Goal: Task Accomplishment & Management: Use online tool/utility

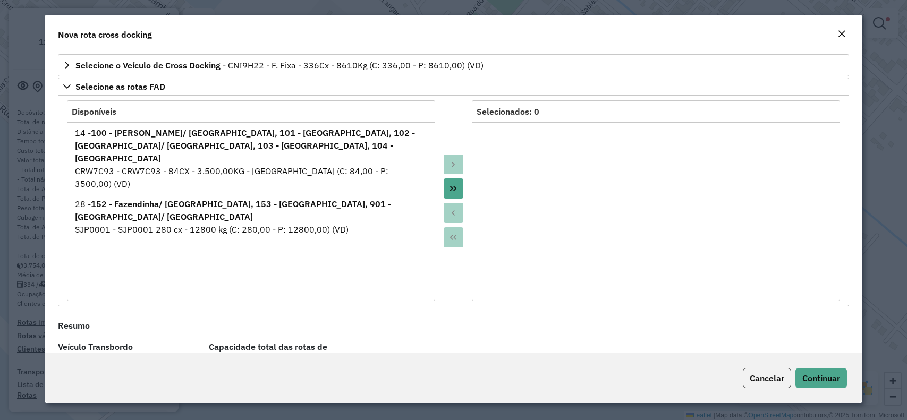
select select "*"
click at [456, 188] on button "Move All to Target" at bounding box center [454, 189] width 20 height 20
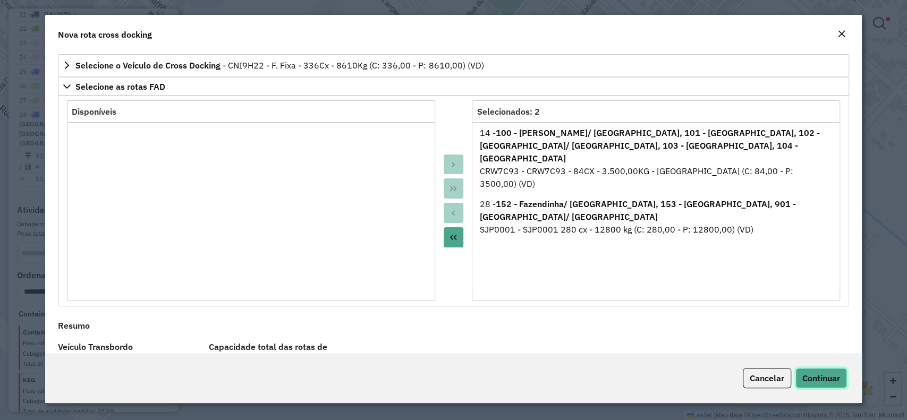
click at [830, 385] on button "Continuar" at bounding box center [822, 378] width 52 height 20
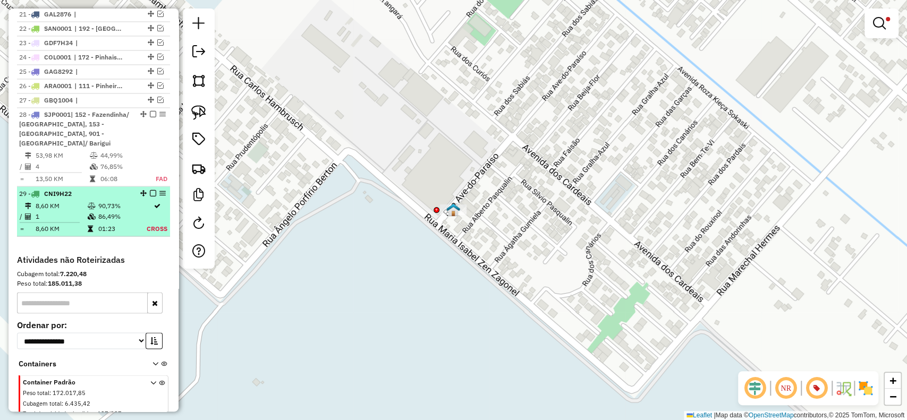
click at [146, 211] on td at bounding box center [157, 216] width 22 height 11
select select "**********"
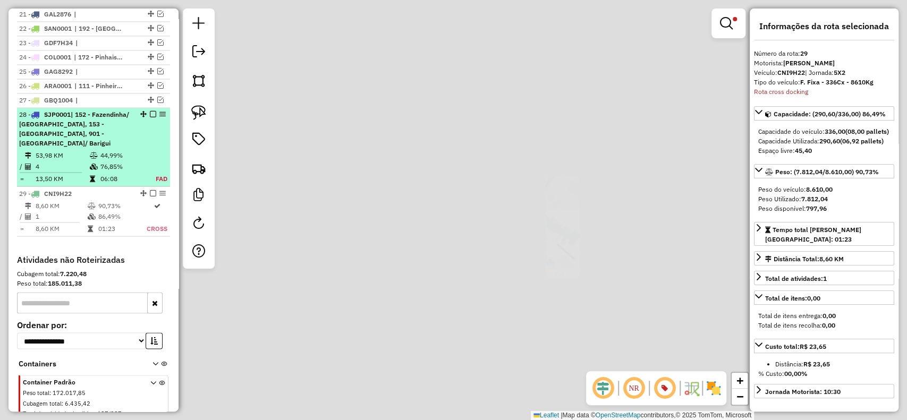
click at [137, 161] on td "76,85%" at bounding box center [122, 166] width 44 height 11
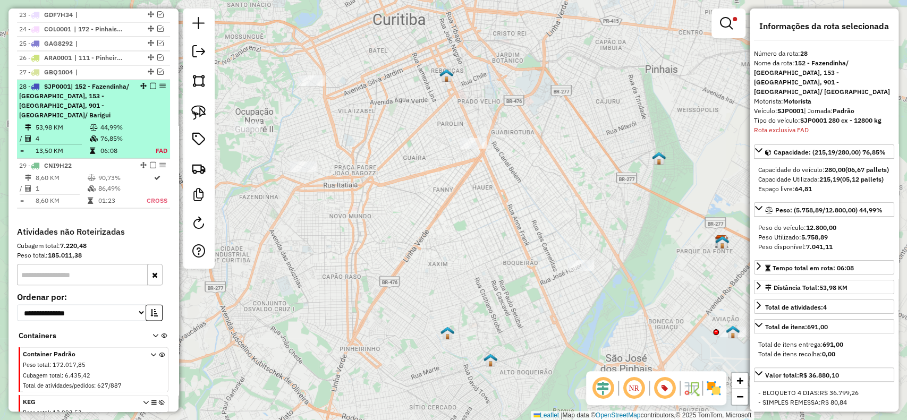
scroll to position [1255, 0]
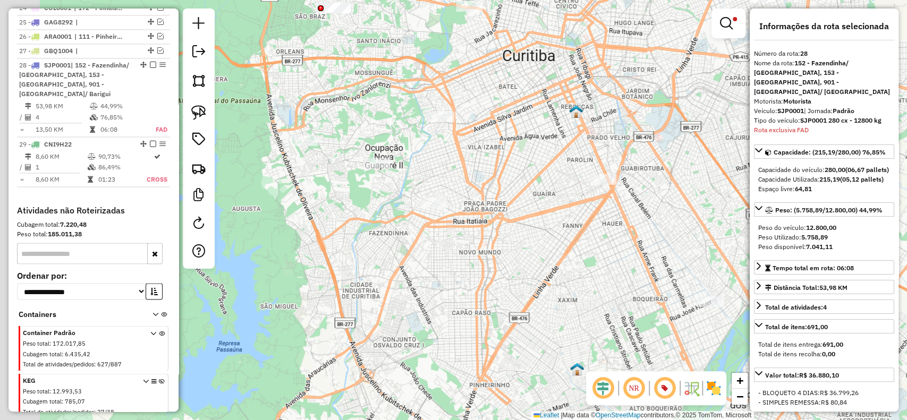
drag, startPoint x: 346, startPoint y: 136, endPoint x: 491, endPoint y: 176, distance: 150.6
click at [491, 176] on div "Limpar filtros Janela de atendimento Grade de atendimento Capacidade Transporta…" at bounding box center [453, 210] width 907 height 420
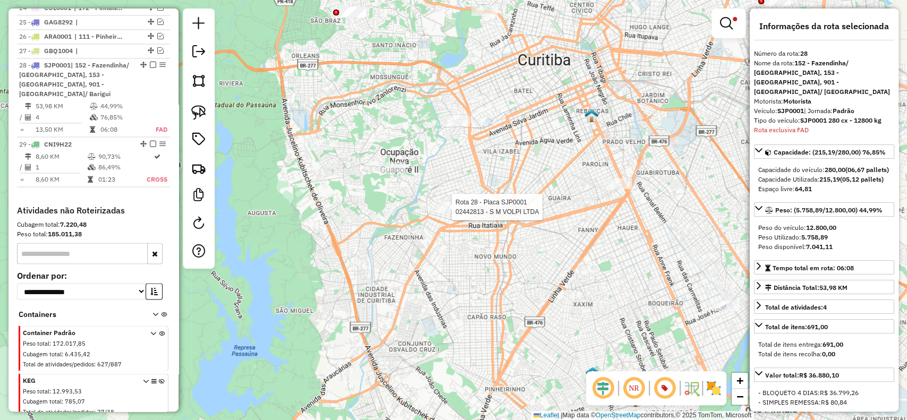
click at [457, 213] on div at bounding box center [448, 207] width 27 height 11
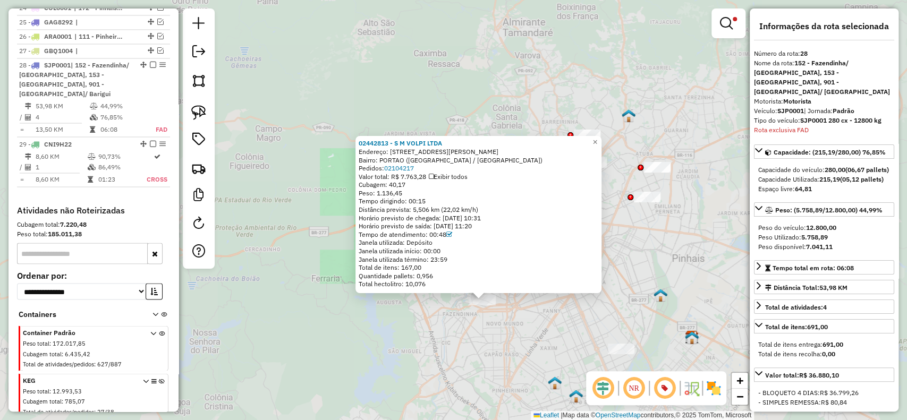
click at [465, 341] on div "02442813 - S M VOLPI LTDA Endereço: R Alberto Klemtz 851 Bairro: PORTAO (CURITI…" at bounding box center [453, 210] width 907 height 420
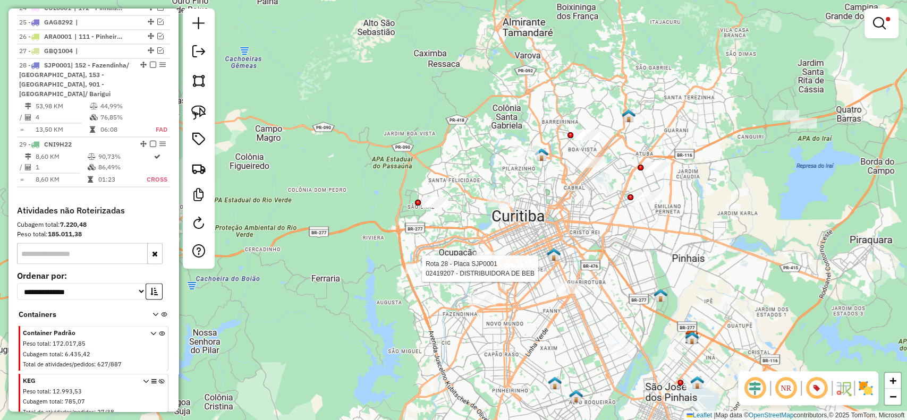
select select "**********"
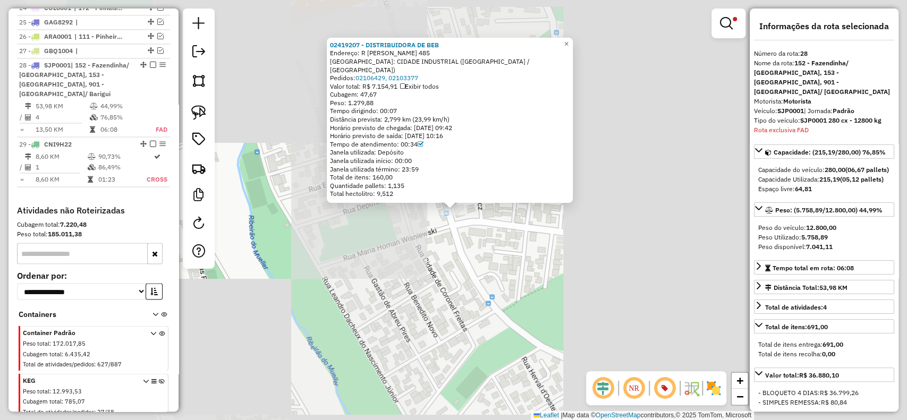
click at [442, 299] on div "02419207 - DISTRIBUIDORA DE BEB Endereço: R ROBERT REDZIMSKI 485 Bairro: CIDADE…" at bounding box center [453, 210] width 907 height 420
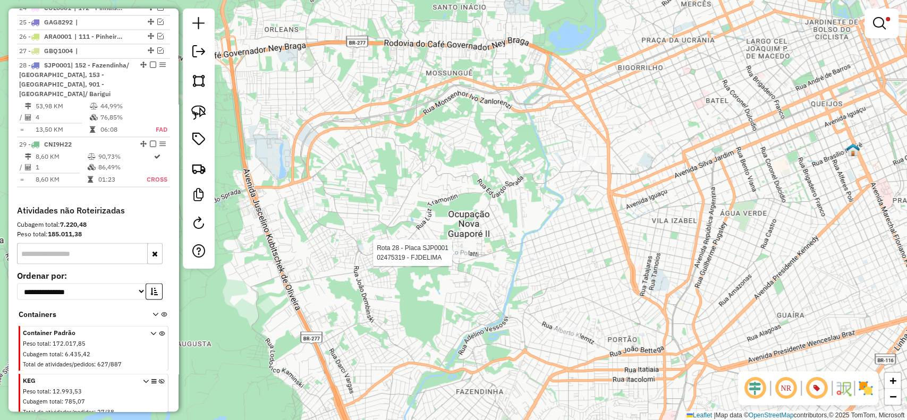
select select "**********"
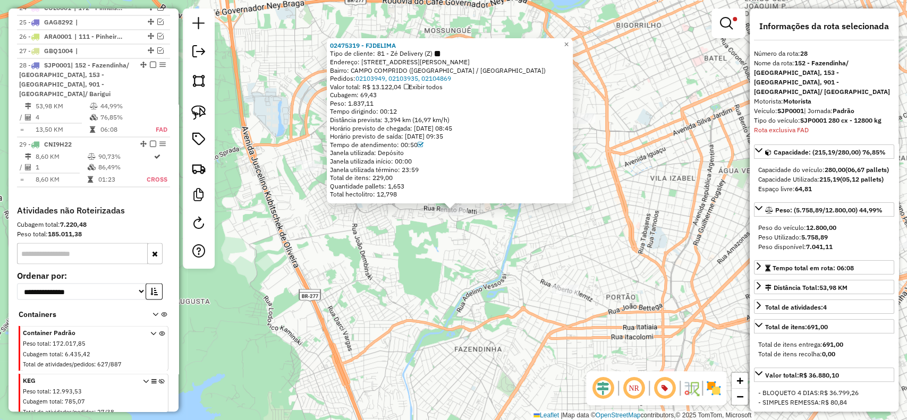
click at [473, 259] on div "02475319 - FJDELIMA Tipo de cliente: 81 - Zé Delivery (Z) Endereço: R RENATO PO…" at bounding box center [453, 210] width 907 height 420
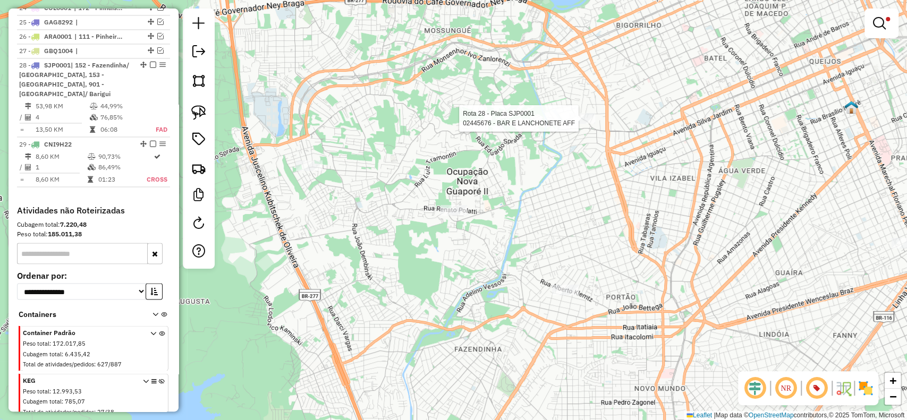
select select "**********"
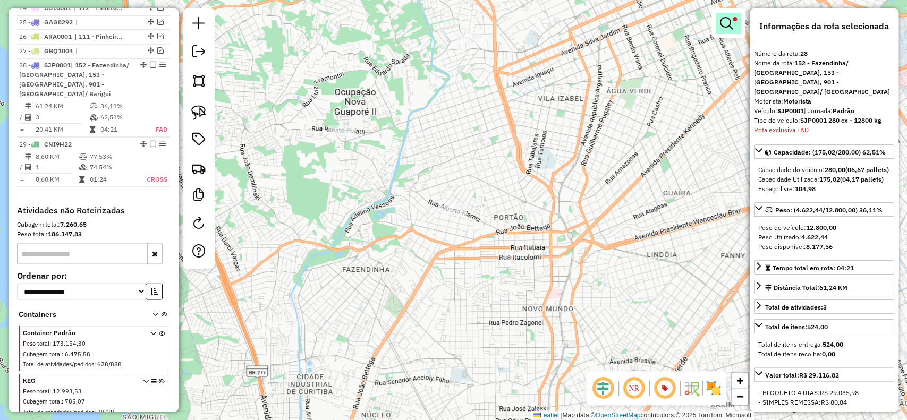
click at [729, 21] on em at bounding box center [726, 23] width 13 height 13
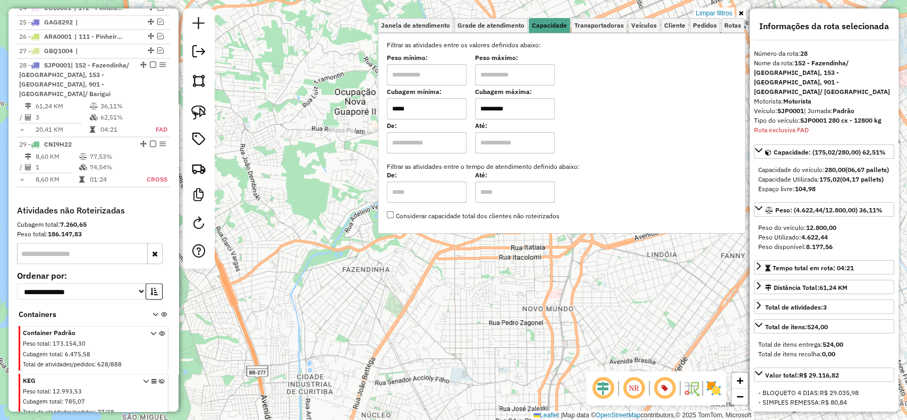
click at [444, 107] on input "*****" at bounding box center [427, 108] width 80 height 21
type input "*****"
click at [342, 290] on div "Limpar filtros Janela de atendimento Grade de atendimento Capacidade Transporta…" at bounding box center [453, 210] width 907 height 420
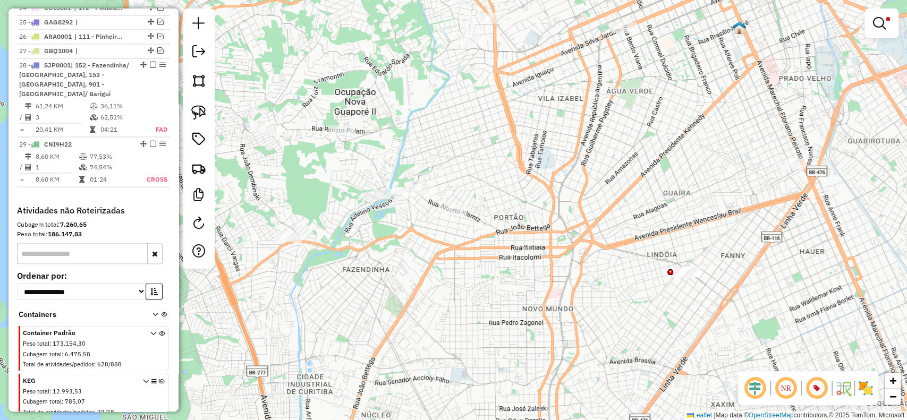
click at [78, 112] on td "3" at bounding box center [62, 117] width 54 height 11
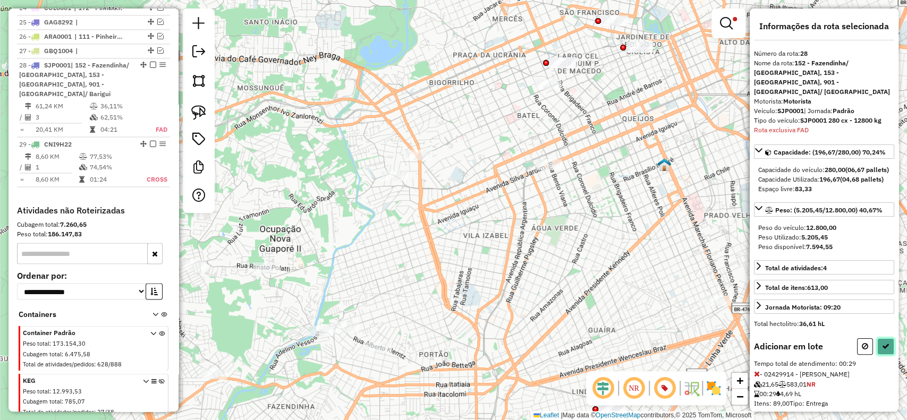
click at [882, 339] on button at bounding box center [886, 347] width 17 height 16
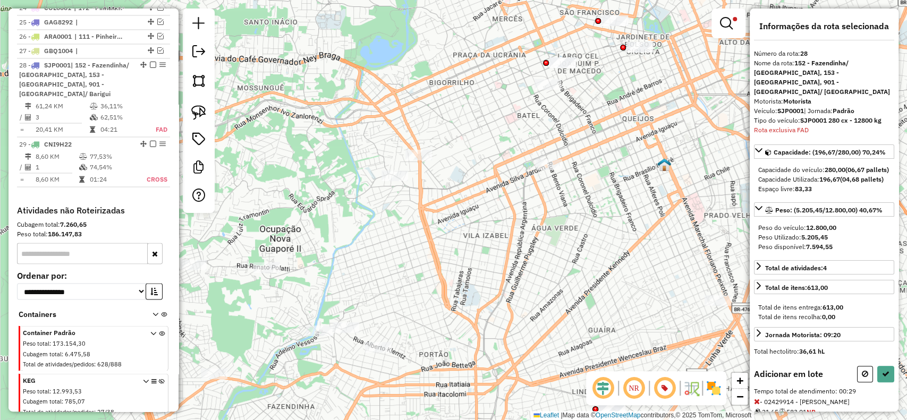
select select "**********"
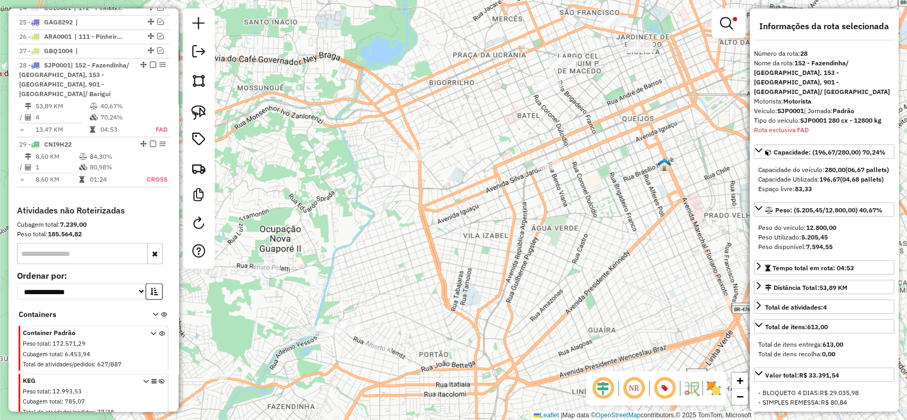
drag, startPoint x: 167, startPoint y: 77, endPoint x: 149, endPoint y: 16, distance: 62.7
click at [150, 62] on em at bounding box center [153, 65] width 6 height 6
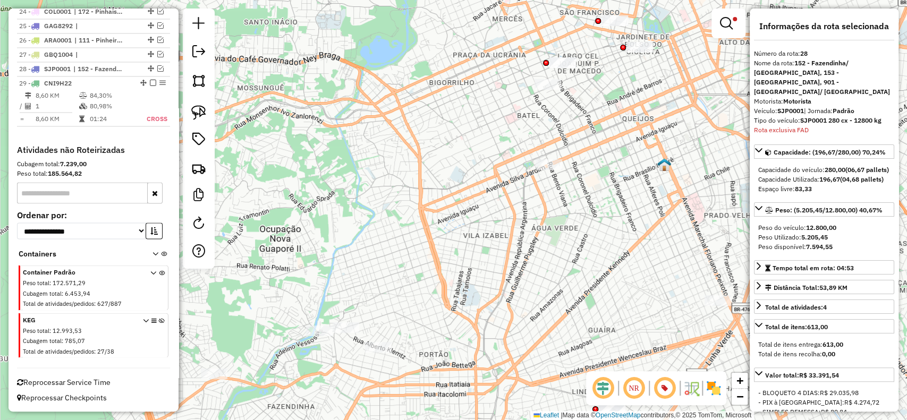
click at [0, 0] on div "Aguarde..." at bounding box center [0, 0] width 0 height 0
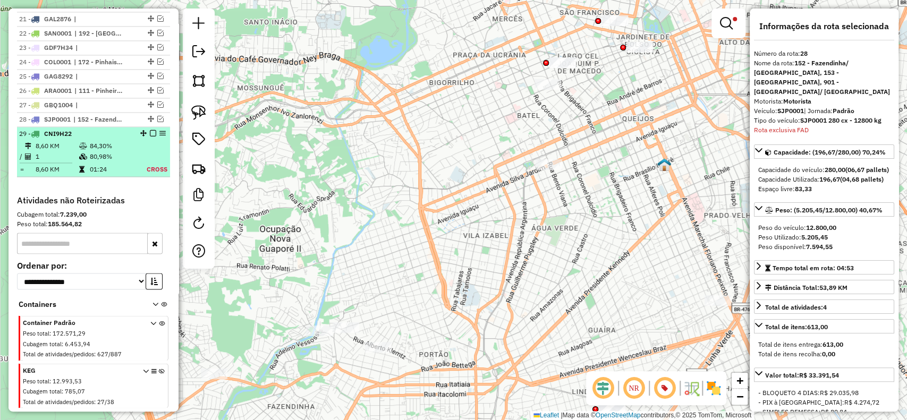
click at [150, 130] on em at bounding box center [153, 133] width 6 height 6
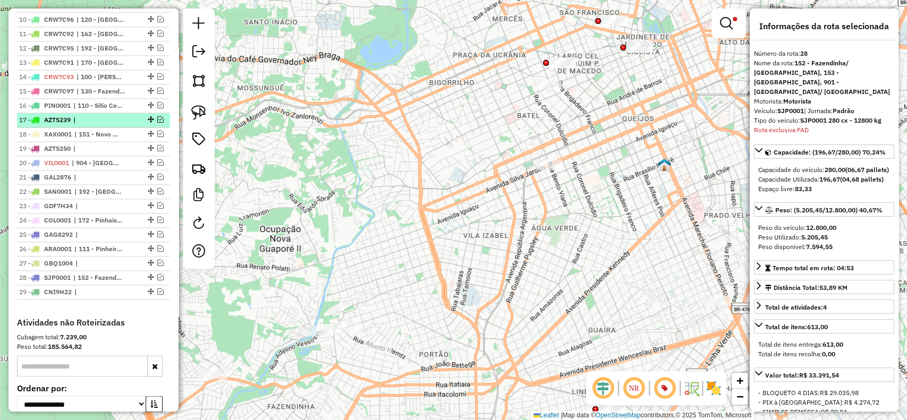
scroll to position [1023, 0]
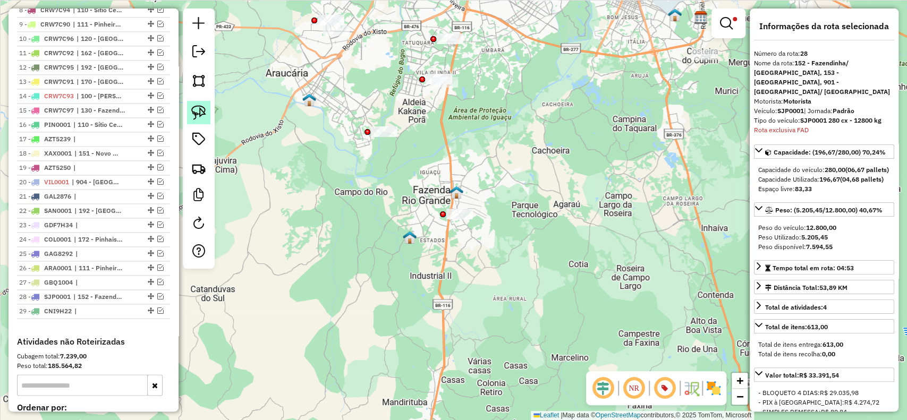
click at [200, 114] on img at bounding box center [198, 112] width 15 height 15
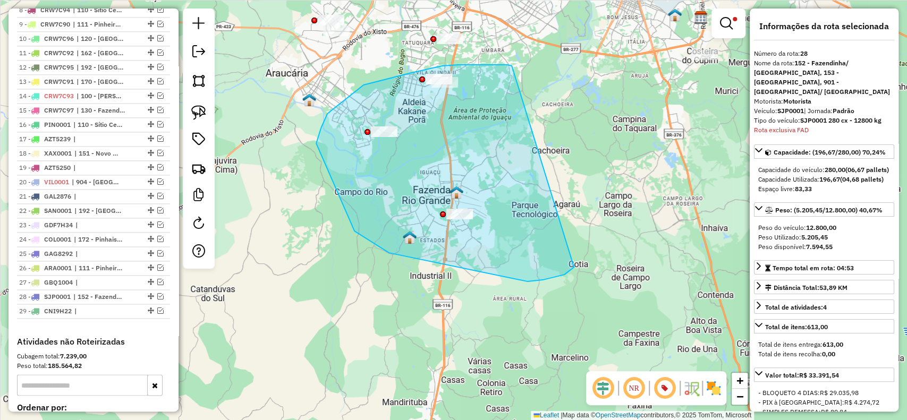
drag, startPoint x: 512, startPoint y: 66, endPoint x: 575, endPoint y: 264, distance: 207.5
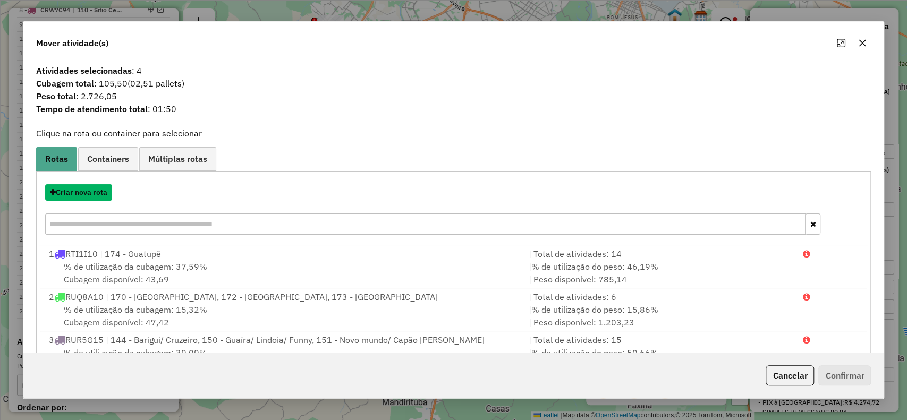
click at [88, 188] on button "Criar nova rota" at bounding box center [78, 192] width 67 height 16
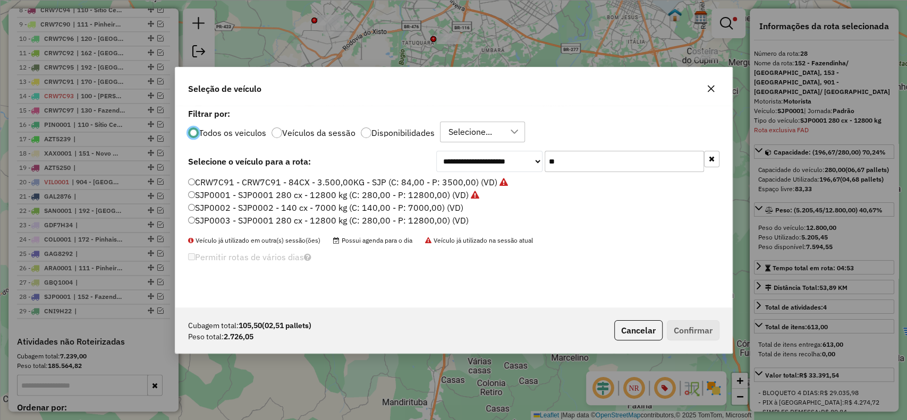
scroll to position [5, 3]
click at [518, 163] on div "**********" at bounding box center [577, 161] width 283 height 21
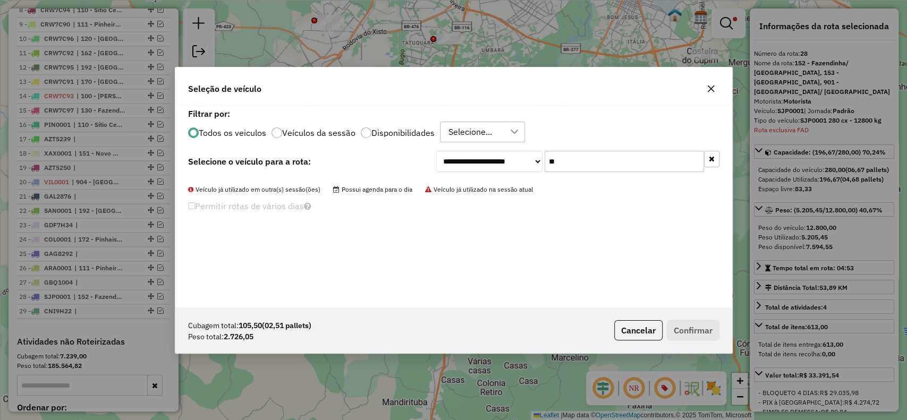
type input "*"
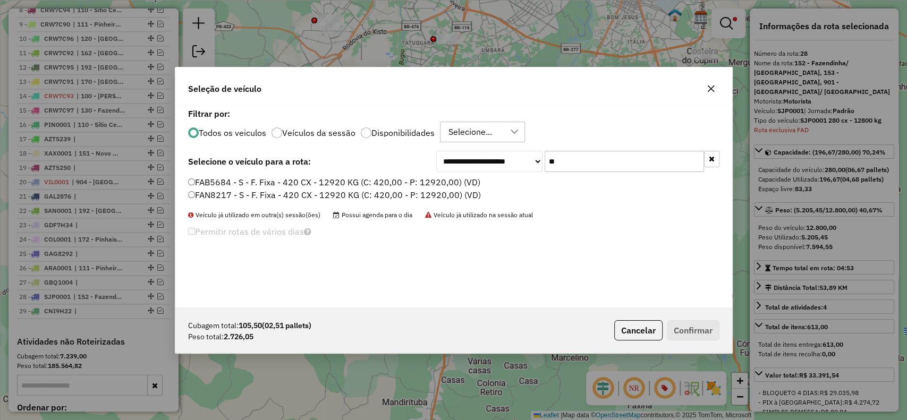
type input "*"
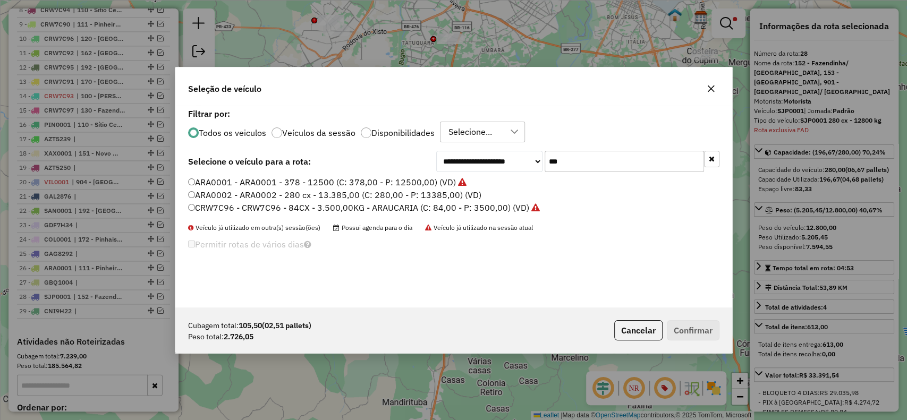
type input "***"
click at [443, 192] on label "ARA0002 - ARA0002 - 280 cx - 13.385,00 (C: 280,00 - P: 13385,00) (VD)" at bounding box center [334, 195] width 293 height 13
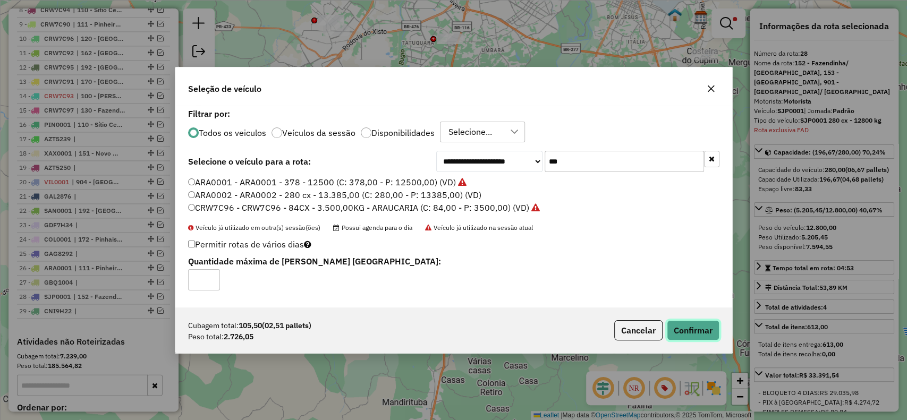
click at [705, 335] on button "Confirmar" at bounding box center [693, 331] width 53 height 20
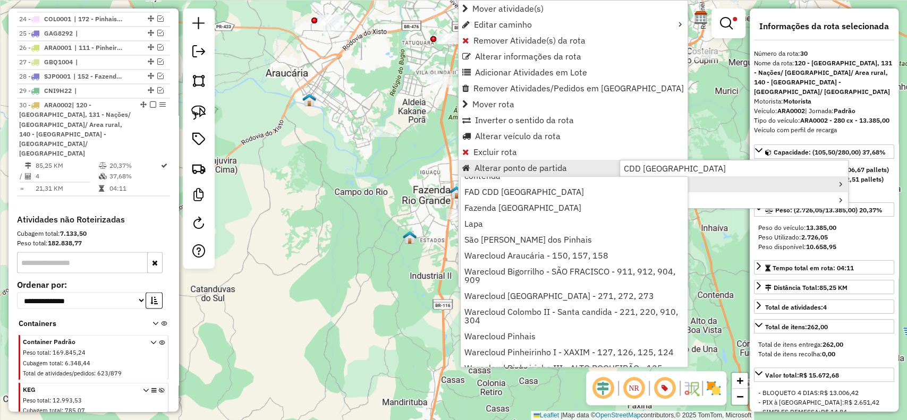
scroll to position [0, 0]
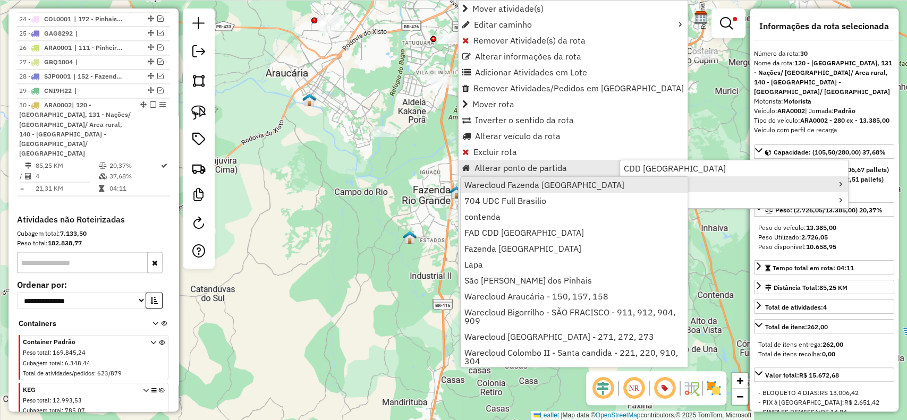
click at [536, 182] on span "Warecloud Fazenda Rio Grande" at bounding box center [545, 185] width 160 height 9
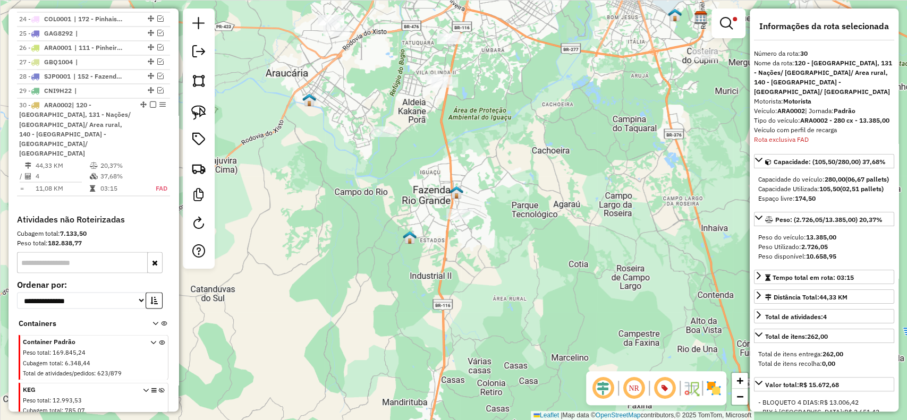
click at [455, 192] on img at bounding box center [457, 193] width 14 height 14
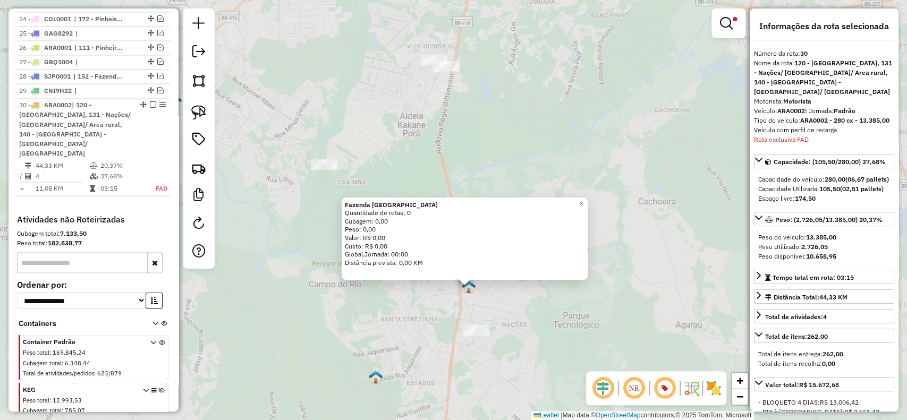
click at [460, 310] on div "Fazenda Rio Grande Quantidade de rotas: 0 Cubagem: 0,00 Peso: 0,00 Valor: R$ 0,…" at bounding box center [453, 210] width 907 height 420
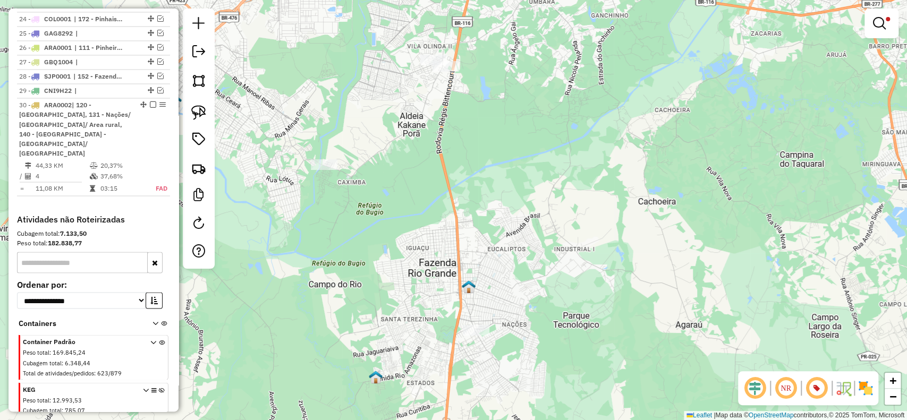
click at [370, 373] on img at bounding box center [376, 378] width 14 height 14
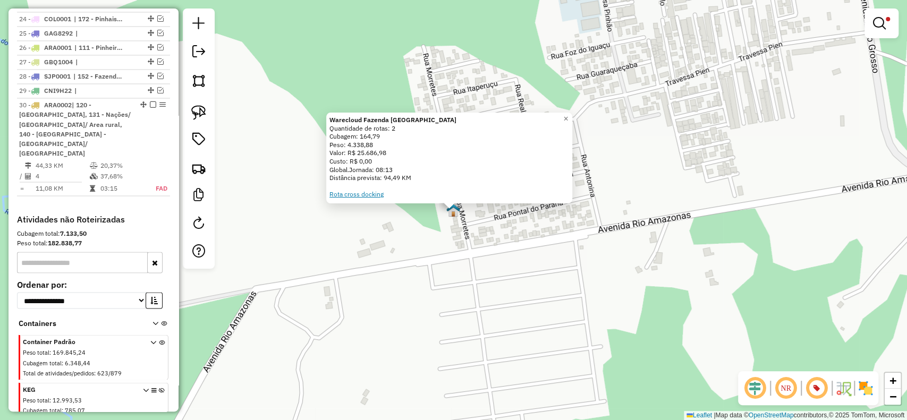
click at [355, 191] on link "Rota cross docking" at bounding box center [357, 194] width 54 height 8
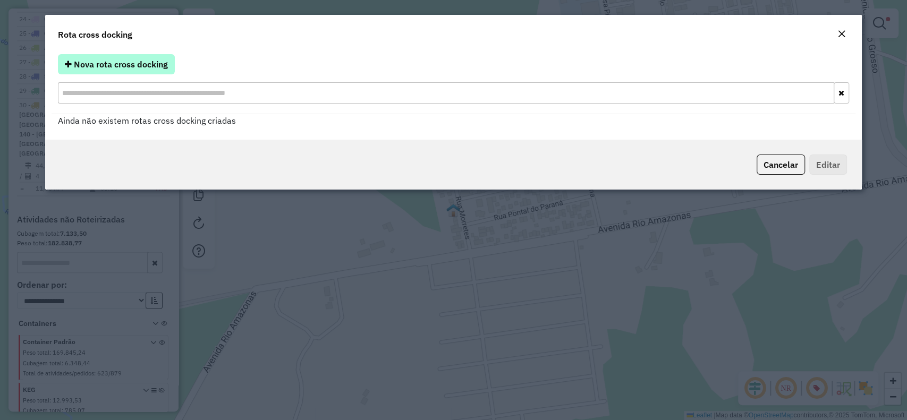
click at [111, 57] on button "Nova rota cross docking" at bounding box center [116, 64] width 117 height 20
select select "*"
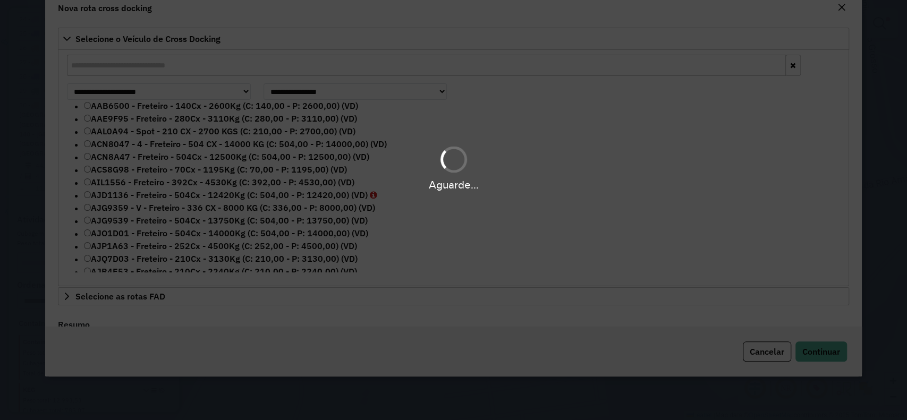
click at [106, 96] on div "Aguarde..." at bounding box center [453, 210] width 907 height 420
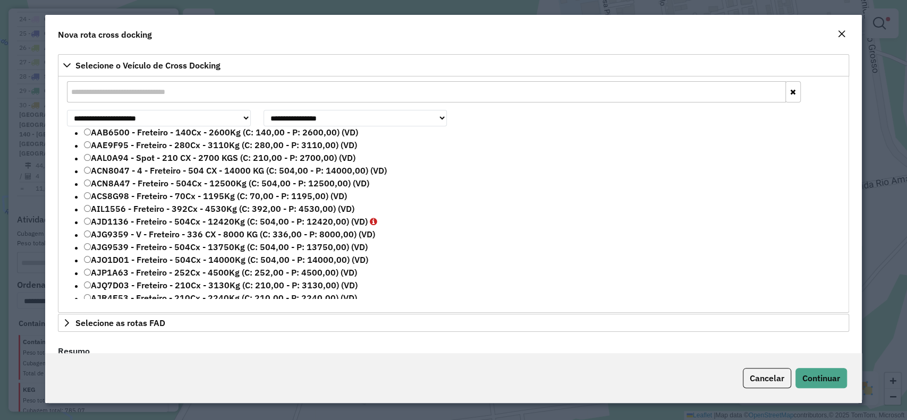
click at [106, 96] on input "text" at bounding box center [426, 91] width 719 height 21
paste input "*******"
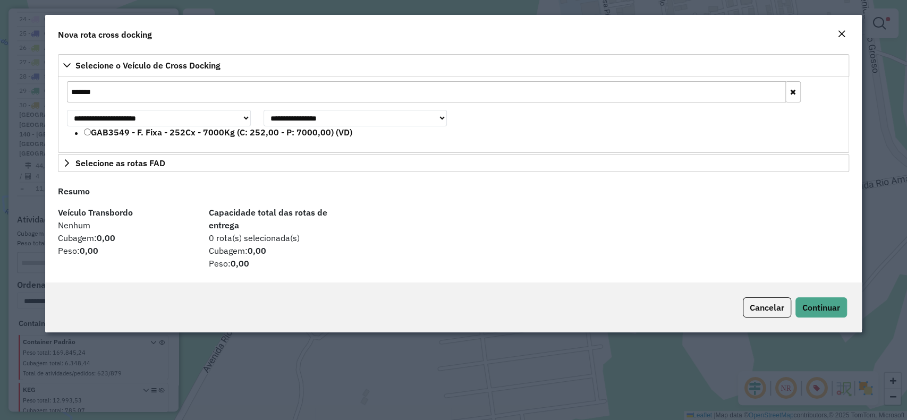
type input "*******"
click at [235, 133] on label "GAB3549 - F. Fixa - 252Cx - 7000Kg (C: 252,00 - P: 7000,00) (VD)" at bounding box center [218, 132] width 268 height 13
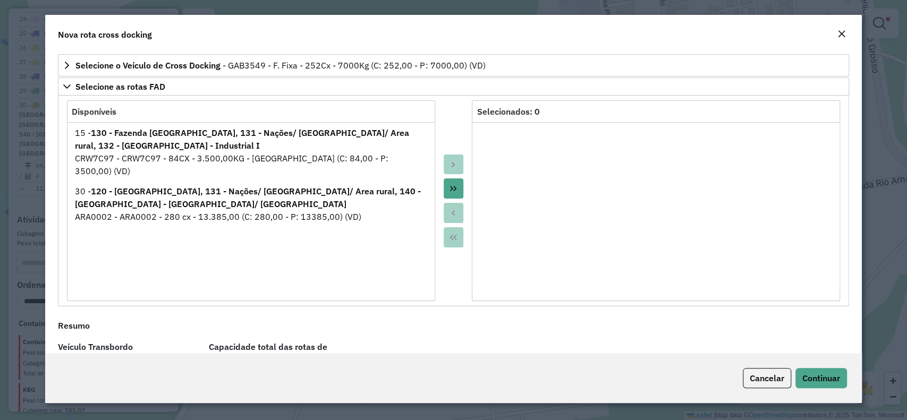
click at [447, 191] on button "Move All to Target" at bounding box center [454, 189] width 20 height 20
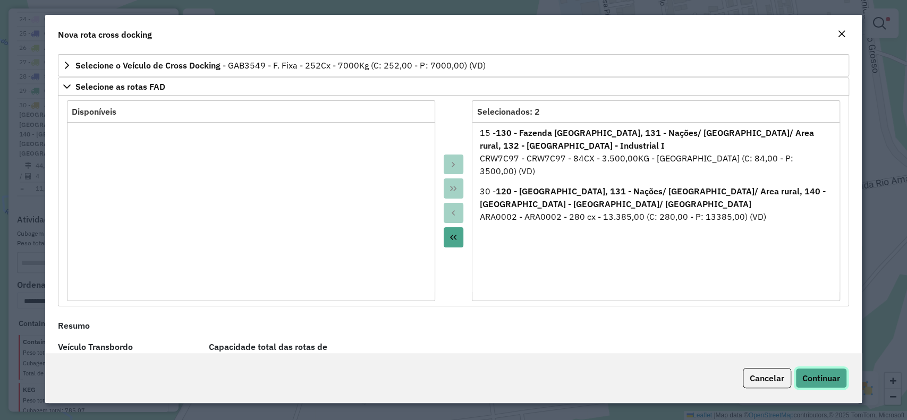
click at [804, 379] on span "Continuar" at bounding box center [822, 378] width 38 height 11
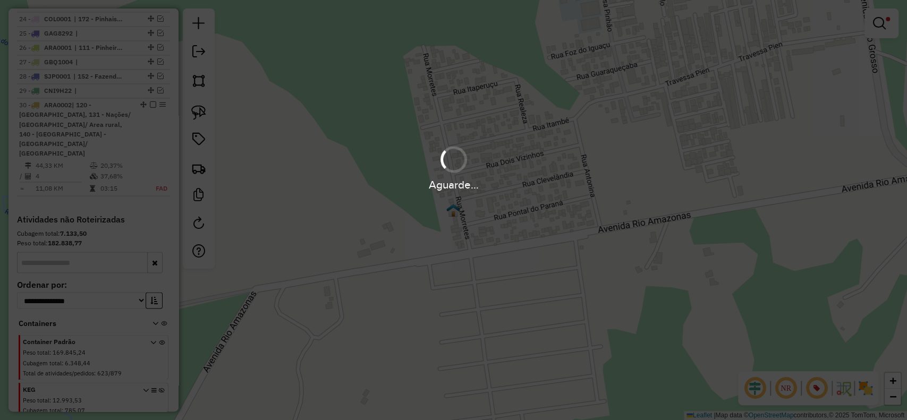
select select "**********"
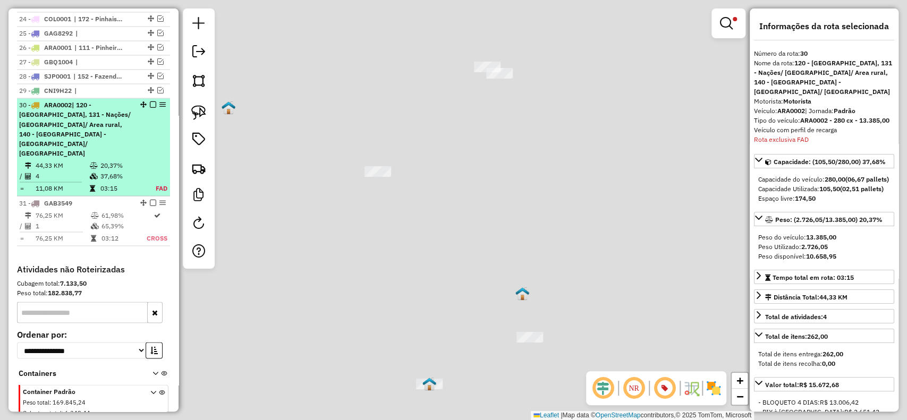
click at [120, 160] on td "20,37%" at bounding box center [122, 165] width 44 height 11
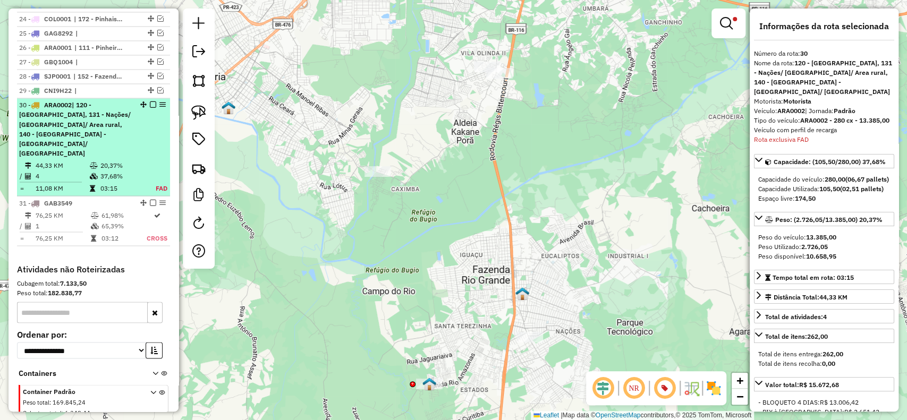
click at [121, 183] on td "03:15" at bounding box center [122, 188] width 44 height 11
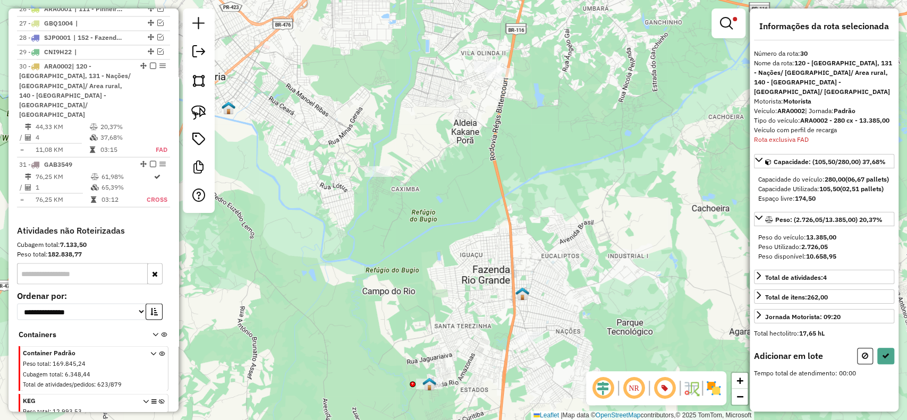
scroll to position [1283, 0]
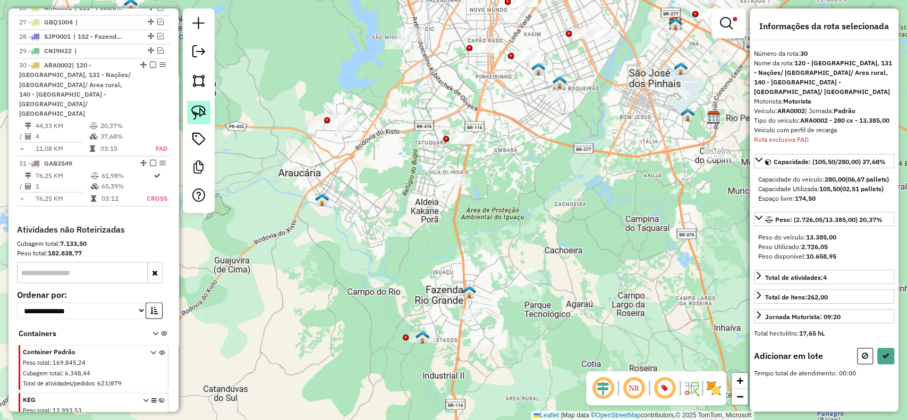
click at [209, 115] on link at bounding box center [198, 112] width 23 height 23
drag, startPoint x: 517, startPoint y: 136, endPoint x: 472, endPoint y: 184, distance: 65.8
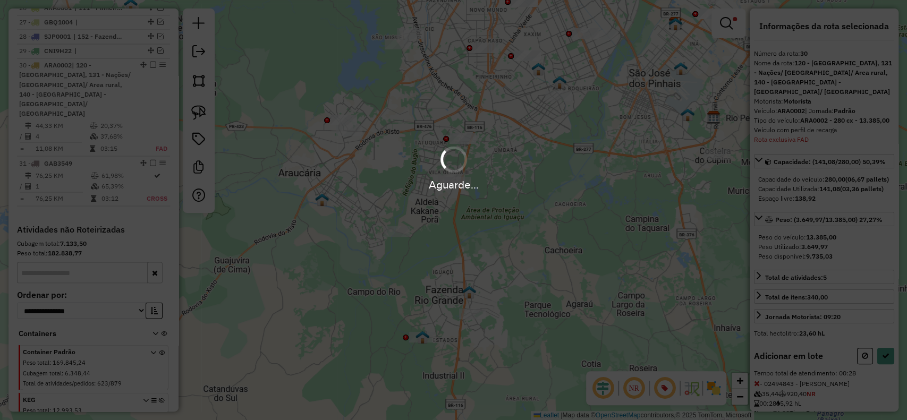
click at [886, 372] on div "Aguarde..." at bounding box center [453, 210] width 907 height 420
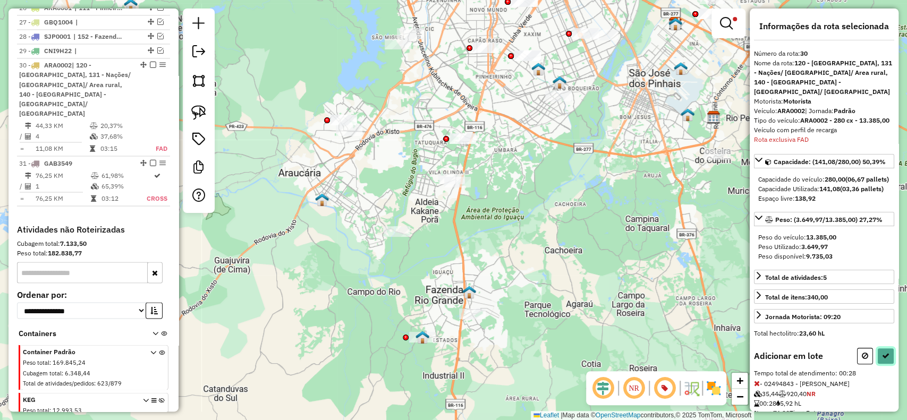
click at [886, 365] on button at bounding box center [886, 356] width 17 height 16
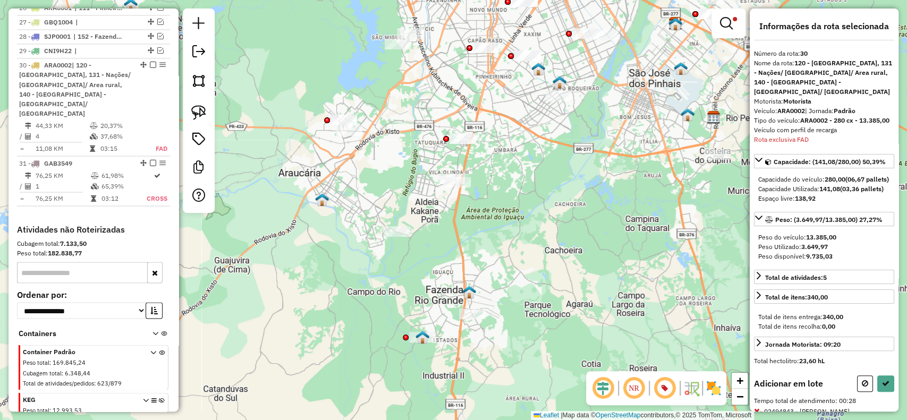
select select "**********"
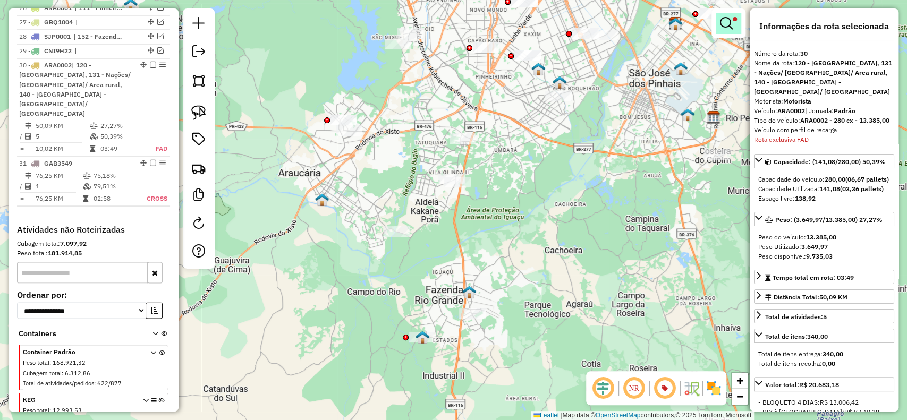
click at [726, 23] on em at bounding box center [726, 23] width 13 height 13
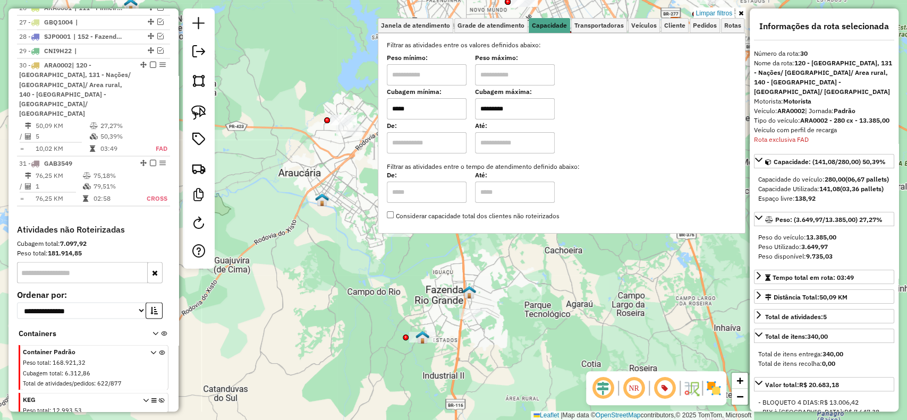
click at [433, 113] on input "*****" at bounding box center [427, 108] width 80 height 21
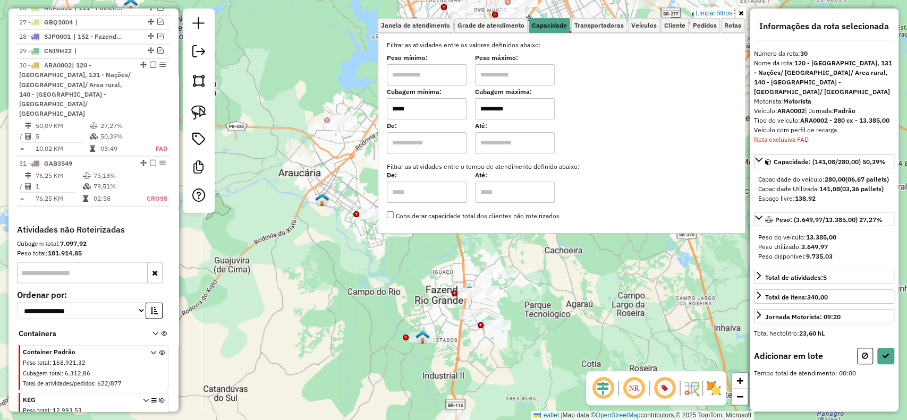
type input "*****"
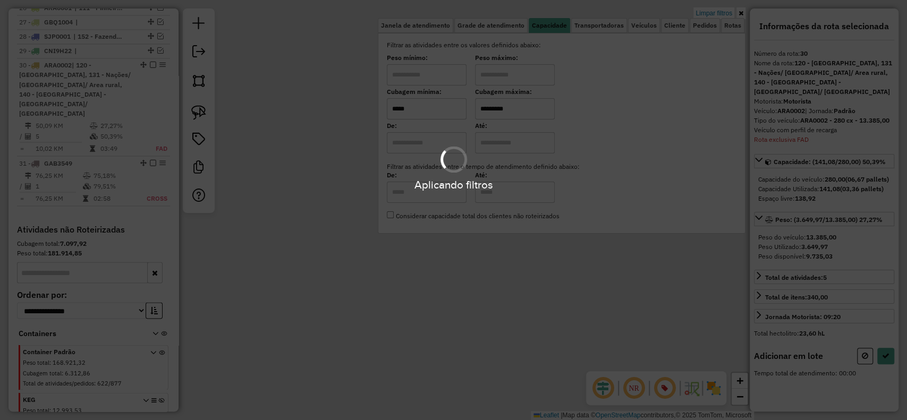
click at [500, 359] on div "Aplicando filtros" at bounding box center [453, 210] width 907 height 420
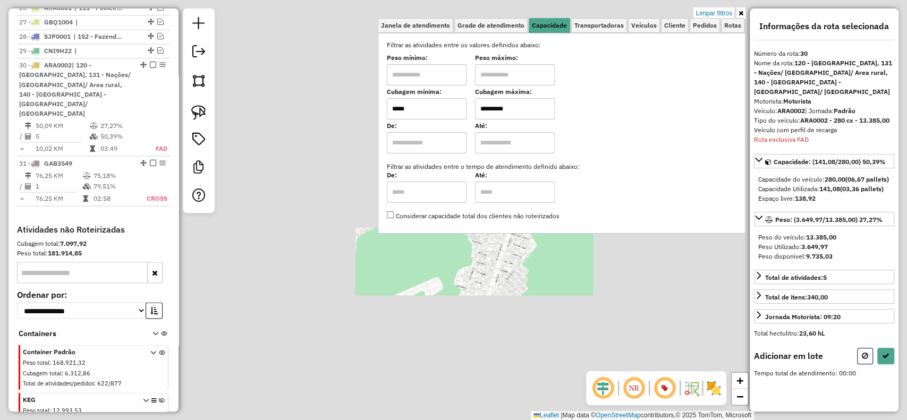
click at [475, 334] on div "Limpar filtros Janela de atendimento Grade de atendimento Capacidade Transporta…" at bounding box center [453, 210] width 907 height 420
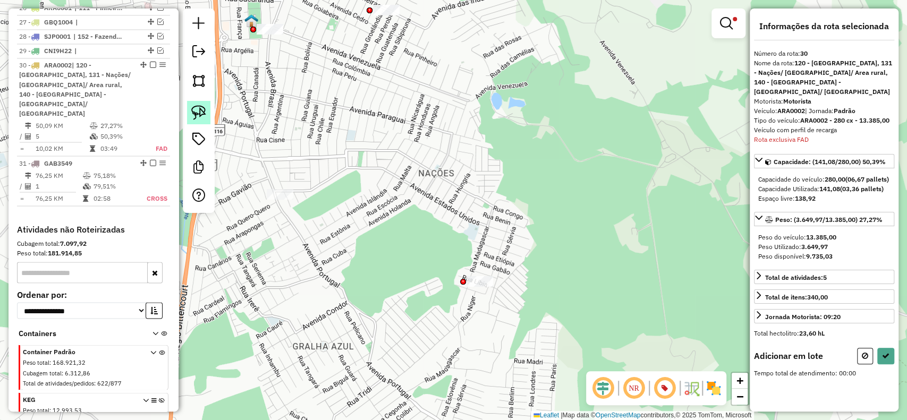
click at [196, 119] on img at bounding box center [198, 112] width 15 height 15
click at [201, 107] on img at bounding box center [198, 112] width 15 height 15
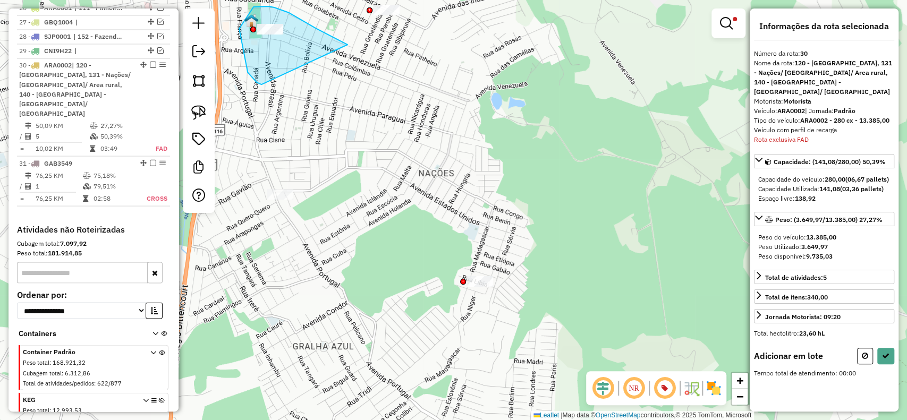
drag, startPoint x: 322, startPoint y: 31, endPoint x: 510, endPoint y: 213, distance: 261.7
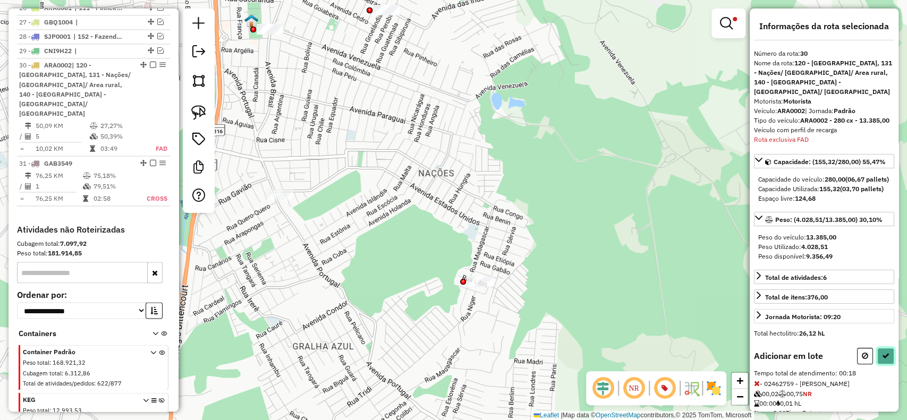
click at [888, 365] on button at bounding box center [886, 356] width 17 height 16
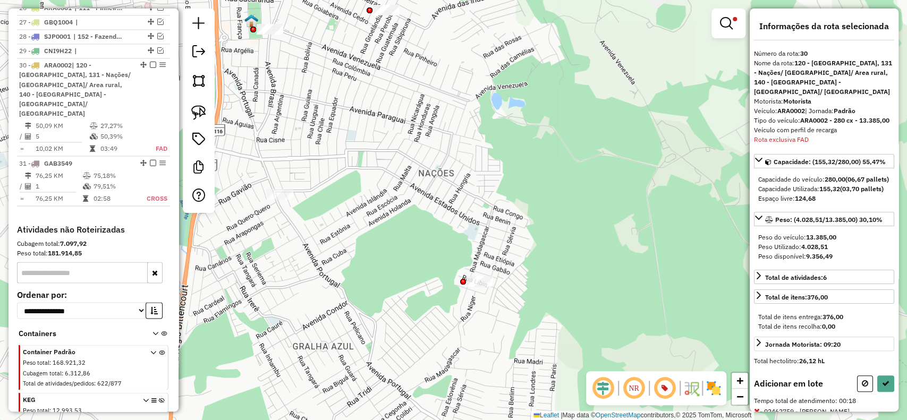
select select "**********"
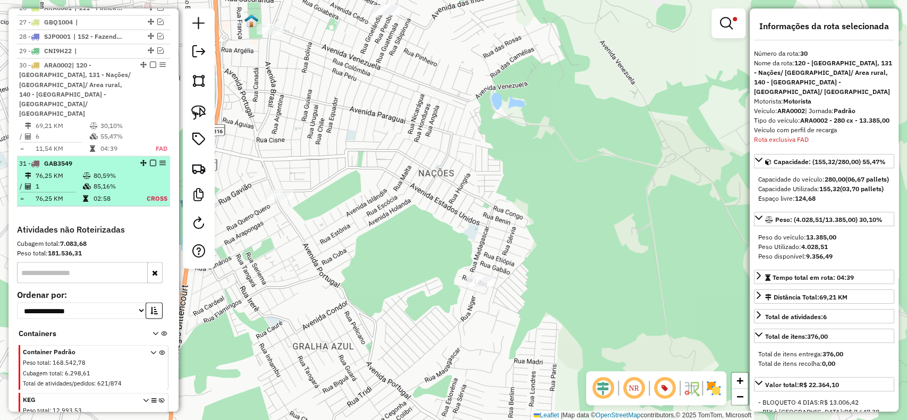
drag, startPoint x: 150, startPoint y: 27, endPoint x: 148, endPoint y: 79, distance: 52.2
click at [150, 62] on em at bounding box center [153, 65] width 6 height 6
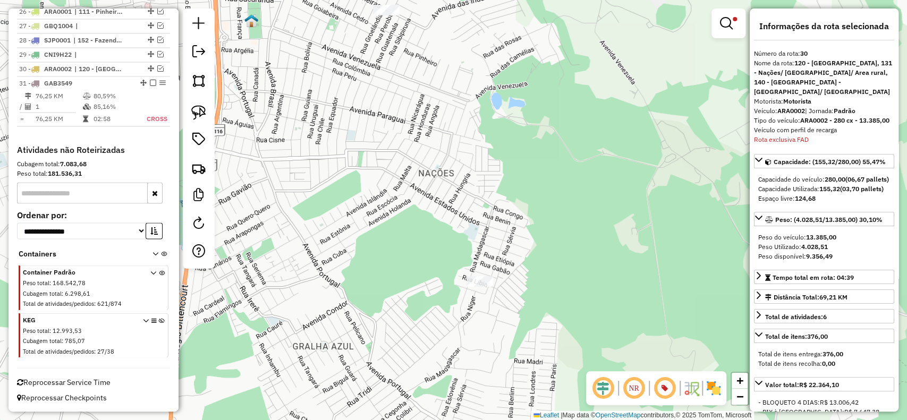
click at [0, 0] on div "Aguarde..." at bounding box center [0, 0] width 0 height 0
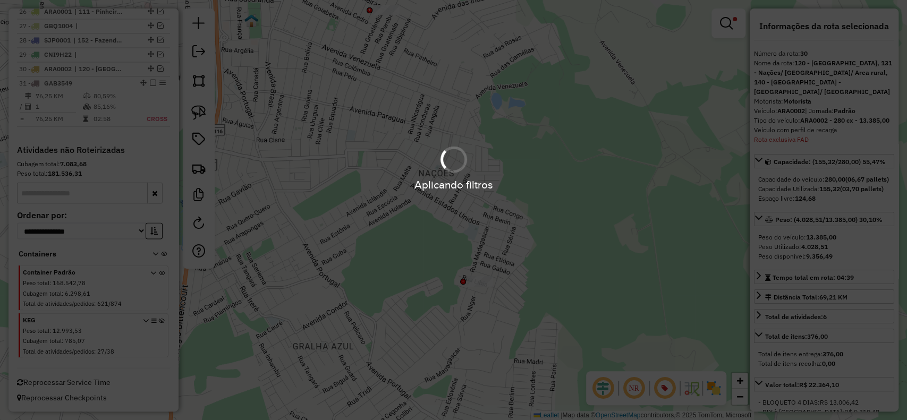
scroll to position [1229, 0]
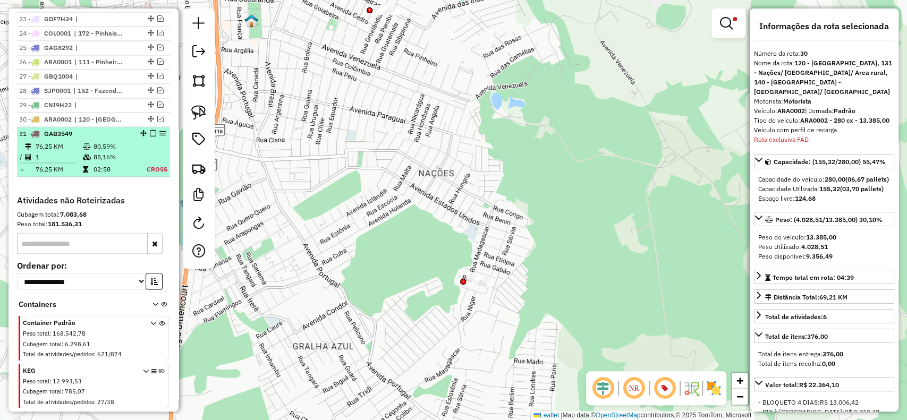
click at [152, 130] on em at bounding box center [153, 133] width 6 height 6
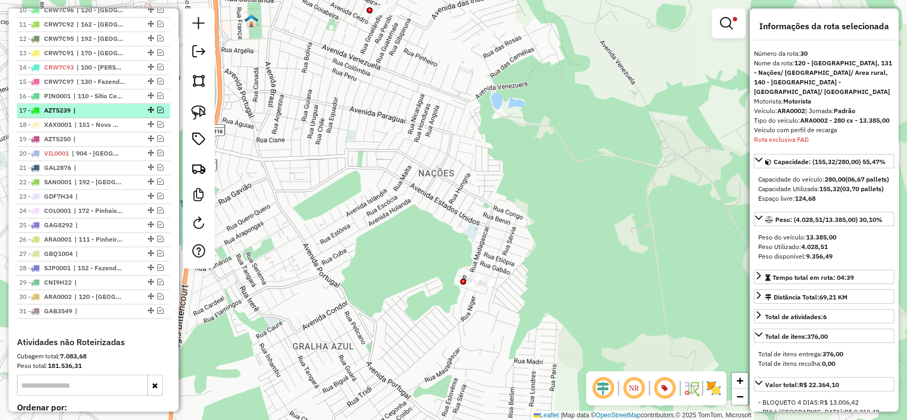
scroll to position [981, 0]
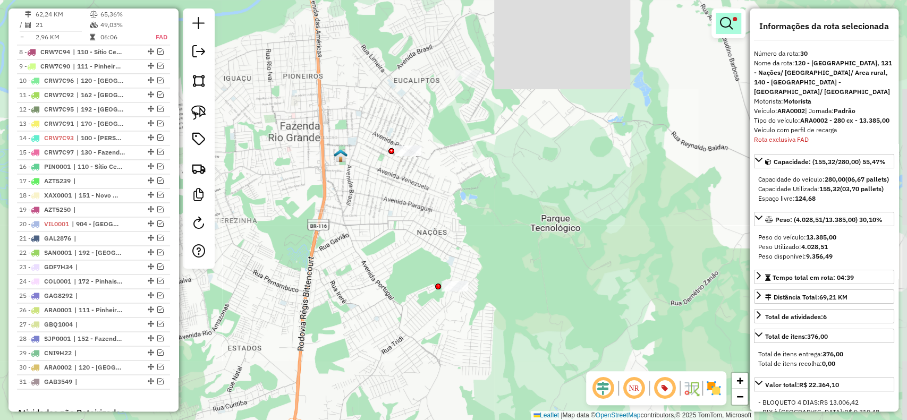
click at [722, 31] on link at bounding box center [729, 23] width 26 height 21
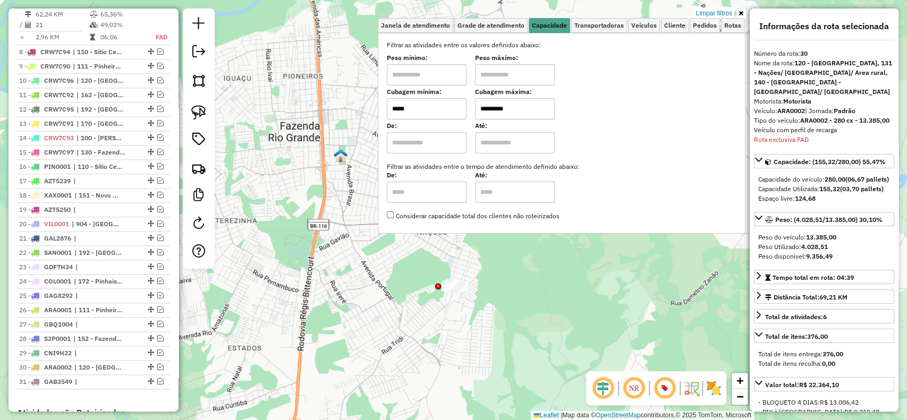
click at [442, 104] on input "*****" at bounding box center [427, 108] width 80 height 21
type input "*****"
click at [361, 300] on div "Limpar filtros Janela de atendimento Grade de atendimento Capacidade Transporta…" at bounding box center [453, 210] width 907 height 420
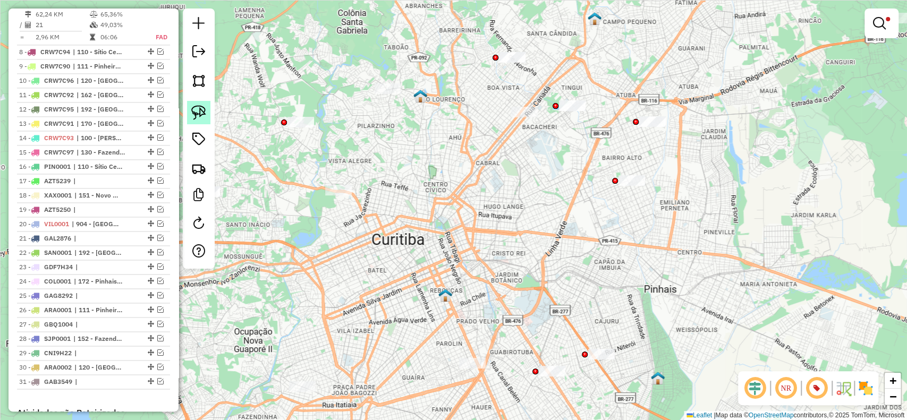
click at [192, 116] on img at bounding box center [198, 112] width 15 height 15
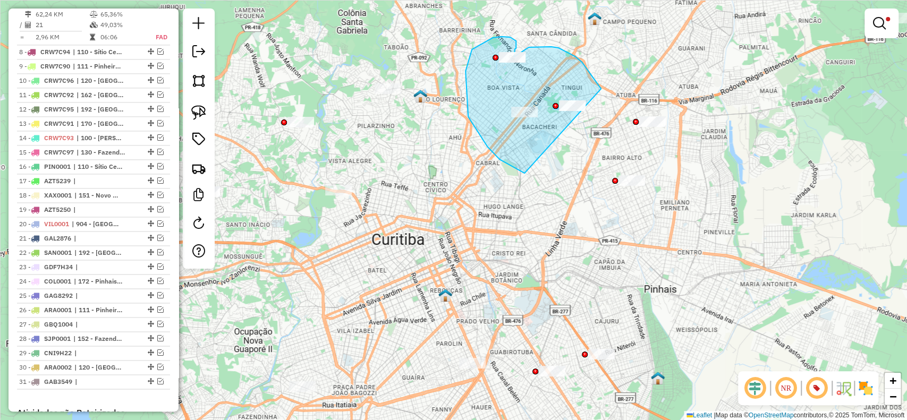
drag, startPoint x: 580, startPoint y: 61, endPoint x: 589, endPoint y: 161, distance: 100.3
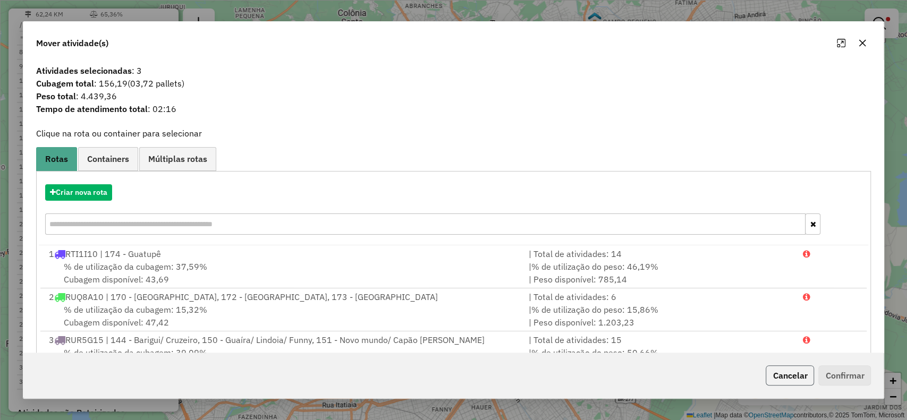
click at [808, 383] on button "Cancelar" at bounding box center [790, 376] width 48 height 20
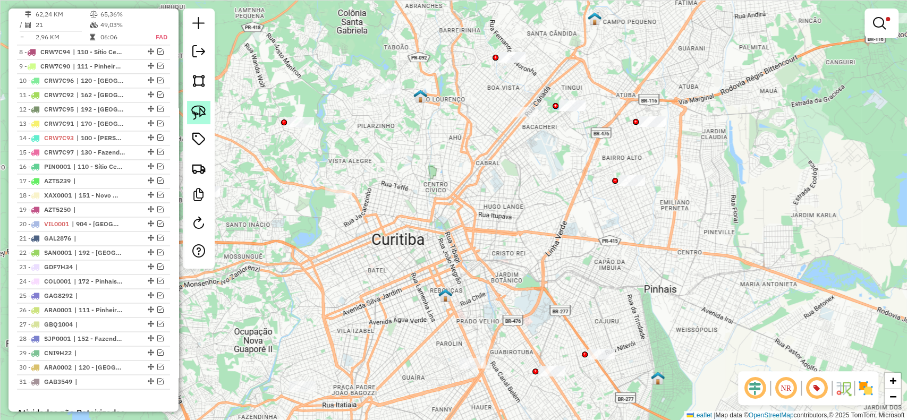
click at [196, 114] on img at bounding box center [198, 112] width 15 height 15
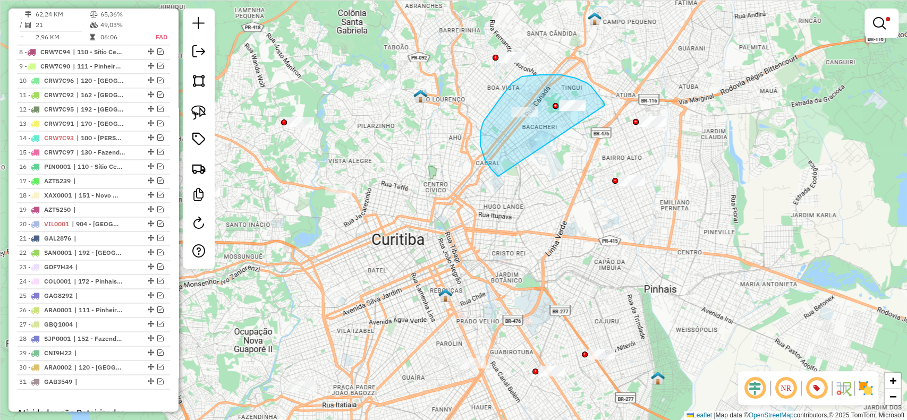
drag, startPoint x: 576, startPoint y: 78, endPoint x: 506, endPoint y: 181, distance: 124.0
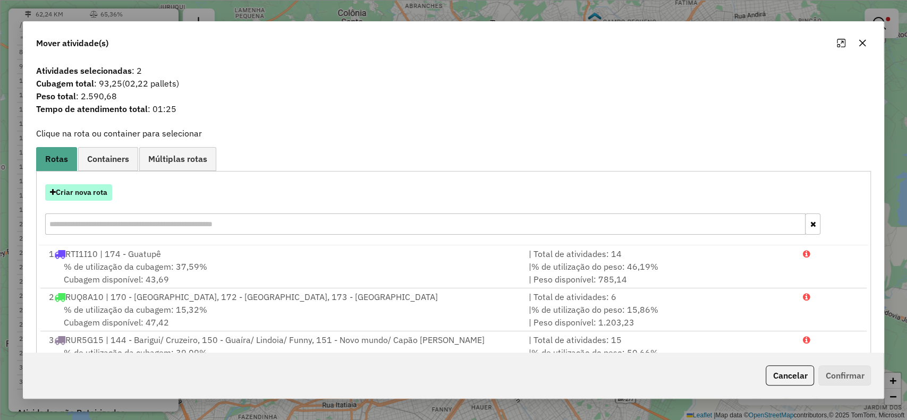
click at [88, 196] on button "Criar nova rota" at bounding box center [78, 192] width 67 height 16
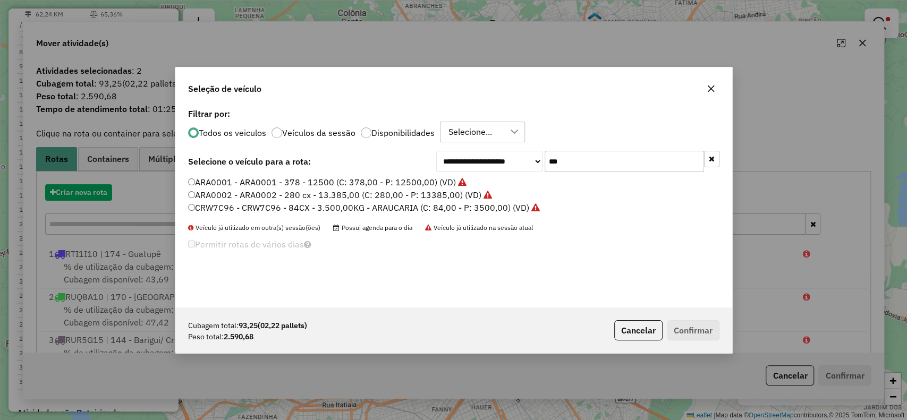
scroll to position [5, 3]
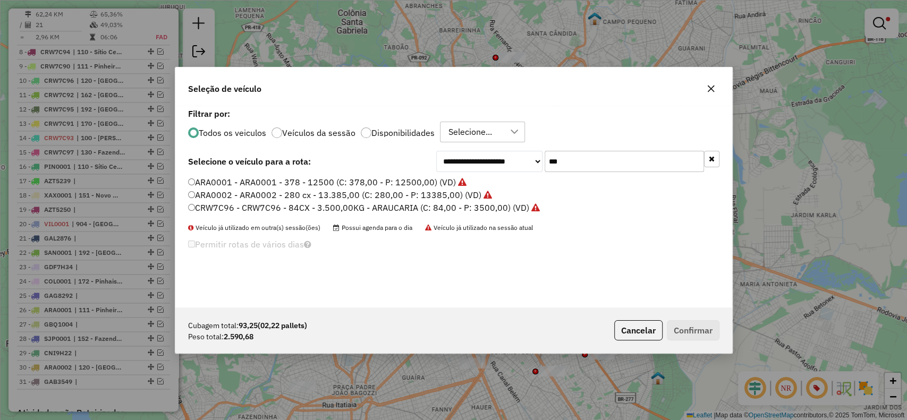
drag, startPoint x: 584, startPoint y: 157, endPoint x: 483, endPoint y: 158, distance: 101.0
click at [483, 158] on div "**********" at bounding box center [577, 161] width 283 height 21
paste input "****"
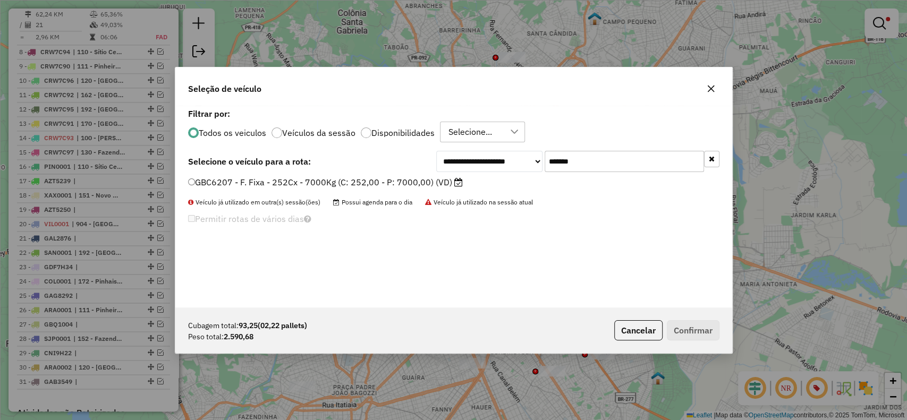
type input "*******"
click at [436, 187] on label "GBC6207 - F. Fixa - 252Cx - 7000Kg (C: 252,00 - P: 7000,00) (VD)" at bounding box center [325, 182] width 275 height 13
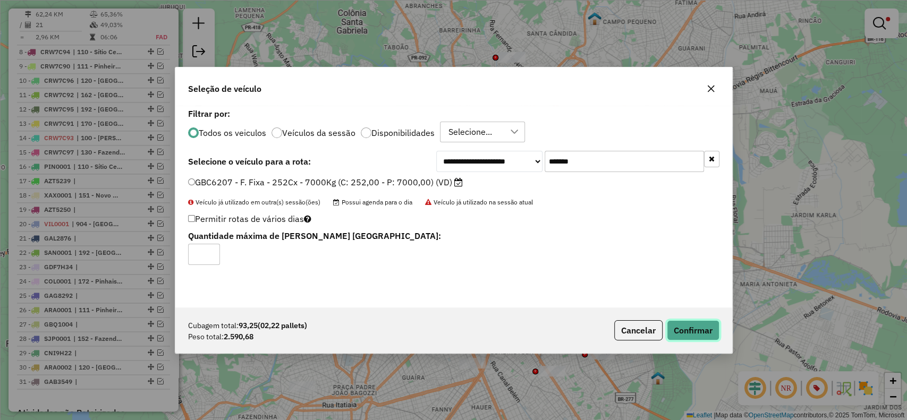
click at [692, 332] on button "Confirmar" at bounding box center [693, 331] width 53 height 20
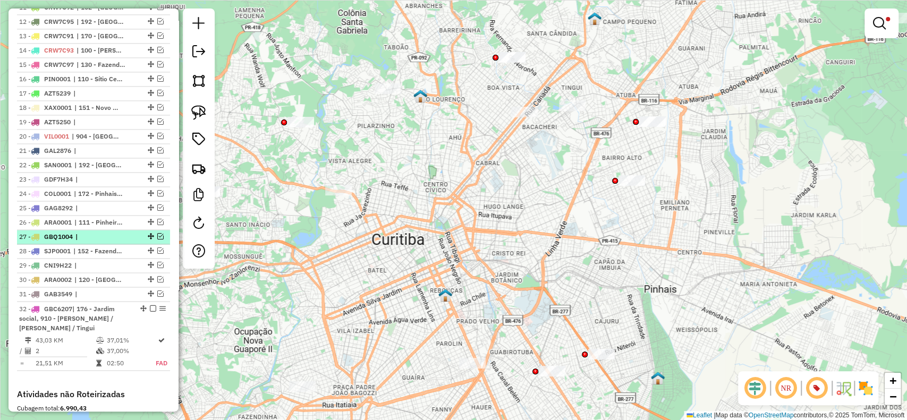
scroll to position [1123, 0]
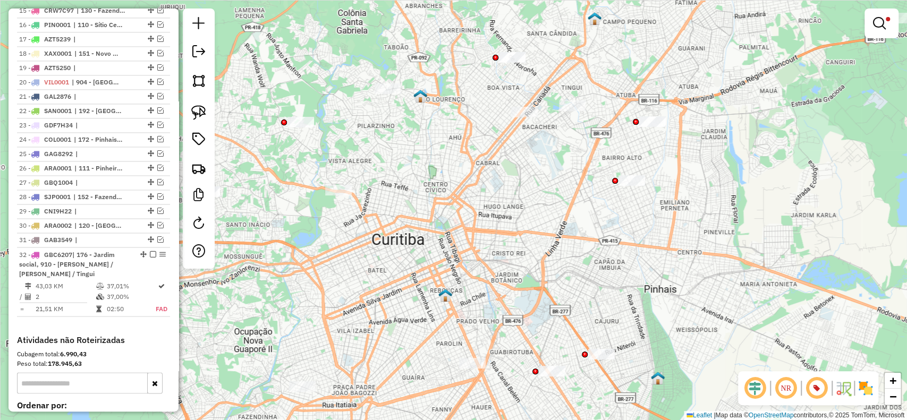
click at [888, 39] on div "Limpar filtros Janela de atendimento Grade de atendimento Capacidade Transporta…" at bounding box center [882, 28] width 34 height 39
click at [889, 38] on div at bounding box center [882, 24] width 34 height 30
click at [879, 17] on em at bounding box center [879, 23] width 13 height 13
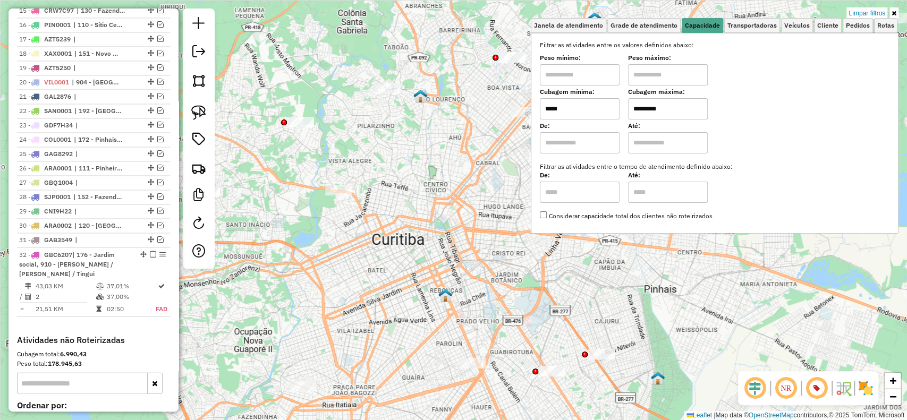
click at [611, 111] on input "*****" at bounding box center [580, 108] width 80 height 21
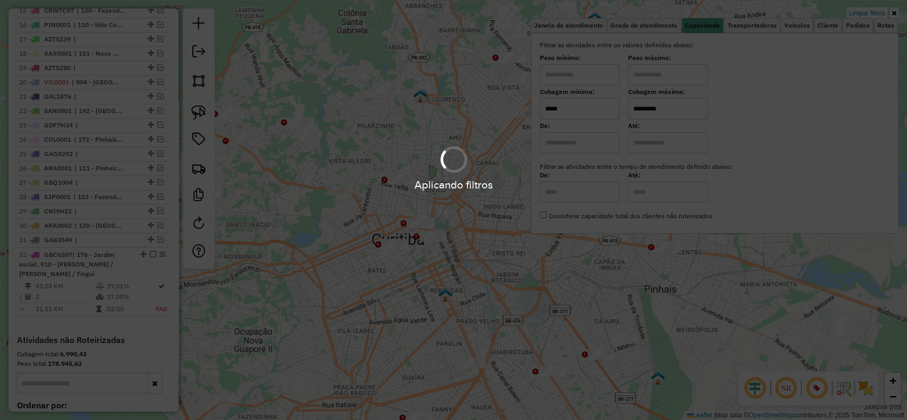
type input "*****"
click at [484, 227] on div "Limpar filtros Janela de atendimento Grade de atendimento Capacidade Transporta…" at bounding box center [453, 210] width 907 height 420
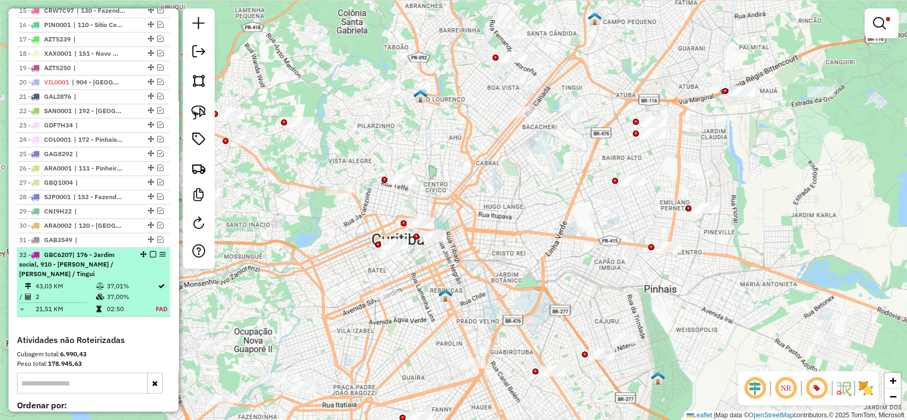
click at [71, 291] on td "2" at bounding box center [65, 296] width 61 height 11
select select "**********"
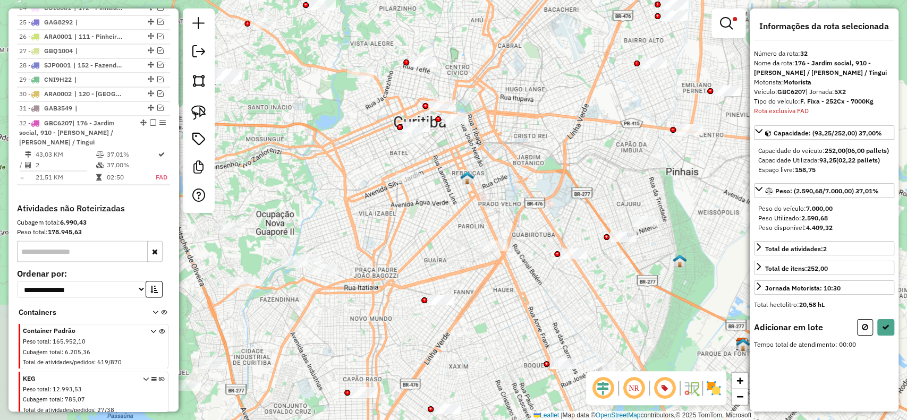
drag, startPoint x: 299, startPoint y: 223, endPoint x: 498, endPoint y: 173, distance: 205.5
click at [498, 173] on div "Limpar filtros Janela de atendimento Grade de atendimento Capacidade Transporta…" at bounding box center [453, 210] width 907 height 420
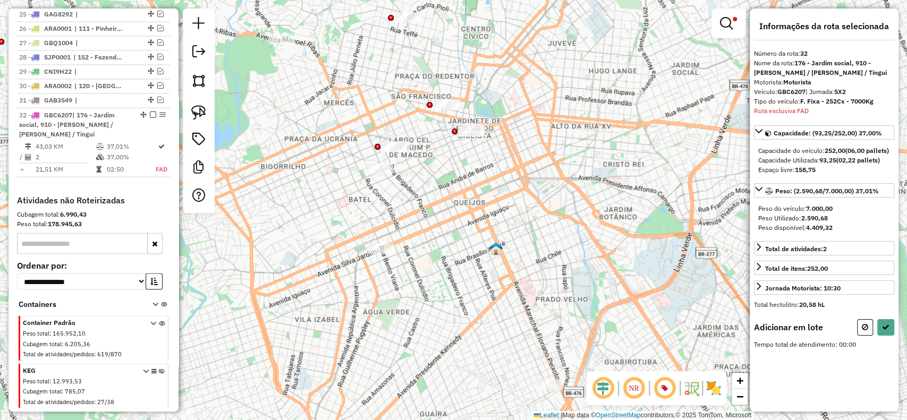
click at [212, 117] on div at bounding box center [199, 111] width 32 height 205
drag, startPoint x: 198, startPoint y: 116, endPoint x: 242, endPoint y: 114, distance: 44.2
click at [198, 115] on img at bounding box center [198, 112] width 15 height 15
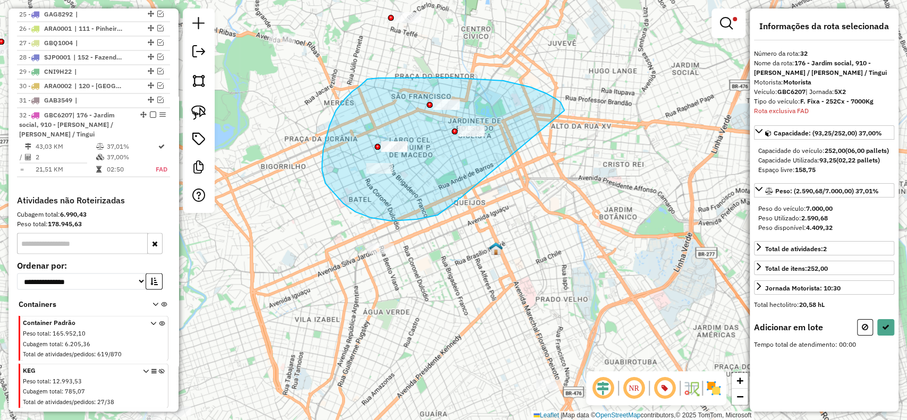
drag, startPoint x: 546, startPoint y: 94, endPoint x: 460, endPoint y: 198, distance: 135.6
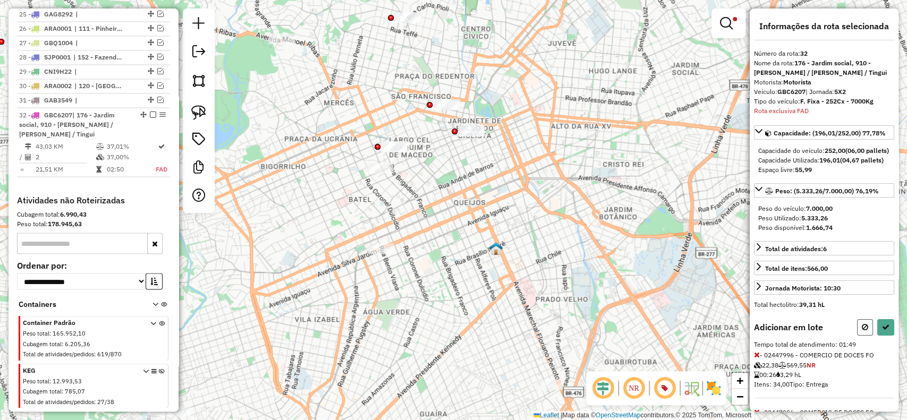
click at [861, 336] on button at bounding box center [865, 327] width 16 height 16
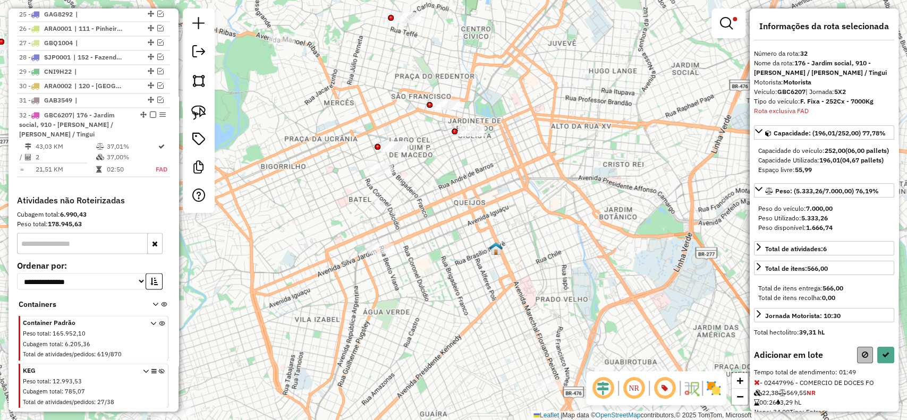
select select "**********"
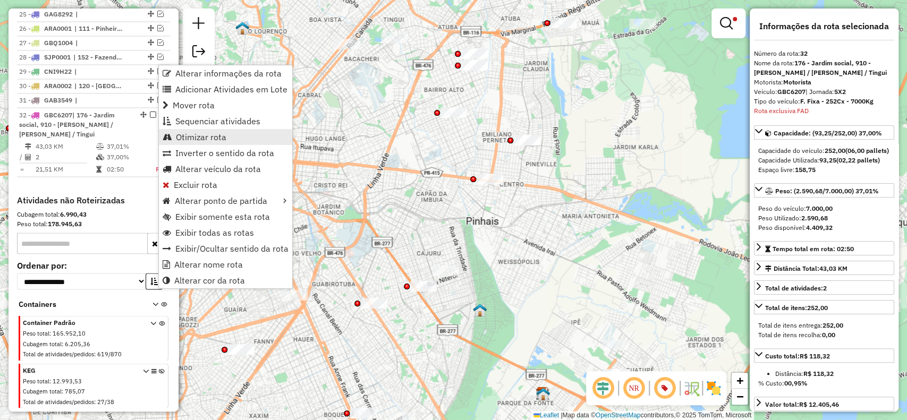
click at [197, 140] on span "Otimizar rota" at bounding box center [201, 137] width 51 height 9
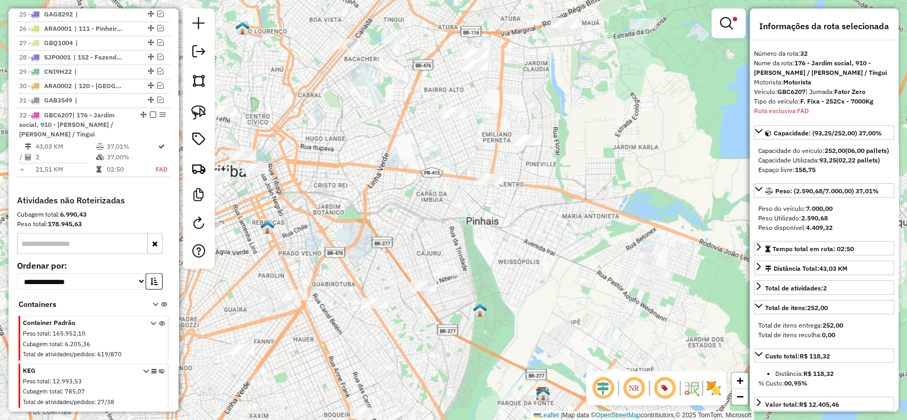
click at [106, 152] on td "37,00%" at bounding box center [130, 157] width 49 height 11
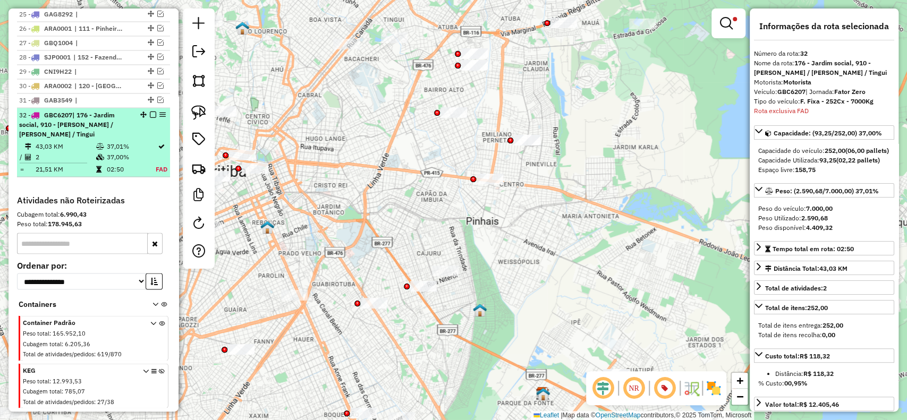
click at [140, 164] on td "02:50" at bounding box center [130, 169] width 49 height 11
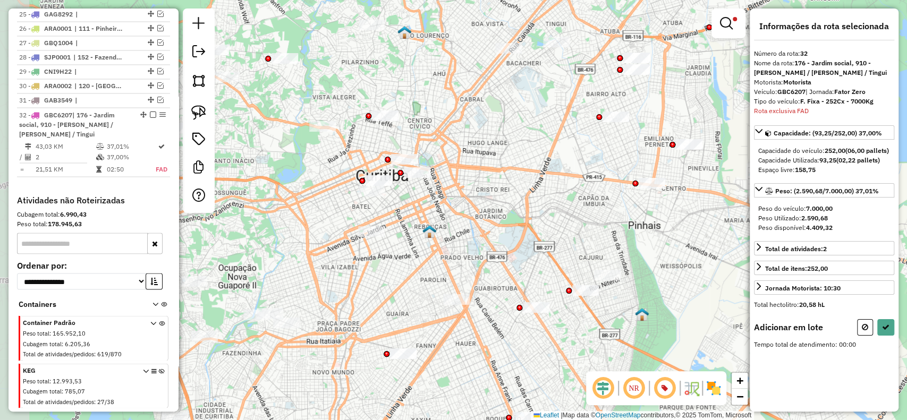
drag, startPoint x: 335, startPoint y: 202, endPoint x: 497, endPoint y: 206, distance: 162.2
click at [497, 206] on div "Limpar filtros Janela de atendimento Grade de atendimento Capacidade Transporta…" at bounding box center [453, 210] width 907 height 420
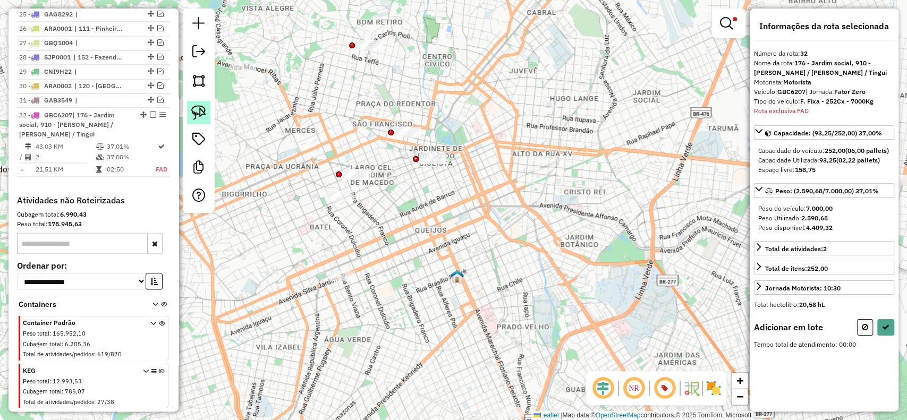
click at [200, 115] on img at bounding box center [198, 112] width 15 height 15
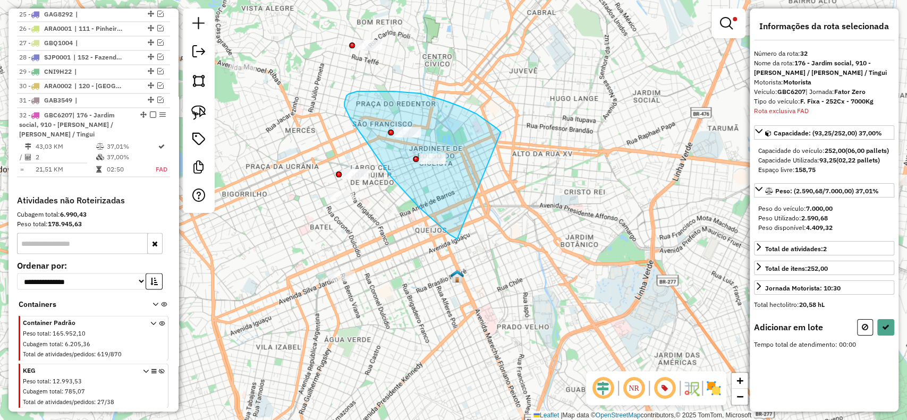
drag, startPoint x: 476, startPoint y: 114, endPoint x: 515, endPoint y: 253, distance: 144.1
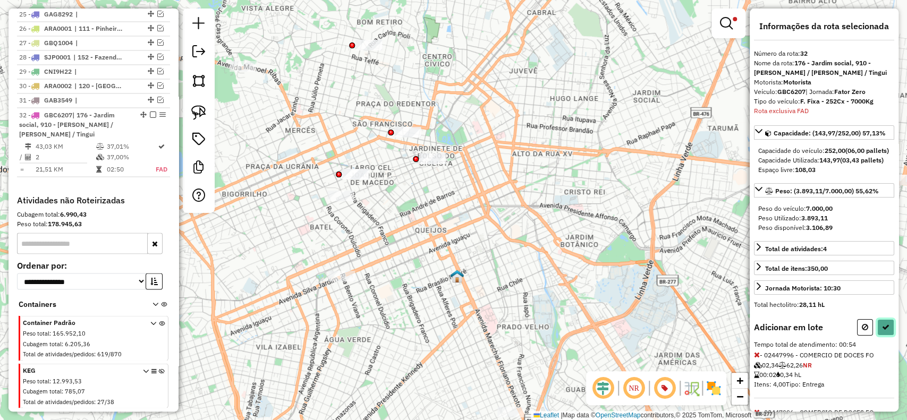
click at [888, 336] on button at bounding box center [886, 327] width 17 height 16
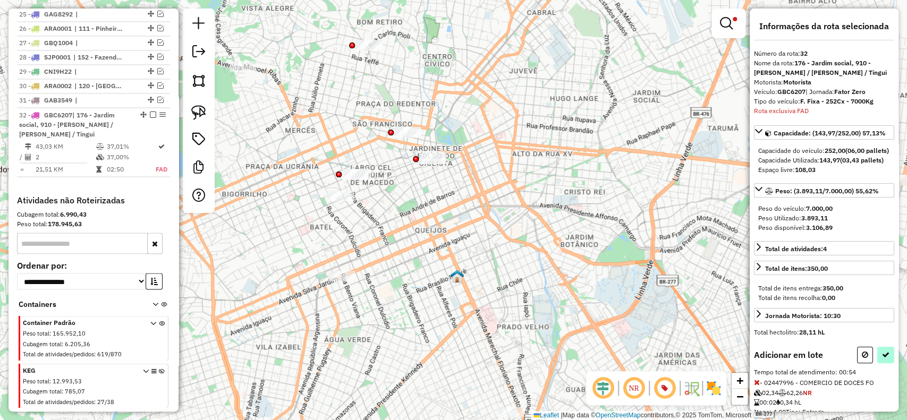
select select "**********"
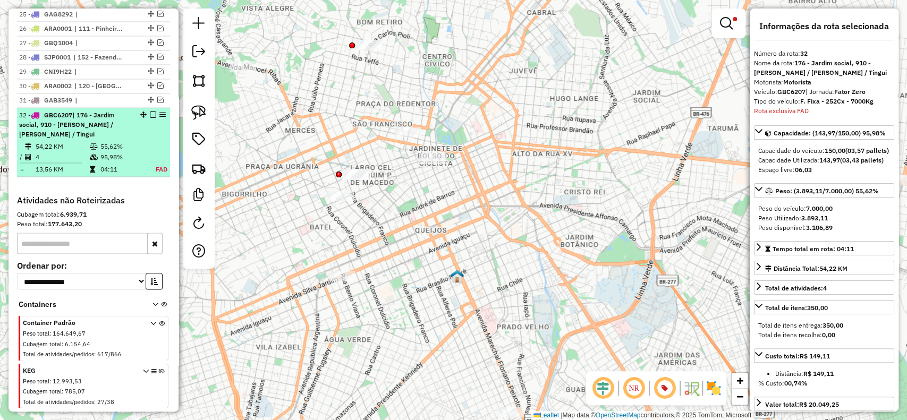
click at [150, 111] on em at bounding box center [153, 114] width 6 height 6
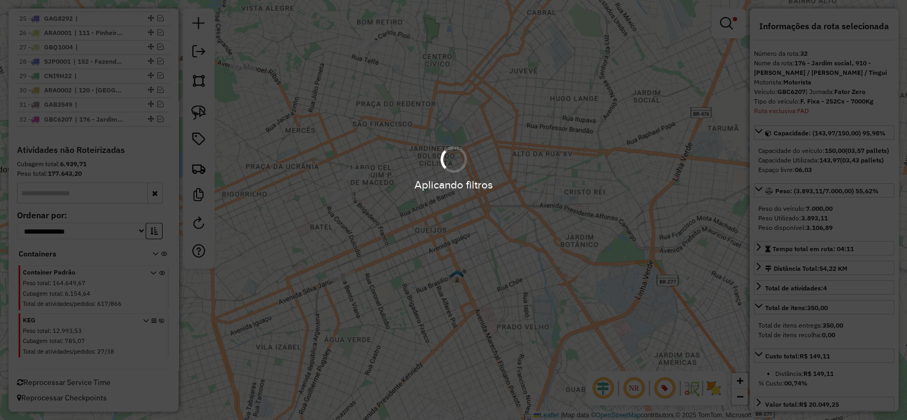
scroll to position [1208, 0]
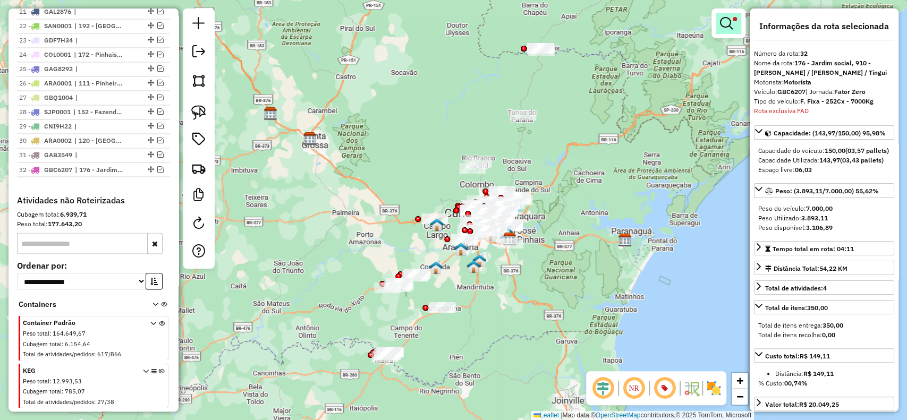
click at [737, 23] on link at bounding box center [729, 23] width 26 height 21
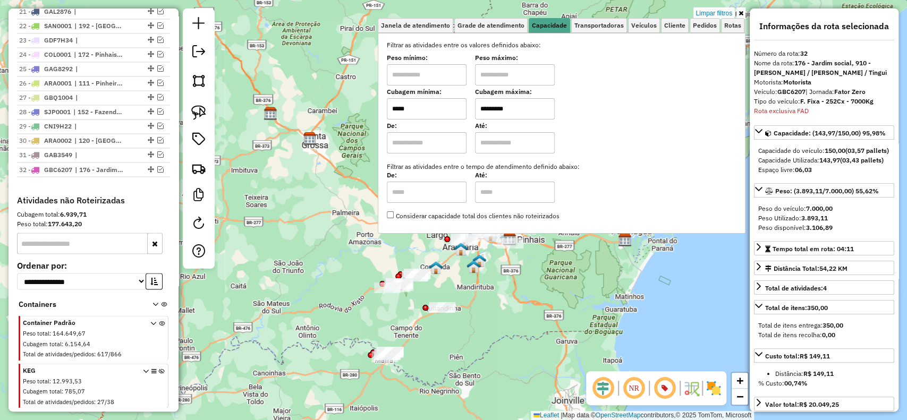
click at [438, 112] on input "*****" at bounding box center [427, 108] width 80 height 21
type input "****"
click at [549, 109] on input "*********" at bounding box center [515, 108] width 80 height 21
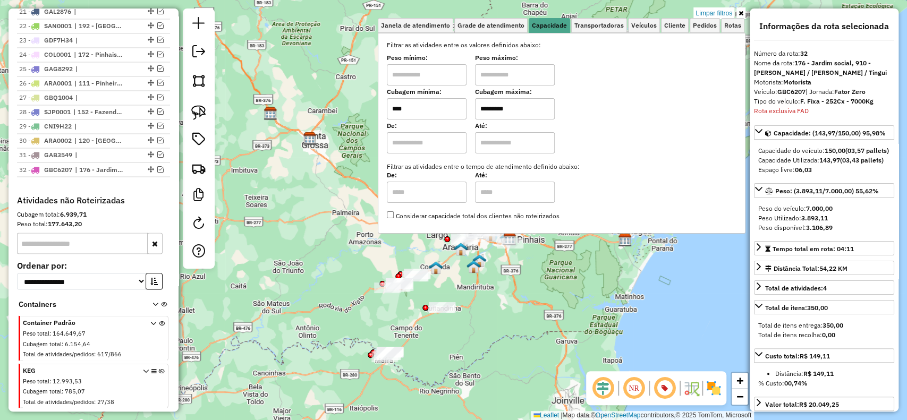
click at [549, 109] on input "*********" at bounding box center [515, 108] width 80 height 21
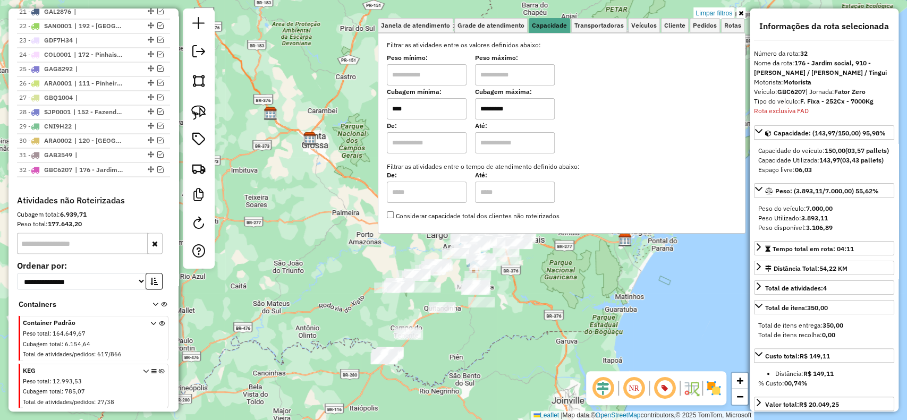
click at [549, 109] on input "*********" at bounding box center [515, 108] width 80 height 21
click at [0, 0] on div "Aplicando filtros" at bounding box center [0, 0] width 0 height 0
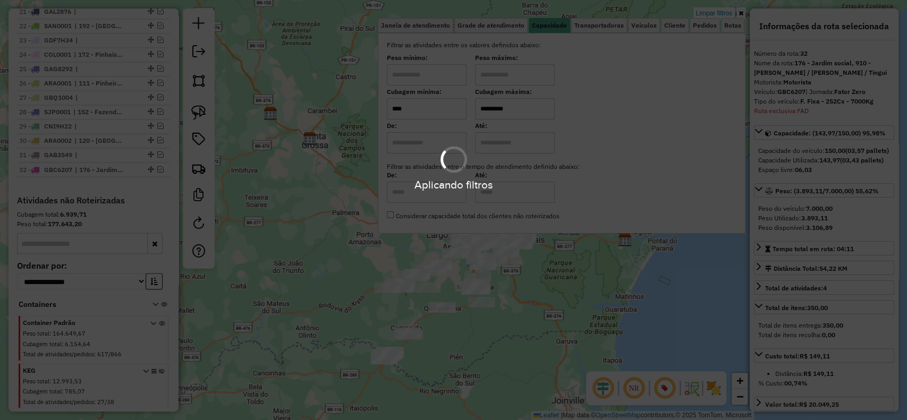
click at [549, 109] on div "Aplicando filtros" at bounding box center [453, 210] width 907 height 420
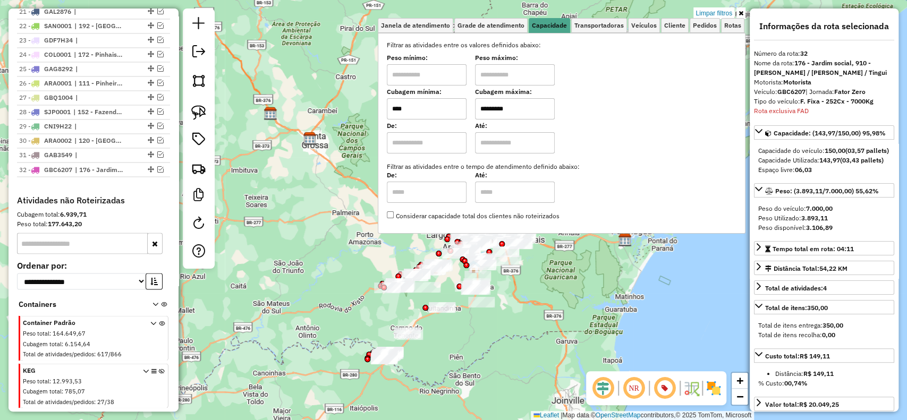
click at [549, 109] on input "*********" at bounding box center [515, 108] width 80 height 21
click at [549, 108] on input "*********" at bounding box center [515, 108] width 80 height 21
click at [699, 15] on link "Limpar filtros" at bounding box center [714, 13] width 41 height 12
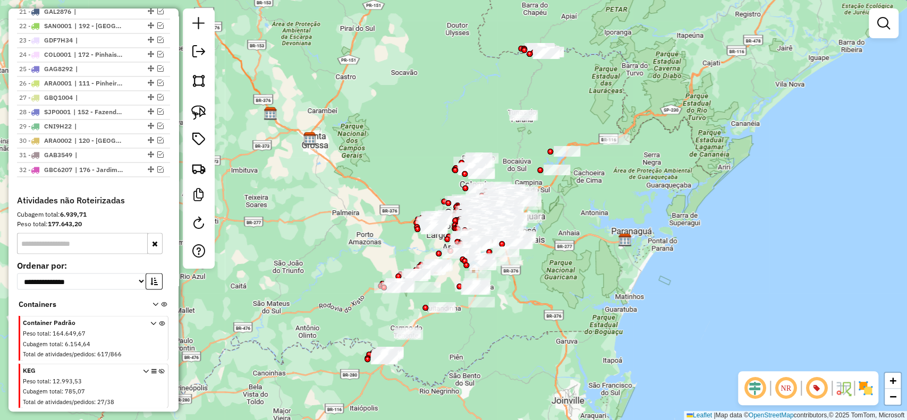
click at [879, 30] on link at bounding box center [883, 23] width 21 height 21
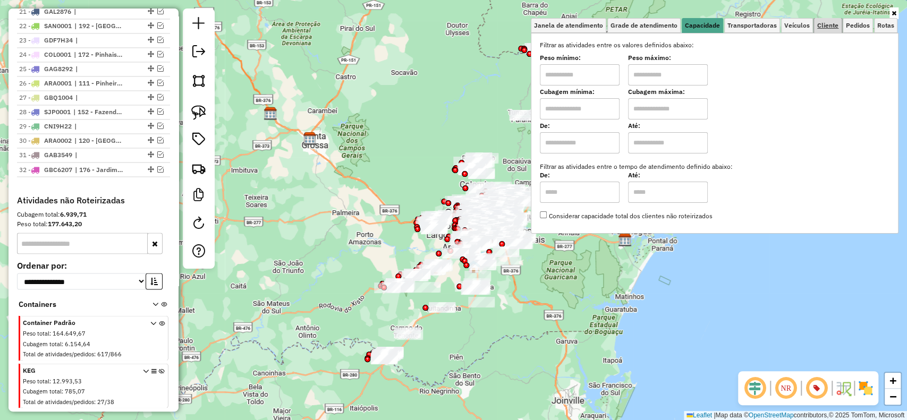
click at [824, 28] on span "Cliente" at bounding box center [828, 25] width 21 height 6
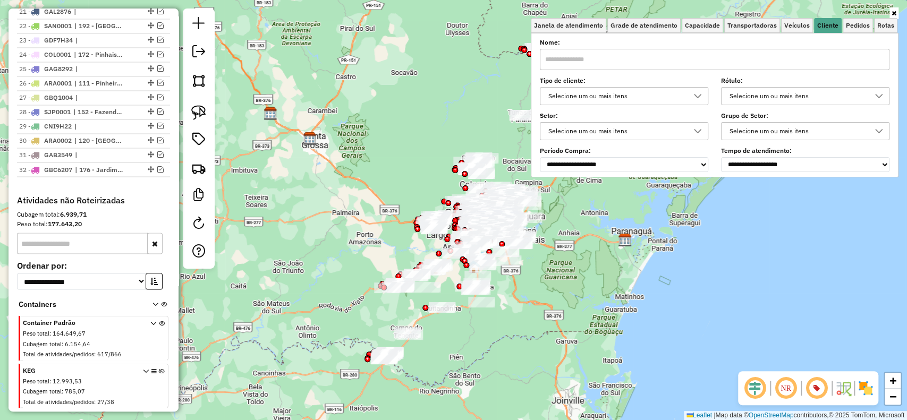
click at [628, 95] on div "Selecione um ou mais itens" at bounding box center [616, 96] width 143 height 17
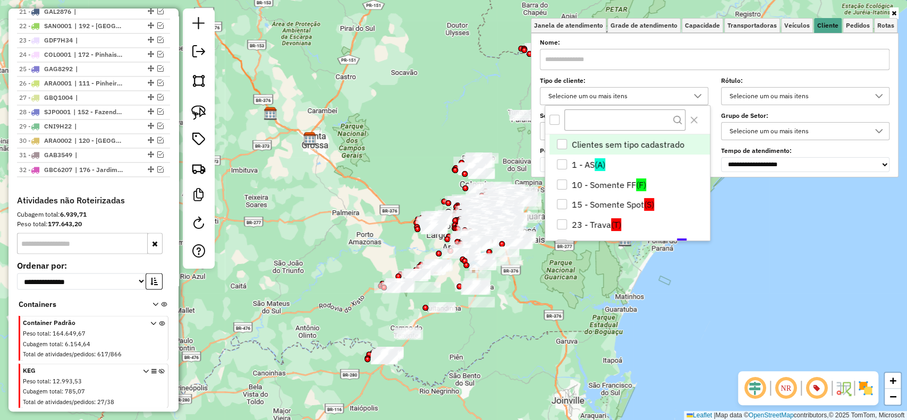
scroll to position [6, 37]
click at [630, 199] on li "15 - Somente Spot (S)" at bounding box center [630, 205] width 161 height 20
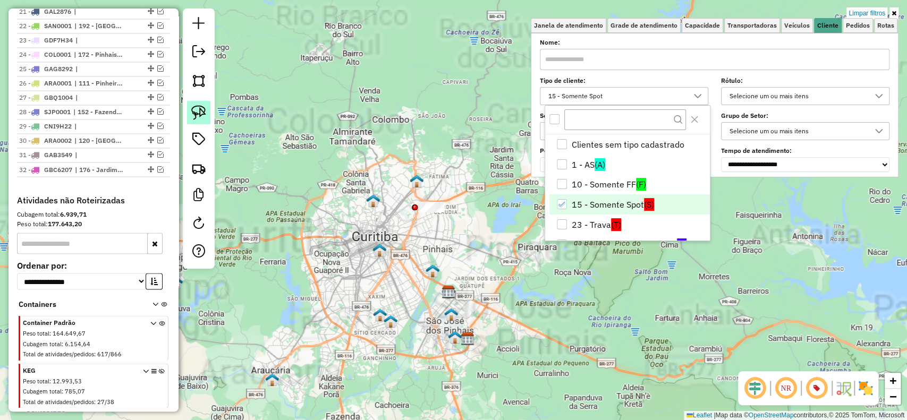
click at [207, 107] on link at bounding box center [198, 112] width 23 height 23
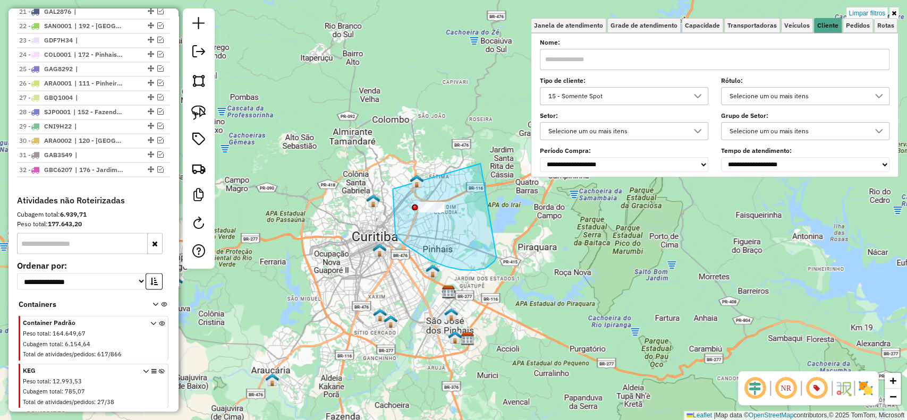
drag, startPoint x: 404, startPoint y: 244, endPoint x: 497, endPoint y: 257, distance: 93.4
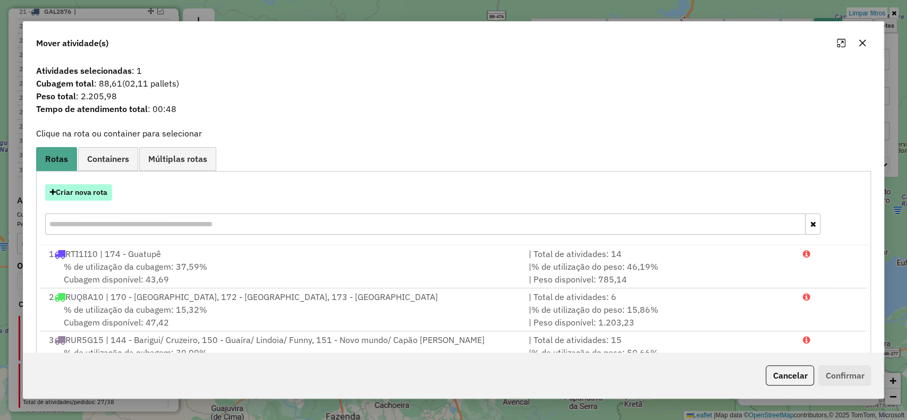
click at [101, 198] on button "Criar nova rota" at bounding box center [78, 192] width 67 height 16
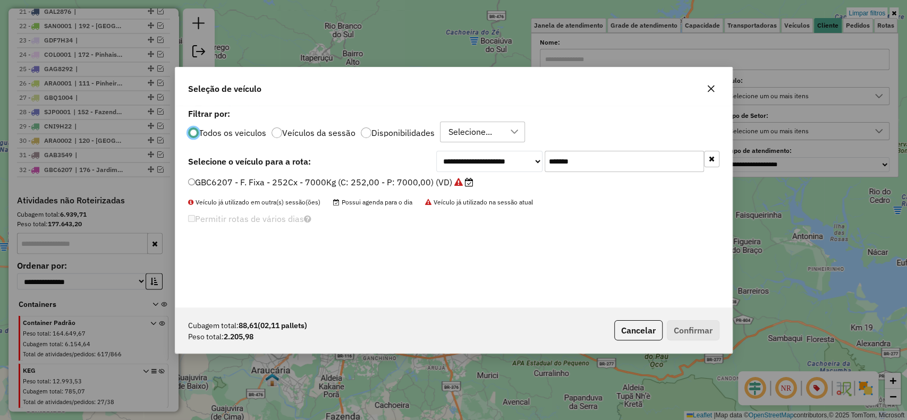
scroll to position [5, 3]
click at [471, 154] on div "**********" at bounding box center [577, 161] width 283 height 21
paste input "text"
type input "*******"
click at [453, 181] on label "AAB6500 - Freteiro - 140Cx - 2600Kg (C: 140,00 - P: 2600,00) (VD)" at bounding box center [328, 182] width 281 height 13
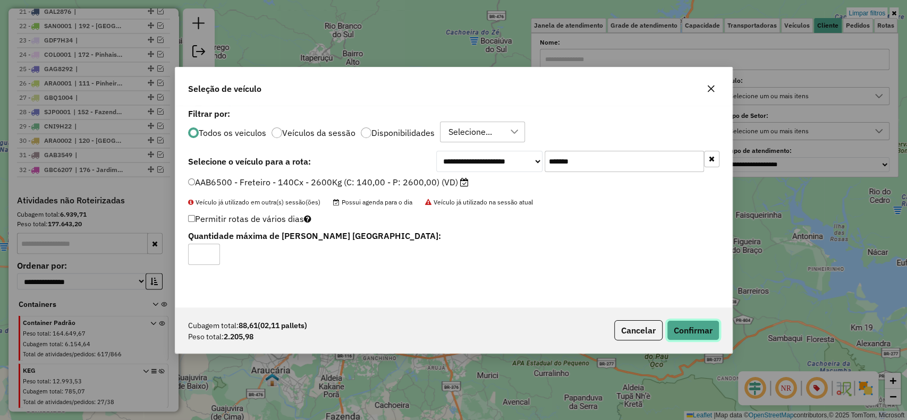
click at [700, 332] on button "Confirmar" at bounding box center [693, 331] width 53 height 20
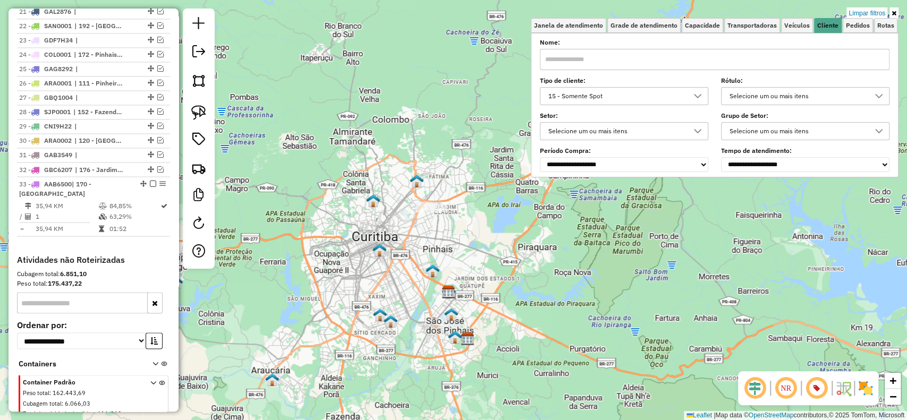
scroll to position [1263, 0]
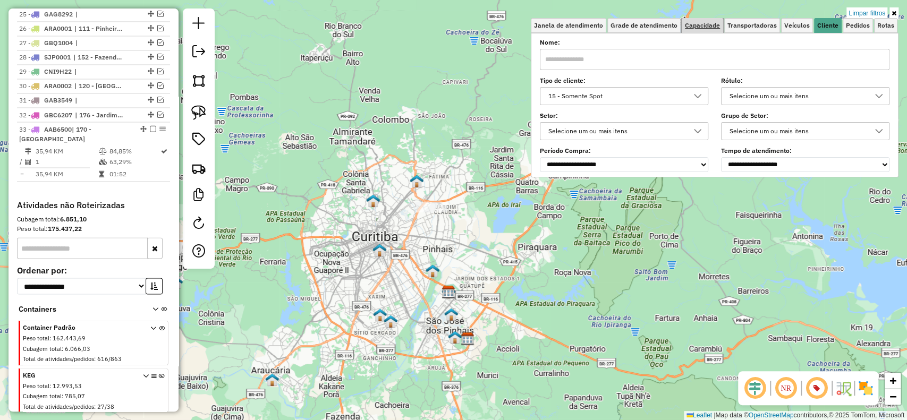
click at [706, 31] on link "Capacidade" at bounding box center [702, 25] width 41 height 15
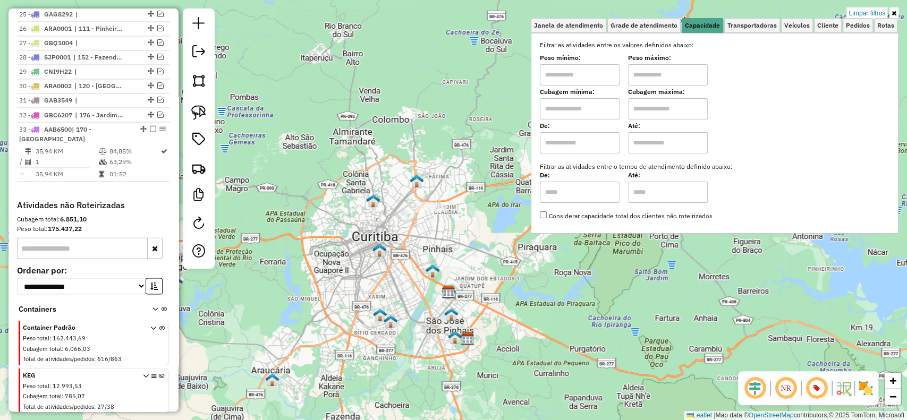
click at [610, 115] on input "text" at bounding box center [580, 108] width 80 height 21
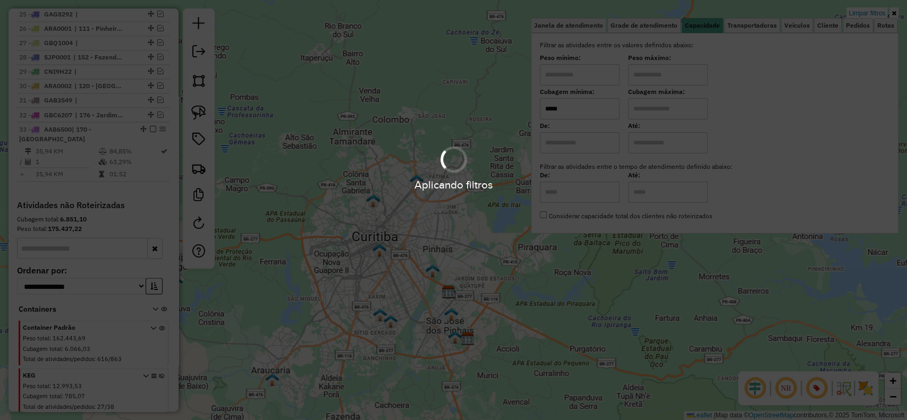
type input "*****"
click at [657, 115] on div "Aplicando filtros" at bounding box center [453, 210] width 907 height 420
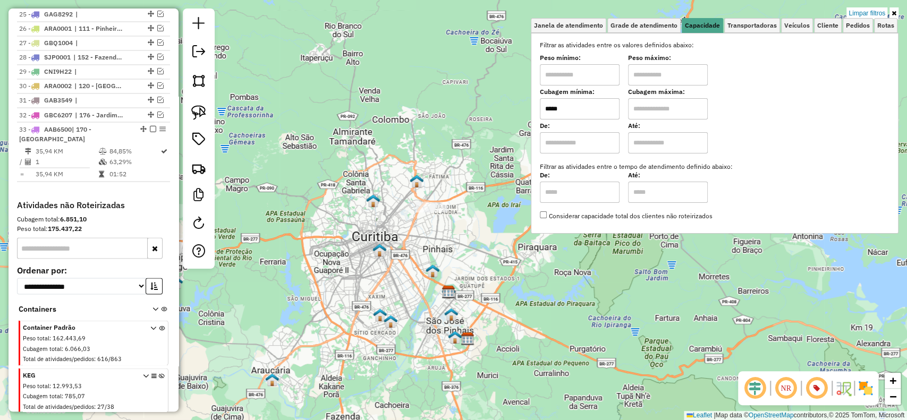
click at [657, 115] on input "text" at bounding box center [668, 108] width 80 height 21
type input "**********"
click at [826, 22] on span "Cliente" at bounding box center [828, 25] width 21 height 6
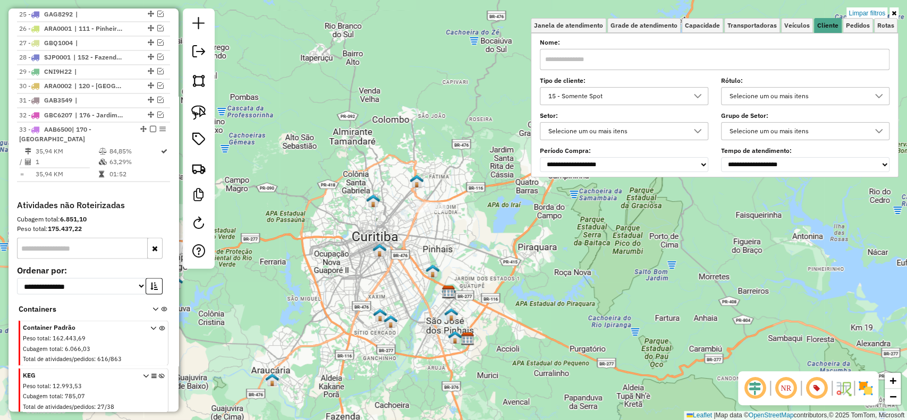
click at [565, 102] on div "15 - Somente Spot" at bounding box center [616, 96] width 143 height 17
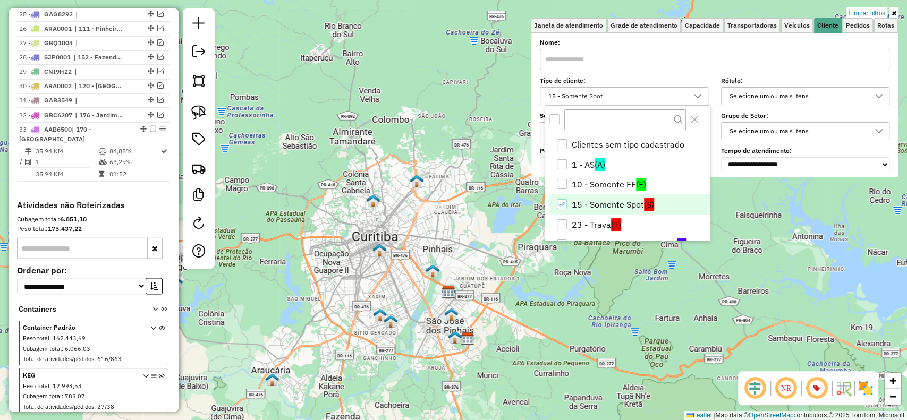
click at [558, 121] on div "All items unselected" at bounding box center [555, 119] width 10 height 10
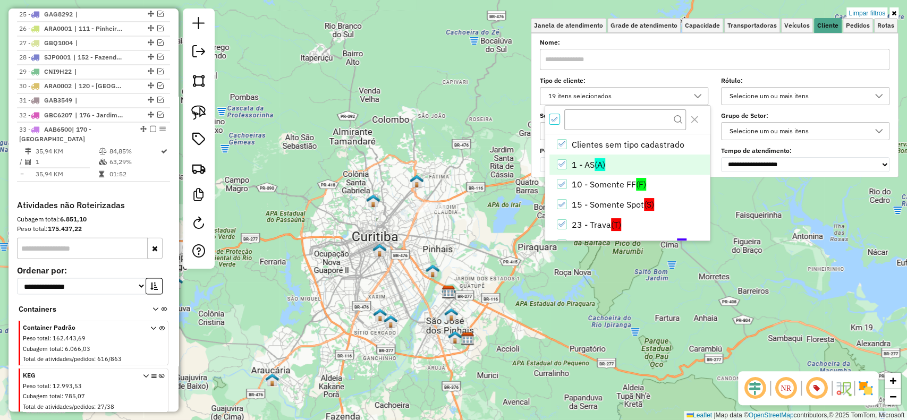
scroll to position [6, 3]
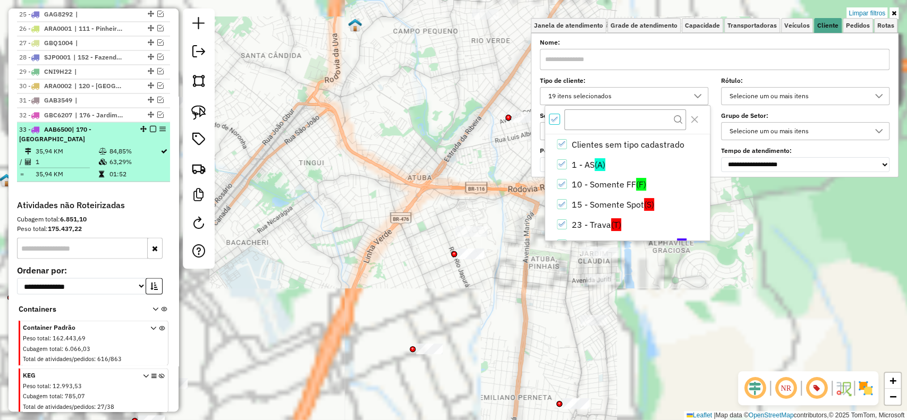
click at [63, 146] on td "35,94 KM" at bounding box center [66, 151] width 63 height 11
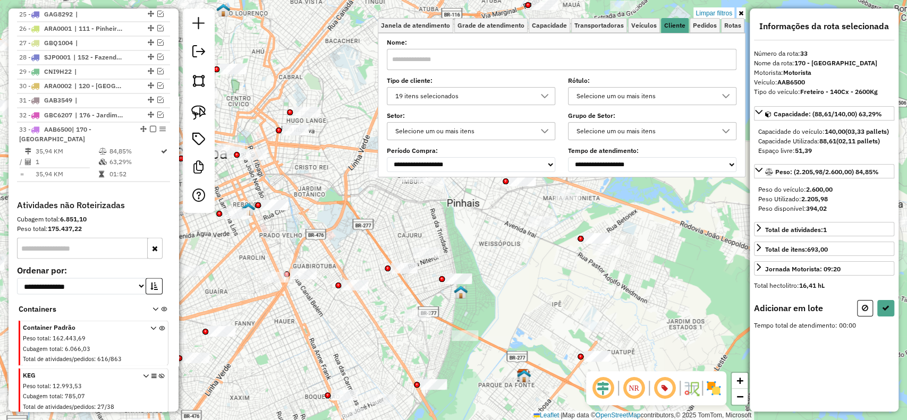
click at [361, 234] on div "**********" at bounding box center [453, 210] width 907 height 420
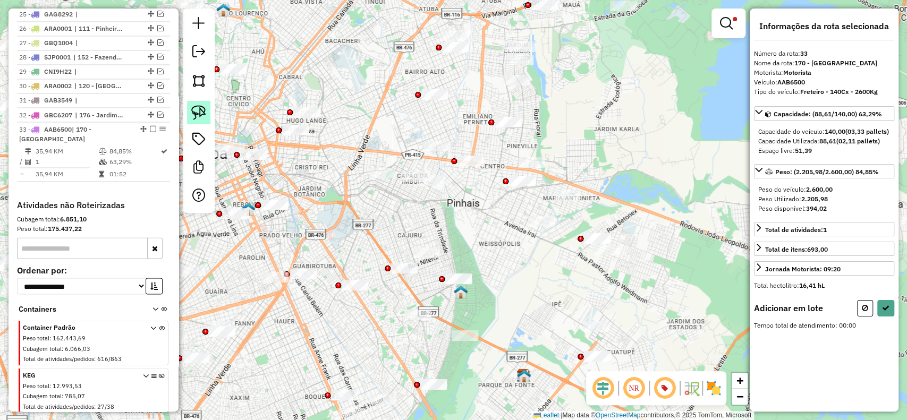
click at [200, 107] on img at bounding box center [198, 112] width 15 height 15
drag, startPoint x: 423, startPoint y: 31, endPoint x: 464, endPoint y: 71, distance: 57.2
click at [464, 71] on div "**********" at bounding box center [453, 210] width 907 height 420
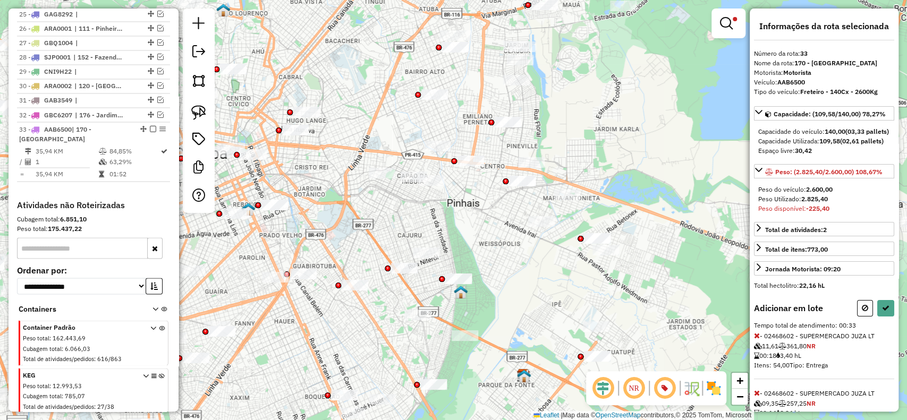
click at [868, 317] on button at bounding box center [865, 308] width 16 height 16
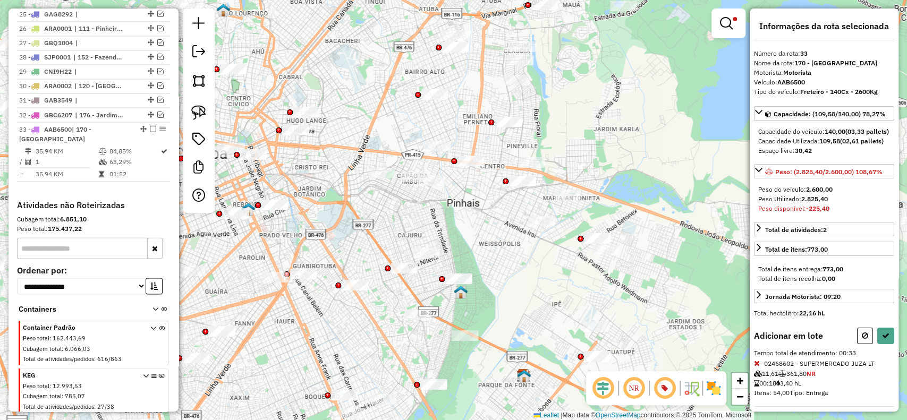
select select "**********"
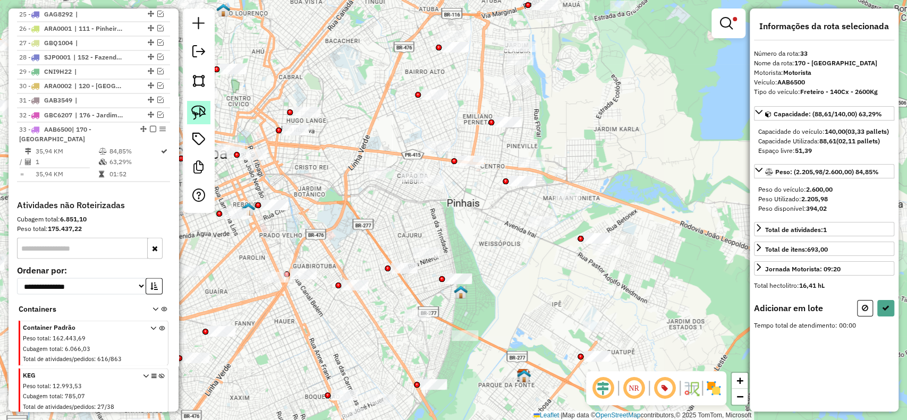
click at [199, 110] on img at bounding box center [198, 112] width 15 height 15
drag, startPoint x: 447, startPoint y: 85, endPoint x: 424, endPoint y: 130, distance: 50.2
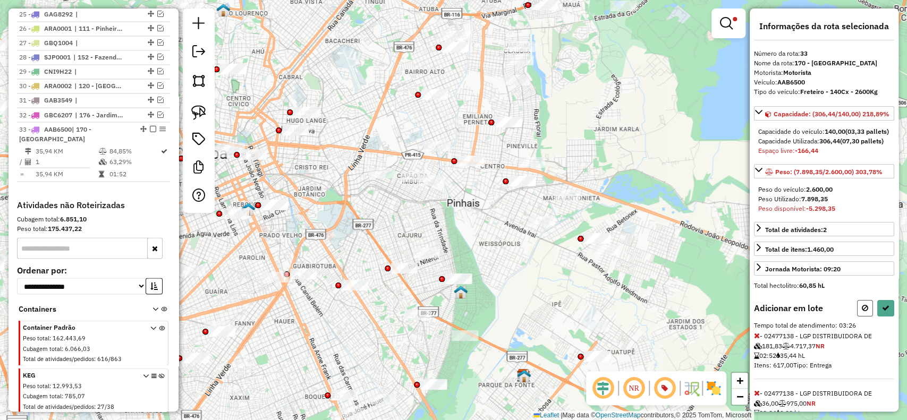
click at [863, 312] on icon at bounding box center [865, 308] width 6 height 7
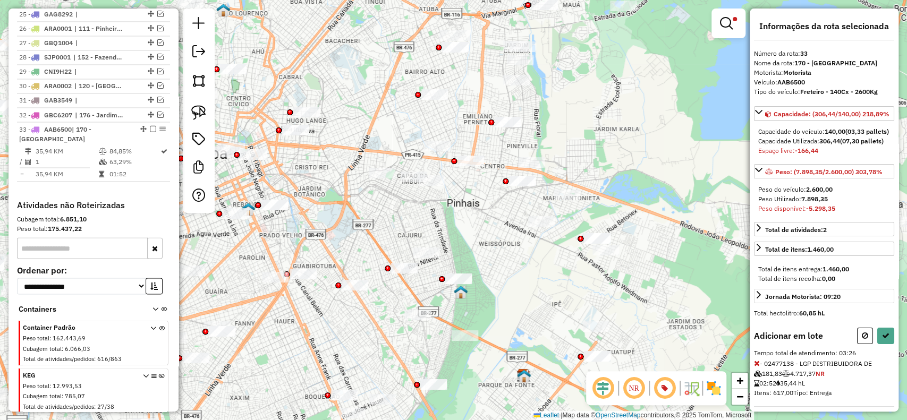
select select "**********"
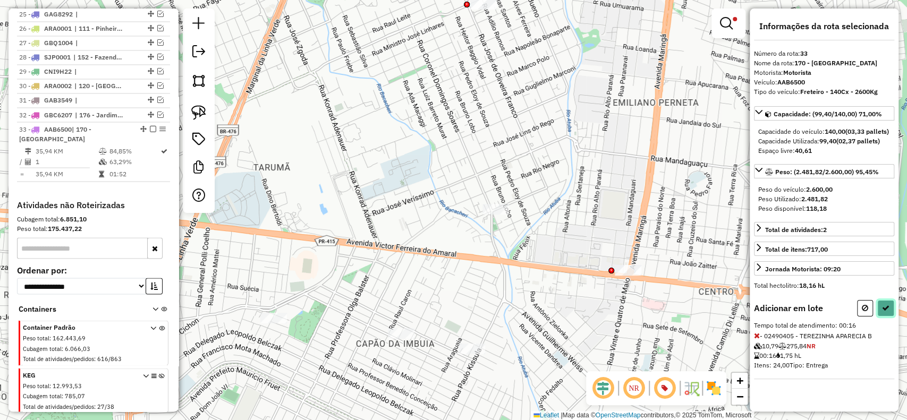
click at [891, 317] on button at bounding box center [886, 308] width 17 height 16
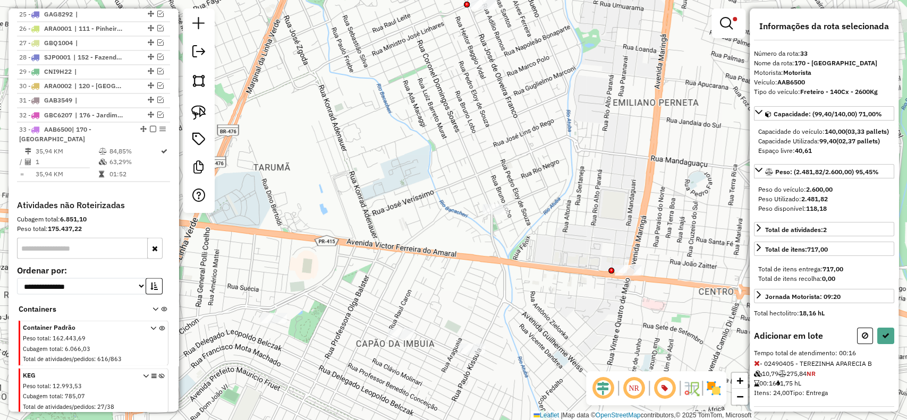
select select "**********"
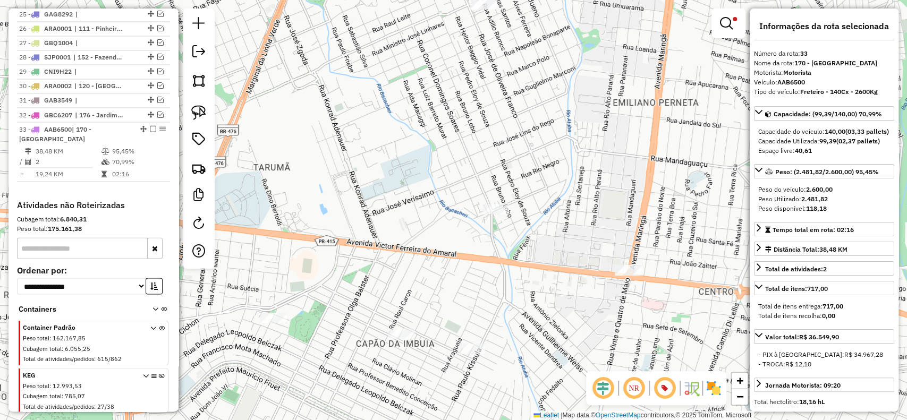
click at [151, 125] on em at bounding box center [153, 128] width 6 height 6
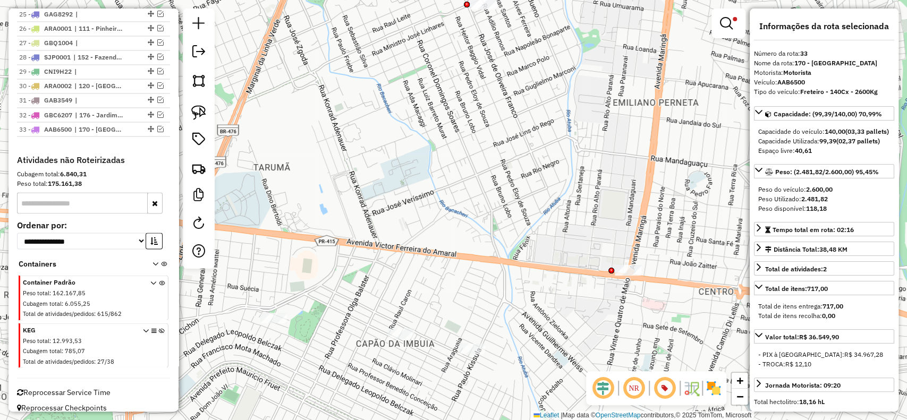
click at [722, 29] on em at bounding box center [726, 23] width 13 height 13
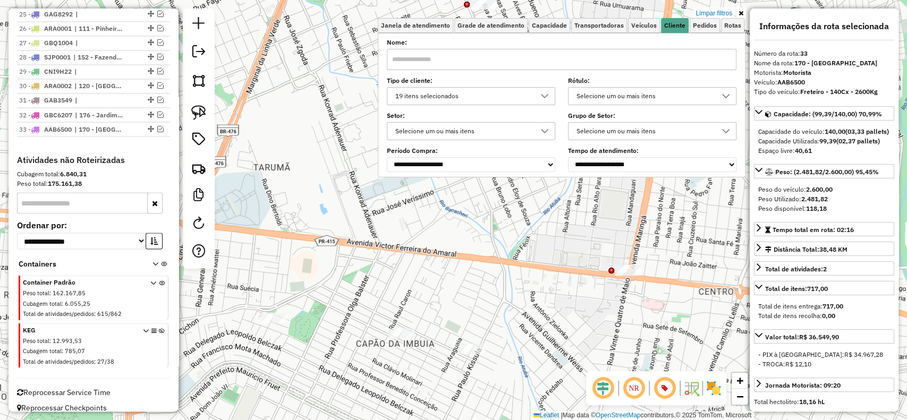
click at [0, 0] on div "Aguarde..." at bounding box center [0, 0] width 0 height 0
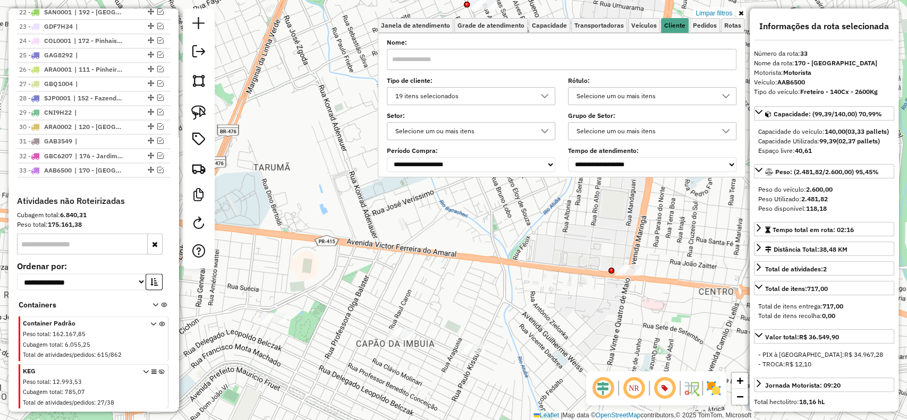
click at [441, 97] on div "19 itens selecionados" at bounding box center [463, 96] width 143 height 17
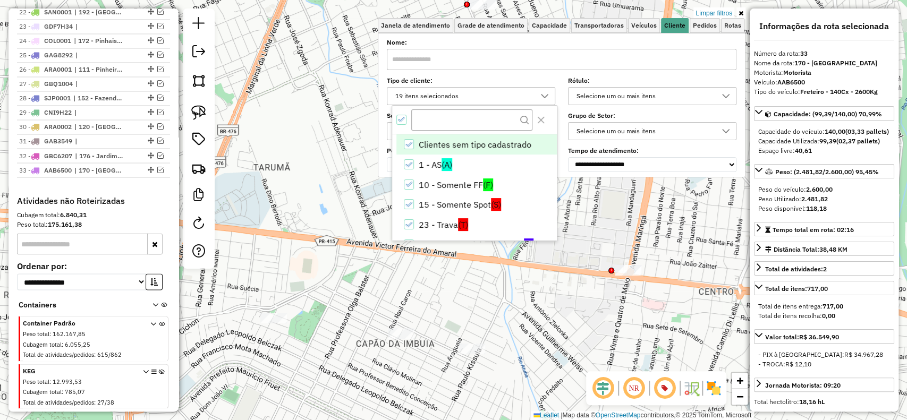
scroll to position [6, 37]
click at [403, 119] on icon "All items selected" at bounding box center [401, 119] width 7 height 7
click at [539, 24] on span "Capacidade" at bounding box center [549, 25] width 35 height 6
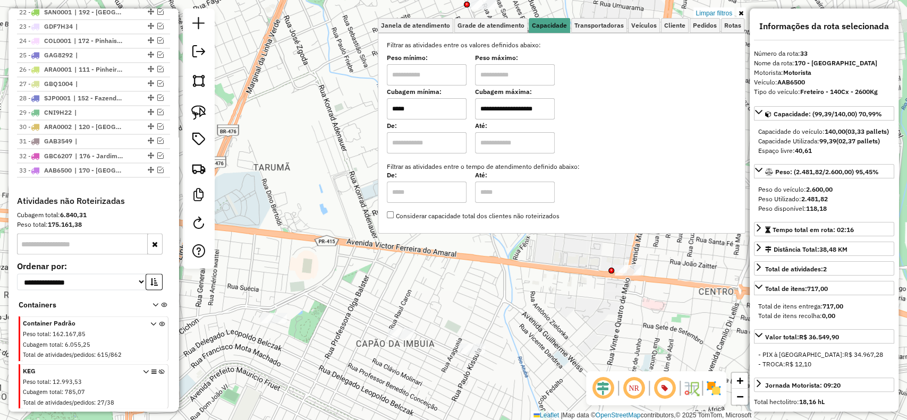
click at [438, 109] on input "*****" at bounding box center [427, 108] width 80 height 21
type input "****"
click at [551, 119] on input "**********" at bounding box center [515, 108] width 80 height 21
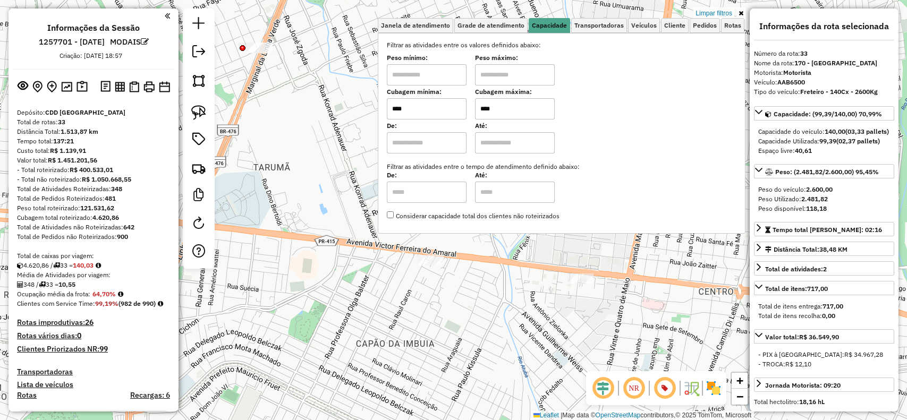
select select "**********"
type input "****"
click at [365, 282] on div "Limpar filtros Janela de atendimento Grade de atendimento Capacidade Transporta…" at bounding box center [453, 210] width 907 height 420
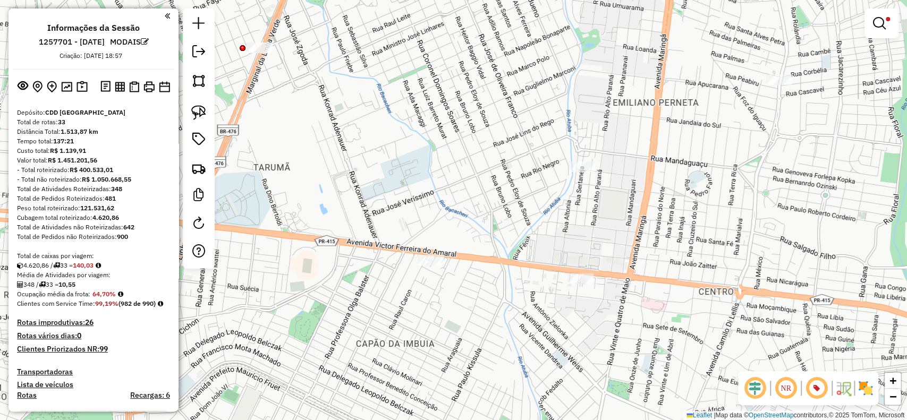
scroll to position [1222, 0]
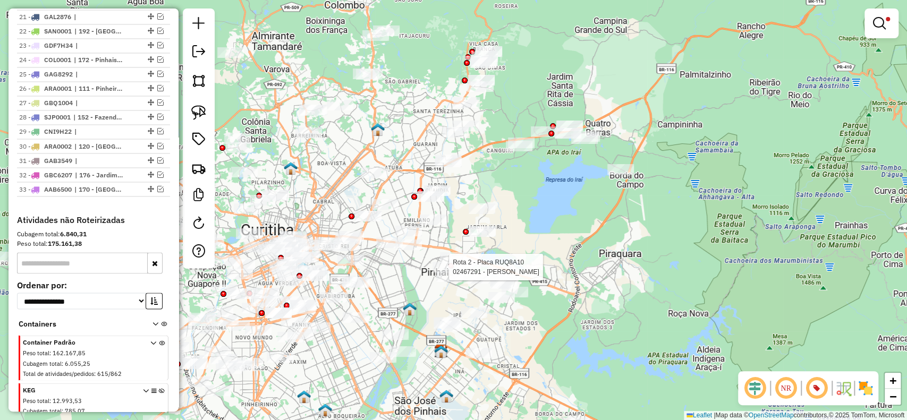
select select "**********"
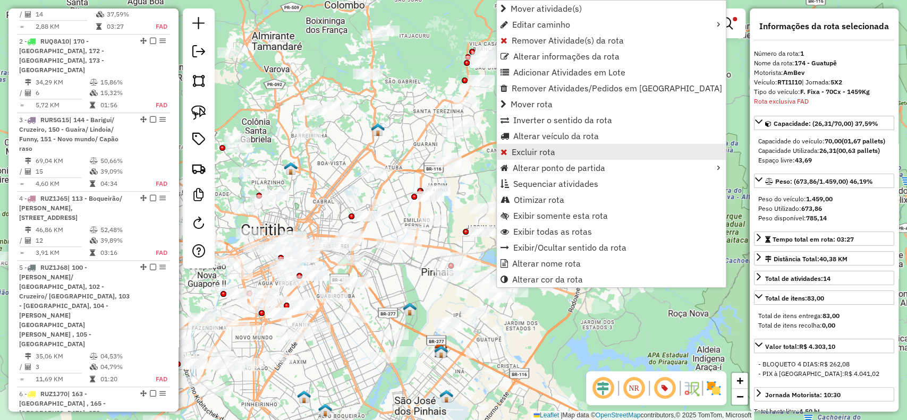
scroll to position [456, 0]
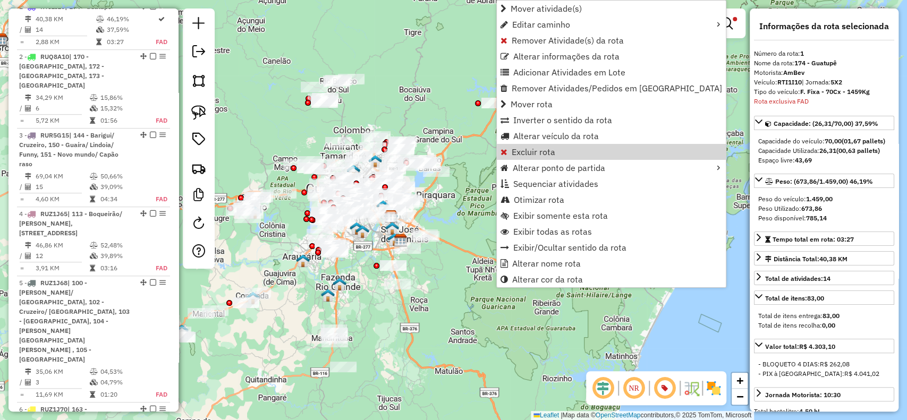
click at [202, 117] on img at bounding box center [198, 112] width 15 height 15
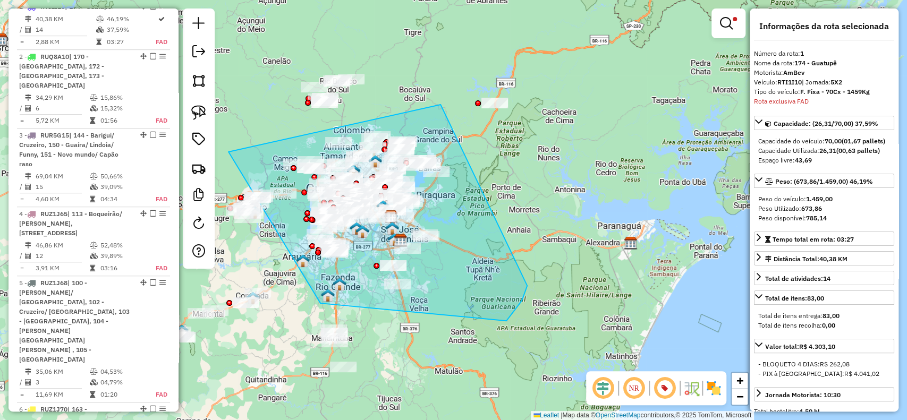
drag, startPoint x: 441, startPoint y: 105, endPoint x: 527, endPoint y: 284, distance: 199.0
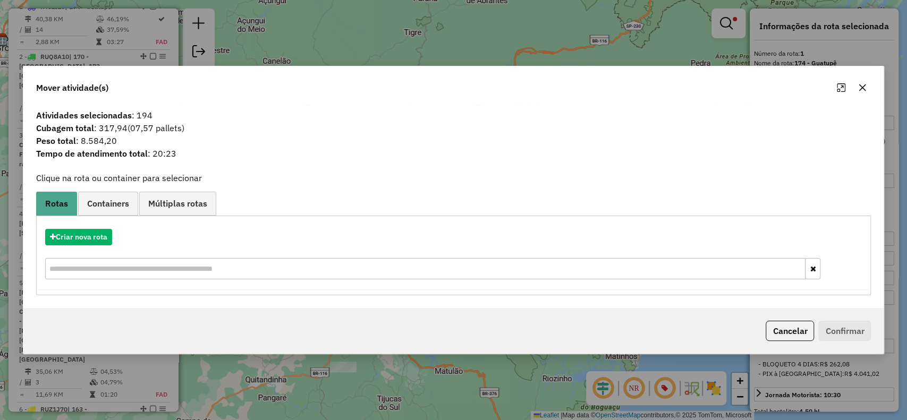
click at [0, 0] on div "Aplicando filtros" at bounding box center [0, 0] width 0 height 0
click at [770, 330] on button "Cancelar" at bounding box center [790, 331] width 48 height 20
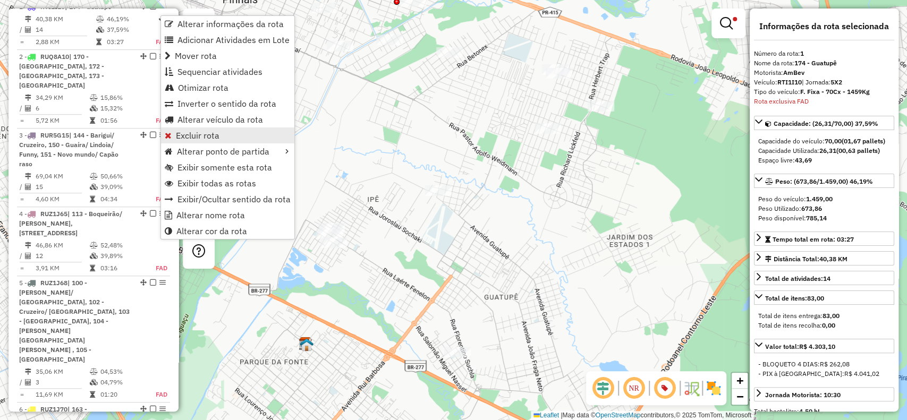
click at [197, 141] on link "Excluir rota" at bounding box center [227, 136] width 133 height 16
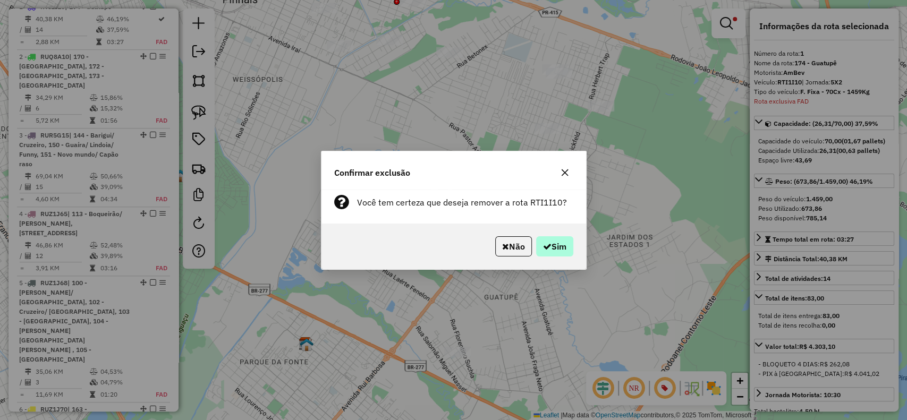
drag, startPoint x: 575, startPoint y: 249, endPoint x: 566, endPoint y: 248, distance: 9.1
click at [575, 248] on div "Não Sim" at bounding box center [454, 247] width 265 height 46
click at [566, 247] on button "Sim" at bounding box center [554, 247] width 37 height 20
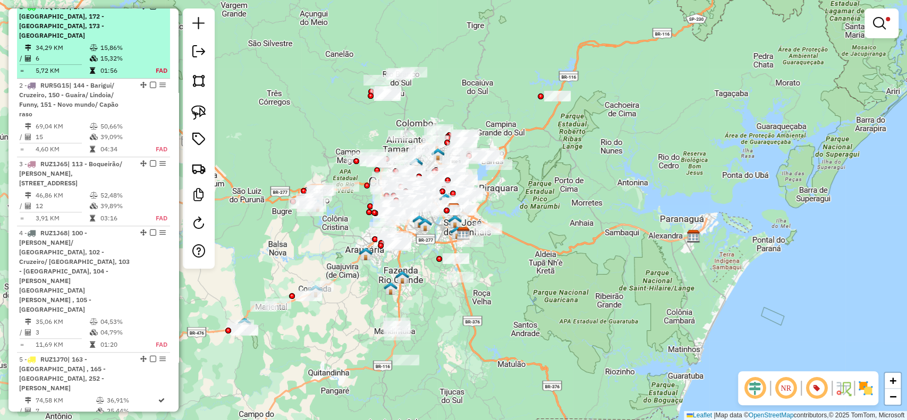
select select "**********"
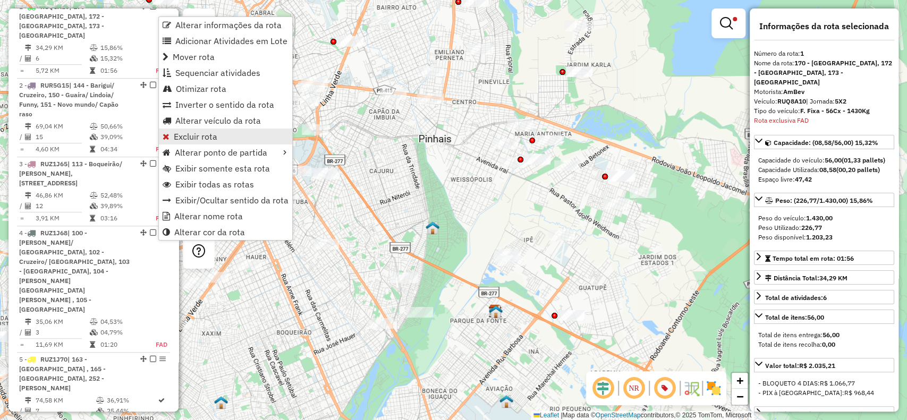
click at [174, 136] on span "Excluir rota" at bounding box center [196, 136] width 44 height 9
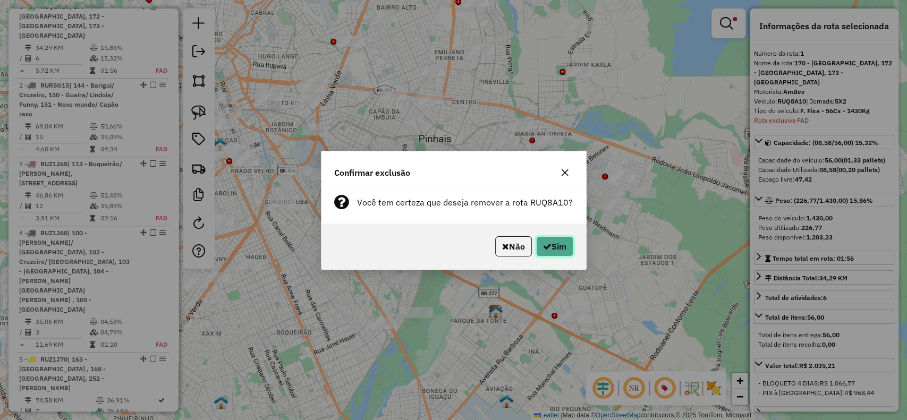
click at [543, 247] on icon "button" at bounding box center [547, 246] width 9 height 9
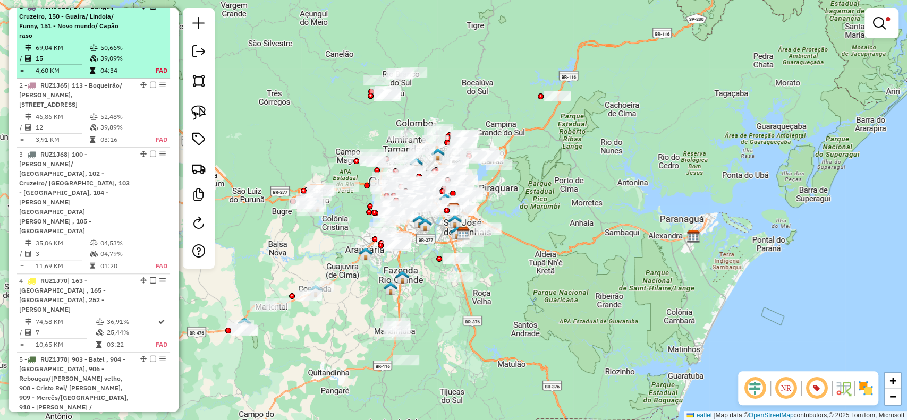
select select "**********"
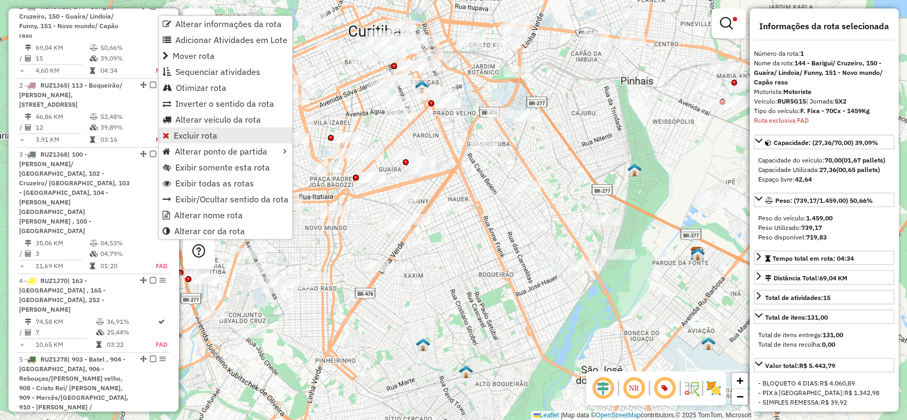
click at [206, 134] on span "Excluir rota" at bounding box center [196, 135] width 44 height 9
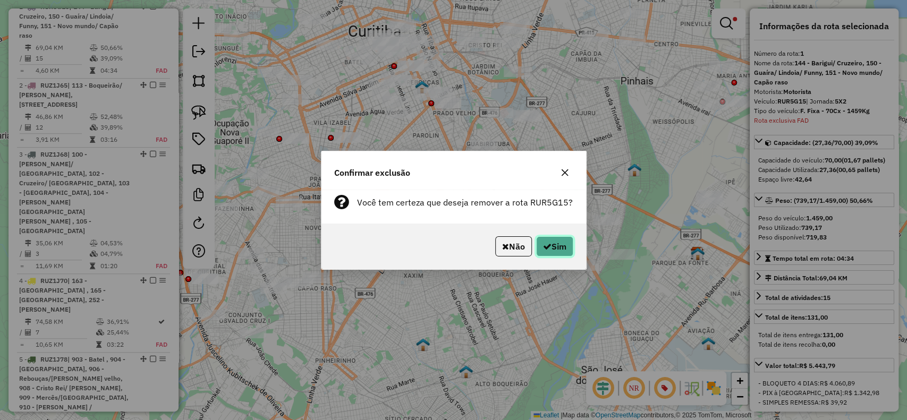
click at [562, 243] on button "Sim" at bounding box center [554, 247] width 37 height 20
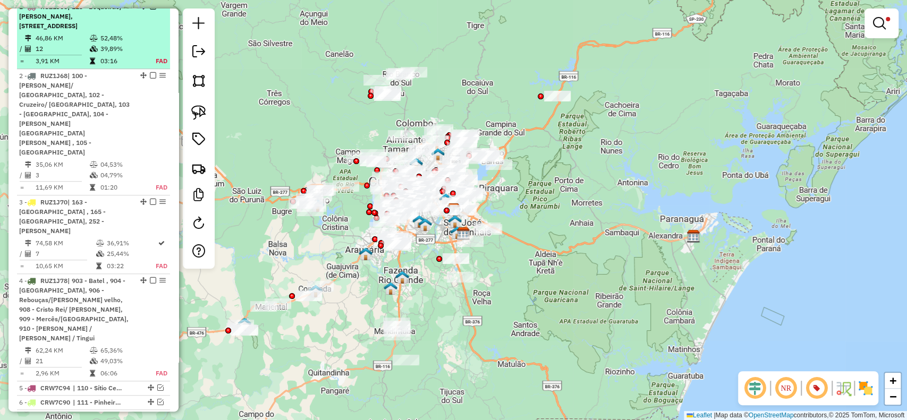
select select "**********"
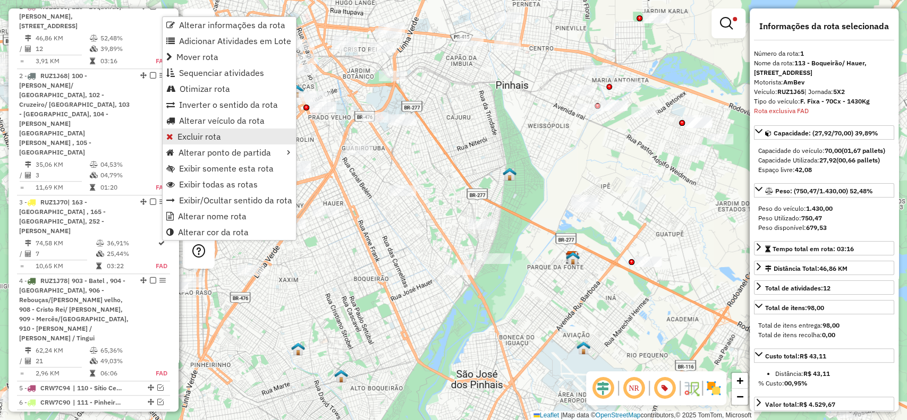
click at [212, 130] on link "Excluir rota" at bounding box center [229, 137] width 133 height 16
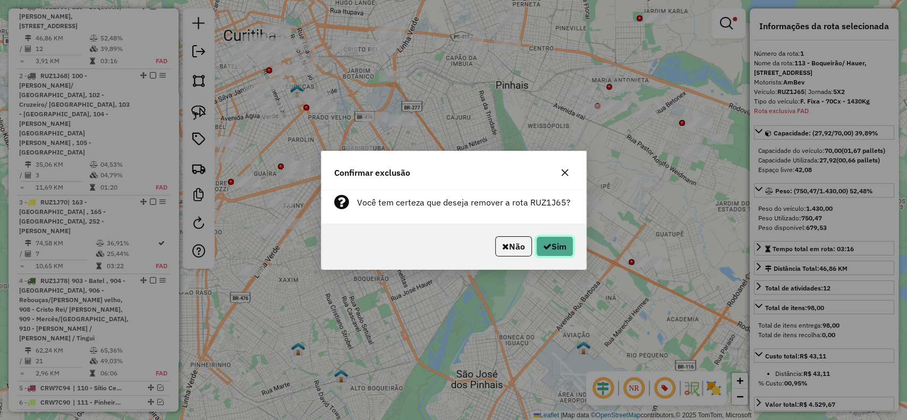
click at [550, 245] on button "Sim" at bounding box center [554, 247] width 37 height 20
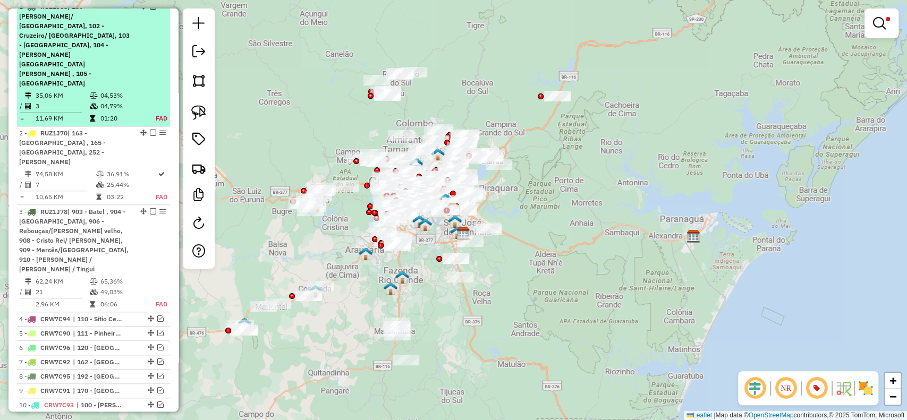
select select "**********"
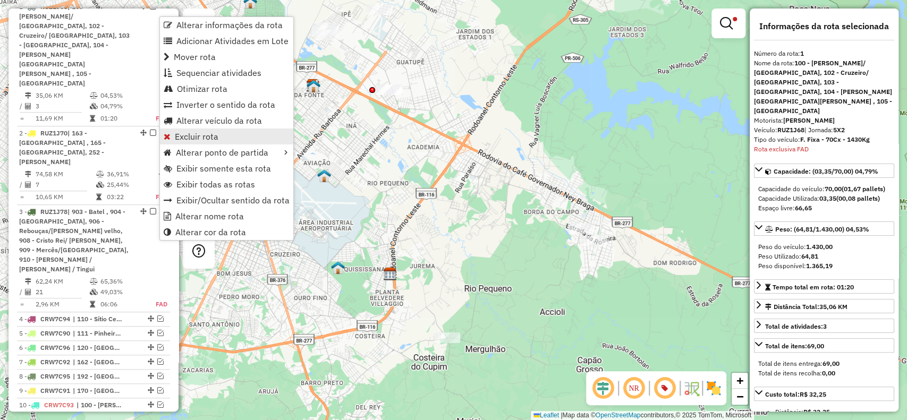
click at [225, 132] on link "Excluir rota" at bounding box center [226, 137] width 133 height 16
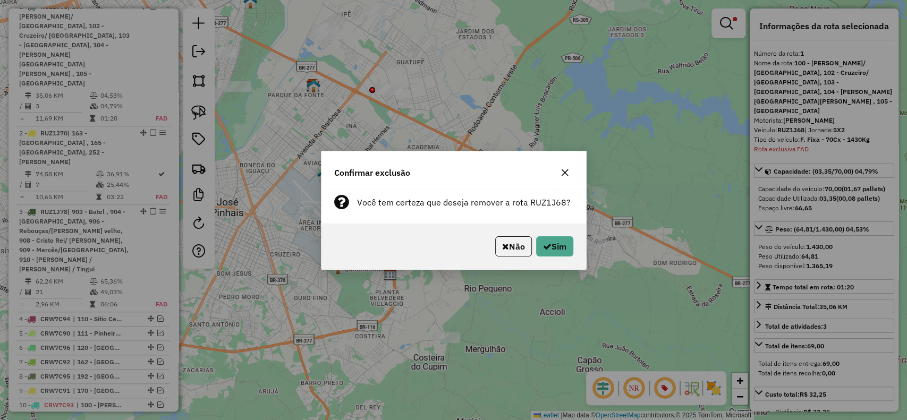
click at [550, 235] on div "Não Sim" at bounding box center [454, 247] width 265 height 46
click at [570, 257] on div "Não Sim" at bounding box center [454, 247] width 265 height 46
click at [548, 248] on icon "button" at bounding box center [547, 246] width 9 height 9
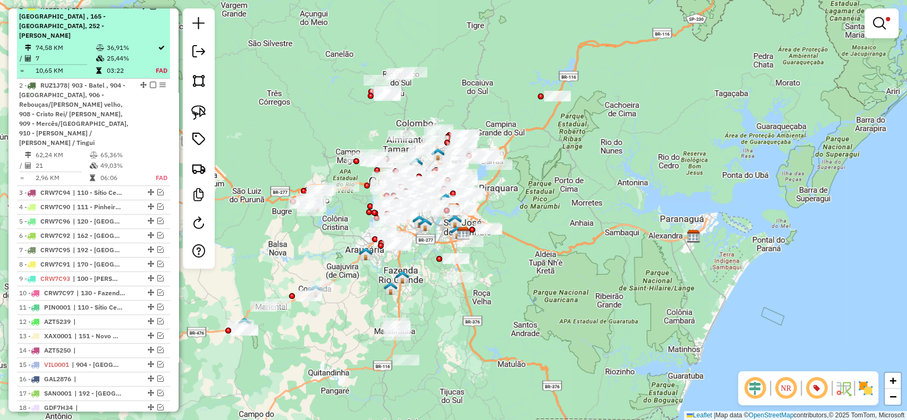
select select "**********"
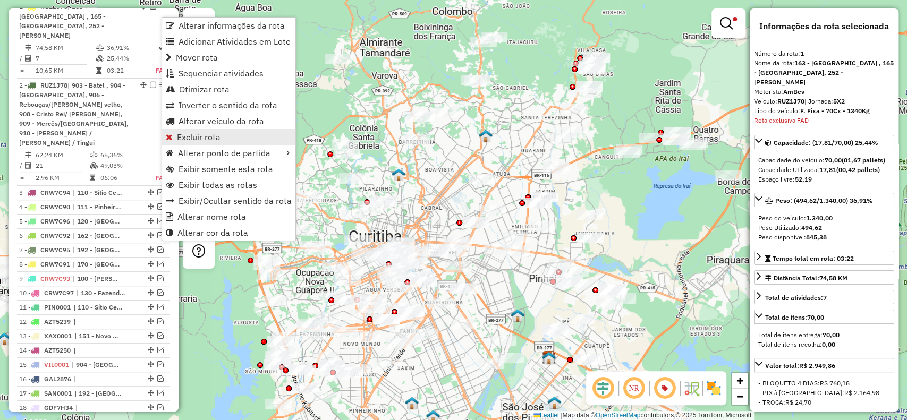
click at [215, 136] on span "Excluir rota" at bounding box center [199, 137] width 44 height 9
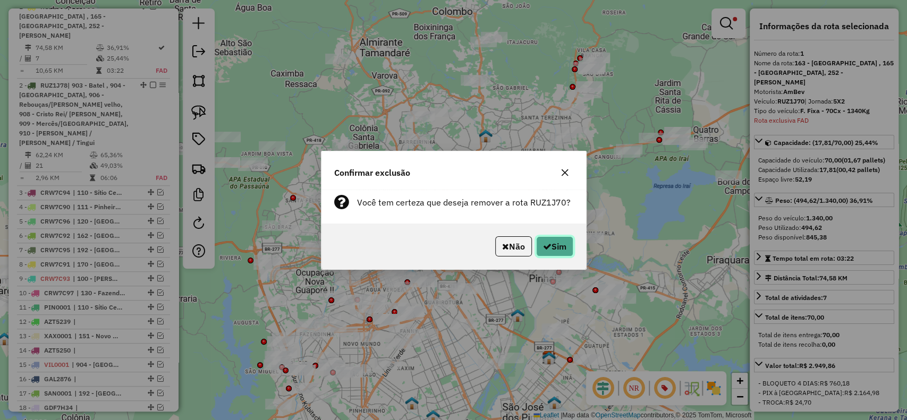
drag, startPoint x: 558, startPoint y: 243, endPoint x: 542, endPoint y: 241, distance: 16.6
click at [558, 245] on button "Sim" at bounding box center [554, 247] width 37 height 20
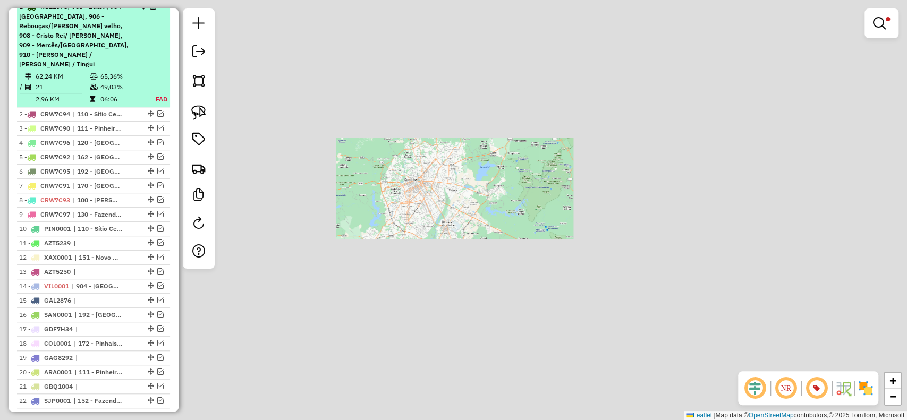
click at [111, 55] on span "| 903 - Batel , 904 - Jardinete de bolso, 906 - Rebouças/Prado velho, 908 - Cri…" at bounding box center [74, 35] width 110 height 65
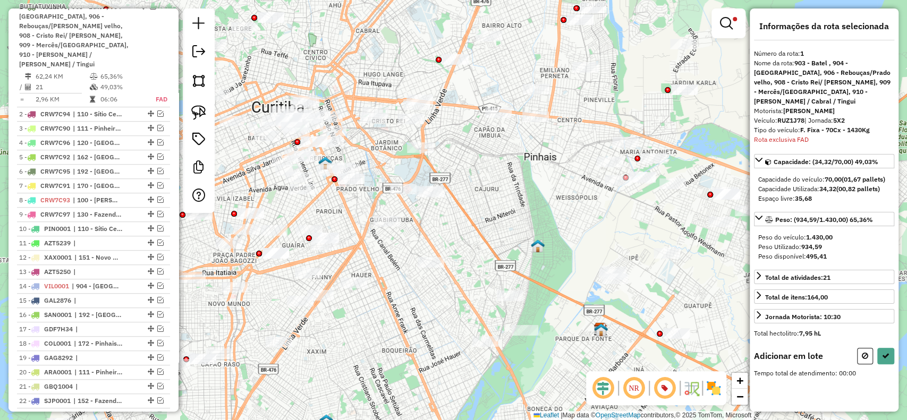
click at [200, 113] on img at bounding box center [198, 112] width 15 height 15
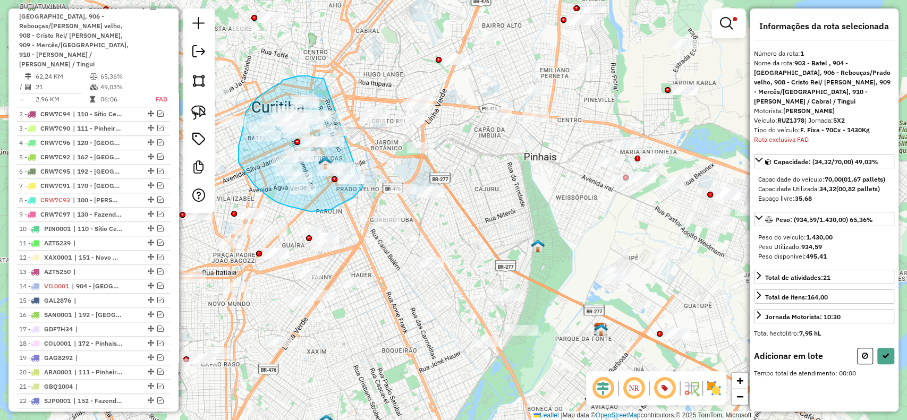
drag, startPoint x: 324, startPoint y: 79, endPoint x: 370, endPoint y: 174, distance: 106.3
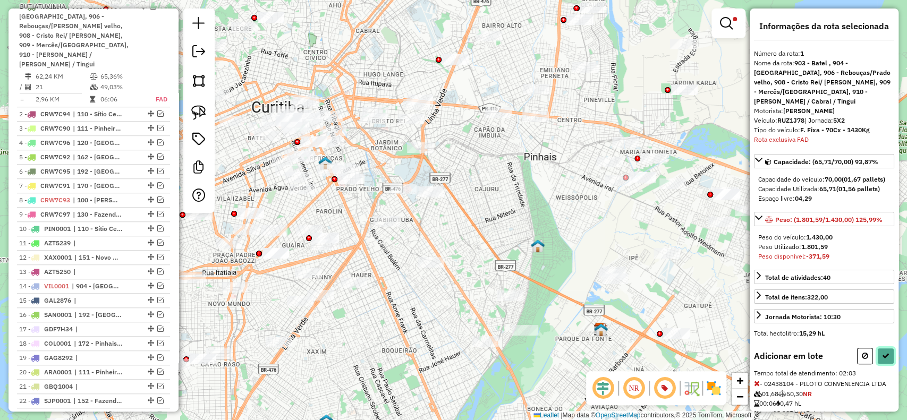
click at [885, 354] on icon at bounding box center [885, 355] width 7 height 7
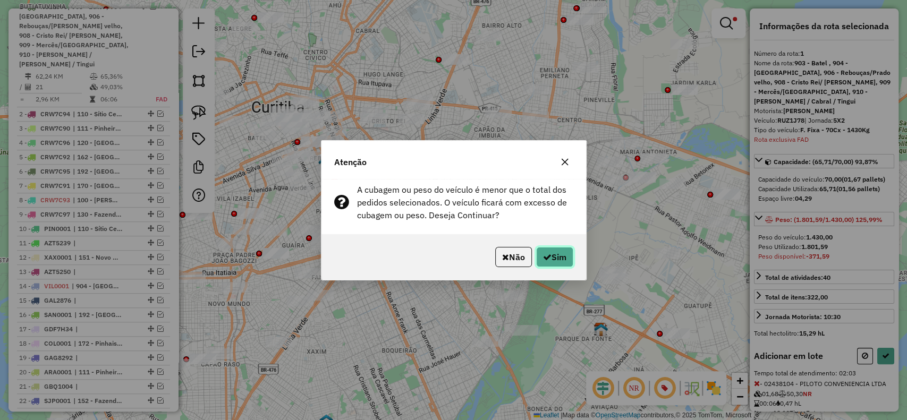
click at [557, 253] on button "Sim" at bounding box center [554, 257] width 37 height 20
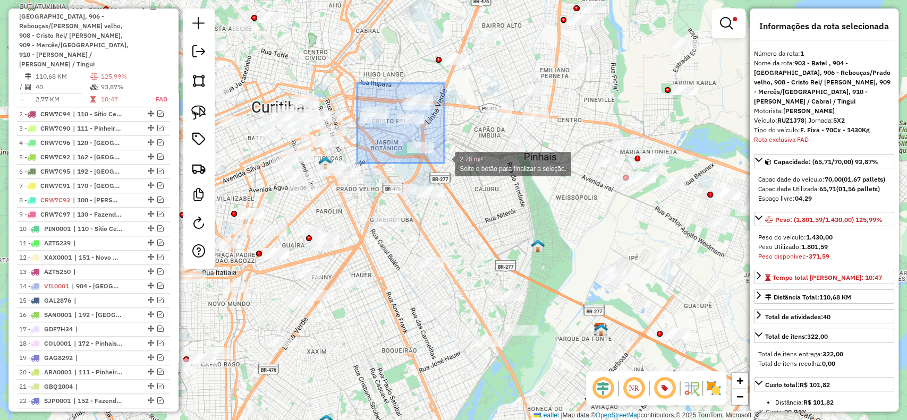
drag, startPoint x: 357, startPoint y: 83, endPoint x: 447, endPoint y: 164, distance: 120.5
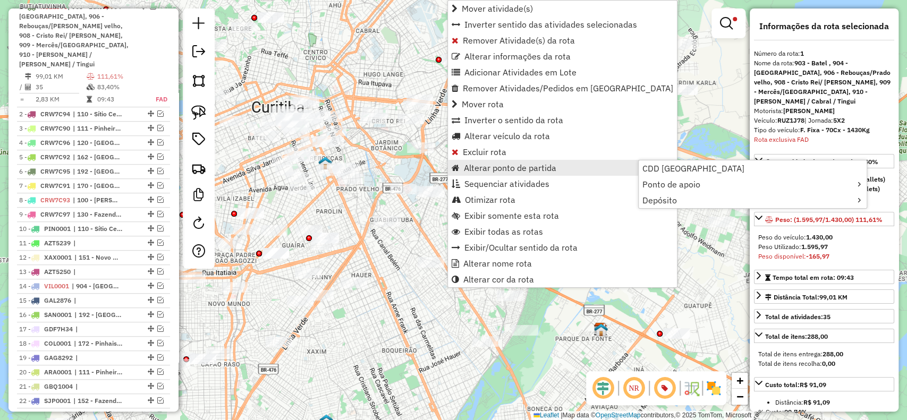
click at [94, 67] on div "1 - RUZ1J78 | 903 - Batel , 904 - Jardinete de bolso, 906 - Rebouças/Prado velh…" at bounding box center [75, 35] width 113 height 67
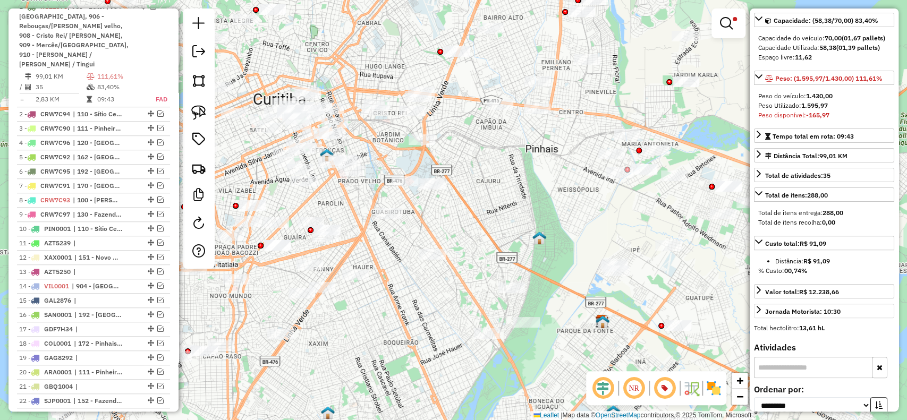
scroll to position [283, 0]
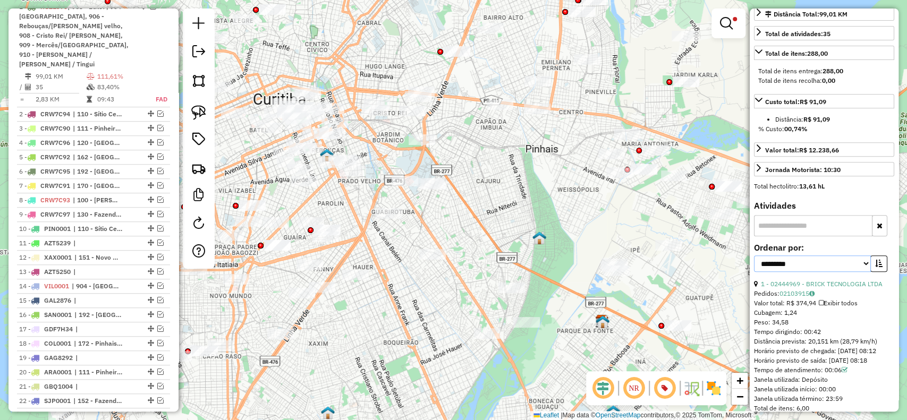
click at [807, 265] on select "**********" at bounding box center [812, 264] width 117 height 16
click at [754, 256] on select "**********" at bounding box center [812, 264] width 117 height 16
drag, startPoint x: 809, startPoint y: 262, endPoint x: 805, endPoint y: 266, distance: 5.7
click at [809, 262] on select "**********" at bounding box center [812, 264] width 117 height 16
select select "*********"
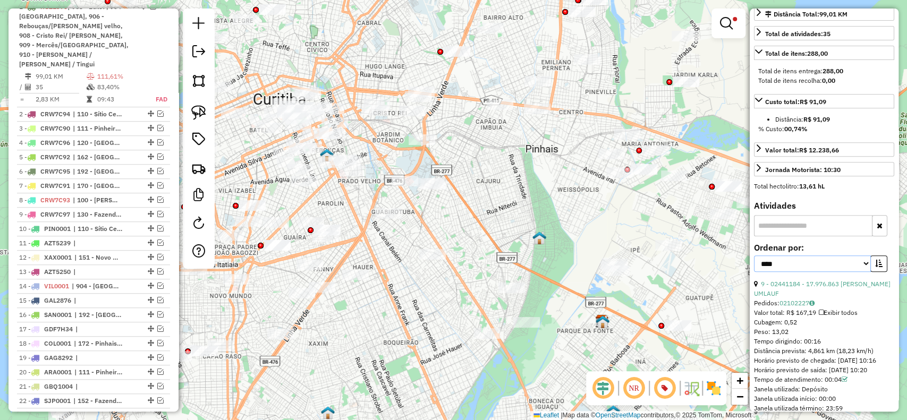
click at [754, 256] on select "**********" at bounding box center [812, 264] width 117 height 16
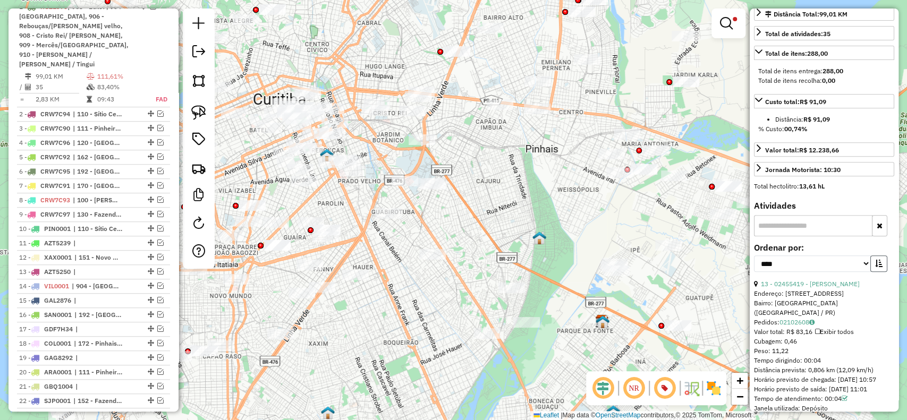
click at [871, 257] on button "button" at bounding box center [879, 264] width 17 height 16
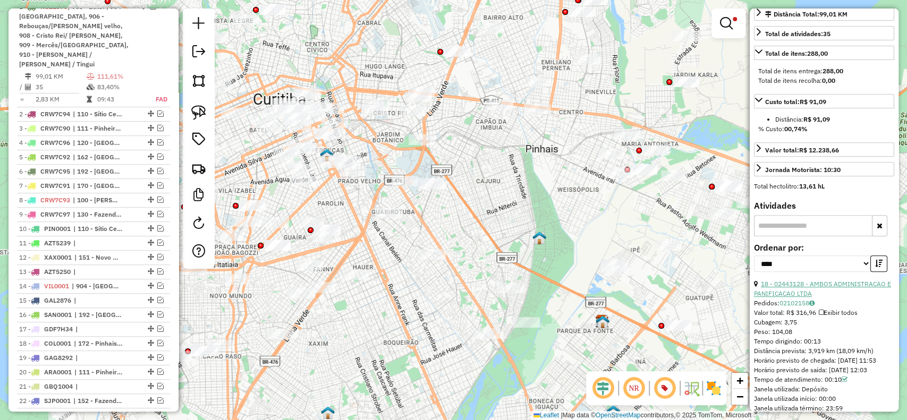
click at [844, 283] on link "18 - 02443128 - AMBOS ADMINISTRACAO E PANIFICACAO LTDA" at bounding box center [822, 289] width 137 height 18
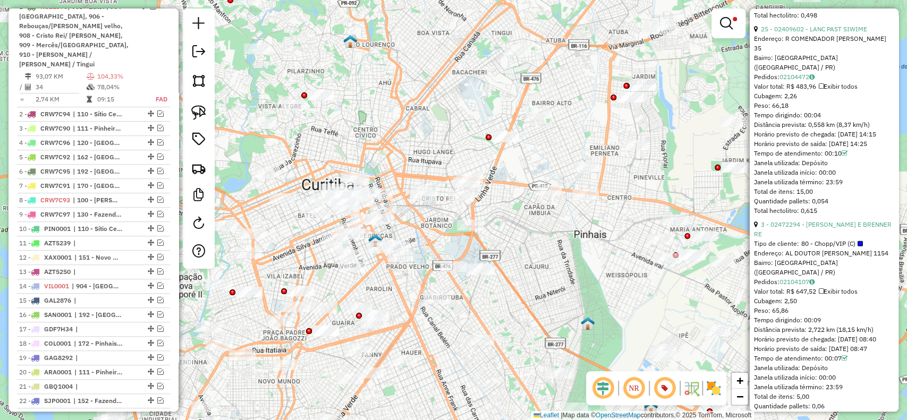
scroll to position [1417, 0]
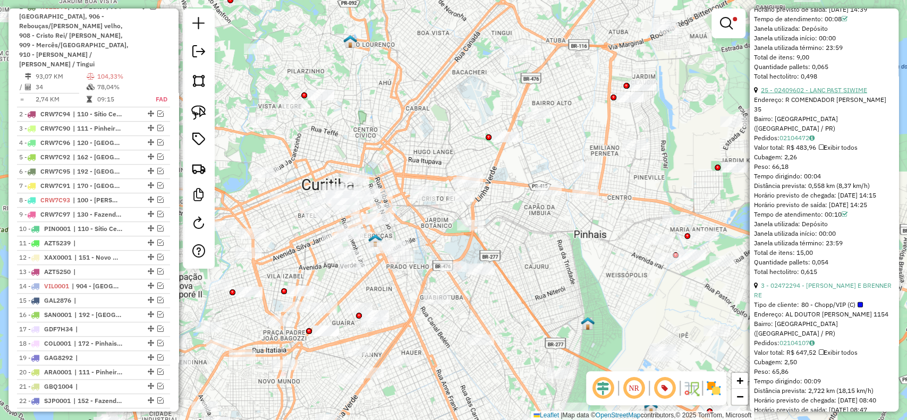
click at [817, 94] on link "25 - 02409602 - LANC PAST SIWIME" at bounding box center [814, 90] width 106 height 8
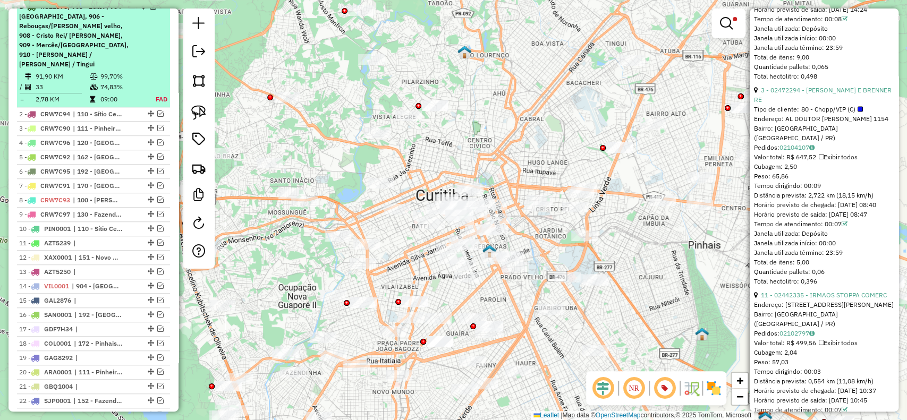
scroll to position [449, 0]
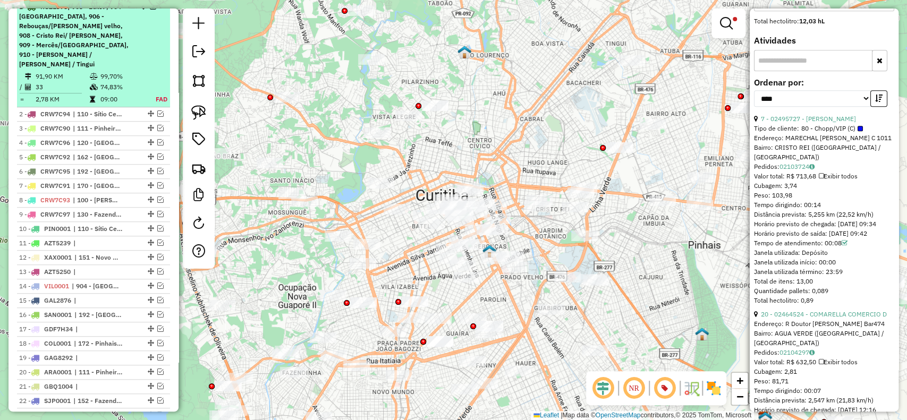
click at [150, 10] on em at bounding box center [153, 6] width 6 height 6
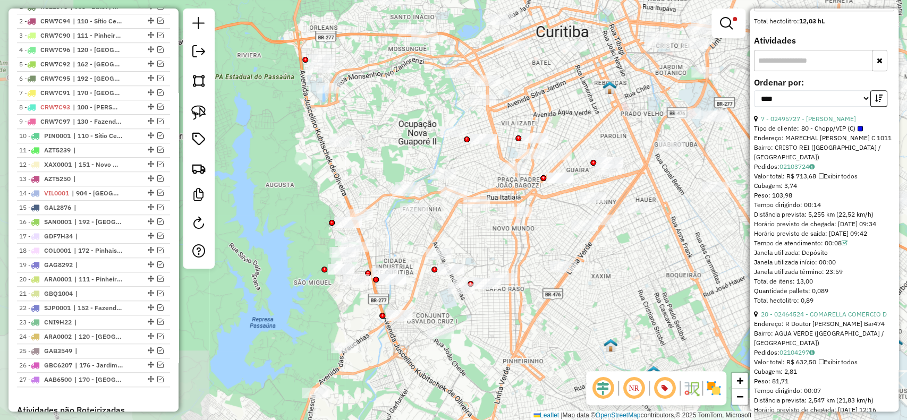
drag, startPoint x: 510, startPoint y: 265, endPoint x: 630, endPoint y: 101, distance: 203.1
click at [630, 101] on div "Limpar filtros Janela de atendimento Grade de atendimento Capacidade Transporta…" at bounding box center [453, 210] width 907 height 420
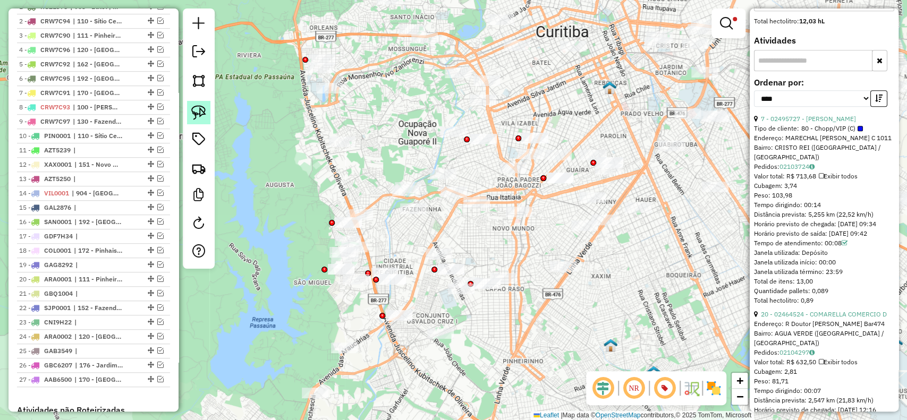
click at [197, 108] on img at bounding box center [198, 112] width 15 height 15
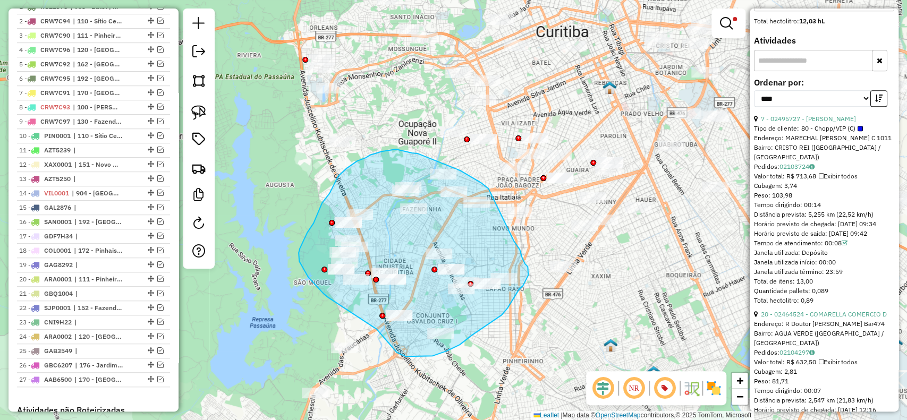
drag, startPoint x: 481, startPoint y: 183, endPoint x: 514, endPoint y: 241, distance: 67.1
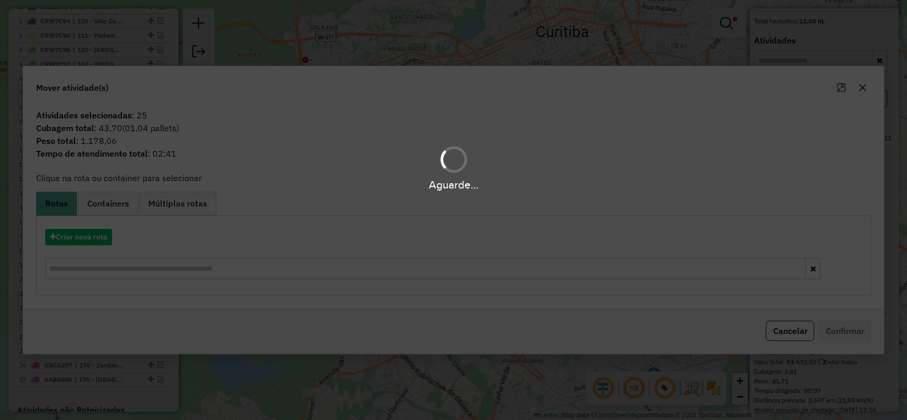
click at [110, 241] on div "Aguarde..." at bounding box center [453, 210] width 907 height 420
click at [94, 241] on div "Aguarde..." at bounding box center [453, 210] width 907 height 420
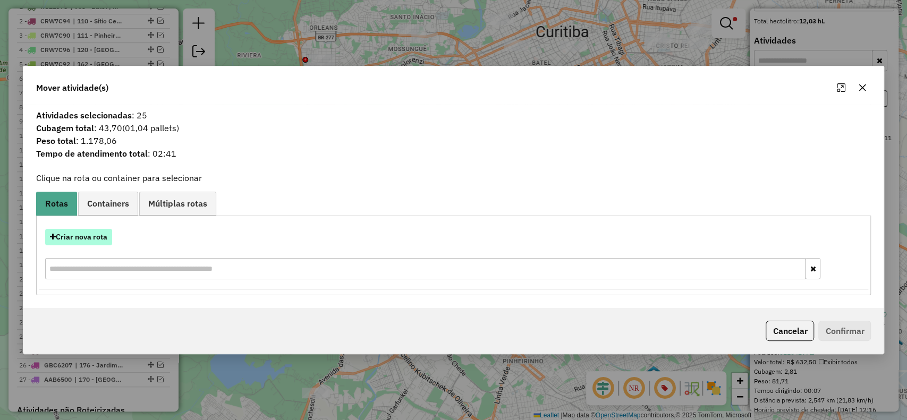
click at [90, 240] on button "Criar nova rota" at bounding box center [78, 237] width 67 height 16
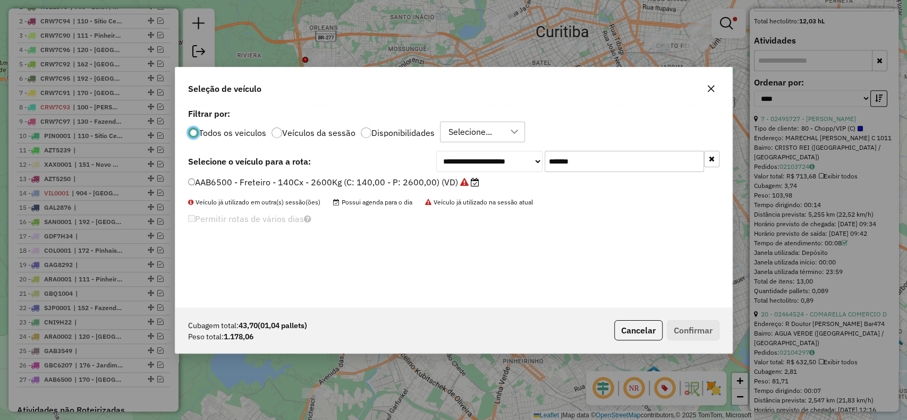
scroll to position [5, 3]
drag, startPoint x: 603, startPoint y: 159, endPoint x: 419, endPoint y: 149, distance: 183.7
click at [425, 146] on div "**********" at bounding box center [453, 207] width 557 height 202
paste input "text"
type input "*******"
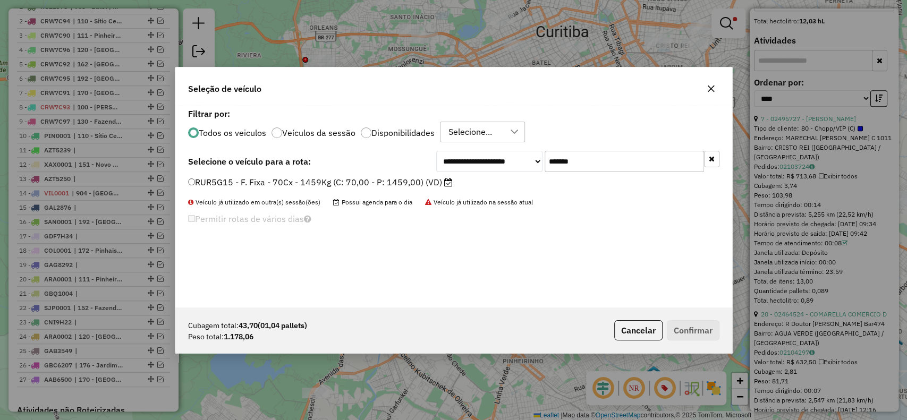
click at [389, 179] on label "RUR5G15 - F. Fixa - 70Cx - 1459Kg (C: 70,00 - P: 1459,00) (VD)" at bounding box center [320, 182] width 265 height 13
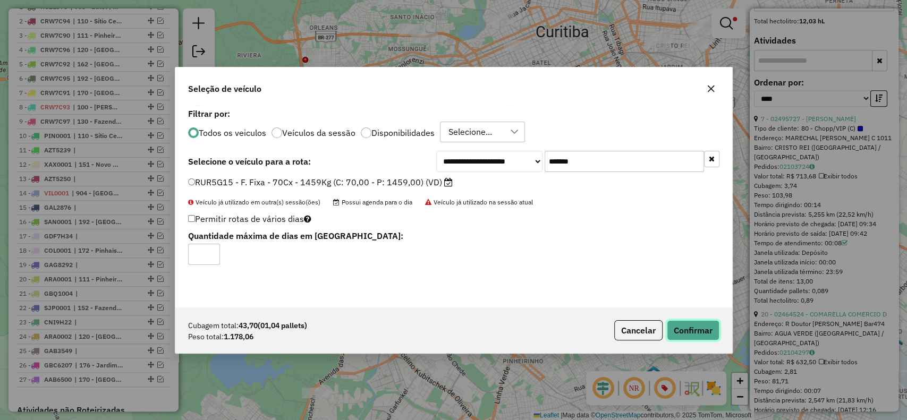
click at [683, 331] on button "Confirmar" at bounding box center [693, 331] width 53 height 20
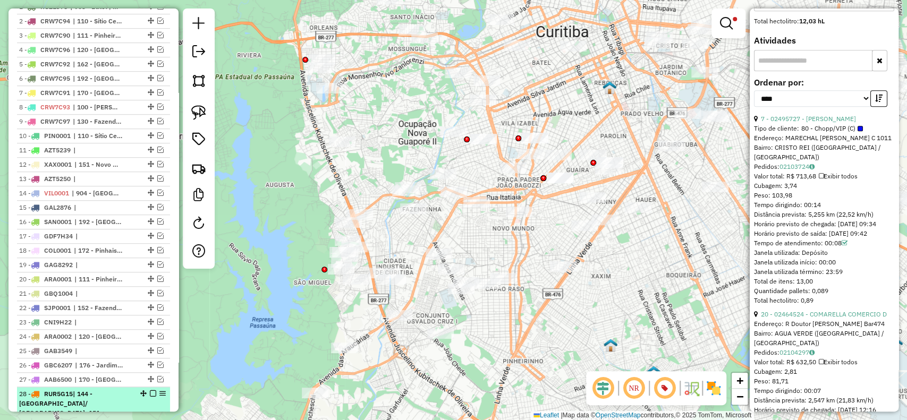
scroll to position [669, 0]
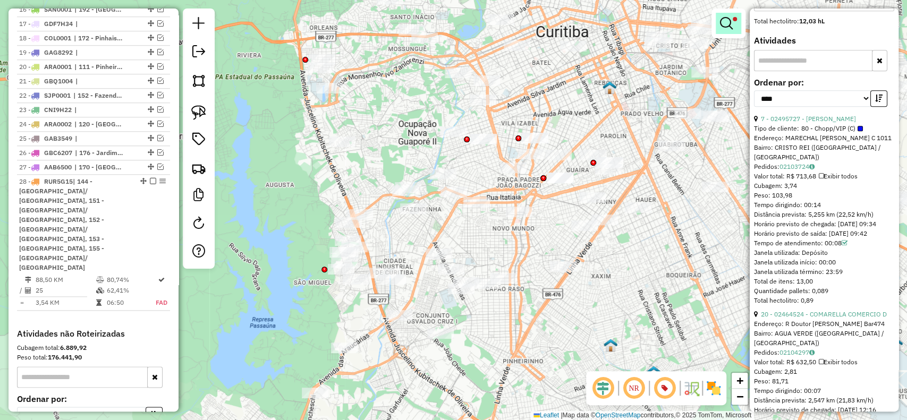
click at [739, 23] on link at bounding box center [729, 23] width 26 height 21
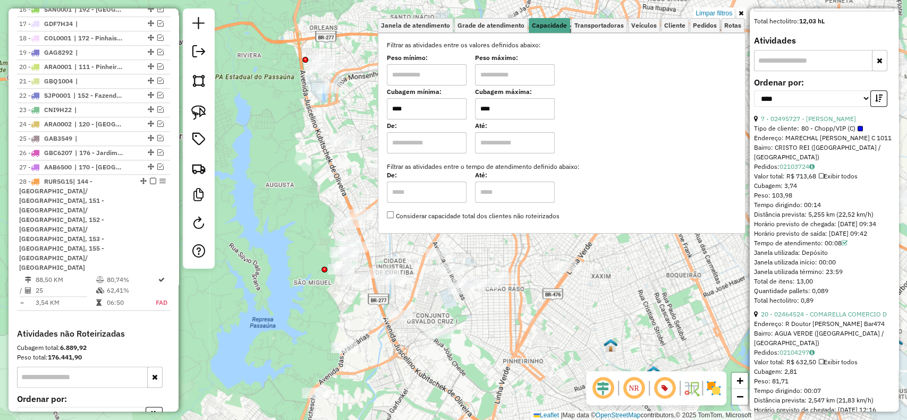
click at [510, 112] on input "****" at bounding box center [515, 108] width 80 height 21
type input "****"
click at [490, 347] on div "Limpar filtros Janela de atendimento Grade de atendimento Capacidade Transporta…" at bounding box center [453, 210] width 907 height 420
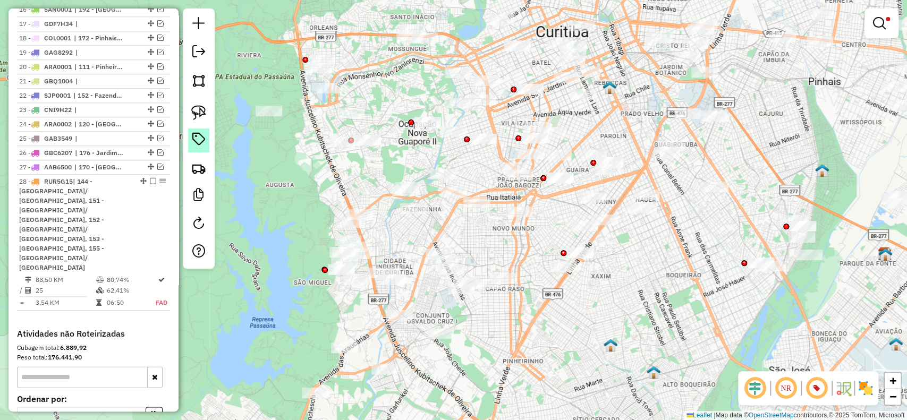
click at [70, 275] on td "88,50 KM" at bounding box center [65, 280] width 61 height 11
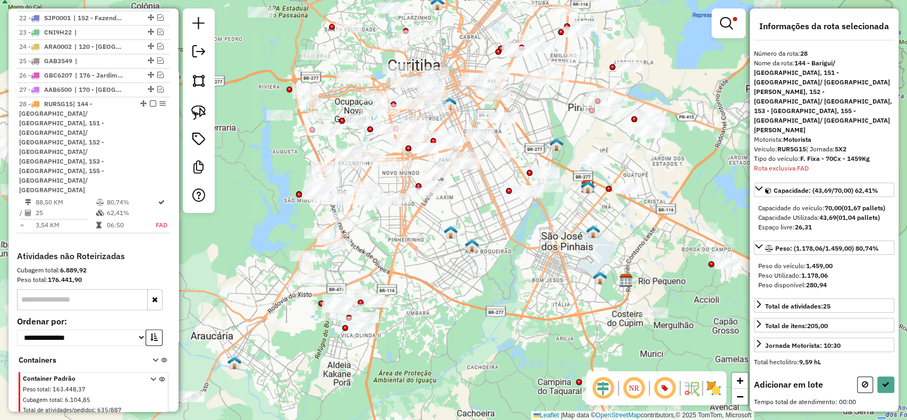
click at [189, 103] on link at bounding box center [198, 112] width 23 height 23
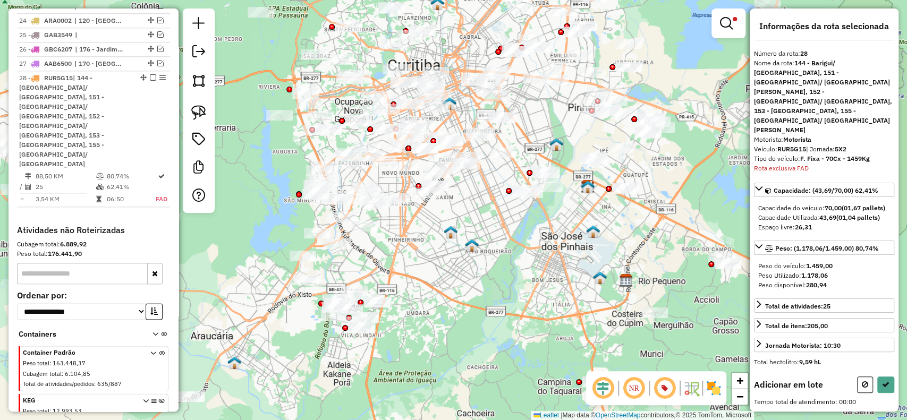
scroll to position [812, 0]
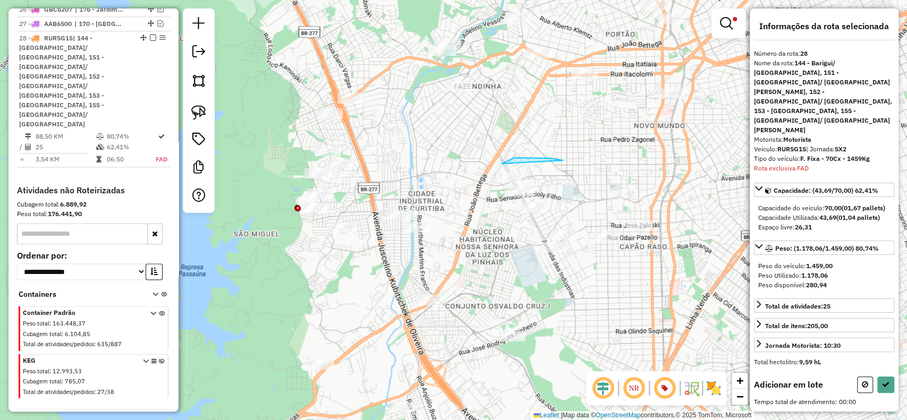
drag, startPoint x: 563, startPoint y: 161, endPoint x: 560, endPoint y: 254, distance: 93.1
click at [560, 254] on div "Limpar filtros Janela de atendimento Grade de atendimento Capacidade Transporta…" at bounding box center [453, 210] width 907 height 420
click at [194, 113] on img at bounding box center [198, 112] width 15 height 15
drag, startPoint x: 354, startPoint y: 201, endPoint x: 309, endPoint y: 243, distance: 61.3
click at [878, 377] on button at bounding box center [886, 385] width 17 height 16
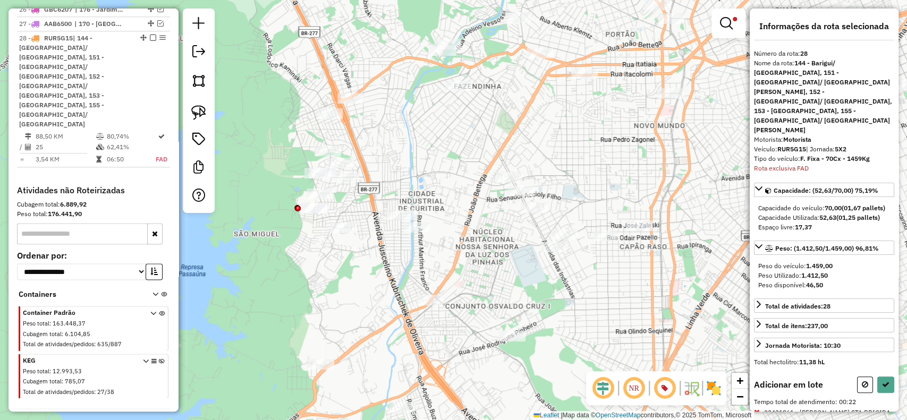
select select "*********"
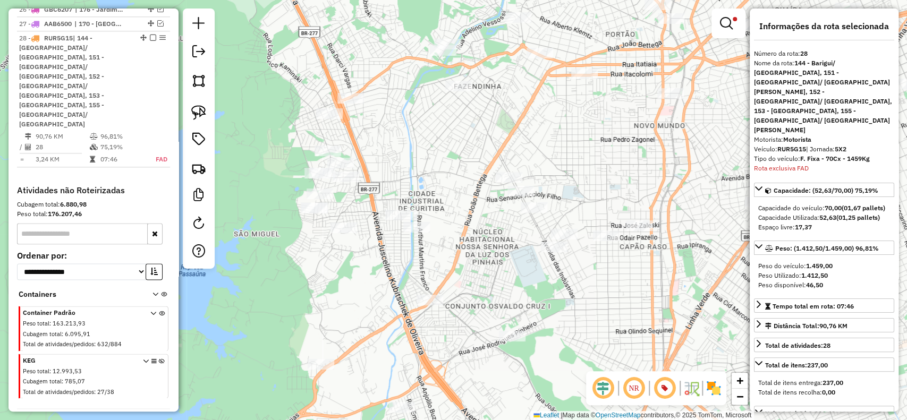
click at [152, 41] on em at bounding box center [153, 38] width 6 height 6
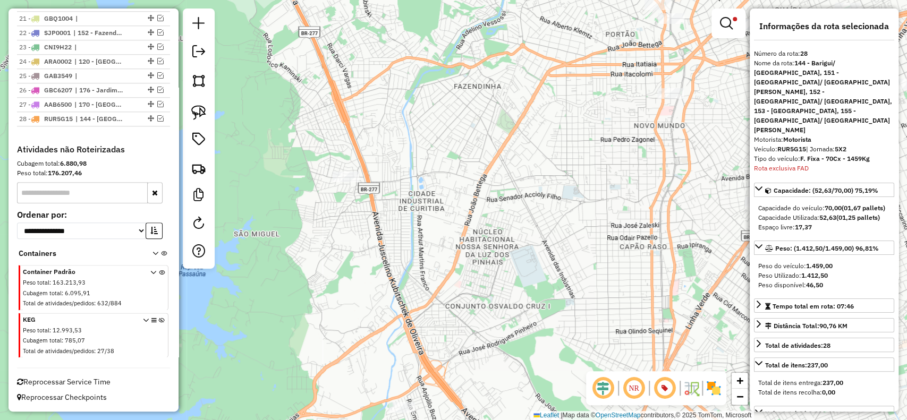
scroll to position [738, 0]
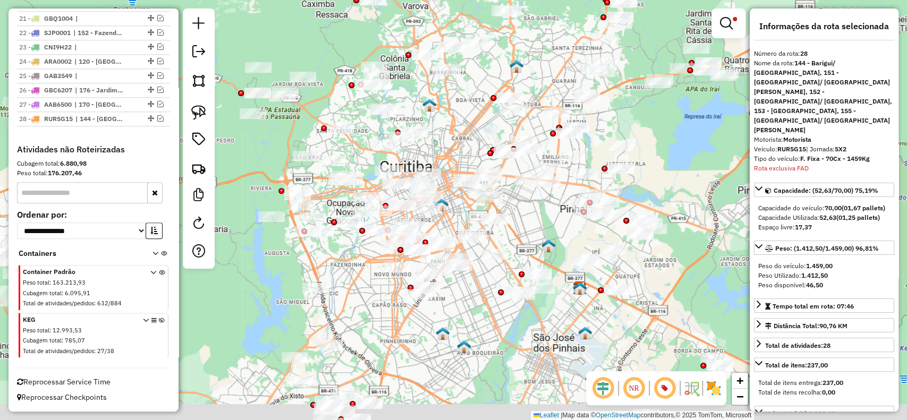
drag, startPoint x: 436, startPoint y: 206, endPoint x: 461, endPoint y: 120, distance: 89.5
click at [461, 120] on div "Limpar filtros Janela de atendimento Grade de atendimento Capacidade Transporta…" at bounding box center [453, 210] width 907 height 420
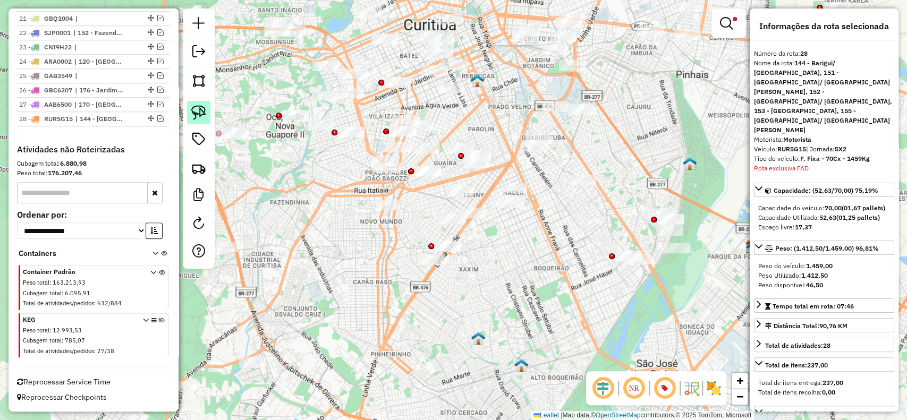
click at [203, 112] on img at bounding box center [198, 112] width 15 height 15
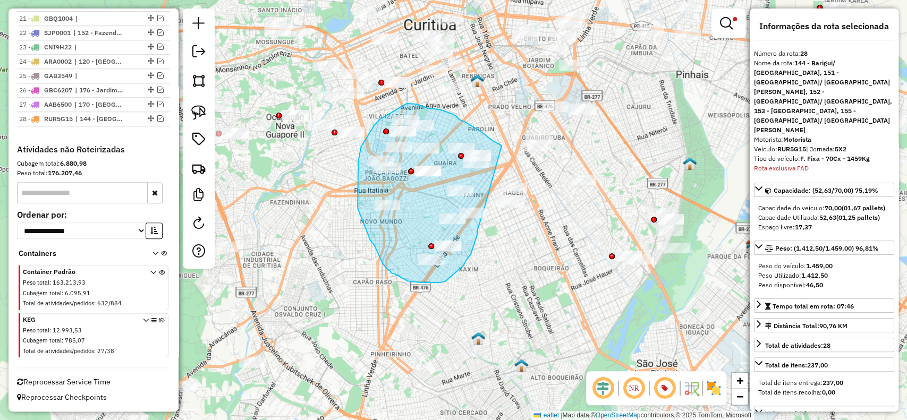
click at [484, 211] on div "Limpar filtros Janela de atendimento Grade de atendimento Capacidade Transporta…" at bounding box center [453, 210] width 907 height 420
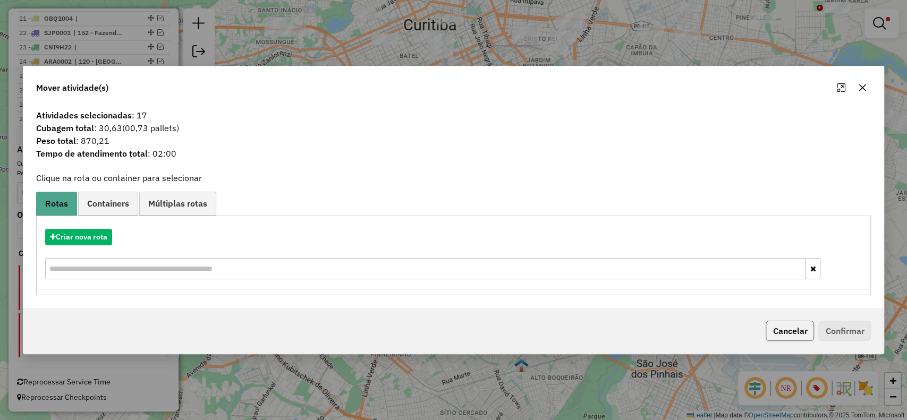
click at [775, 325] on button "Cancelar" at bounding box center [790, 331] width 48 height 20
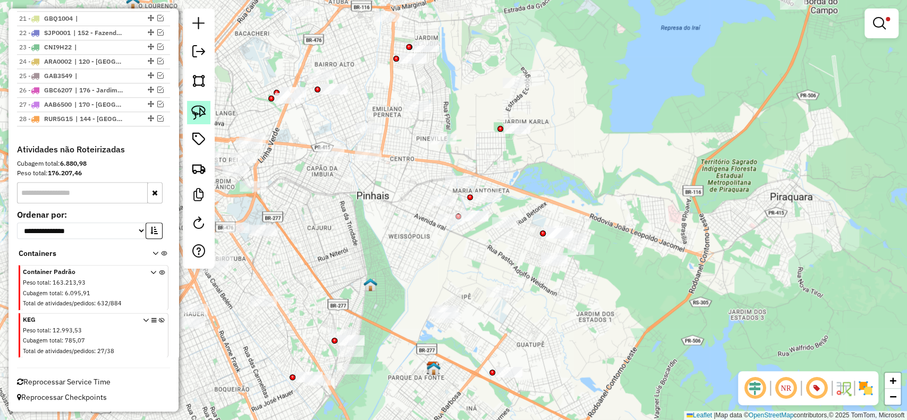
click at [197, 110] on img at bounding box center [198, 112] width 15 height 15
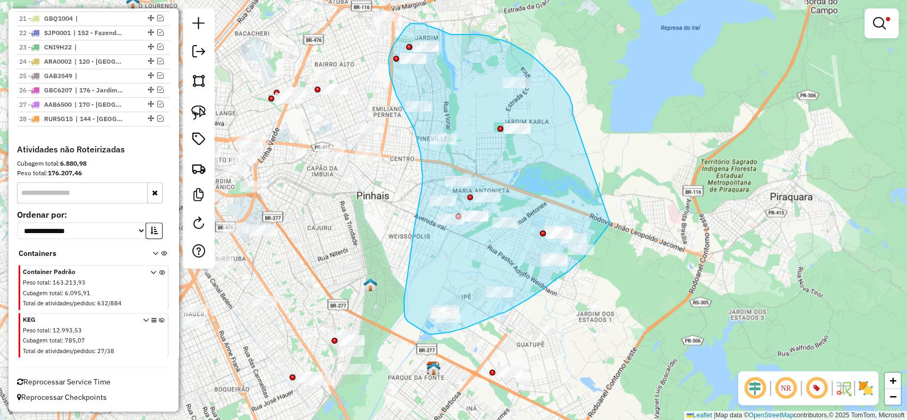
drag, startPoint x: 573, startPoint y: 106, endPoint x: 610, endPoint y: 222, distance: 121.7
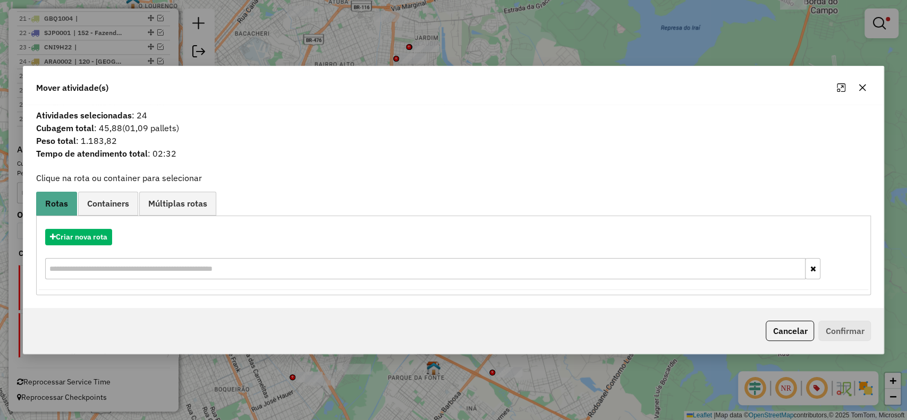
click at [106, 229] on div "Criar nova rota" at bounding box center [454, 237] width 830 height 16
click at [88, 240] on button "Criar nova rota" at bounding box center [78, 237] width 67 height 16
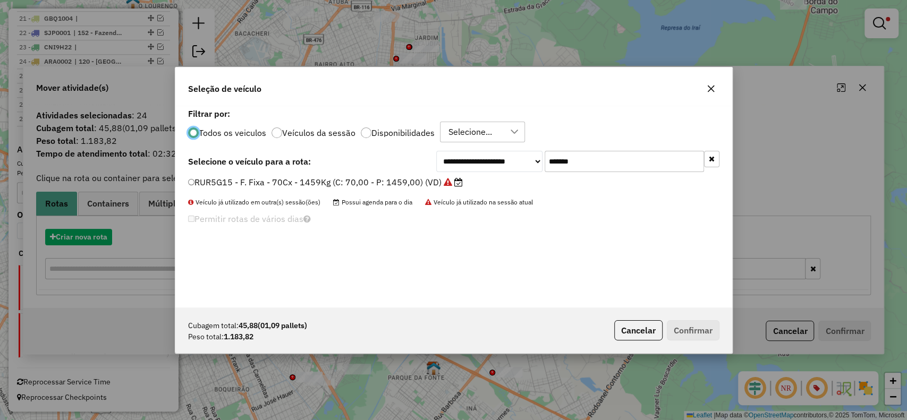
scroll to position [5, 3]
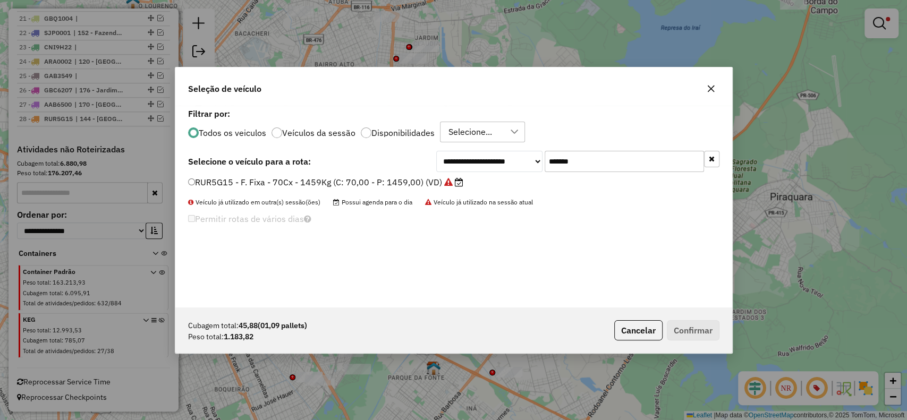
drag, startPoint x: 547, startPoint y: 155, endPoint x: 475, endPoint y: 172, distance: 73.8
click at [489, 162] on div "**********" at bounding box center [577, 161] width 283 height 21
paste input "text"
type input "*******"
click at [429, 180] on label "RUZ1J68 - F. Fixa - 70Cx - 1430Kg (C: 70,00 - P: 1430,00) (VD)" at bounding box center [319, 182] width 263 height 13
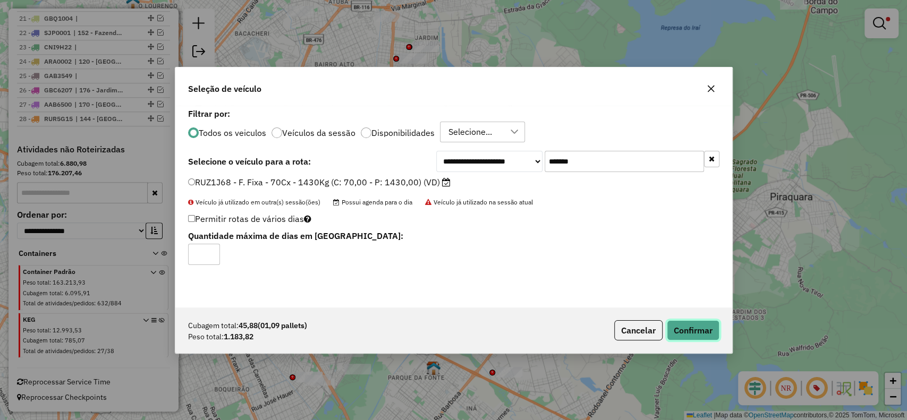
click at [697, 333] on button "Confirmar" at bounding box center [693, 331] width 53 height 20
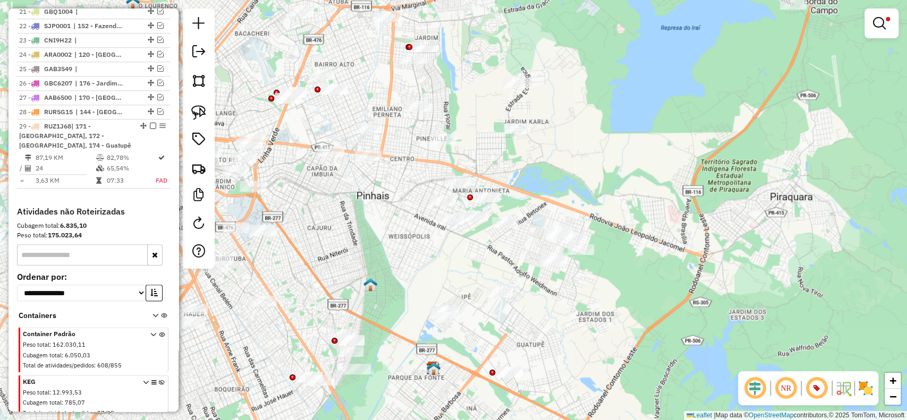
scroll to position [798, 0]
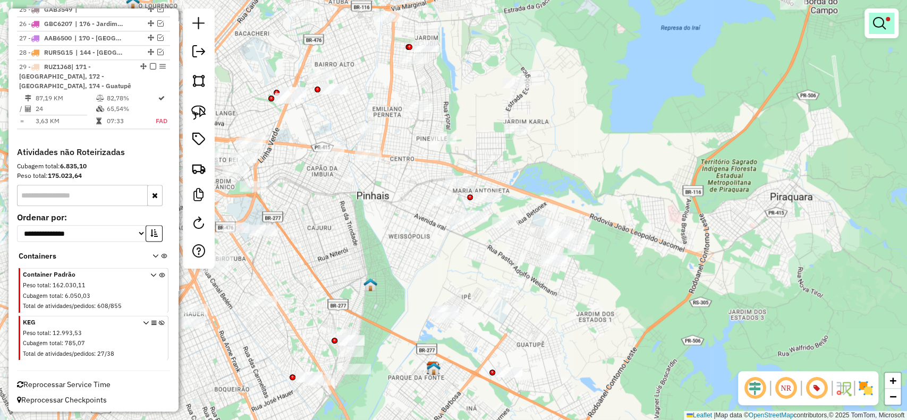
click at [882, 23] on em at bounding box center [879, 23] width 13 height 13
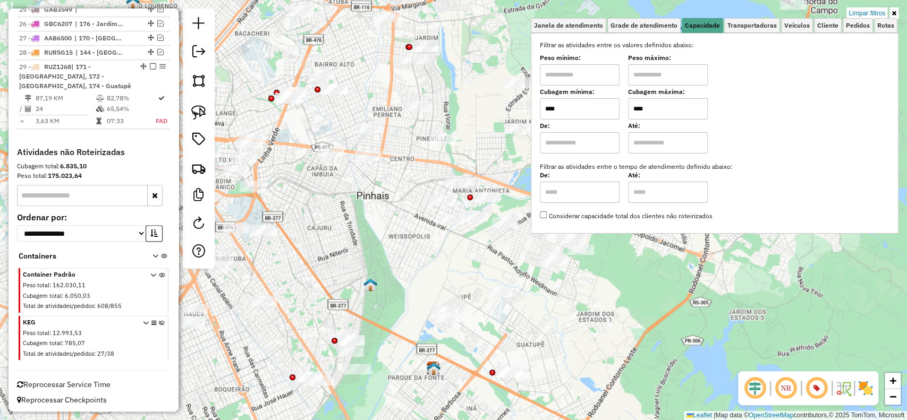
click at [654, 110] on input "****" at bounding box center [668, 108] width 80 height 21
type input "****"
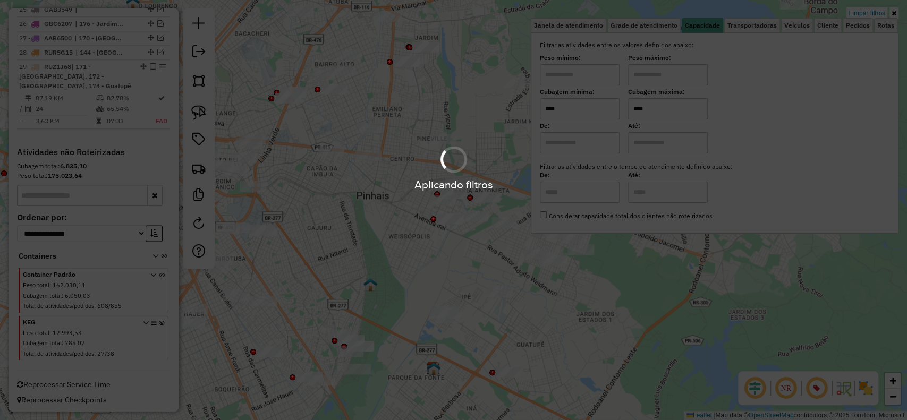
click at [390, 225] on div "Limpar filtros Janela de atendimento Grade de atendimento Capacidade Transporta…" at bounding box center [453, 210] width 907 height 420
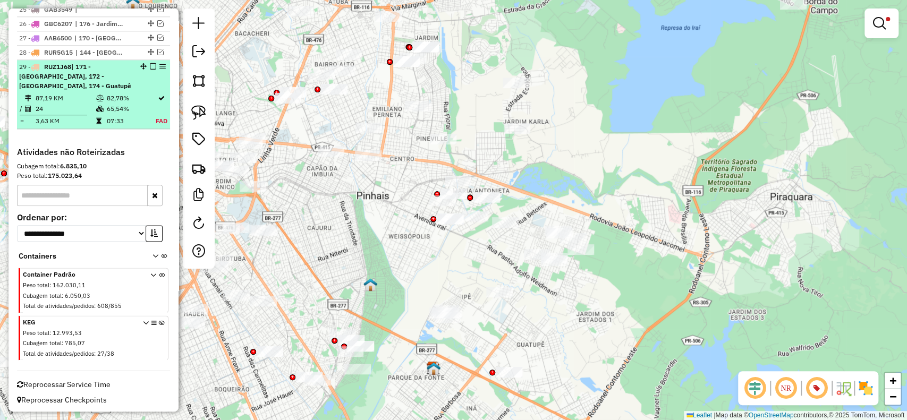
click at [72, 99] on td "87,19 KM" at bounding box center [65, 98] width 61 height 11
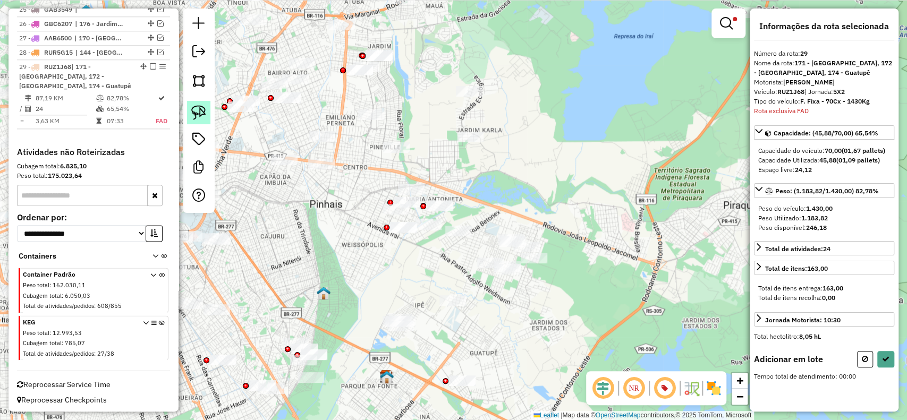
click at [201, 119] on img at bounding box center [198, 112] width 15 height 15
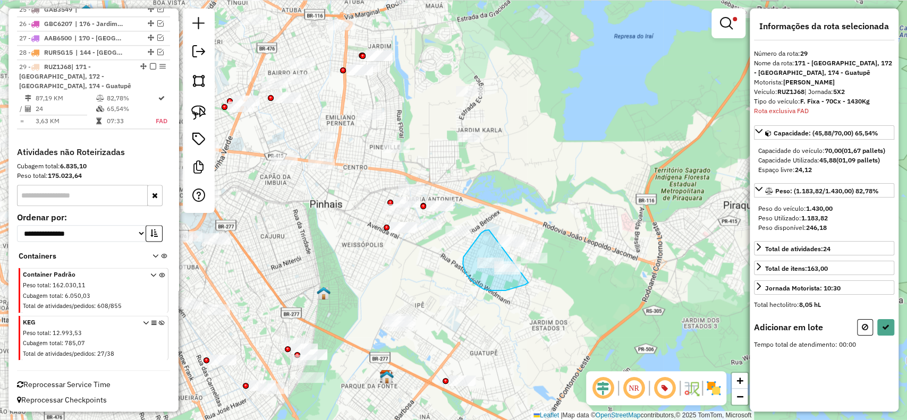
drag, startPoint x: 463, startPoint y: 262, endPoint x: 528, endPoint y: 283, distance: 68.8
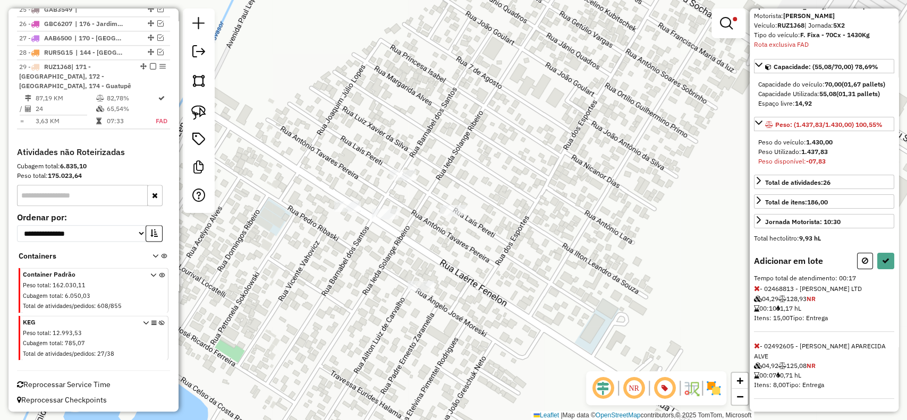
click at [755, 292] on icon at bounding box center [757, 288] width 6 height 7
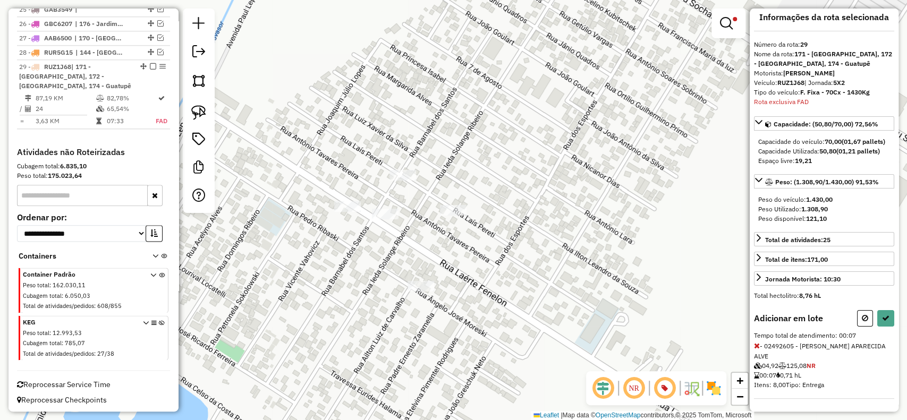
scroll to position [17, 0]
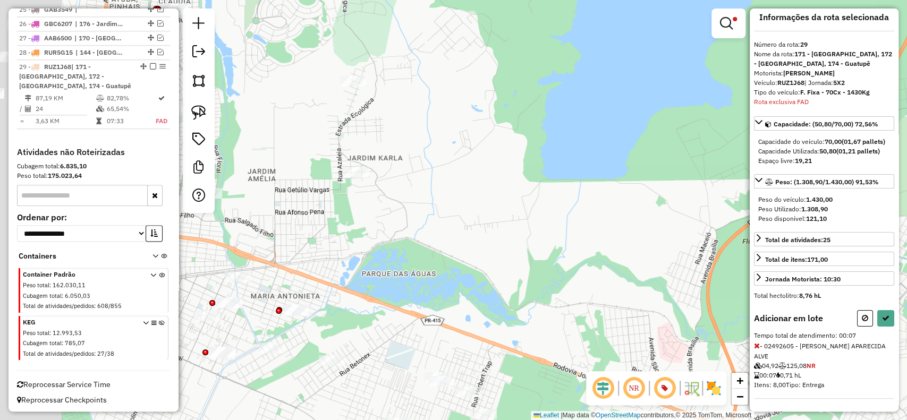
drag, startPoint x: 363, startPoint y: 321, endPoint x: 549, endPoint y: 277, distance: 191.1
click at [650, 247] on div "Limpar filtros Janela de atendimento Grade de atendimento Capacidade Transporta…" at bounding box center [453, 210] width 907 height 420
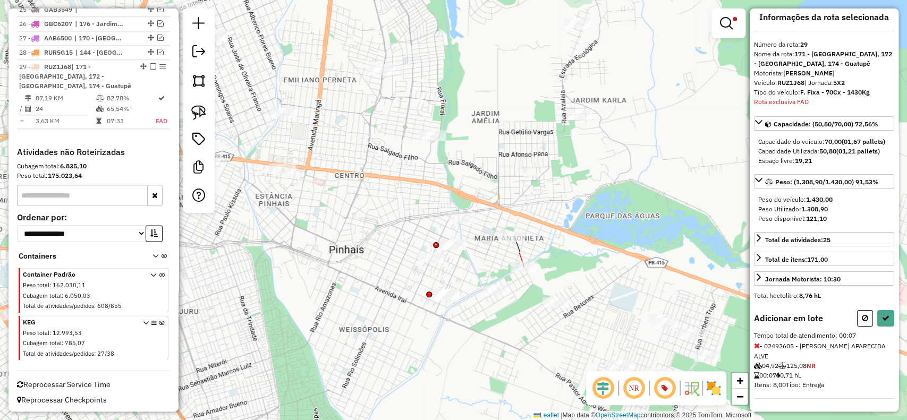
click at [519, 272] on div at bounding box center [524, 267] width 27 height 11
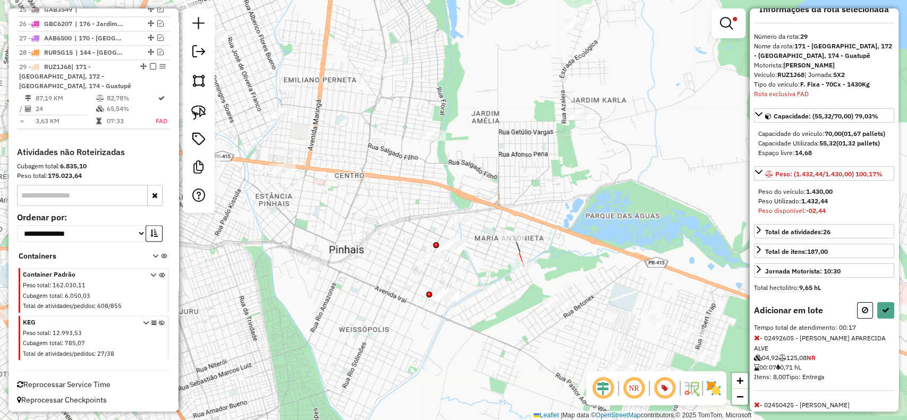
scroll to position [74, 0]
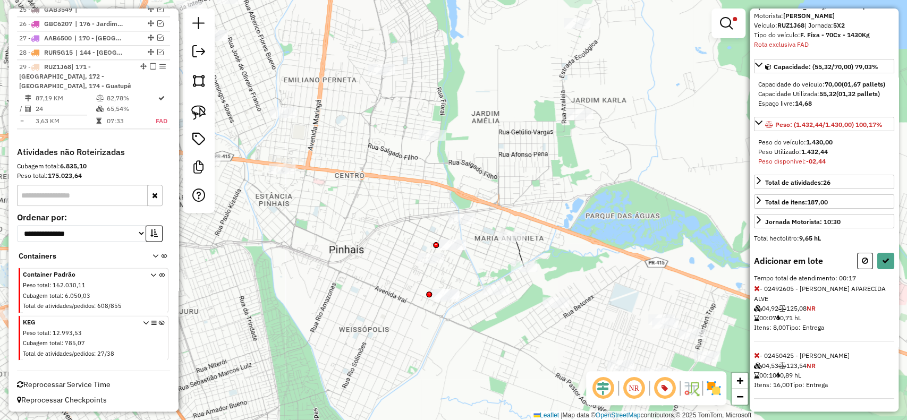
click at [757, 354] on icon at bounding box center [757, 355] width 6 height 7
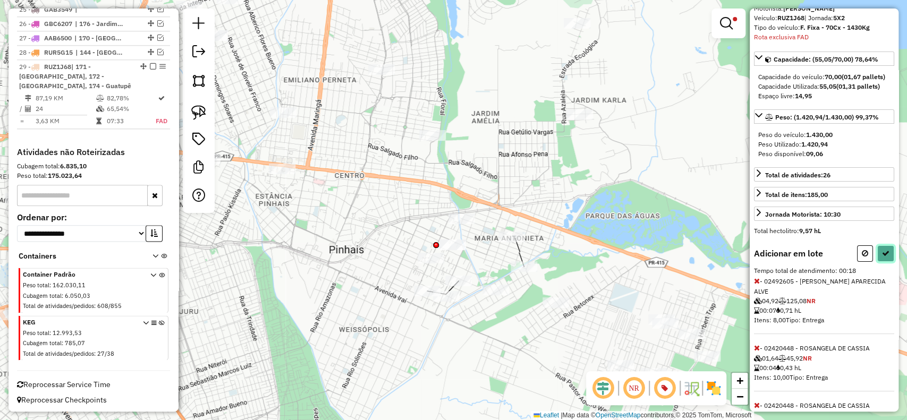
click at [887, 262] on button at bounding box center [886, 254] width 17 height 16
select select "*********"
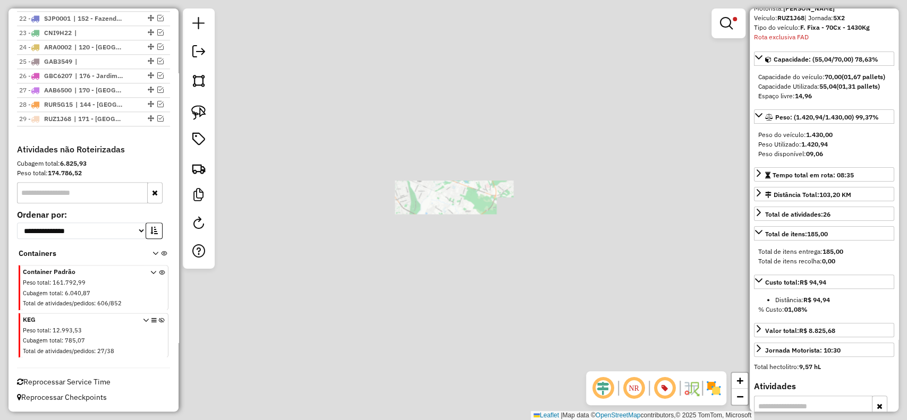
scroll to position [753, 0]
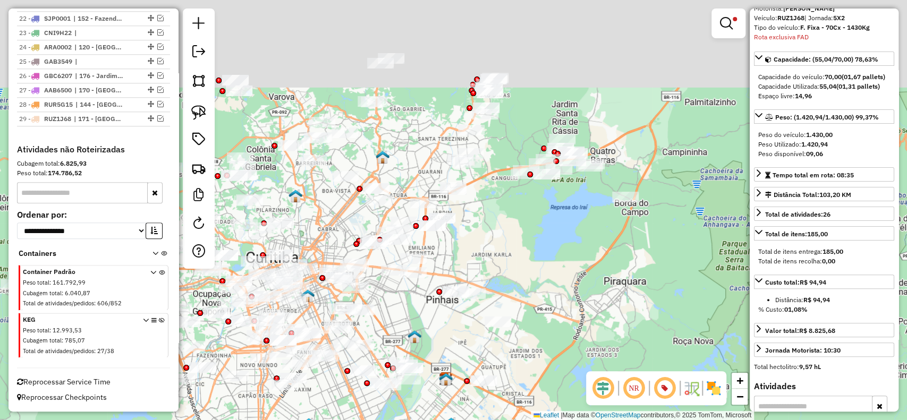
drag, startPoint x: 626, startPoint y: 108, endPoint x: 562, endPoint y: 223, distance: 131.4
click at [562, 223] on div "Limpar filtros Janela de atendimento Grade de atendimento Capacidade Transporta…" at bounding box center [453, 210] width 907 height 420
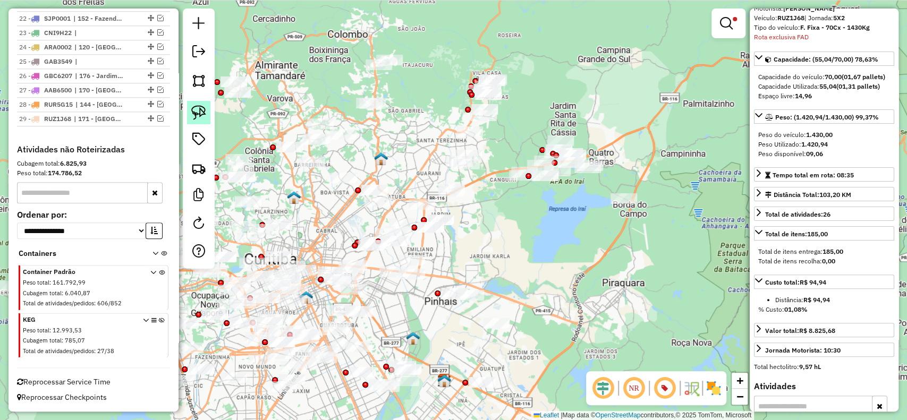
click at [194, 110] on img at bounding box center [198, 112] width 15 height 15
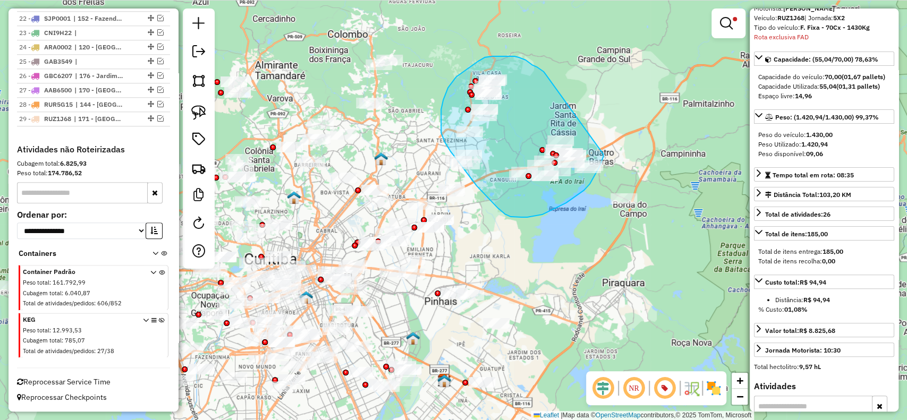
drag, startPoint x: 532, startPoint y: 65, endPoint x: 604, endPoint y: 154, distance: 114.6
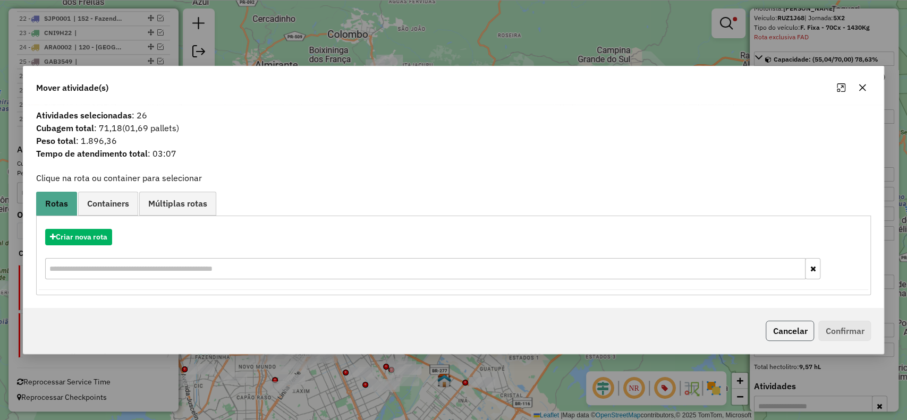
click at [794, 324] on button "Cancelar" at bounding box center [790, 331] width 48 height 20
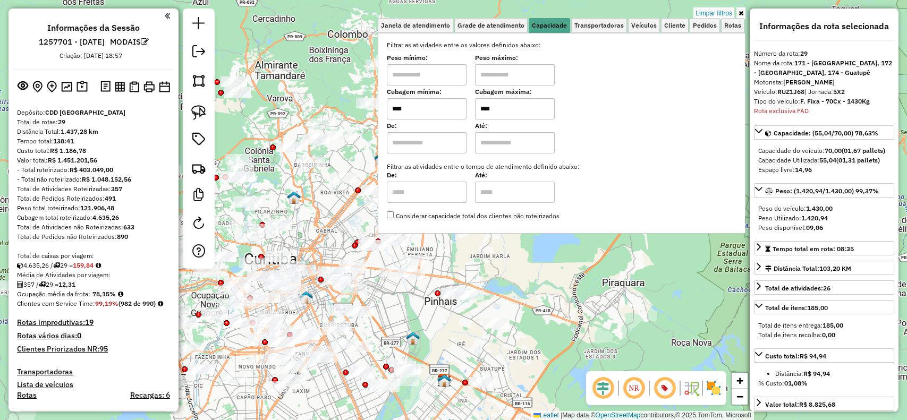
select select "*********"
click at [530, 111] on input "****" at bounding box center [515, 108] width 80 height 21
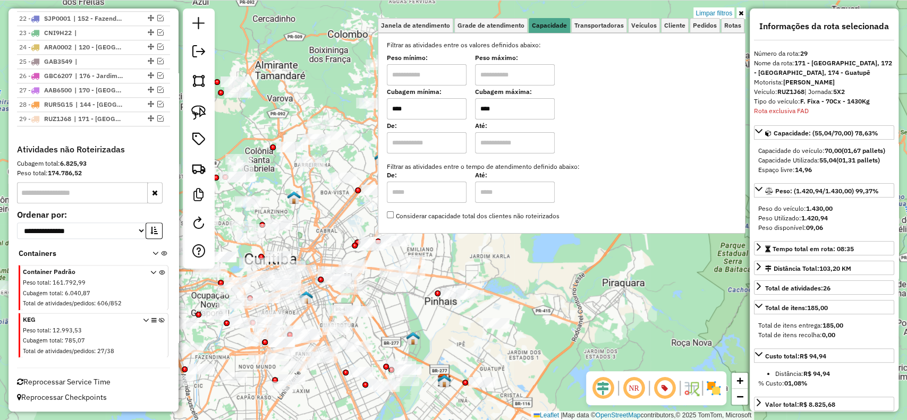
scroll to position [74, 0]
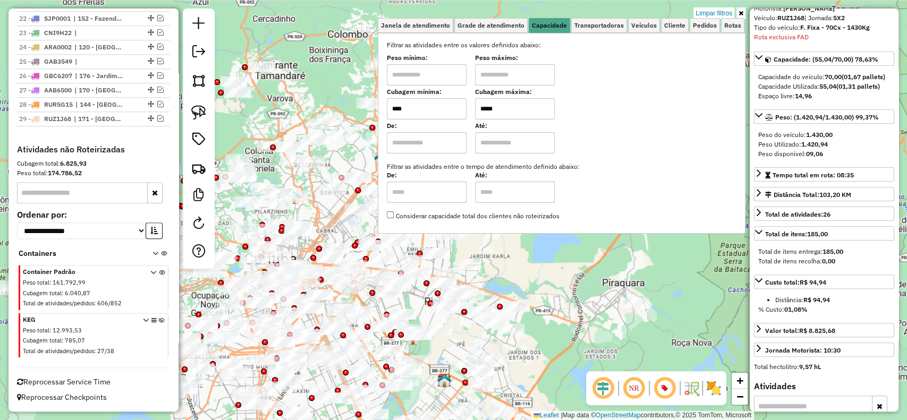
type input "****"
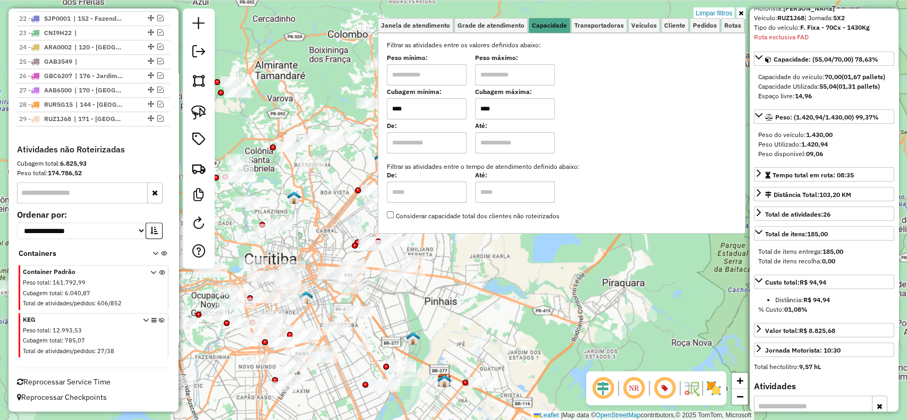
click at [574, 327] on div "Limpar filtros Janela de atendimento Grade de atendimento Capacidade Transporta…" at bounding box center [453, 210] width 907 height 420
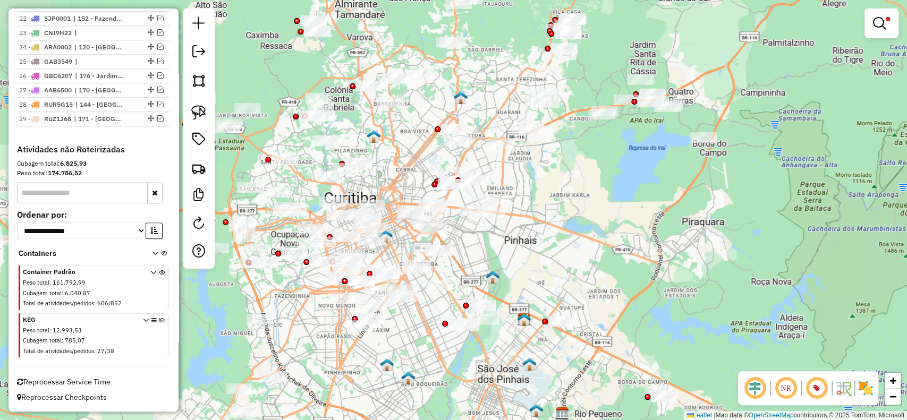
drag, startPoint x: 498, startPoint y: 316, endPoint x: 579, endPoint y: 250, distance: 104.4
click at [579, 250] on div "Limpar filtros Janela de atendimento Grade de atendimento Capacidade Transporta…" at bounding box center [453, 210] width 907 height 420
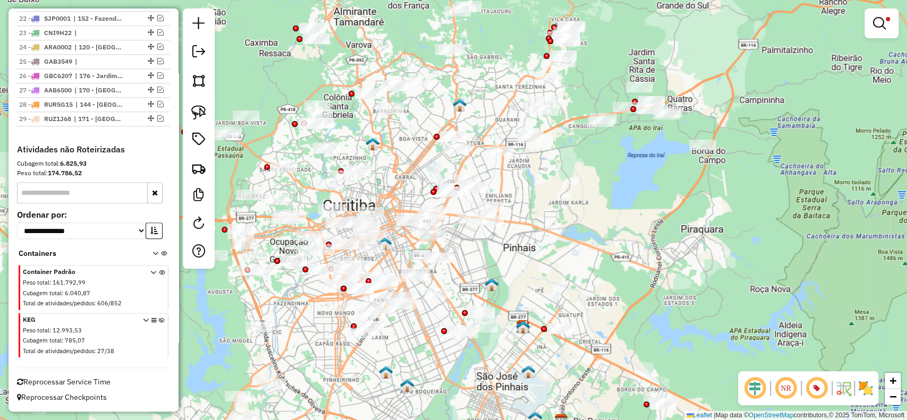
drag, startPoint x: 540, startPoint y: 202, endPoint x: 518, endPoint y: 293, distance: 93.6
click at [518, 293] on div "Limpar filtros Janela de atendimento Grade de atendimento Capacidade Transporta…" at bounding box center [453, 210] width 907 height 420
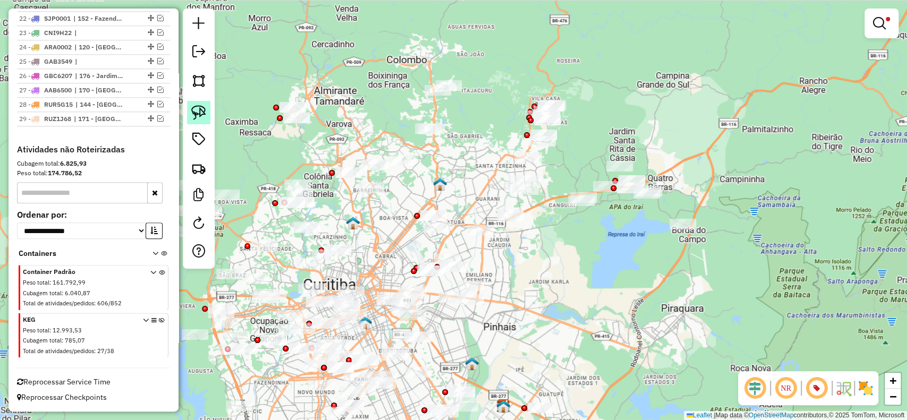
click at [192, 104] on link at bounding box center [198, 112] width 23 height 23
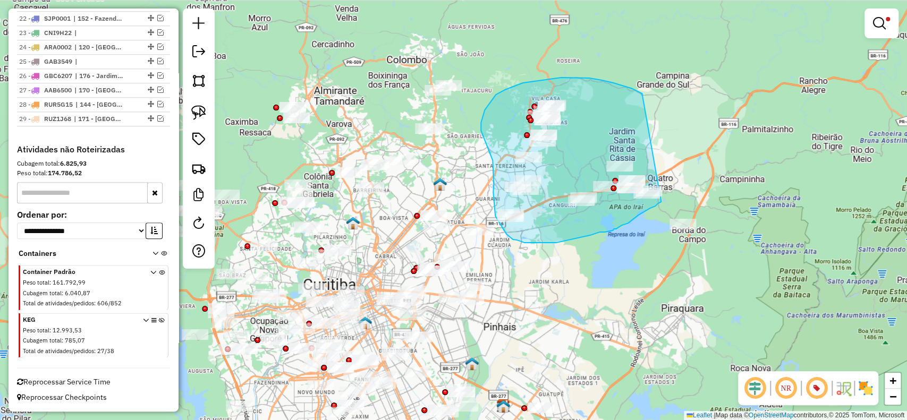
drag, startPoint x: 641, startPoint y: 93, endPoint x: 672, endPoint y: 189, distance: 100.9
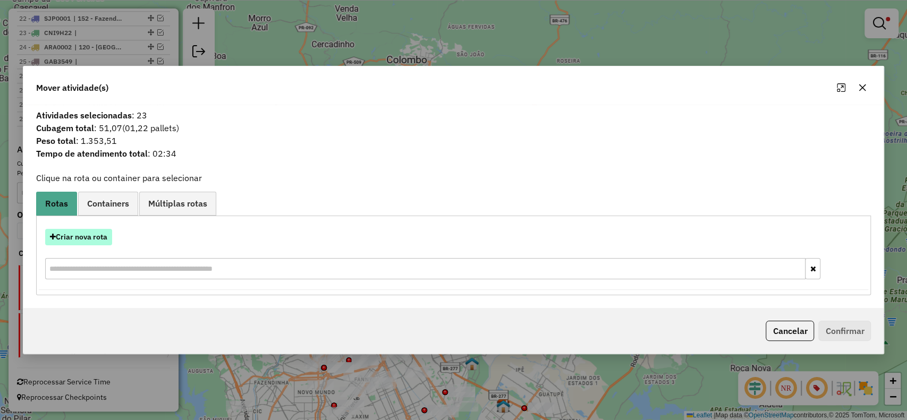
click at [90, 239] on button "Criar nova rota" at bounding box center [78, 237] width 67 height 16
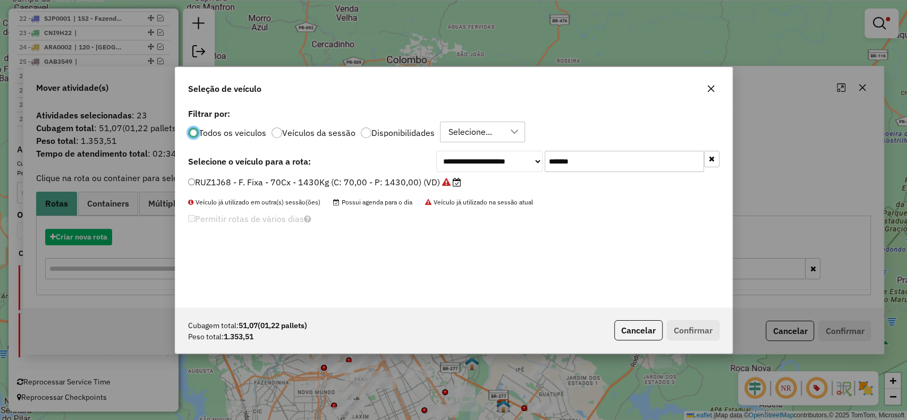
scroll to position [5, 3]
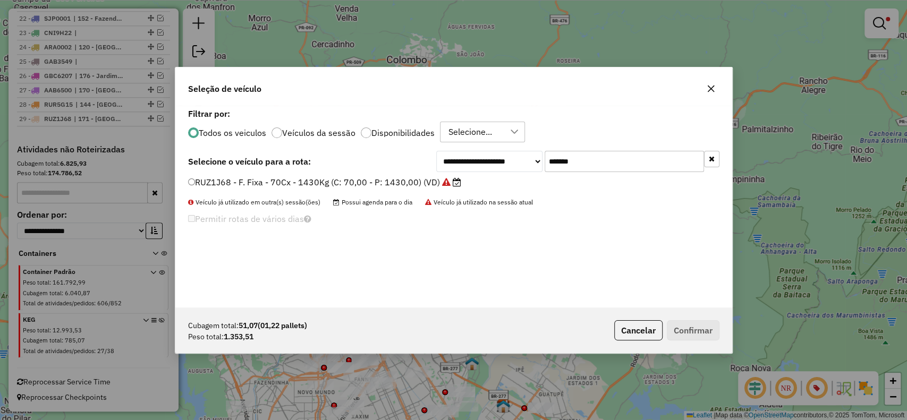
drag, startPoint x: 597, startPoint y: 157, endPoint x: 512, endPoint y: 176, distance: 86.7
click at [517, 173] on div "**********" at bounding box center [453, 207] width 557 height 202
paste input "text"
type input "*******"
click at [432, 186] on label "RUZ1J70 - F. Fixa - 70Cx - 1340Kg (C: 70,00 - P: 1340,00) (VD)" at bounding box center [319, 182] width 263 height 13
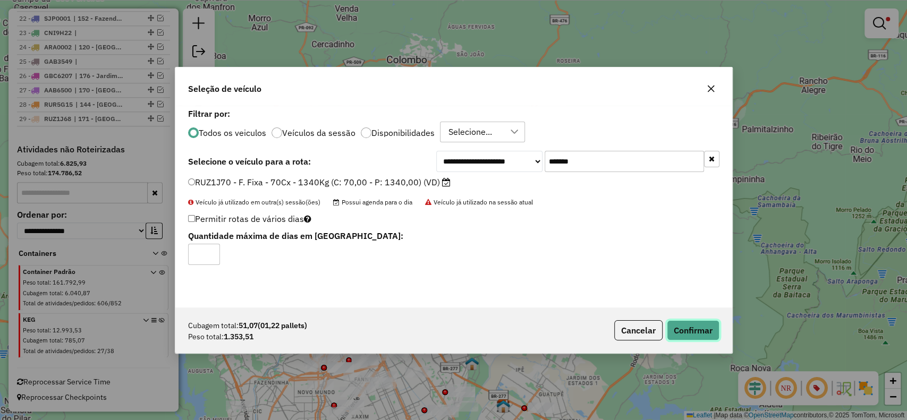
click at [668, 325] on button "Confirmar" at bounding box center [693, 331] width 53 height 20
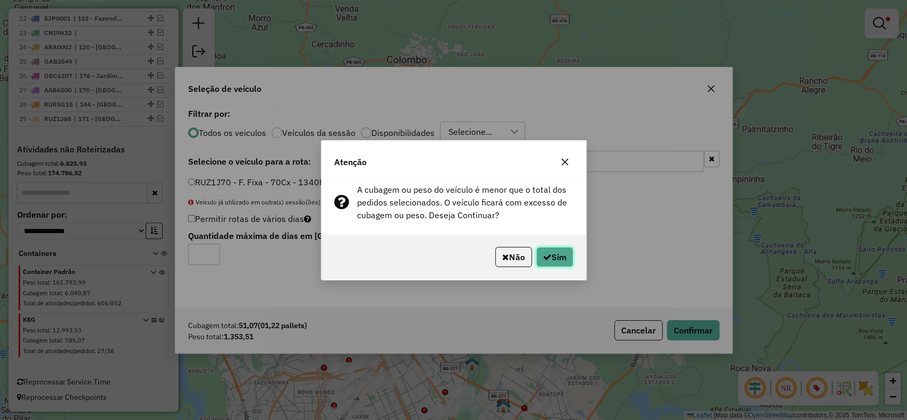
click at [543, 265] on button "Sim" at bounding box center [554, 257] width 37 height 20
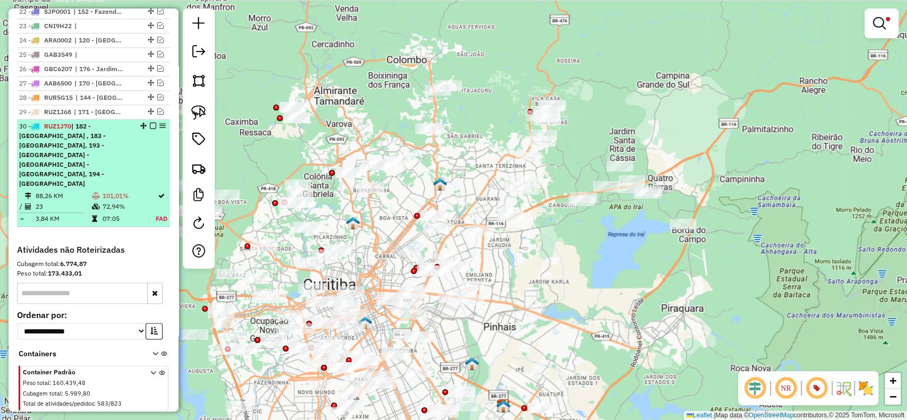
scroll to position [812, 0]
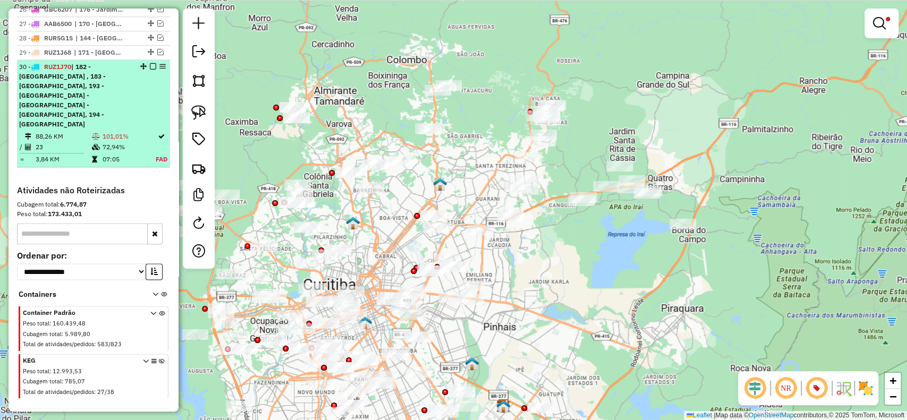
click at [124, 131] on td "101,01%" at bounding box center [128, 136] width 53 height 11
select select "*********"
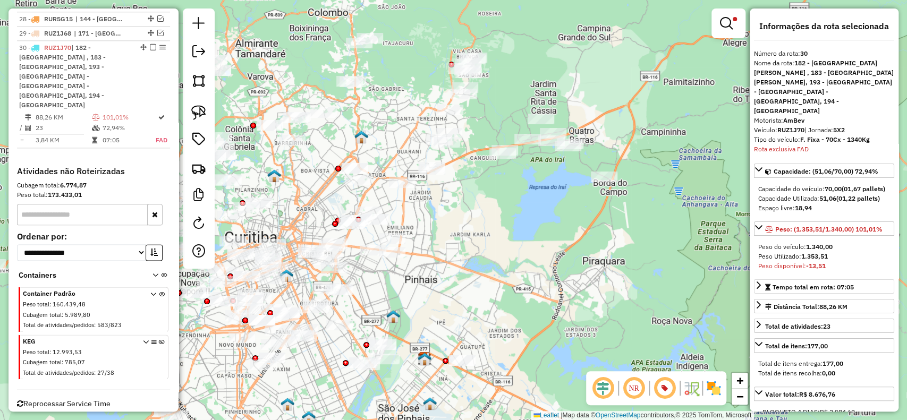
scroll to position [213, 0]
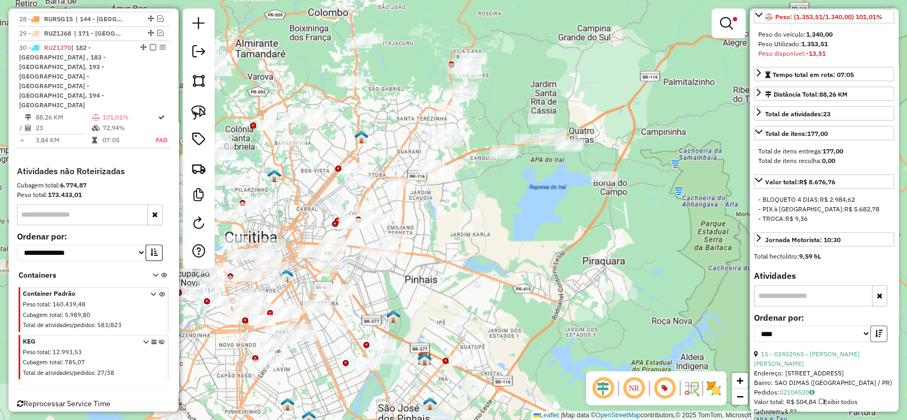
click at [883, 326] on button "button" at bounding box center [879, 334] width 17 height 16
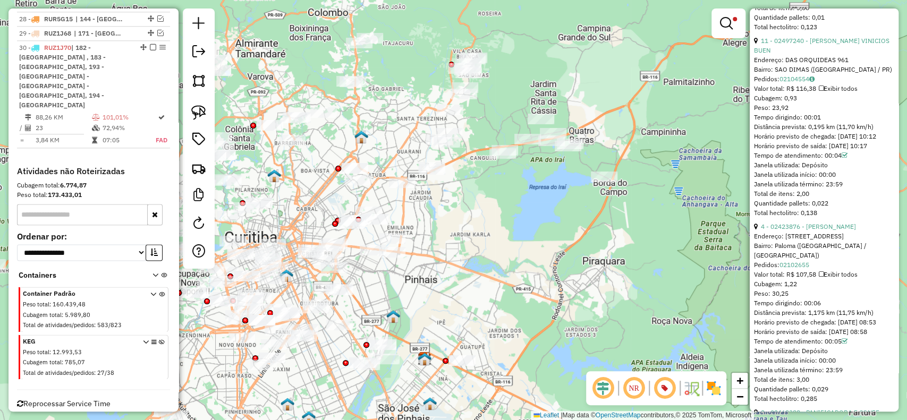
scroll to position [709, 0]
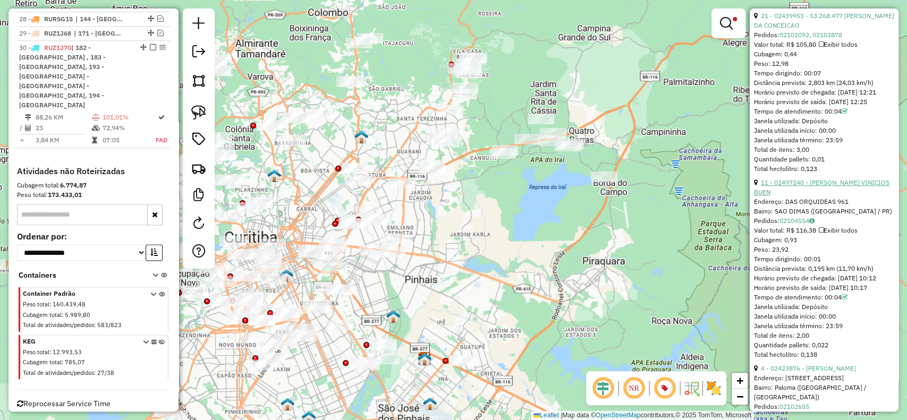
click at [846, 181] on link "11 - 02497240 - MARCOS VINICIOS BUEN" at bounding box center [822, 188] width 136 height 18
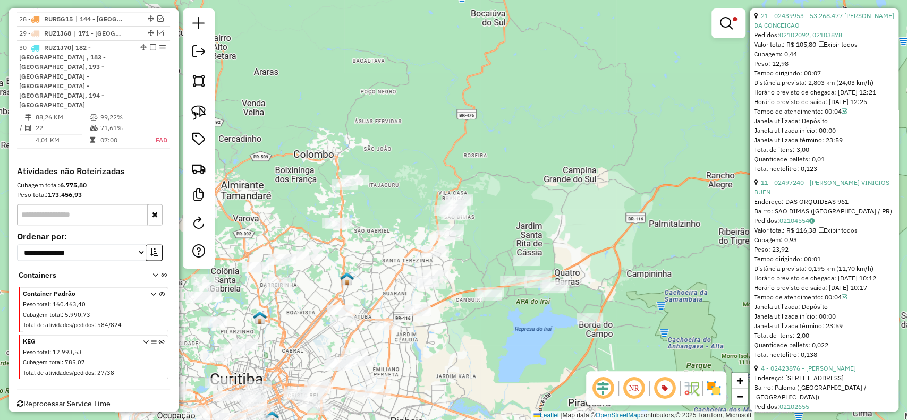
click at [150, 51] on em at bounding box center [153, 47] width 6 height 6
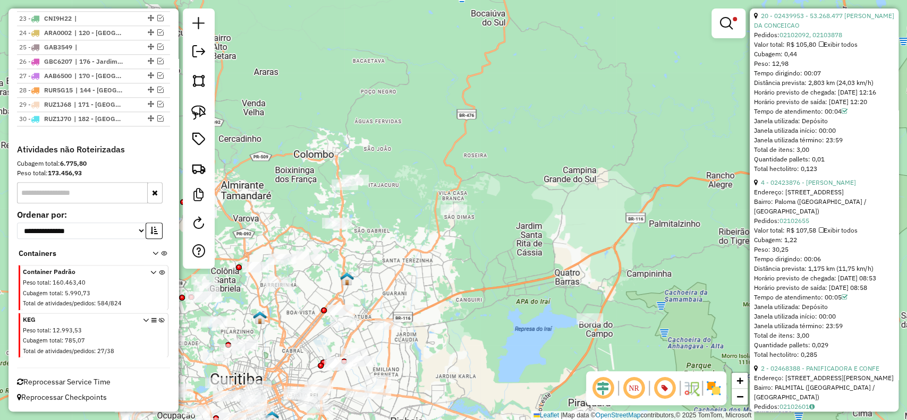
scroll to position [767, 0]
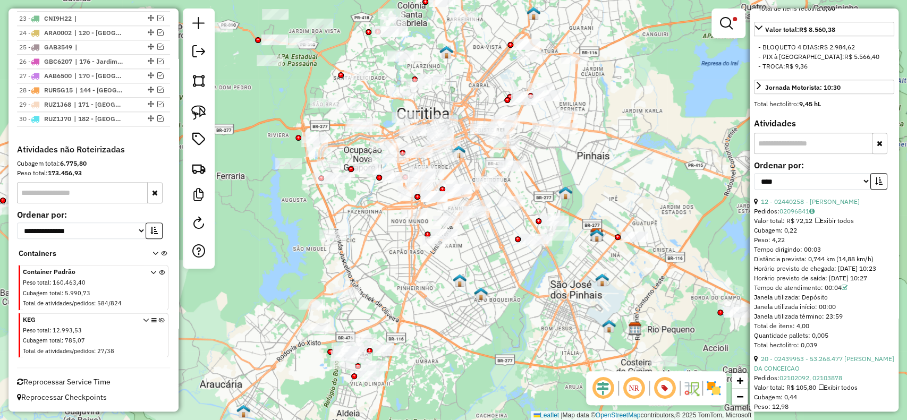
drag, startPoint x: 463, startPoint y: 368, endPoint x: 650, endPoint y: 102, distance: 324.8
click at [650, 102] on div "Limpar filtros Janela de atendimento Grade de atendimento Capacidade Transporta…" at bounding box center [453, 210] width 907 height 420
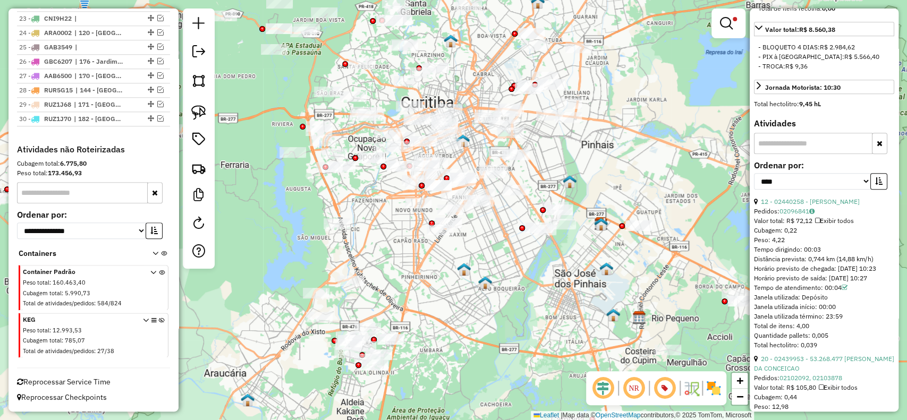
drag, startPoint x: 434, startPoint y: 326, endPoint x: 438, endPoint y: 317, distance: 10.1
click at [438, 317] on div "Limpar filtros Janela de atendimento Grade de atendimento Capacidade Transporta…" at bounding box center [453, 210] width 907 height 420
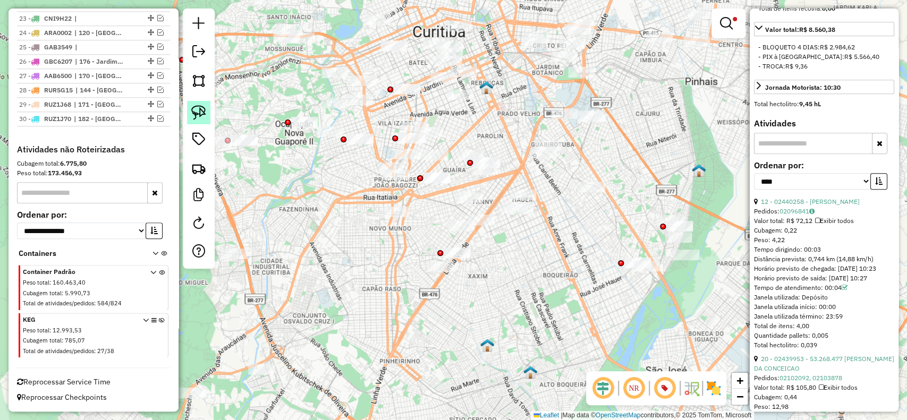
click at [204, 117] on img at bounding box center [198, 112] width 15 height 15
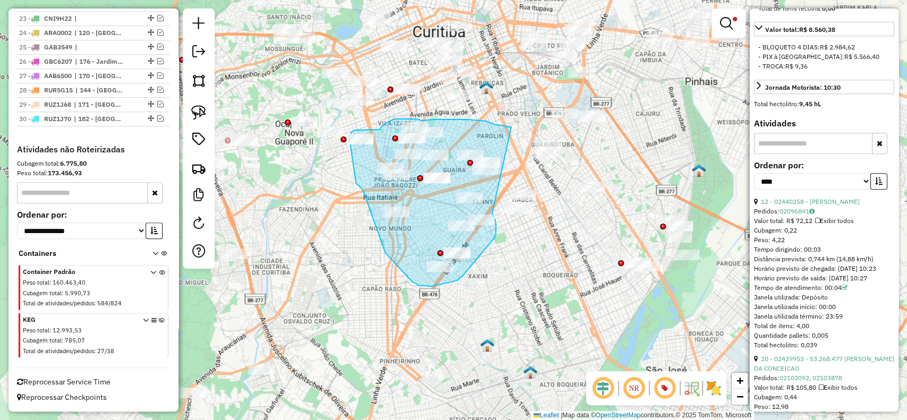
drag, startPoint x: 511, startPoint y: 127, endPoint x: 492, endPoint y: 214, distance: 88.7
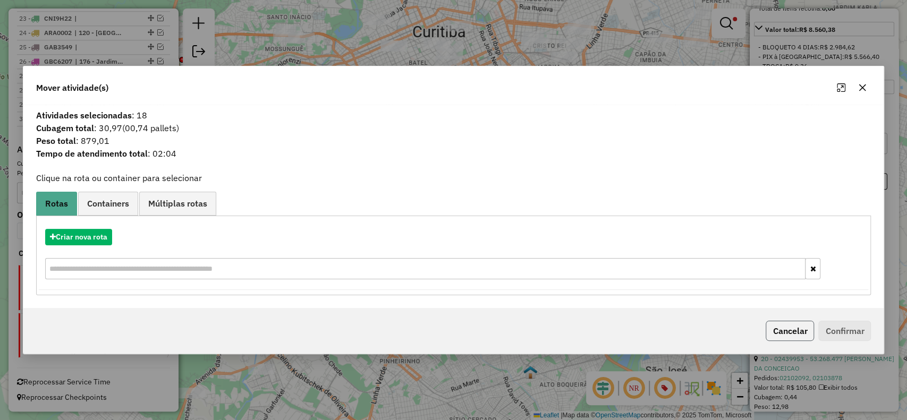
click at [792, 337] on button "Cancelar" at bounding box center [790, 331] width 48 height 20
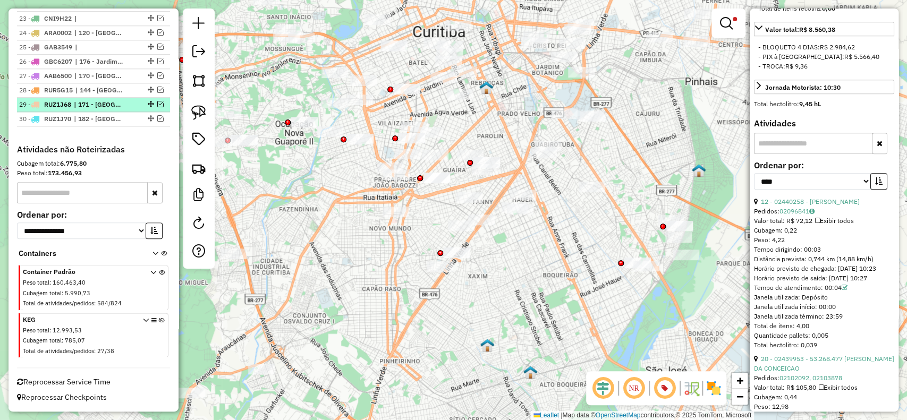
click at [157, 103] on em at bounding box center [160, 104] width 6 height 6
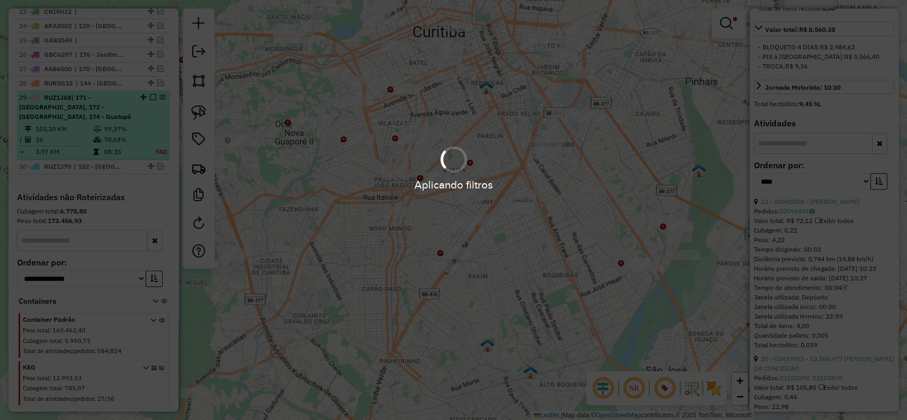
scroll to position [812, 0]
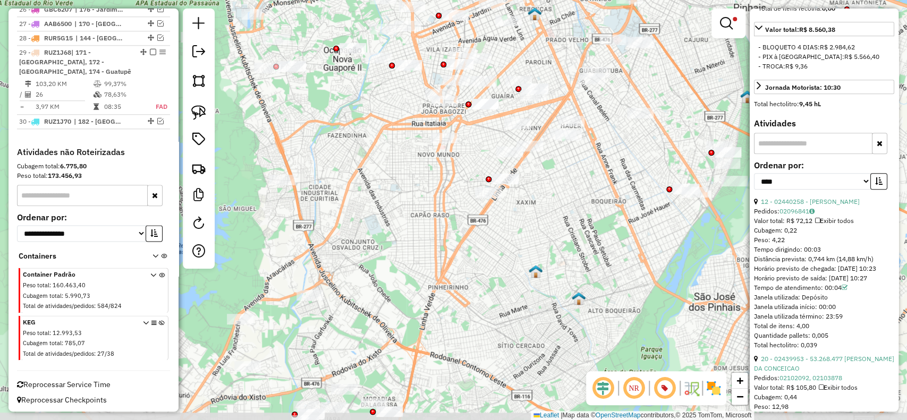
drag, startPoint x: 387, startPoint y: 297, endPoint x: 434, endPoint y: 228, distance: 83.5
click at [434, 228] on div "Limpar filtros Janela de atendimento Grade de atendimento Capacidade Transporta…" at bounding box center [453, 210] width 907 height 420
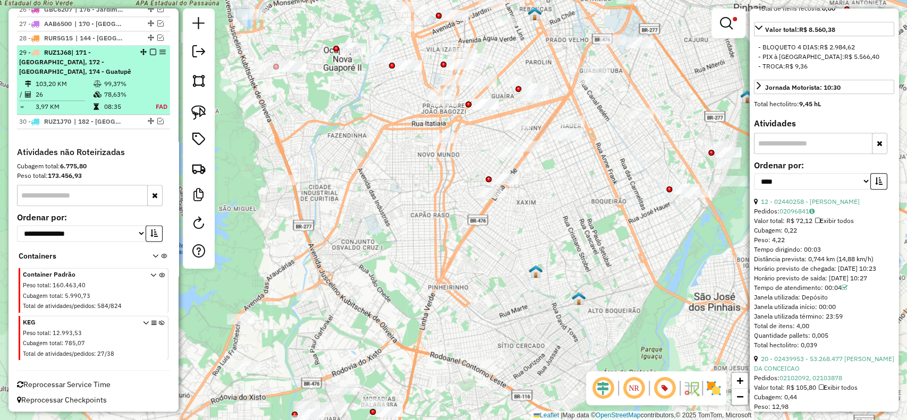
click at [110, 70] on span "| 171 - Atuba, 172 - Pinhais Centro, 174 - Guatupê" at bounding box center [75, 61] width 112 height 27
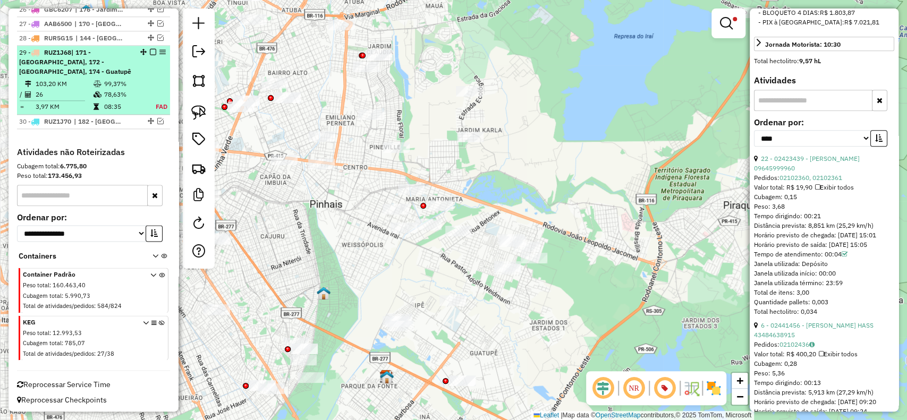
scroll to position [419, 0]
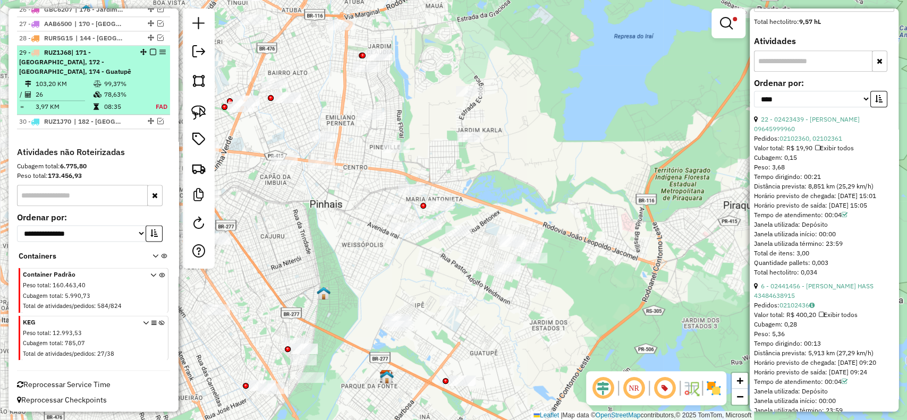
click at [150, 55] on em at bounding box center [153, 52] width 6 height 6
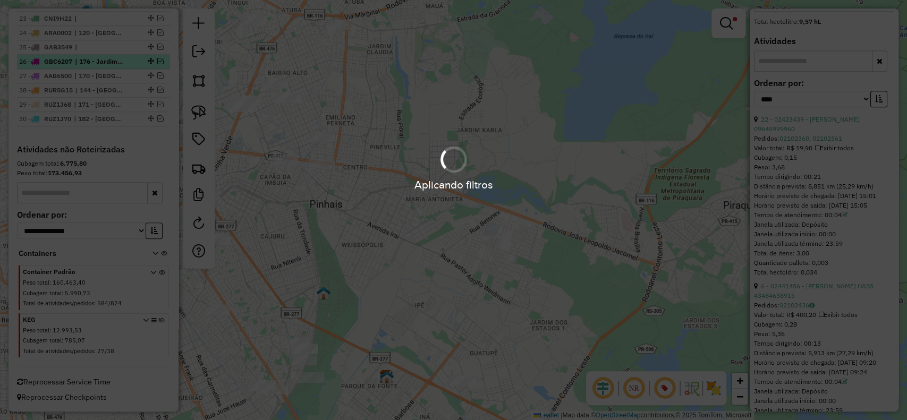
scroll to position [767, 0]
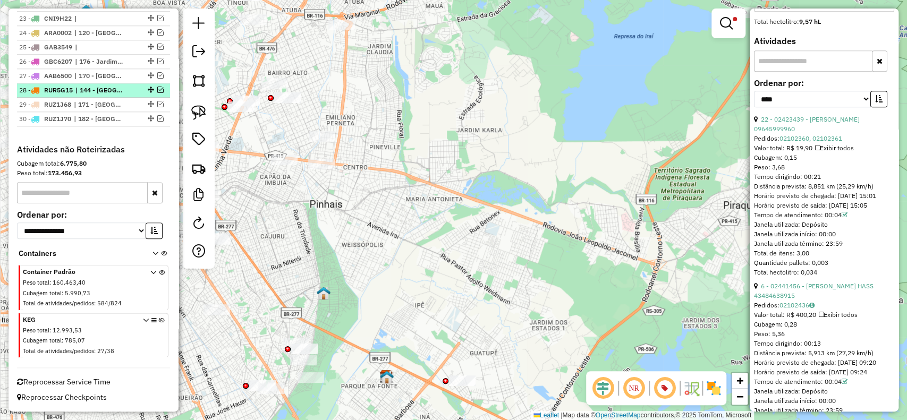
click at [157, 87] on em at bounding box center [160, 90] width 6 height 6
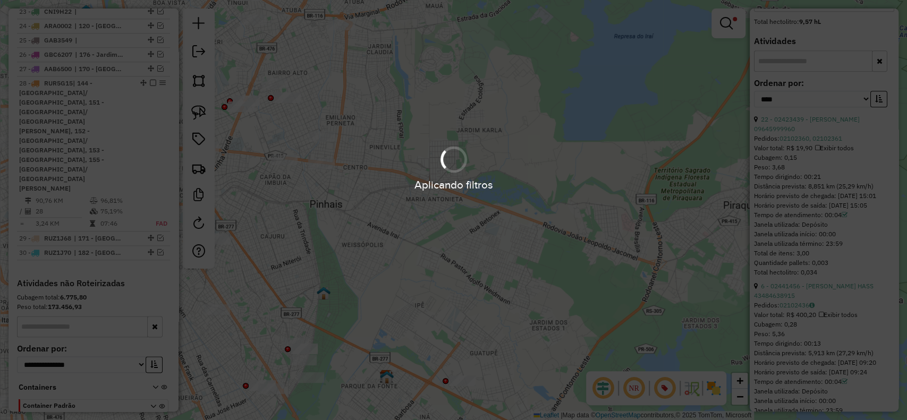
scroll to position [831, 0]
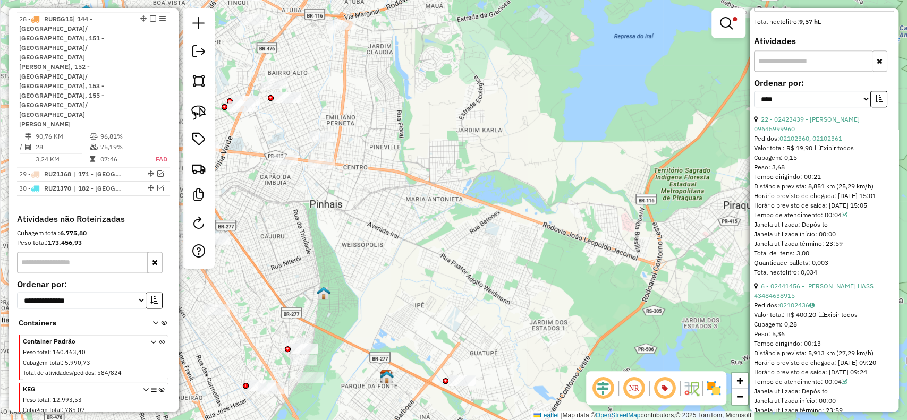
click at [153, 142] on td at bounding box center [156, 147] width 24 height 11
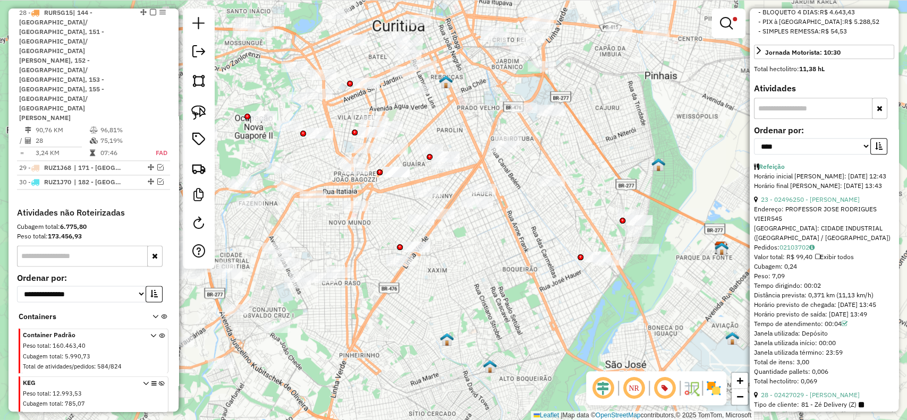
scroll to position [841, 0]
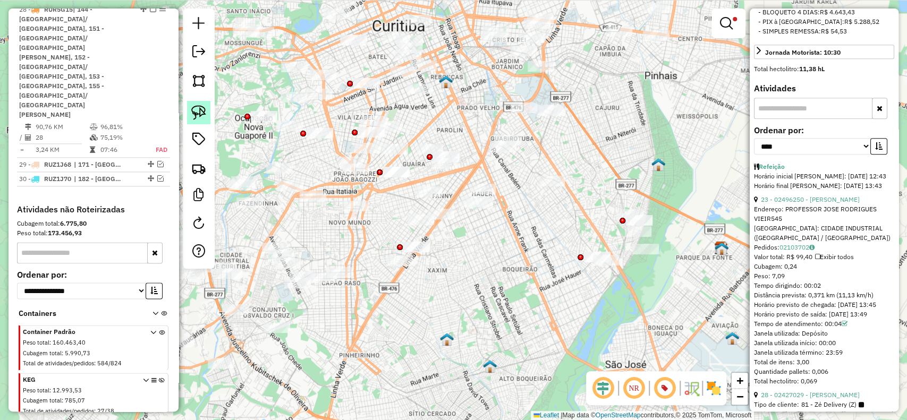
click at [198, 106] on img at bounding box center [198, 112] width 15 height 15
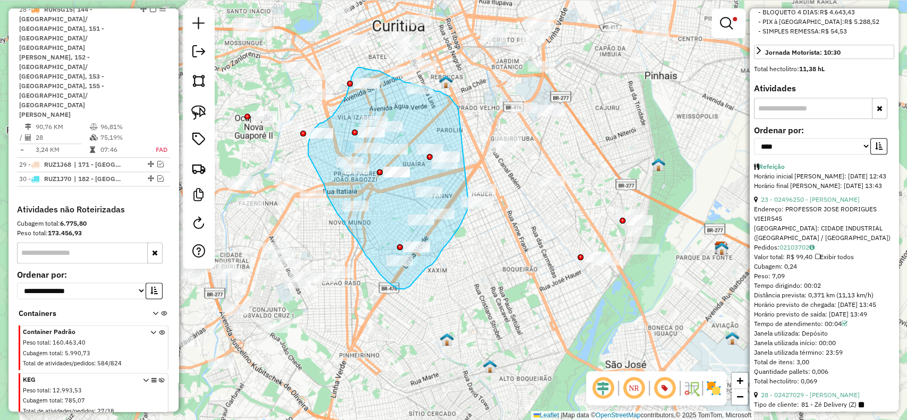
click at [468, 197] on div "Limpar filtros Janela de atendimento Grade de atendimento Capacidade Transporta…" at bounding box center [453, 210] width 907 height 420
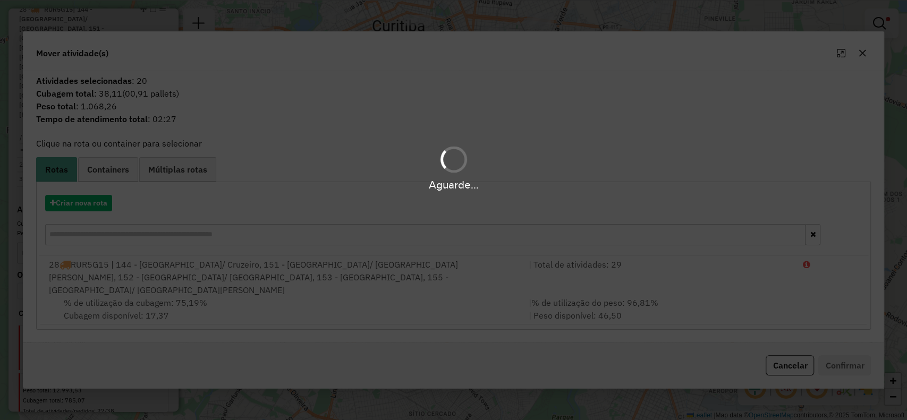
click at [92, 211] on div "Aguarde..." at bounding box center [453, 210] width 907 height 420
click at [90, 213] on div "Aguarde..." at bounding box center [453, 210] width 907 height 420
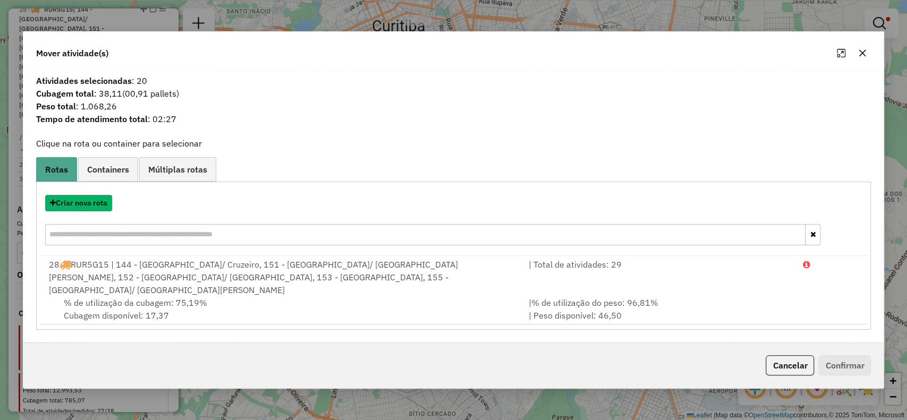
click at [90, 212] on button "Criar nova rota" at bounding box center [78, 203] width 67 height 16
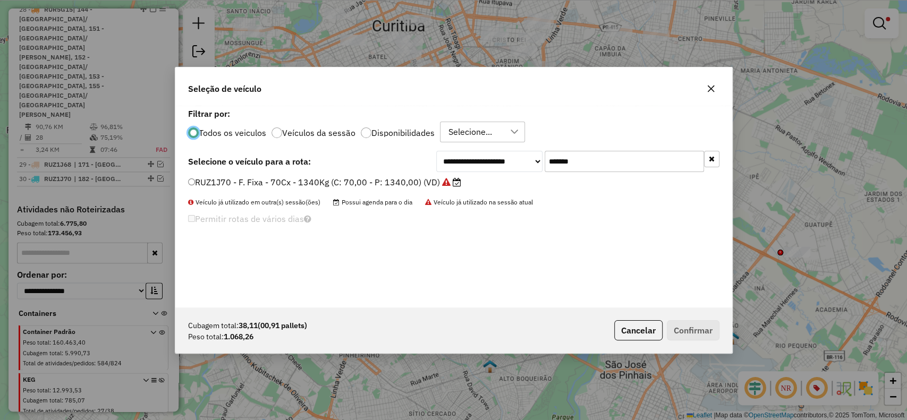
scroll to position [5, 3]
drag, startPoint x: 501, startPoint y: 165, endPoint x: 442, endPoint y: 175, distance: 59.9
click at [459, 166] on div "**********" at bounding box center [577, 161] width 283 height 21
paste input "text"
type input "*******"
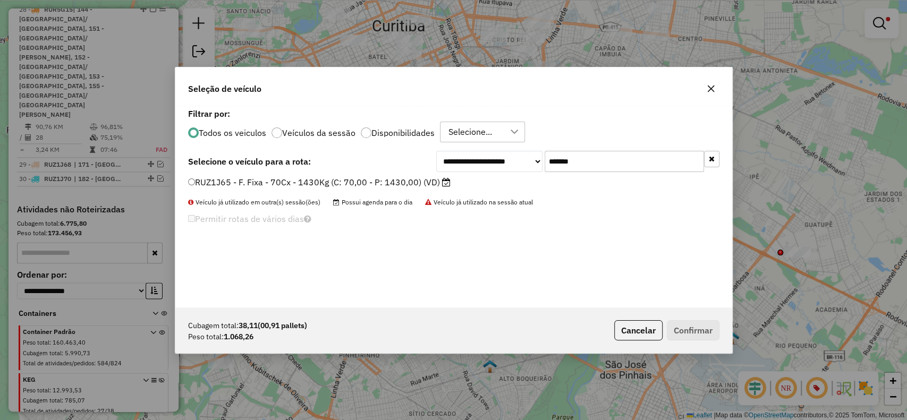
click at [418, 184] on label "RUZ1J65 - F. Fixa - 70Cx - 1430Kg (C: 70,00 - P: 1430,00) (VD)" at bounding box center [319, 182] width 263 height 13
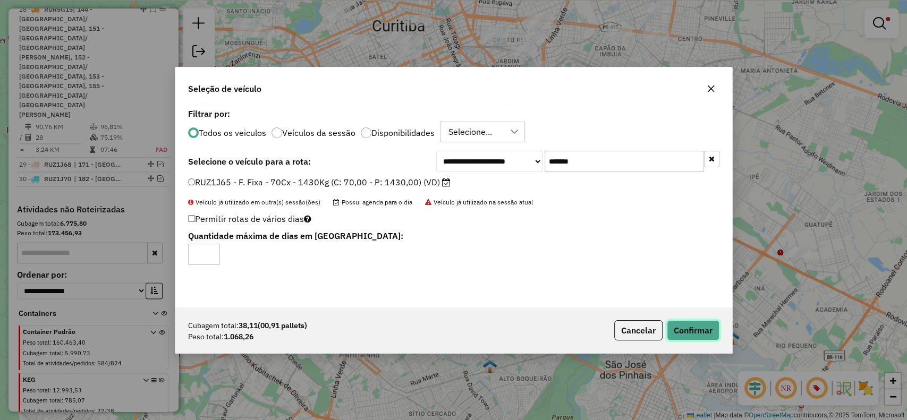
click at [679, 331] on button "Confirmar" at bounding box center [693, 331] width 53 height 20
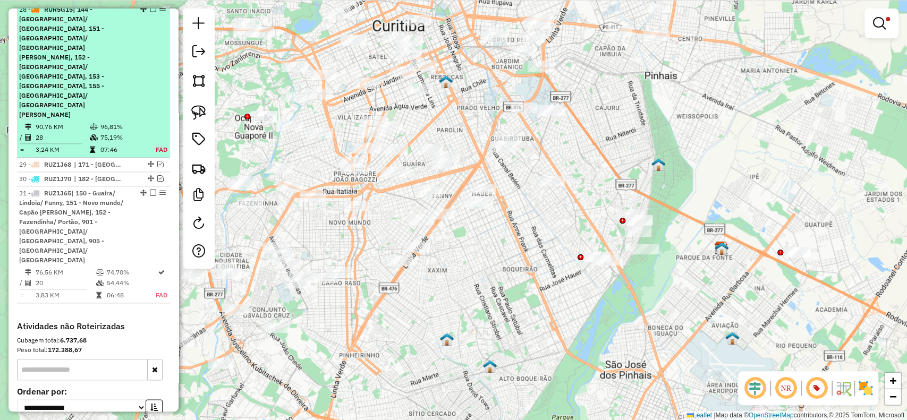
click at [152, 12] on em at bounding box center [153, 9] width 6 height 6
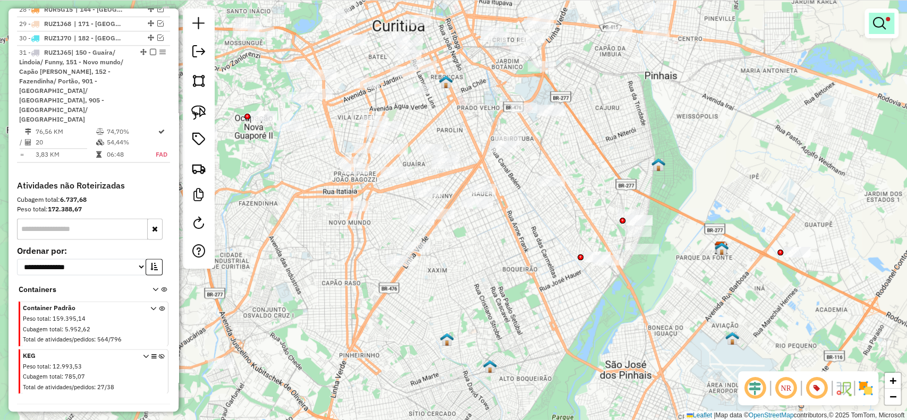
click at [880, 23] on em at bounding box center [879, 23] width 13 height 13
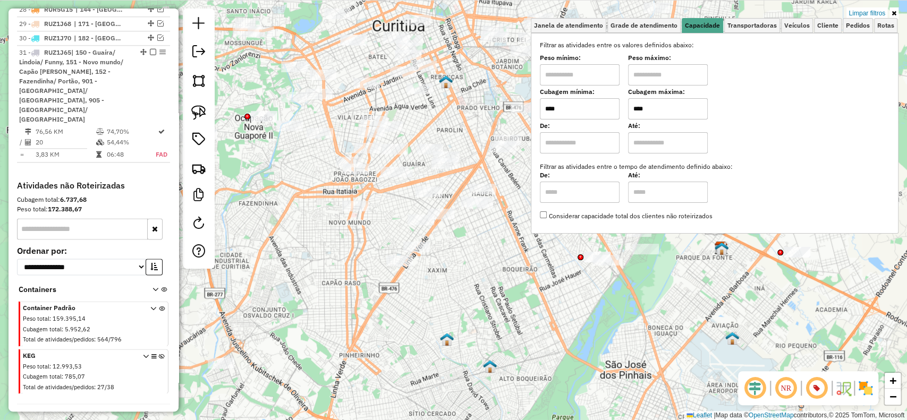
click at [665, 112] on input "****" at bounding box center [668, 108] width 80 height 21
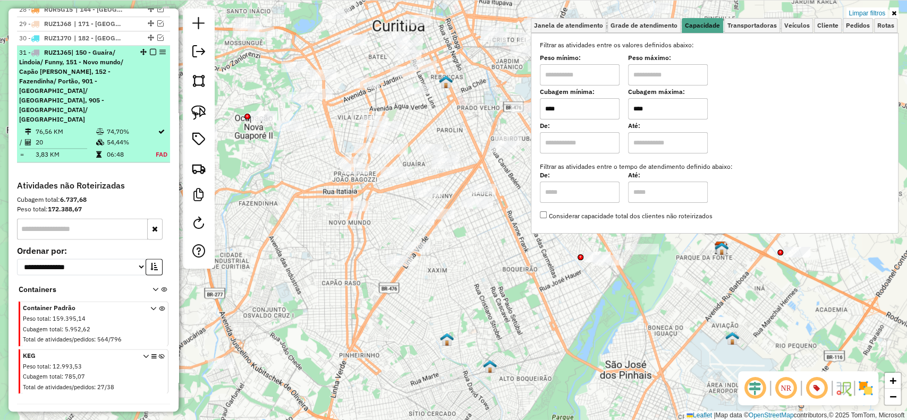
click at [145, 103] on li "31 - RUZ1J65 | 150 - Guaíra/ Lindoia/ Funny, 151 - Novo mundo/ Capão raso, 152 …" at bounding box center [93, 104] width 153 height 117
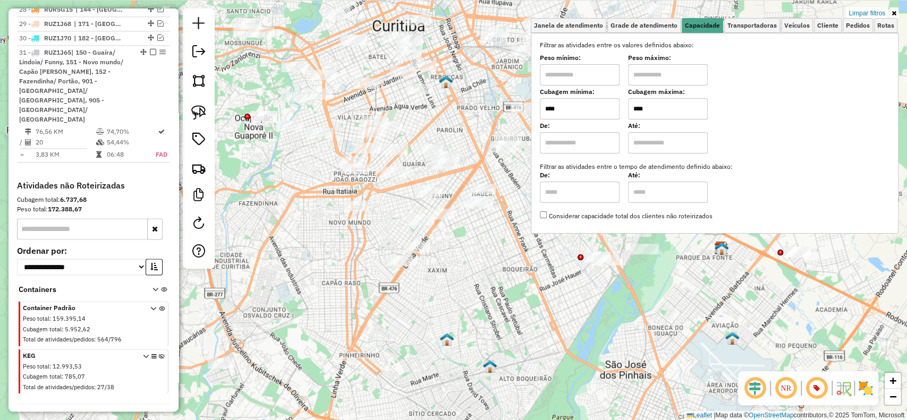
select select "*********"
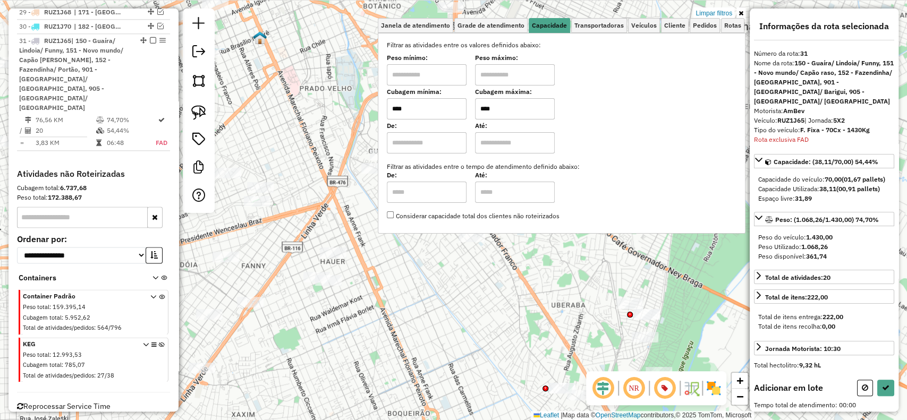
scroll to position [855, 0]
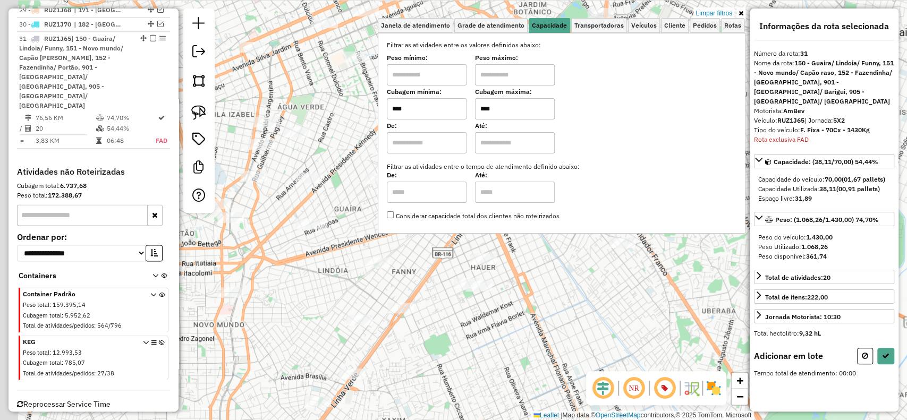
drag, startPoint x: 446, startPoint y: 347, endPoint x: 559, endPoint y: 353, distance: 113.4
click at [559, 353] on div "Limpar filtros Janela de atendimento Grade de atendimento Capacidade Transporta…" at bounding box center [453, 210] width 907 height 420
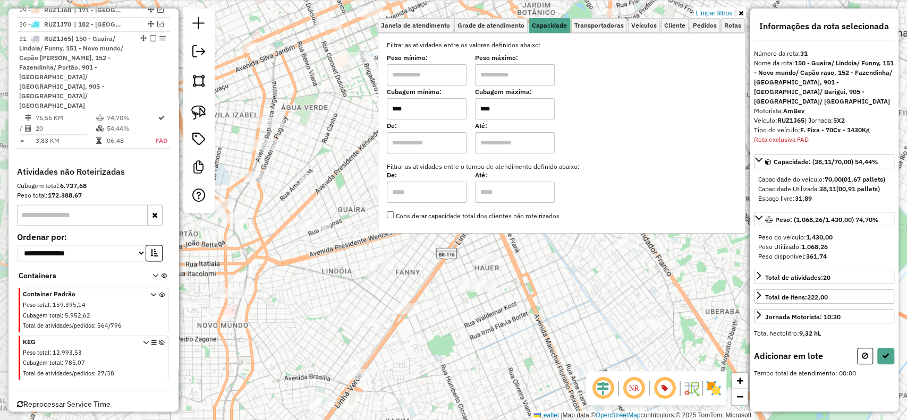
click at [553, 344] on div "Limpar filtros Janela de atendimento Grade de atendimento Capacidade Transporta…" at bounding box center [453, 210] width 907 height 420
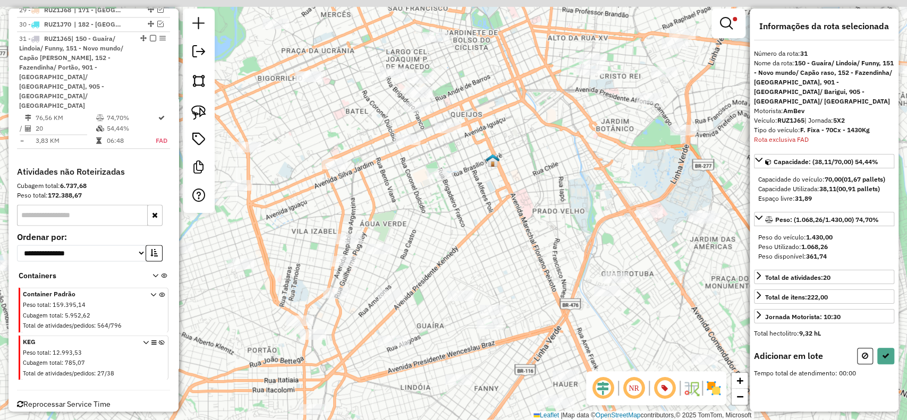
drag, startPoint x: 345, startPoint y: 172, endPoint x: 415, endPoint y: 276, distance: 125.6
click at [415, 276] on div "Limpar filtros Janela de atendimento Grade de atendimento Capacidade Transporta…" at bounding box center [453, 210] width 907 height 420
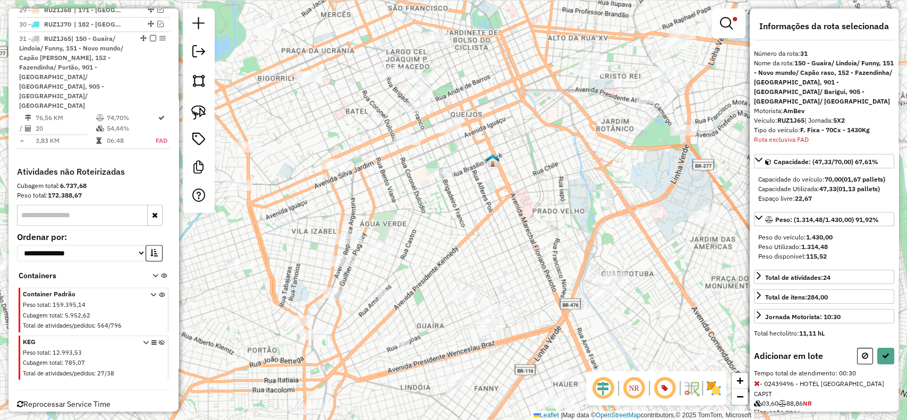
click at [418, 113] on div at bounding box center [417, 107] width 27 height 11
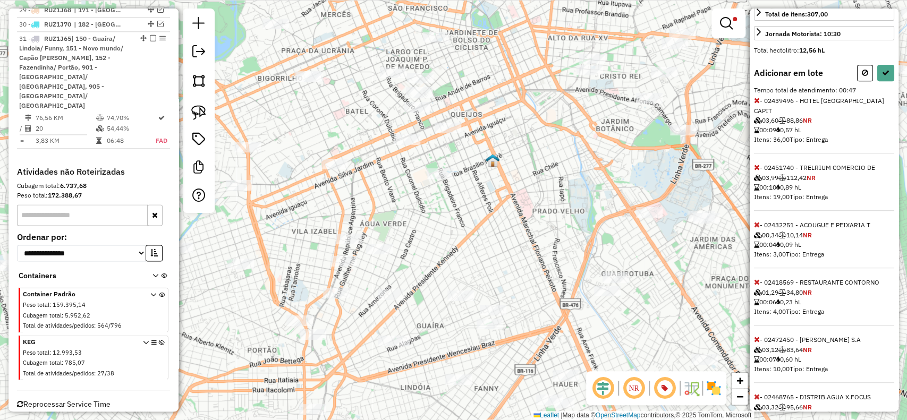
scroll to position [313, 0]
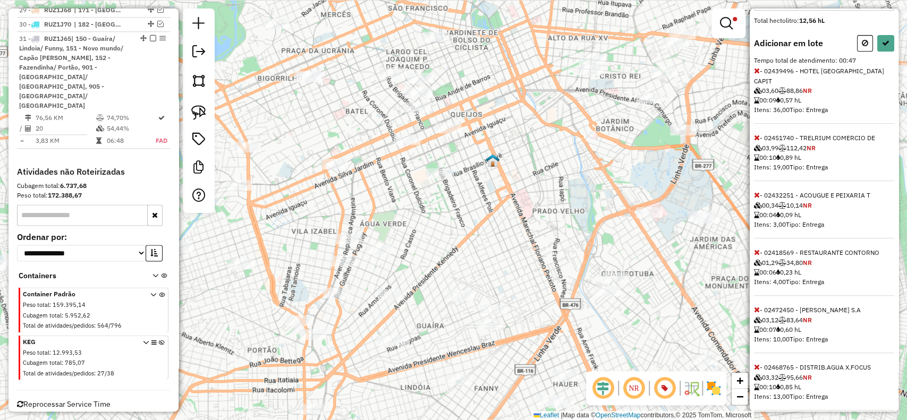
click at [756, 306] on icon at bounding box center [757, 309] width 6 height 7
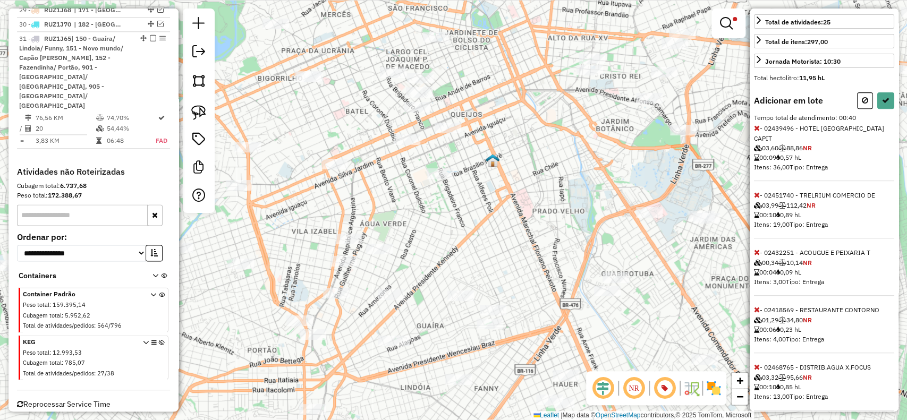
scroll to position [43, 0]
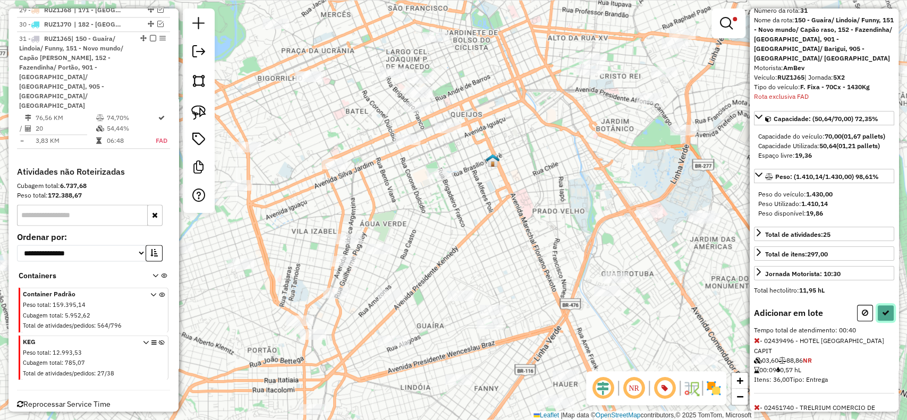
click at [886, 314] on icon at bounding box center [885, 312] width 7 height 7
select select "*********"
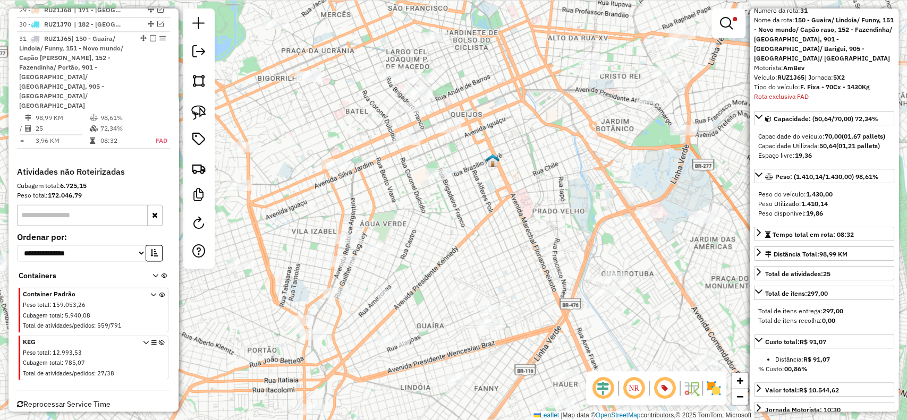
drag, startPoint x: 148, startPoint y: 45, endPoint x: 316, endPoint y: 123, distance: 185.5
click at [150, 41] on em at bounding box center [153, 38] width 6 height 6
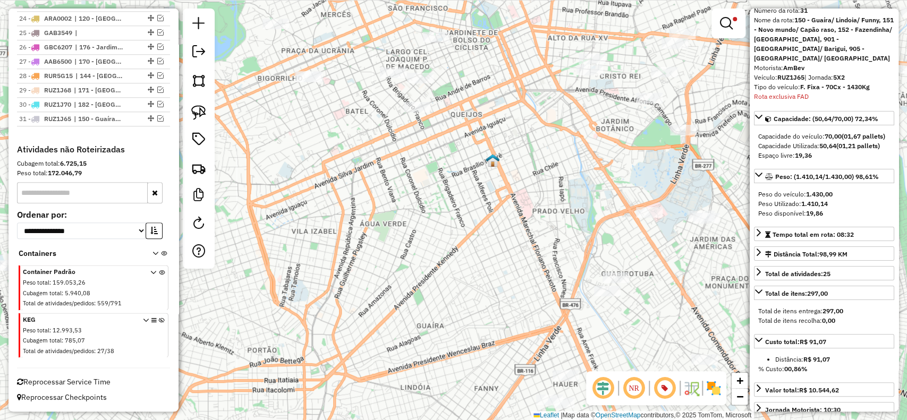
scroll to position [781, 0]
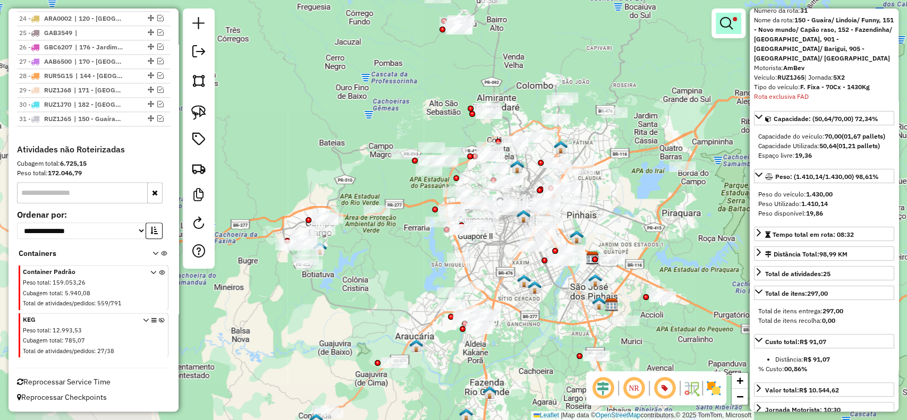
click at [733, 28] on link at bounding box center [729, 23] width 26 height 21
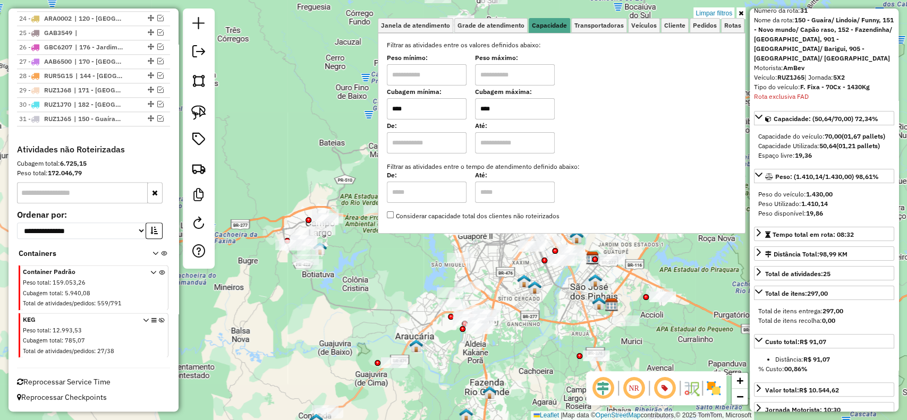
click at [710, 13] on link "Limpar filtros" at bounding box center [714, 13] width 41 height 12
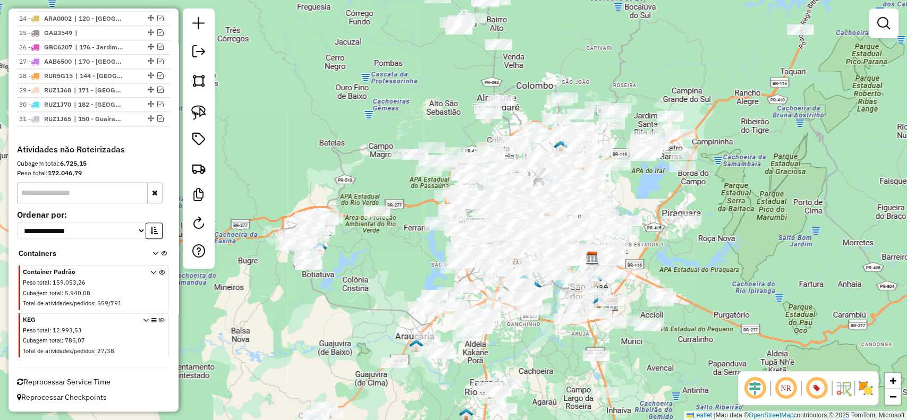
click at [545, 349] on div "Janela de atendimento Grade de atendimento Capacidade Transportadoras Veículos …" at bounding box center [453, 210] width 907 height 420
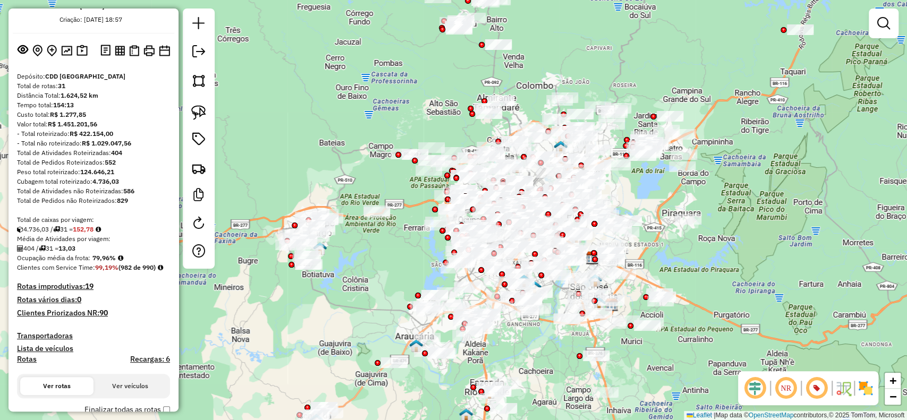
scroll to position [0, 0]
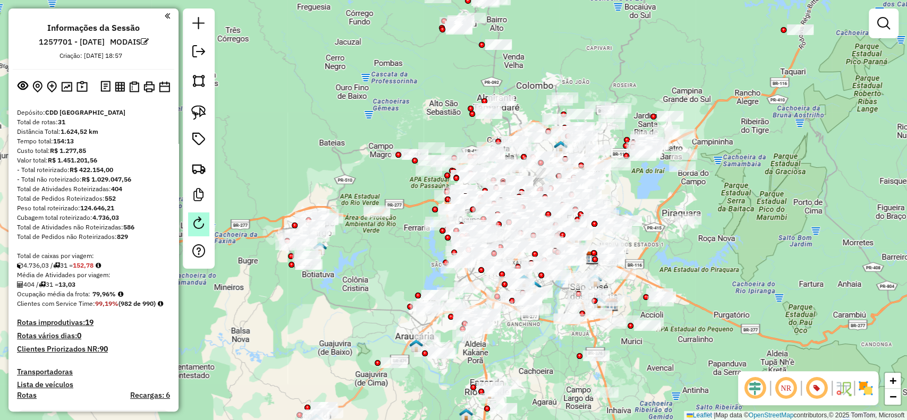
click at [198, 220] on em at bounding box center [198, 223] width 13 height 13
select select "*"
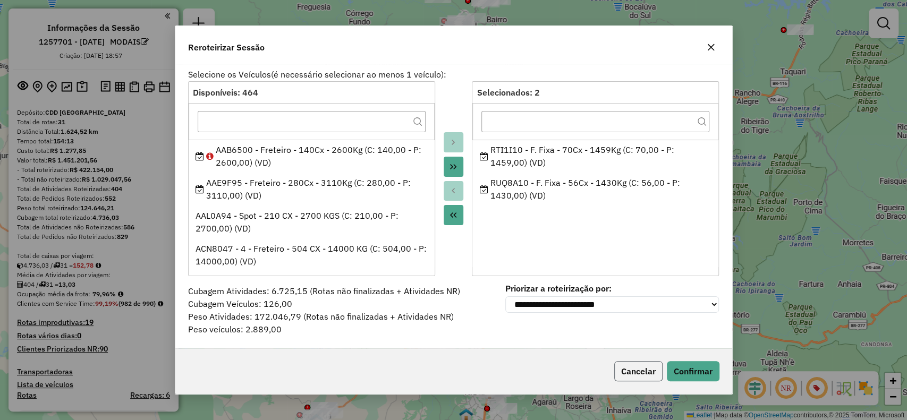
click at [629, 374] on button "Cancelar" at bounding box center [639, 371] width 48 height 20
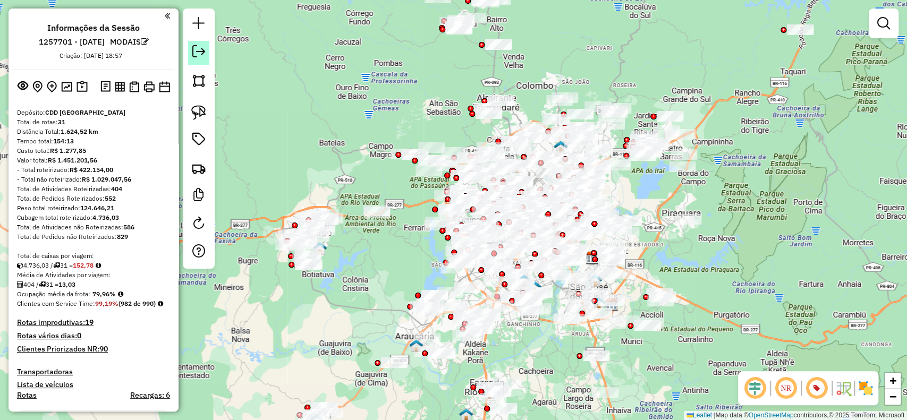
click at [193, 56] on em at bounding box center [198, 51] width 13 height 13
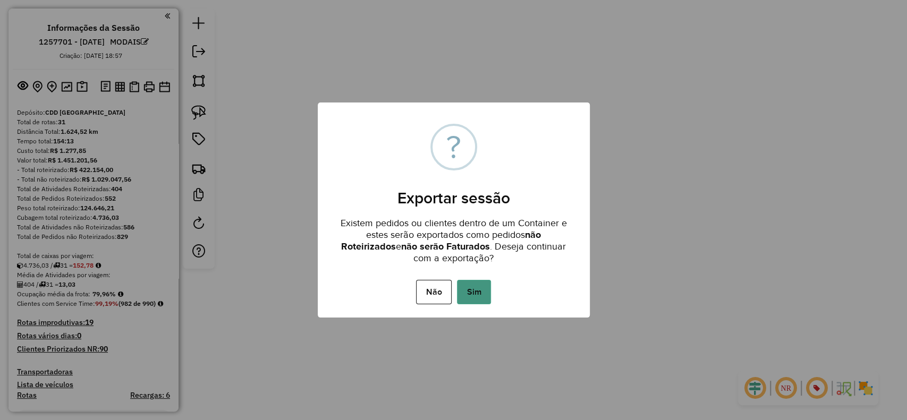
click at [477, 299] on button "Sim" at bounding box center [474, 292] width 34 height 24
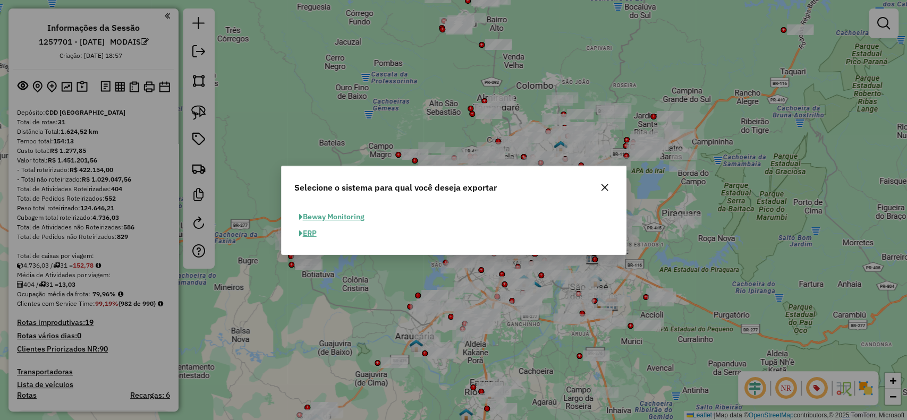
click at [315, 233] on button "ERP" at bounding box center [308, 233] width 27 height 16
select select "**"
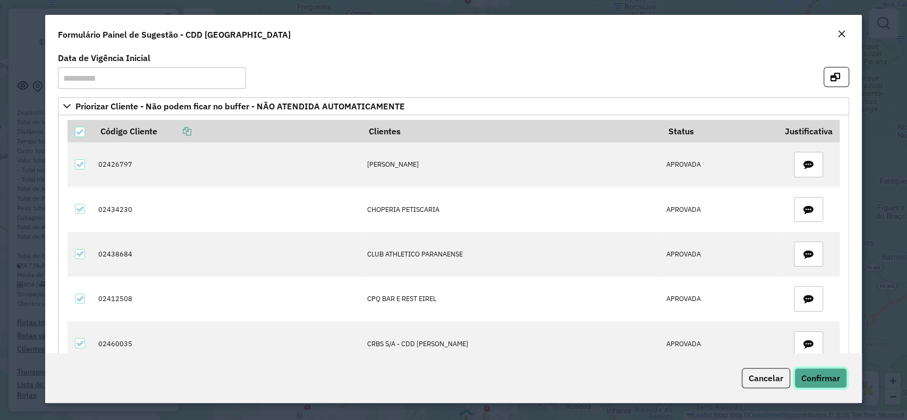
click at [829, 377] on span "Confirmar" at bounding box center [821, 378] width 39 height 11
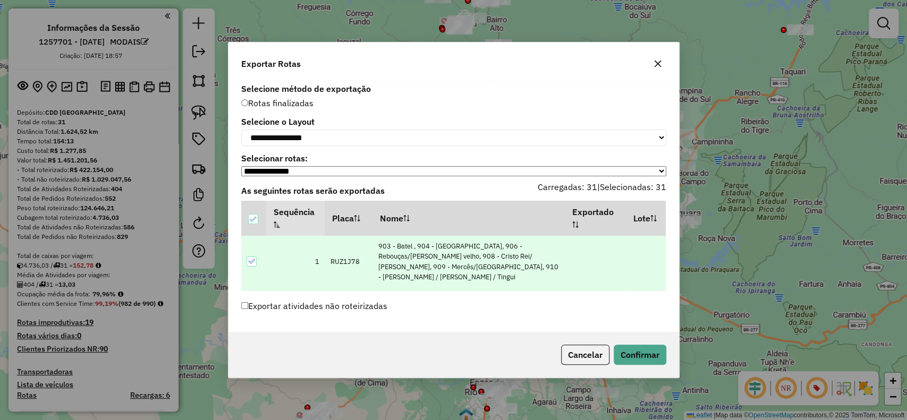
click at [301, 310] on label "Exportar atividades não roteirizadas" at bounding box center [314, 306] width 146 height 20
click at [654, 365] on button "Confirmar" at bounding box center [640, 355] width 53 height 20
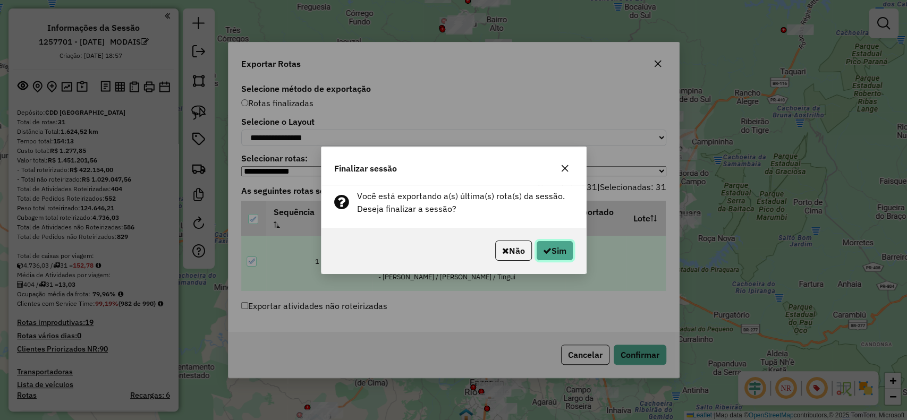
click at [554, 249] on button "Sim" at bounding box center [554, 251] width 37 height 20
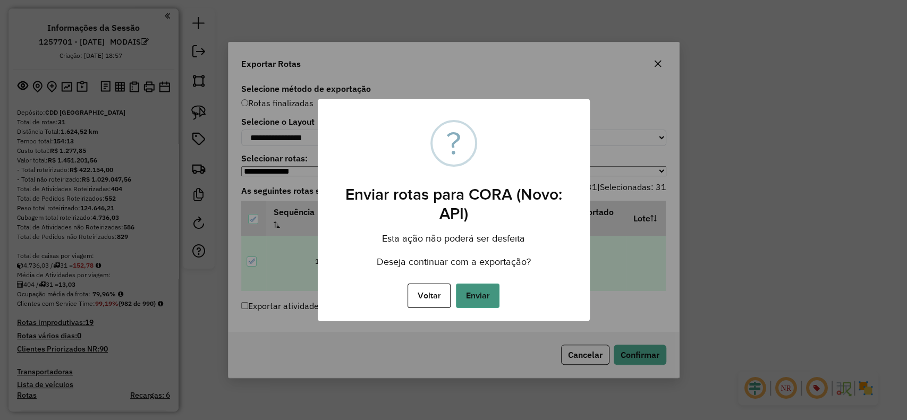
click at [490, 300] on button "Enviar" at bounding box center [478, 296] width 44 height 24
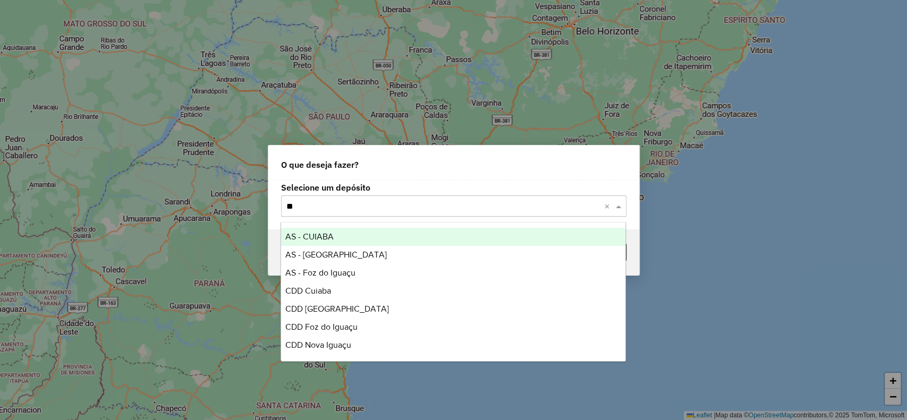
type input "***"
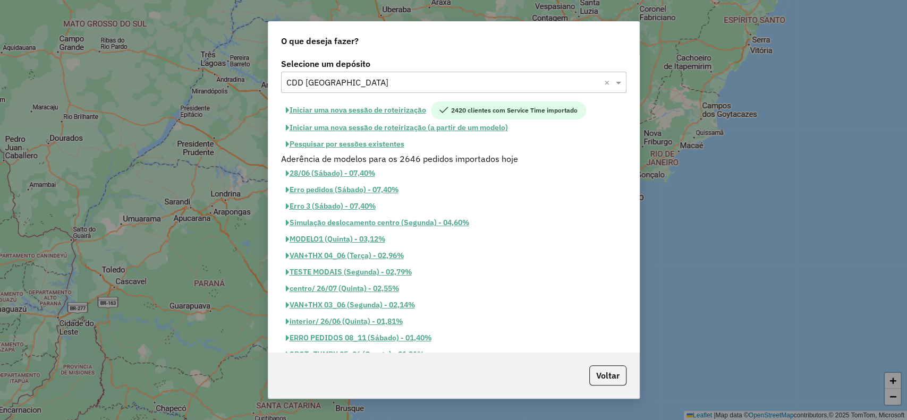
click at [367, 113] on button "Iniciar uma nova sessão de roteirização" at bounding box center [356, 111] width 150 height 18
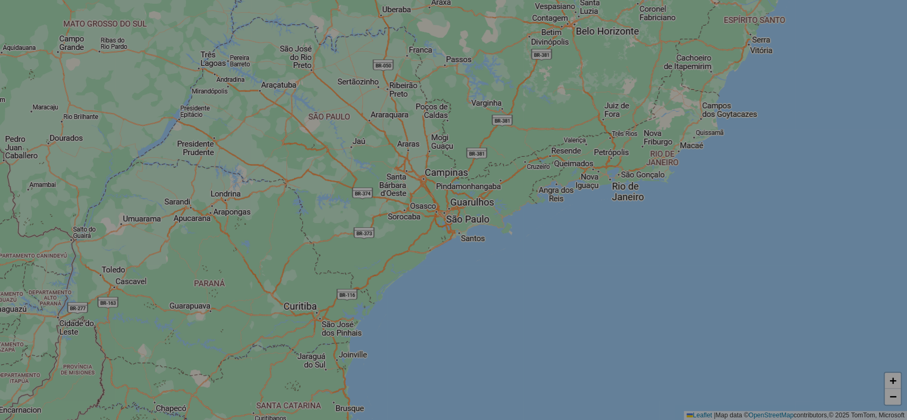
select select "*"
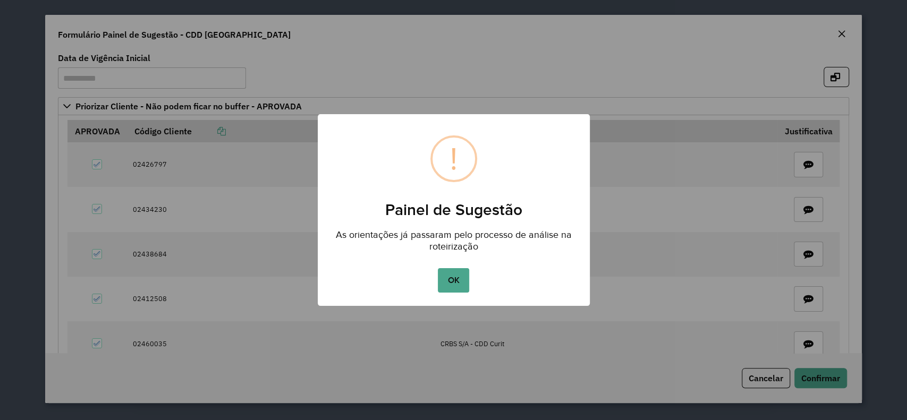
click at [458, 280] on button "OK" at bounding box center [453, 280] width 31 height 24
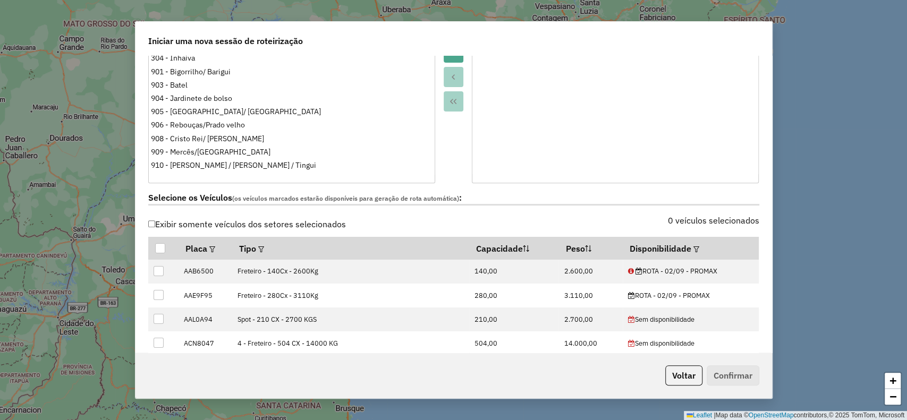
scroll to position [283, 0]
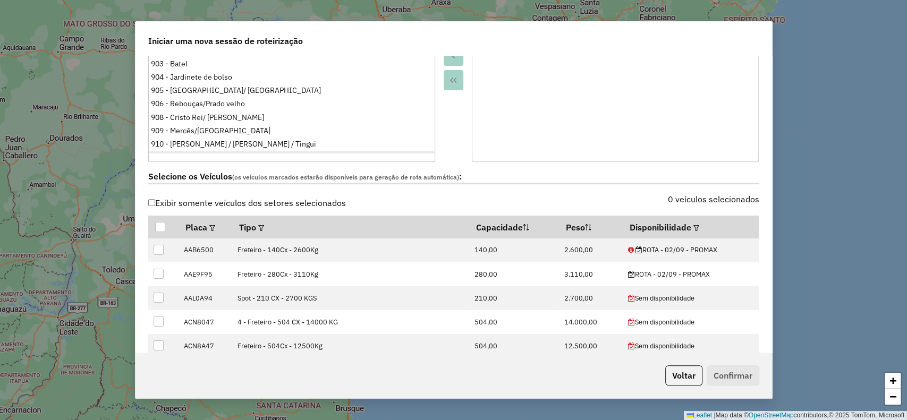
click at [212, 144] on ul "100 - [PERSON_NAME]/ [GEOGRAPHIC_DATA] 101 - [GEOGRAPHIC_DATA][PERSON_NAME] 102…" at bounding box center [292, 68] width 286 height 170
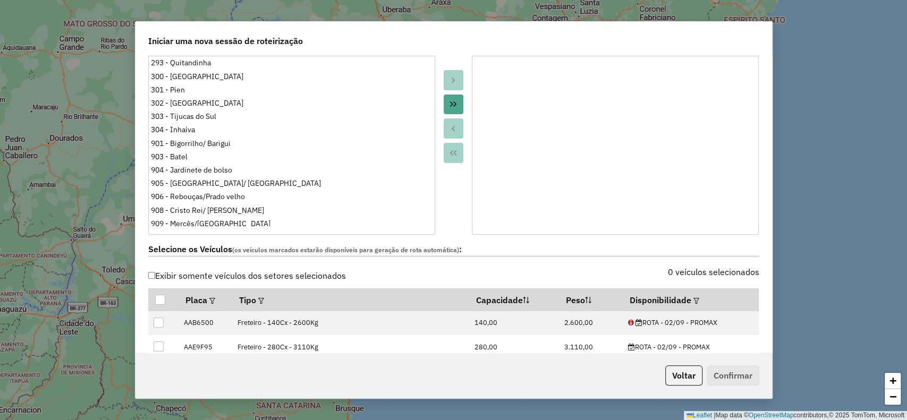
scroll to position [1103, 0]
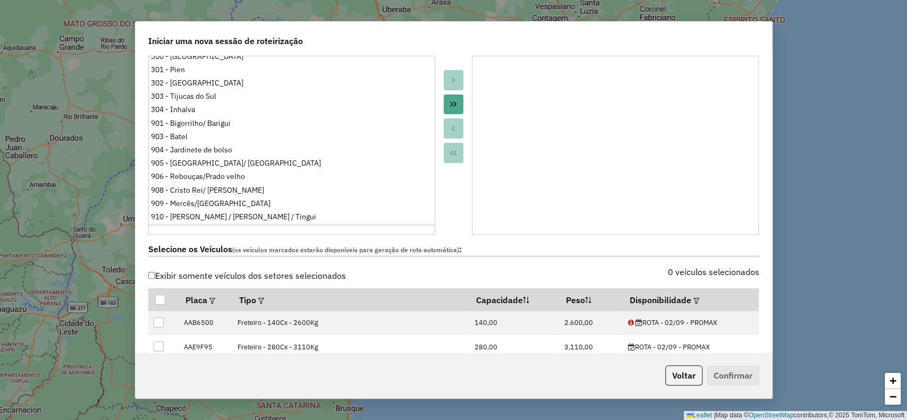
click at [183, 225] on div "911 - Centro Cívico/ [GEOGRAPHIC_DATA]" at bounding box center [291, 230] width 281 height 11
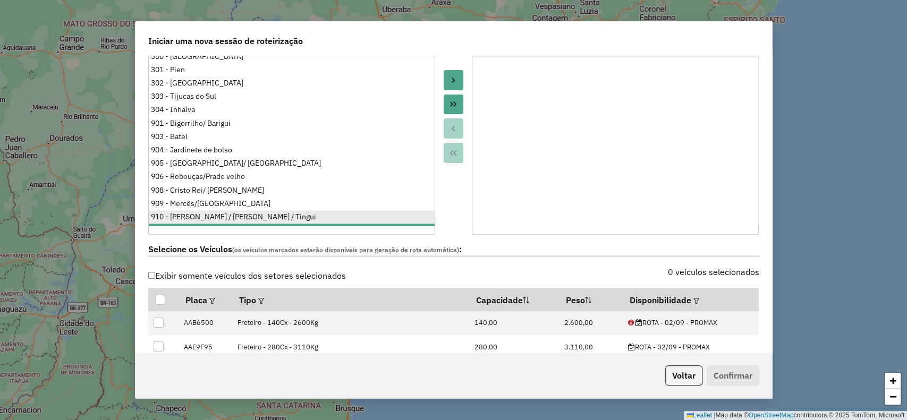
click at [180, 212] on div "910 - [PERSON_NAME] / [PERSON_NAME] / Tingui" at bounding box center [291, 217] width 281 height 11
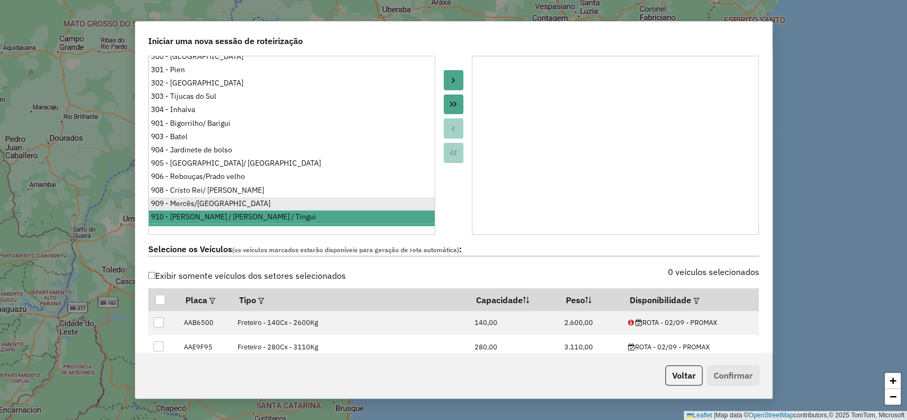
click at [177, 198] on div "909 - Mercês/[GEOGRAPHIC_DATA]" at bounding box center [291, 203] width 281 height 11
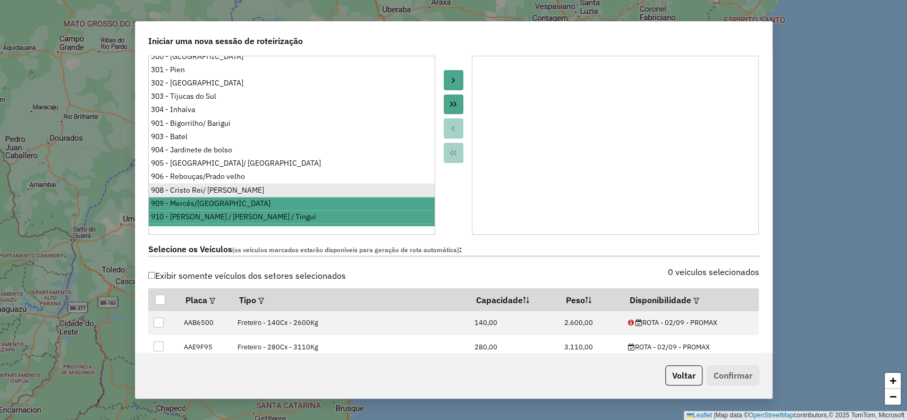
click at [177, 185] on div "908 - Cristo Rei/ [PERSON_NAME]" at bounding box center [291, 190] width 281 height 11
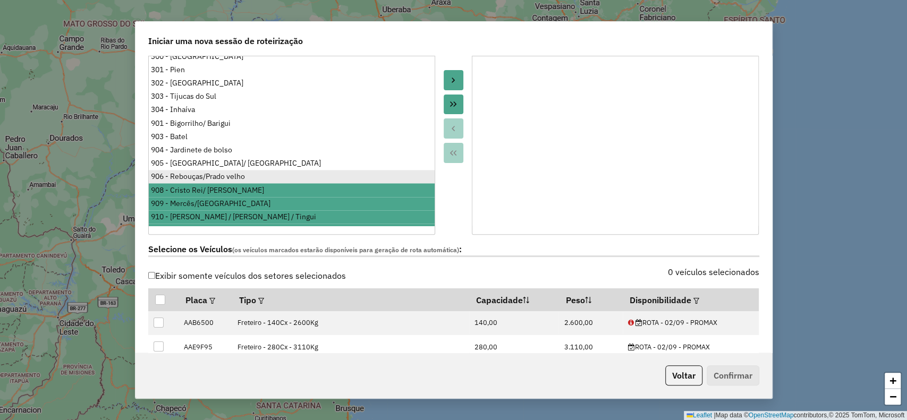
click at [181, 171] on div "906 - Rebouças/Prado velho" at bounding box center [291, 176] width 281 height 11
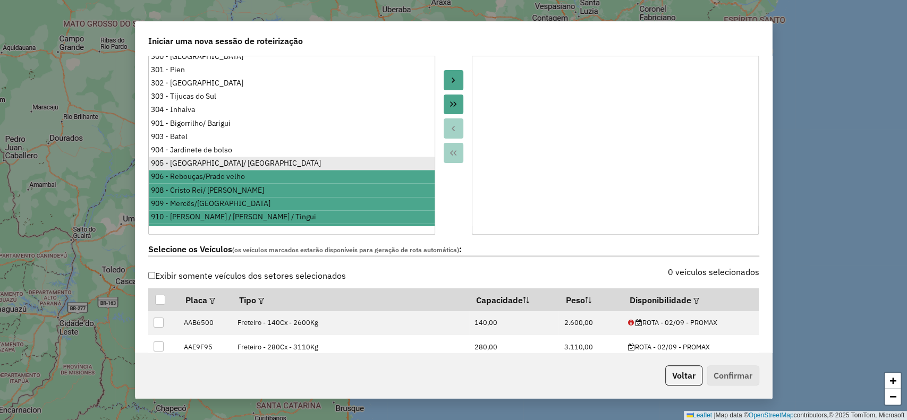
click at [187, 158] on div "905 - [GEOGRAPHIC_DATA]/ [GEOGRAPHIC_DATA]" at bounding box center [291, 163] width 281 height 11
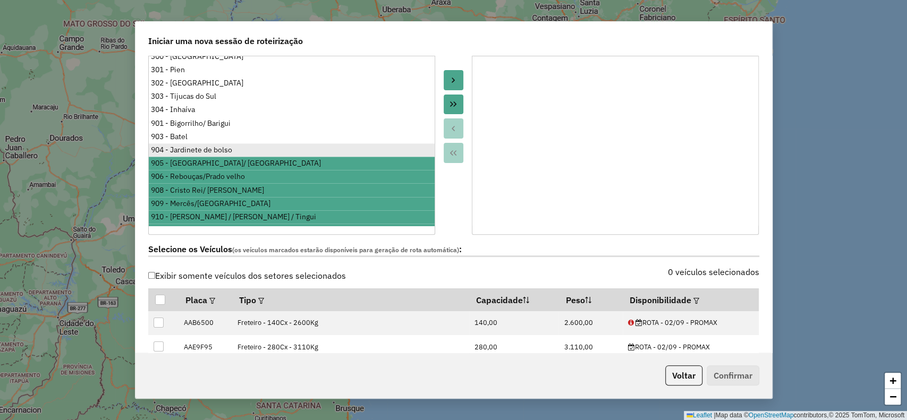
click at [186, 145] on div "904 - Jardinete de bolso" at bounding box center [291, 150] width 281 height 11
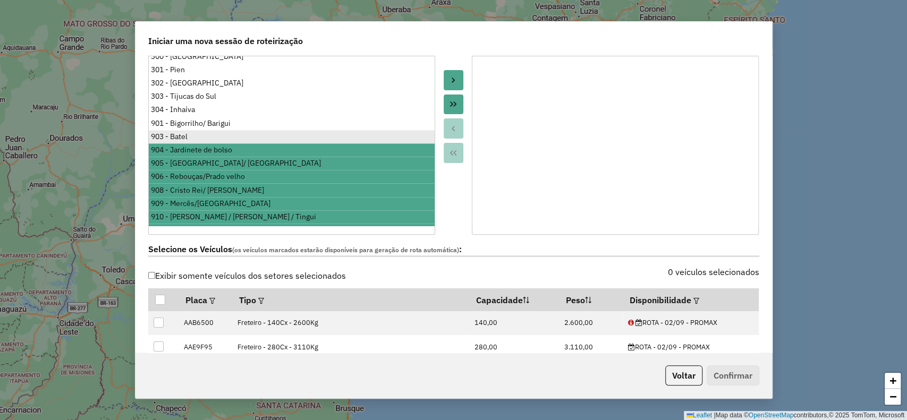
click at [181, 131] on div "903 - Batel" at bounding box center [291, 136] width 281 height 11
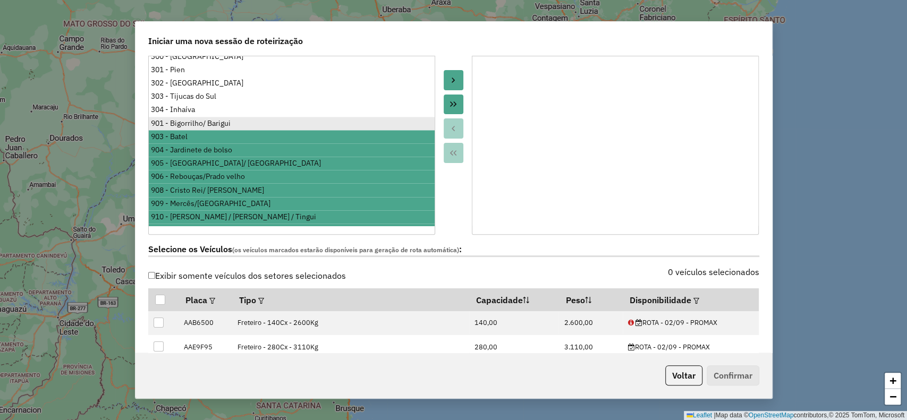
click at [183, 118] on div "901 - Bigorrilho/ Barigui" at bounding box center [291, 123] width 281 height 11
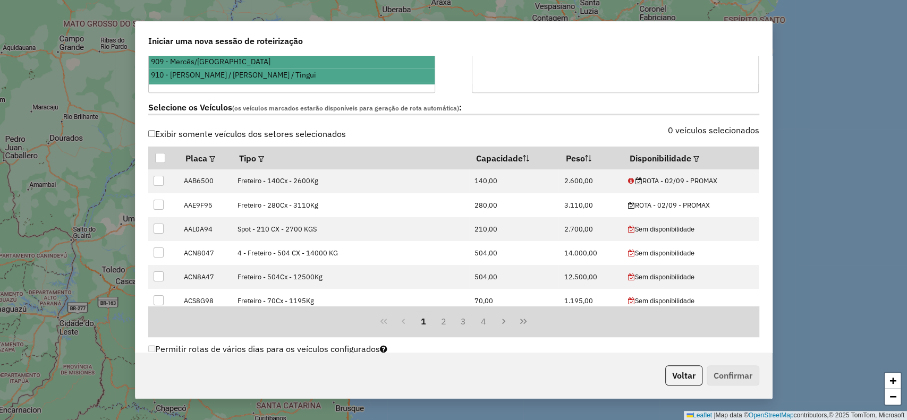
scroll to position [211, 0]
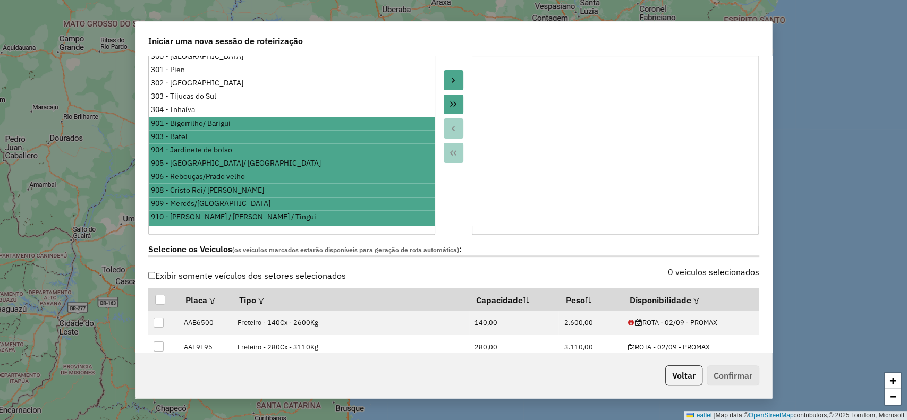
click at [458, 76] on button "Move to Target" at bounding box center [454, 80] width 20 height 20
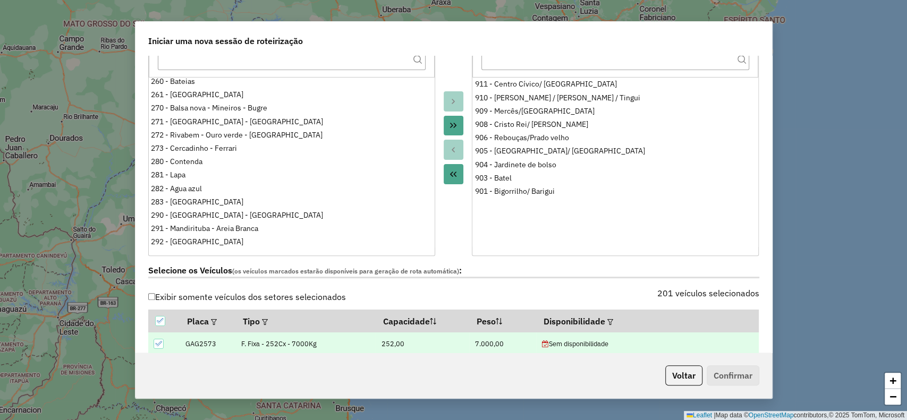
scroll to position [770, 0]
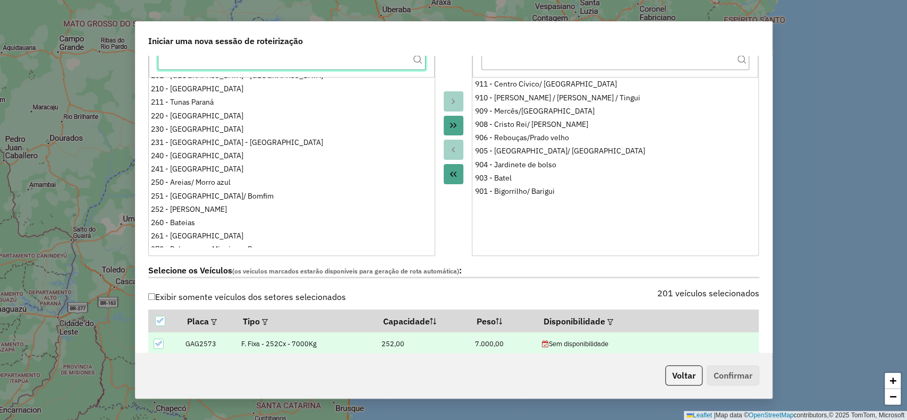
click at [208, 58] on input "text" at bounding box center [292, 59] width 268 height 21
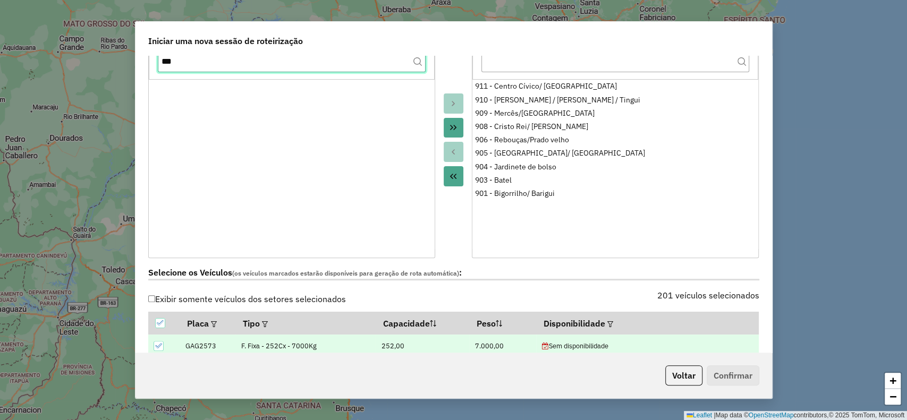
scroll to position [0, 0]
type input "*"
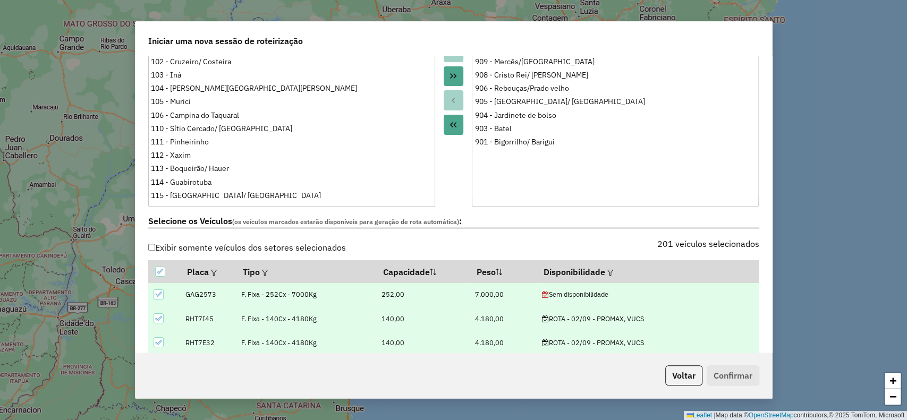
scroll to position [257, 0]
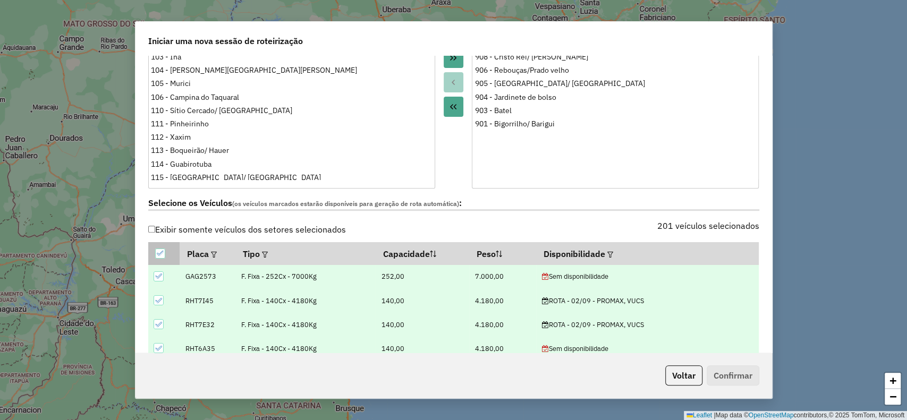
click at [159, 254] on icon at bounding box center [160, 253] width 7 height 5
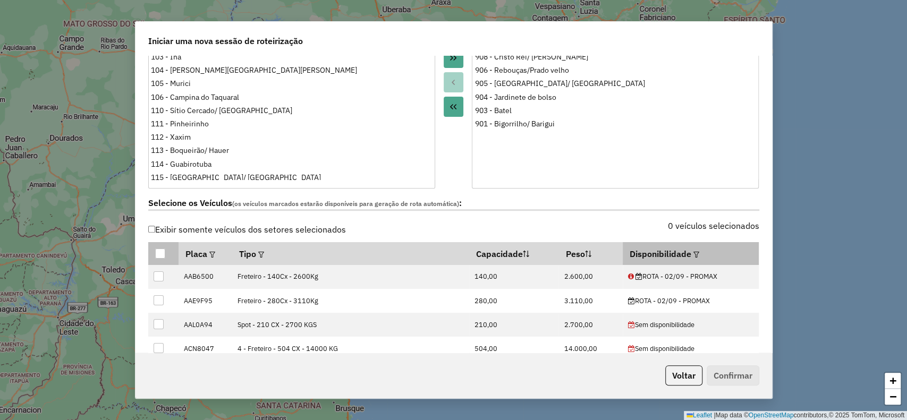
click at [692, 256] on div at bounding box center [696, 254] width 8 height 13
click at [695, 255] on em at bounding box center [697, 255] width 6 height 6
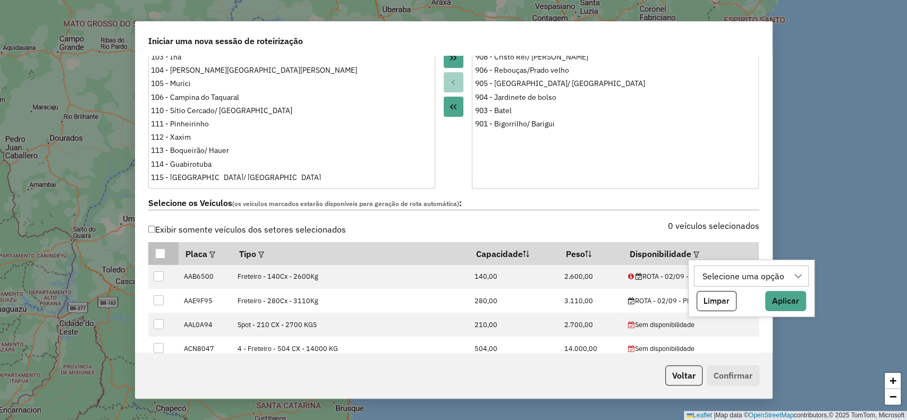
click at [695, 273] on div "Selecione uma opção" at bounding box center [751, 276] width 114 height 21
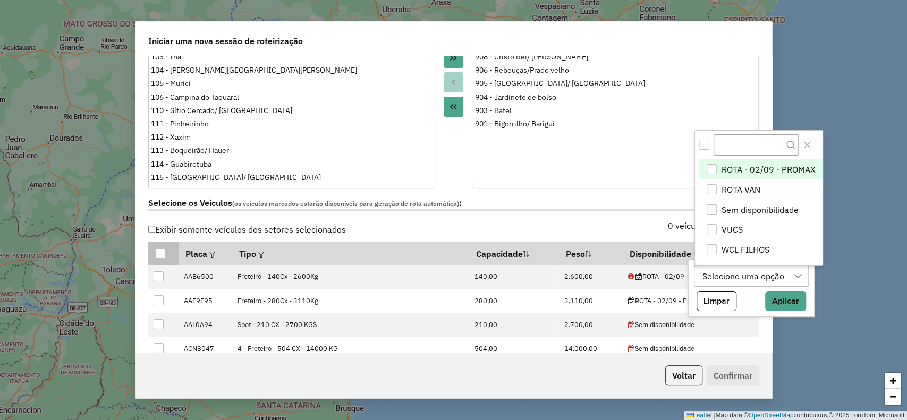
scroll to position [8, 48]
click at [736, 233] on span "VUCS" at bounding box center [732, 230] width 21 height 13
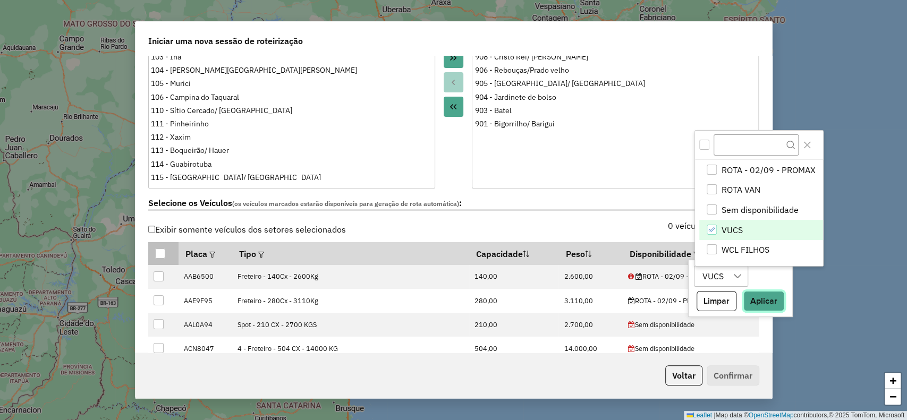
click at [767, 296] on button "Aplicar" at bounding box center [764, 301] width 41 height 20
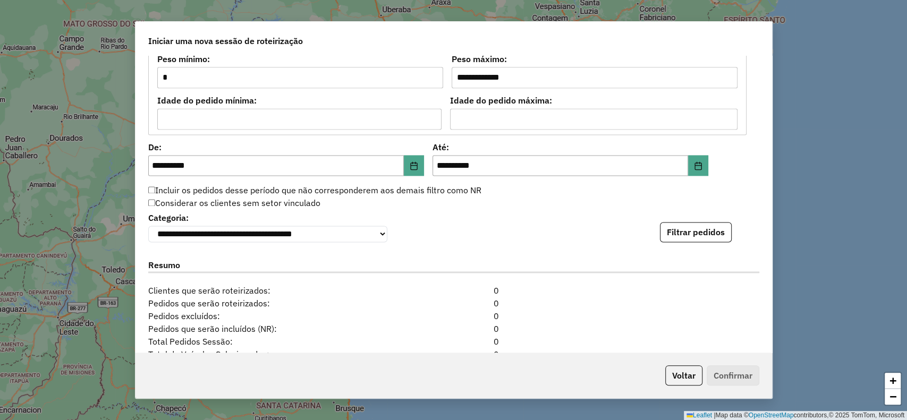
scroll to position [1037, 0]
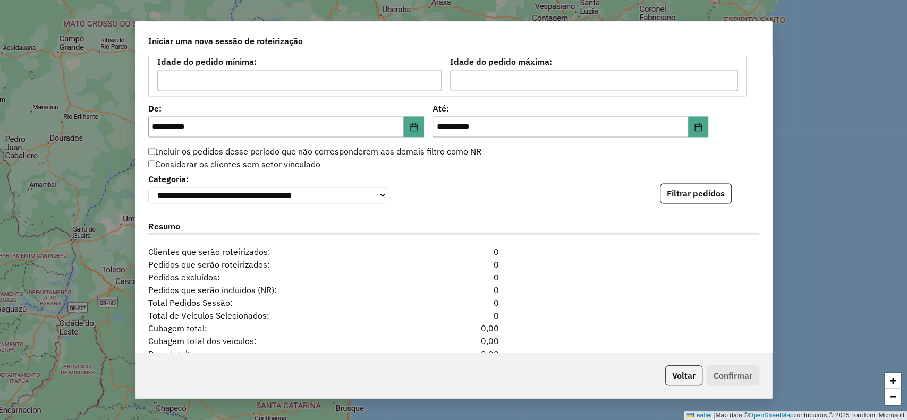
click at [182, 153] on label "Incluir os pedidos desse período que não corresponderem aos demais filtro como …" at bounding box center [314, 151] width 333 height 13
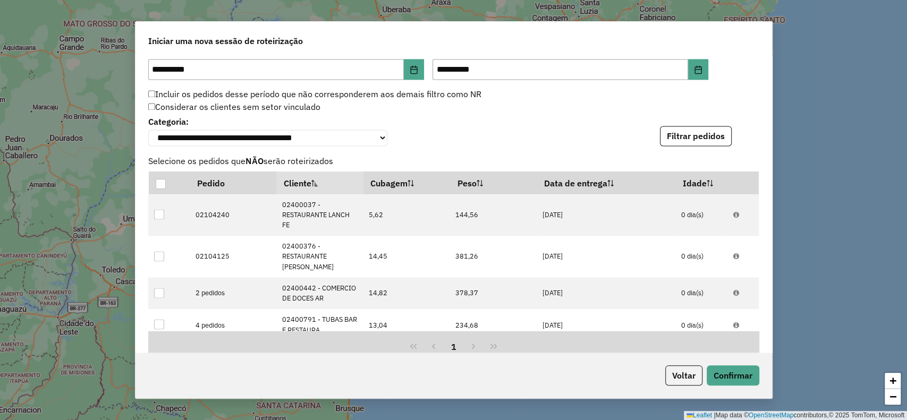
scroll to position [1006, 0]
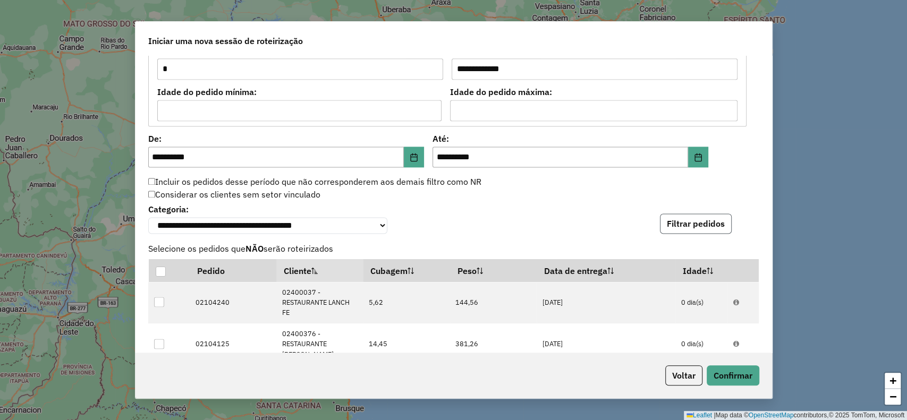
click at [703, 216] on button "Filtrar pedidos" at bounding box center [696, 224] width 72 height 20
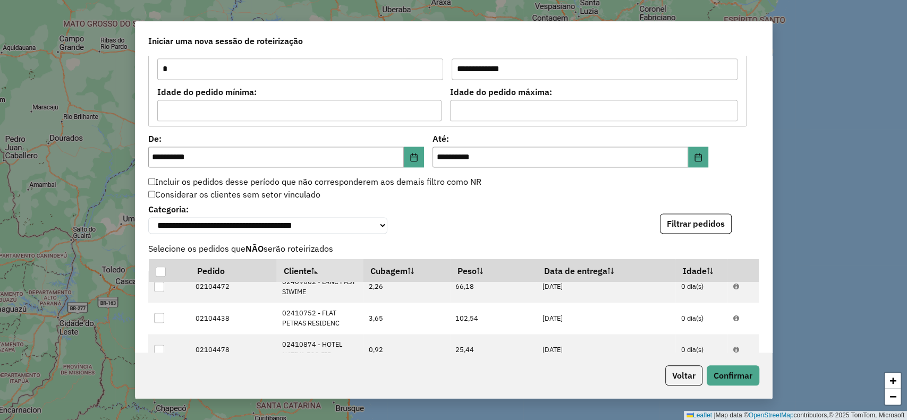
scroll to position [709, 0]
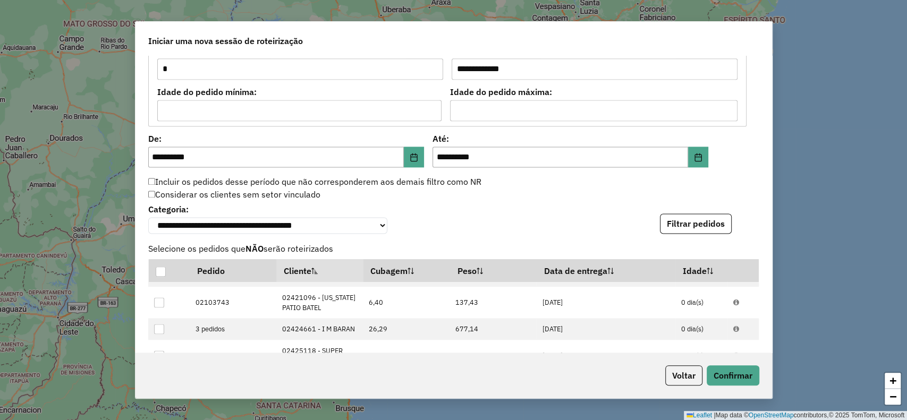
click at [157, 182] on label "Incluir os pedidos desse período que não corresponderem aos demais filtro como …" at bounding box center [314, 181] width 333 height 13
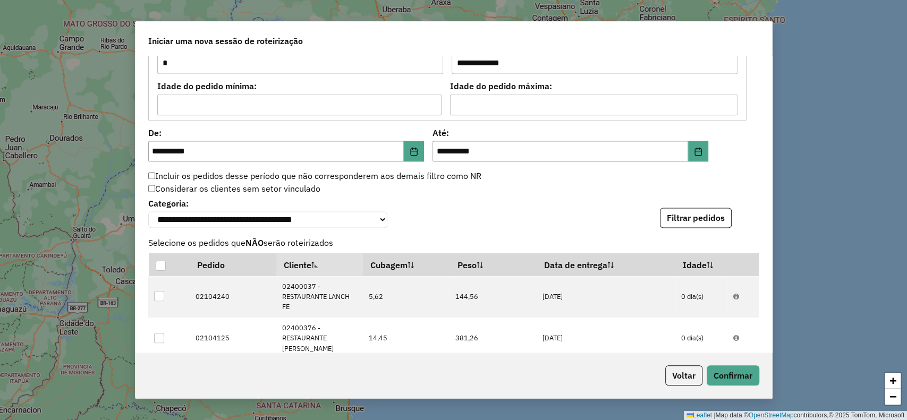
scroll to position [1006, 0]
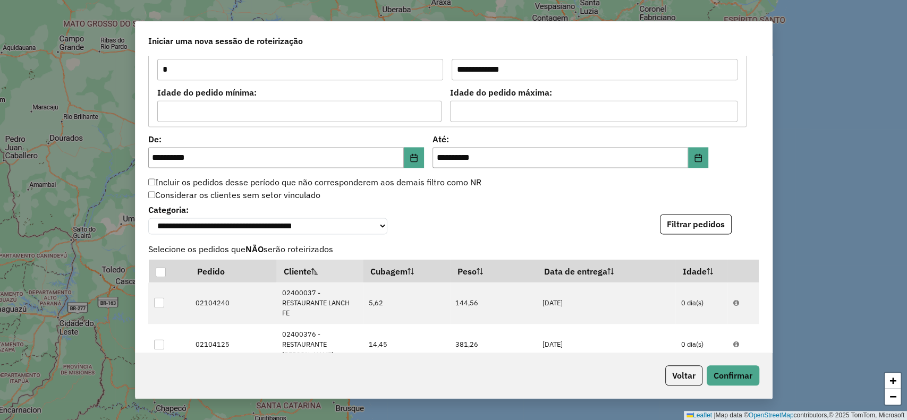
click at [157, 177] on label "Incluir os pedidos desse período que não corresponderem aos demais filtro como …" at bounding box center [314, 182] width 333 height 13
click at [699, 226] on button "Filtrar pedidos" at bounding box center [696, 224] width 72 height 20
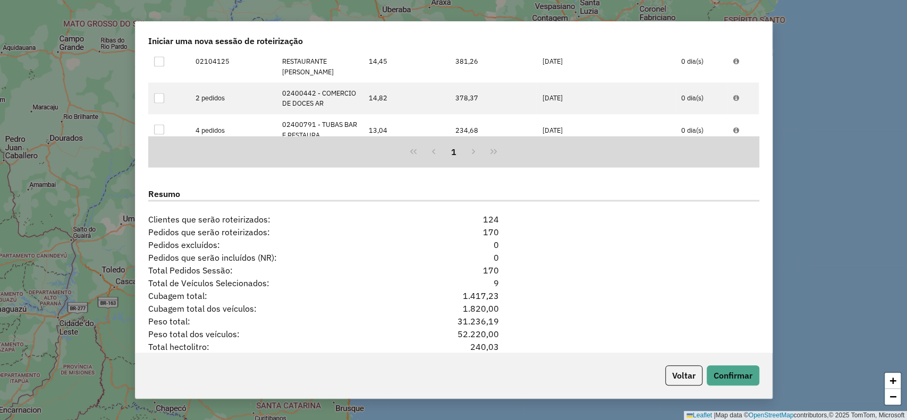
scroll to position [1337, 0]
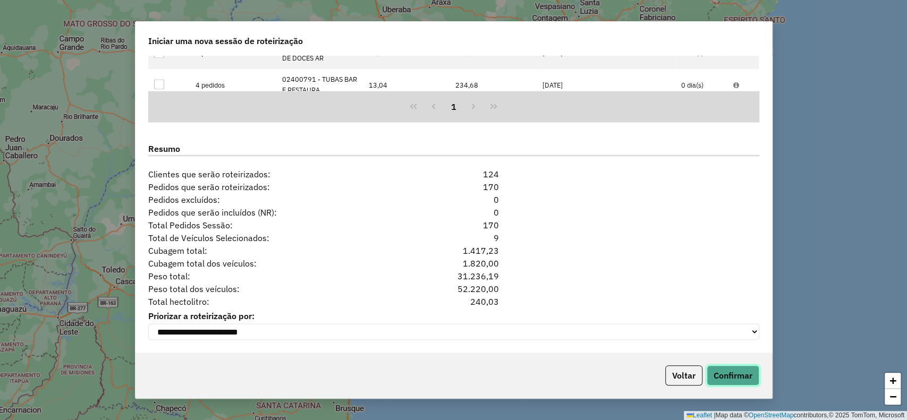
click at [712, 379] on button "Confirmar" at bounding box center [733, 376] width 53 height 20
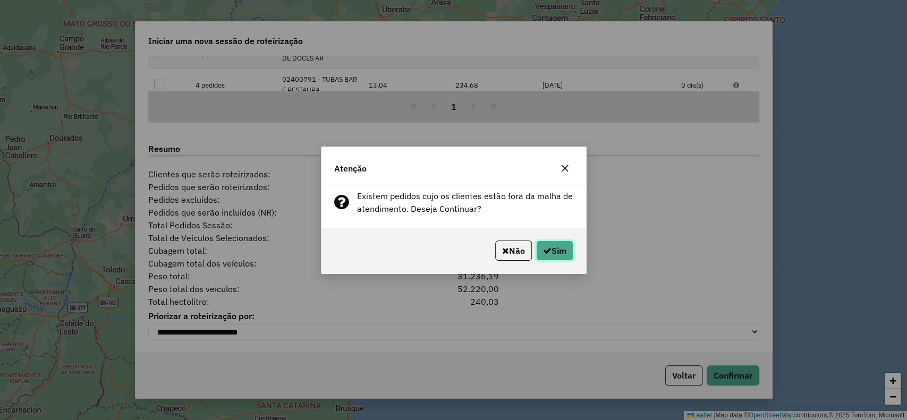
click at [560, 252] on button "Sim" at bounding box center [554, 251] width 37 height 20
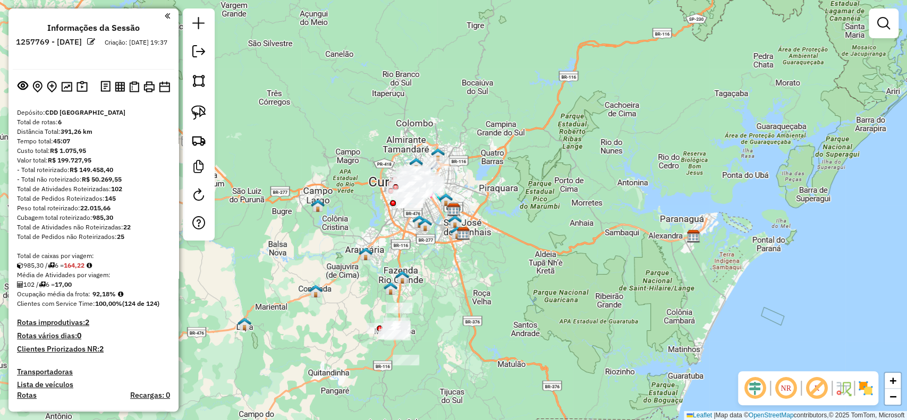
click at [823, 393] on em at bounding box center [817, 389] width 26 height 26
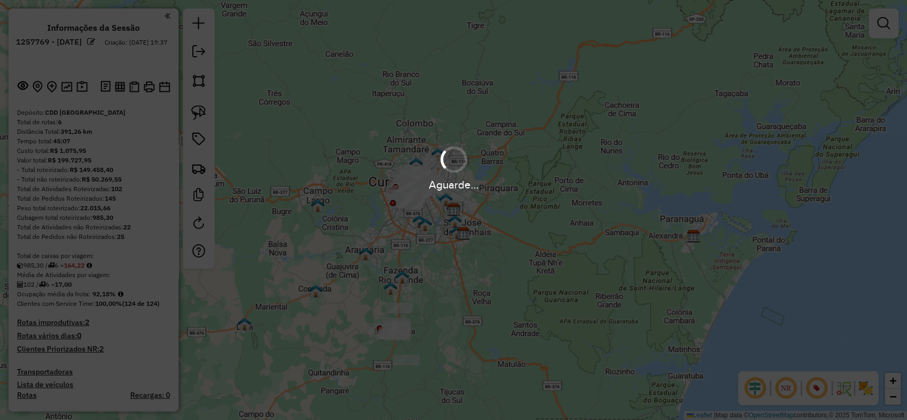
click at [870, 392] on img at bounding box center [865, 388] width 17 height 17
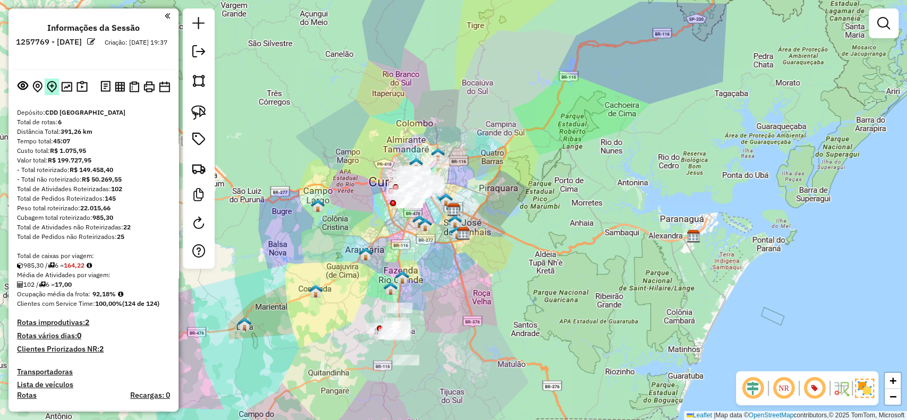
click at [47, 81] on img at bounding box center [52, 87] width 10 height 12
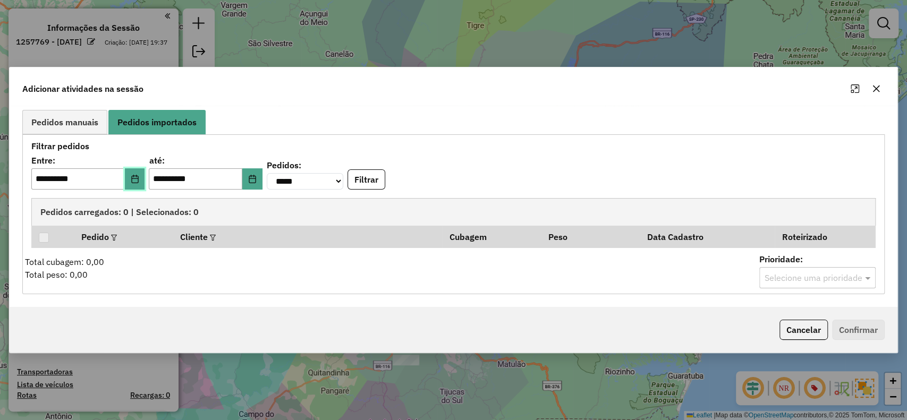
click at [139, 182] on icon "Choose Date" at bounding box center [135, 179] width 9 height 9
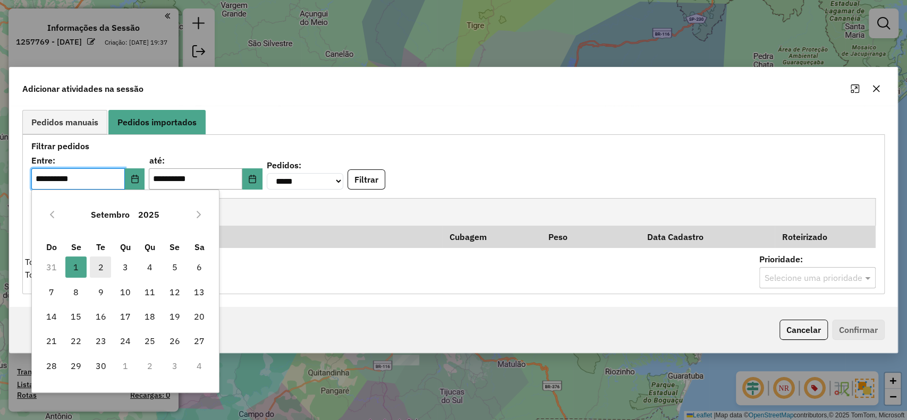
click at [99, 266] on span "2" at bounding box center [100, 267] width 21 height 21
type input "**********"
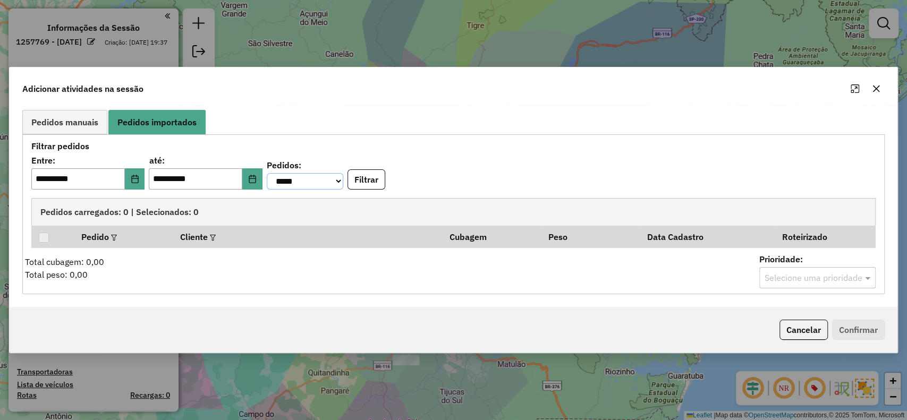
click at [338, 179] on select "**********" at bounding box center [305, 181] width 77 height 16
select select "********"
click at [280, 173] on select "**********" at bounding box center [305, 181] width 77 height 16
click at [377, 176] on button "Filtrar" at bounding box center [367, 180] width 38 height 20
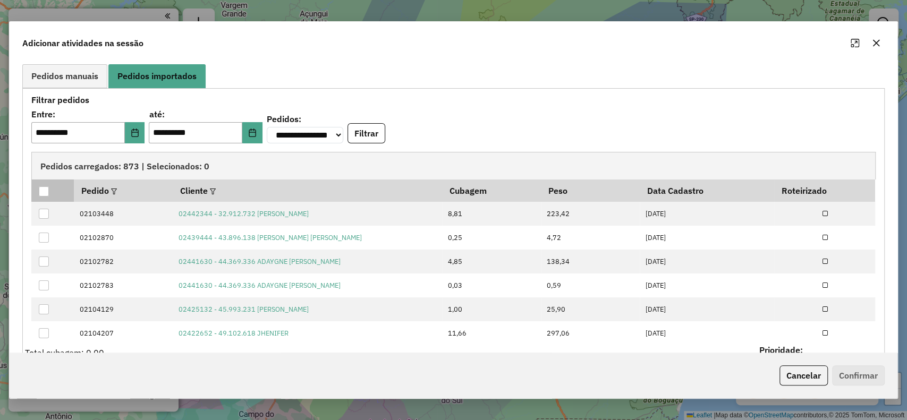
drag, startPoint x: 43, startPoint y: 190, endPoint x: 852, endPoint y: 373, distance: 829.4
click at [43, 189] on div at bounding box center [44, 192] width 10 height 10
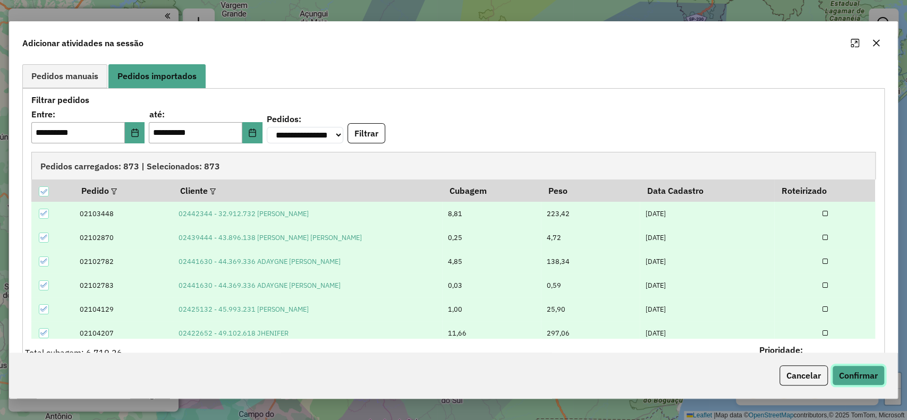
click at [852, 373] on button "Confirmar" at bounding box center [858, 376] width 53 height 20
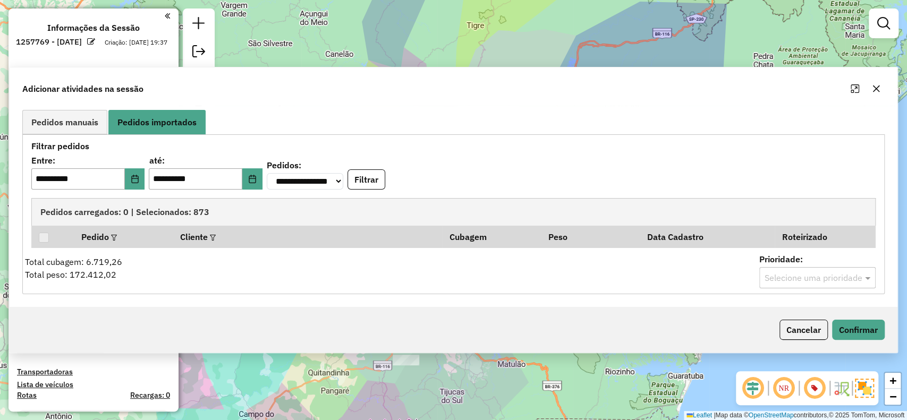
click at [852, 374] on div "**********" at bounding box center [453, 210] width 907 height 420
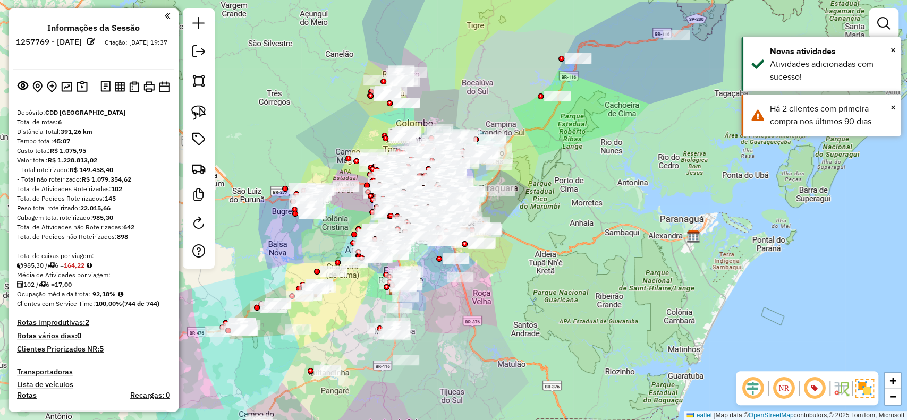
click at [885, 23] on em at bounding box center [884, 23] width 13 height 13
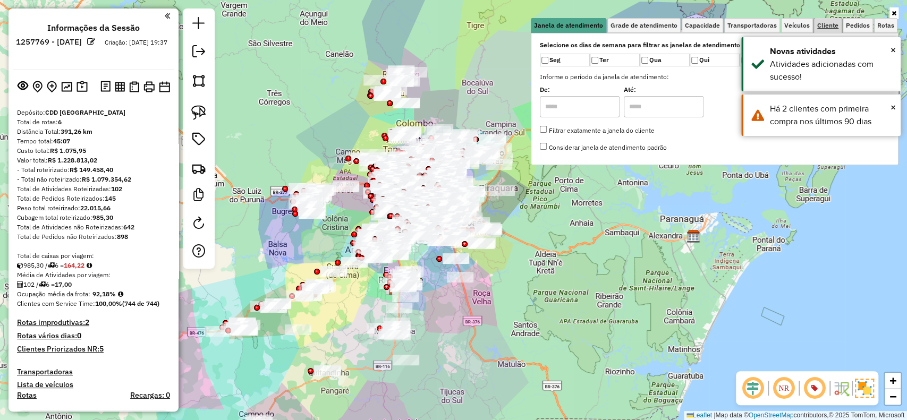
click at [832, 30] on link "Cliente" at bounding box center [828, 25] width 28 height 15
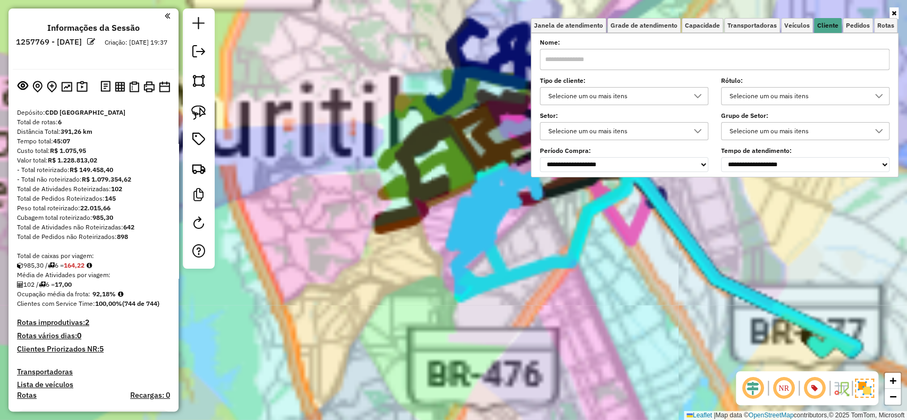
click at [600, 89] on div "Selecione um ou mais itens" at bounding box center [616, 96] width 143 height 17
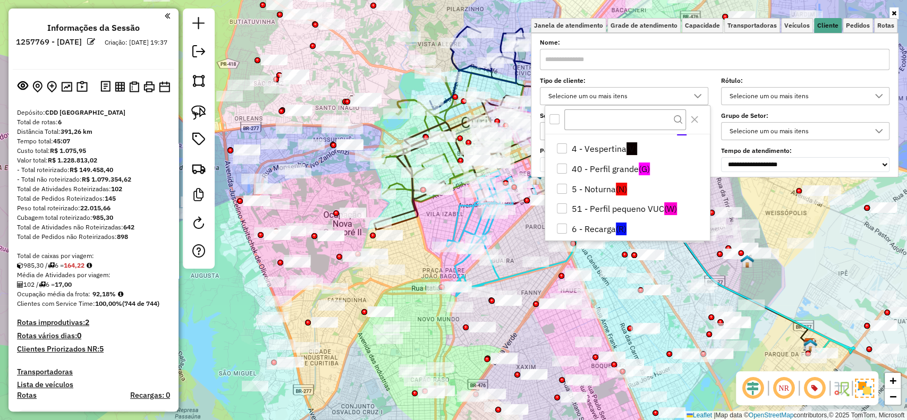
scroll to position [141, 0]
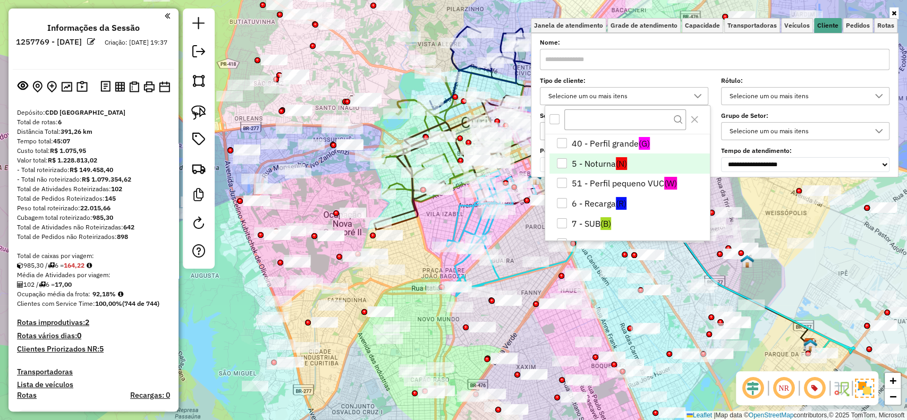
click at [619, 168] on span "(N)" at bounding box center [621, 163] width 11 height 13
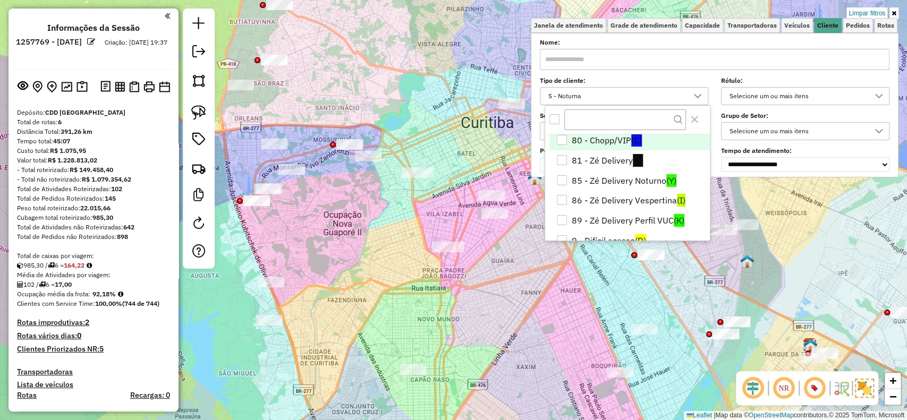
scroll to position [283, 0]
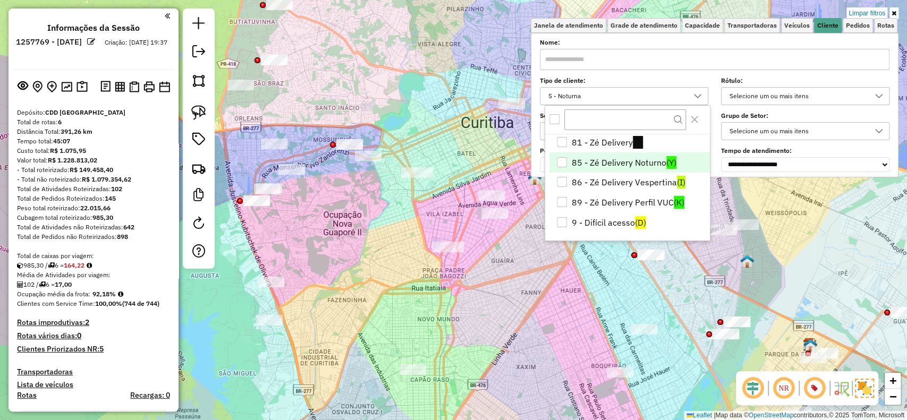
click at [654, 162] on li "85 - Zé Delivery Noturno (Y)" at bounding box center [630, 163] width 161 height 20
click at [646, 185] on li "86 - Zé Delivery Vespertina (I)" at bounding box center [630, 183] width 161 height 20
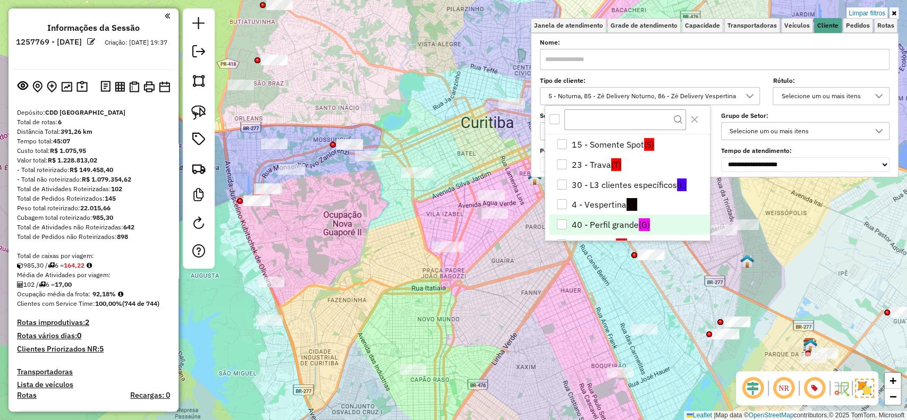
scroll to position [71, 0]
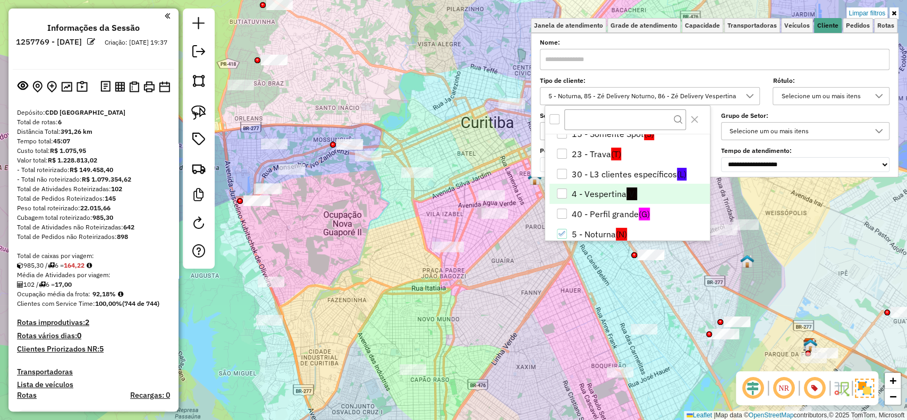
click at [610, 199] on li "4 - Vespertina (V)" at bounding box center [630, 194] width 161 height 20
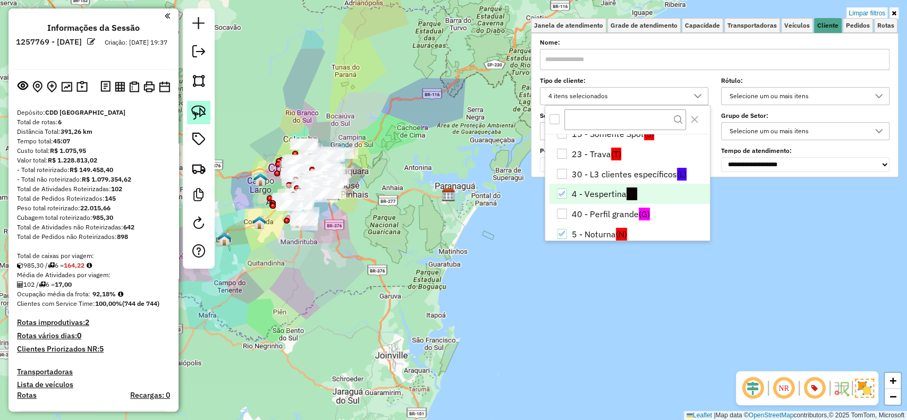
click at [200, 116] on img at bounding box center [198, 112] width 15 height 15
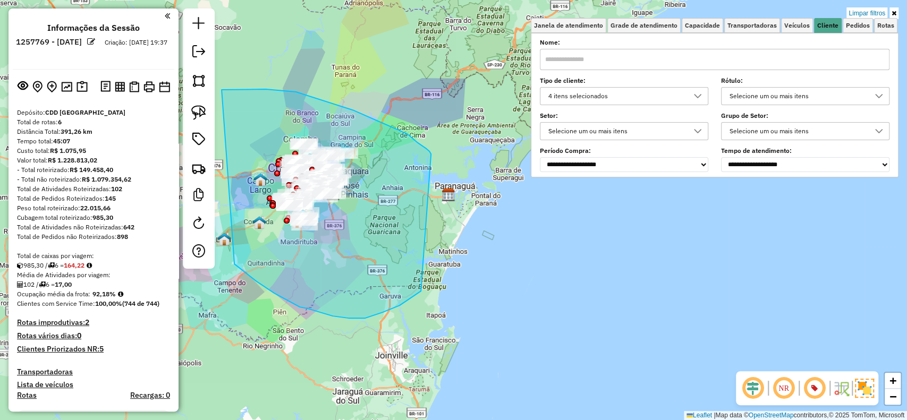
drag, startPoint x: 337, startPoint y: 105, endPoint x: 421, endPoint y: 291, distance: 204.4
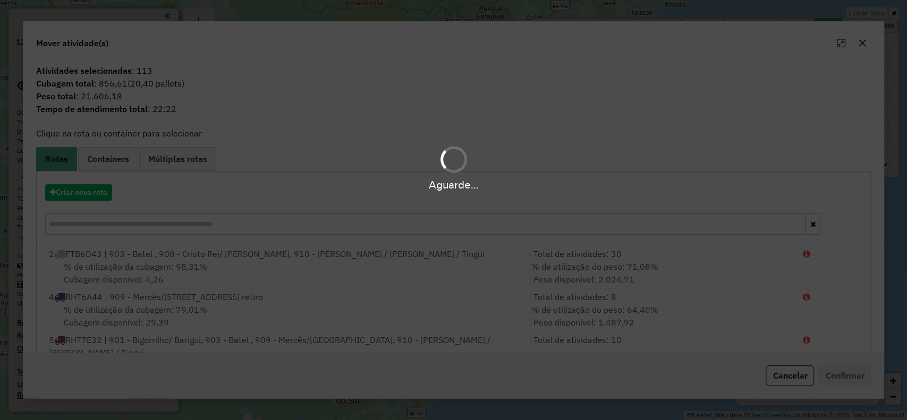
click at [86, 156] on div "Aguarde..." at bounding box center [453, 168] width 907 height 51
click at [107, 156] on span "Containers" at bounding box center [108, 159] width 42 height 9
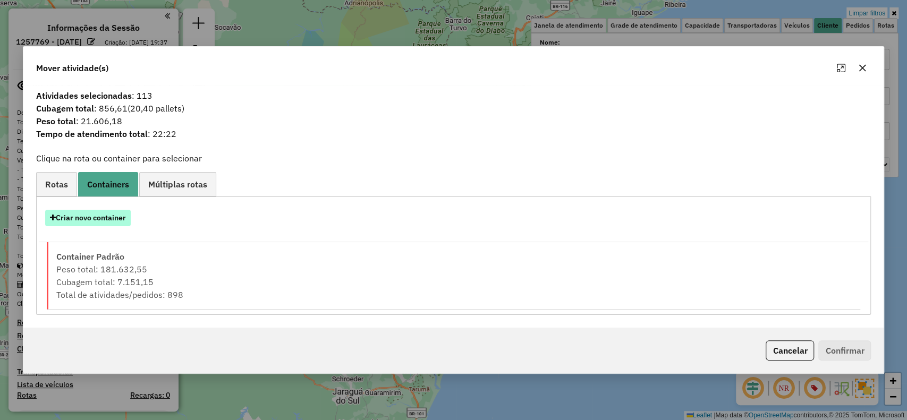
click at [102, 216] on button "Criar novo container" at bounding box center [88, 218] width 86 height 16
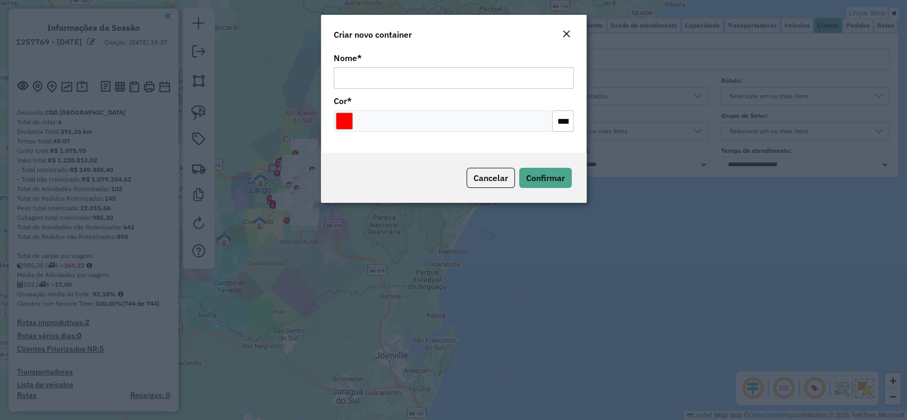
click at [449, 76] on input "Nome *" at bounding box center [454, 78] width 240 height 21
type input "******"
click at [519, 168] on button "Confirmar" at bounding box center [545, 178] width 53 height 20
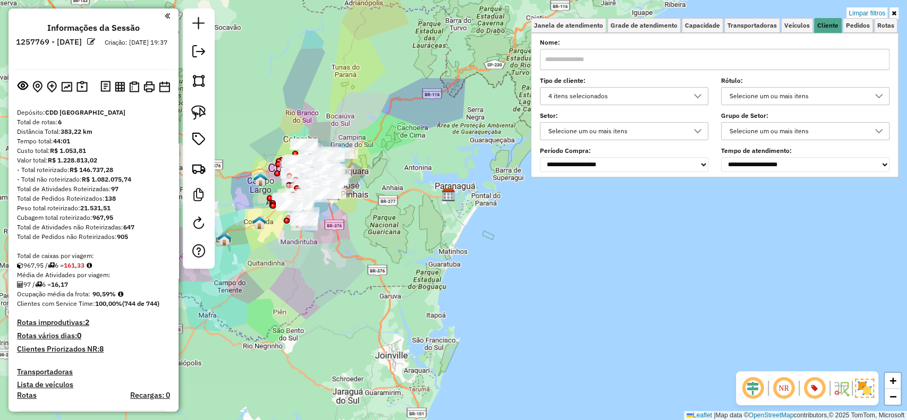
scroll to position [734, 0]
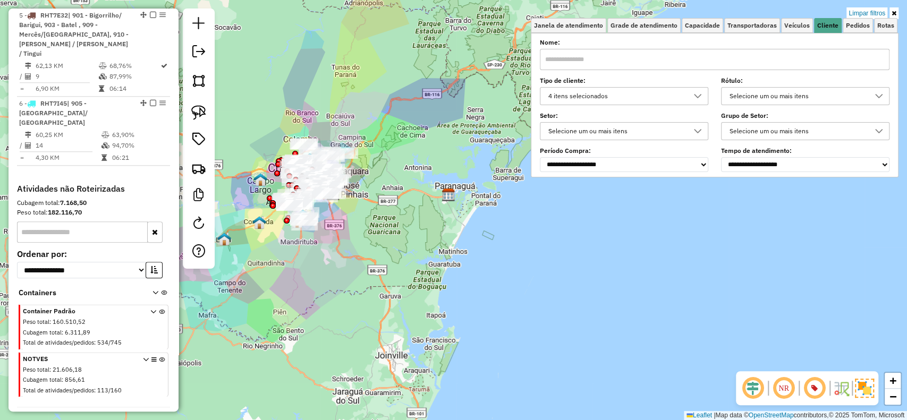
click at [158, 366] on div "Informações da Sessão 1257769 - [DATE] Criação: [DATE] 19:37 Depósito: CDD [GEO…" at bounding box center [94, 210] width 170 height 403
click at [159, 357] on icon at bounding box center [162, 377] width 6 height 40
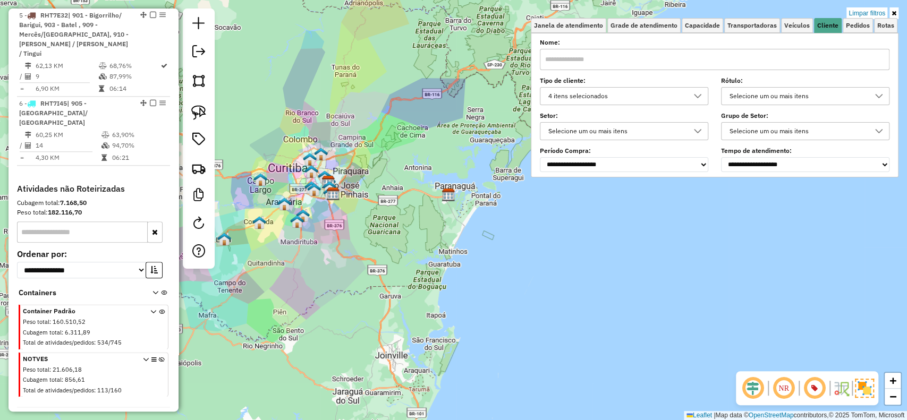
click at [651, 100] on div "4 itens selecionados" at bounding box center [616, 96] width 143 height 17
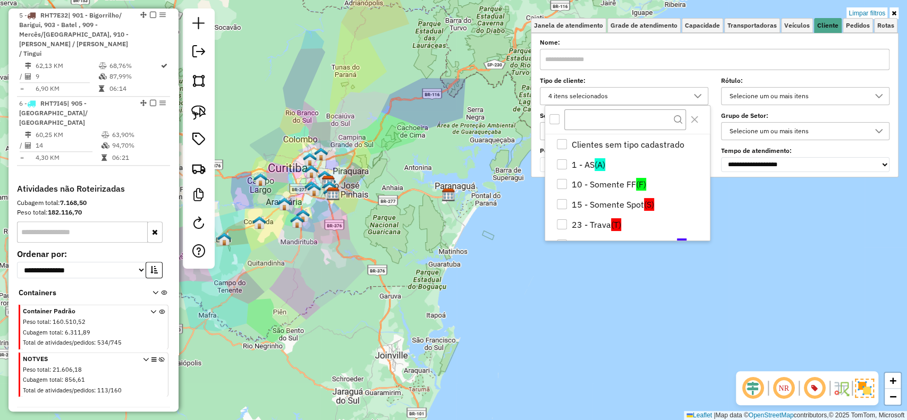
scroll to position [34, 0]
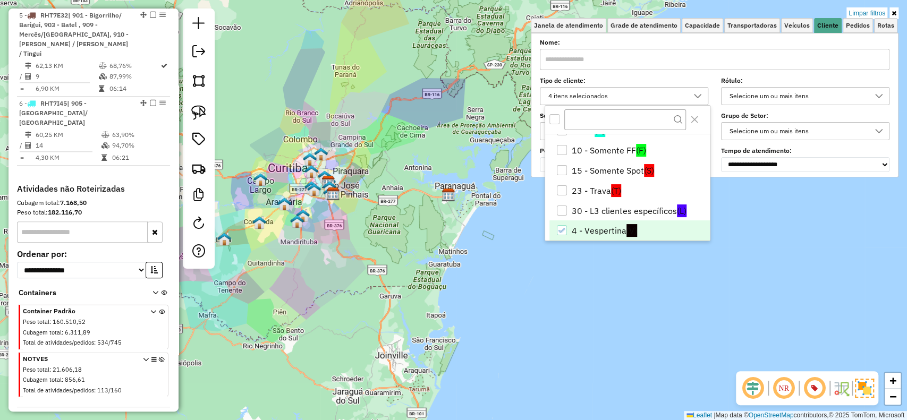
click at [561, 116] on div at bounding box center [627, 120] width 165 height 29
click at [553, 125] on div at bounding box center [555, 119] width 11 height 11
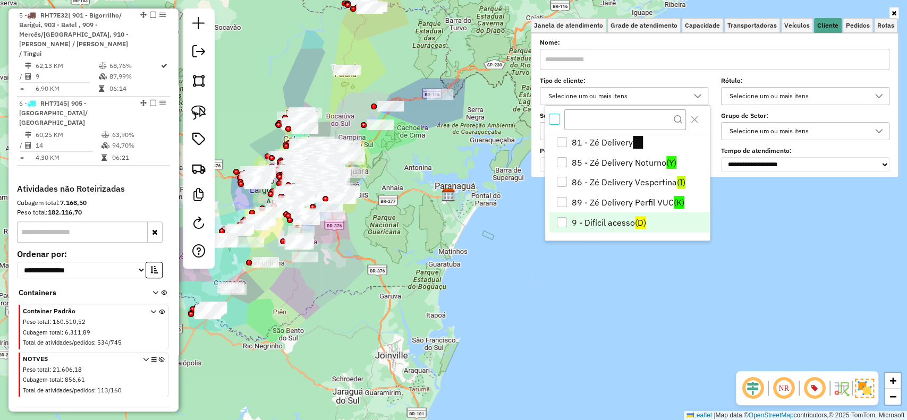
scroll to position [141, 0]
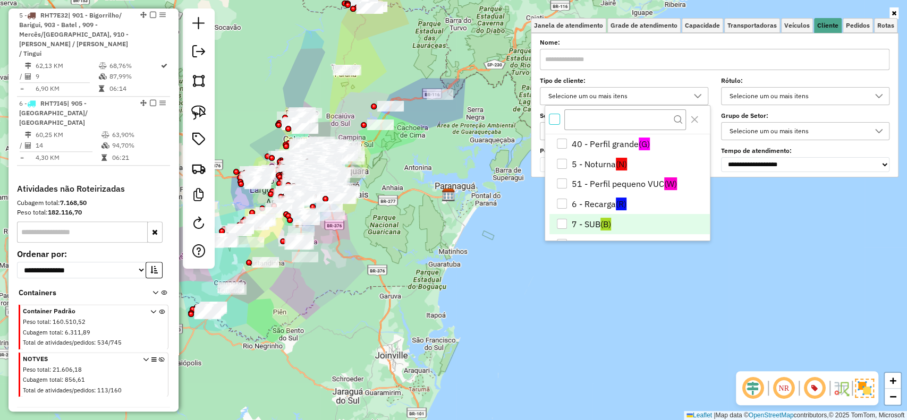
click at [593, 215] on li "7 - SUB (B)" at bounding box center [630, 224] width 161 height 20
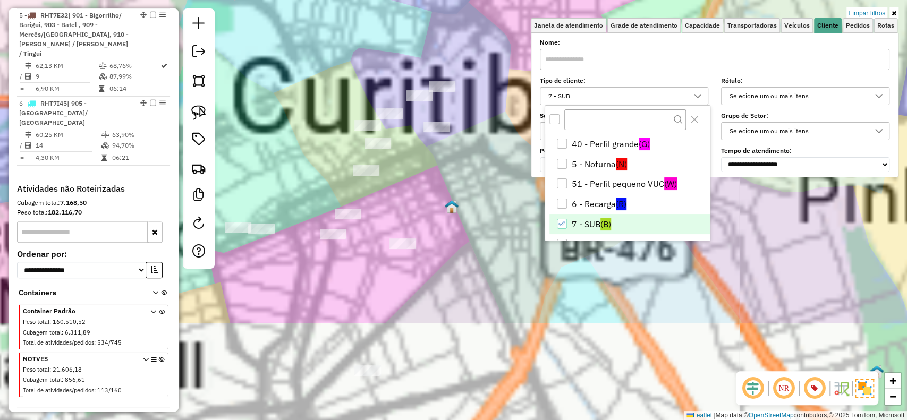
drag, startPoint x: 448, startPoint y: 208, endPoint x: 442, endPoint y: 213, distance: 7.6
click at [447, 206] on img at bounding box center [452, 207] width 14 height 14
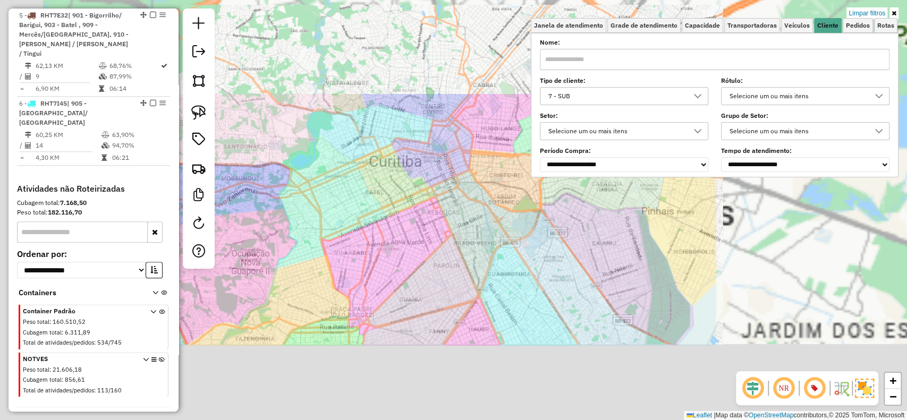
click at [475, 288] on div "Limpar filtros Janela de atendimento Grade de atendimento Capacidade Transporta…" at bounding box center [453, 210] width 907 height 420
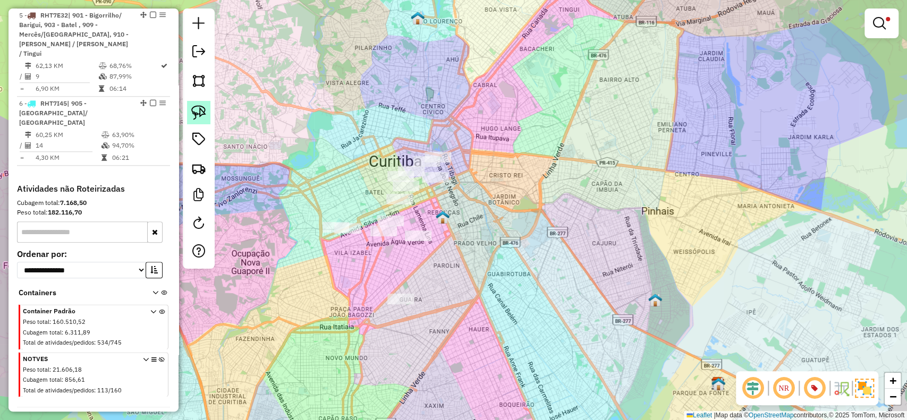
click at [197, 112] on img at bounding box center [198, 112] width 15 height 15
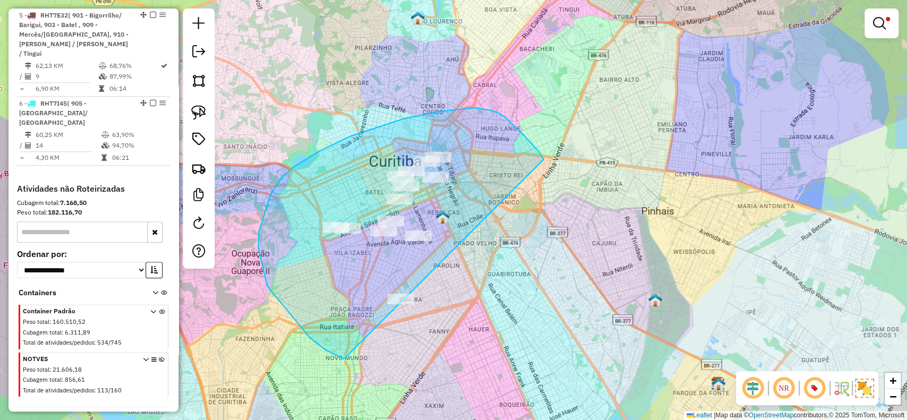
drag, startPoint x: 543, startPoint y: 158, endPoint x: 554, endPoint y: 352, distance: 194.4
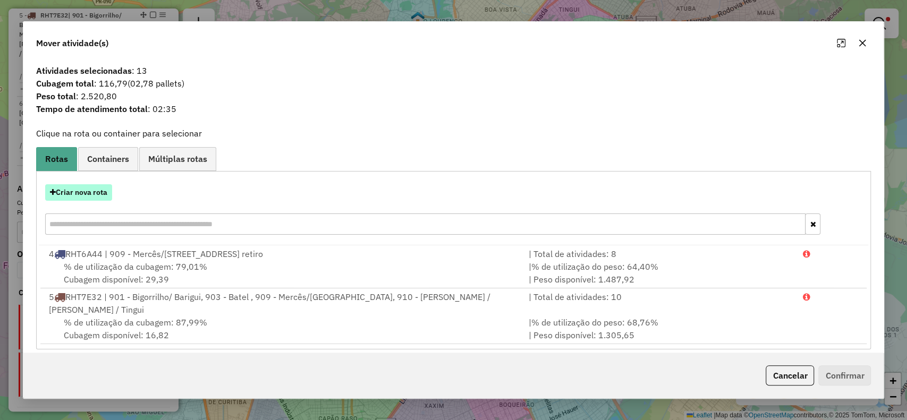
click at [89, 188] on button "Criar nova rota" at bounding box center [78, 192] width 67 height 16
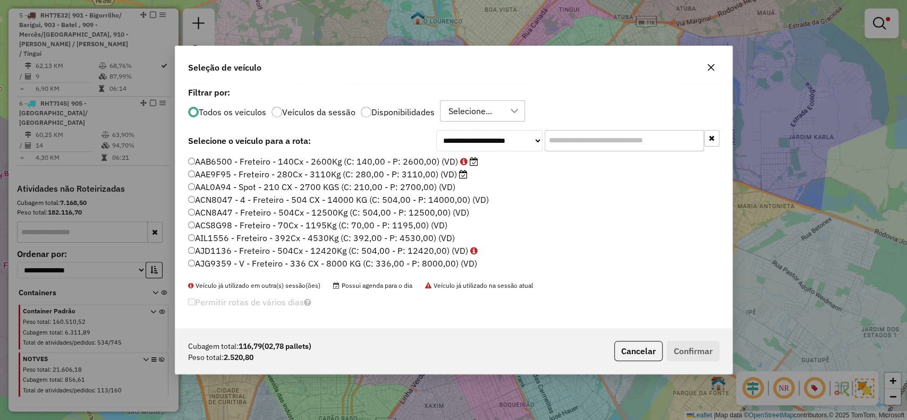
click at [638, 141] on input "text" at bounding box center [624, 140] width 159 height 21
paste input "*******"
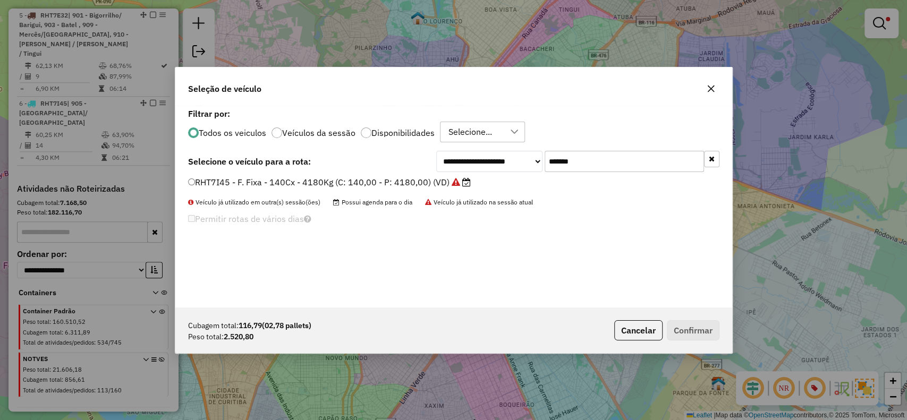
type input "*******"
click at [448, 177] on label "RHT7I45 - F. Fixa - 140Cx - 4180Kg (C: 140,00 - P: 4180,00) (VD)" at bounding box center [329, 182] width 283 height 13
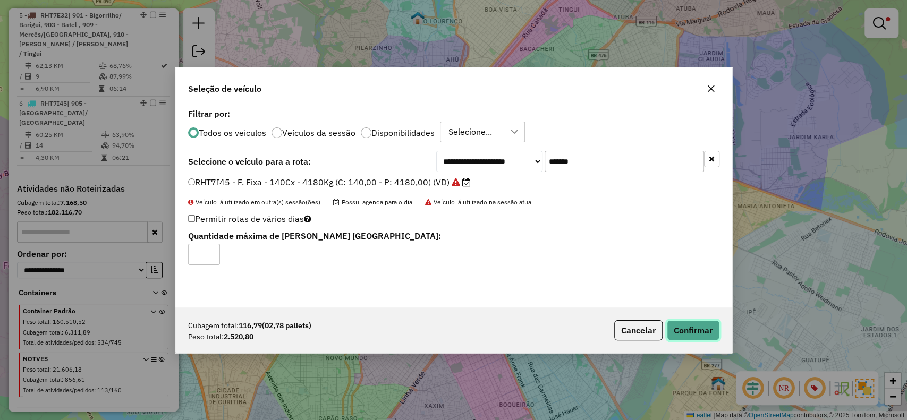
click at [686, 332] on button "Confirmar" at bounding box center [693, 331] width 53 height 20
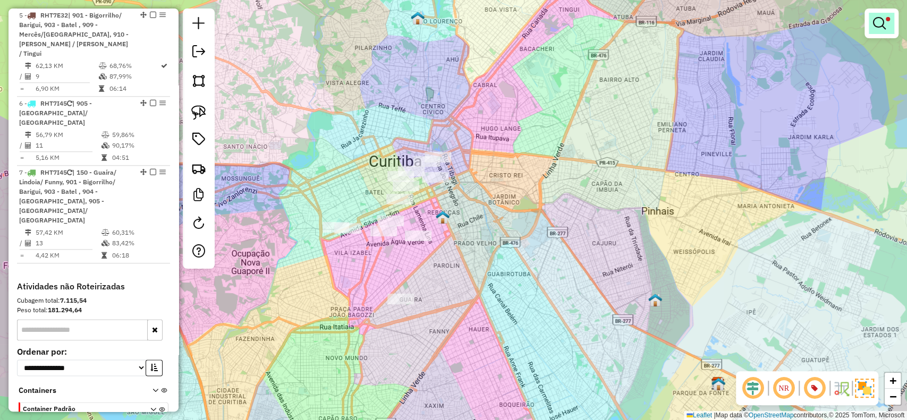
click at [882, 28] on em at bounding box center [879, 23] width 13 height 13
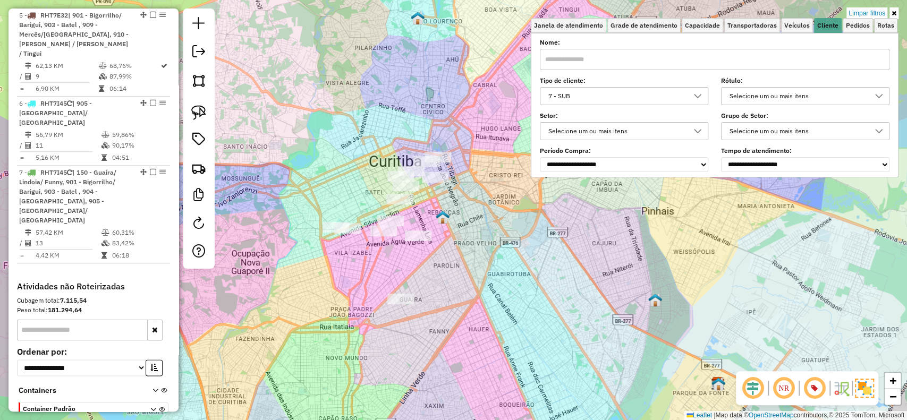
click at [613, 100] on div "7 - SUB" at bounding box center [616, 96] width 143 height 17
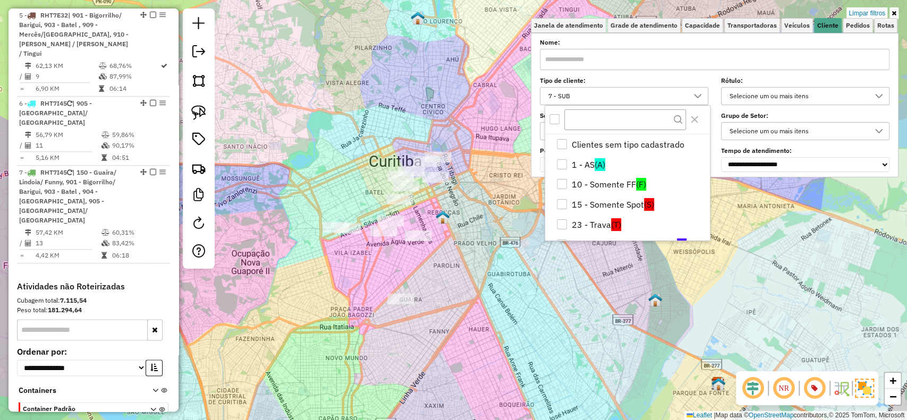
scroll to position [134, 0]
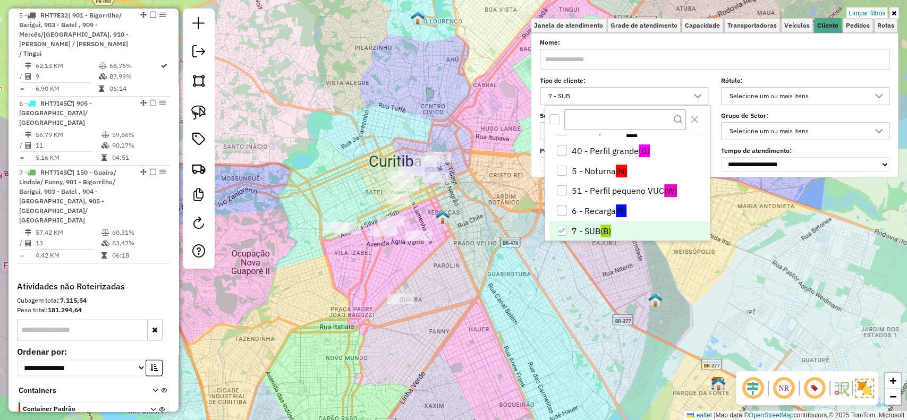
click at [574, 223] on li "7 - SUB (B)" at bounding box center [630, 231] width 161 height 20
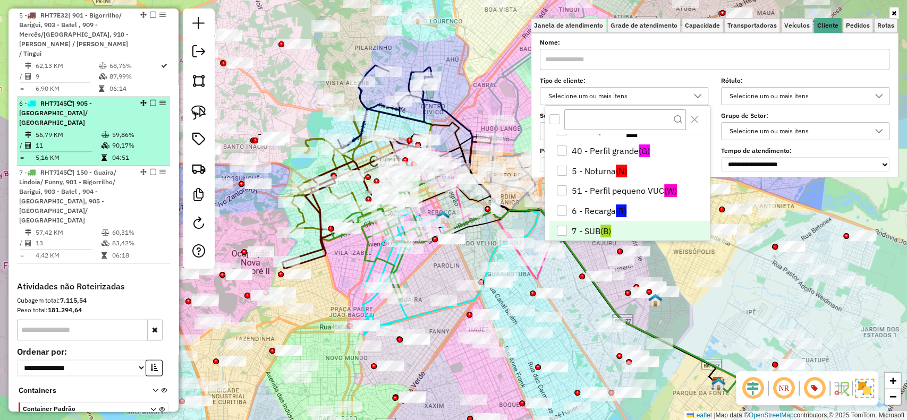
select select "**********"
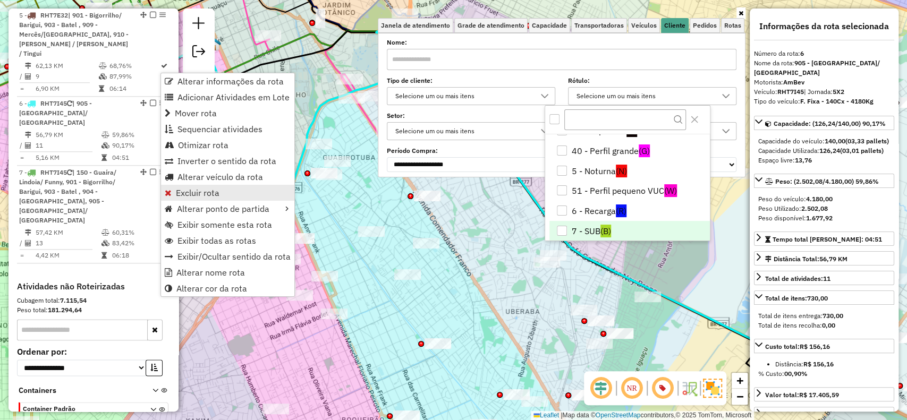
click at [187, 189] on span "Excluir rota" at bounding box center [198, 193] width 44 height 9
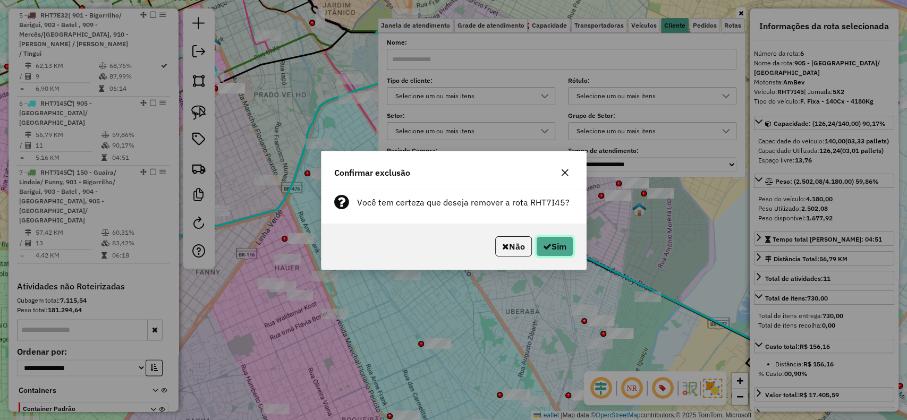
click at [573, 248] on button "Sim" at bounding box center [554, 247] width 37 height 20
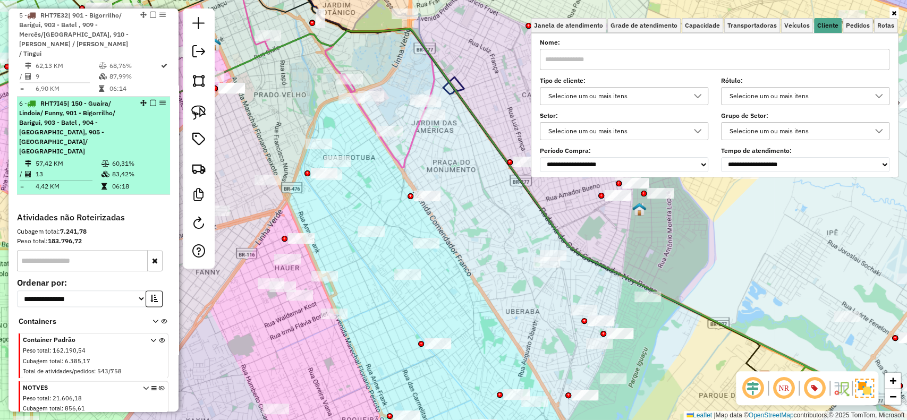
click at [106, 171] on icon at bounding box center [106, 174] width 8 height 6
select select "**********"
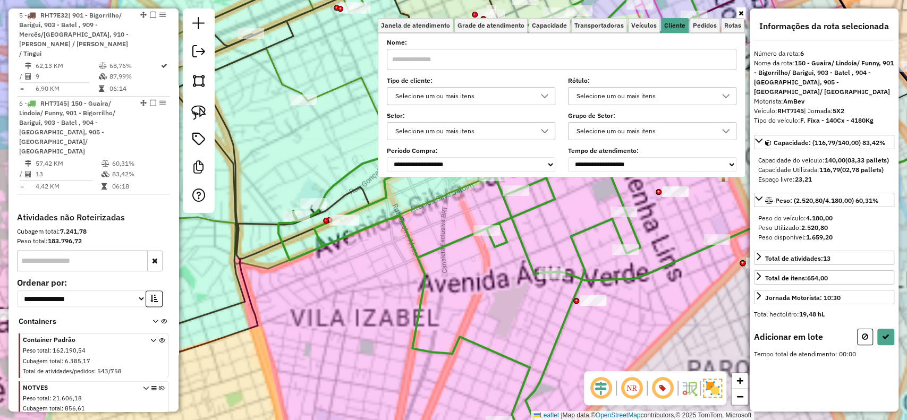
click at [319, 158] on div "Janela de atendimento Grade de atendimento Capacidade Transportadoras Veículos …" at bounding box center [453, 210] width 907 height 420
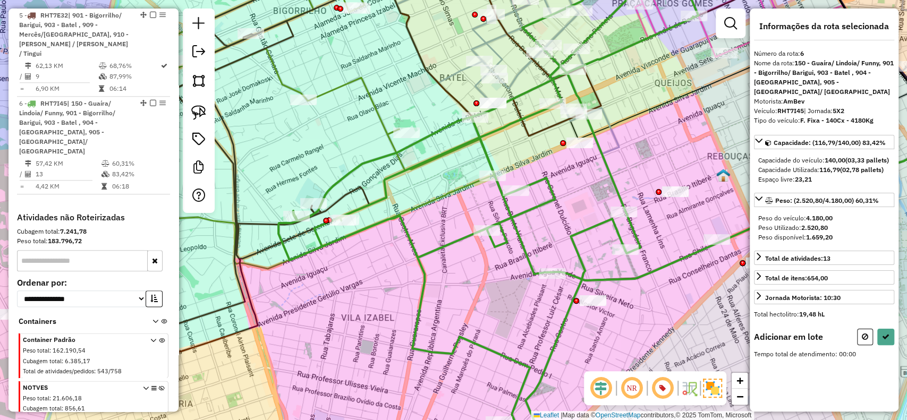
click at [183, 113] on div at bounding box center [199, 111] width 32 height 205
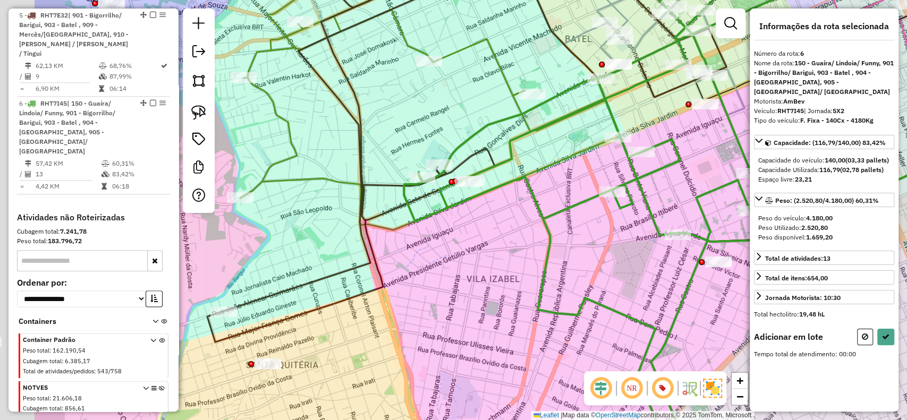
drag, startPoint x: 416, startPoint y: 115, endPoint x: 542, endPoint y: 77, distance: 131.3
click at [542, 77] on div "Janela de atendimento Grade de atendimento Capacidade Transportadoras Veículos …" at bounding box center [453, 210] width 907 height 420
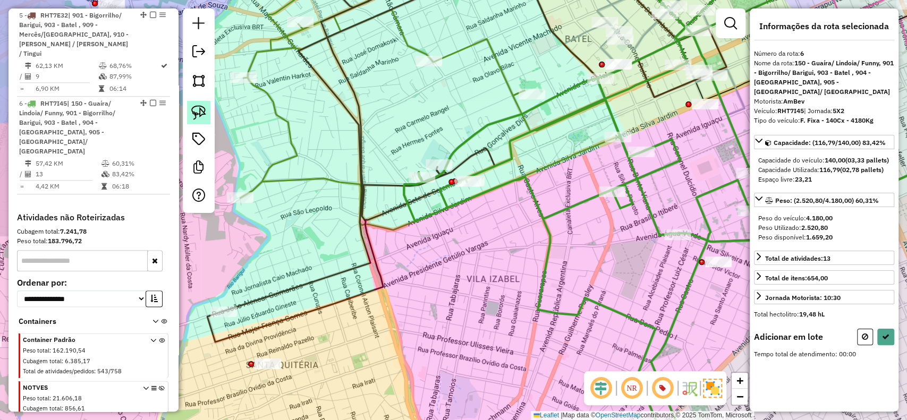
click at [195, 113] on img at bounding box center [198, 112] width 15 height 15
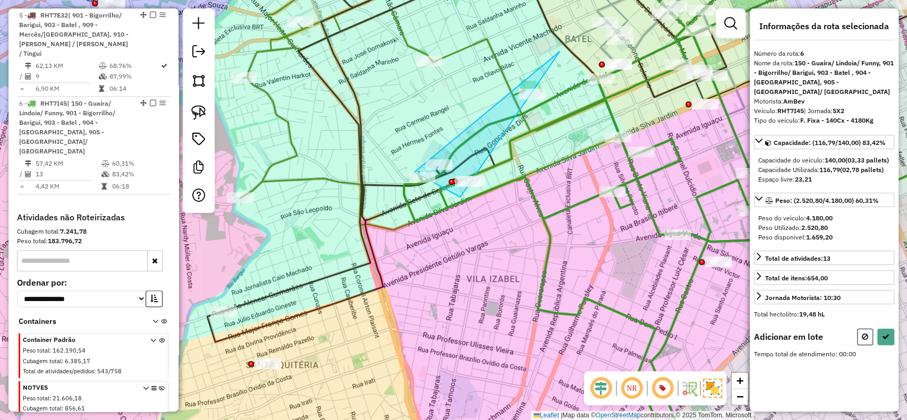
drag, startPoint x: 560, startPoint y: 52, endPoint x: 248, endPoint y: 147, distance: 326.2
click at [455, 196] on div "Rota 6 - Placa RHT7I45 02441992 - BATEL GRILL CARNES E Janela de atendimento Gr…" at bounding box center [453, 210] width 907 height 420
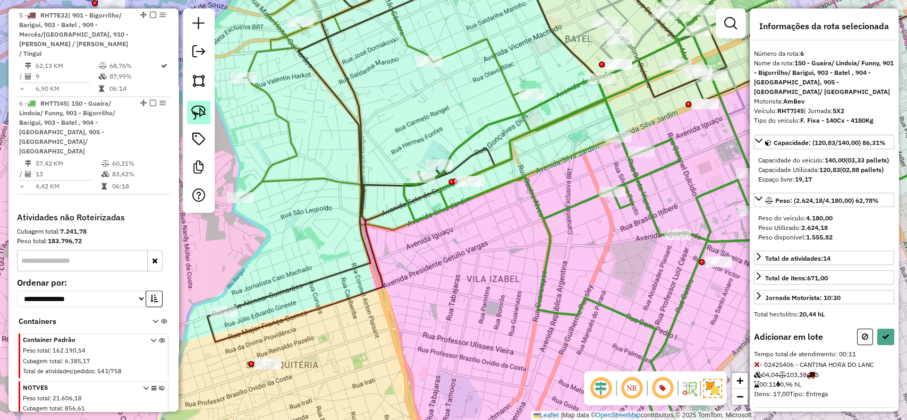
click at [201, 108] on img at bounding box center [198, 112] width 15 height 15
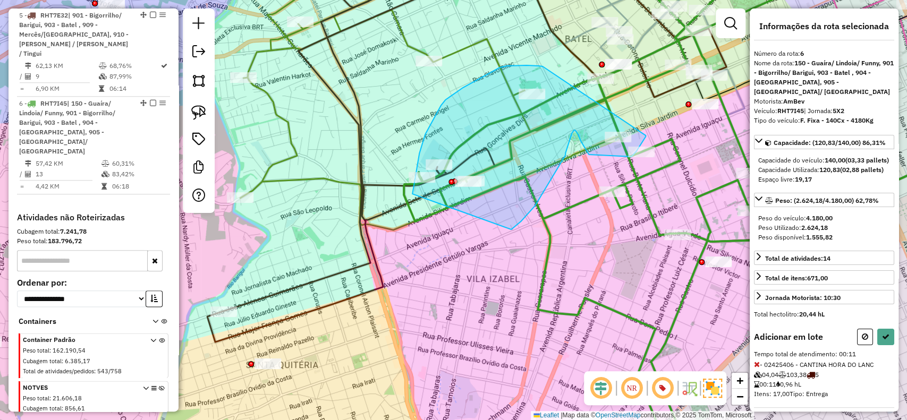
drag, startPoint x: 544, startPoint y: 68, endPoint x: 646, endPoint y: 136, distance: 122.2
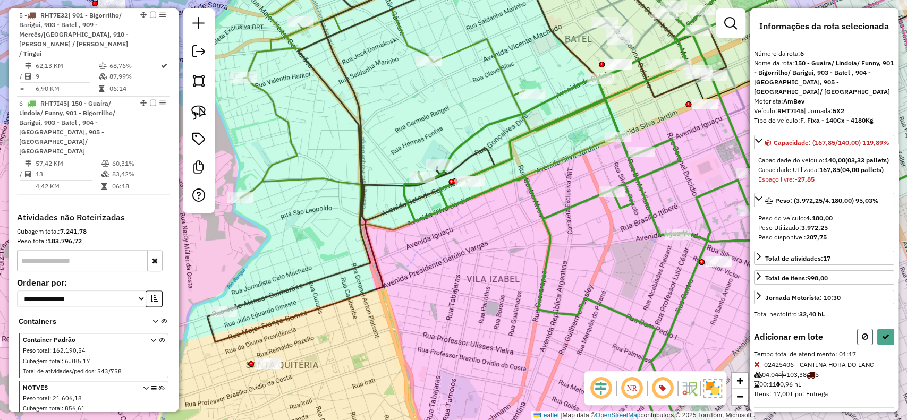
click at [857, 346] on button at bounding box center [865, 337] width 16 height 16
select select "**********"
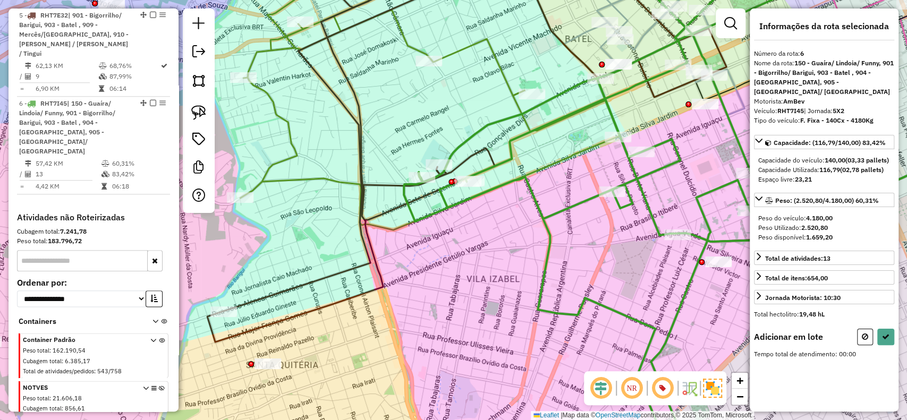
click at [200, 111] on img at bounding box center [198, 112] width 15 height 15
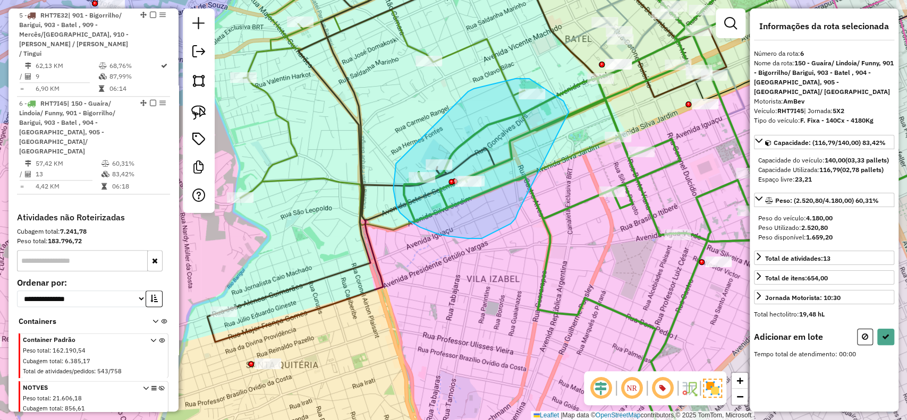
drag, startPoint x: 563, startPoint y: 101, endPoint x: 518, endPoint y: 212, distance: 119.5
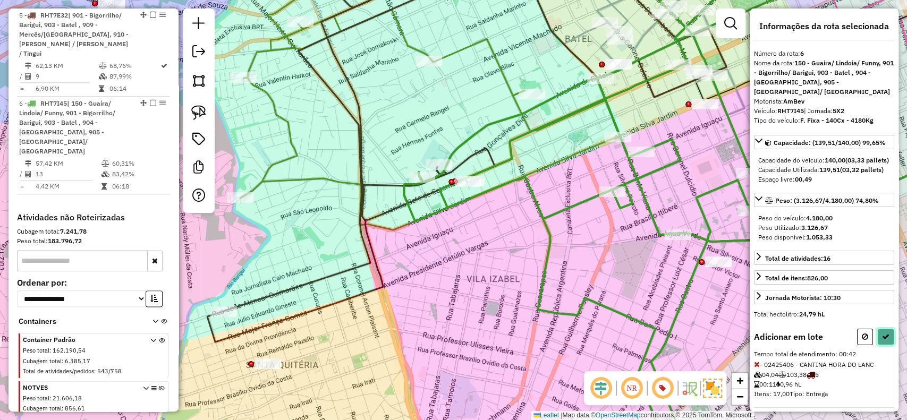
click at [883, 341] on icon at bounding box center [885, 336] width 7 height 7
select select "**********"
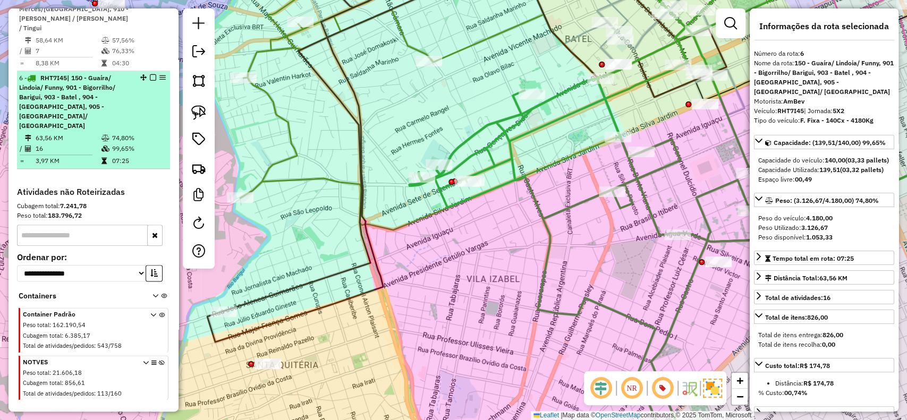
scroll to position [762, 0]
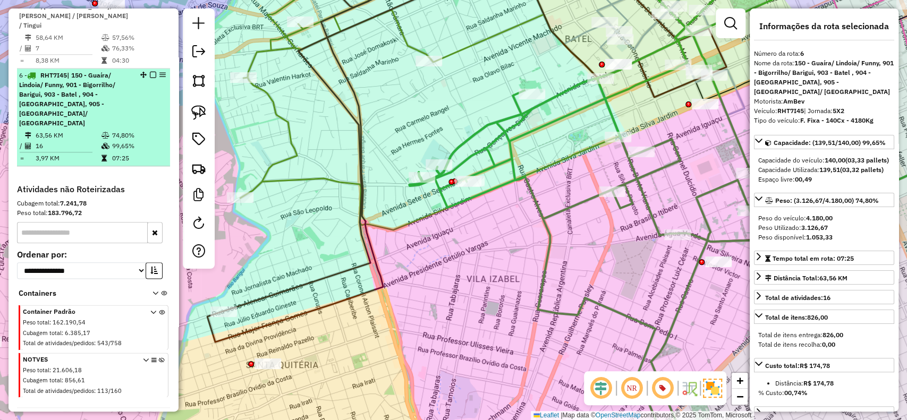
click at [150, 72] on em at bounding box center [153, 75] width 6 height 6
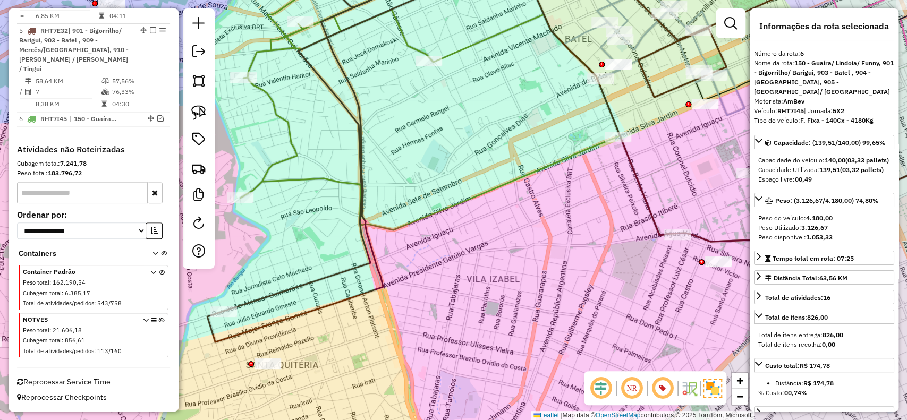
scroll to position [688, 0]
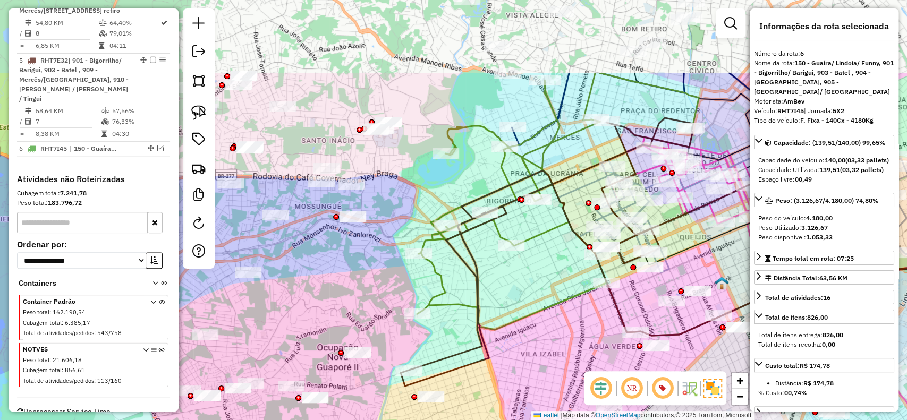
click at [592, 329] on div "Rota 5 - Placa RHT7E32 02455355 - RESTAURANTE LIRIO Janela de atendimento Grade…" at bounding box center [453, 210] width 907 height 420
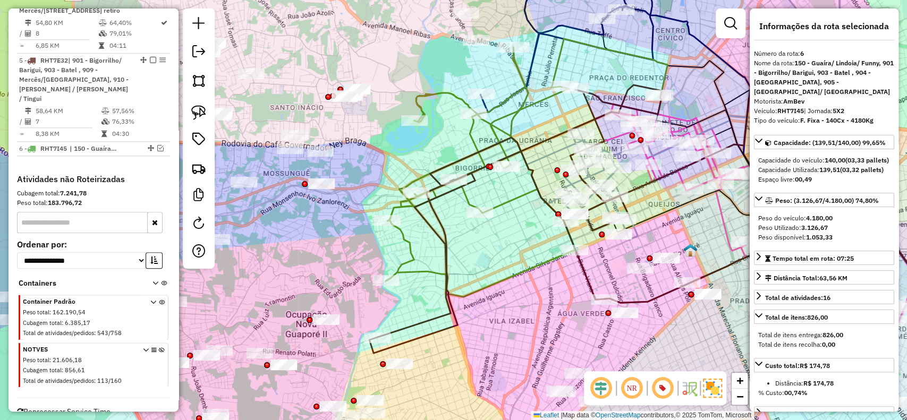
drag, startPoint x: 574, startPoint y: 279, endPoint x: 543, endPoint y: 247, distance: 44.7
click at [543, 247] on div "Janela de atendimento Grade de atendimento Capacidade Transportadoras Veículos …" at bounding box center [453, 210] width 907 height 420
click at [198, 114] on img at bounding box center [198, 112] width 15 height 15
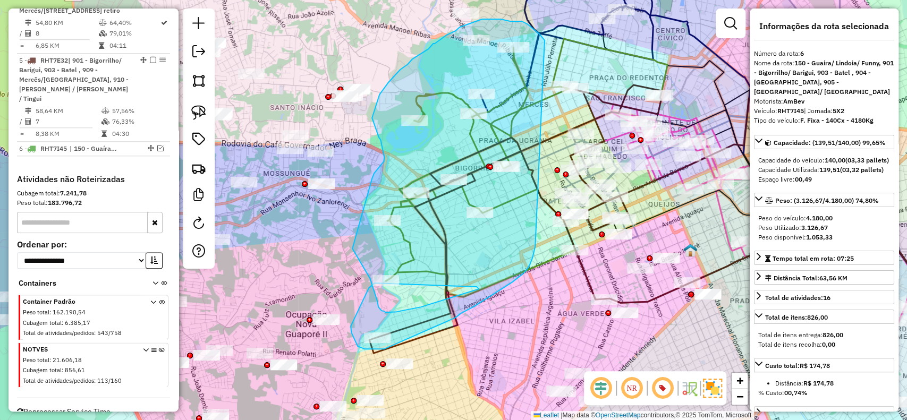
drag, startPoint x: 545, startPoint y: 44, endPoint x: 537, endPoint y: 221, distance: 177.2
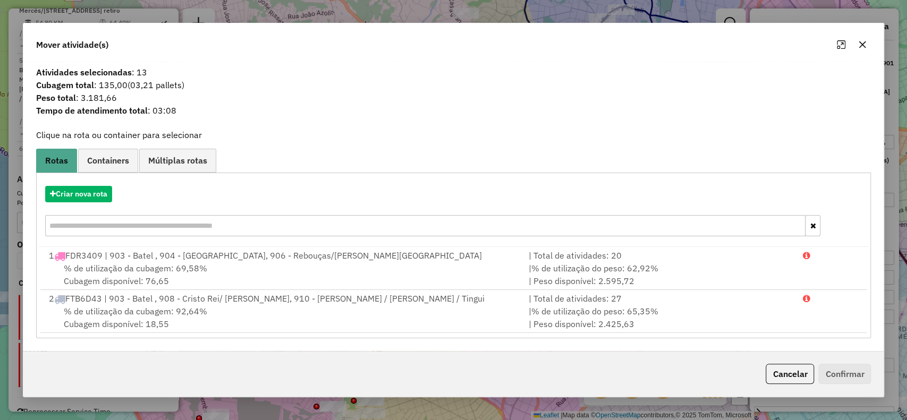
click at [187, 155] on link "Múltiplas rotas" at bounding box center [177, 161] width 77 height 24
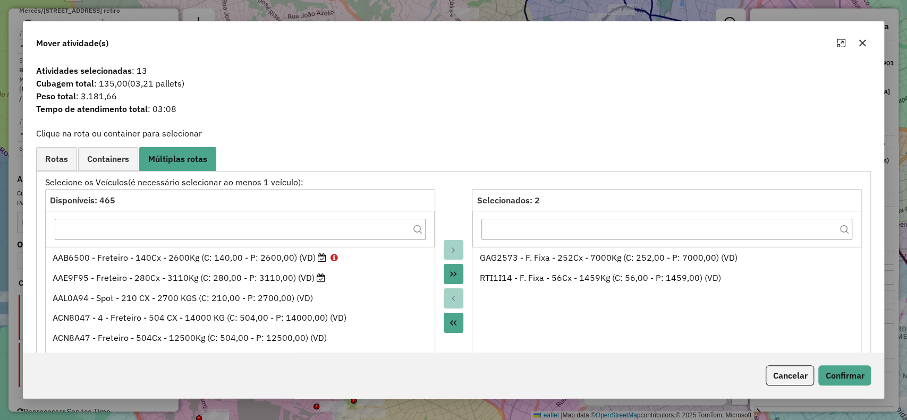
click at [466, 326] on div at bounding box center [453, 286] width 37 height 195
click at [460, 328] on button "Move All to Source" at bounding box center [454, 323] width 20 height 20
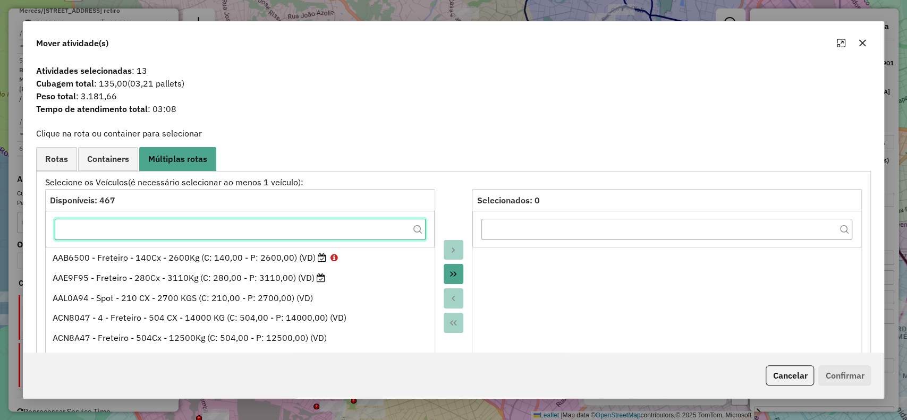
click at [385, 231] on input "text" at bounding box center [240, 229] width 371 height 21
paste input "*******"
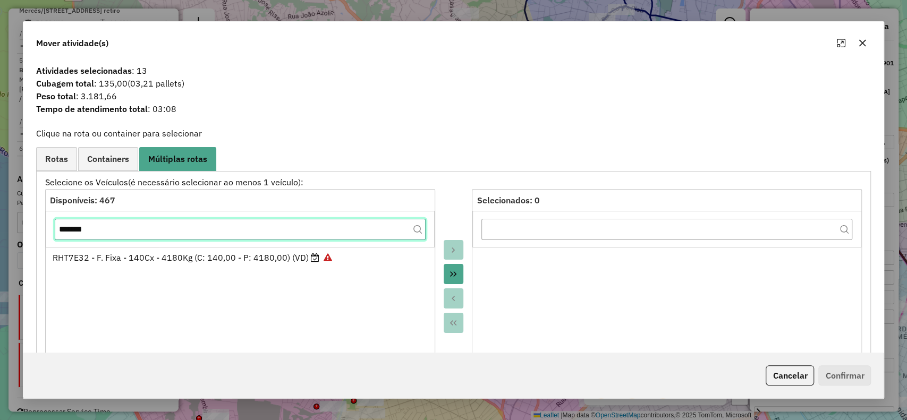
type input "*******"
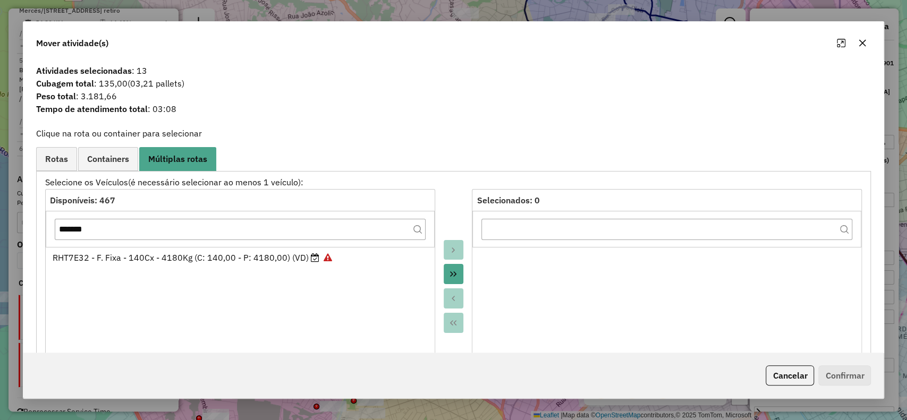
click at [346, 253] on div "RHT7E32 - F. Fixa - 140Cx - 4180Kg (C: 140,00 - P: 4180,00) (VD)" at bounding box center [240, 257] width 375 height 13
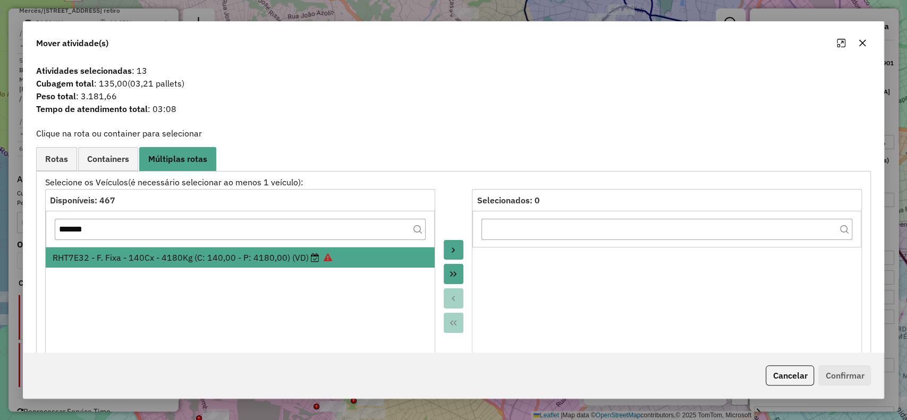
click at [450, 249] on icon "Move to Target" at bounding box center [453, 250] width 9 height 9
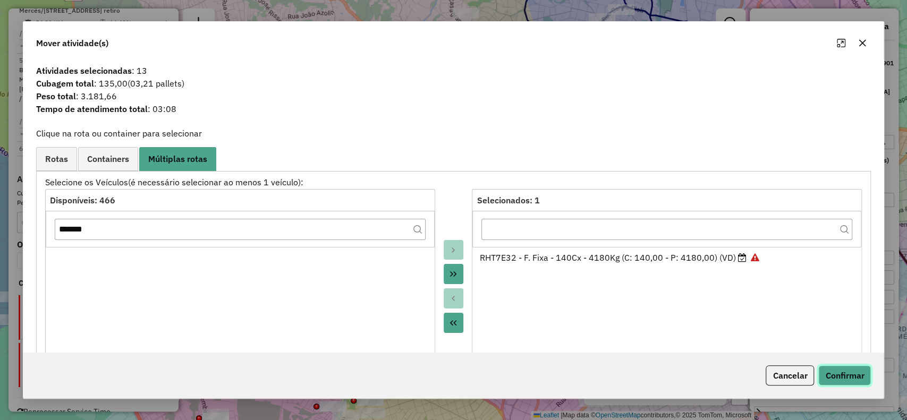
click at [845, 375] on button "Confirmar" at bounding box center [845, 376] width 53 height 20
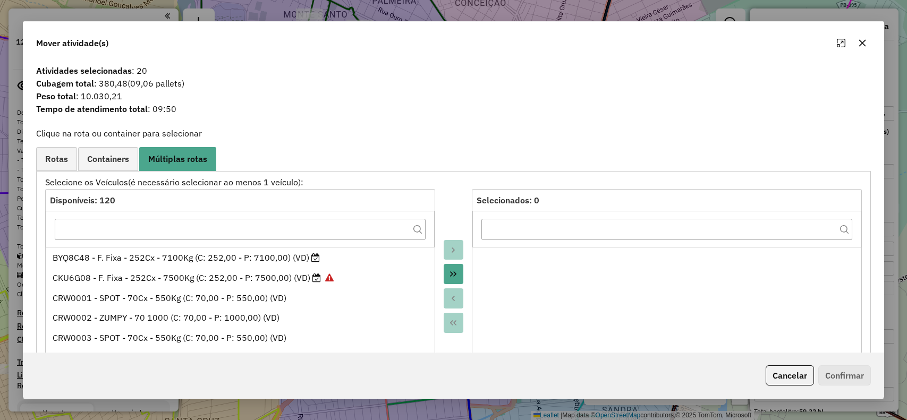
select select "**********"
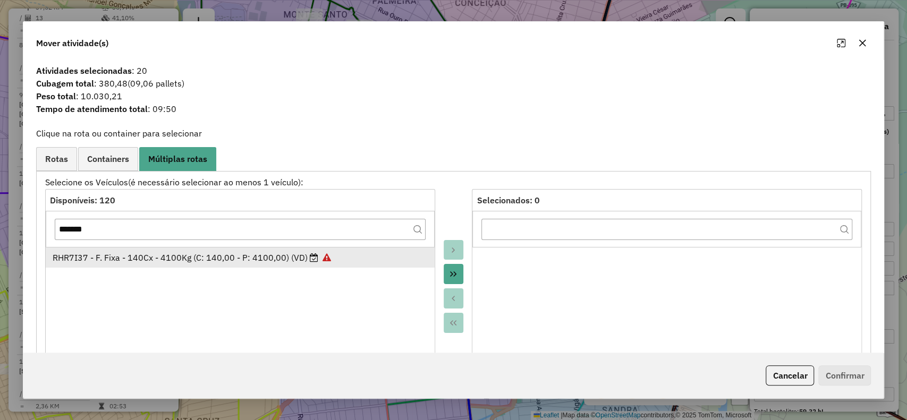
click at [230, 257] on div "RHR7I37 - F. Fixa - 140Cx - 4100Kg (C: 140,00 - P: 4100,00) (VD)" at bounding box center [240, 257] width 375 height 13
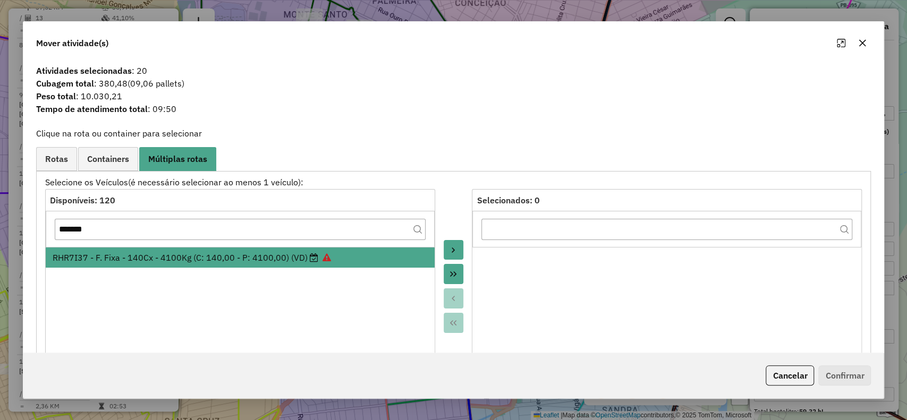
click at [449, 252] on icon "Move to Target" at bounding box center [453, 250] width 9 height 9
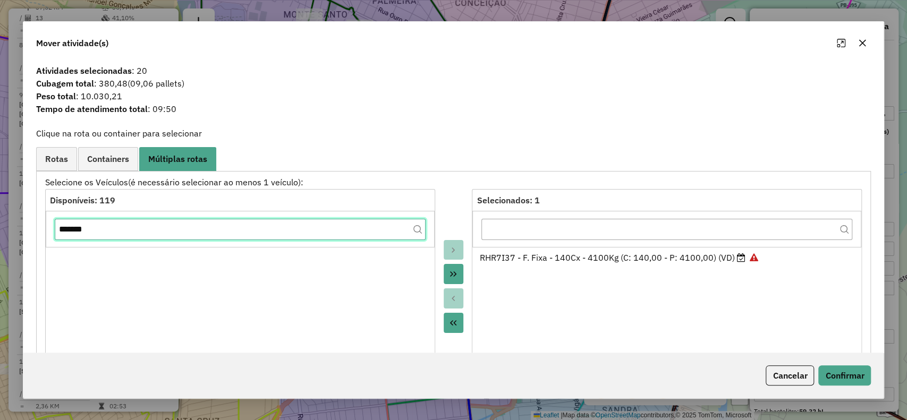
click at [152, 230] on input "*******" at bounding box center [240, 229] width 371 height 21
paste input "text"
type input "*******"
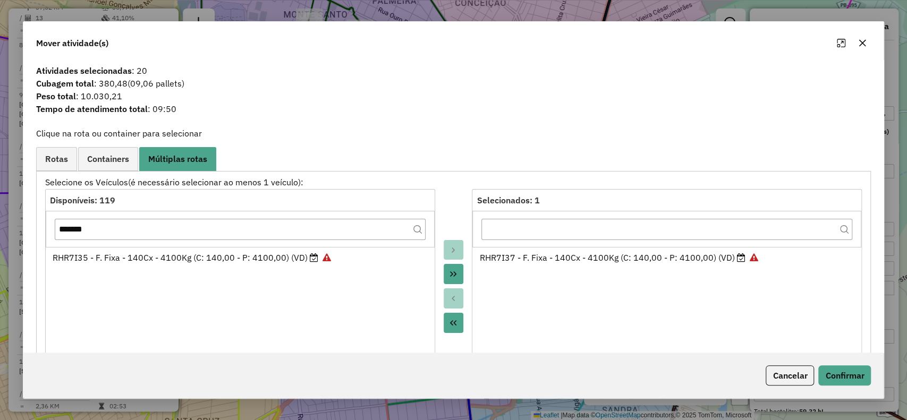
click at [146, 245] on div "*******" at bounding box center [240, 229] width 389 height 36
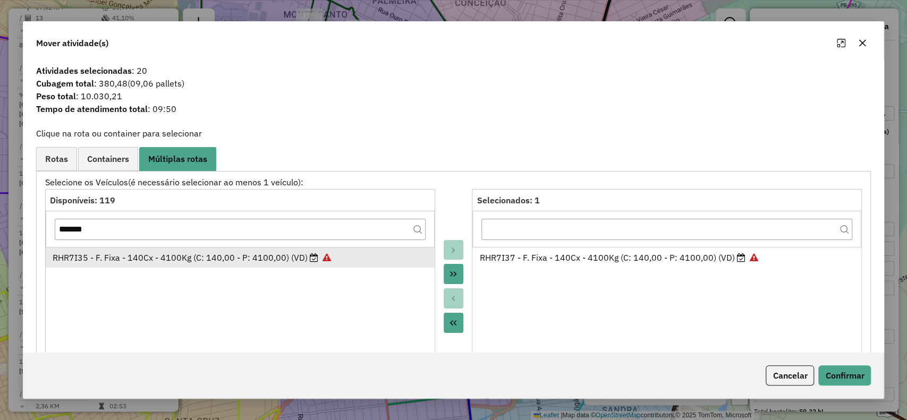
click at [212, 266] on li "RHR7I35 - F. Fixa - 140Cx - 4100Kg (C: 140,00 - P: 4100,00) (VD)" at bounding box center [240, 258] width 389 height 20
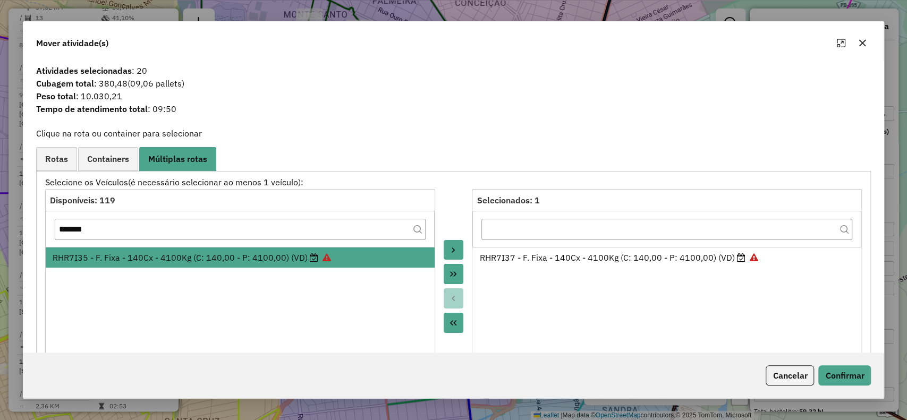
click at [445, 246] on button "Move to Target" at bounding box center [454, 250] width 20 height 20
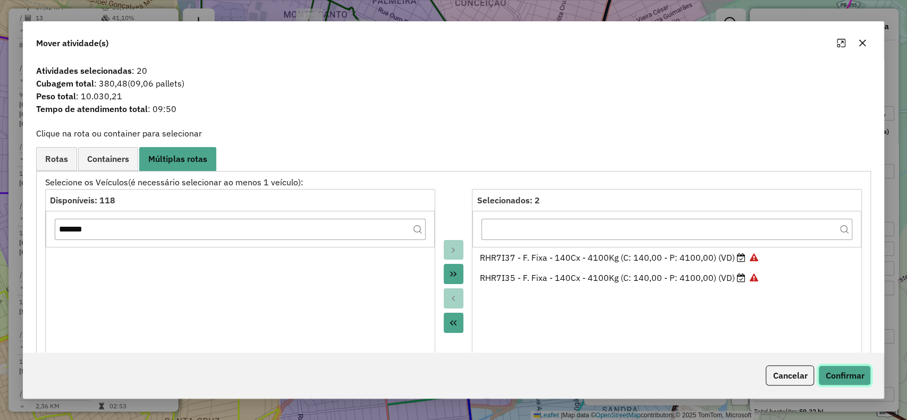
click at [842, 375] on button "Confirmar" at bounding box center [845, 376] width 53 height 20
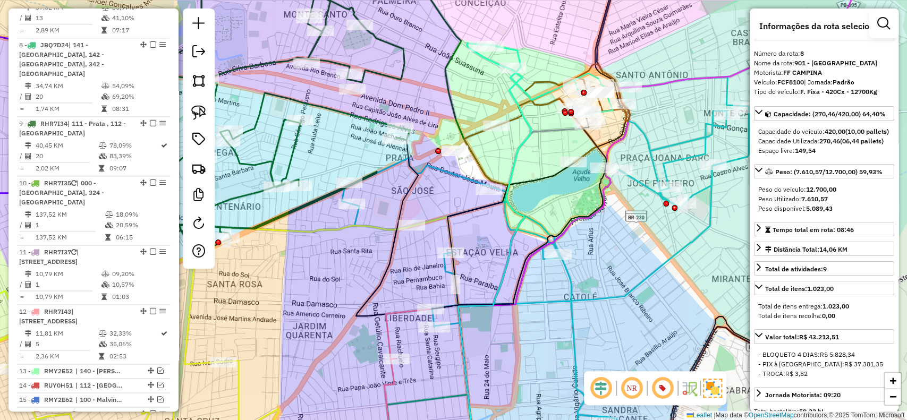
scroll to position [38, 0]
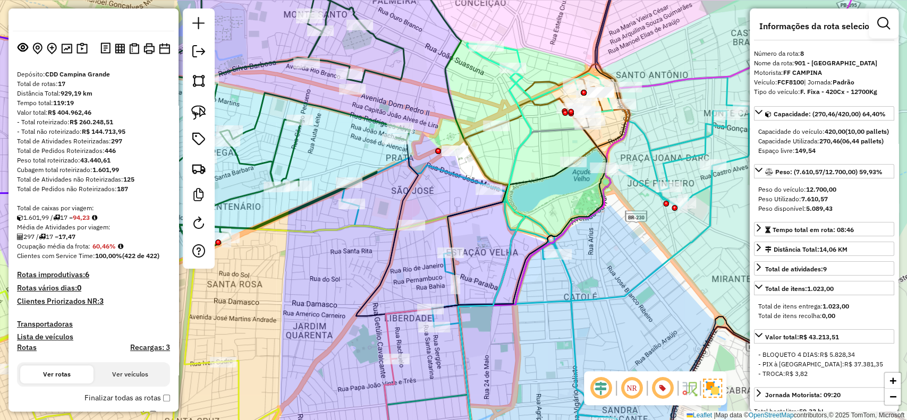
click at [530, 122] on icon at bounding box center [494, 266] width 73 height 393
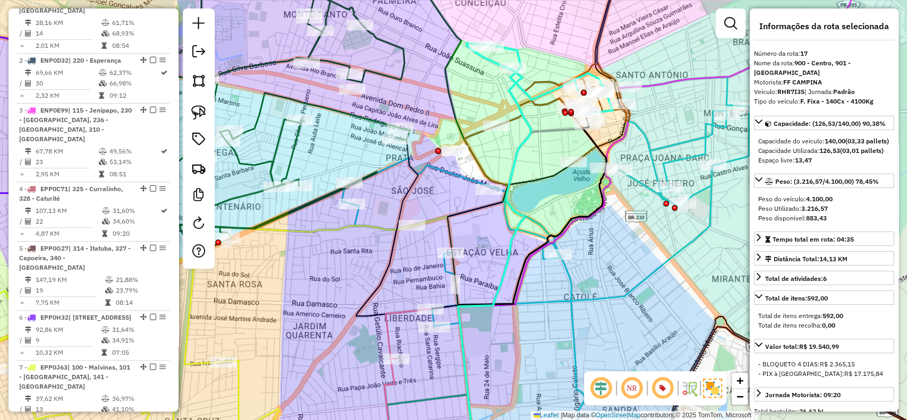
scroll to position [1214, 0]
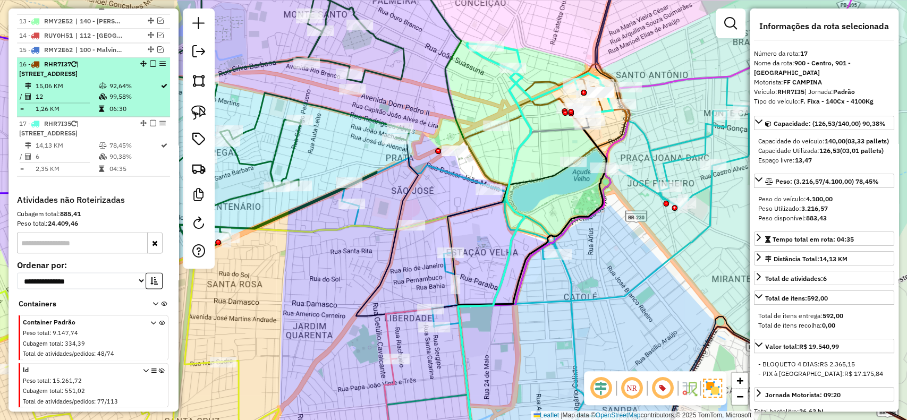
click at [150, 61] on em at bounding box center [153, 64] width 6 height 6
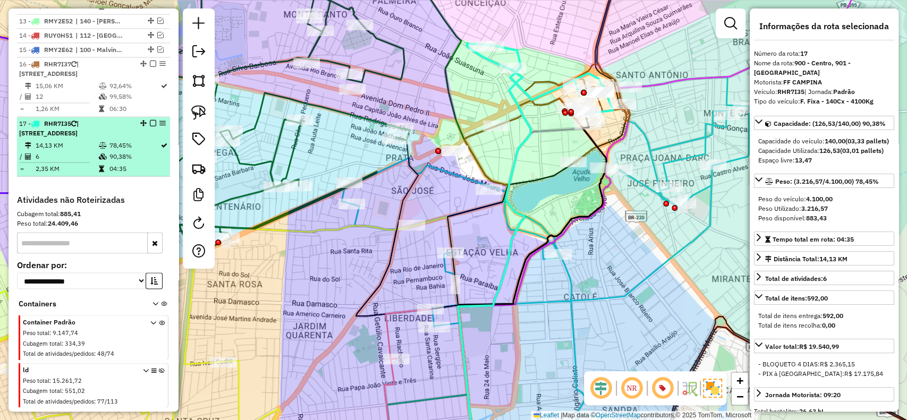
scroll to position [1169, 0]
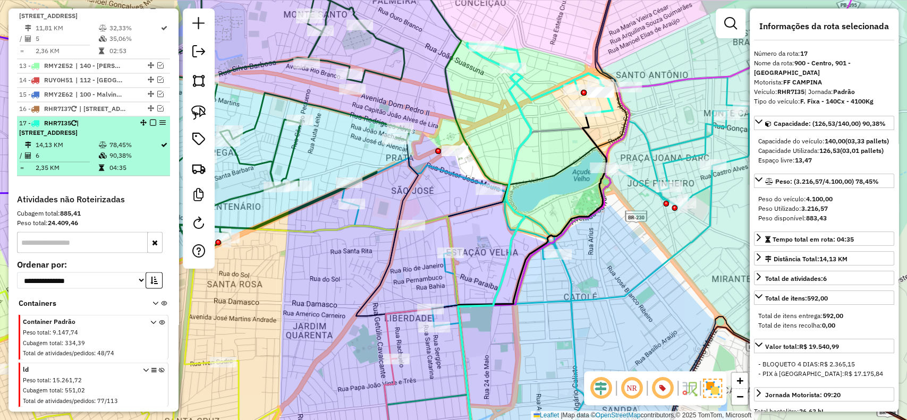
click at [146, 120] on div at bounding box center [150, 123] width 32 height 6
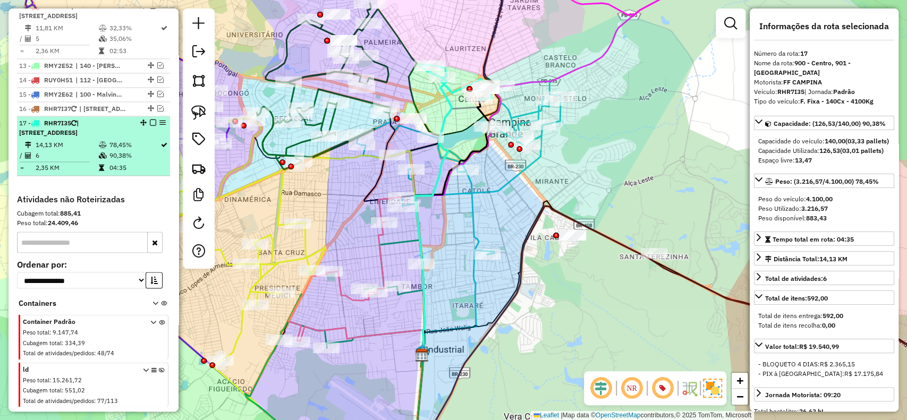
click at [150, 120] on em at bounding box center [153, 123] width 6 height 6
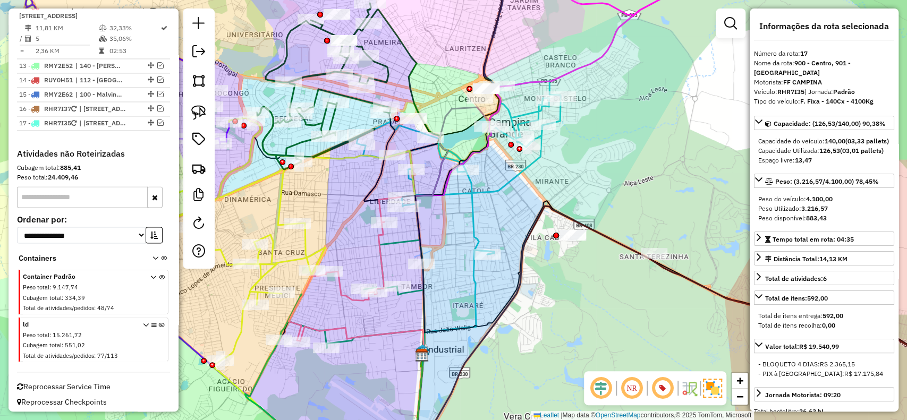
scroll to position [1123, 0]
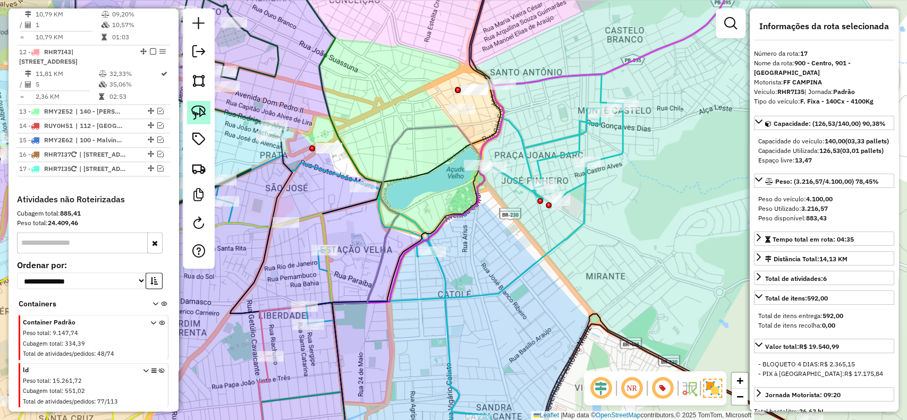
click at [200, 105] on img at bounding box center [198, 112] width 15 height 15
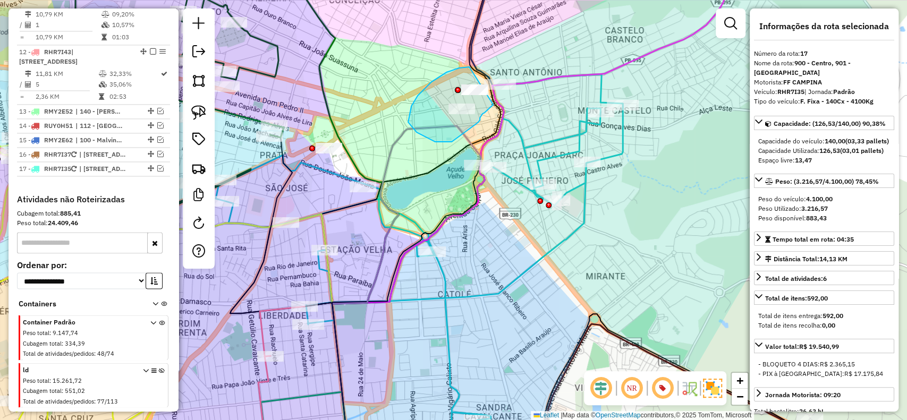
drag, startPoint x: 442, startPoint y: 75, endPoint x: 493, endPoint y: 105, distance: 59.5
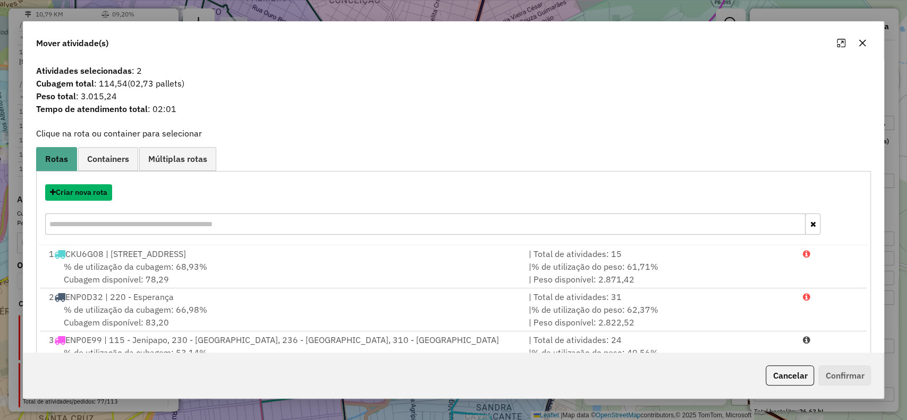
click at [75, 189] on button "Criar nova rota" at bounding box center [78, 192] width 67 height 16
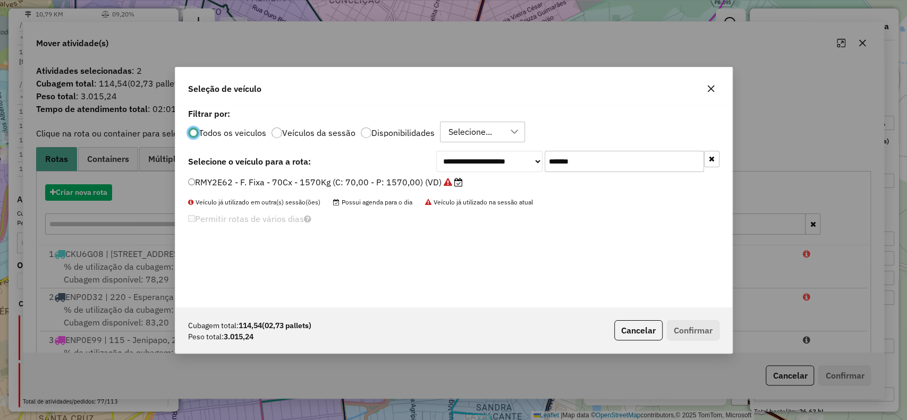
scroll to position [5, 3]
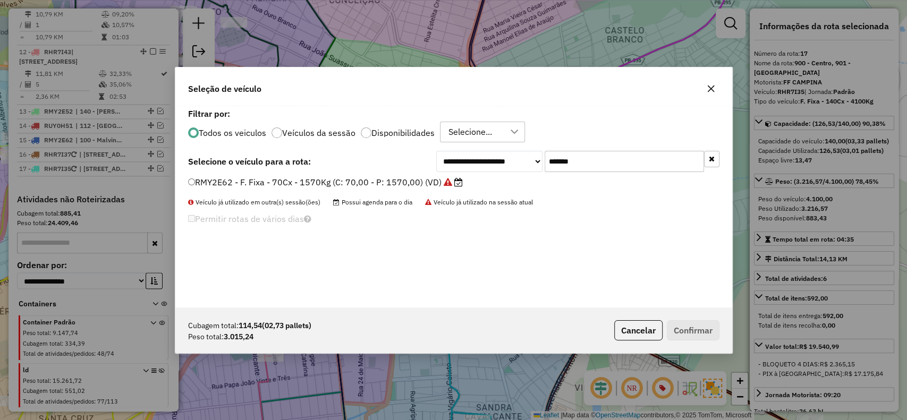
drag, startPoint x: 610, startPoint y: 162, endPoint x: 519, endPoint y: 150, distance: 91.7
click at [519, 150] on div "**********" at bounding box center [453, 207] width 557 height 202
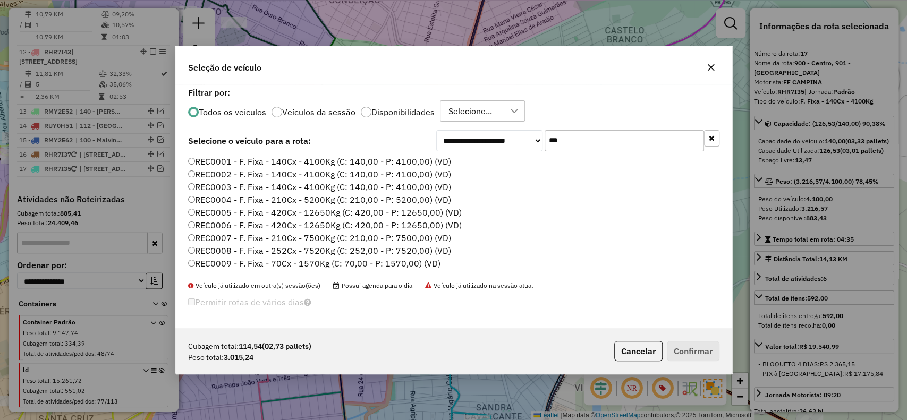
type input "***"
click at [350, 163] on label "REC0001 - F. Fixa - 140Cx - 4100Kg (C: 140,00 - P: 4100,00) (VD)" at bounding box center [319, 161] width 263 height 13
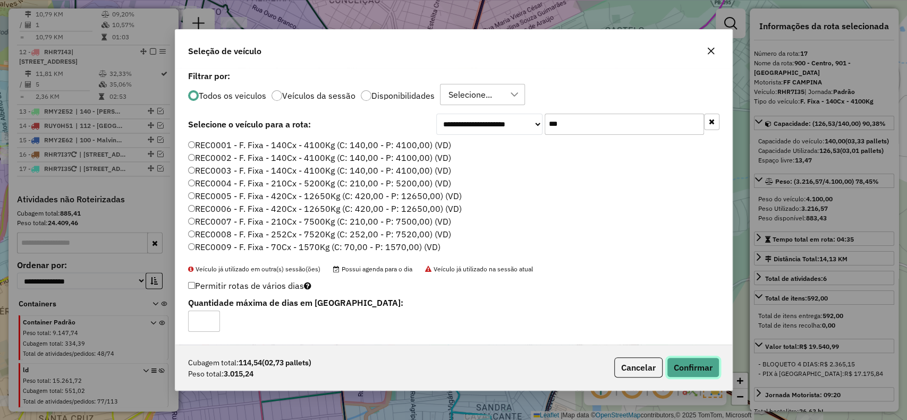
click at [710, 373] on button "Confirmar" at bounding box center [693, 368] width 53 height 20
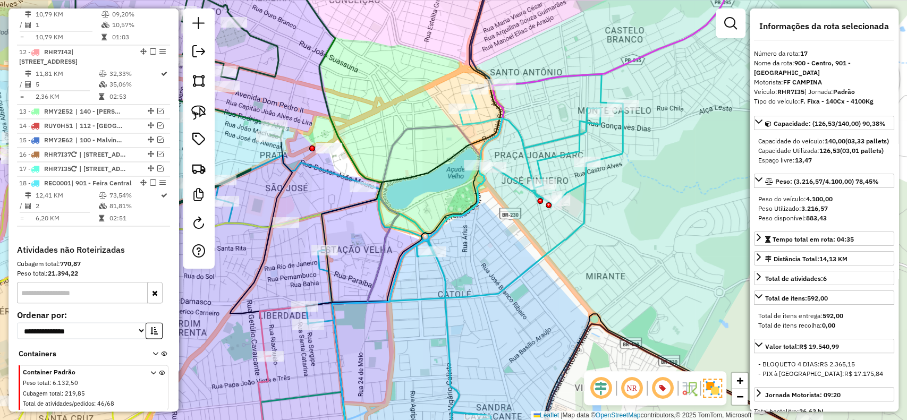
scroll to position [1183, 0]
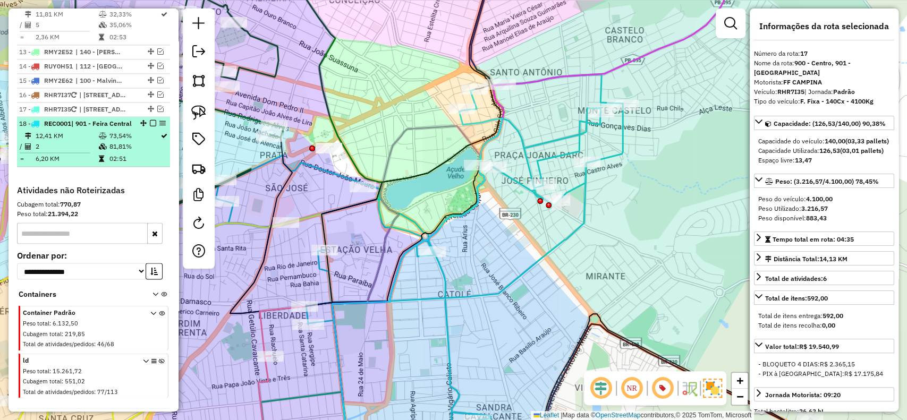
click at [152, 120] on em at bounding box center [153, 123] width 6 height 6
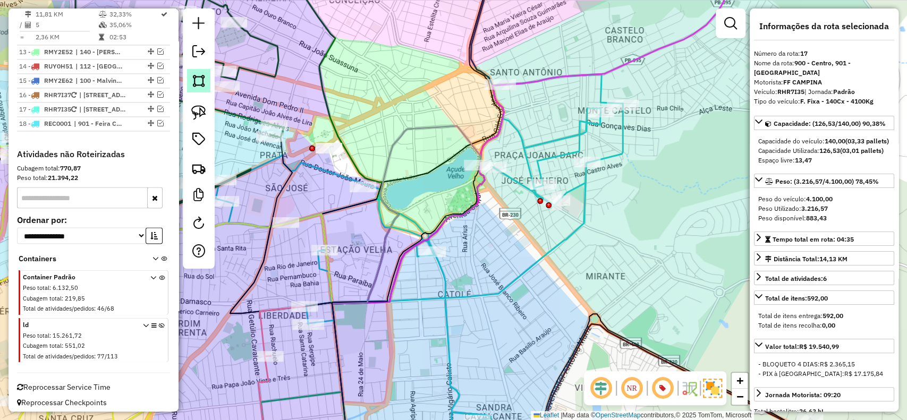
scroll to position [1138, 0]
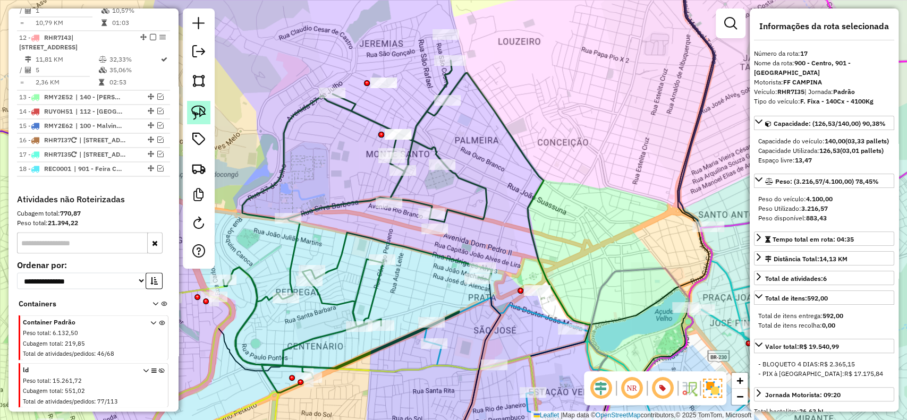
click at [205, 111] on img at bounding box center [198, 112] width 15 height 15
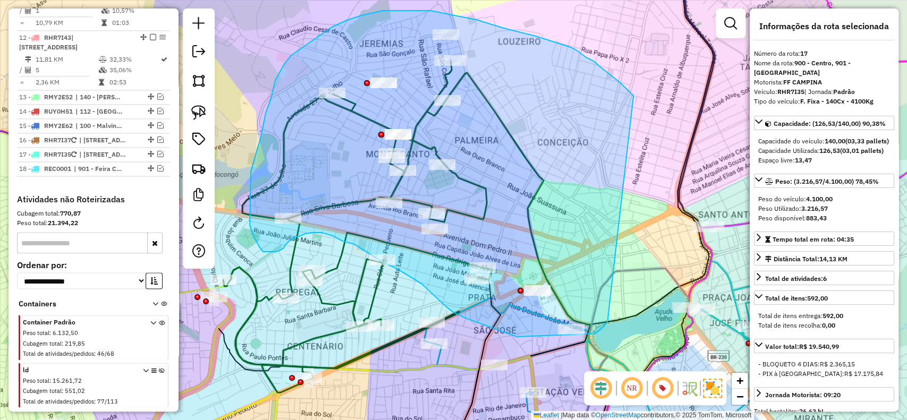
drag, startPoint x: 619, startPoint y: 82, endPoint x: 608, endPoint y: 317, distance: 235.8
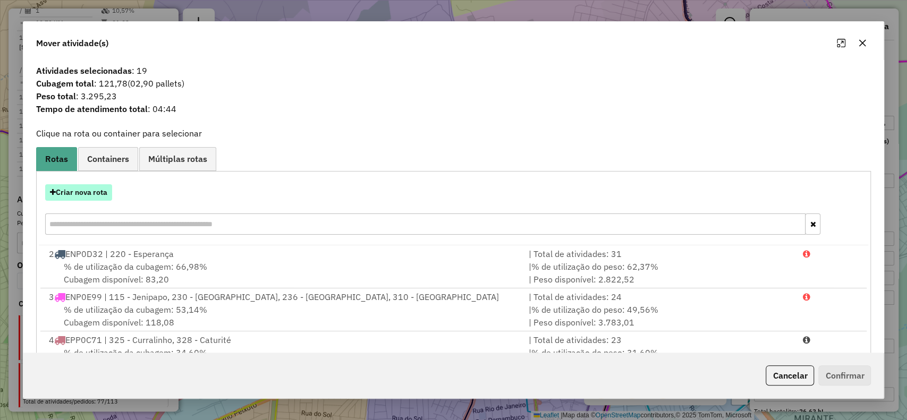
click at [85, 194] on button "Criar nova rota" at bounding box center [78, 192] width 67 height 16
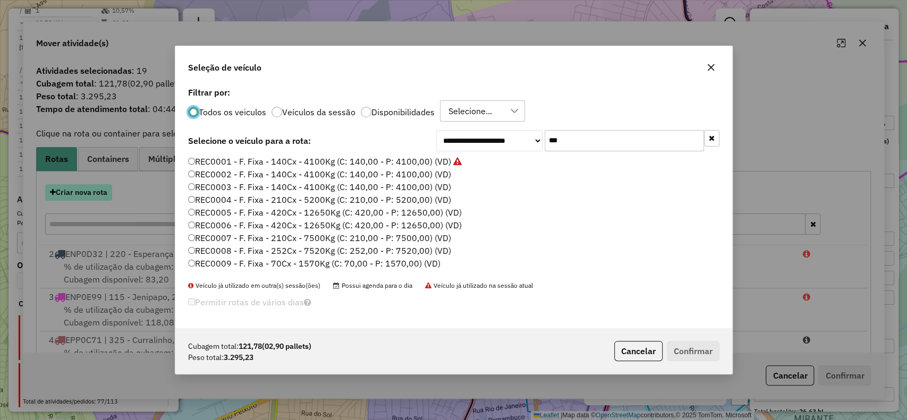
scroll to position [5, 3]
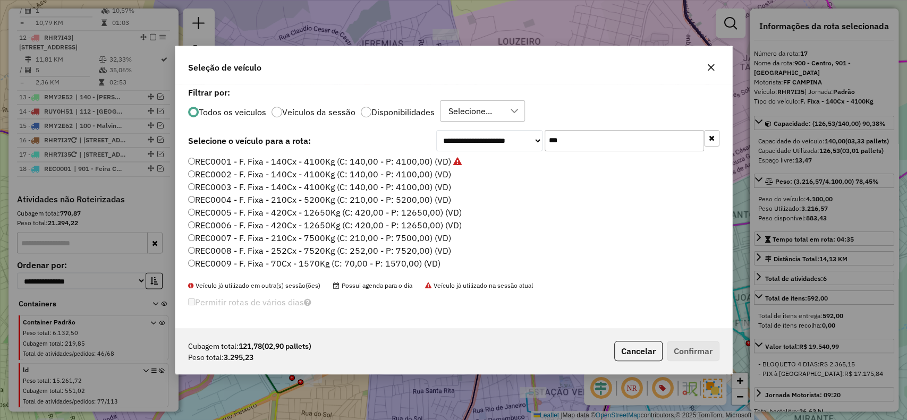
click at [510, 137] on div "**********" at bounding box center [577, 140] width 283 height 21
paste input "****"
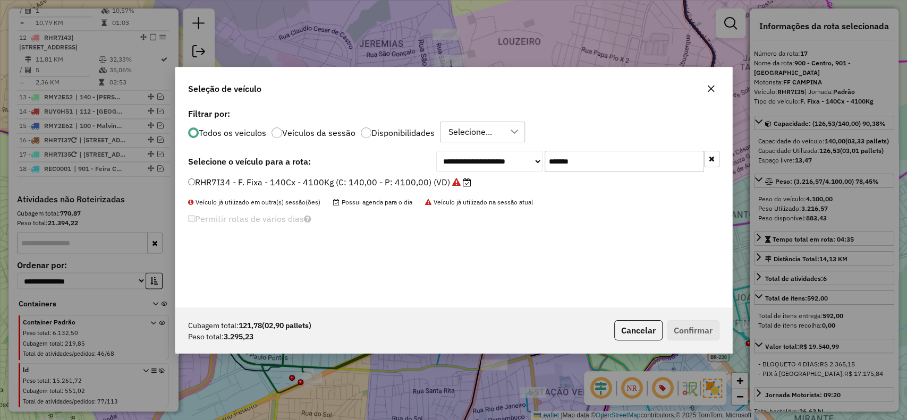
type input "*******"
click at [418, 181] on label "RHR7I34 - F. Fixa - 140Cx - 4100Kg (C: 140,00 - P: 4100,00) (VD)" at bounding box center [329, 182] width 283 height 13
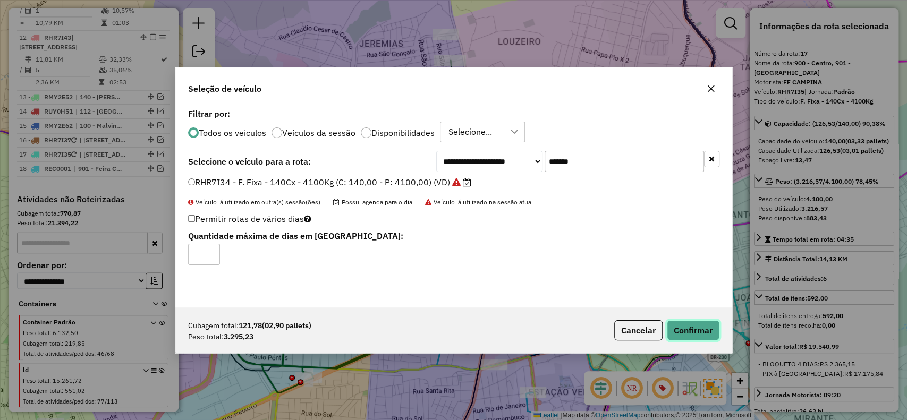
click at [684, 322] on button "Confirmar" at bounding box center [693, 331] width 53 height 20
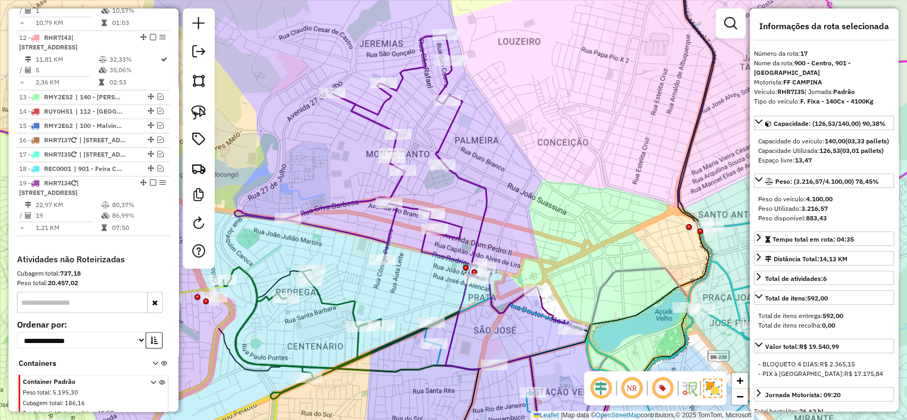
scroll to position [1207, 0]
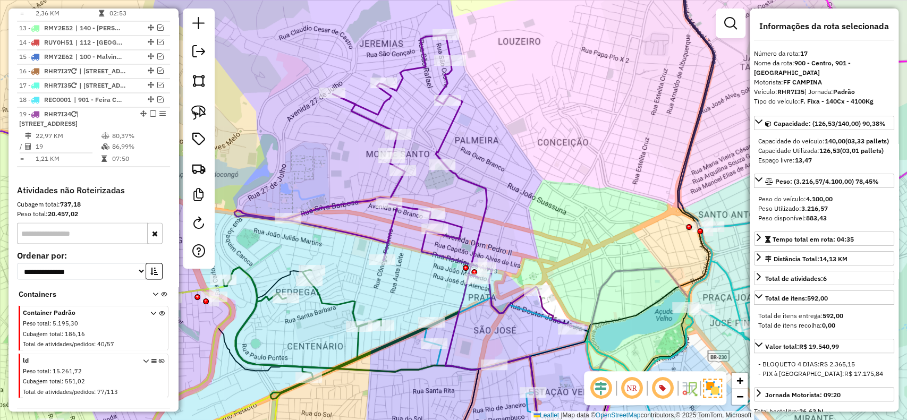
click at [373, 122] on icon at bounding box center [403, 180] width 338 height 291
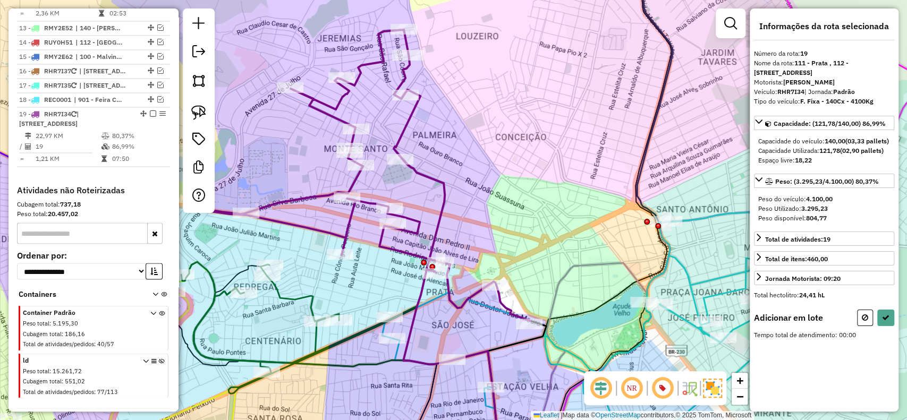
drag, startPoint x: 523, startPoint y: 333, endPoint x: 474, endPoint y: 326, distance: 49.5
click at [474, 326] on div "Janela de atendimento Grade de atendimento Capacidade Transportadoras Veículos …" at bounding box center [453, 210] width 907 height 420
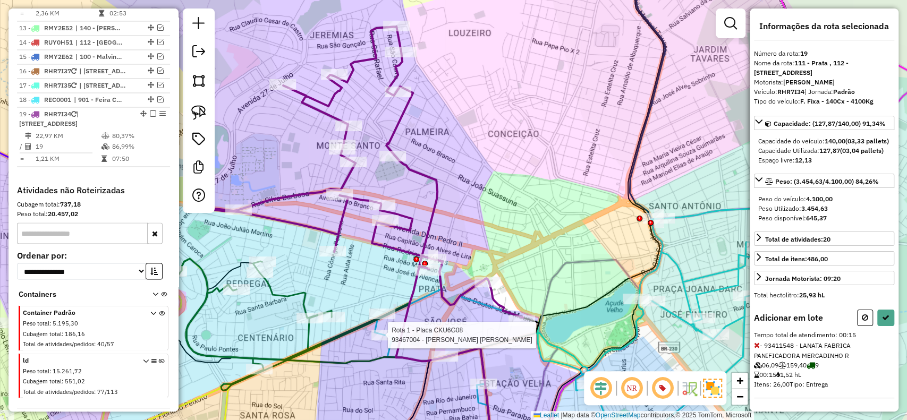
click at [386, 341] on div at bounding box center [385, 335] width 27 height 11
click at [880, 326] on button at bounding box center [886, 318] width 17 height 16
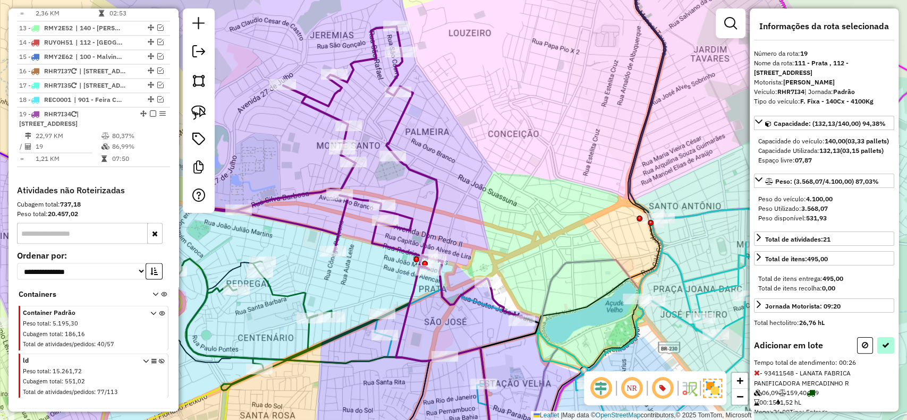
select select "**********"
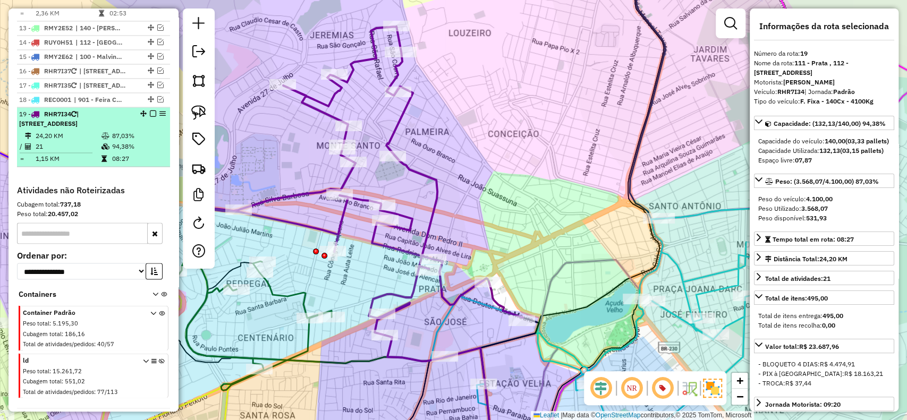
click at [150, 111] on em at bounding box center [153, 114] width 6 height 6
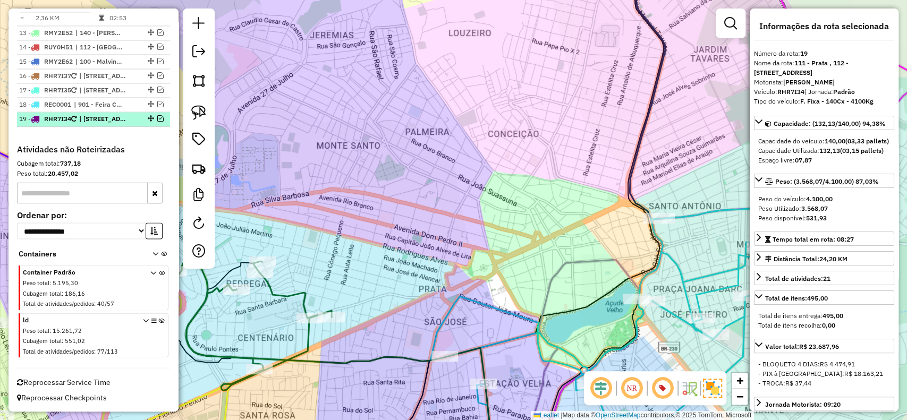
scroll to position [1153, 0]
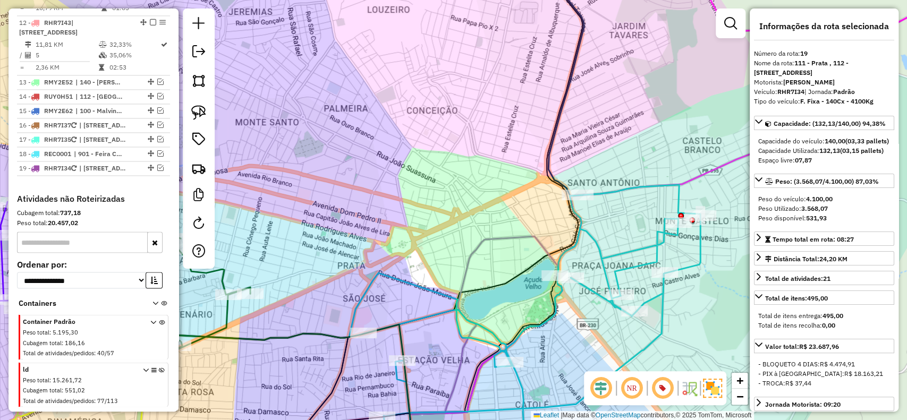
drag, startPoint x: 645, startPoint y: 211, endPoint x: 321, endPoint y: 109, distance: 339.8
click at [399, 109] on icon at bounding box center [490, 187] width 183 height 504
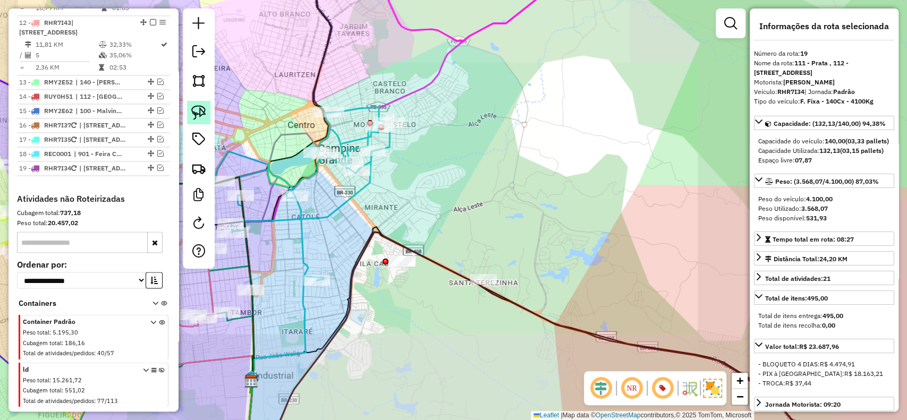
click at [199, 116] on img at bounding box center [198, 112] width 15 height 15
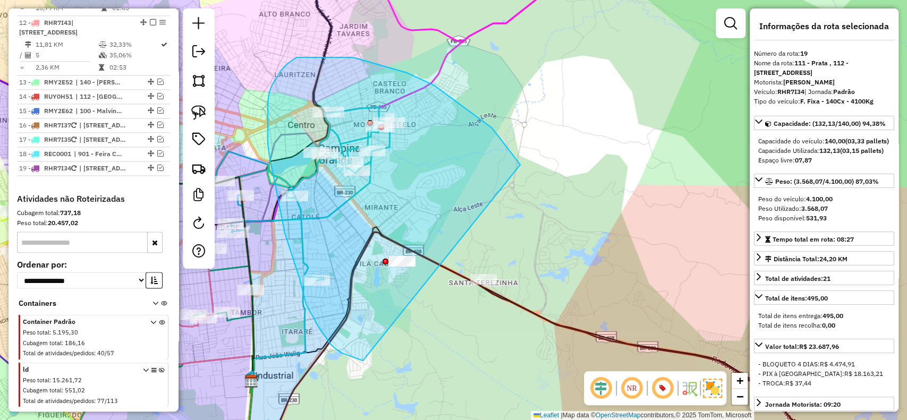
drag, startPoint x: 492, startPoint y: 128, endPoint x: 541, endPoint y: 304, distance: 182.5
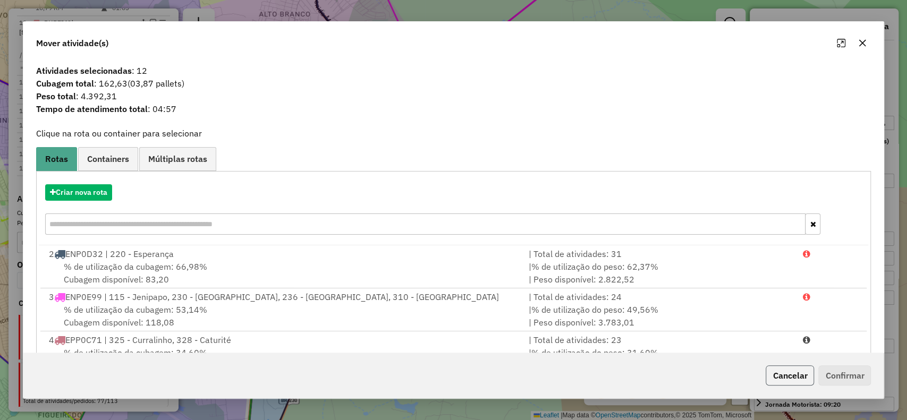
click at [796, 381] on button "Cancelar" at bounding box center [790, 376] width 48 height 20
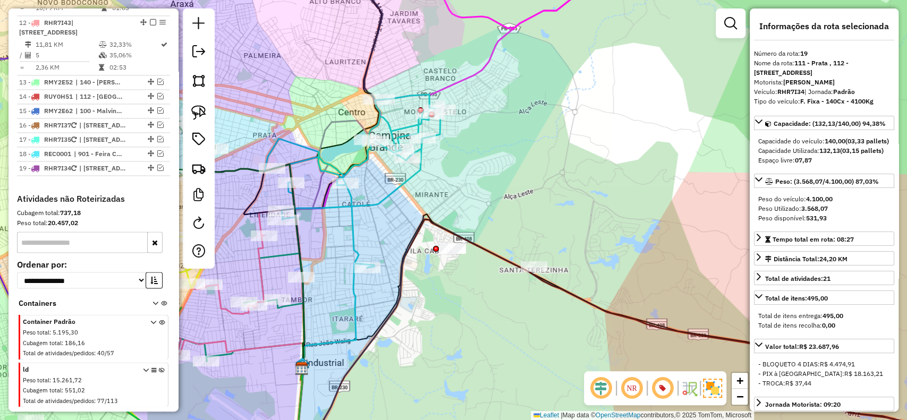
drag, startPoint x: 442, startPoint y: 315, endPoint x: 581, endPoint y: 278, distance: 144.0
click at [581, 278] on div "Janela de atendimento Grade de atendimento Capacidade Transportadoras Veículos …" at bounding box center [453, 210] width 907 height 420
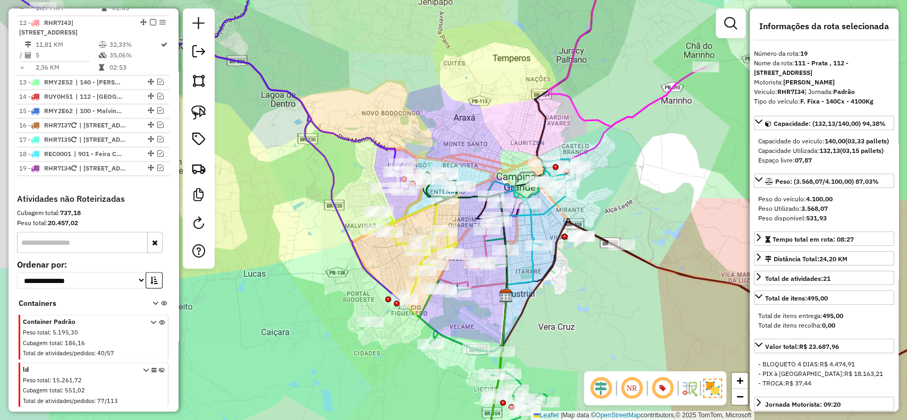
drag, startPoint x: 505, startPoint y: 341, endPoint x: 671, endPoint y: 304, distance: 170.5
click at [672, 304] on div "Janela de atendimento Grade de atendimento Capacidade Transportadoras Veículos …" at bounding box center [453, 210] width 907 height 420
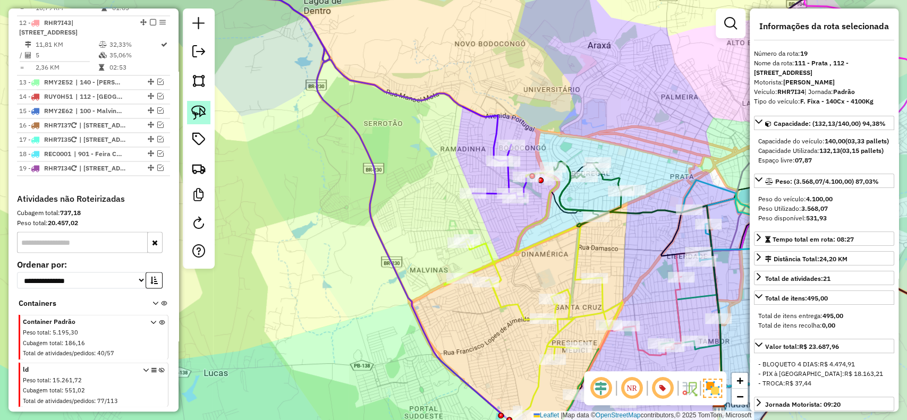
click at [190, 116] on link at bounding box center [198, 112] width 23 height 23
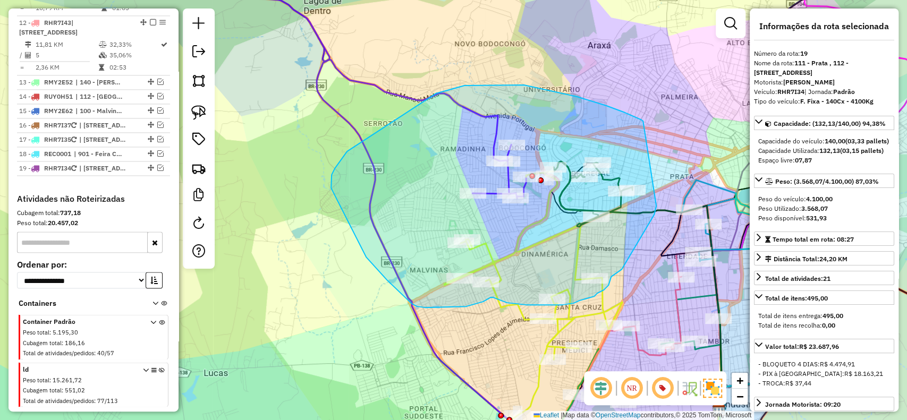
drag, startPoint x: 593, startPoint y: 102, endPoint x: 657, endPoint y: 203, distance: 119.0
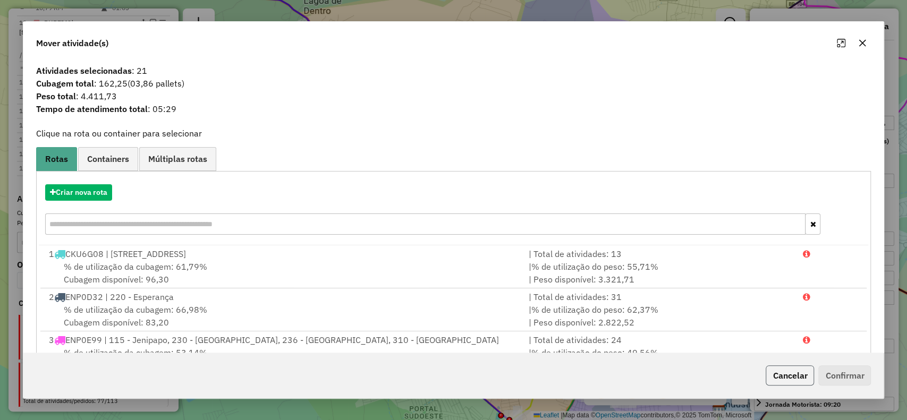
click at [798, 381] on button "Cancelar" at bounding box center [790, 376] width 48 height 20
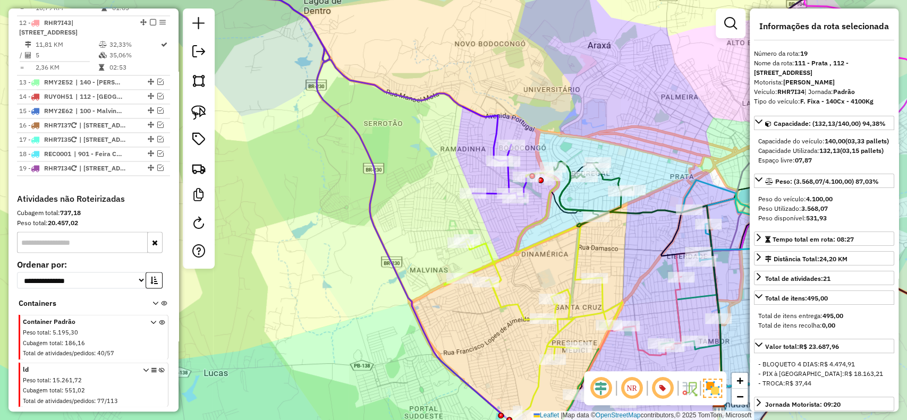
drag, startPoint x: 200, startPoint y: 115, endPoint x: 561, endPoint y: 203, distance: 370.9
click at [200, 116] on img at bounding box center [198, 112] width 15 height 15
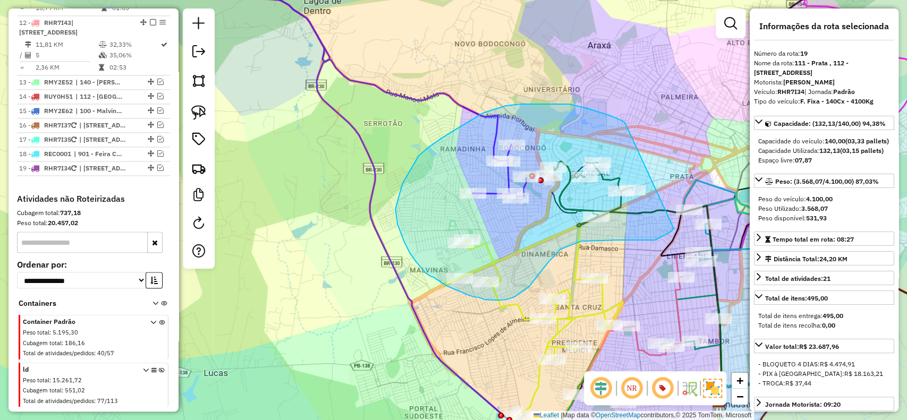
drag, startPoint x: 569, startPoint y: 104, endPoint x: 674, endPoint y: 229, distance: 163.0
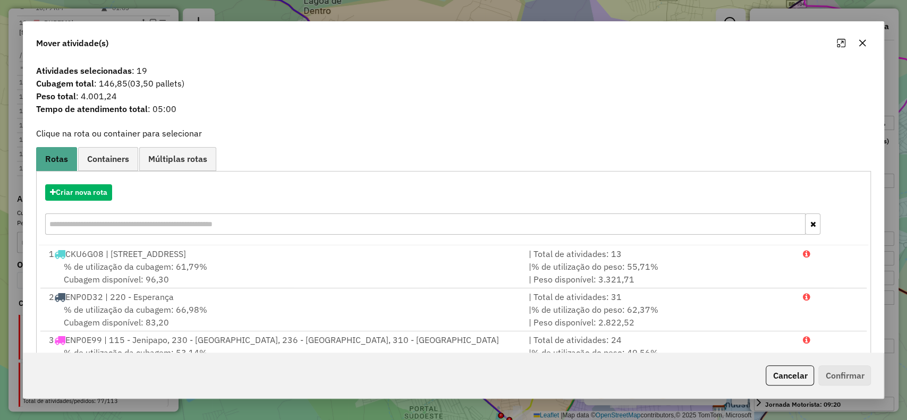
click at [796, 382] on button "Cancelar" at bounding box center [790, 376] width 48 height 20
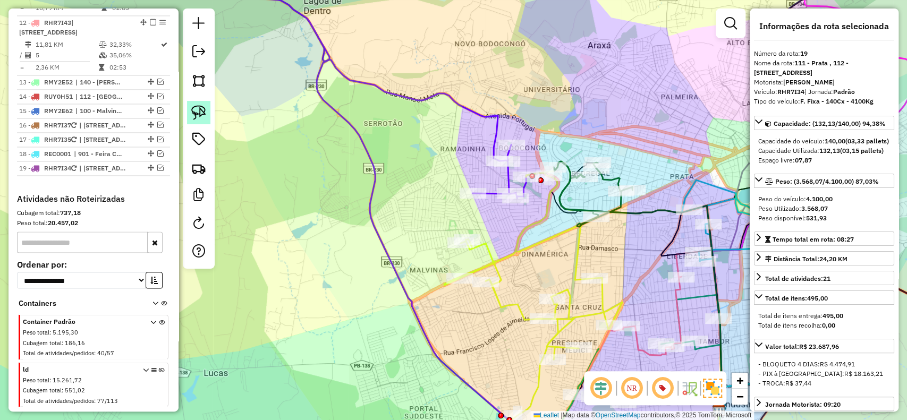
click at [199, 116] on img at bounding box center [198, 112] width 15 height 15
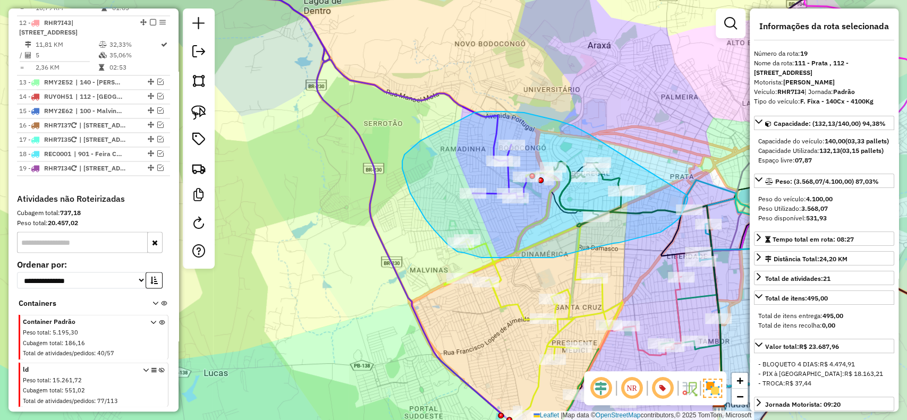
drag, startPoint x: 587, startPoint y: 133, endPoint x: 509, endPoint y: 180, distance: 91.5
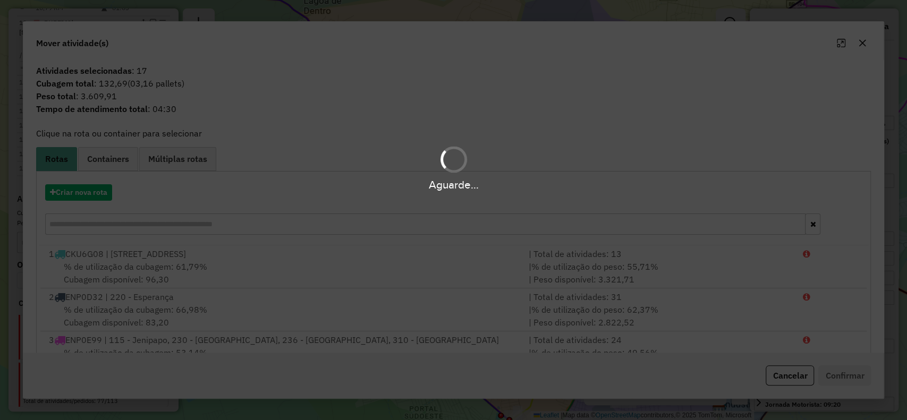
click at [108, 209] on div "Aguarde..." at bounding box center [453, 210] width 907 height 420
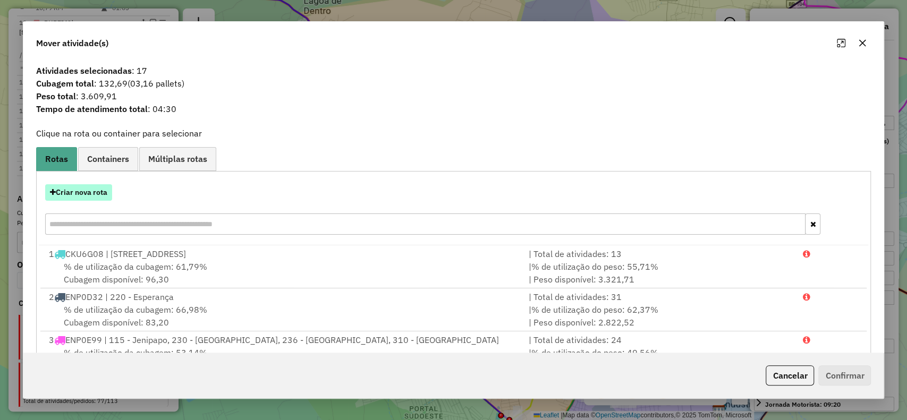
click at [87, 191] on button "Criar nova rota" at bounding box center [78, 192] width 67 height 16
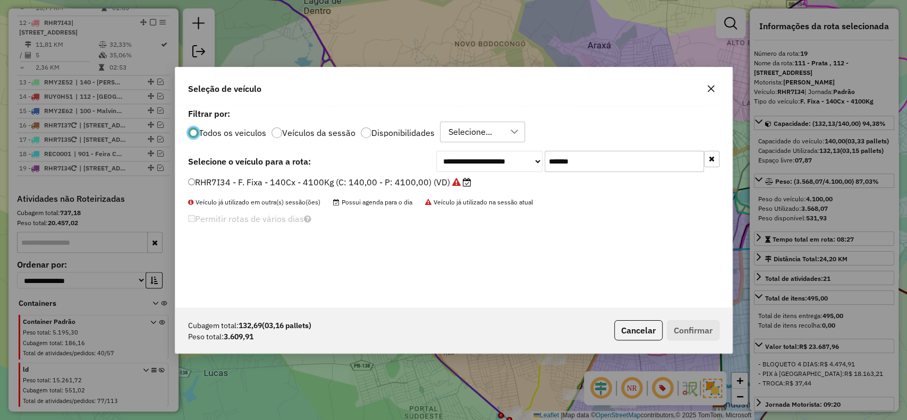
scroll to position [5, 3]
drag, startPoint x: 553, startPoint y: 150, endPoint x: 432, endPoint y: 154, distance: 120.7
click at [440, 148] on div "**********" at bounding box center [453, 207] width 557 height 202
paste input "text"
type input "*******"
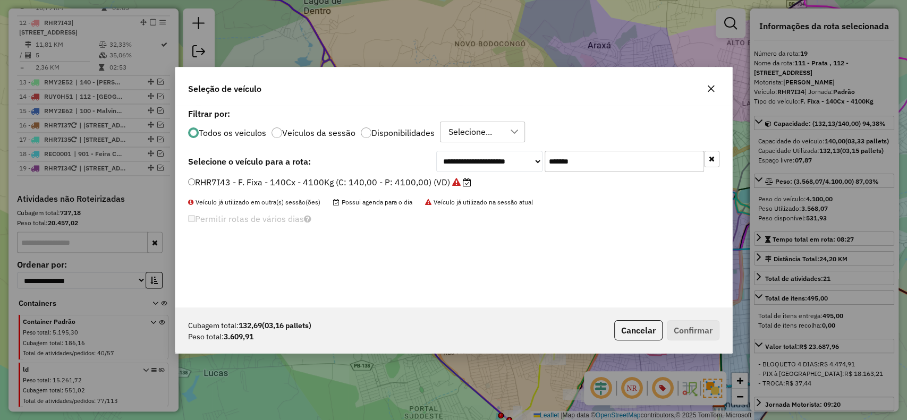
click at [412, 180] on label "RHR7I43 - F. Fixa - 140Cx - 4100Kg (C: 140,00 - P: 4100,00) (VD)" at bounding box center [329, 182] width 283 height 13
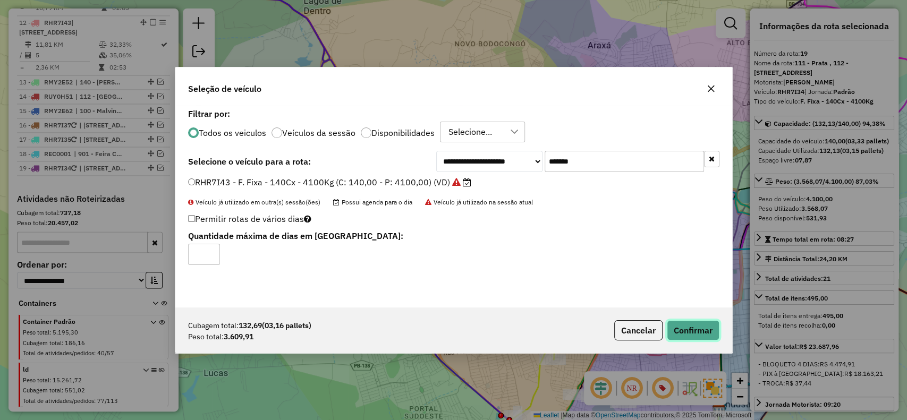
click at [705, 337] on button "Confirmar" at bounding box center [693, 331] width 53 height 20
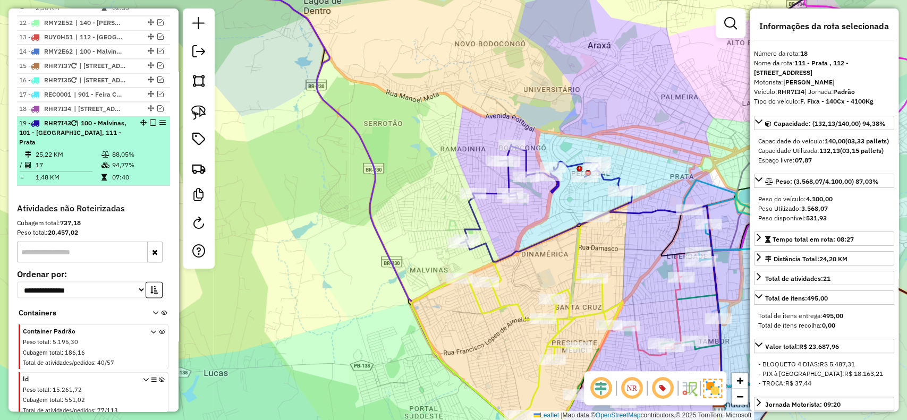
scroll to position [1162, 0]
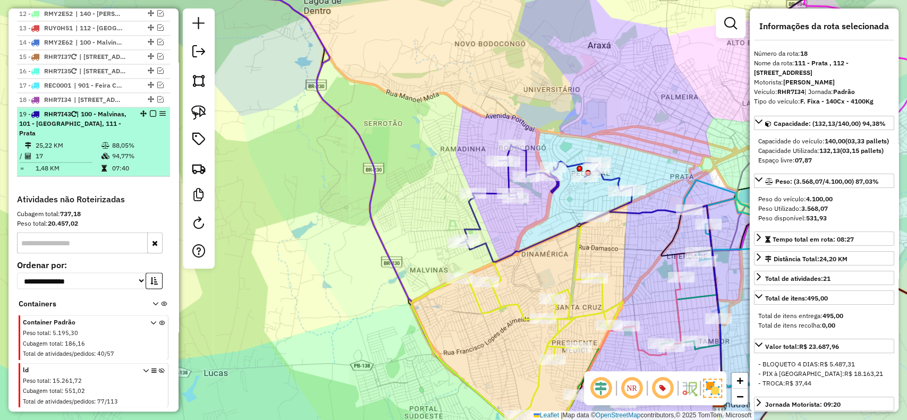
click at [153, 111] on div at bounding box center [150, 114] width 32 height 6
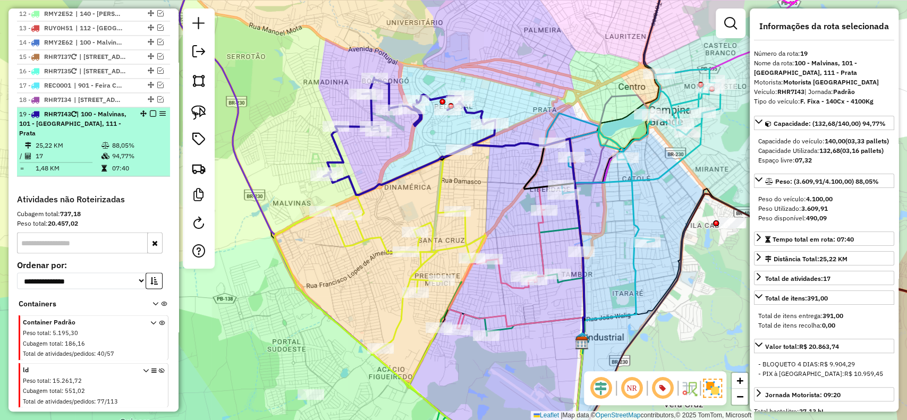
click at [150, 111] on em at bounding box center [153, 114] width 6 height 6
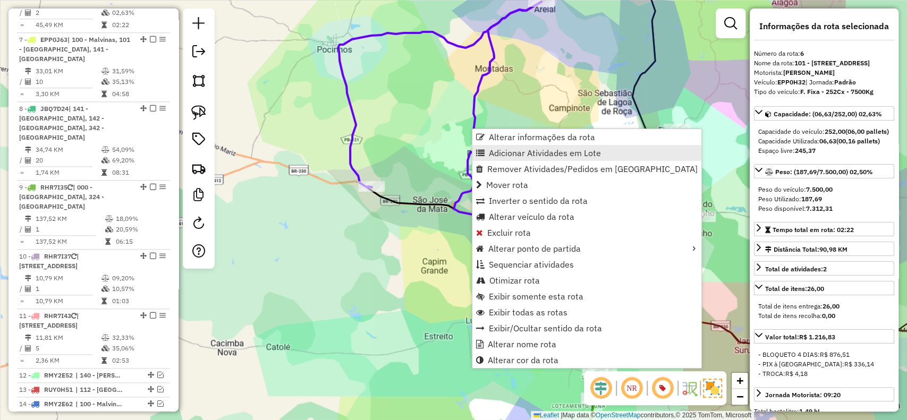
scroll to position [744, 0]
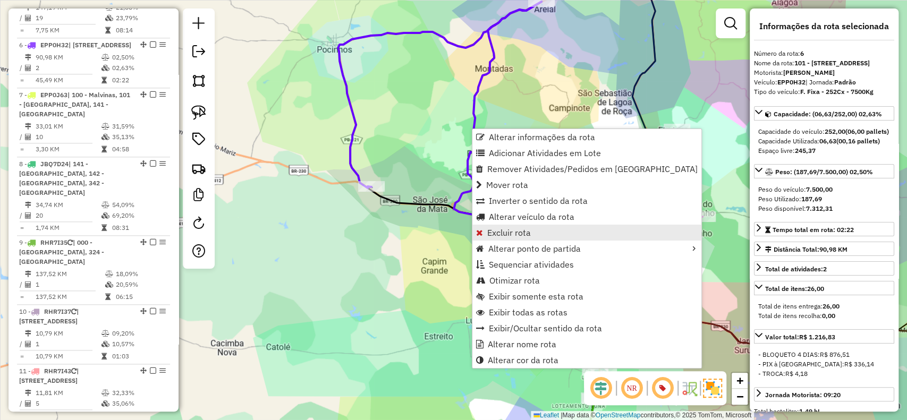
click at [503, 230] on span "Excluir rota" at bounding box center [509, 233] width 44 height 9
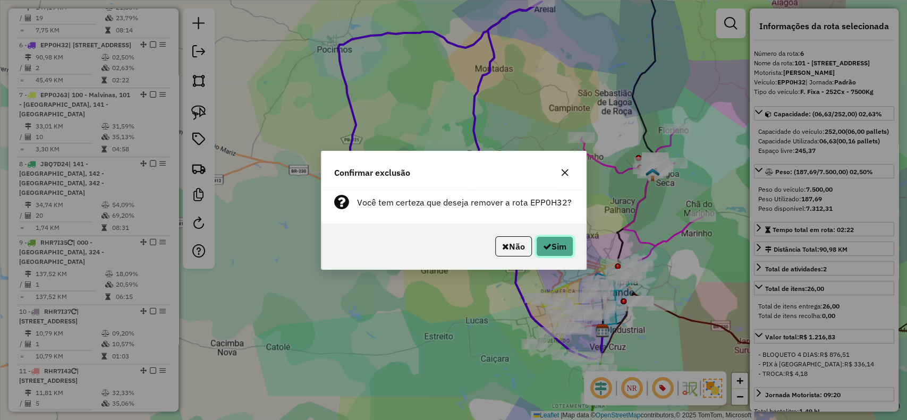
click at [567, 249] on button "Sim" at bounding box center [554, 247] width 37 height 20
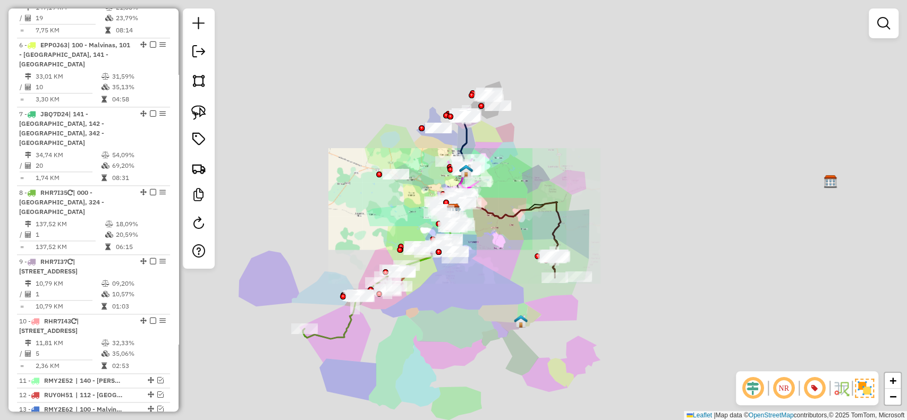
scroll to position [685, 0]
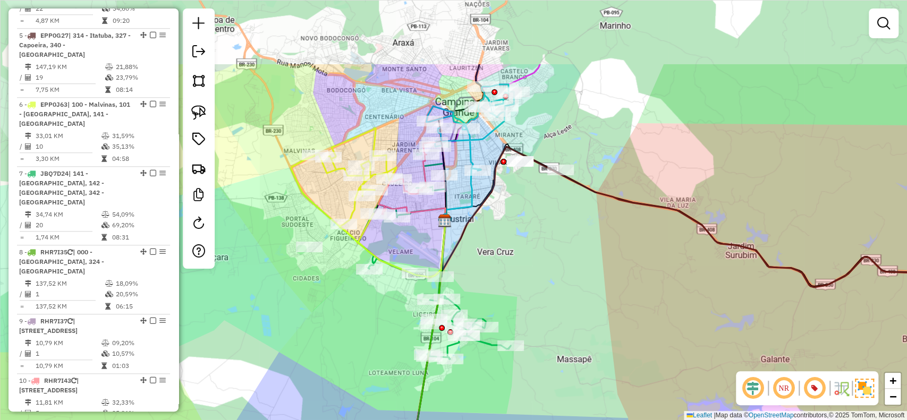
drag, startPoint x: 394, startPoint y: 230, endPoint x: 392, endPoint y: 441, distance: 210.5
click at [392, 420] on html "Aguarde... Pop-up bloqueado! Seu navegador bloqueou automáticamente a abertura …" at bounding box center [453, 210] width 907 height 420
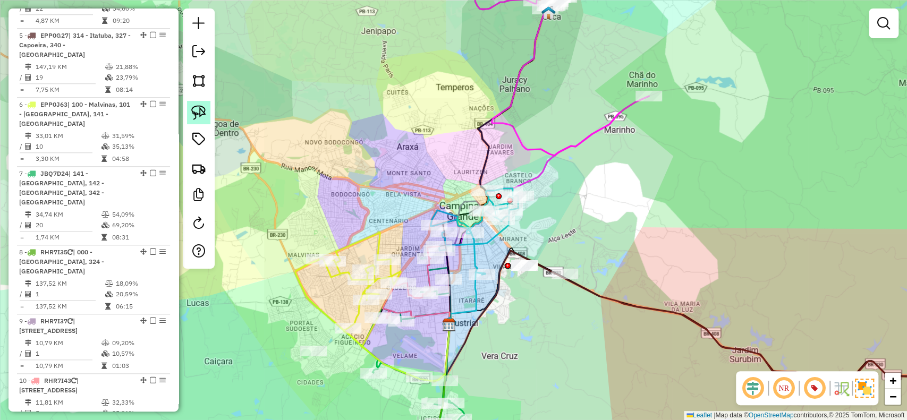
click at [191, 106] on img at bounding box center [198, 112] width 15 height 15
click at [475, 250] on icon at bounding box center [475, 232] width 88 height 86
select select "**********"
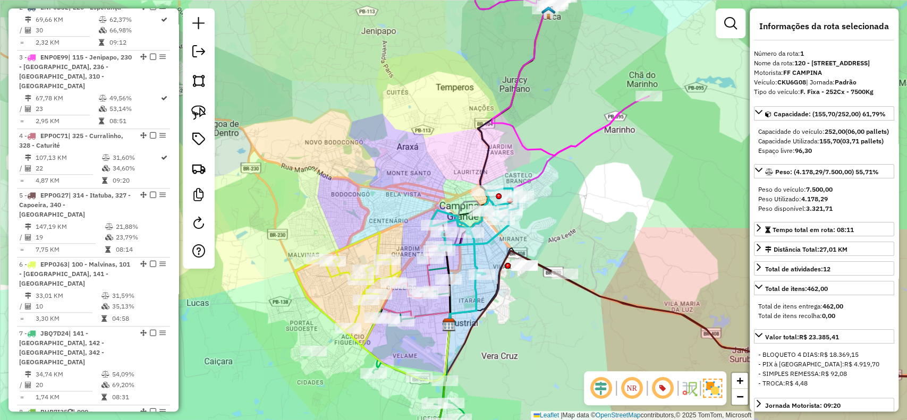
scroll to position [438, 0]
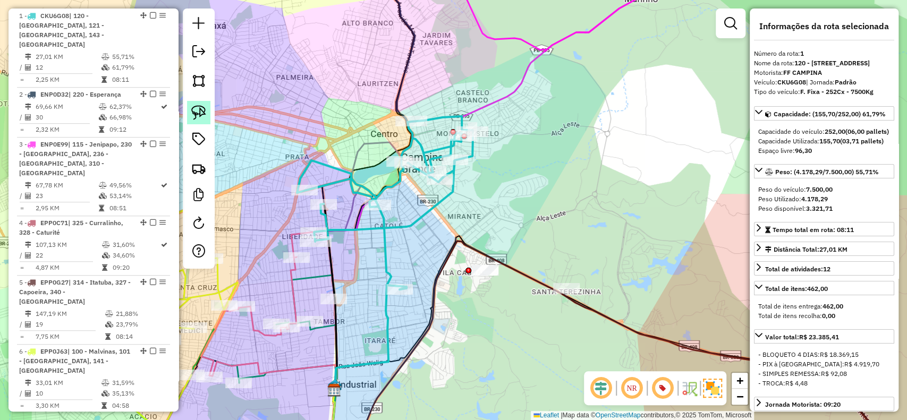
click at [200, 113] on img at bounding box center [198, 112] width 15 height 15
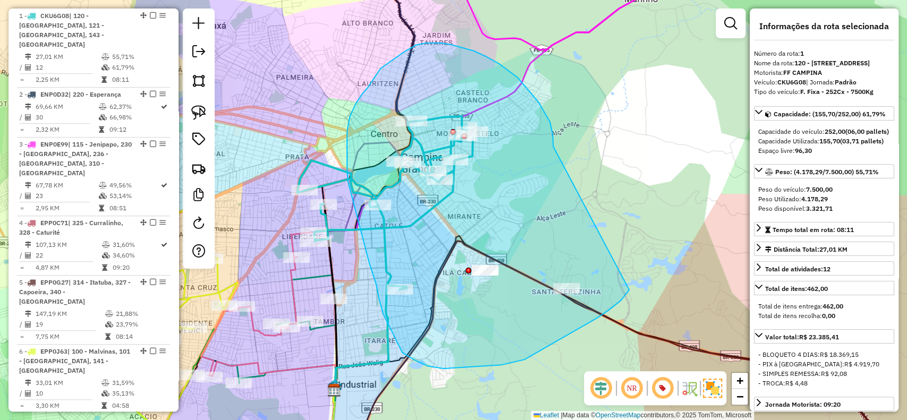
drag, startPoint x: 499, startPoint y: 64, endPoint x: 629, endPoint y: 290, distance: 261.2
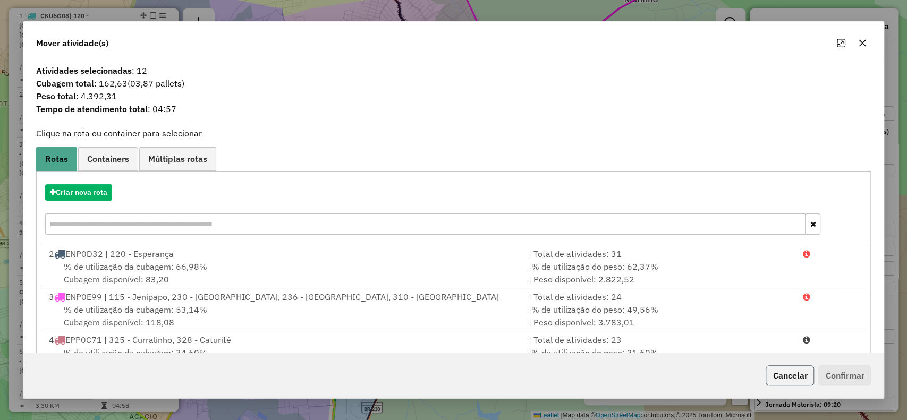
click at [784, 372] on button "Cancelar" at bounding box center [790, 376] width 48 height 20
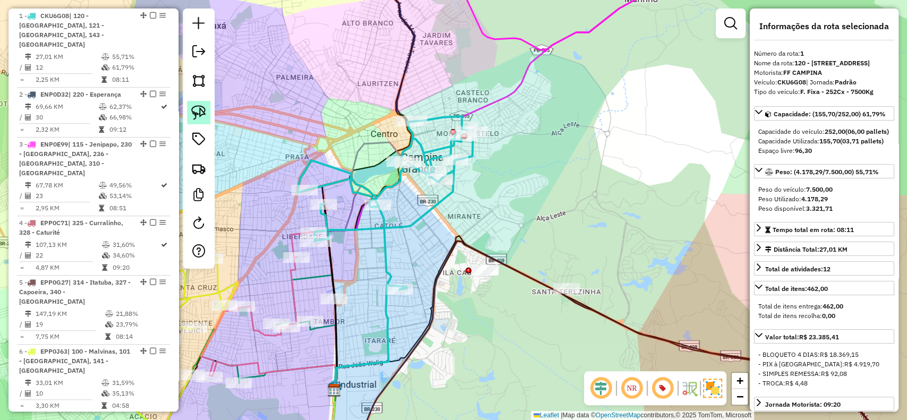
click at [201, 114] on img at bounding box center [198, 112] width 15 height 15
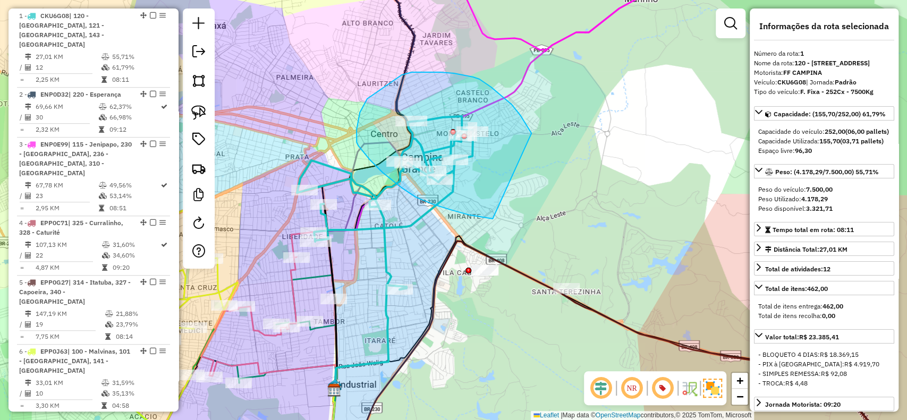
drag, startPoint x: 491, startPoint y: 87, endPoint x: 515, endPoint y: 216, distance: 131.4
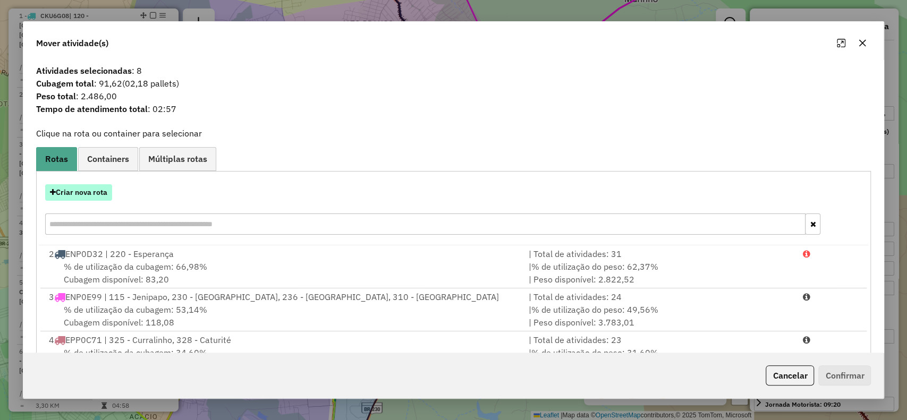
click at [85, 189] on button "Criar nova rota" at bounding box center [78, 192] width 67 height 16
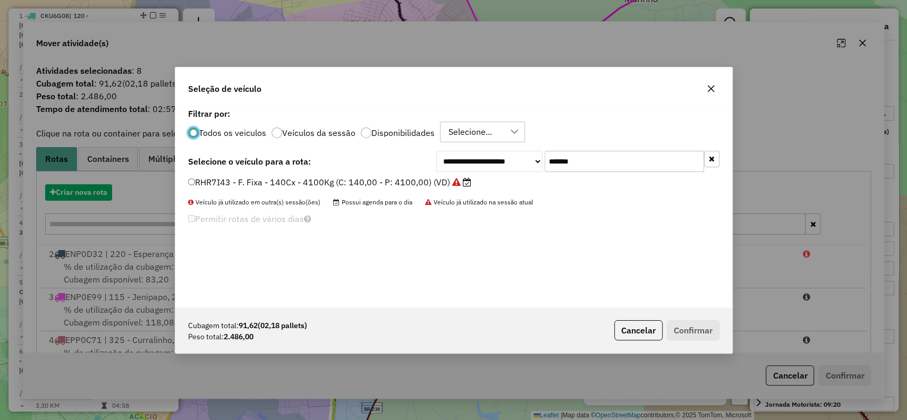
scroll to position [5, 3]
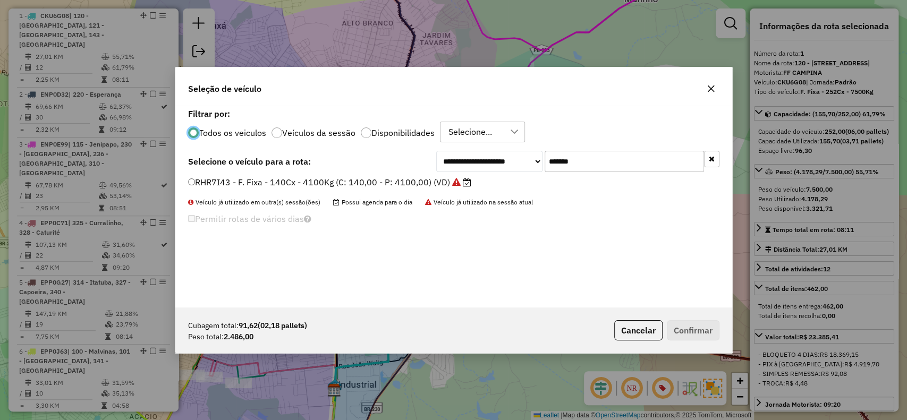
click at [473, 156] on div "**********" at bounding box center [577, 161] width 283 height 21
paste input "text"
type input "*******"
click at [431, 182] on label "BYQ8C48 - F. Fixa - 252Cx - 7100Kg (C: 252,00 - P: 7100,00) (VD)" at bounding box center [325, 182] width 274 height 13
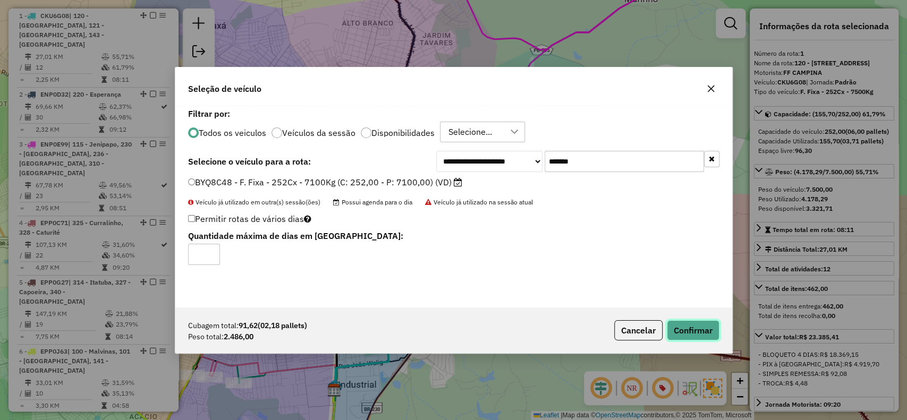
drag, startPoint x: 682, startPoint y: 334, endPoint x: 676, endPoint y: 331, distance: 5.9
click at [680, 334] on button "Confirmar" at bounding box center [693, 331] width 53 height 20
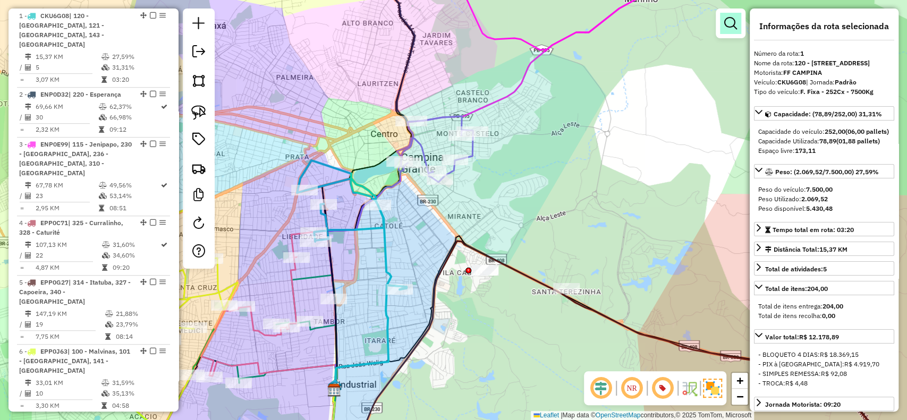
click at [730, 33] on link at bounding box center [730, 23] width 21 height 21
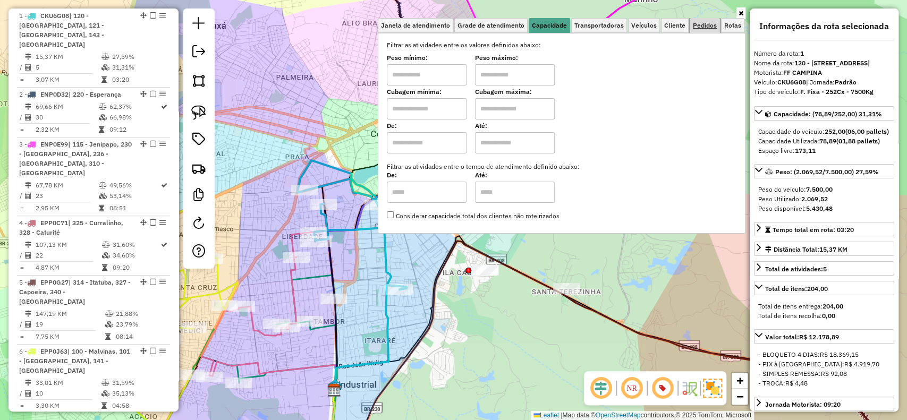
click at [708, 30] on link "Pedidos" at bounding box center [705, 25] width 30 height 15
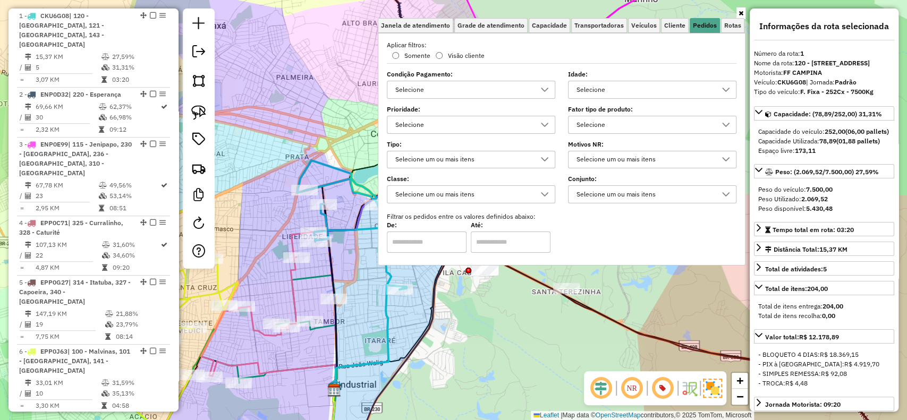
click at [616, 125] on div "Selecione" at bounding box center [644, 124] width 143 height 17
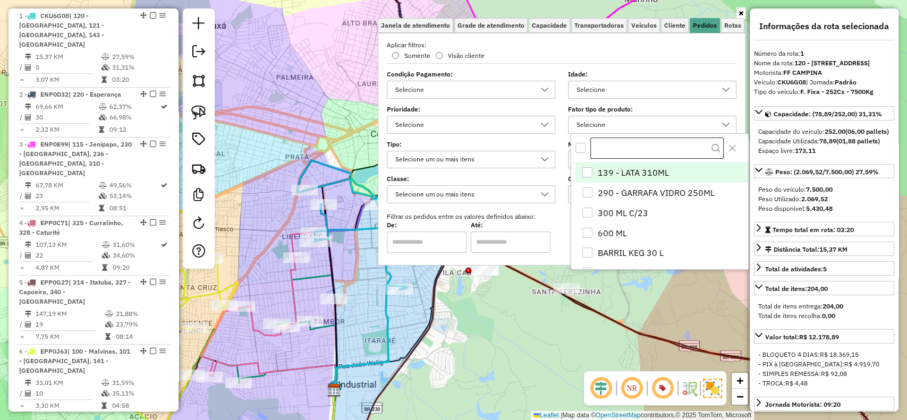
scroll to position [6, 37]
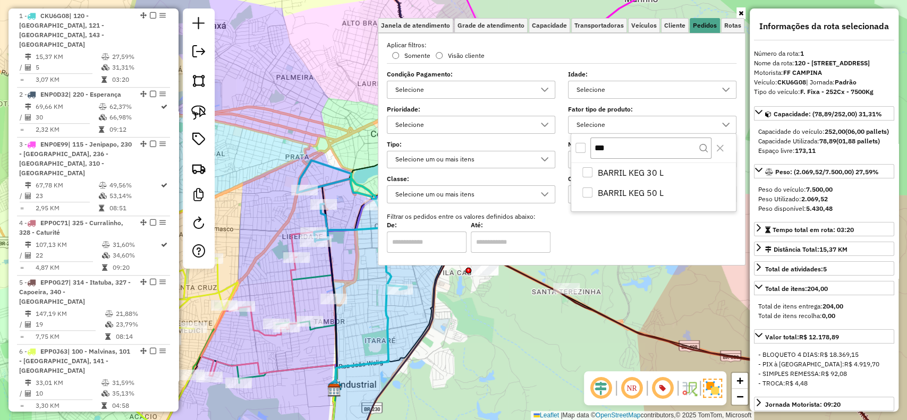
type input "***"
click at [587, 143] on div "***" at bounding box center [653, 148] width 165 height 29
click at [578, 147] on div "All items unselected" at bounding box center [581, 148] width 10 height 10
click at [495, 309] on div "Janela de atendimento Grade de atendimento Capacidade Transportadoras Veículos …" at bounding box center [453, 210] width 907 height 420
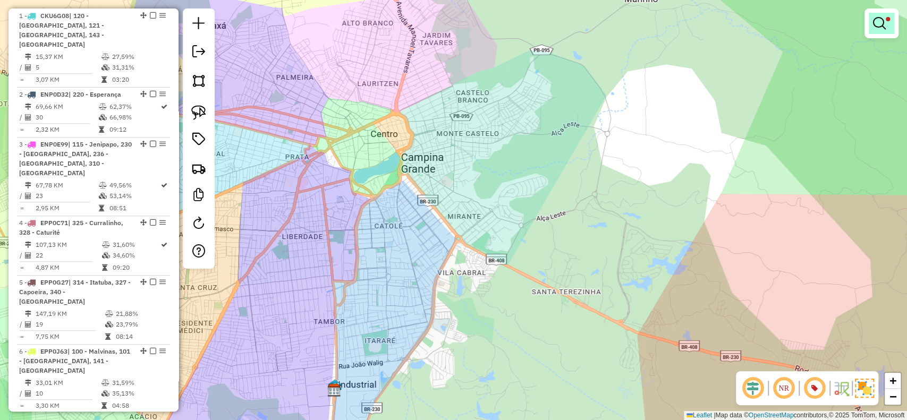
click at [869, 23] on link at bounding box center [882, 23] width 26 height 21
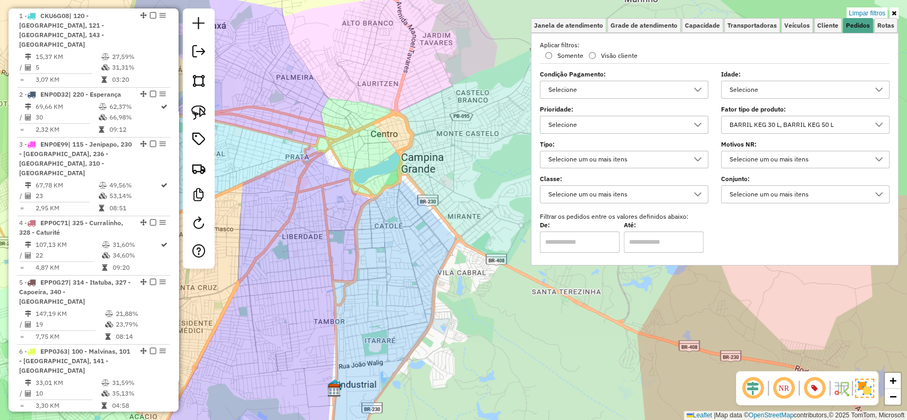
click at [786, 127] on div "BARRIL KEG 30 L, BARRIL KEG 50 L" at bounding box center [797, 124] width 143 height 17
click at [736, 146] on icon "All items selected" at bounding box center [733, 147] width 7 height 7
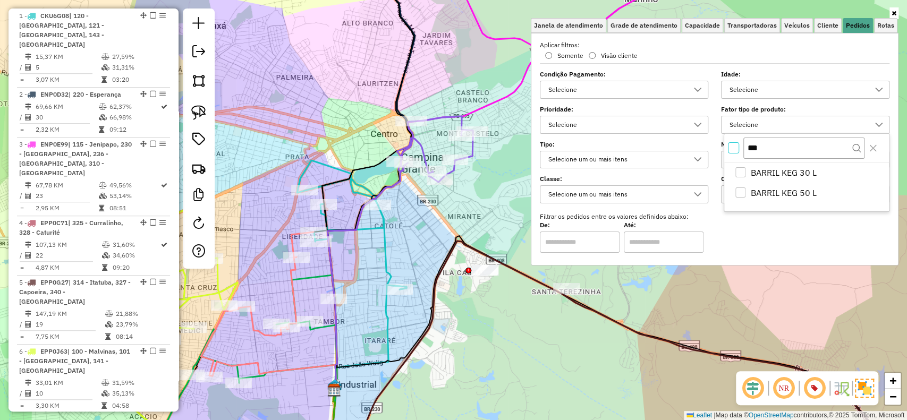
click at [425, 148] on icon at bounding box center [435, 149] width 76 height 66
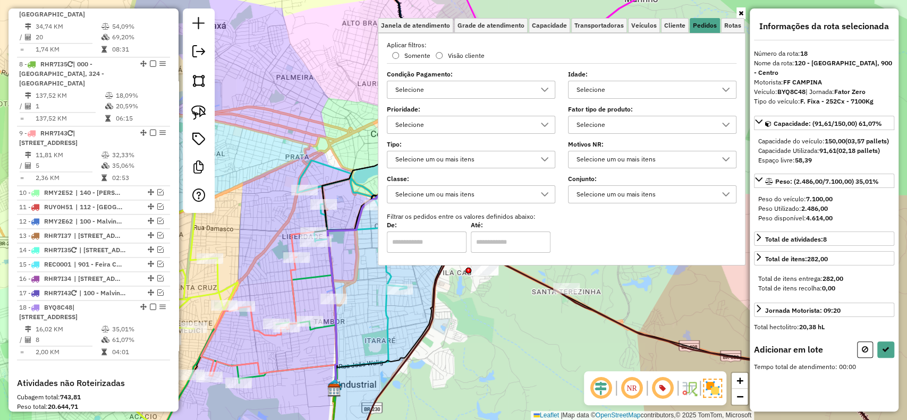
scroll to position [1047, 0]
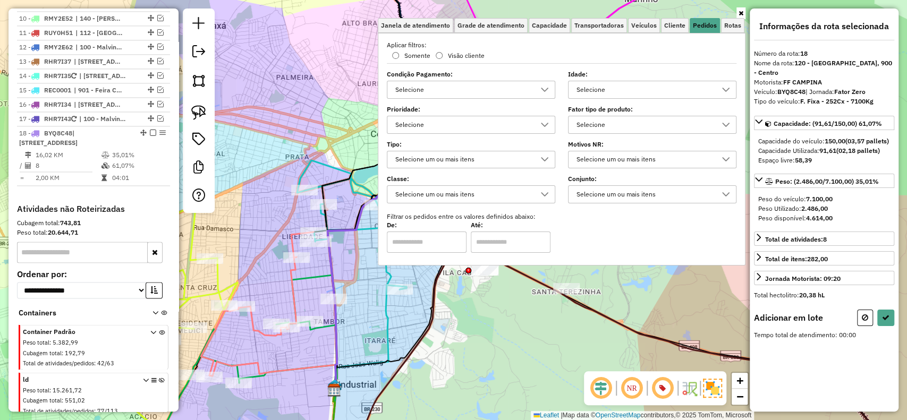
click at [480, 338] on div "Janela de atendimento Grade de atendimento Capacidade Transportadoras Veículos …" at bounding box center [453, 210] width 907 height 420
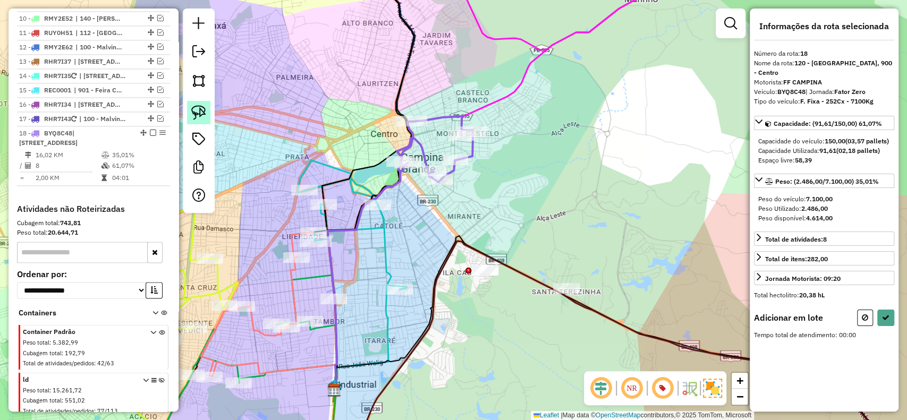
click at [200, 119] on img at bounding box center [198, 112] width 15 height 15
drag, startPoint x: 359, startPoint y: 209, endPoint x: 390, endPoint y: 247, distance: 49.5
click at [197, 111] on img at bounding box center [198, 112] width 15 height 15
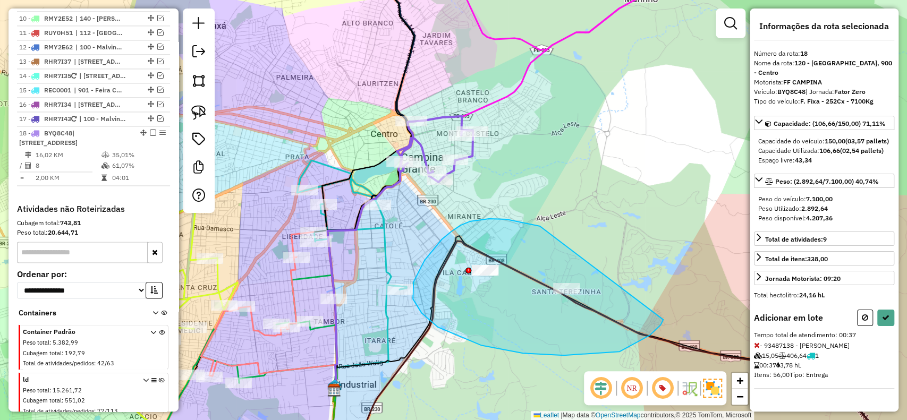
drag, startPoint x: 539, startPoint y: 226, endPoint x: 666, endPoint y: 311, distance: 152.5
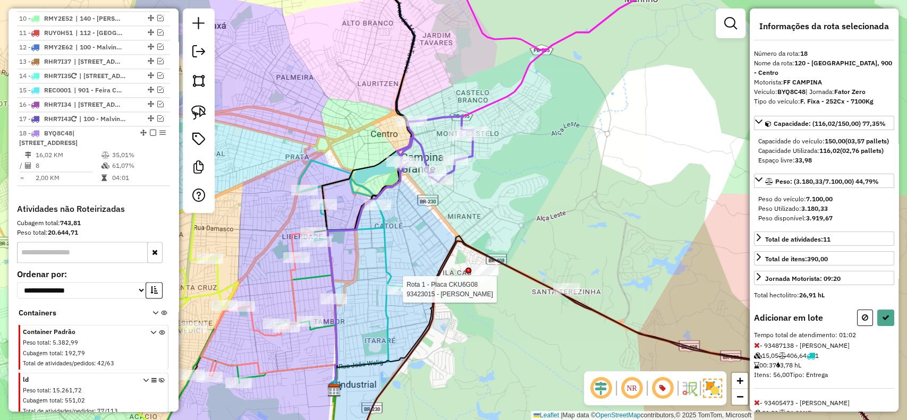
click at [402, 295] on div at bounding box center [399, 289] width 27 height 11
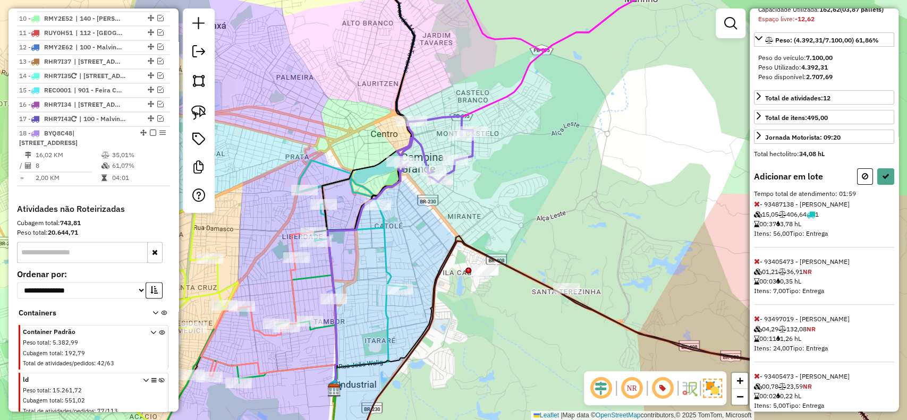
scroll to position [361, 0]
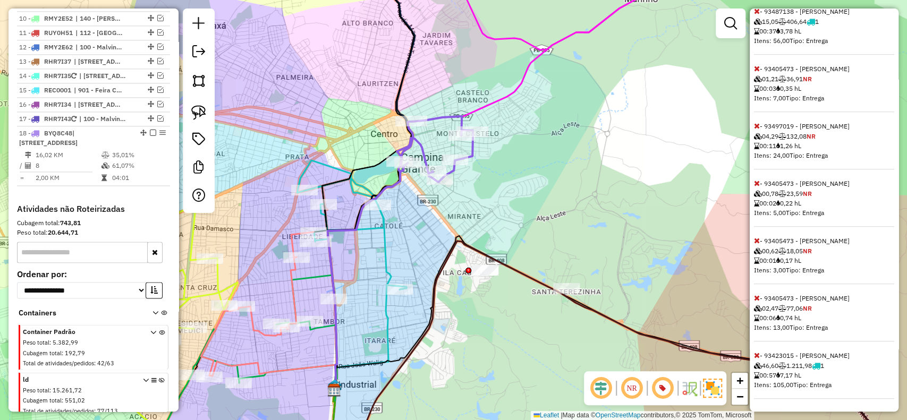
click at [758, 355] on icon at bounding box center [757, 355] width 6 height 7
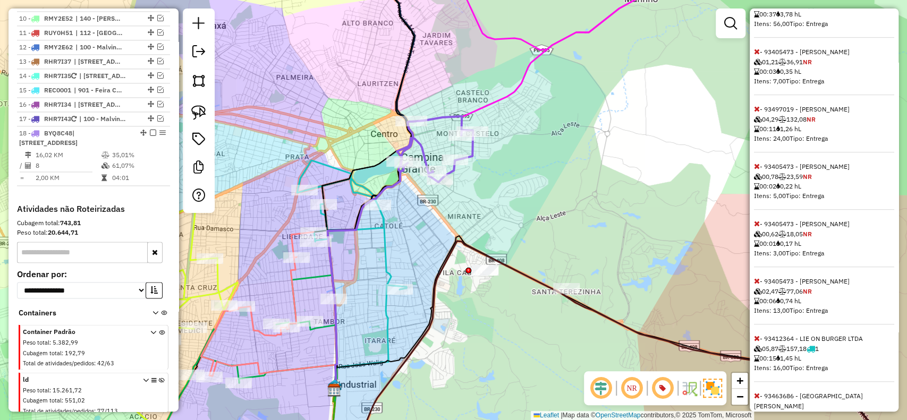
scroll to position [196, 0]
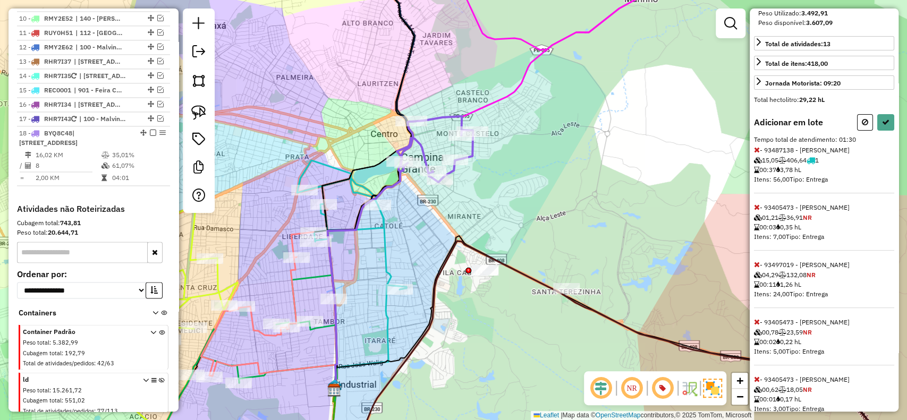
click at [873, 131] on div at bounding box center [875, 122] width 37 height 16
click at [884, 131] on button at bounding box center [886, 122] width 17 height 16
select select "**********"
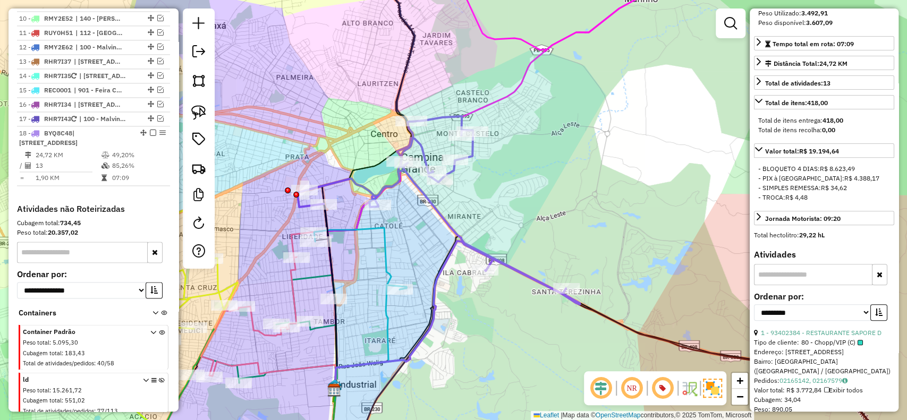
scroll to position [0, 0]
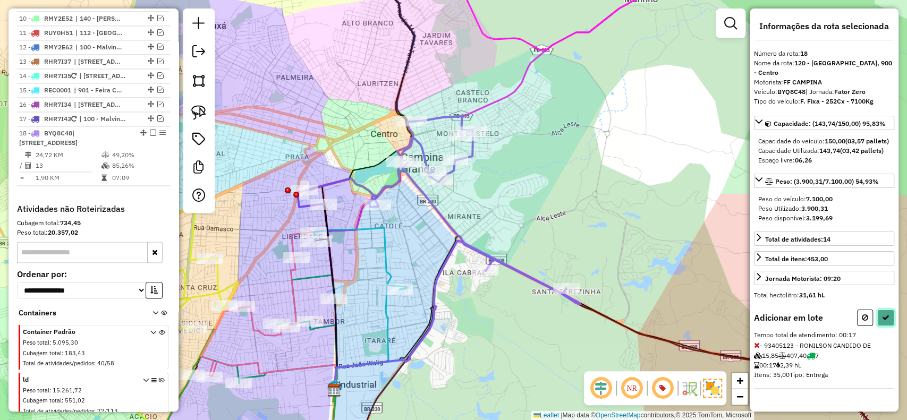
click at [891, 325] on button at bounding box center [886, 318] width 17 height 16
select select "**********"
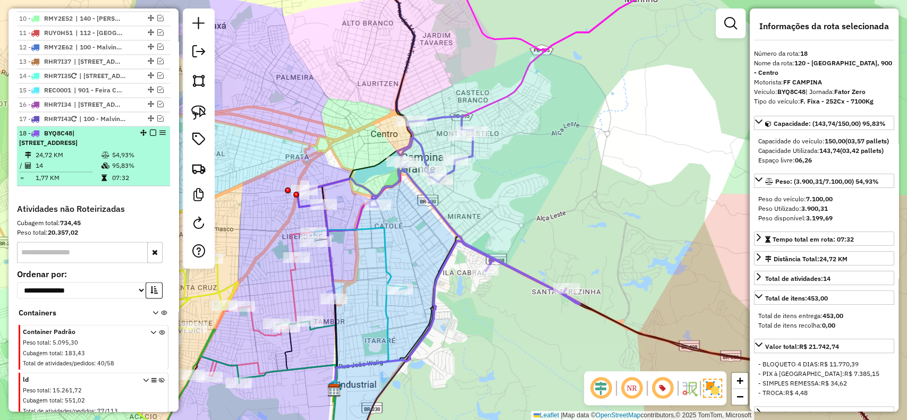
click at [150, 130] on em at bounding box center [153, 133] width 6 height 6
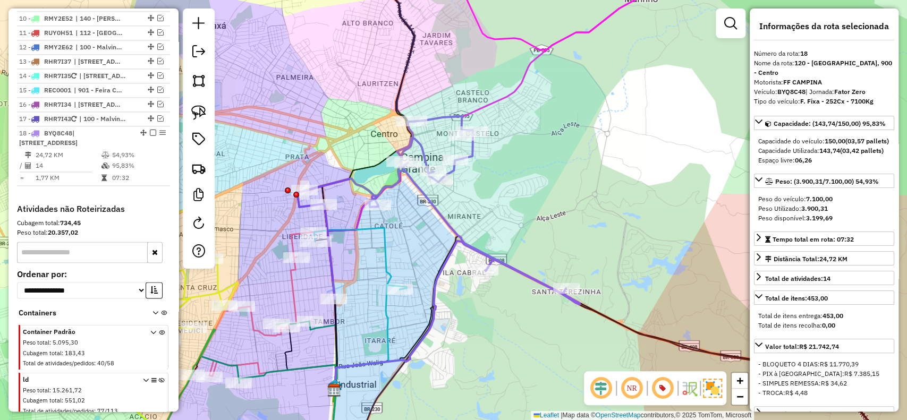
scroll to position [1002, 0]
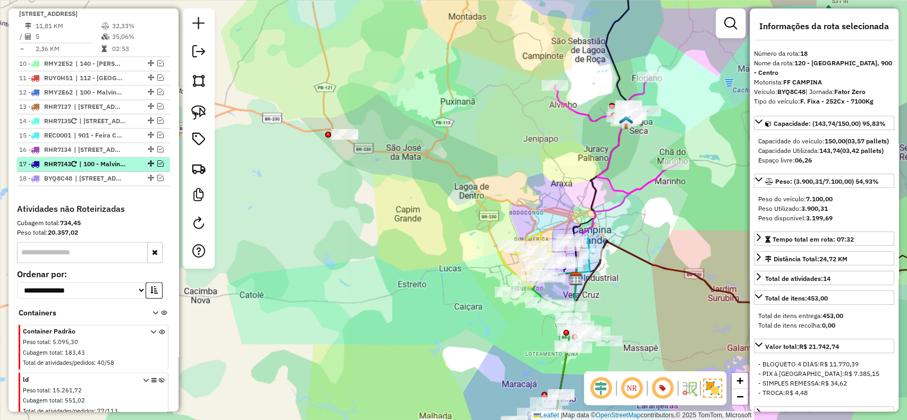
click at [157, 161] on em at bounding box center [160, 164] width 6 height 6
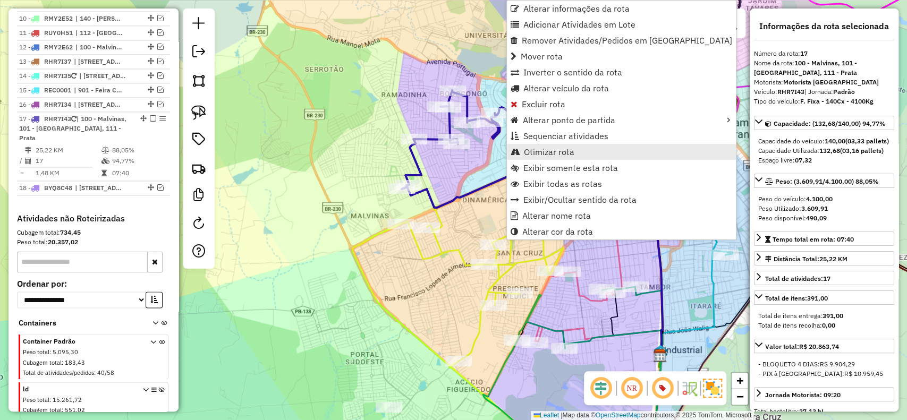
scroll to position [1057, 0]
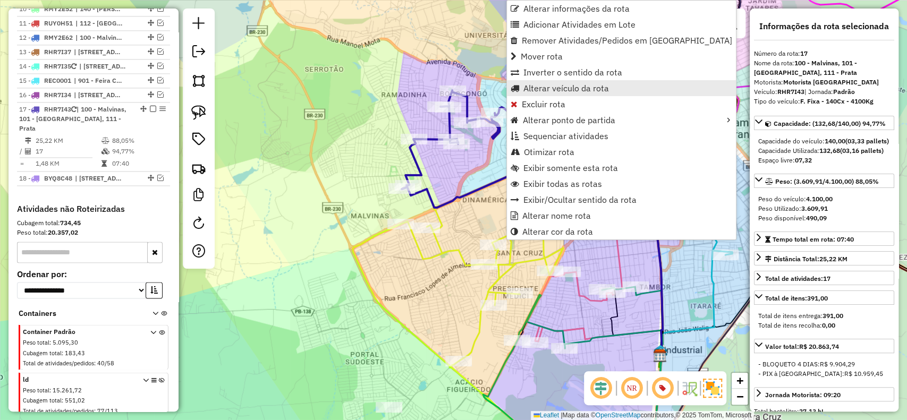
click at [537, 91] on span "Alterar veículo da rota" at bounding box center [567, 88] width 86 height 9
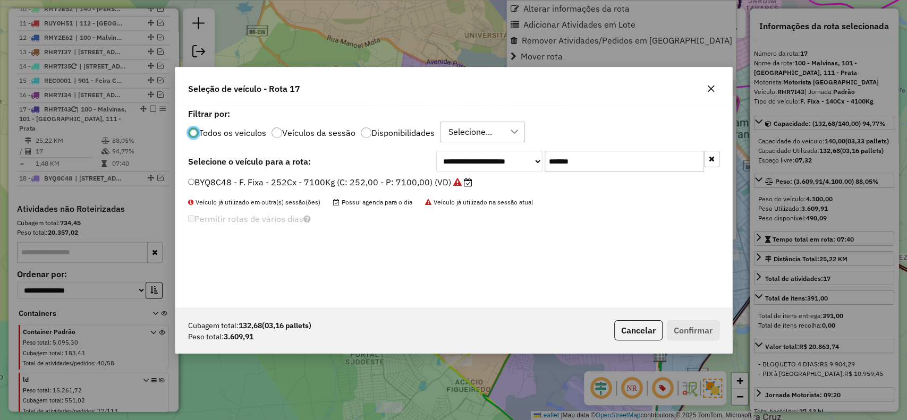
scroll to position [5, 3]
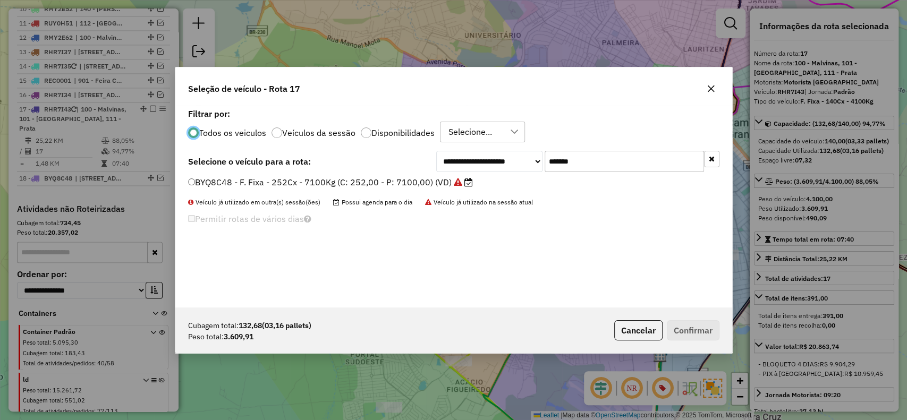
drag, startPoint x: 591, startPoint y: 159, endPoint x: 464, endPoint y: 167, distance: 127.3
click at [470, 164] on div "**********" at bounding box center [577, 161] width 283 height 21
paste input "text"
type input "*******"
click at [431, 183] on label "EPP0J63 - F. Fixa - 252Cx - 7500Kg (C: 252,00 - P: 7500,00) (VD)" at bounding box center [329, 182] width 283 height 13
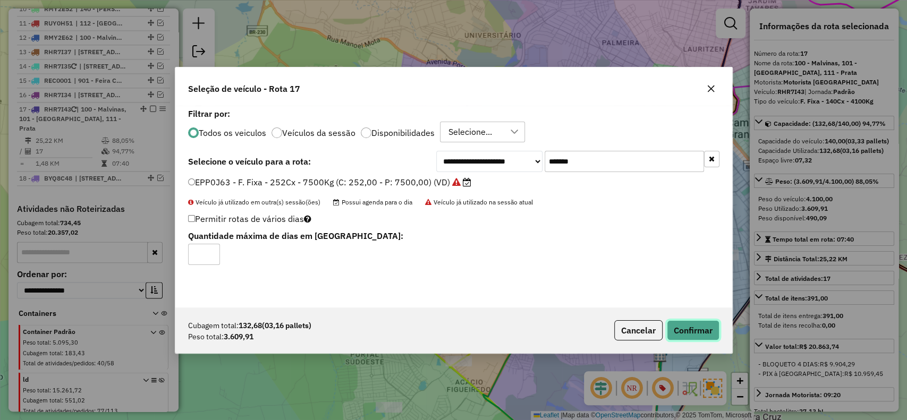
click at [680, 337] on button "Confirmar" at bounding box center [693, 331] width 53 height 20
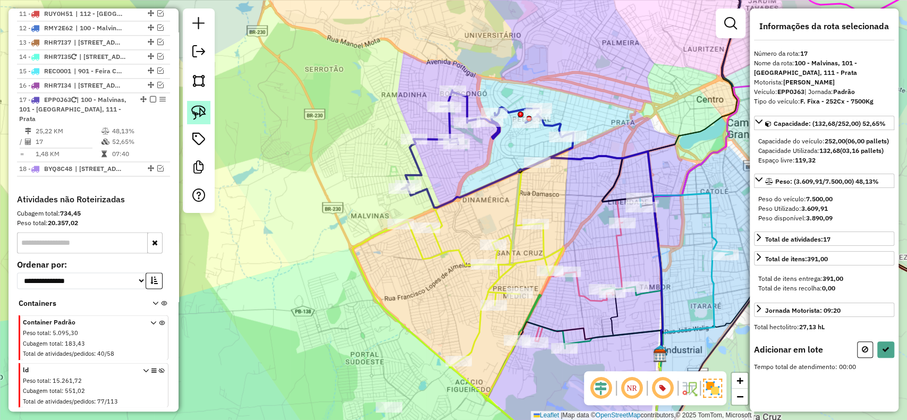
click at [203, 112] on img at bounding box center [198, 112] width 15 height 15
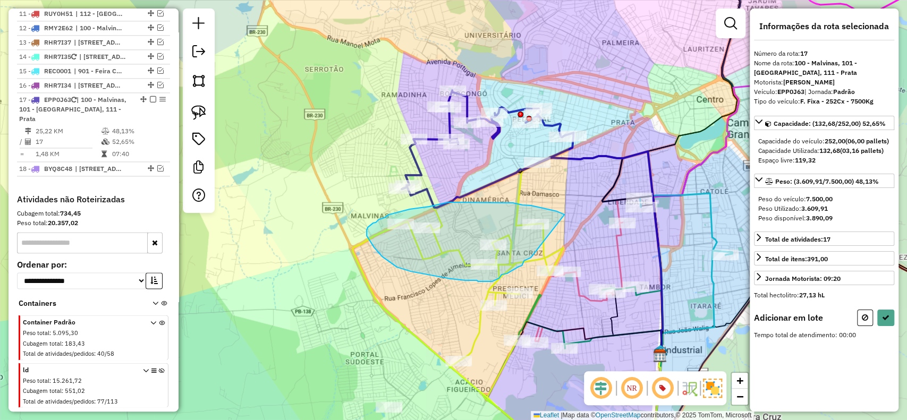
drag, startPoint x: 553, startPoint y: 211, endPoint x: 531, endPoint y: 258, distance: 51.6
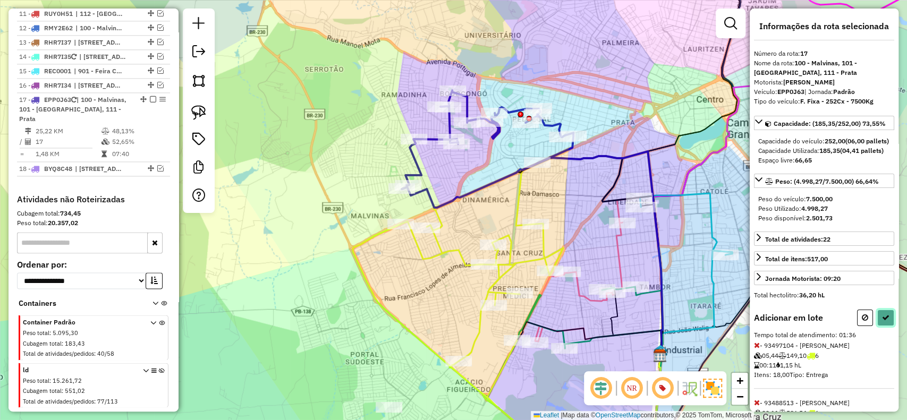
click at [889, 326] on button at bounding box center [886, 318] width 17 height 16
select select "**********"
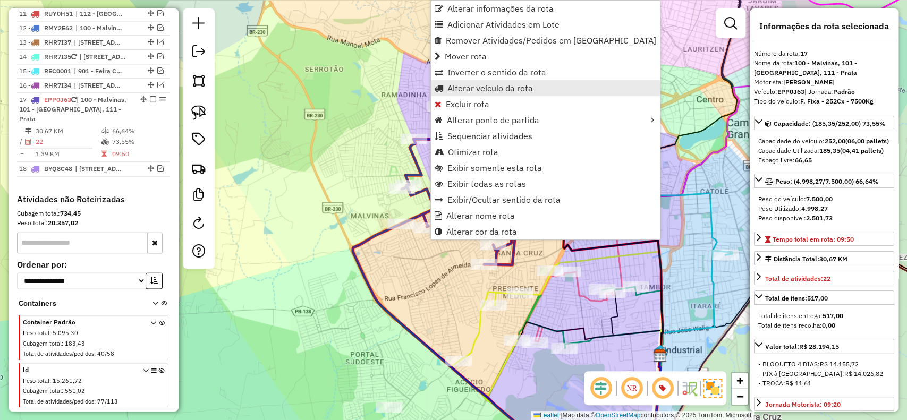
click at [456, 85] on span "Alterar veículo da rota" at bounding box center [491, 88] width 86 height 9
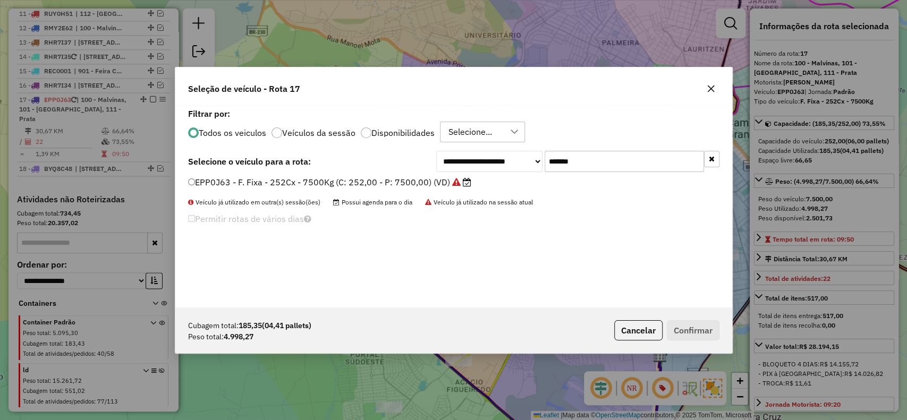
drag, startPoint x: 587, startPoint y: 163, endPoint x: 461, endPoint y: 163, distance: 126.0
click at [468, 161] on div "**********" at bounding box center [577, 161] width 283 height 21
paste input "text"
type input "*******"
click at [432, 183] on label "EZU7H29 - F. Fixa - 252Cx - 7100Kg (C: 252,00 - P: 7100,00) (VD)" at bounding box center [325, 182] width 274 height 13
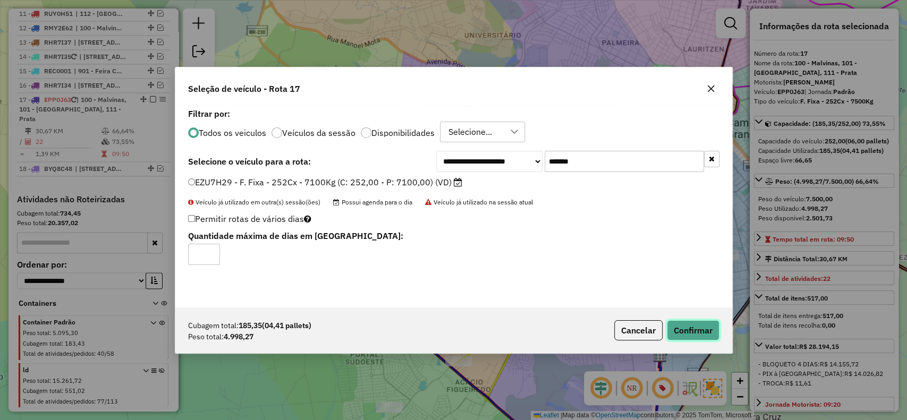
click at [692, 330] on button "Confirmar" at bounding box center [693, 331] width 53 height 20
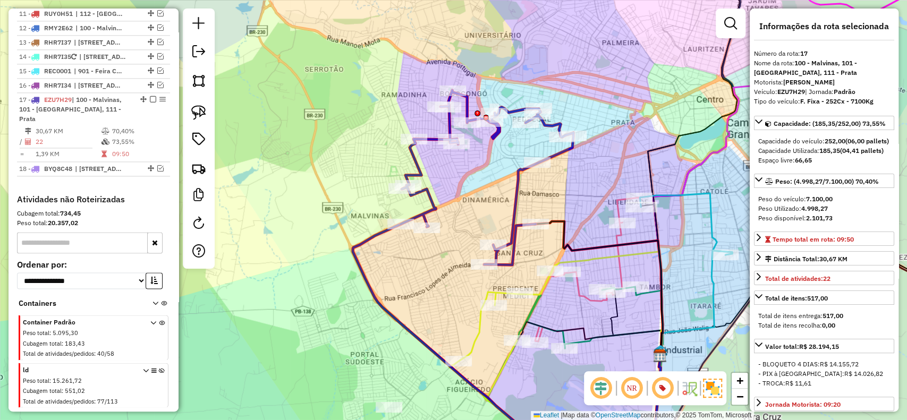
scroll to position [1047, 0]
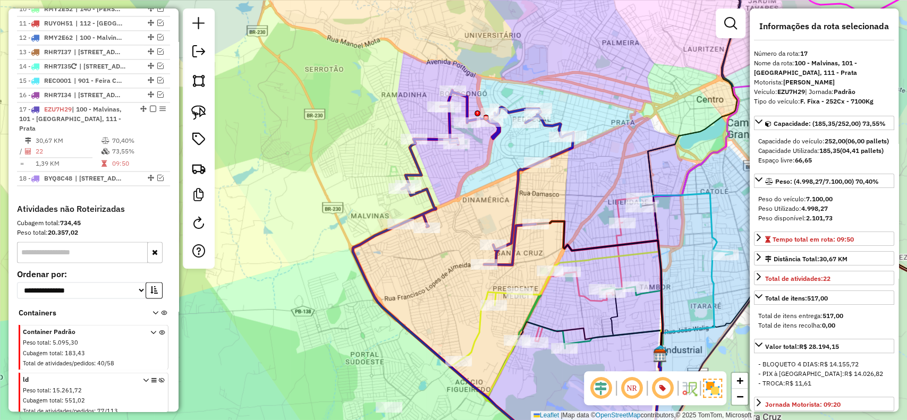
click at [529, 232] on div "Janela de atendimento Grade de atendimento Capacidade Transportadoras Veículos …" at bounding box center [453, 210] width 907 height 420
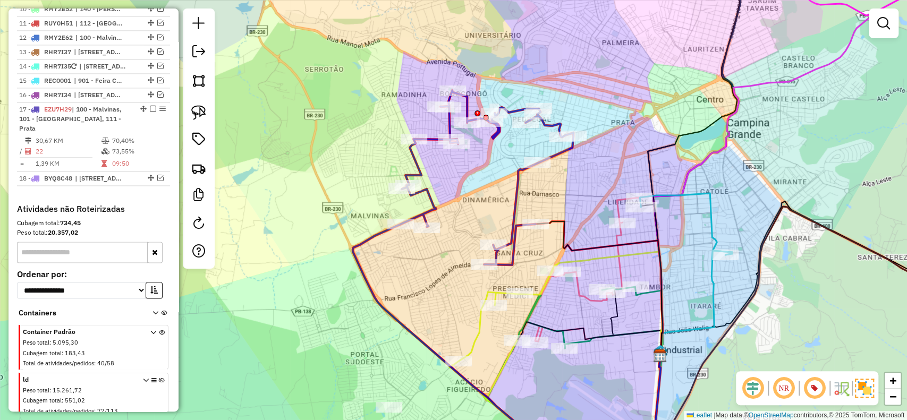
select select "**********"
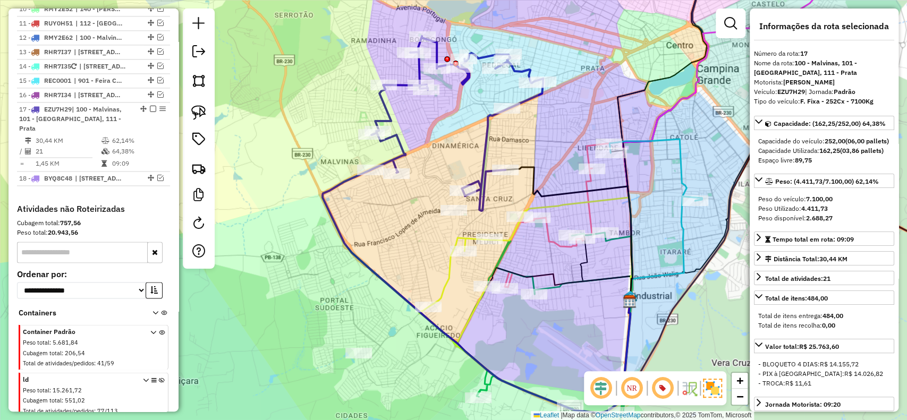
click at [150, 106] on em at bounding box center [153, 109] width 6 height 6
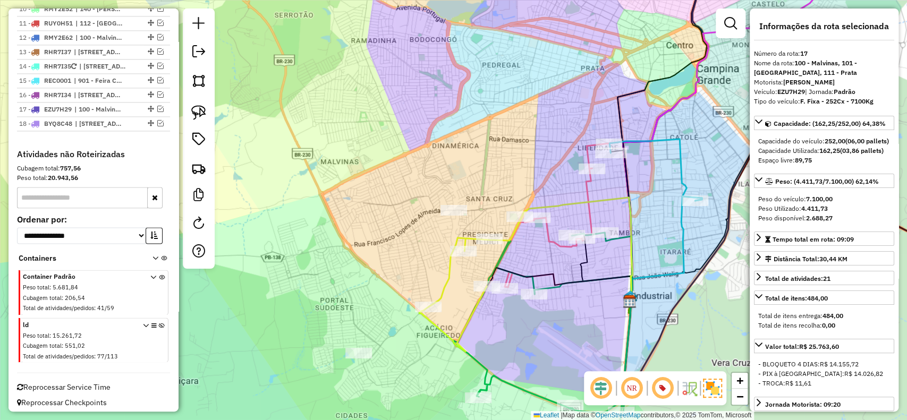
scroll to position [1002, 0]
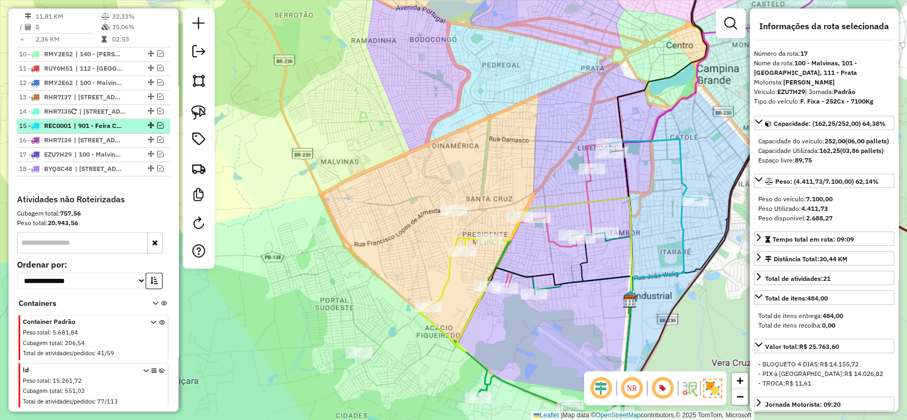
click at [158, 122] on em at bounding box center [160, 125] width 6 height 6
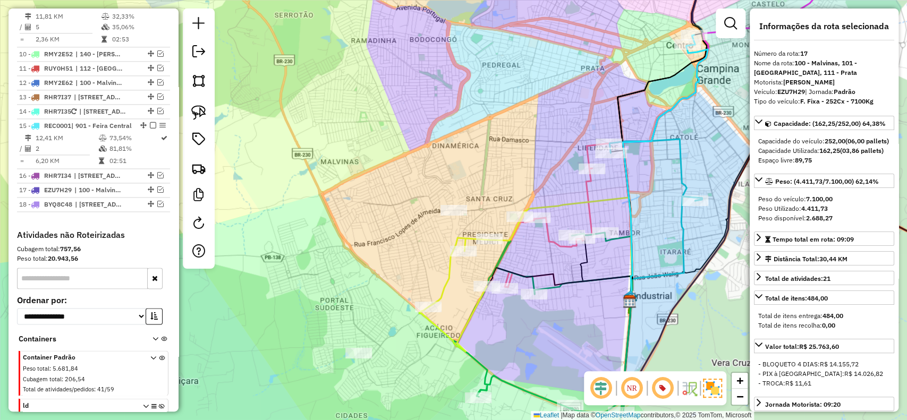
scroll to position [1047, 0]
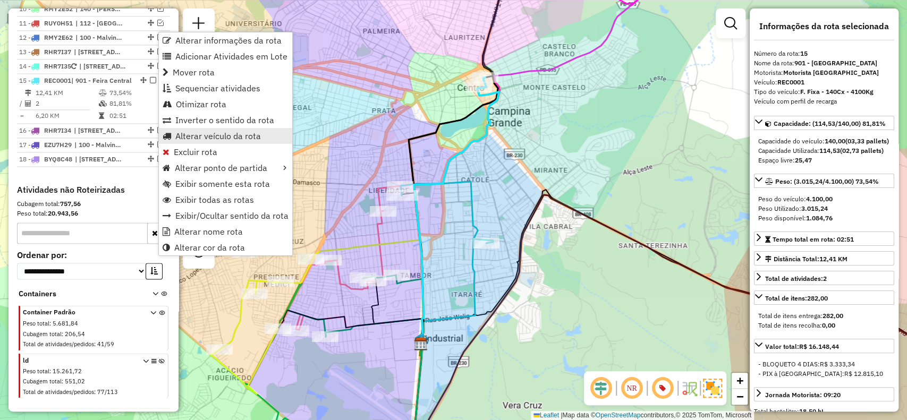
click at [195, 133] on span "Alterar veículo da rota" at bounding box center [218, 136] width 86 height 9
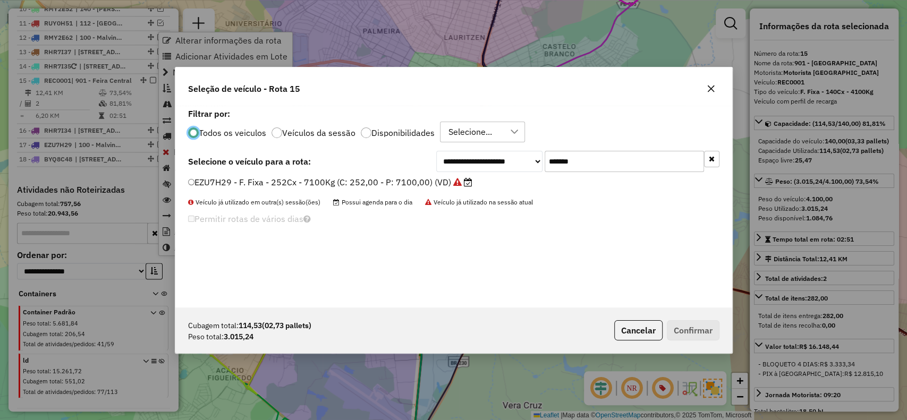
scroll to position [5, 3]
drag, startPoint x: 615, startPoint y: 167, endPoint x: 505, endPoint y: 155, distance: 110.7
click at [505, 155] on div "**********" at bounding box center [577, 161] width 283 height 21
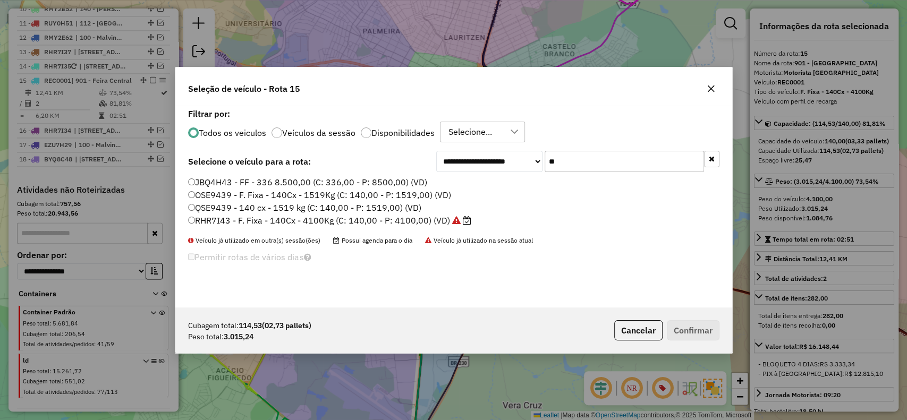
type input "**"
click at [384, 218] on label "RHR7I43 - F. Fixa - 140Cx - 4100Kg (C: 140,00 - P: 4100,00) (VD)" at bounding box center [329, 220] width 283 height 13
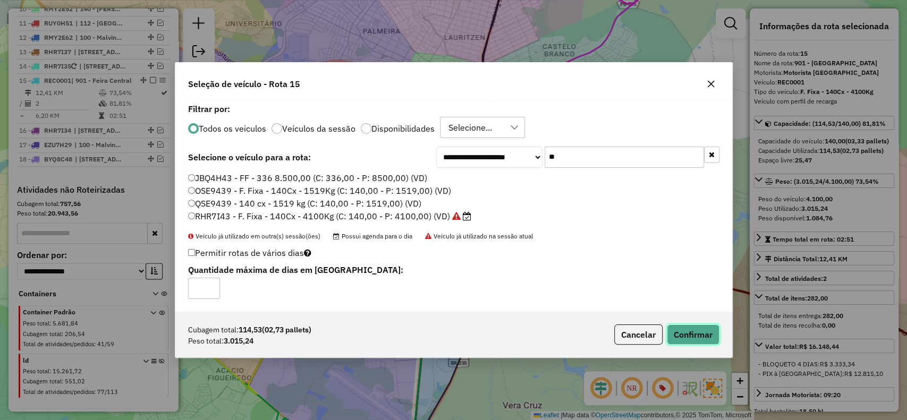
click at [697, 332] on button "Confirmar" at bounding box center [693, 335] width 53 height 20
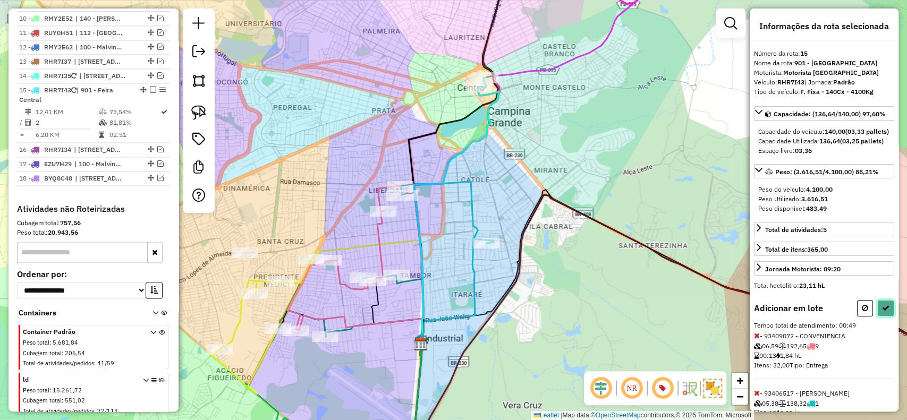
click at [879, 317] on button at bounding box center [886, 308] width 17 height 16
select select "**********"
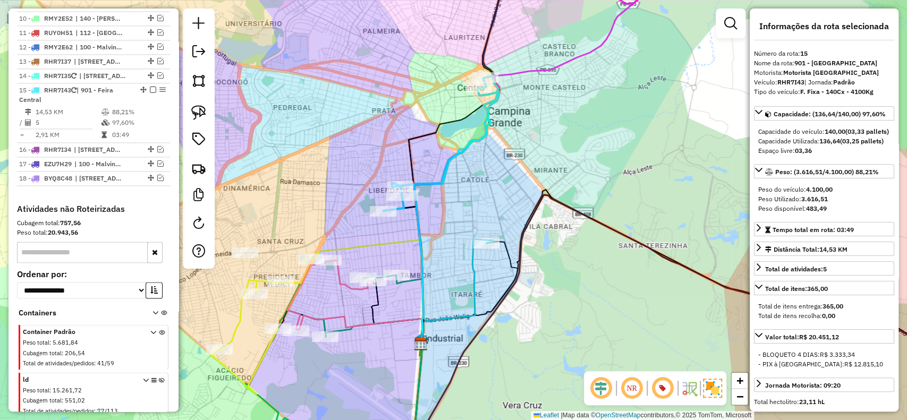
drag, startPoint x: 151, startPoint y: 32, endPoint x: 324, endPoint y: 74, distance: 178.3
click at [151, 87] on em at bounding box center [153, 90] width 6 height 6
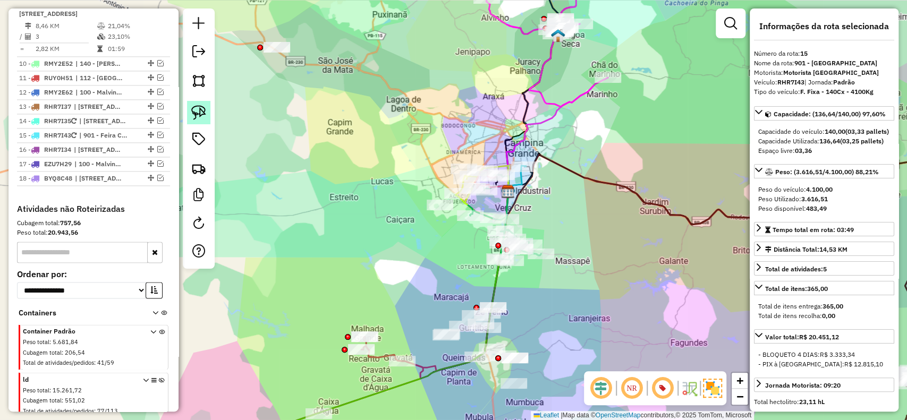
click at [205, 116] on img at bounding box center [198, 112] width 15 height 15
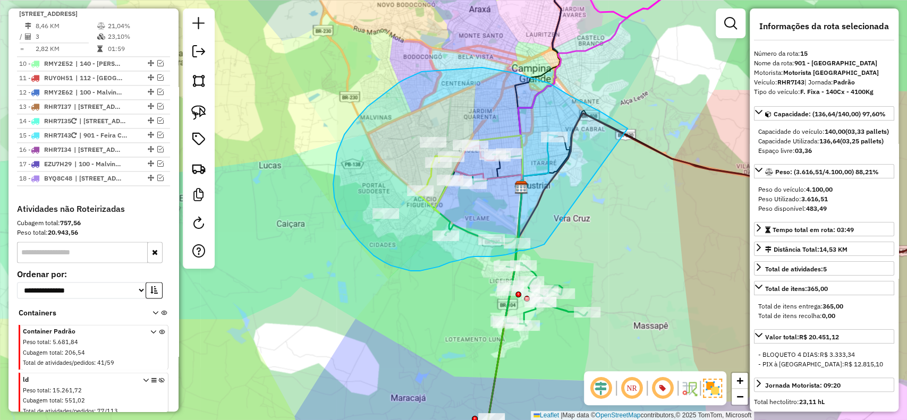
drag, startPoint x: 532, startPoint y: 79, endPoint x: 551, endPoint y: 243, distance: 165.3
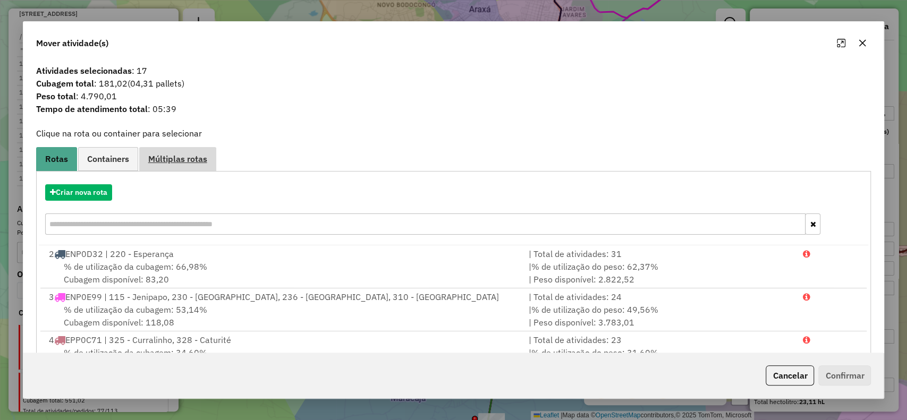
click at [189, 151] on link "Múltiplas rotas" at bounding box center [177, 159] width 77 height 24
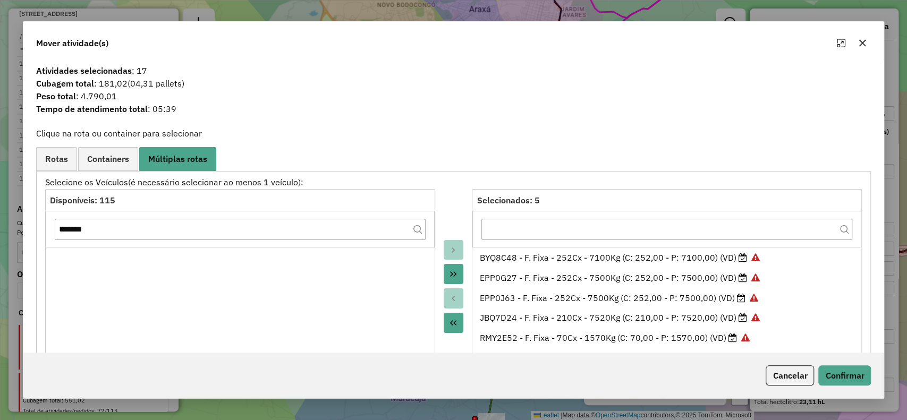
click at [457, 324] on button "Move All to Source" at bounding box center [454, 323] width 20 height 20
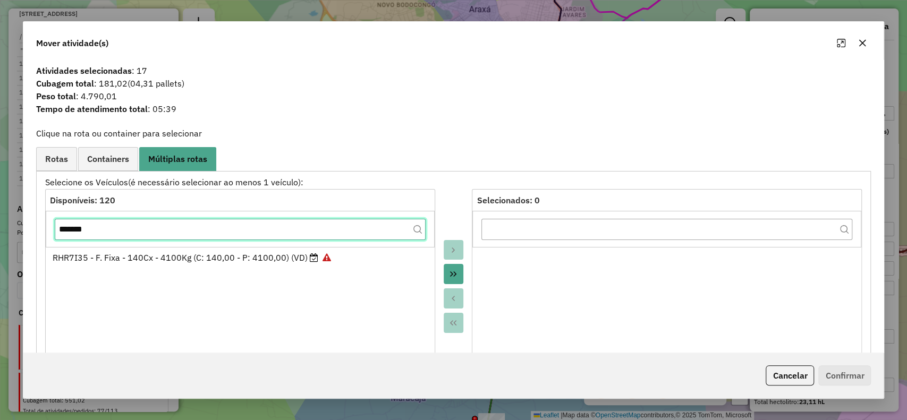
click at [350, 231] on input "*******" at bounding box center [240, 229] width 371 height 21
paste input "text"
click at [350, 231] on input "*******" at bounding box center [240, 229] width 371 height 21
type input "*******"
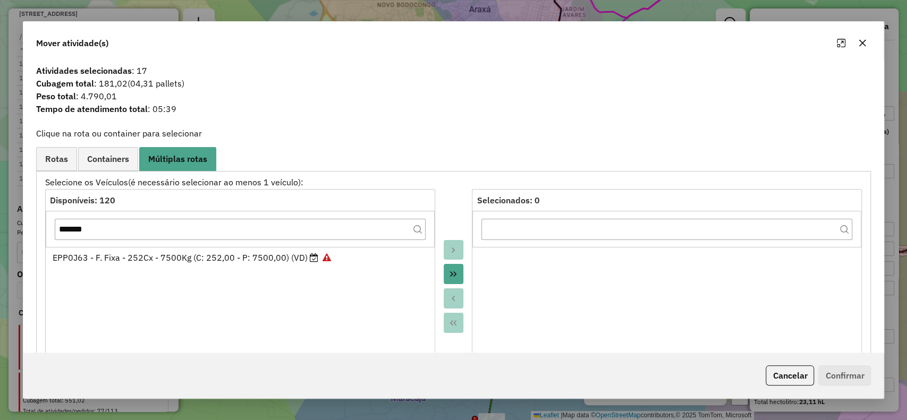
click at [311, 271] on ul "EPP0J63 - F. Fixa - 252Cx - 7500Kg (C: 252,00 - P: 7500,00) (VD)" at bounding box center [240, 311] width 389 height 128
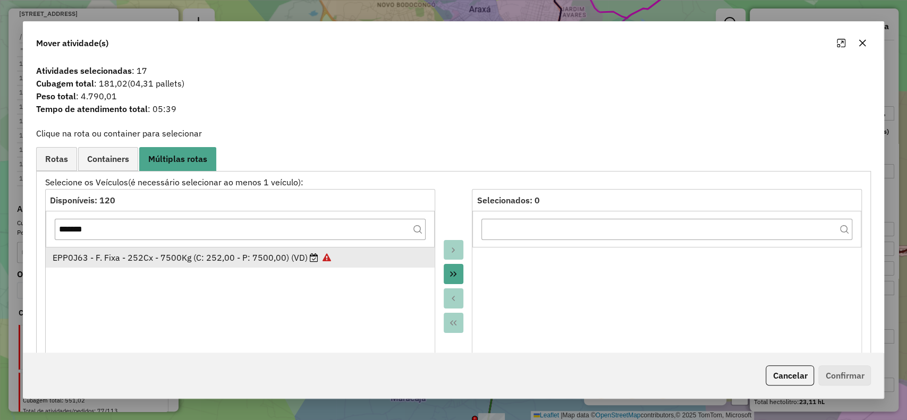
click at [342, 258] on div "EPP0J63 - F. Fixa - 252Cx - 7500Kg (C: 252,00 - P: 7500,00) (VD)" at bounding box center [240, 257] width 375 height 13
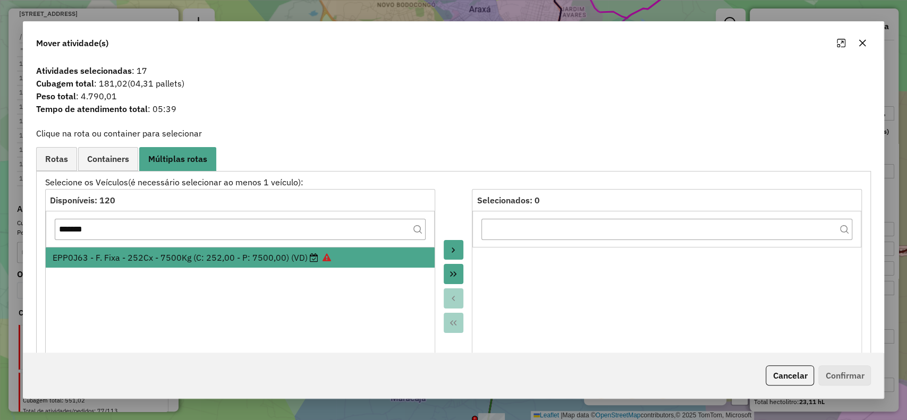
click at [458, 247] on button "Move to Target" at bounding box center [454, 250] width 20 height 20
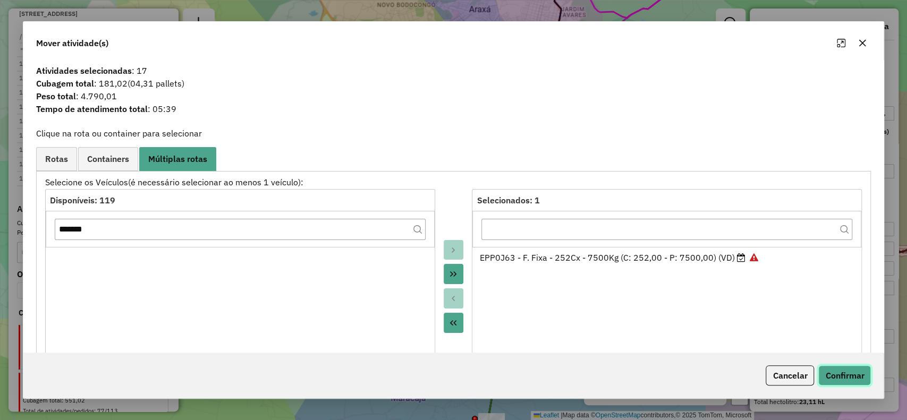
click at [852, 370] on button "Confirmar" at bounding box center [845, 376] width 53 height 20
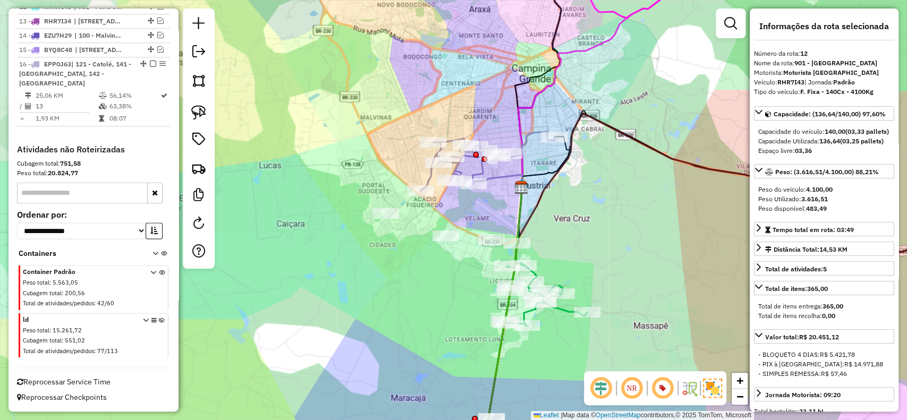
scroll to position [876, 0]
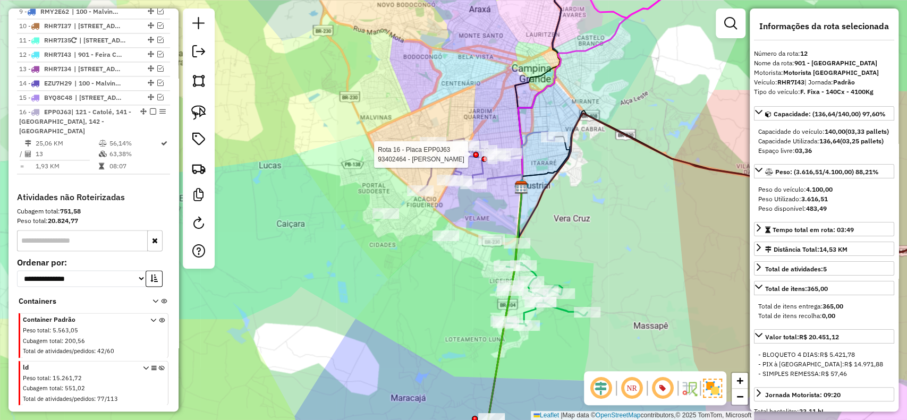
click at [484, 162] on div at bounding box center [485, 159] width 6 height 6
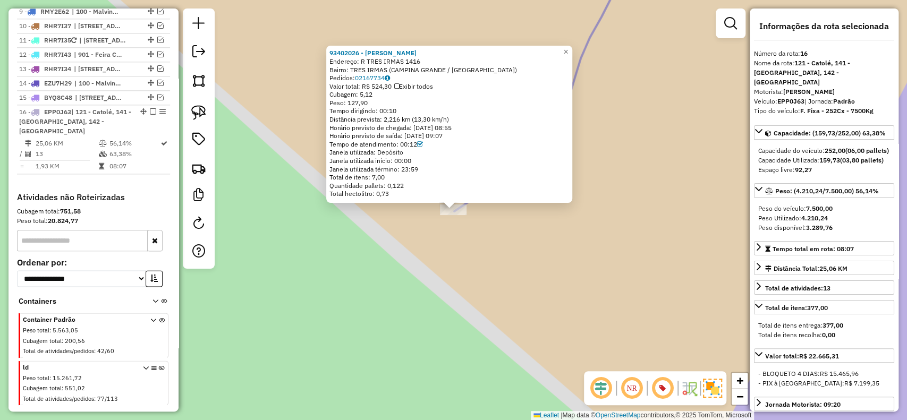
scroll to position [884, 0]
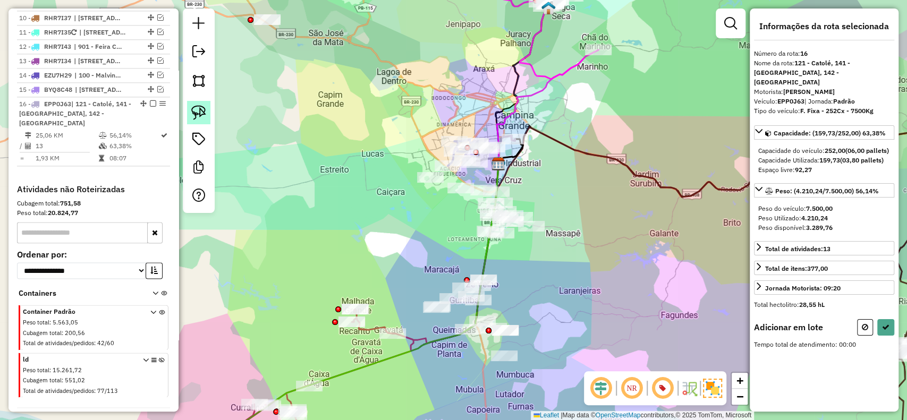
click at [201, 115] on img at bounding box center [198, 112] width 15 height 15
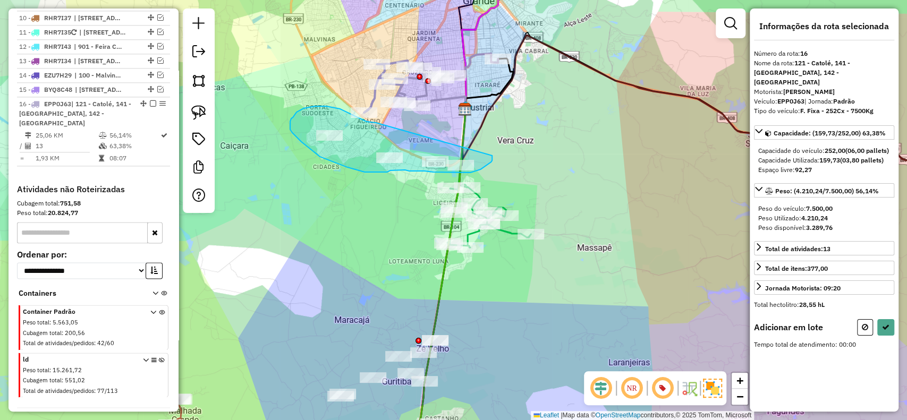
drag, startPoint x: 376, startPoint y: 123, endPoint x: 492, endPoint y: 156, distance: 121.0
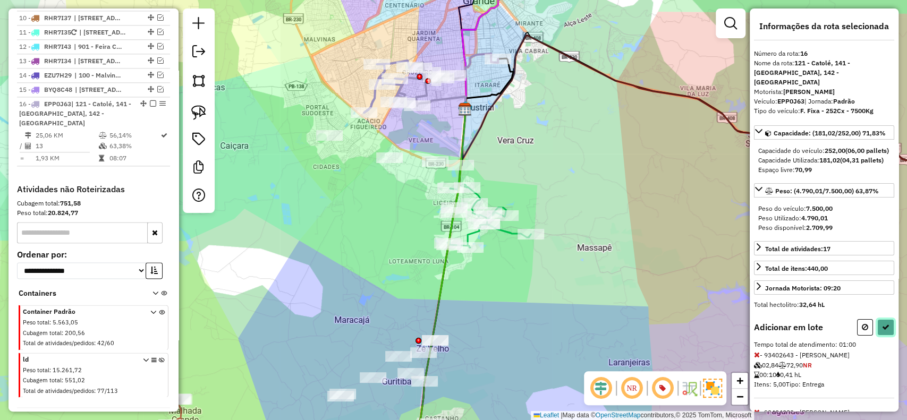
click at [887, 333] on button at bounding box center [886, 327] width 17 height 16
select select "**********"
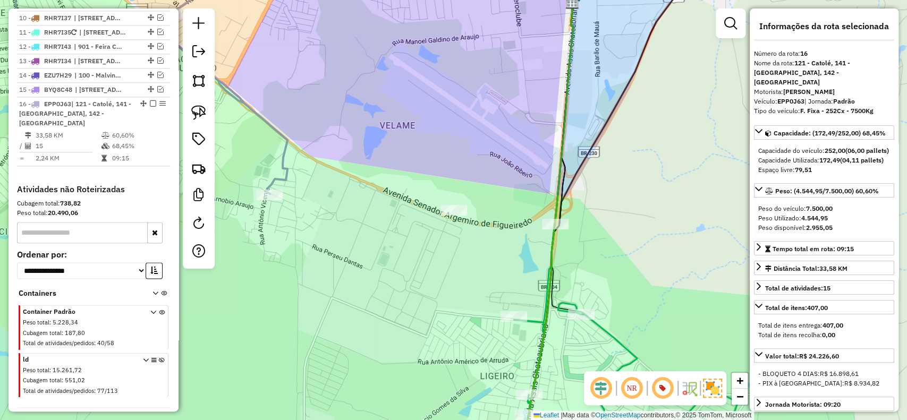
drag, startPoint x: 152, startPoint y: 63, endPoint x: 168, endPoint y: 69, distance: 17.5
click at [152, 100] on em at bounding box center [153, 103] width 6 height 6
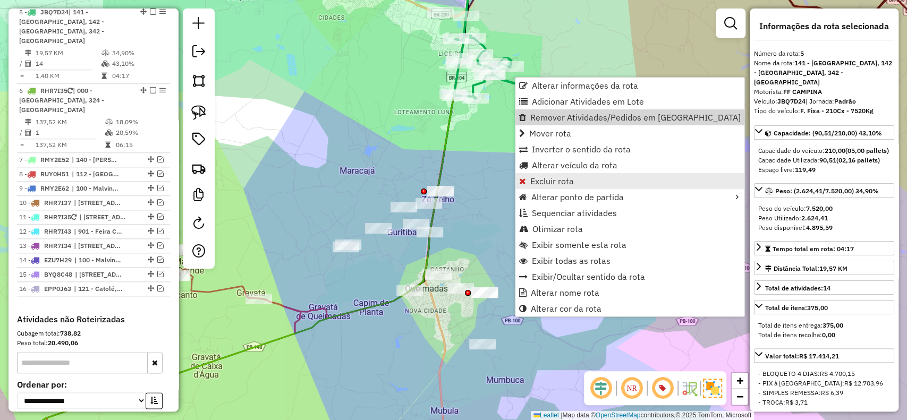
scroll to position [676, 0]
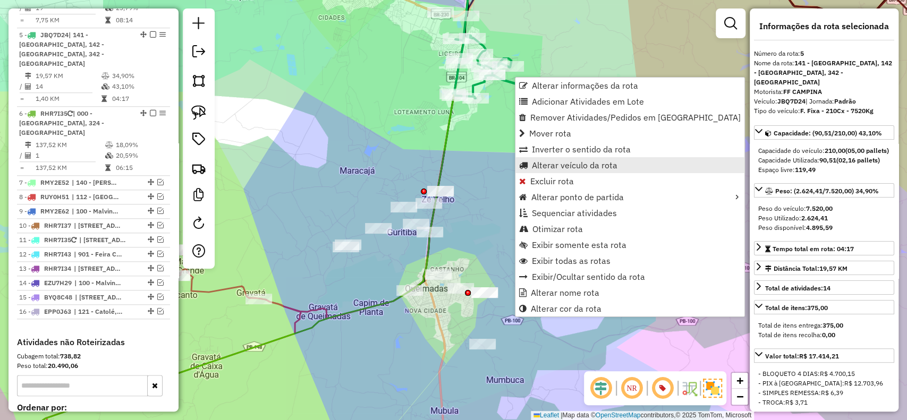
click at [548, 167] on span "Alterar veículo da rota" at bounding box center [575, 165] width 86 height 9
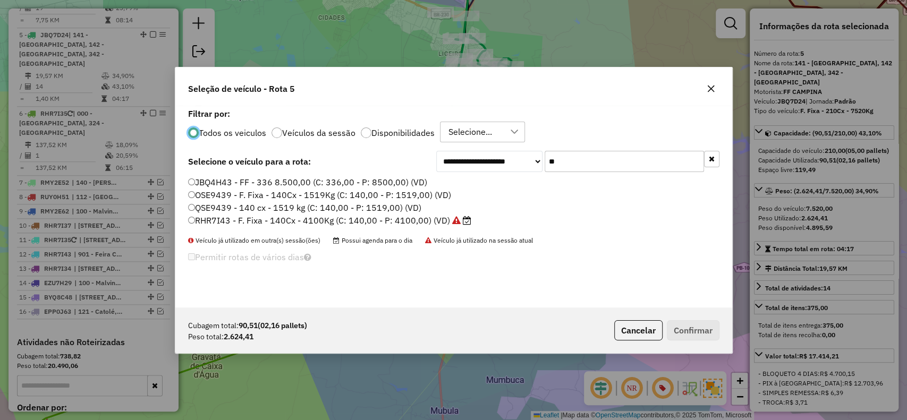
scroll to position [5, 3]
drag, startPoint x: 550, startPoint y: 157, endPoint x: 459, endPoint y: 172, distance: 92.1
click at [451, 157] on div "**********" at bounding box center [577, 161] width 283 height 21
paste input "*****"
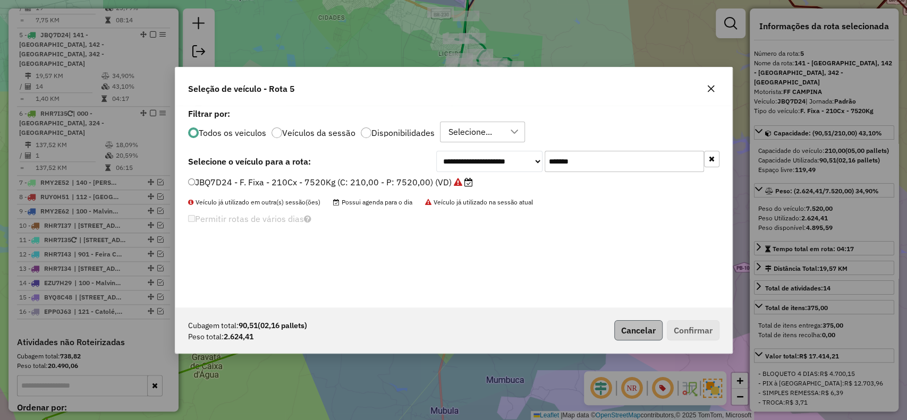
type input "*******"
click at [633, 328] on button "Cancelar" at bounding box center [639, 331] width 48 height 20
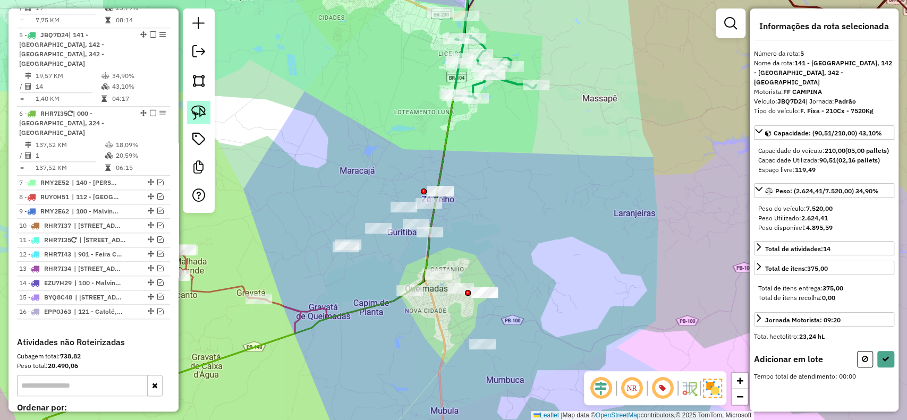
click at [202, 110] on img at bounding box center [198, 112] width 15 height 15
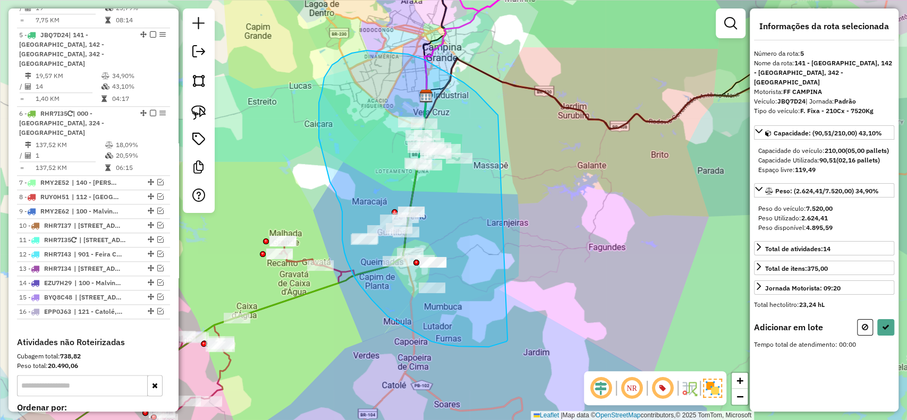
drag, startPoint x: 498, startPoint y: 115, endPoint x: 508, endPoint y: 340, distance: 225.1
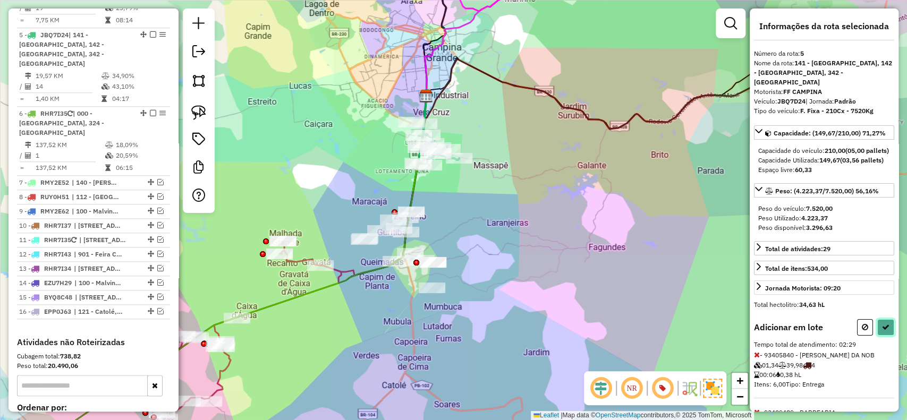
click at [886, 336] on button at bounding box center [886, 327] width 17 height 16
select select "**********"
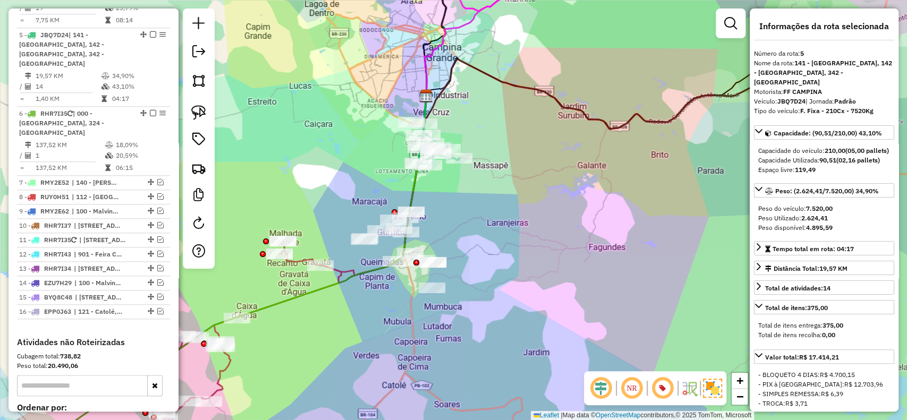
click at [0, 0] on div "Aguarde..." at bounding box center [0, 0] width 0 height 0
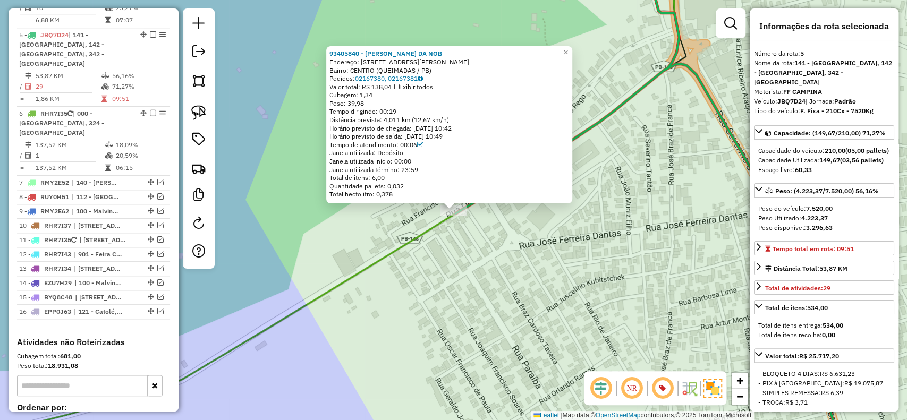
click at [391, 286] on div "93405840 - IVANDRO ALVES DA NOB Endereço: R RUA ODILON ALMEIDA BARRETO 334 Bair…" at bounding box center [453, 210] width 907 height 420
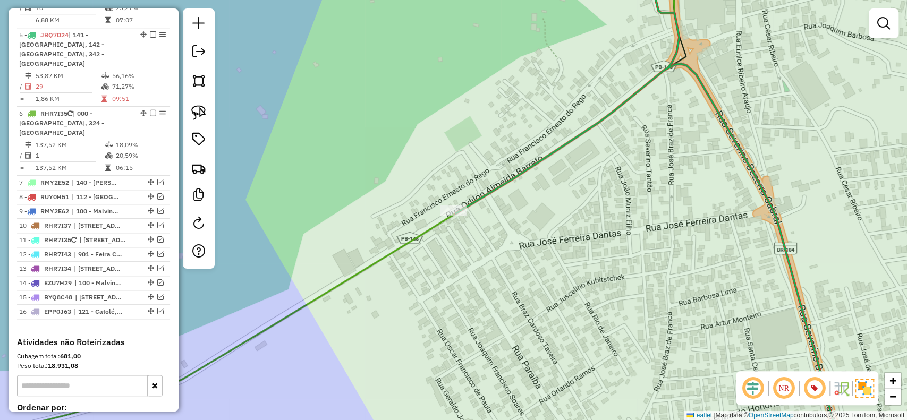
click at [370, 255] on div "Janela de atendimento Grade de atendimento Capacidade Transportadoras Veículos …" at bounding box center [453, 210] width 907 height 420
click at [377, 267] on icon at bounding box center [294, 206] width 771 height 497
select select "**********"
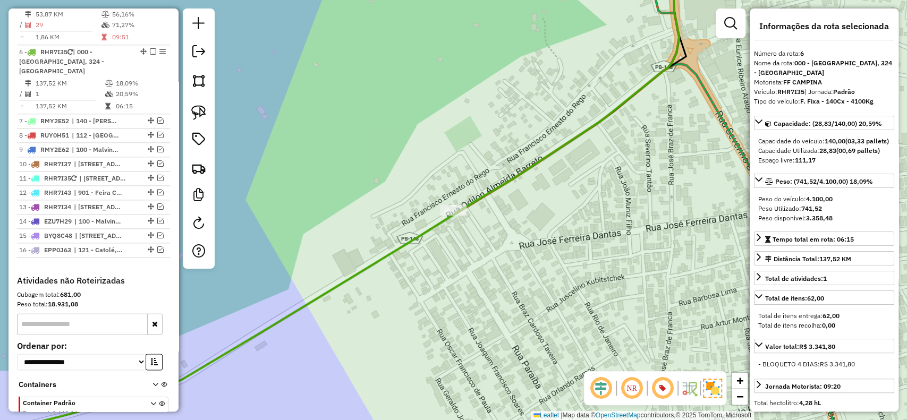
scroll to position [744, 0]
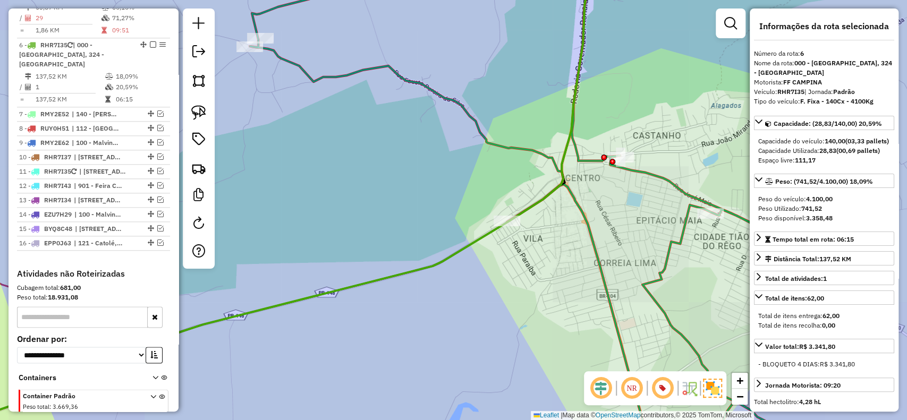
click at [605, 164] on icon at bounding box center [528, 202] width 556 height 489
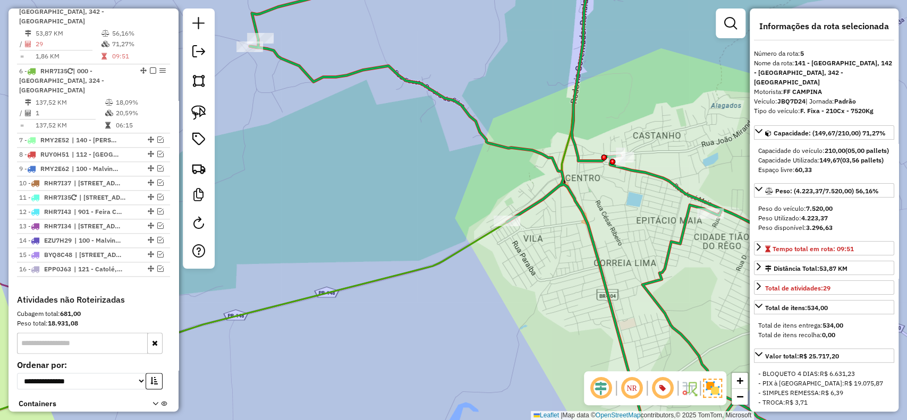
scroll to position [676, 0]
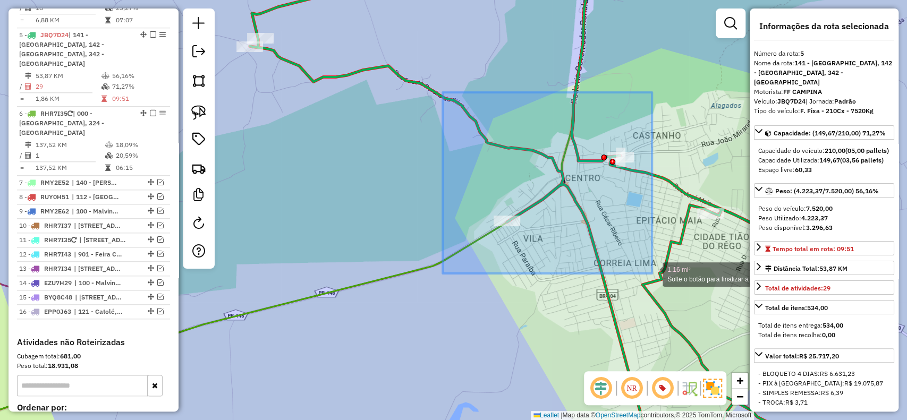
drag, startPoint x: 622, startPoint y: 233, endPoint x: 652, endPoint y: 274, distance: 50.5
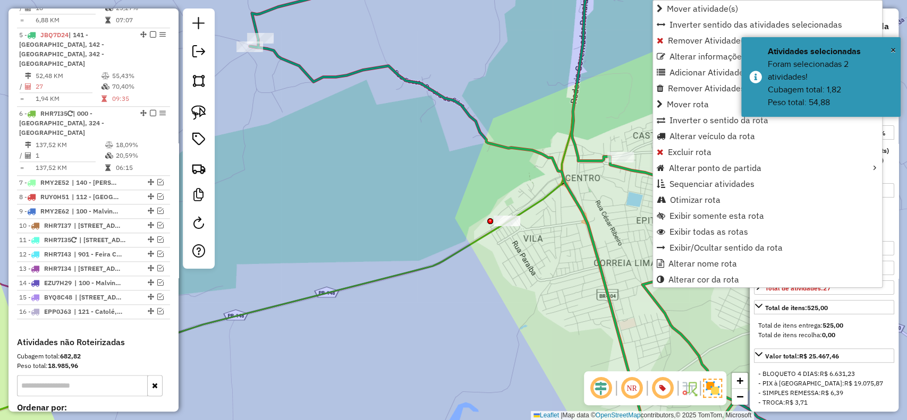
click at [480, 169] on div "Janela de atendimento Grade de atendimento Capacidade Transportadoras Veículos …" at bounding box center [453, 210] width 907 height 420
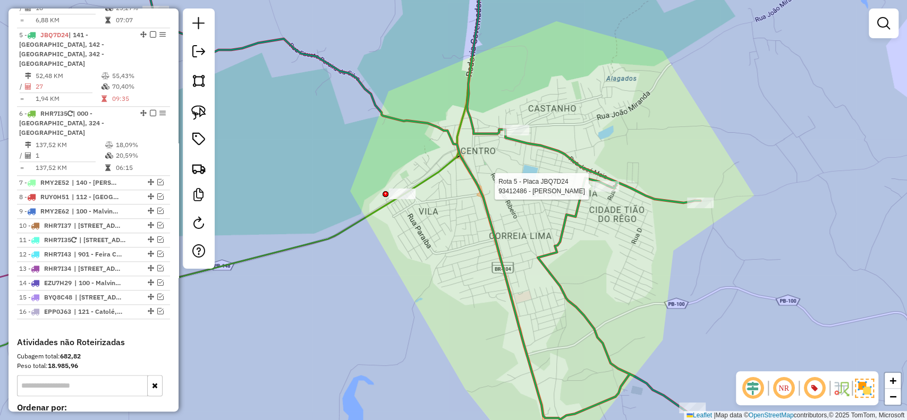
select select "**********"
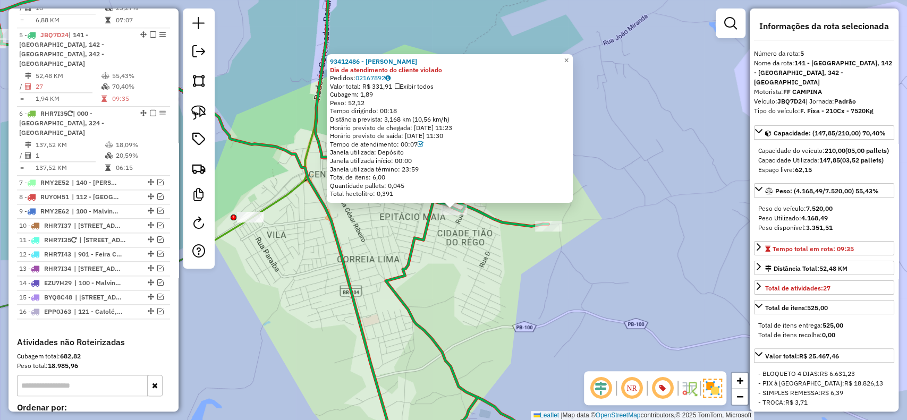
click at [407, 269] on icon at bounding box center [271, 200] width 556 height 485
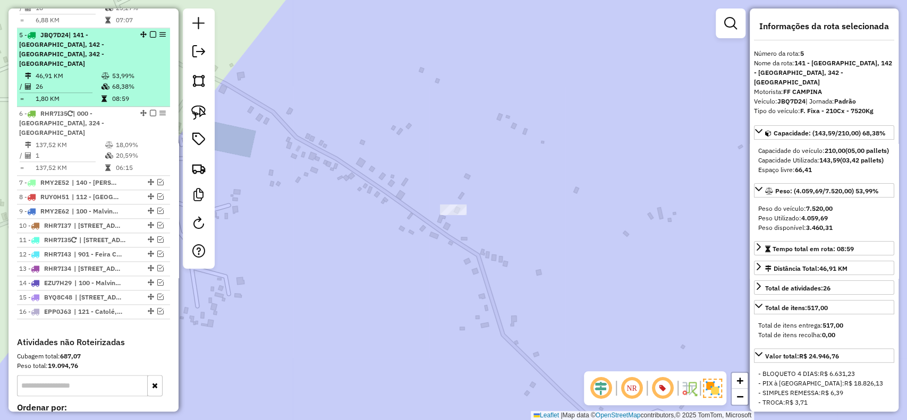
click at [47, 36] on span "| 141 - [GEOGRAPHIC_DATA], 142 - [GEOGRAPHIC_DATA], 342 - [GEOGRAPHIC_DATA]" at bounding box center [61, 49] width 85 height 37
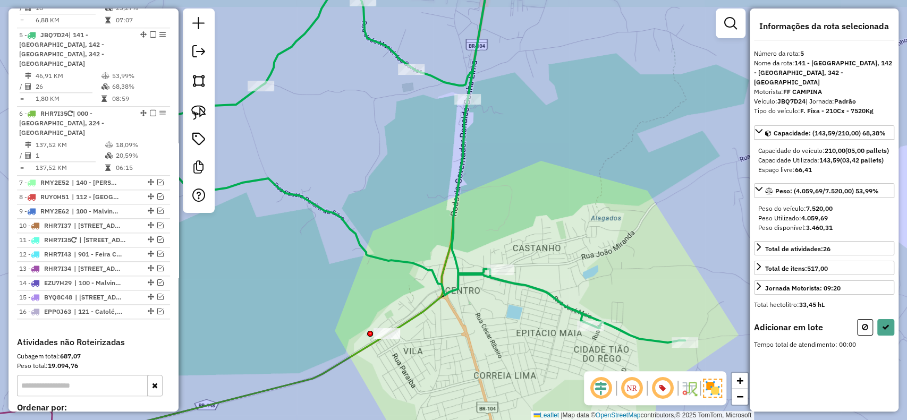
click at [500, 275] on div at bounding box center [500, 270] width 27 height 11
click at [893, 321] on button at bounding box center [886, 327] width 17 height 16
select select "**********"
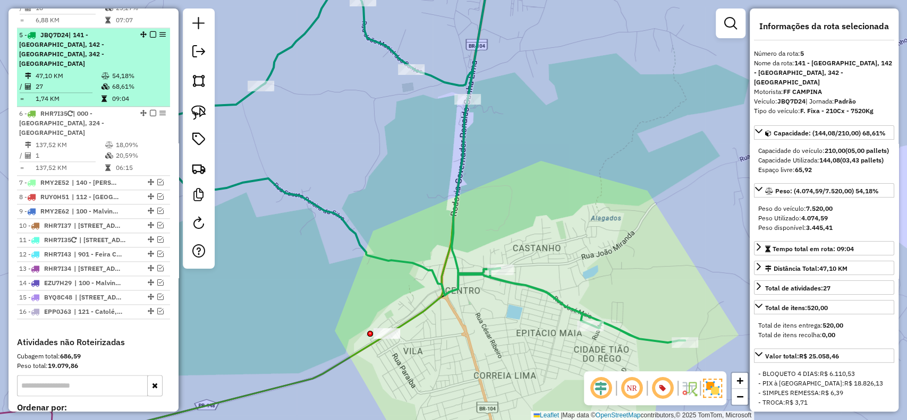
click at [150, 31] on em at bounding box center [153, 34] width 6 height 6
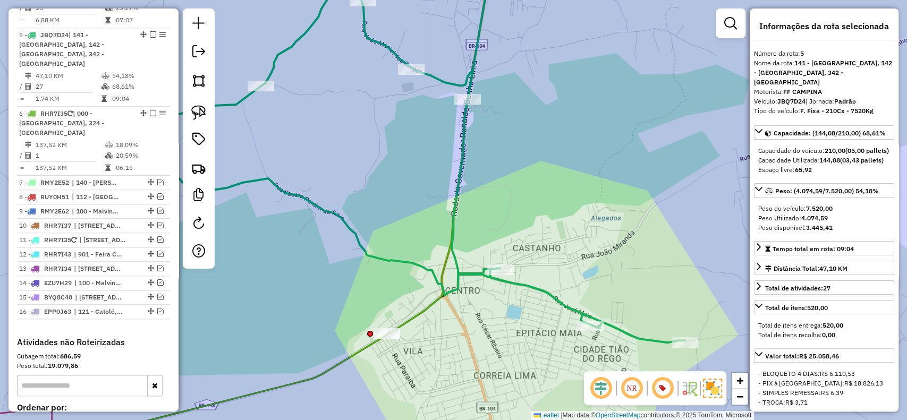
scroll to position [621, 0]
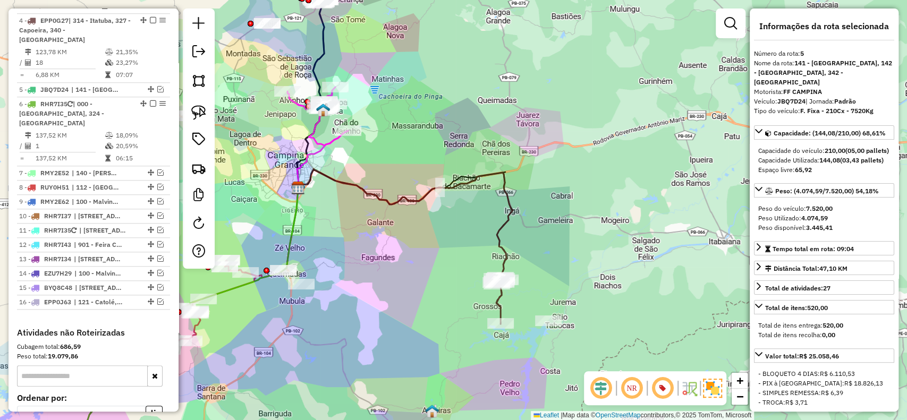
click at [500, 236] on icon at bounding box center [405, 225] width 215 height 111
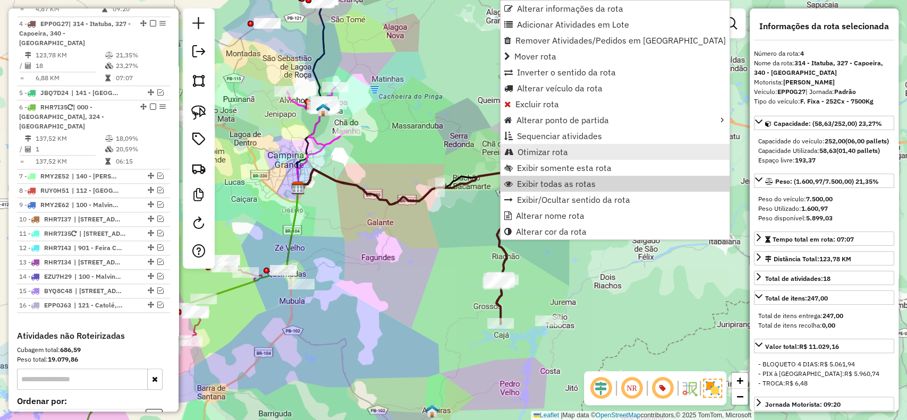
scroll to position [616, 0]
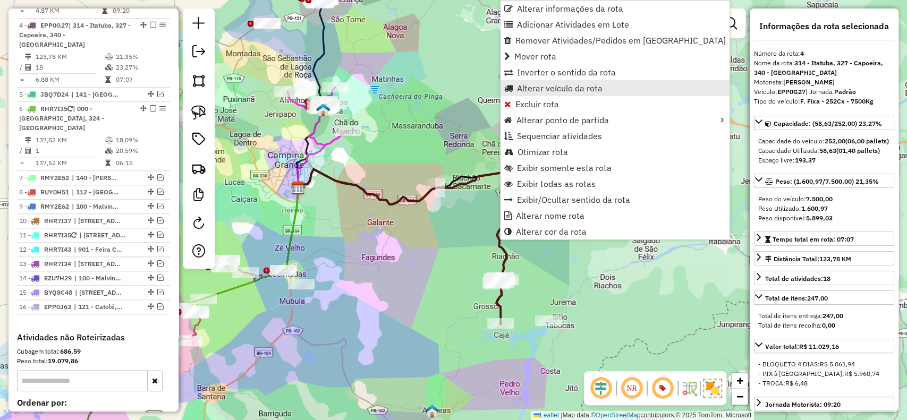
click at [525, 92] on span "Alterar veículo da rota" at bounding box center [560, 88] width 86 height 9
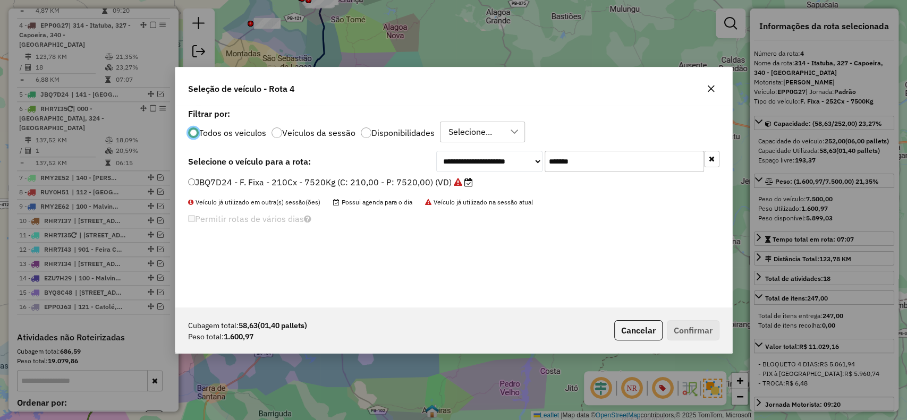
scroll to position [5, 3]
drag, startPoint x: 588, startPoint y: 163, endPoint x: 418, endPoint y: 163, distance: 169.6
click at [418, 163] on div "**********" at bounding box center [454, 161] width 532 height 21
paste input "text"
type input "*******"
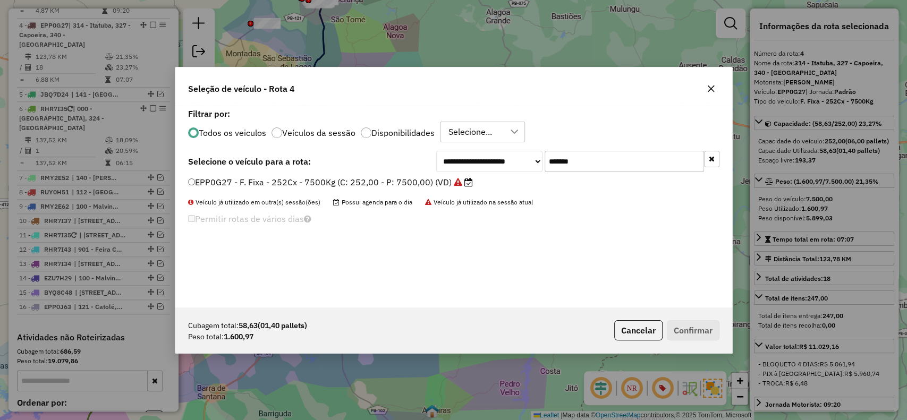
click at [408, 183] on label "EPP0G27 - F. Fixa - 252Cx - 7500Kg (C: 252,00 - P: 7500,00) (VD)" at bounding box center [330, 182] width 285 height 13
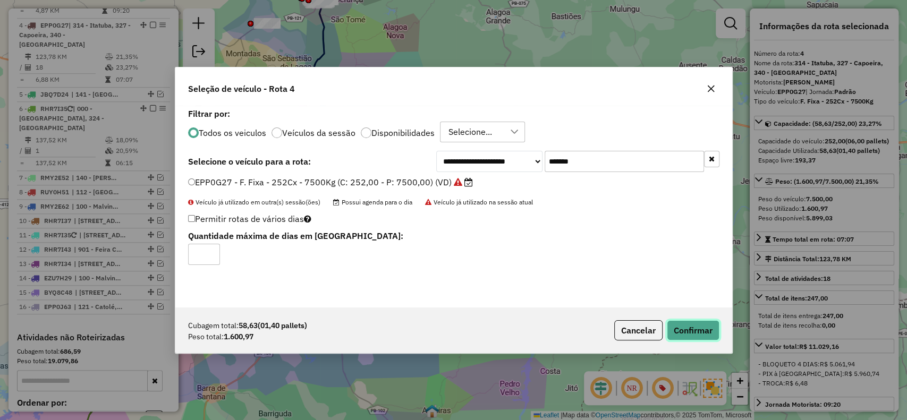
click at [703, 329] on button "Confirmar" at bounding box center [693, 331] width 53 height 20
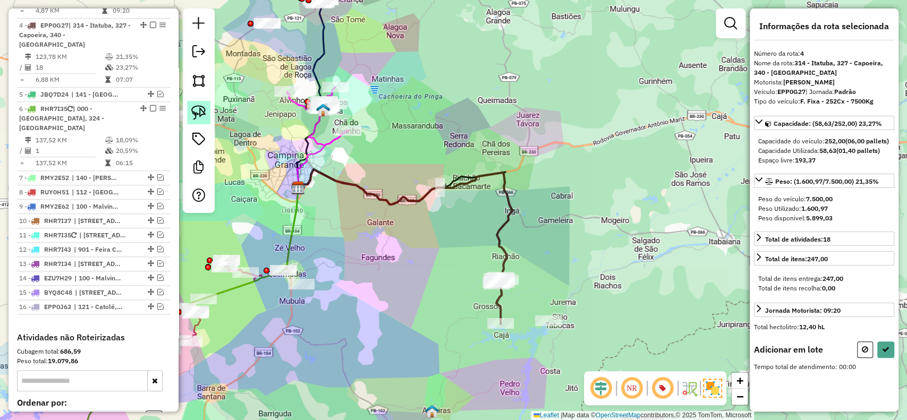
click at [200, 110] on img at bounding box center [198, 112] width 15 height 15
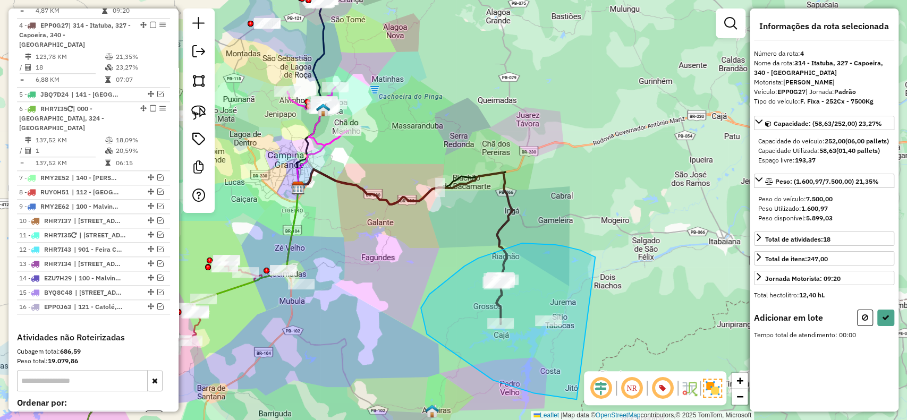
drag, startPoint x: 590, startPoint y: 254, endPoint x: 663, endPoint y: 379, distance: 144.7
click at [663, 379] on hb-router-mapa "Informações da Sessão 1257707 - 02/09/2025 Criação: 01/09/2025 19:00 Depósito: …" at bounding box center [453, 210] width 907 height 420
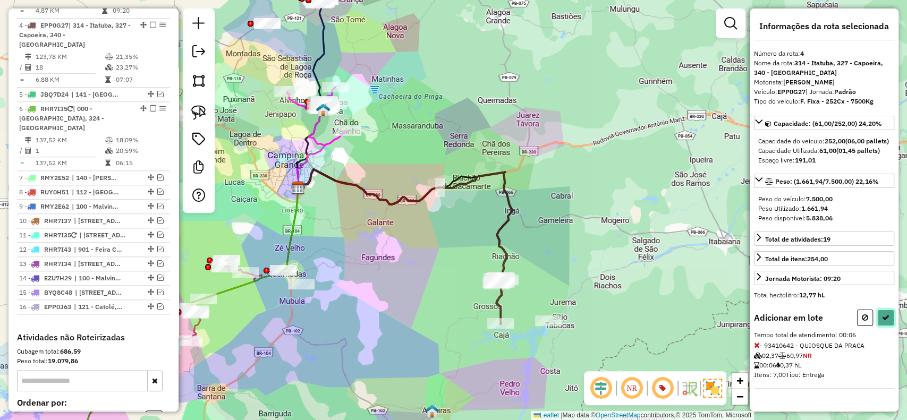
click at [883, 322] on icon at bounding box center [885, 317] width 7 height 7
select select "**********"
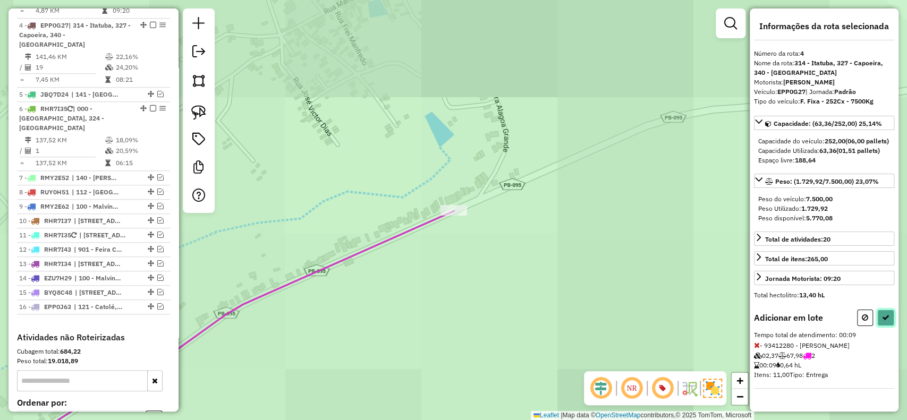
click at [882, 322] on icon at bounding box center [885, 317] width 7 height 7
select select "**********"
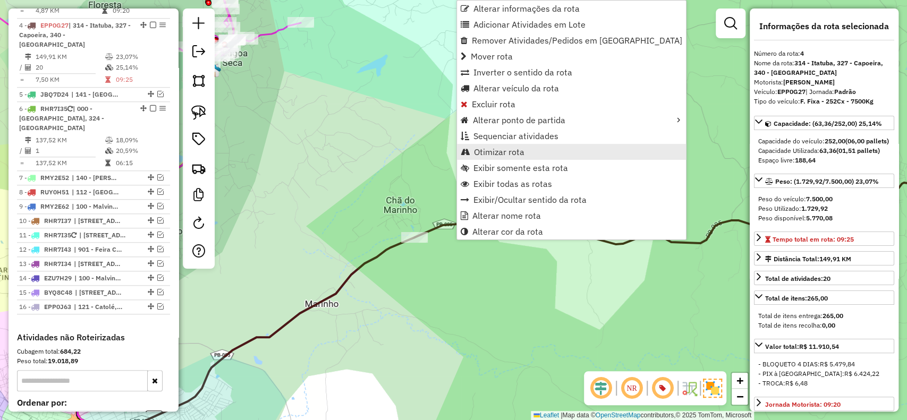
click at [505, 155] on span "Otimizar rota" at bounding box center [499, 152] width 51 height 9
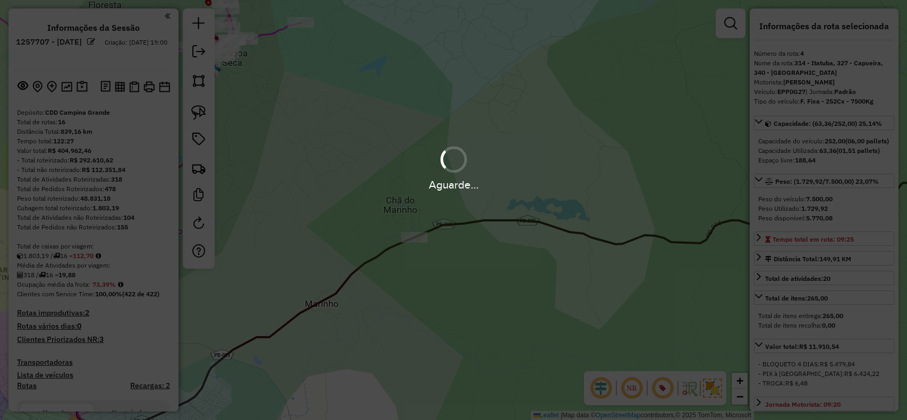
select select "**********"
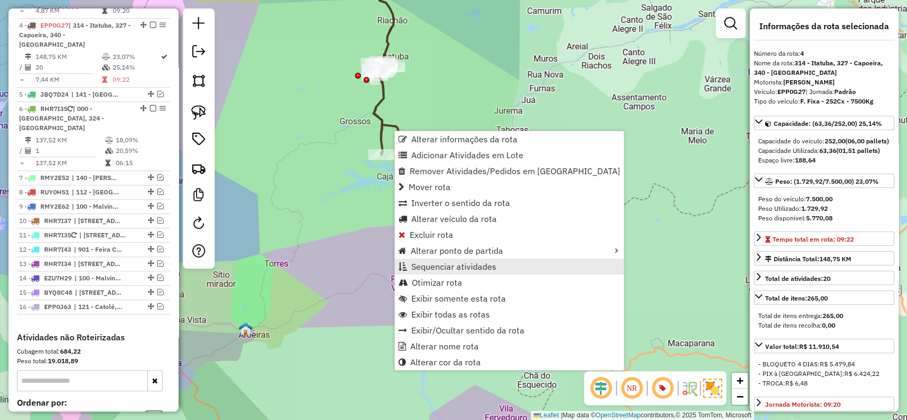
click at [447, 273] on link "Sequenciar atividades" at bounding box center [509, 267] width 229 height 16
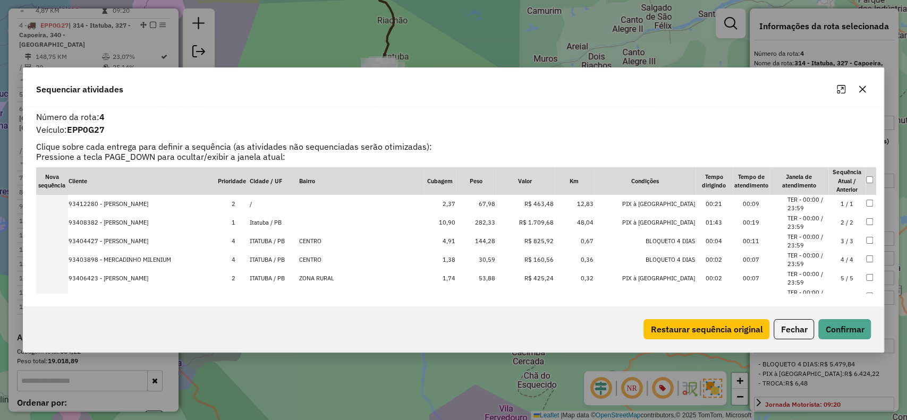
click at [787, 329] on button "Fechar" at bounding box center [794, 329] width 40 height 20
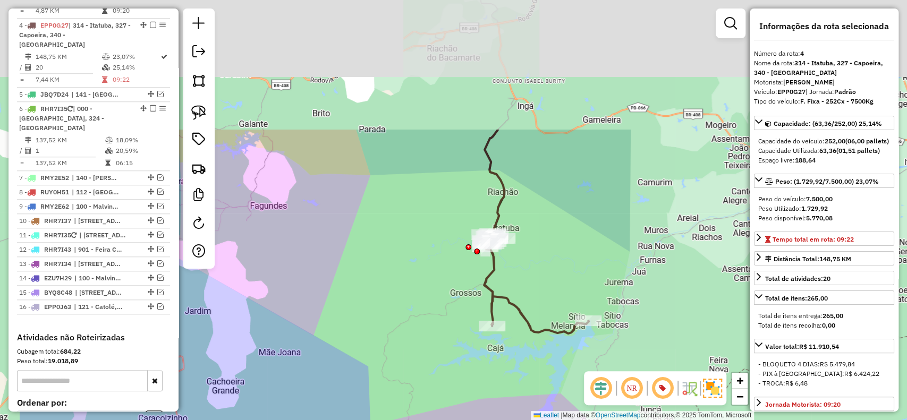
drag, startPoint x: 388, startPoint y: 145, endPoint x: 494, endPoint y: 306, distance: 193.2
click at [494, 306] on icon at bounding box center [536, 232] width 105 height 204
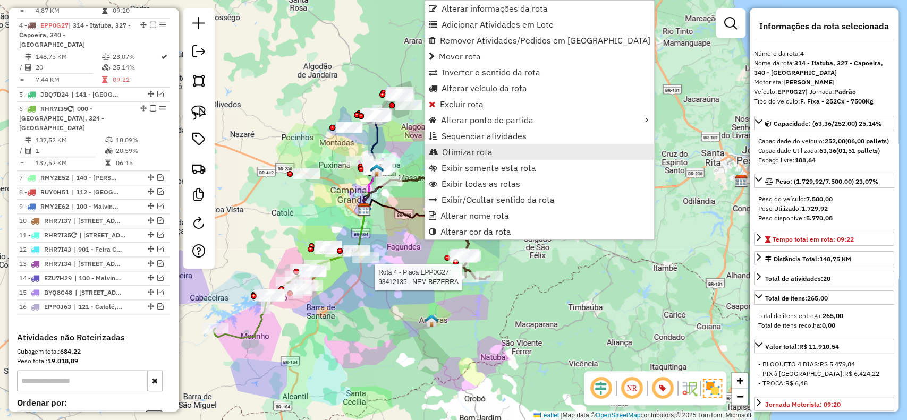
click at [441, 145] on link "Otimizar rota" at bounding box center [539, 152] width 229 height 16
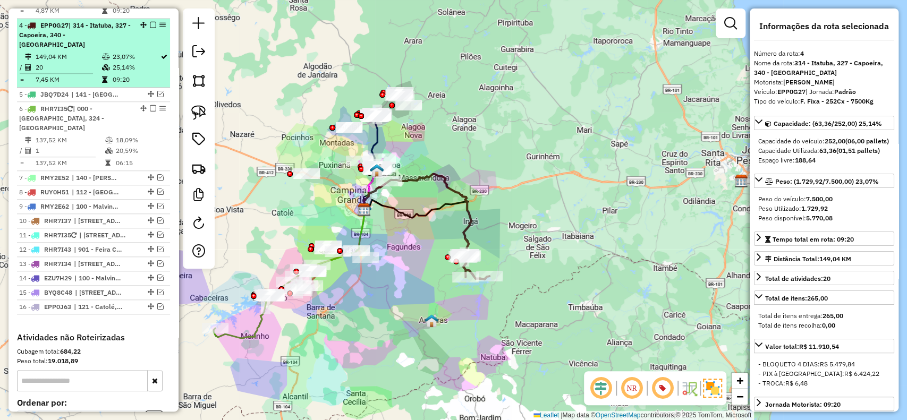
click at [152, 22] on em at bounding box center [153, 25] width 6 height 6
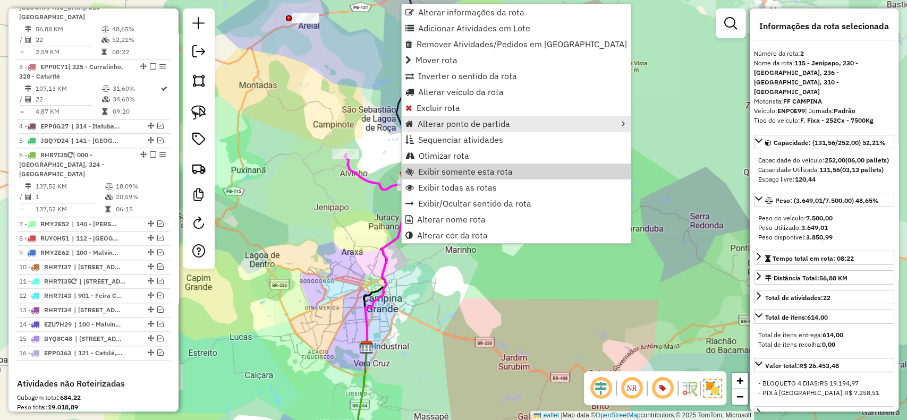
scroll to position [487, 0]
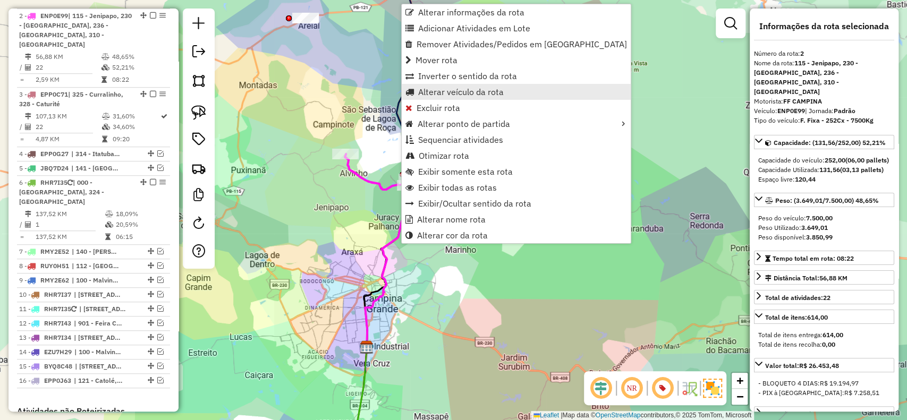
click at [446, 96] on span "Alterar veículo da rota" at bounding box center [461, 92] width 86 height 9
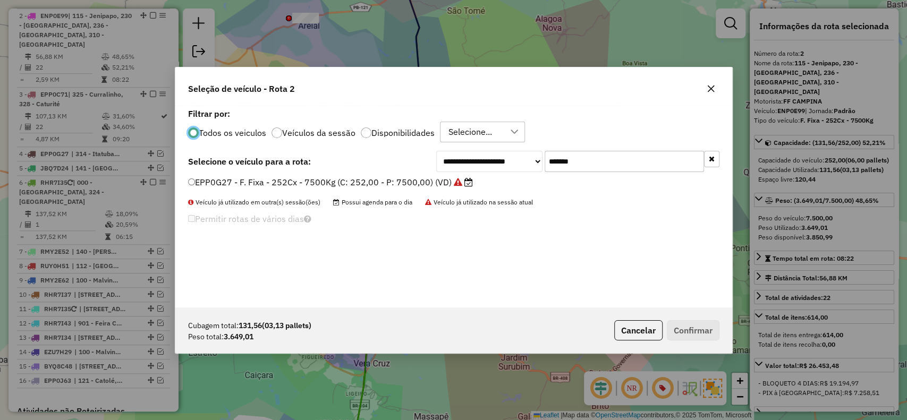
scroll to position [5, 3]
drag, startPoint x: 590, startPoint y: 158, endPoint x: 470, endPoint y: 154, distance: 119.7
click at [472, 154] on div "**********" at bounding box center [577, 161] width 283 height 21
paste input "text"
type input "*******"
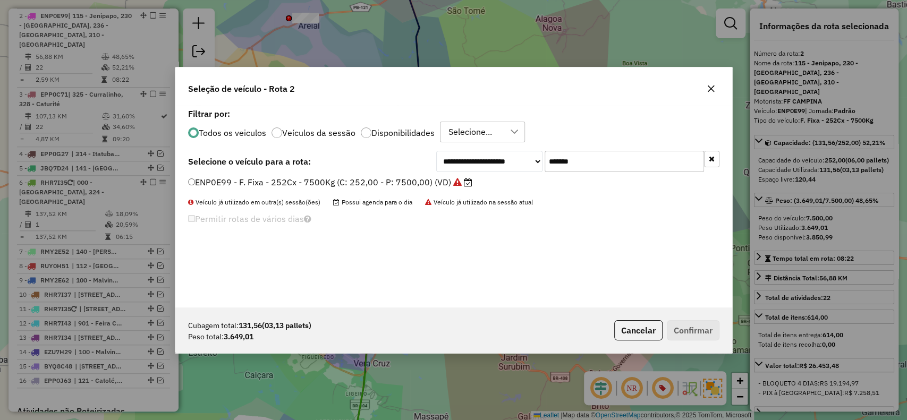
click at [455, 184] on icon at bounding box center [457, 182] width 9 height 9
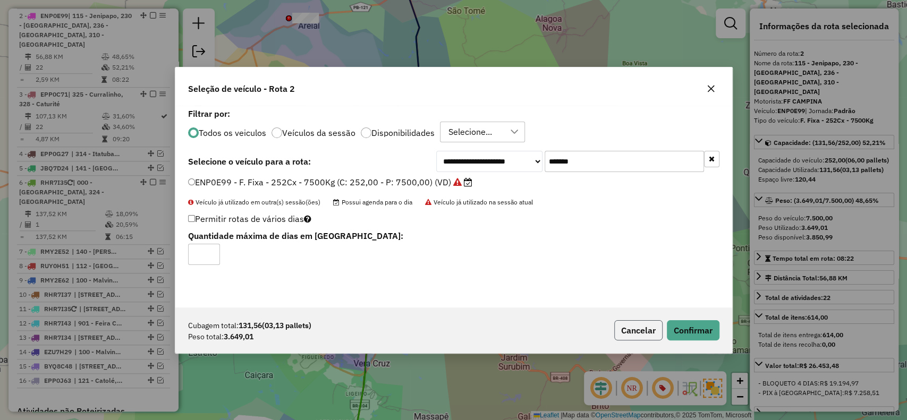
click at [619, 327] on button "Cancelar" at bounding box center [639, 331] width 48 height 20
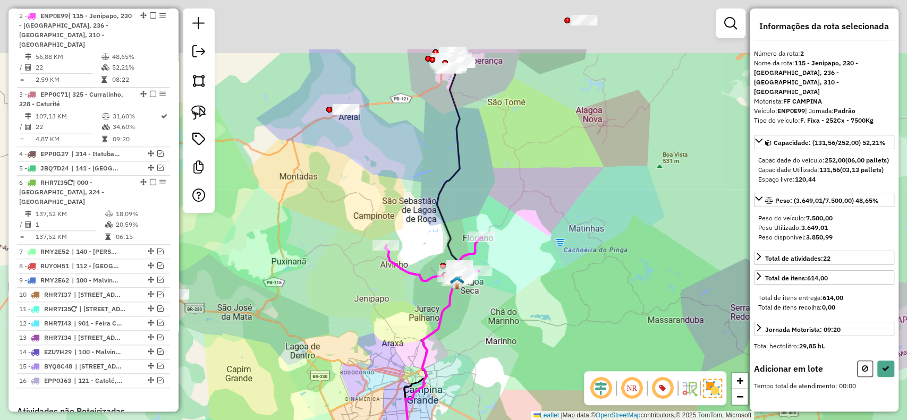
drag, startPoint x: 329, startPoint y: 55, endPoint x: 349, endPoint y: 143, distance: 90.0
click at [372, 149] on div "Janela de atendimento Grade de atendimento Capacidade Transportadoras Veículos …" at bounding box center [453, 210] width 907 height 420
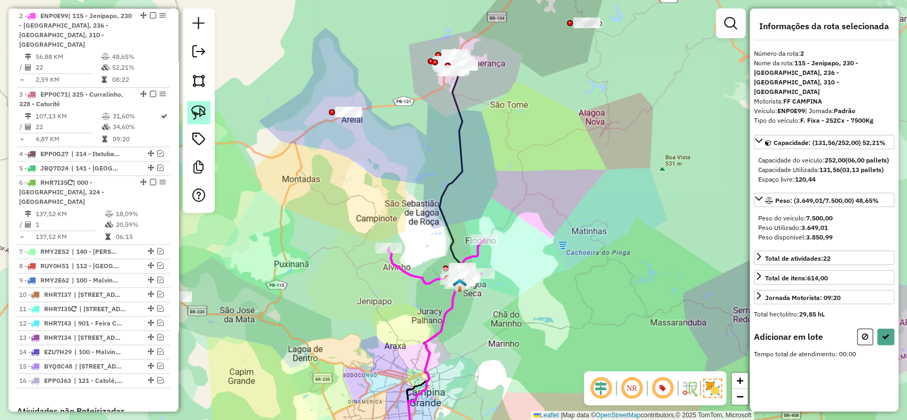
click at [194, 108] on img at bounding box center [198, 112] width 15 height 15
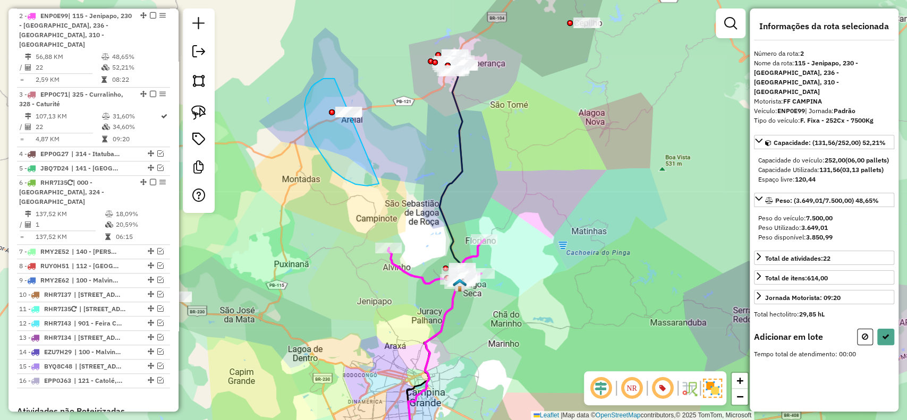
drag, startPoint x: 332, startPoint y: 79, endPoint x: 427, endPoint y: 194, distance: 149.1
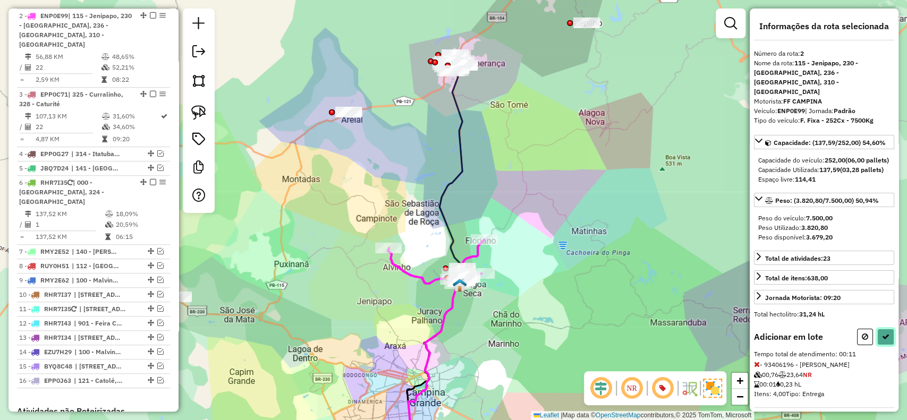
click at [885, 336] on icon at bounding box center [885, 336] width 7 height 7
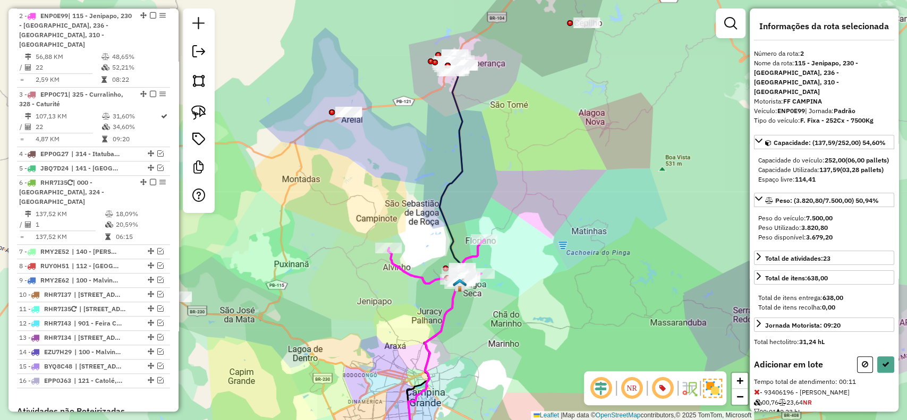
select select "**********"
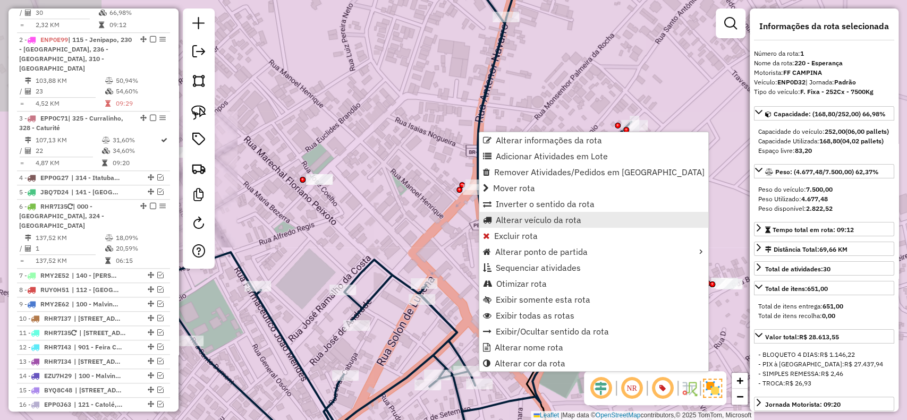
scroll to position [438, 0]
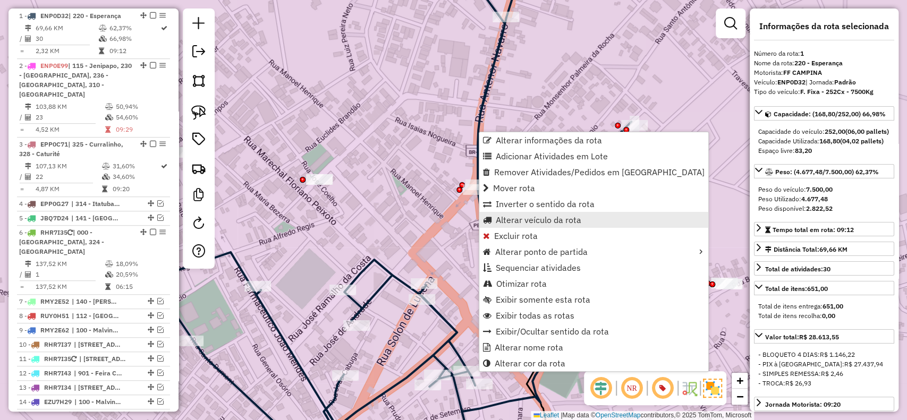
click at [506, 217] on span "Alterar veículo da rota" at bounding box center [539, 220] width 86 height 9
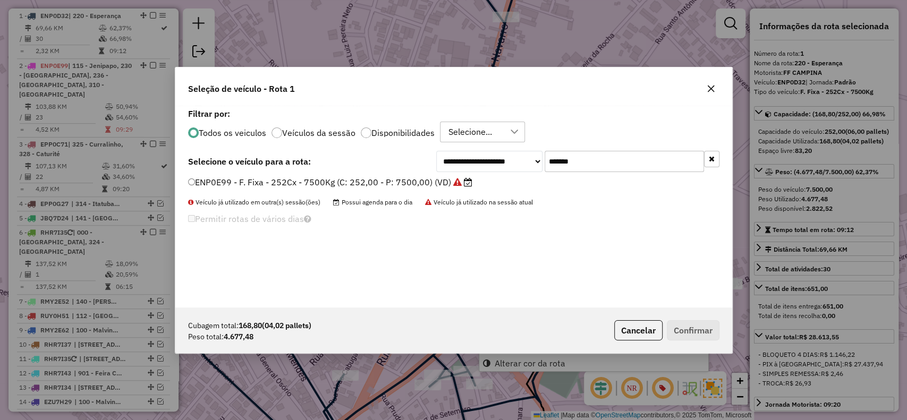
scroll to position [5, 3]
drag, startPoint x: 594, startPoint y: 159, endPoint x: 464, endPoint y: 166, distance: 131.0
click at [476, 158] on div "**********" at bounding box center [577, 161] width 283 height 21
paste input "text"
type input "*******"
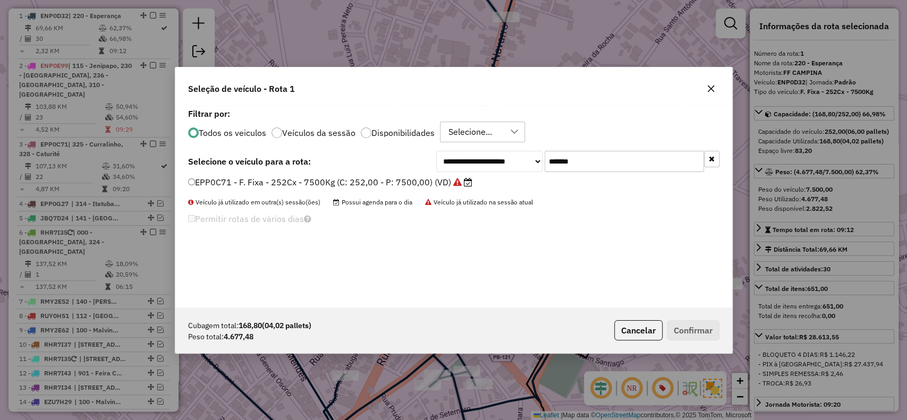
click at [447, 182] on label "EPP0C71 - F. Fixa - 252Cx - 7500Kg (C: 252,00 - P: 7500,00) (VD)" at bounding box center [330, 182] width 284 height 13
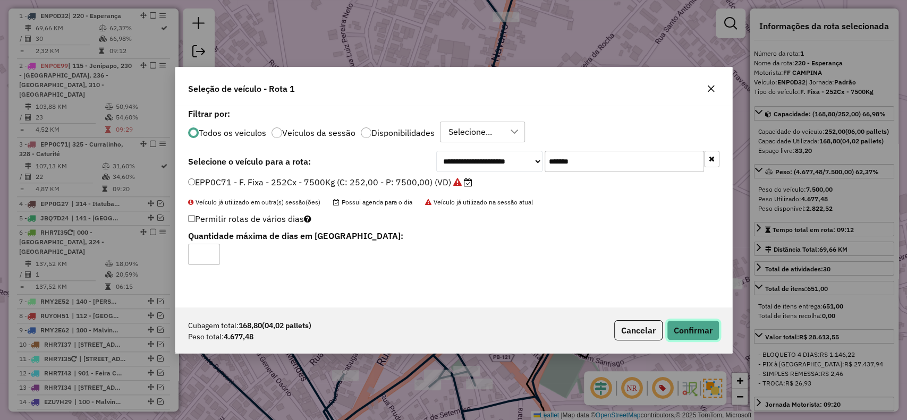
click at [680, 329] on button "Confirmar" at bounding box center [693, 331] width 53 height 20
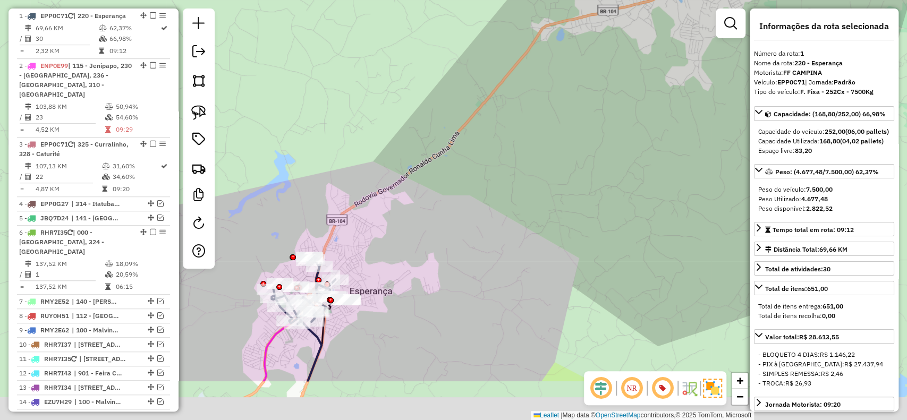
drag, startPoint x: 428, startPoint y: 270, endPoint x: 436, endPoint y: 172, distance: 98.1
click at [436, 172] on div "Janela de atendimento Grade de atendimento Capacidade Transportadoras Veículos …" at bounding box center [453, 210] width 907 height 420
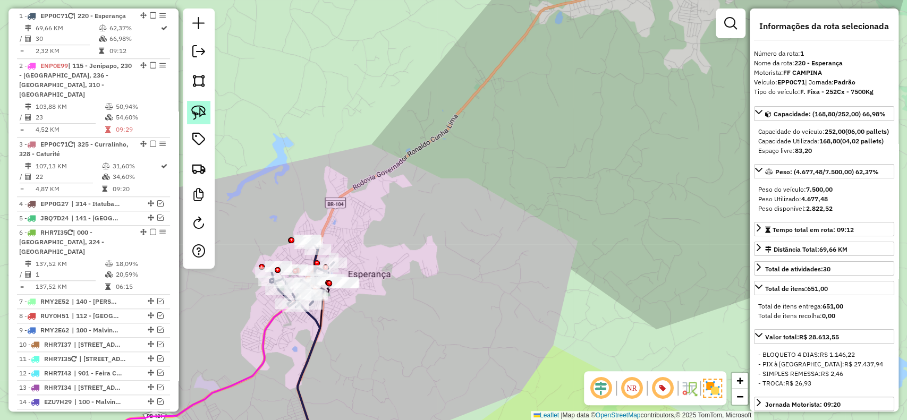
click at [196, 124] on link at bounding box center [198, 112] width 23 height 23
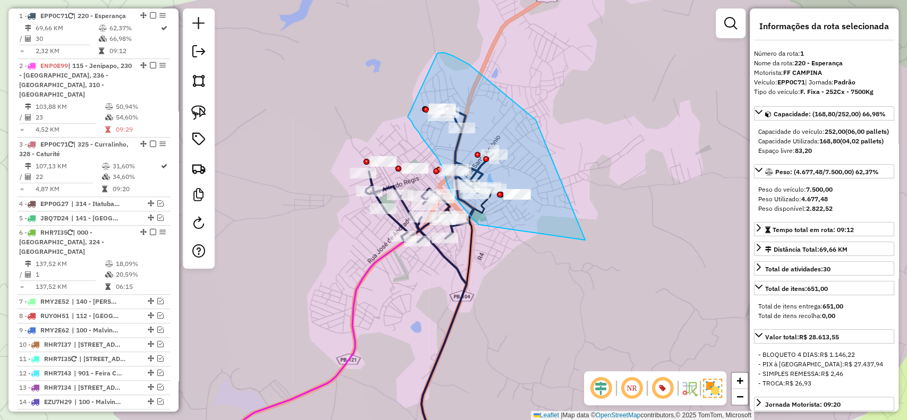
drag, startPoint x: 444, startPoint y: 53, endPoint x: 605, endPoint y: 228, distance: 238.2
click at [605, 228] on div "Rota 1 - Placa EPP0C71 93485630 - BRAZ PORTO PEREIRA D Janela de atendimento Gr…" at bounding box center [453, 210] width 907 height 420
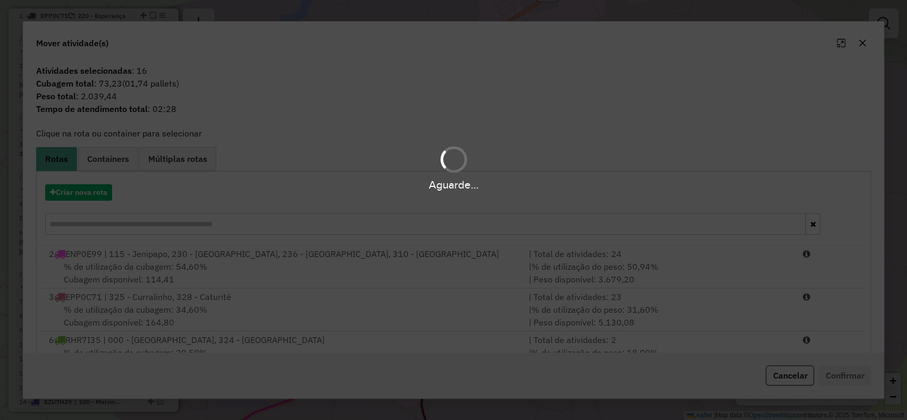
click at [107, 208] on hb-app "Aguarde... Pop-up bloqueado! Seu navegador bloqueou automáticamente a abertura …" at bounding box center [453, 210] width 907 height 420
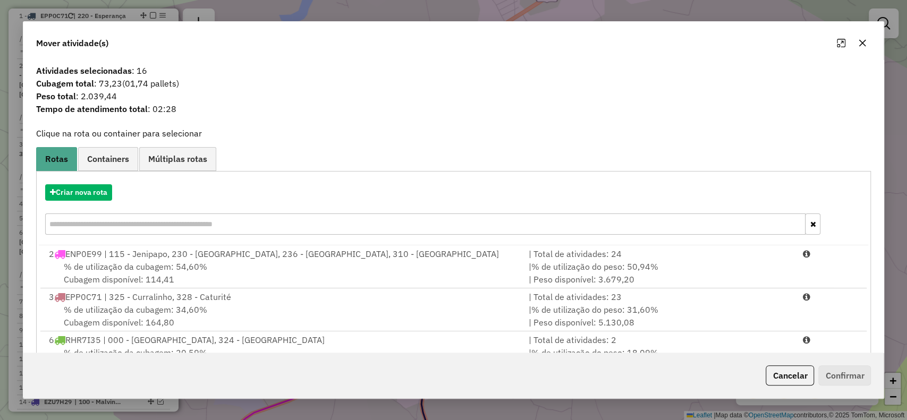
click at [114, 196] on div "Criar nova rota" at bounding box center [454, 192] width 830 height 16
click at [92, 191] on button "Criar nova rota" at bounding box center [78, 192] width 67 height 16
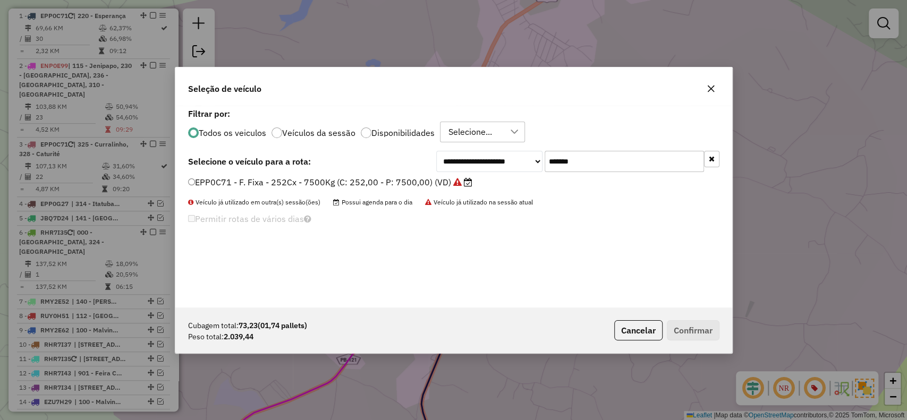
drag, startPoint x: 496, startPoint y: 149, endPoint x: 438, endPoint y: 168, distance: 60.9
click at [465, 150] on div "**********" at bounding box center [453, 207] width 557 height 202
paste input "text"
type input "*******"
click at [424, 179] on label "EPP0H32 - F. Fixa - 252Cx - 7500Kg (C: 252,00 - P: 7500,00) (VD)" at bounding box center [325, 182] width 274 height 13
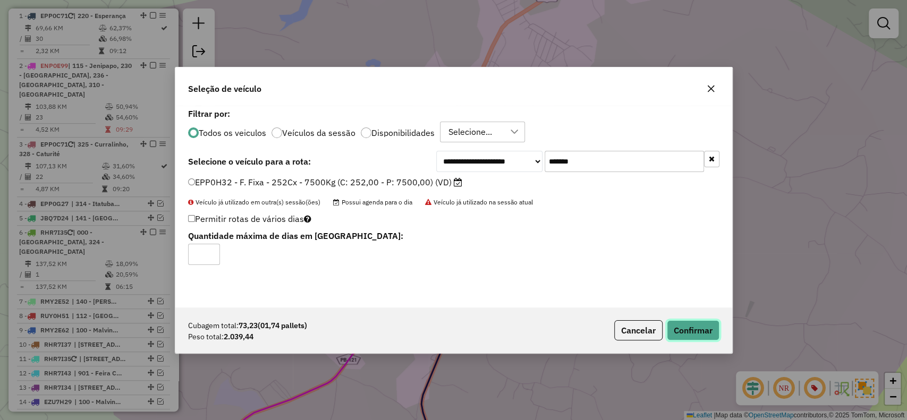
click at [692, 334] on button "Confirmar" at bounding box center [693, 331] width 53 height 20
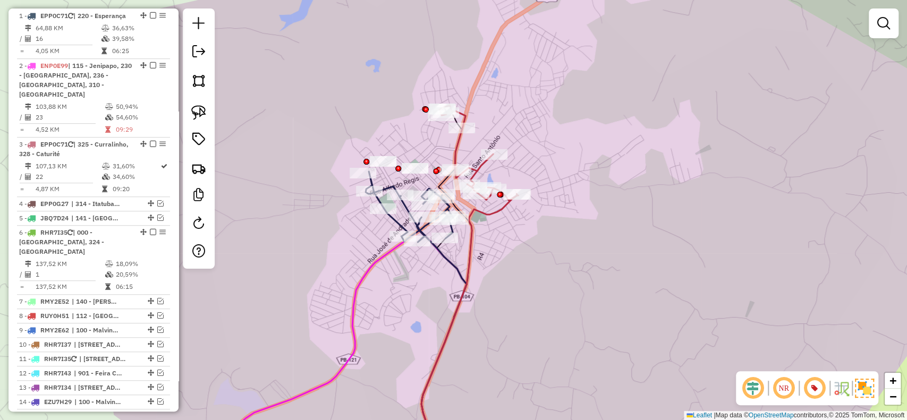
click at [481, 213] on icon at bounding box center [470, 329] width 97 height 267
select select "**********"
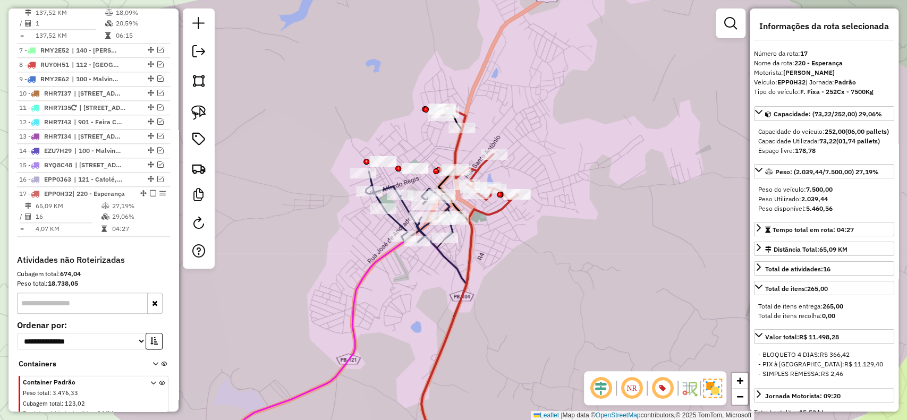
scroll to position [788, 0]
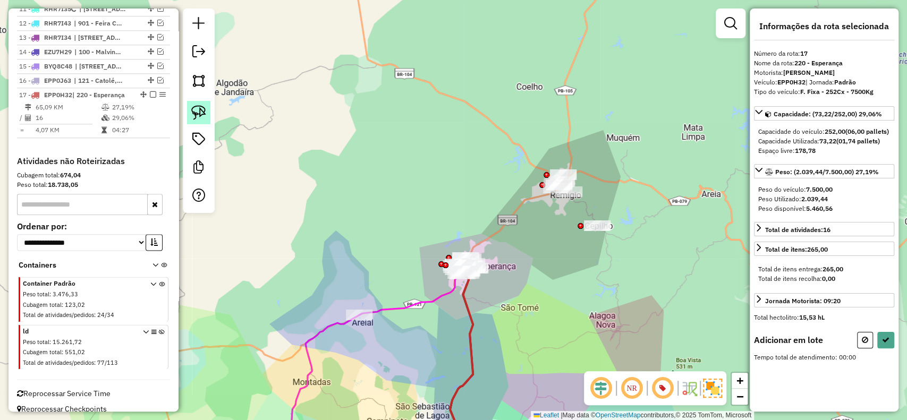
click at [199, 111] on img at bounding box center [198, 112] width 15 height 15
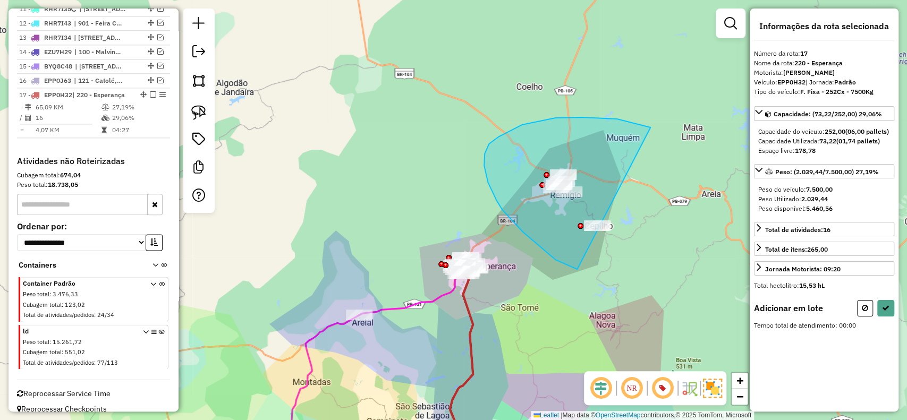
drag, startPoint x: 650, startPoint y: 128, endPoint x: 694, endPoint y: 257, distance: 136.8
click at [694, 257] on div "Janela de atendimento Grade de atendimento Capacidade Transportadoras Veículos …" at bounding box center [453, 210] width 907 height 420
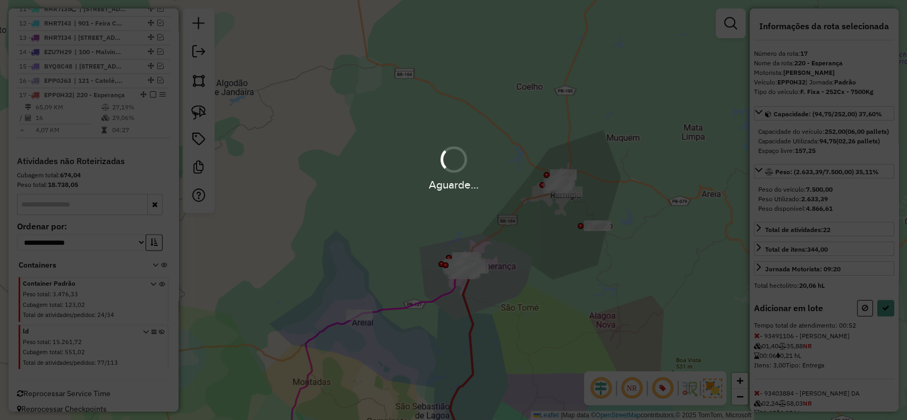
click at [887, 327] on div "Aguarde..." at bounding box center [453, 210] width 907 height 420
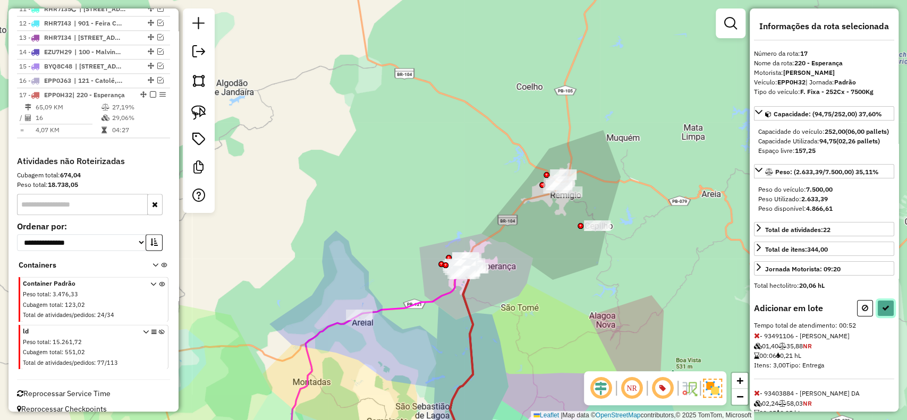
click at [888, 317] on button at bounding box center [886, 308] width 17 height 16
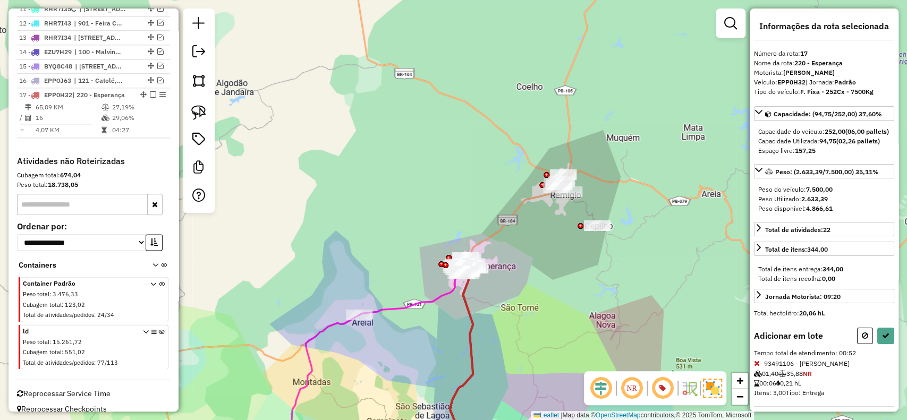
select select "**********"
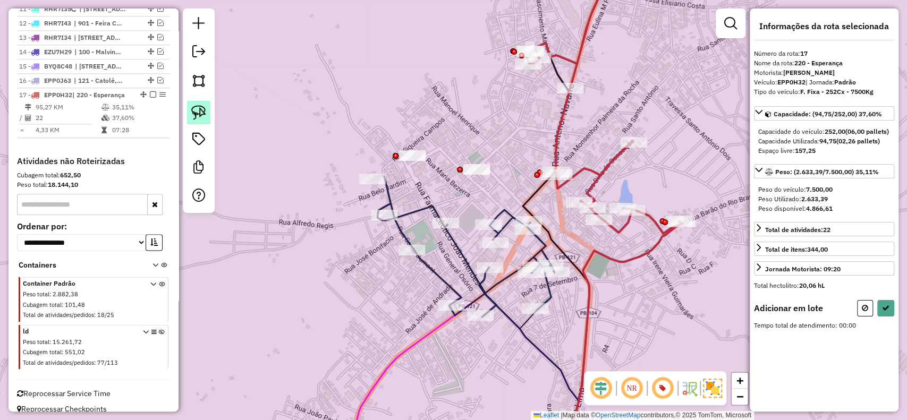
click at [197, 113] on img at bounding box center [198, 112] width 15 height 15
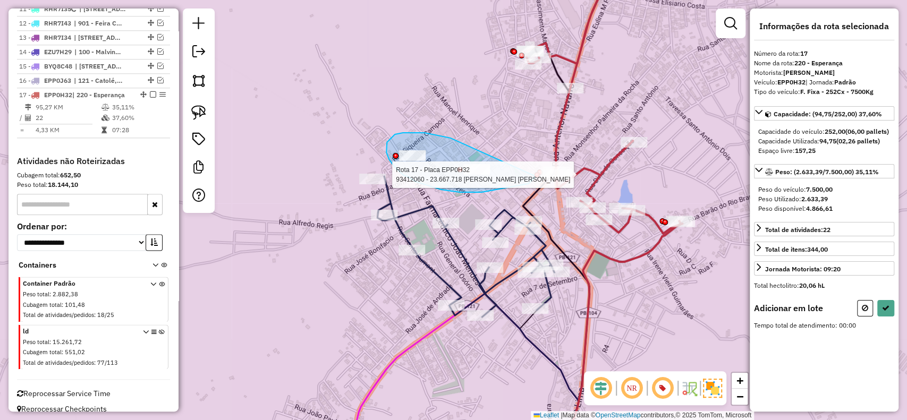
drag, startPoint x: 451, startPoint y: 138, endPoint x: 535, endPoint y: 181, distance: 94.6
click at [536, 176] on div "Rota 17 - Placa EPP0H32 93412060 - 23.667.718 [PERSON_NAME] PATRICIO DE [PERSON…" at bounding box center [453, 210] width 907 height 420
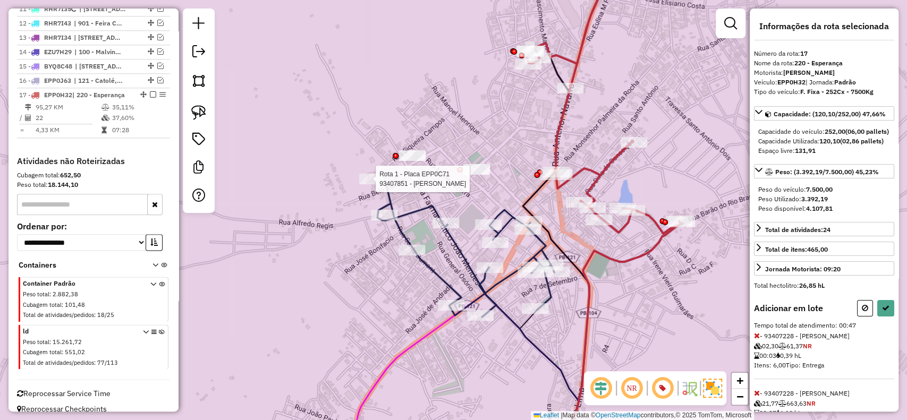
click at [375, 184] on div at bounding box center [372, 179] width 27 height 11
drag, startPoint x: 877, startPoint y: 327, endPoint x: 873, endPoint y: 331, distance: 5.7
click at [878, 317] on button at bounding box center [886, 308] width 17 height 16
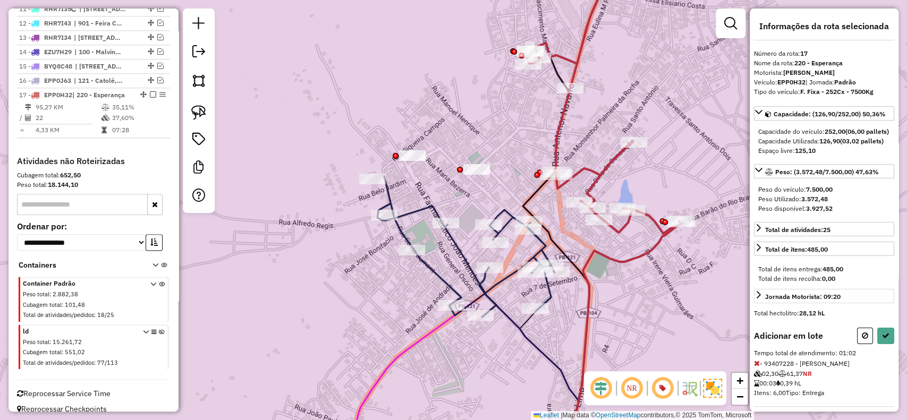
select select "**********"
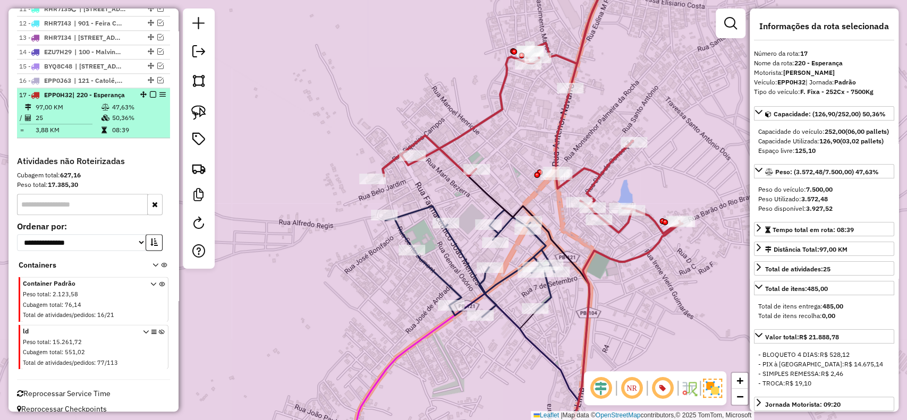
click at [150, 91] on em at bounding box center [153, 94] width 6 height 6
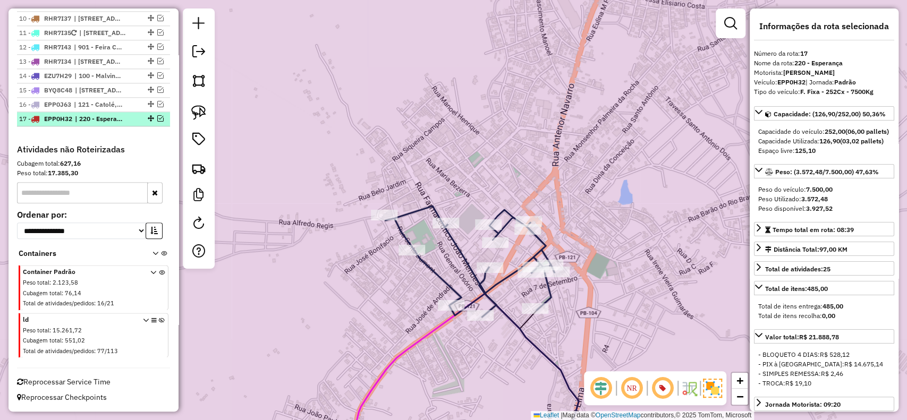
scroll to position [753, 0]
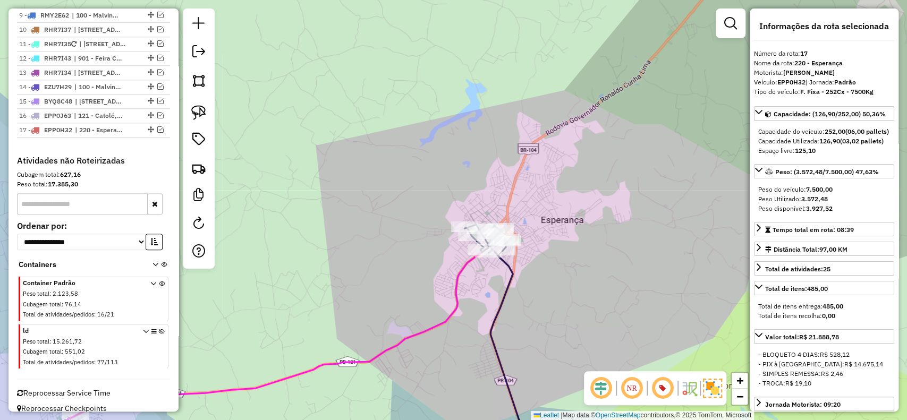
click at [503, 307] on icon at bounding box center [505, 346] width 50 height 233
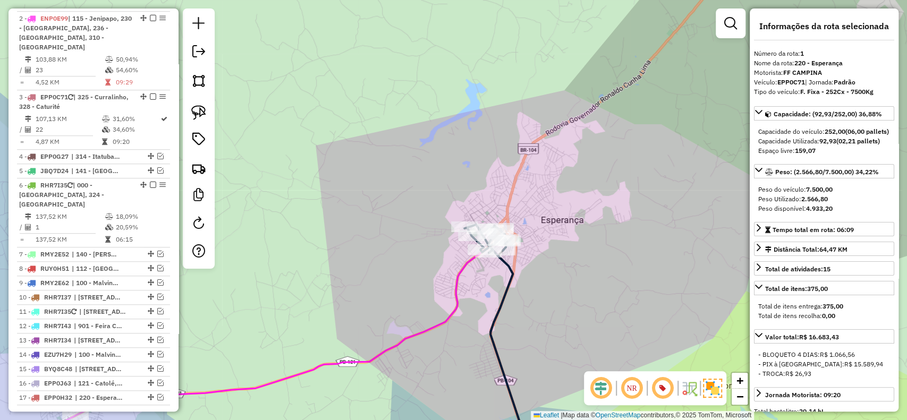
scroll to position [438, 0]
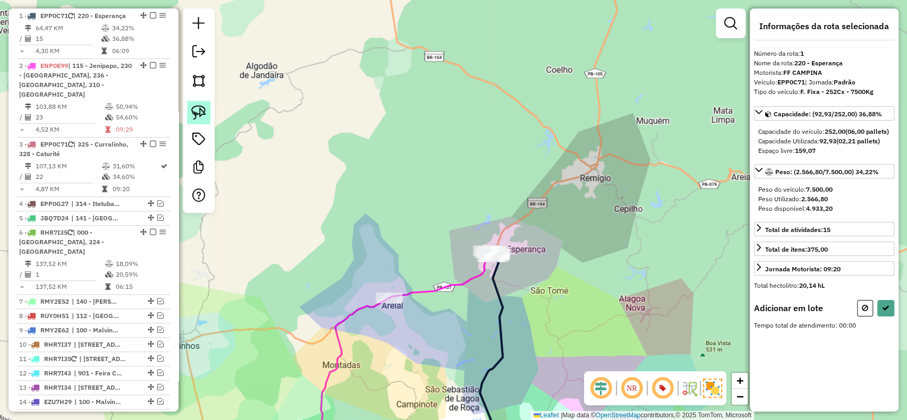
click at [191, 108] on img at bounding box center [198, 112] width 15 height 15
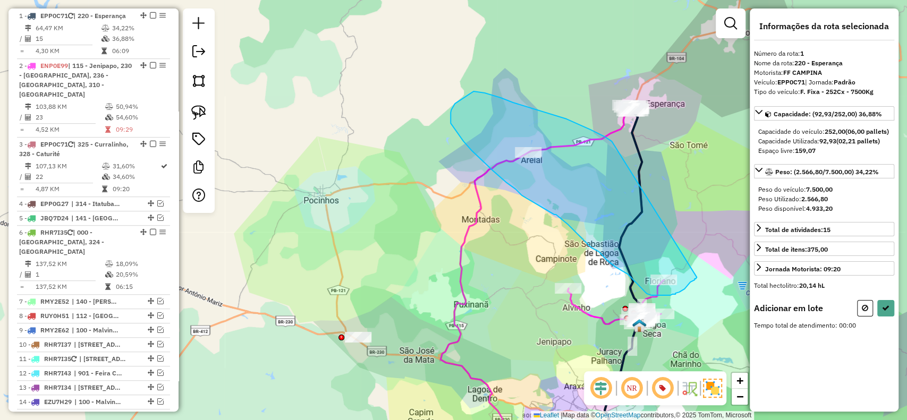
drag, startPoint x: 583, startPoint y: 127, endPoint x: 697, endPoint y: 275, distance: 187.3
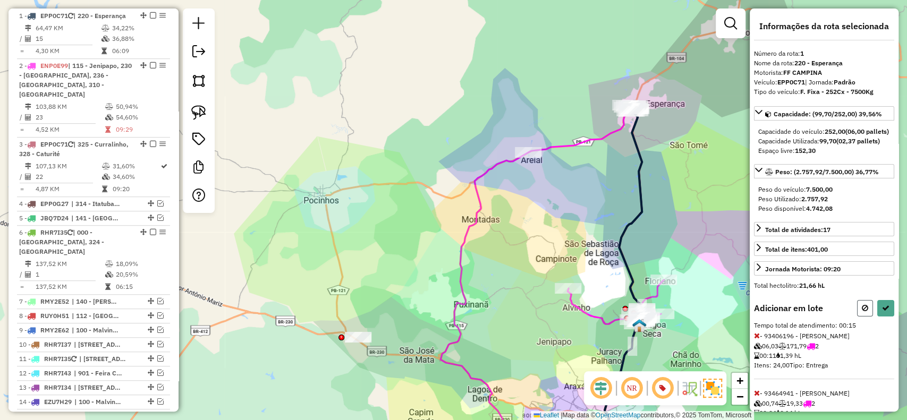
click at [863, 312] on icon at bounding box center [865, 308] width 6 height 7
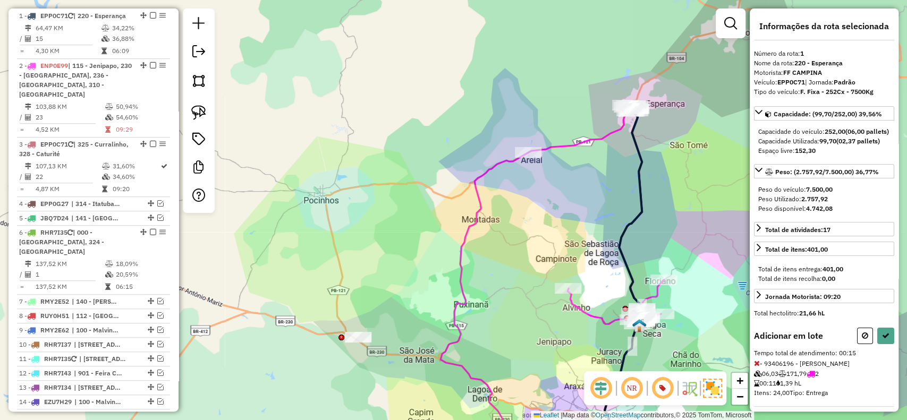
select select "**********"
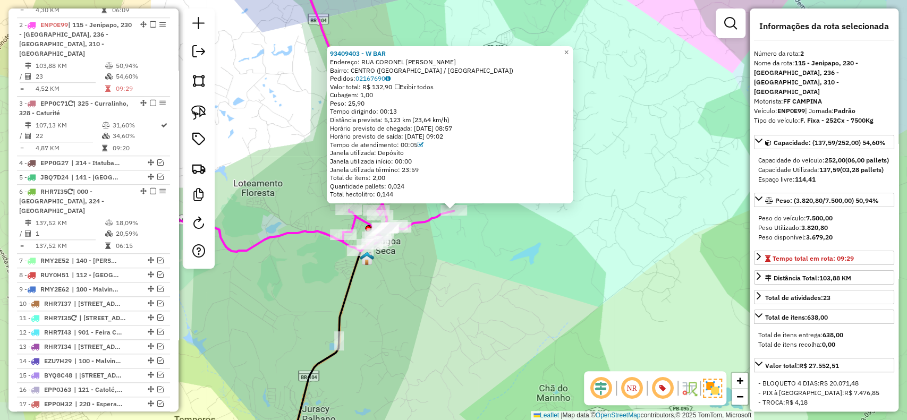
scroll to position [497, 0]
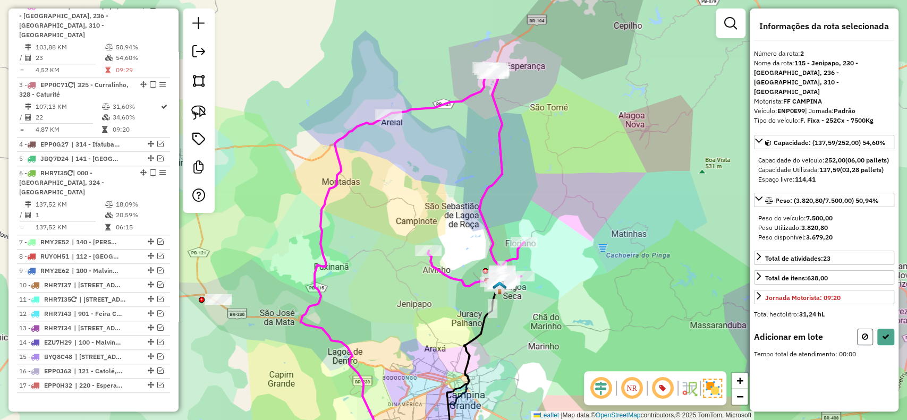
click at [863, 333] on icon at bounding box center [865, 336] width 6 height 7
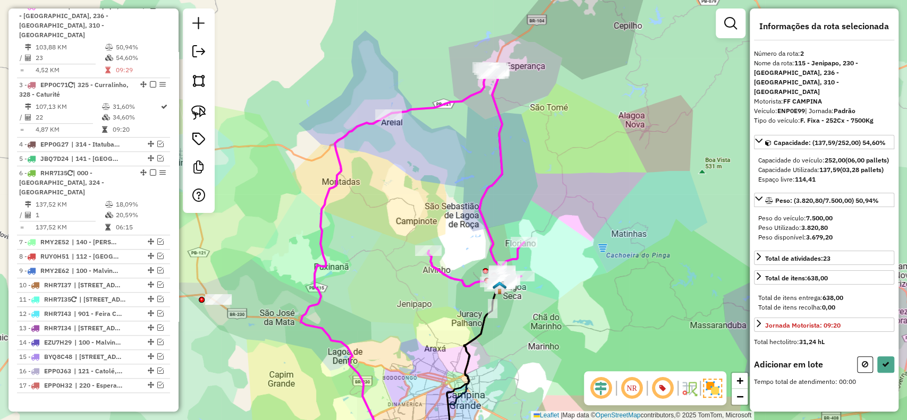
select select "**********"
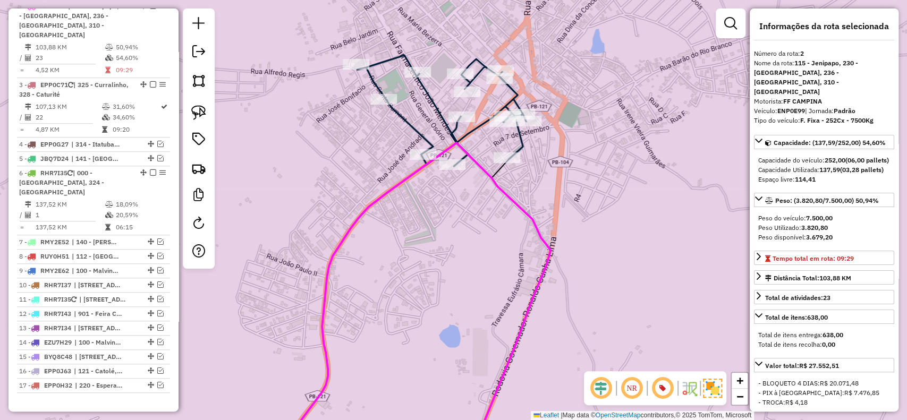
click at [514, 89] on icon at bounding box center [441, 110] width 169 height 111
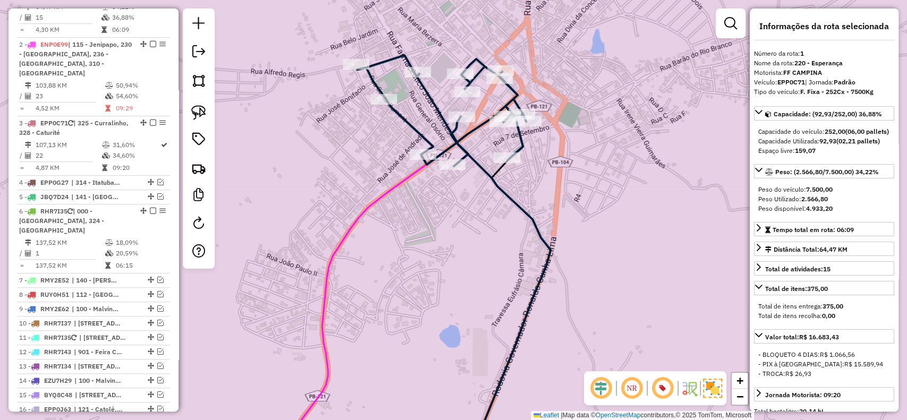
scroll to position [438, 0]
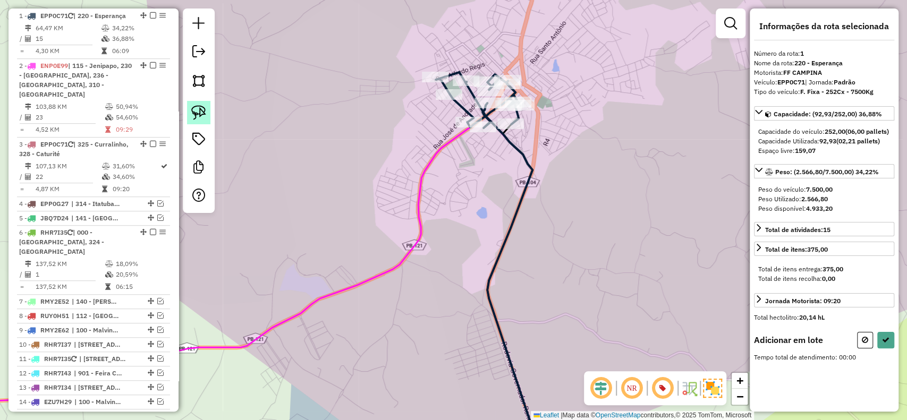
click at [195, 119] on img at bounding box center [198, 112] width 15 height 15
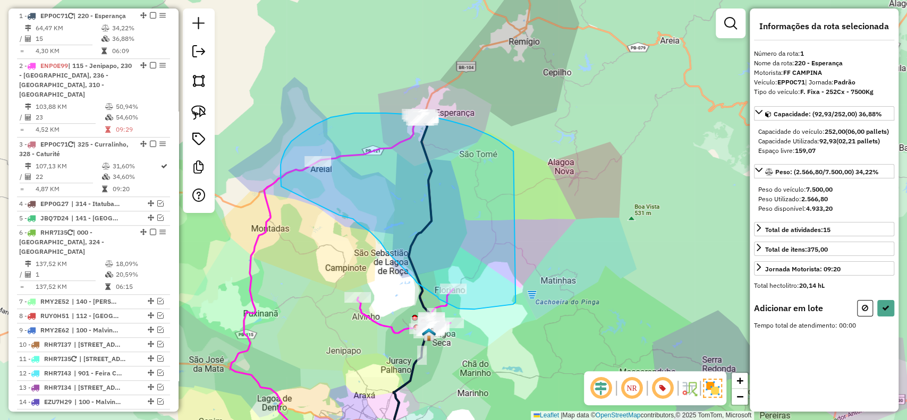
drag, startPoint x: 514, startPoint y: 152, endPoint x: 730, endPoint y: 352, distance: 295.7
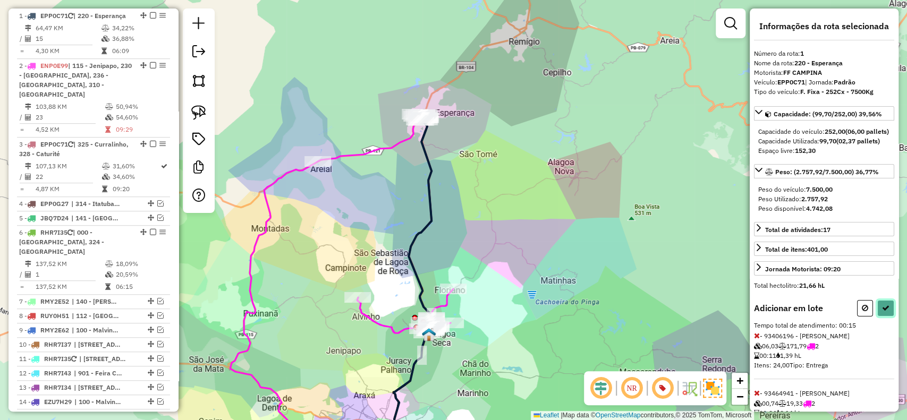
click at [885, 312] on icon at bounding box center [885, 308] width 7 height 7
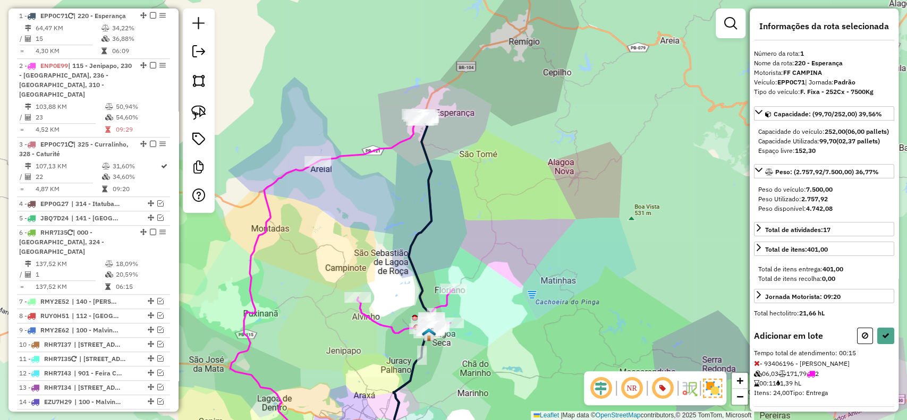
select select "**********"
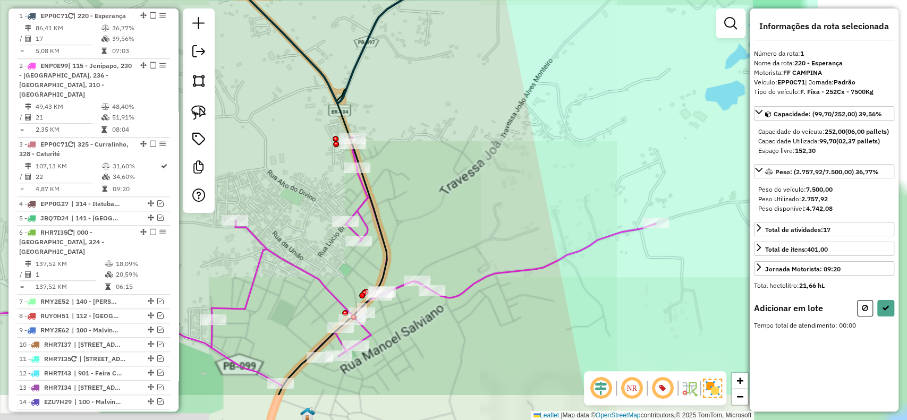
drag, startPoint x: 626, startPoint y: 302, endPoint x: 447, endPoint y: 235, distance: 191.8
click at [447, 235] on div "Janela de atendimento Grade de atendimento Capacidade Transportadoras Veículos …" at bounding box center [453, 210] width 907 height 420
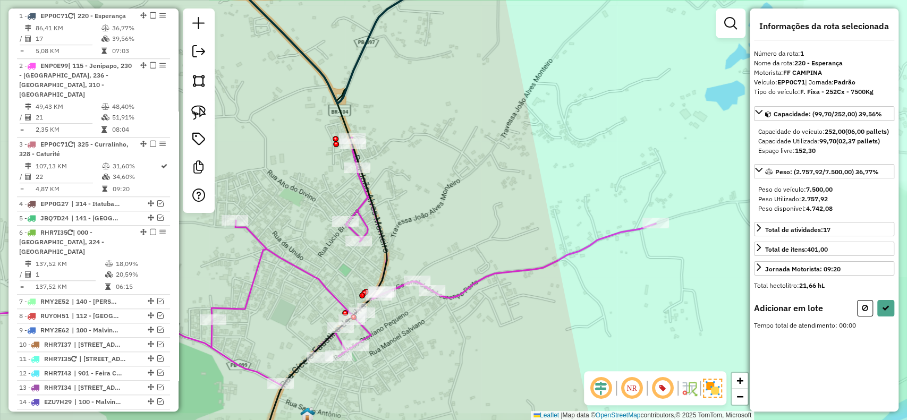
click at [196, 114] on img at bounding box center [198, 112] width 15 height 15
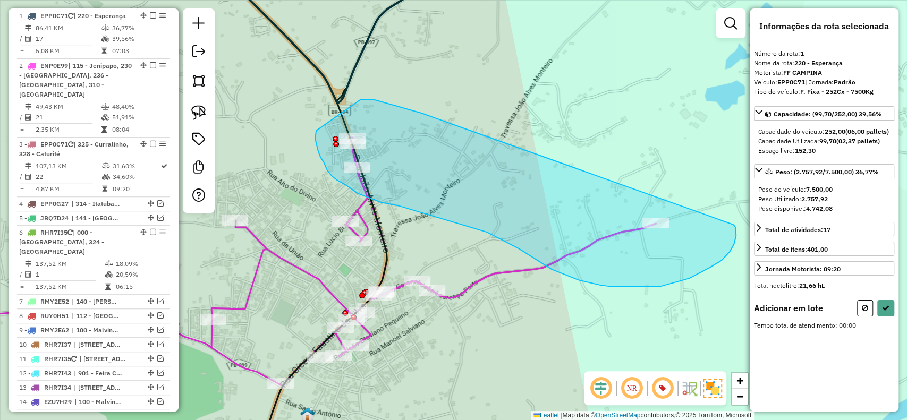
drag, startPoint x: 415, startPoint y: 111, endPoint x: 754, endPoint y: 263, distance: 372.0
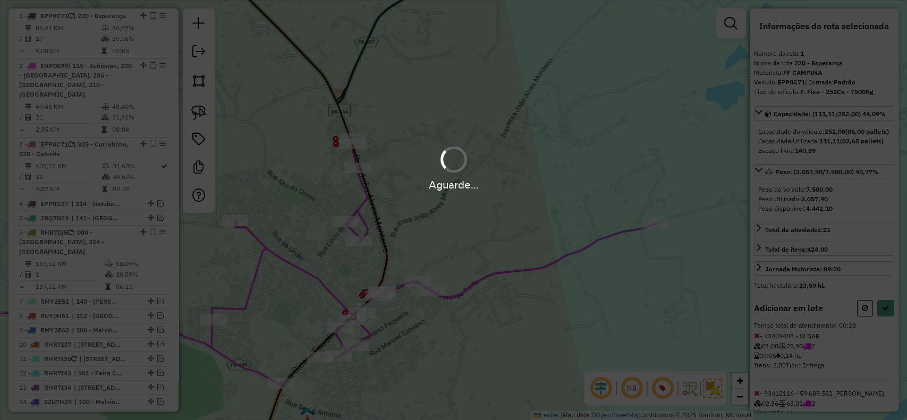
click at [877, 323] on div "Aguarde..." at bounding box center [453, 210] width 907 height 420
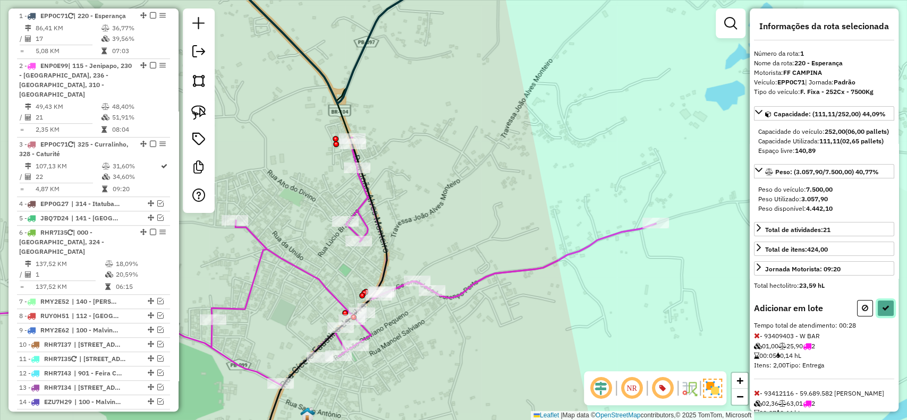
click at [878, 317] on button at bounding box center [886, 308] width 17 height 16
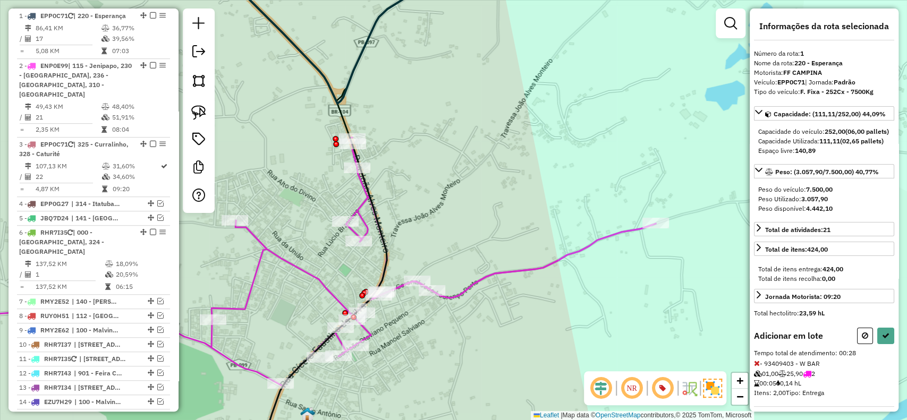
select select "**********"
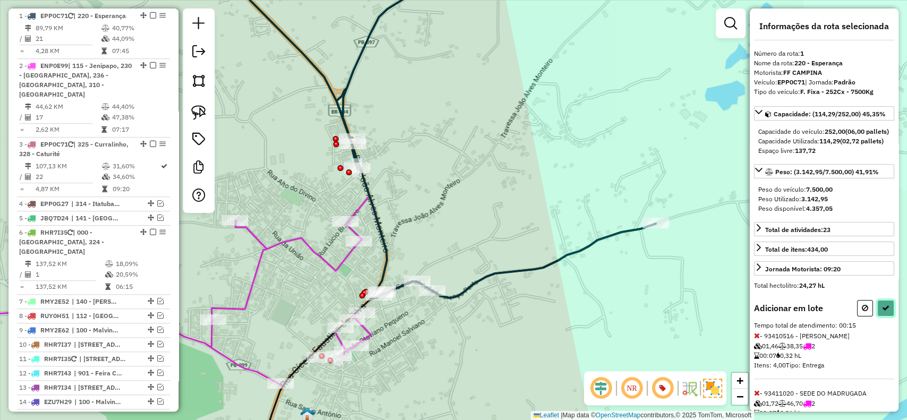
click at [884, 312] on icon at bounding box center [885, 308] width 7 height 7
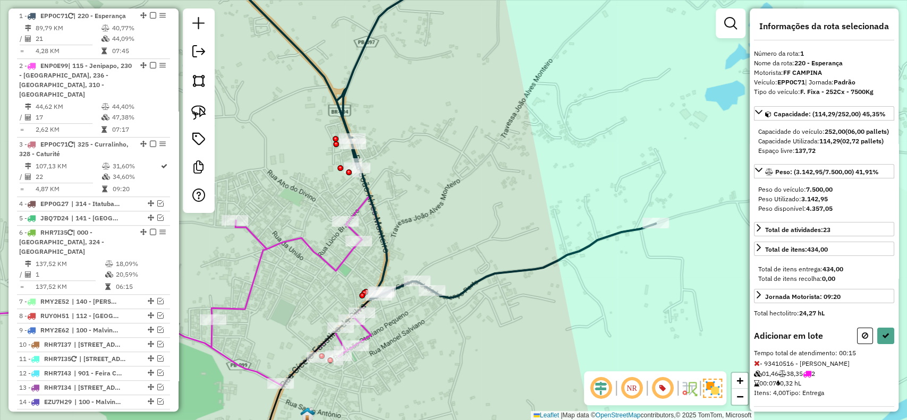
select select "**********"
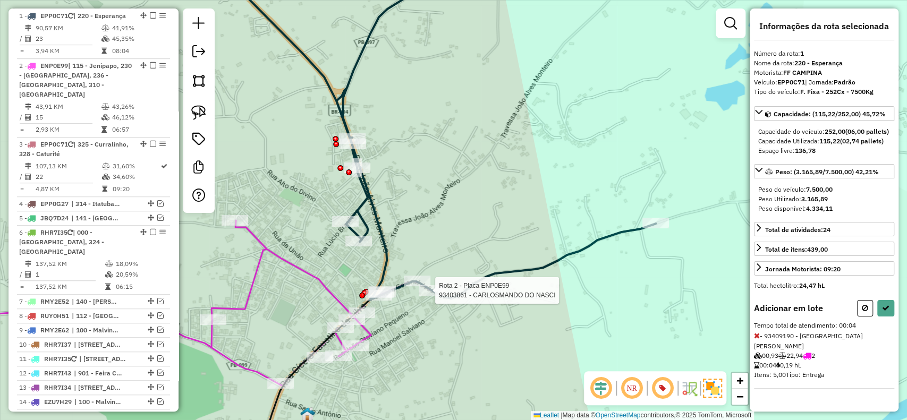
click at [435, 296] on div at bounding box center [432, 290] width 27 height 11
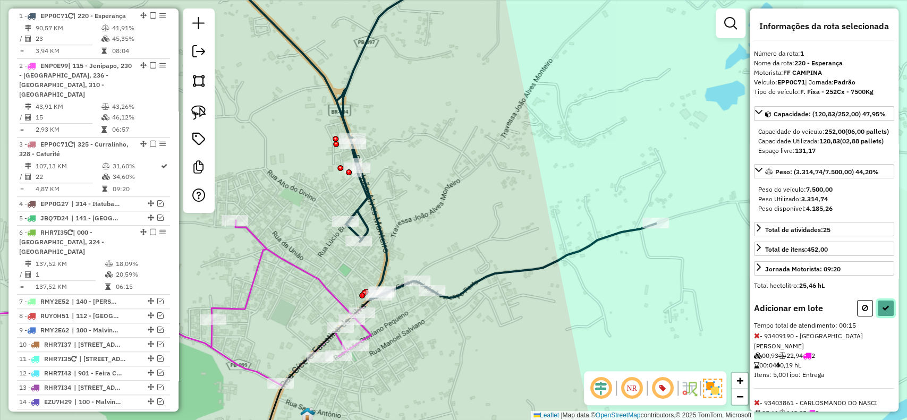
click at [886, 317] on button at bounding box center [886, 308] width 17 height 16
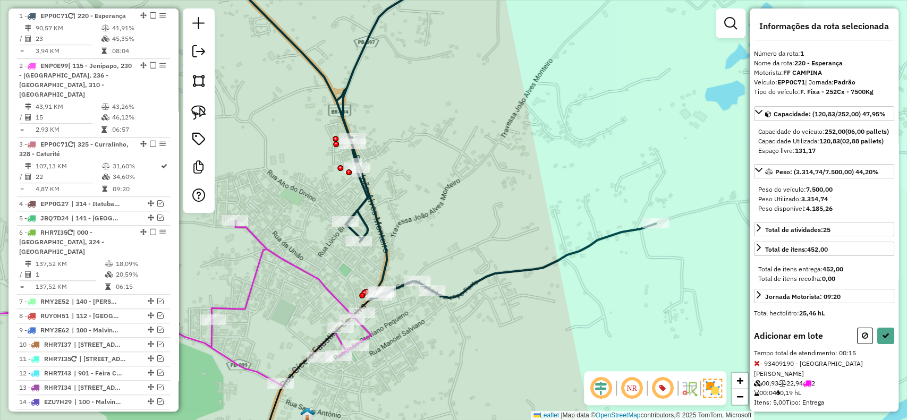
select select "**********"
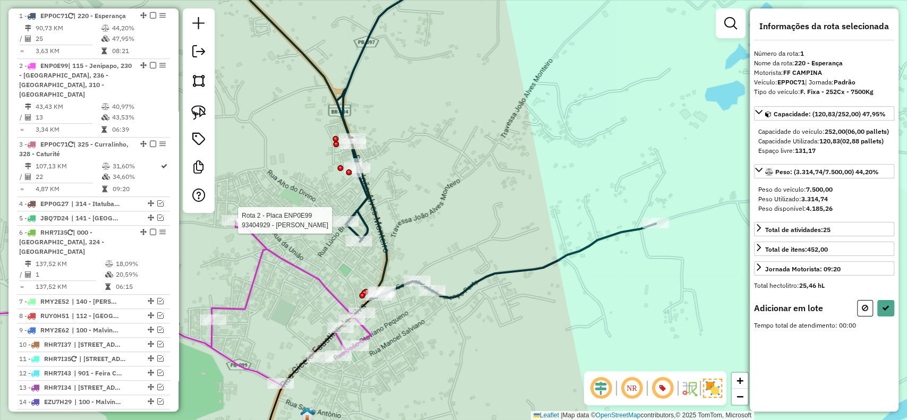
click at [237, 226] on div at bounding box center [235, 220] width 27 height 11
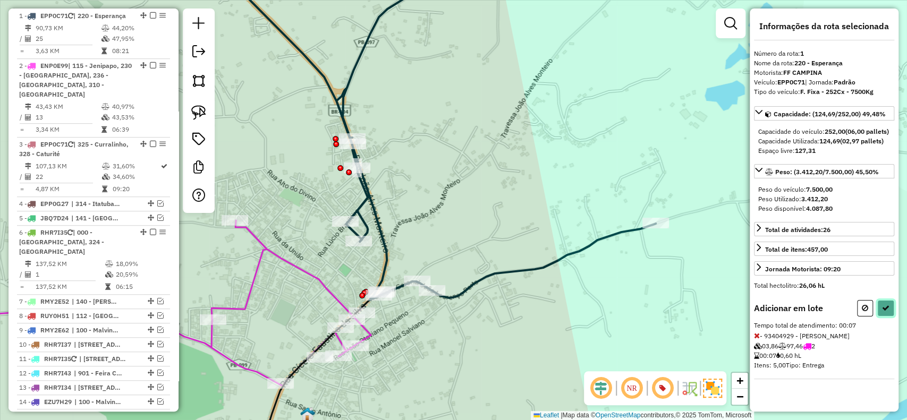
click at [885, 312] on icon at bounding box center [885, 308] width 7 height 7
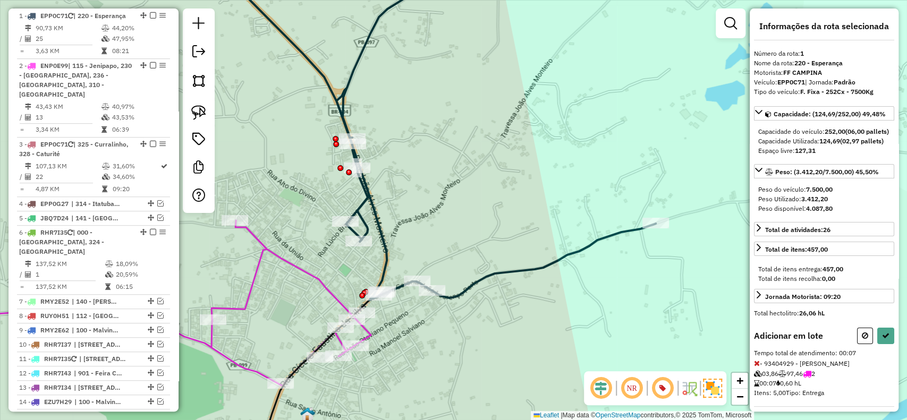
select select "**********"
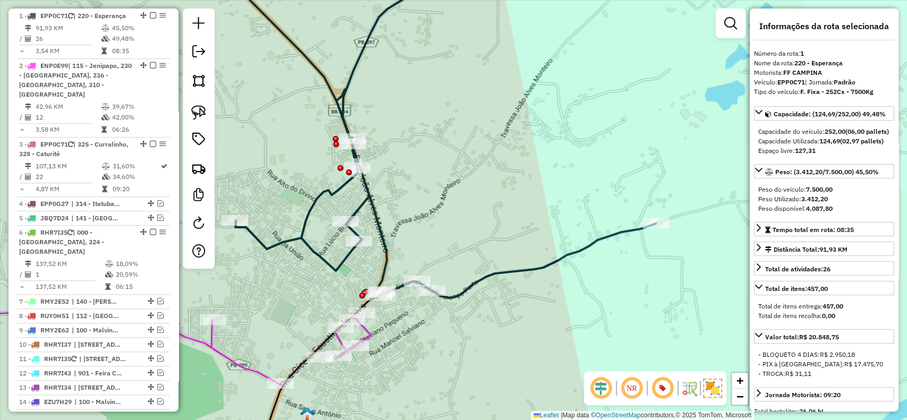
click at [150, 15] on em at bounding box center [153, 15] width 6 height 6
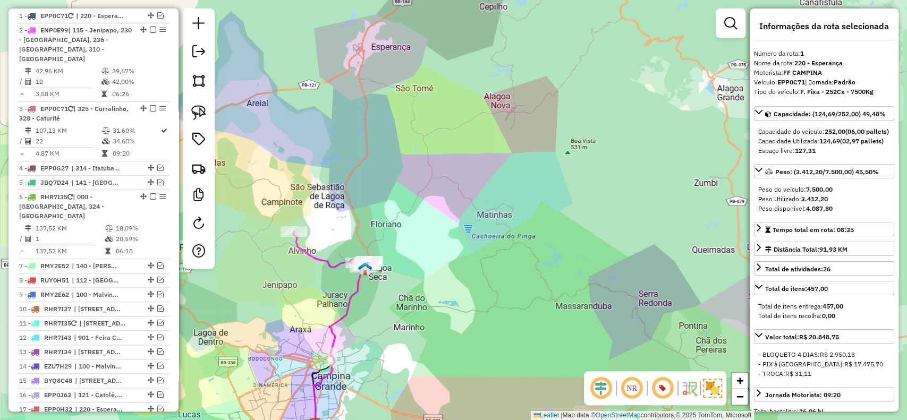
click at [310, 256] on icon at bounding box center [331, 250] width 77 height 36
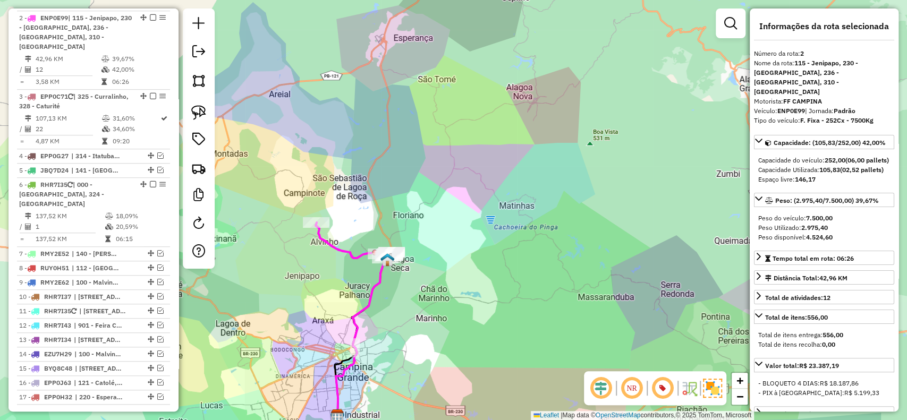
scroll to position [451, 0]
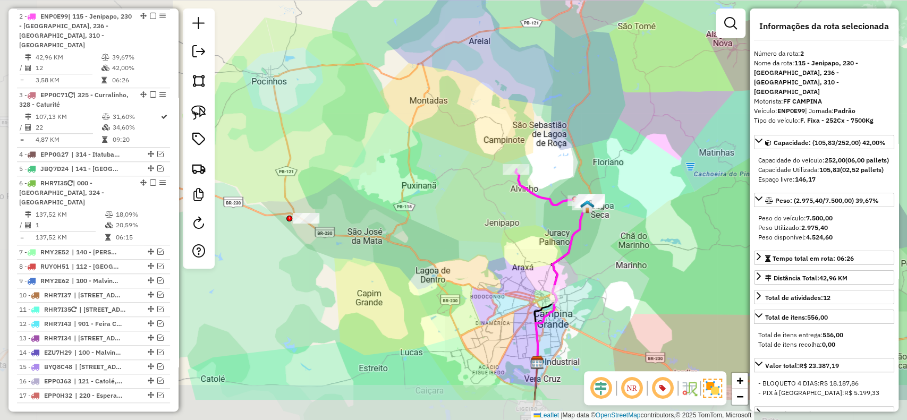
drag, startPoint x: 339, startPoint y: 292, endPoint x: 539, endPoint y: 239, distance: 206.8
click at [539, 239] on div "Janela de atendimento Grade de atendimento Capacidade Transportadoras Veículos …" at bounding box center [453, 210] width 907 height 420
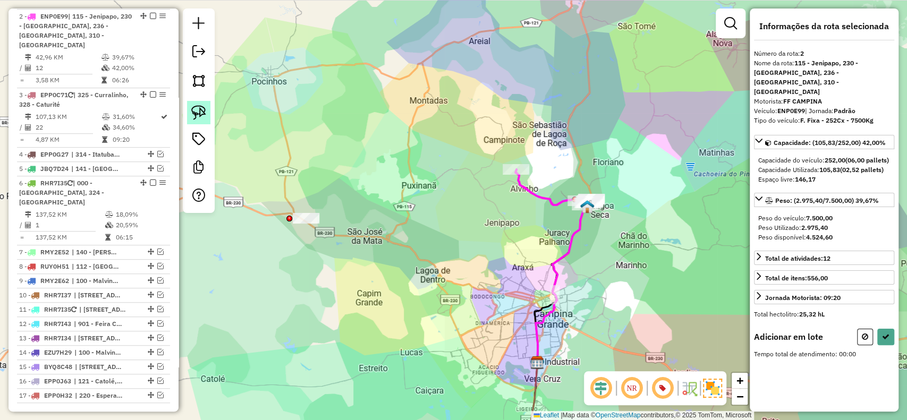
click at [193, 116] on img at bounding box center [198, 112] width 15 height 15
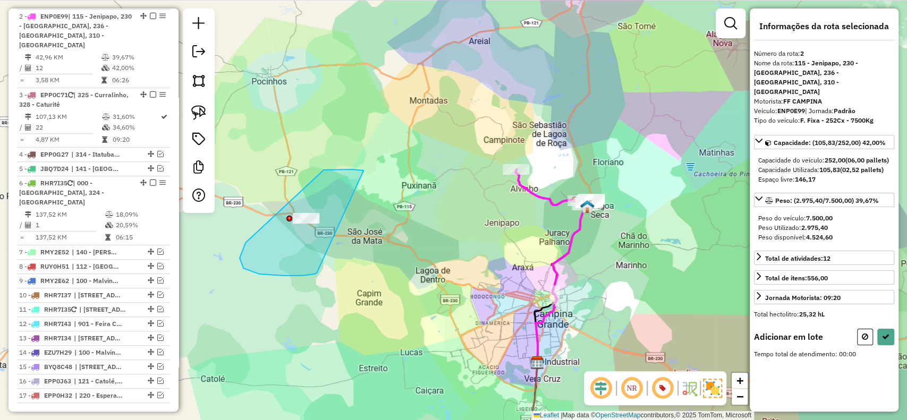
drag, startPoint x: 340, startPoint y: 170, endPoint x: 464, endPoint y: 302, distance: 181.7
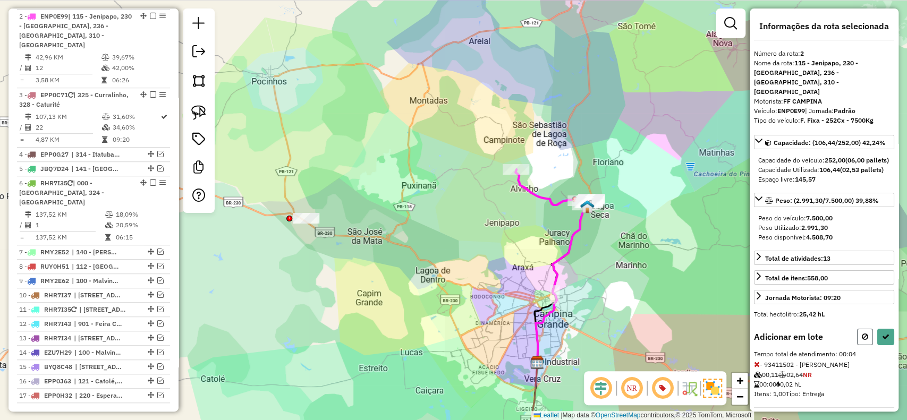
click at [863, 334] on icon at bounding box center [865, 336] width 6 height 7
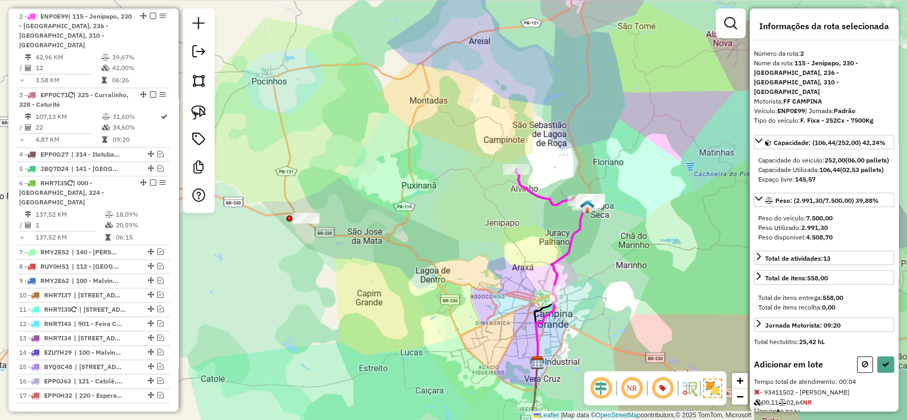
select select "**********"
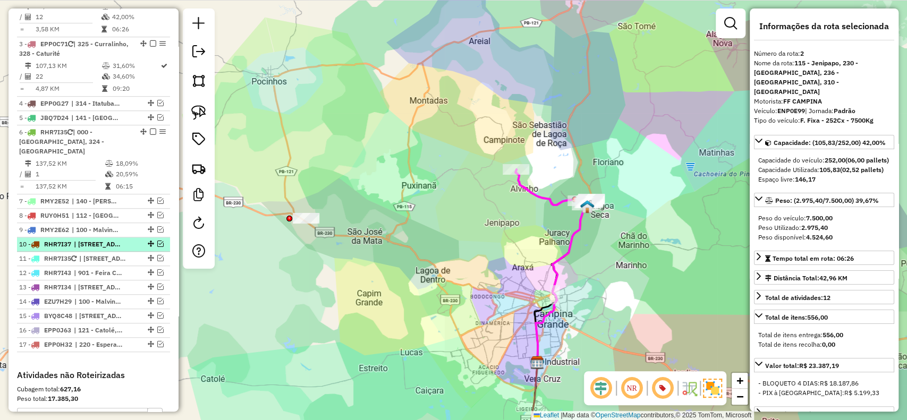
scroll to position [593, 0]
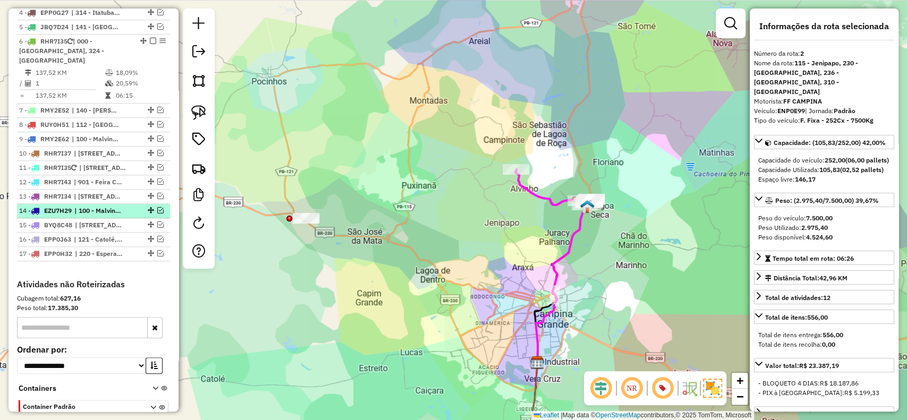
click at [162, 207] on div at bounding box center [150, 210] width 32 height 6
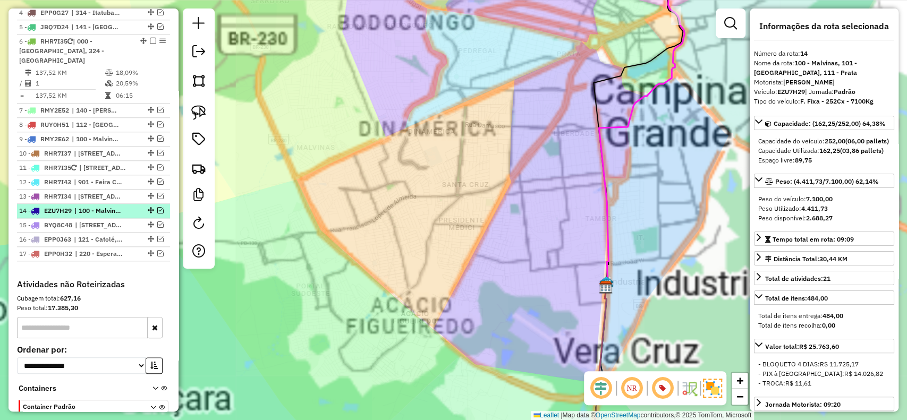
click at [158, 207] on em at bounding box center [160, 210] width 6 height 6
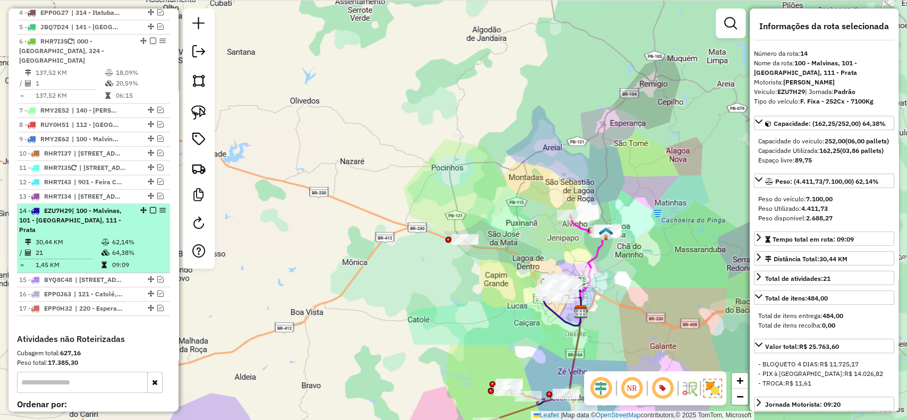
click at [150, 207] on em at bounding box center [153, 210] width 6 height 6
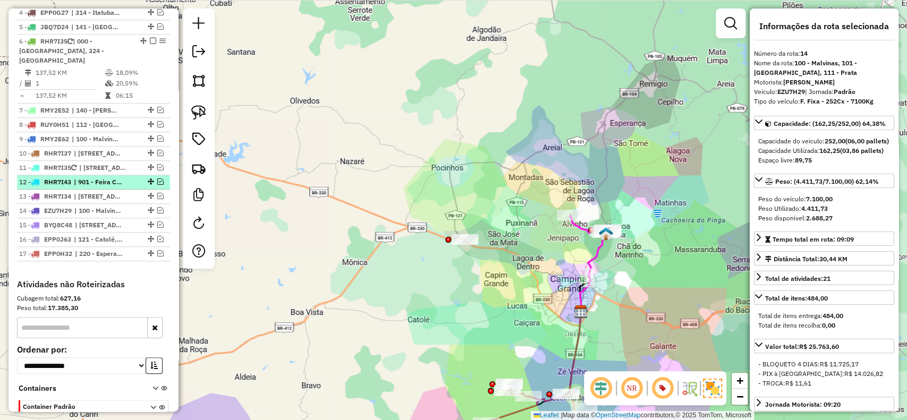
click at [158, 175] on li "12 - RHR7I43 | 901 - Feira Central" at bounding box center [93, 182] width 153 height 14
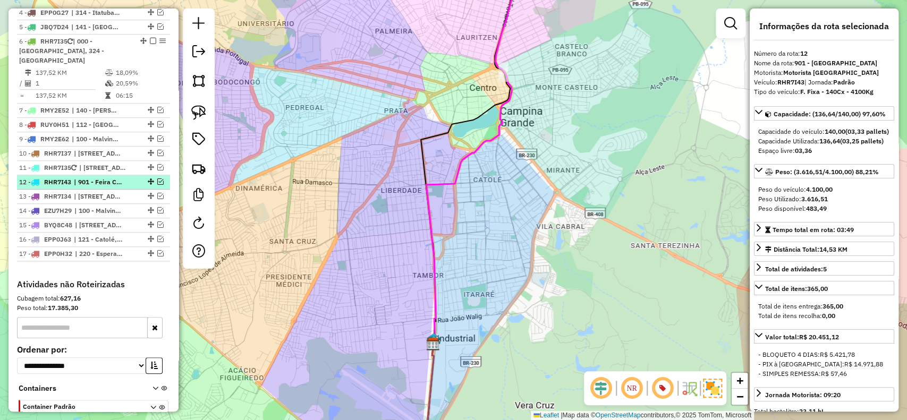
click at [157, 179] on em at bounding box center [160, 182] width 6 height 6
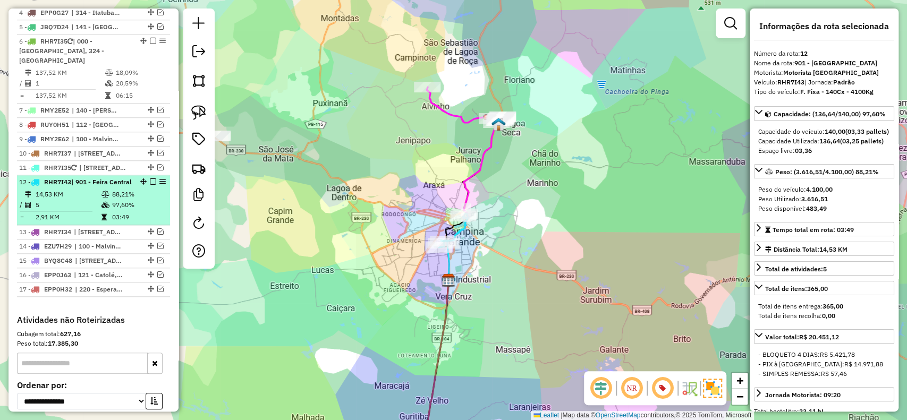
click at [150, 179] on em at bounding box center [153, 182] width 6 height 6
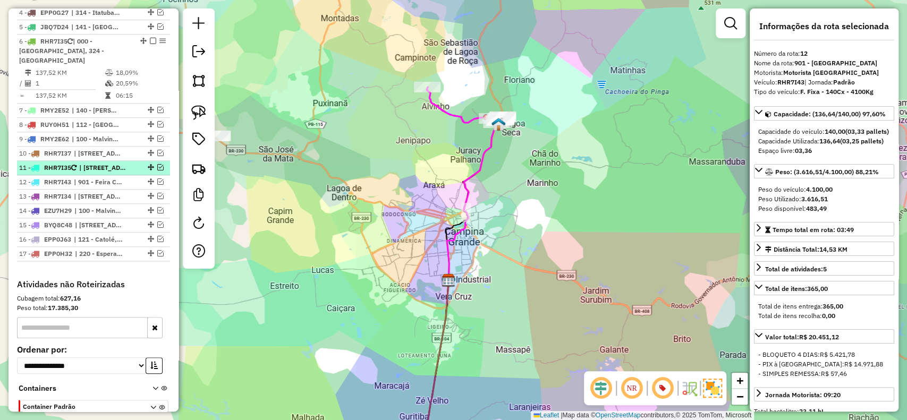
click at [157, 164] on em at bounding box center [160, 167] width 6 height 6
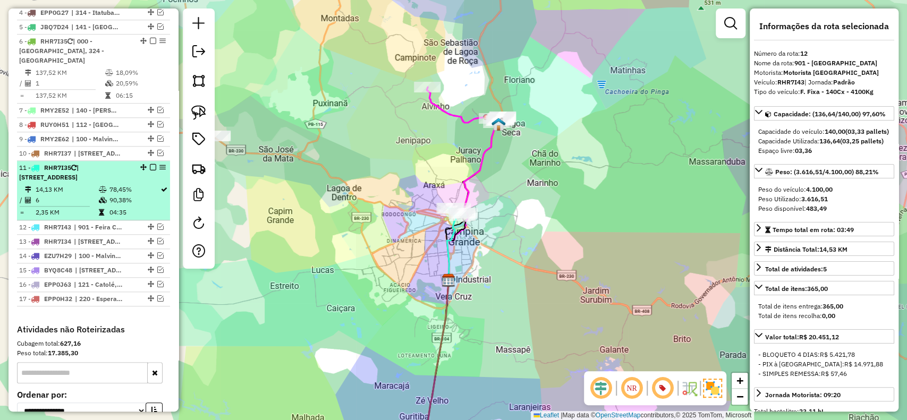
click at [150, 164] on em at bounding box center [153, 167] width 6 height 6
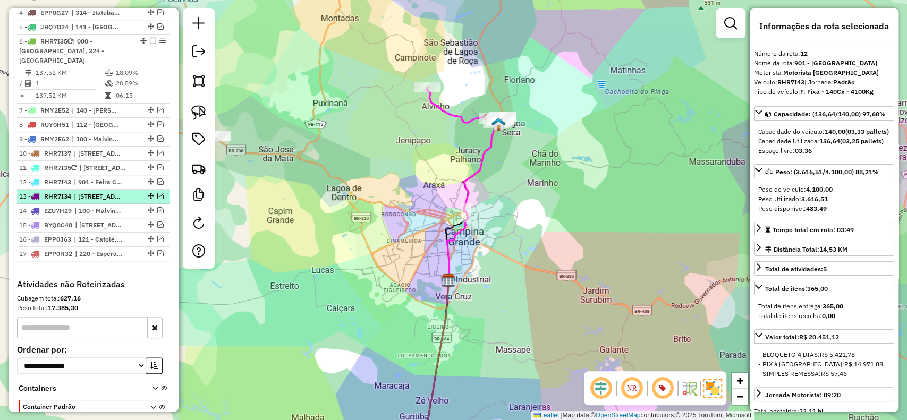
click at [159, 193] on em at bounding box center [160, 196] width 6 height 6
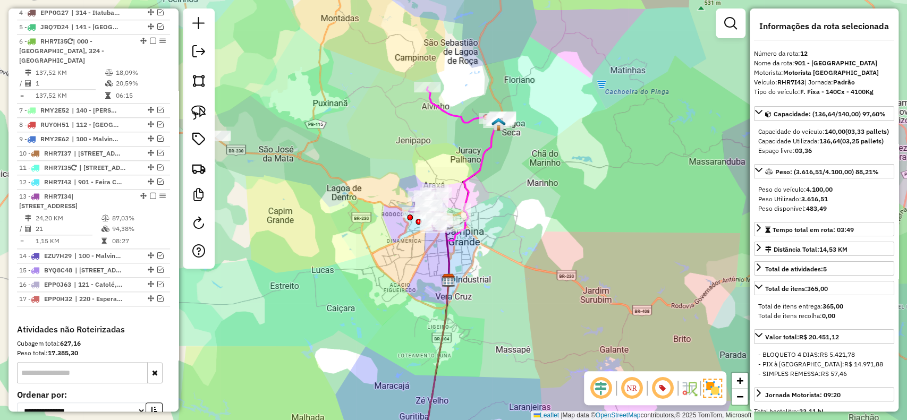
click at [457, 116] on icon at bounding box center [465, 105] width 77 height 36
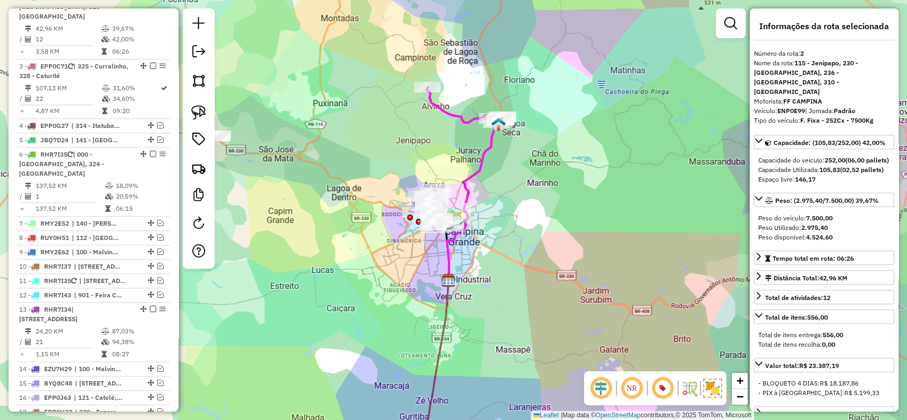
scroll to position [451, 0]
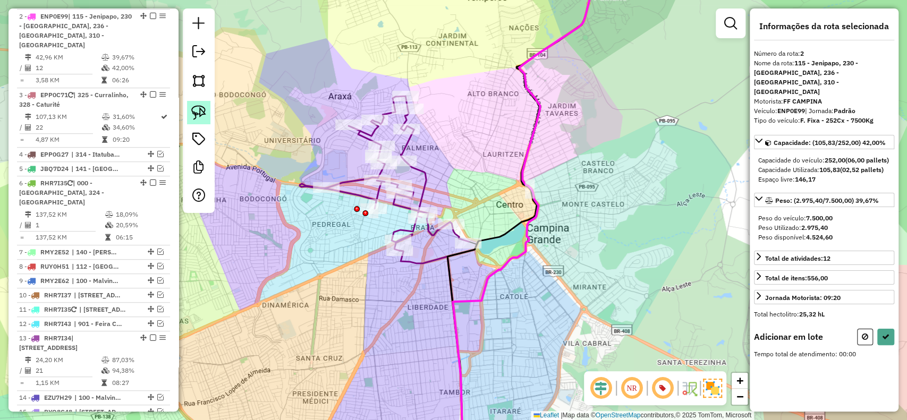
click at [204, 113] on img at bounding box center [198, 112] width 15 height 15
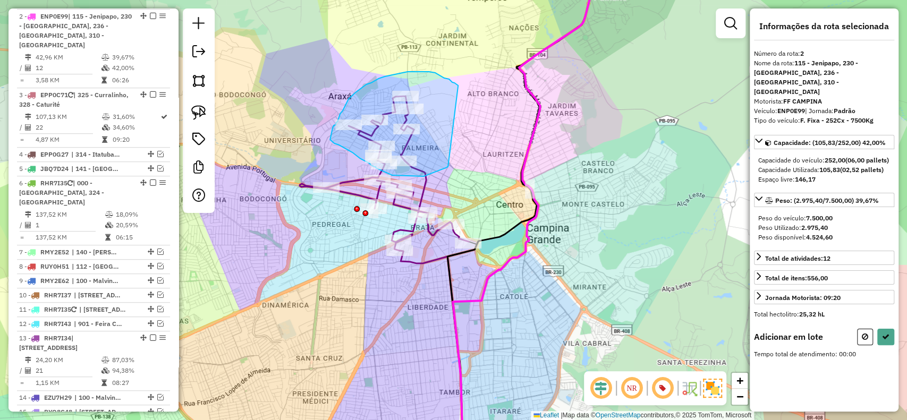
drag, startPoint x: 447, startPoint y: 79, endPoint x: 448, endPoint y: 166, distance: 87.7
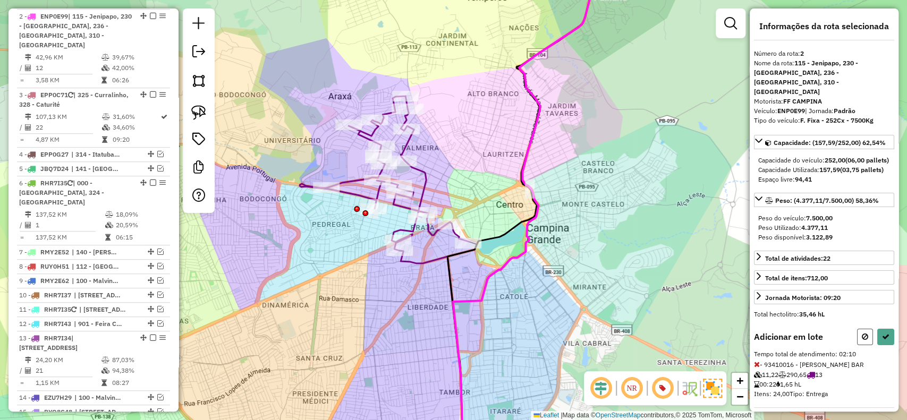
click at [857, 330] on button at bounding box center [865, 337] width 16 height 16
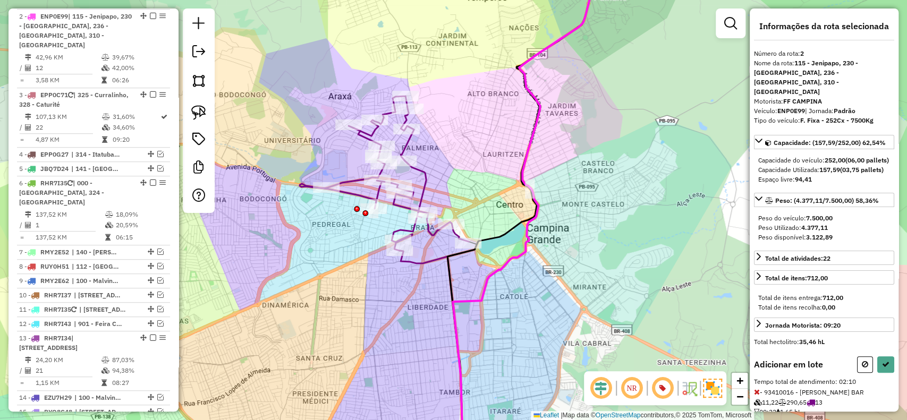
select select "**********"
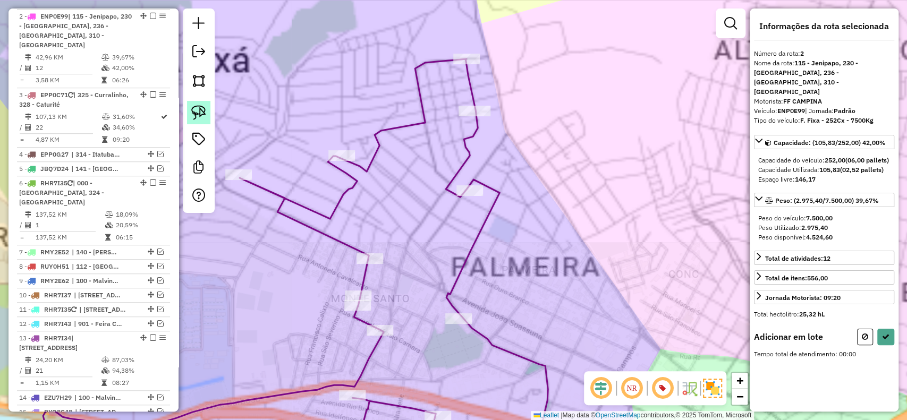
click at [200, 104] on link at bounding box center [198, 112] width 23 height 23
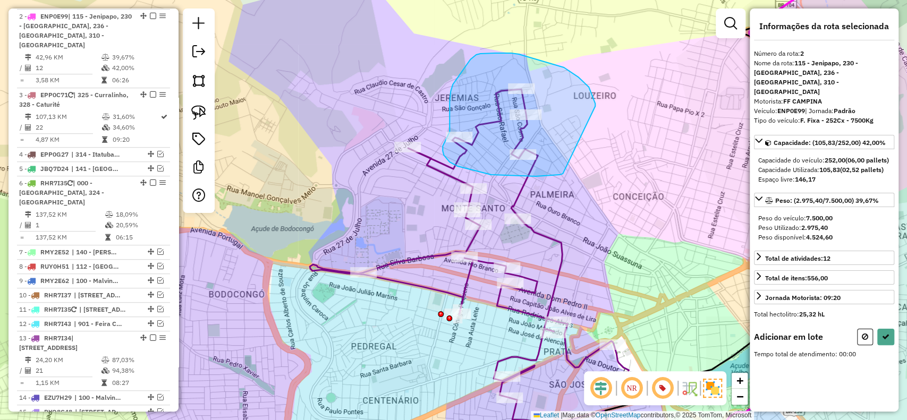
drag, startPoint x: 590, startPoint y: 89, endPoint x: 566, endPoint y: 173, distance: 87.0
click at [566, 173] on div "Janela de atendimento Grade de atendimento Capacidade Transportadoras Veículos …" at bounding box center [453, 210] width 907 height 420
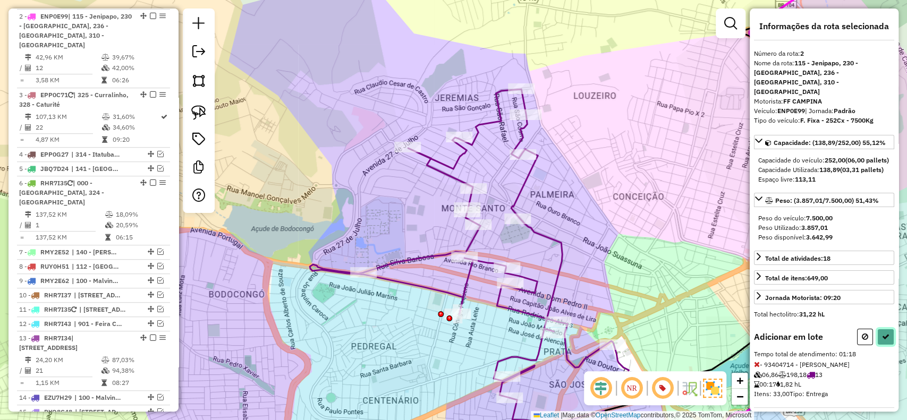
click at [882, 331] on button at bounding box center [886, 337] width 17 height 16
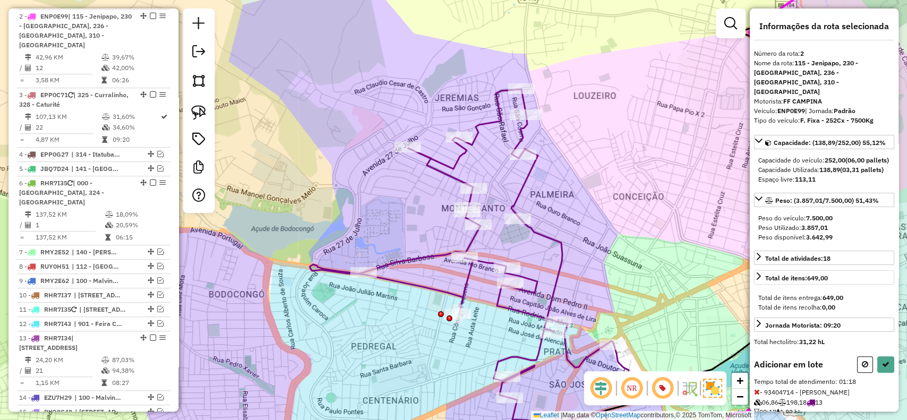
select select "**********"
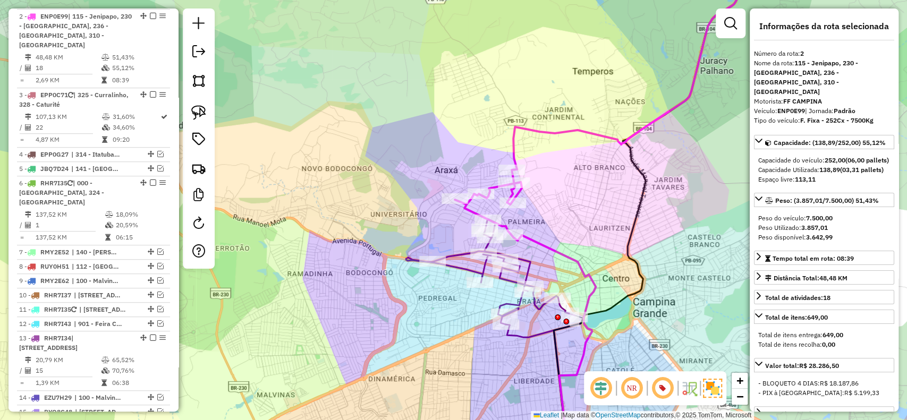
drag, startPoint x: 146, startPoint y: 12, endPoint x: 247, endPoint y: 40, distance: 104.9
click at [147, 13] on div at bounding box center [150, 16] width 32 height 6
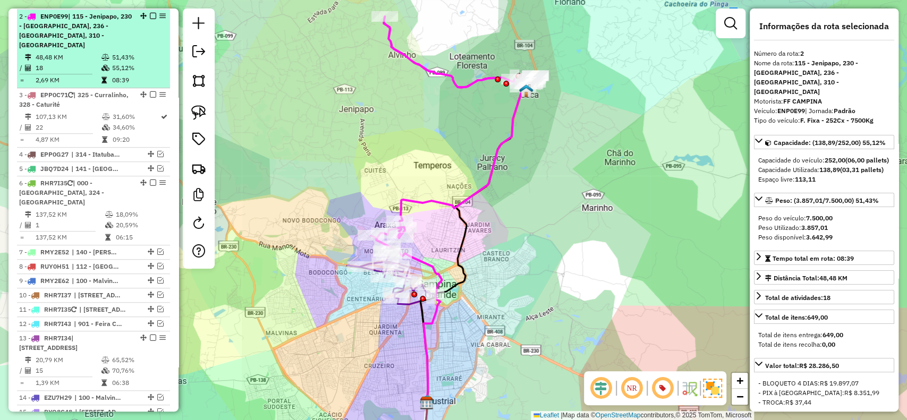
click at [150, 15] on em at bounding box center [153, 16] width 6 height 6
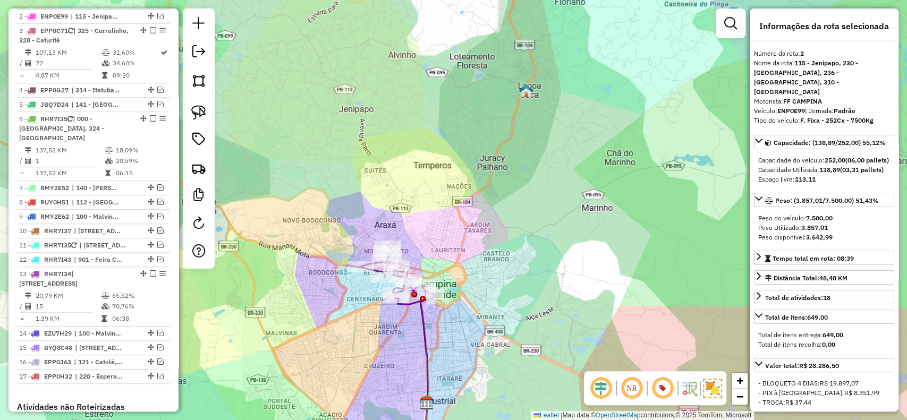
click at [420, 330] on icon at bounding box center [412, 350] width 31 height 105
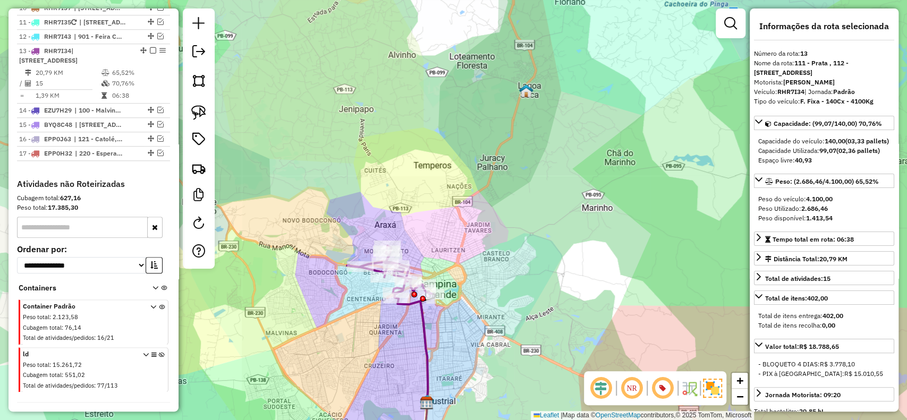
scroll to position [700, 0]
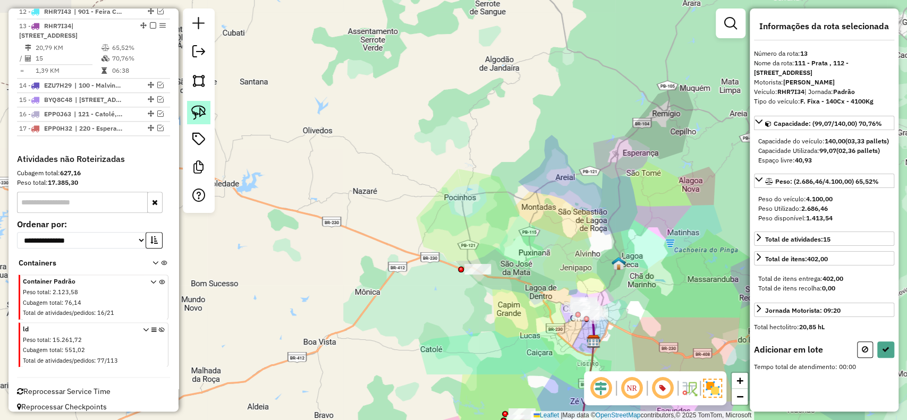
click at [203, 122] on link at bounding box center [198, 112] width 23 height 23
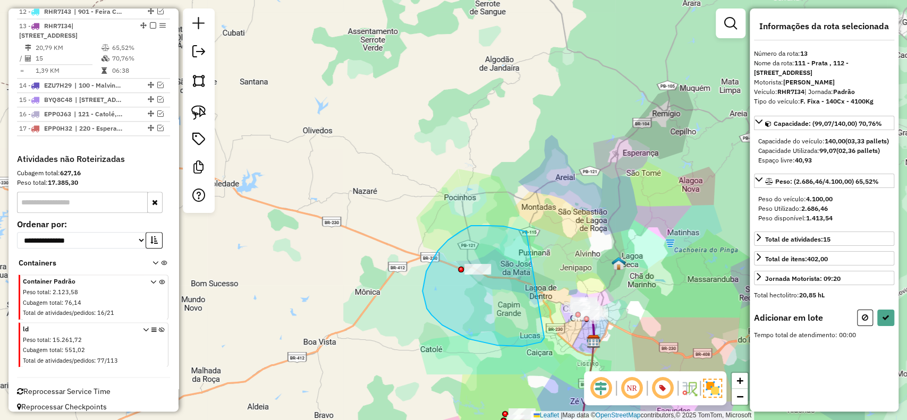
drag, startPoint x: 448, startPoint y: 240, endPoint x: 544, endPoint y: 338, distance: 137.2
click at [544, 338] on div "Janela de atendimento Grade de atendimento Capacidade Transportadoras Veículos …" at bounding box center [453, 210] width 907 height 420
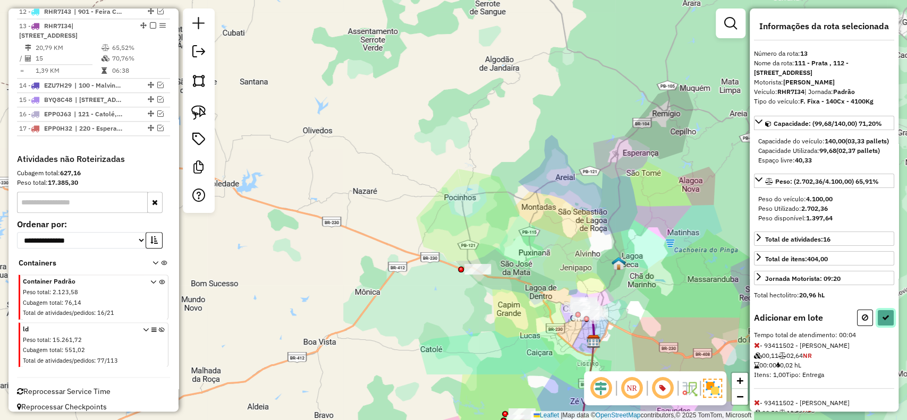
click at [885, 322] on icon at bounding box center [885, 317] width 7 height 7
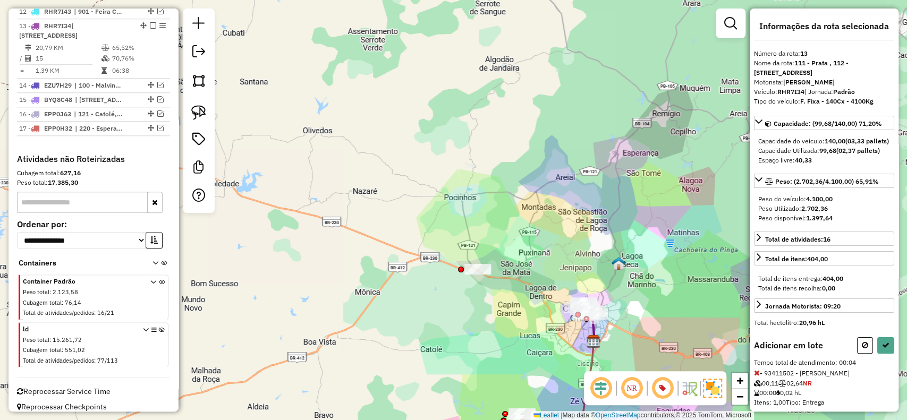
select select "**********"
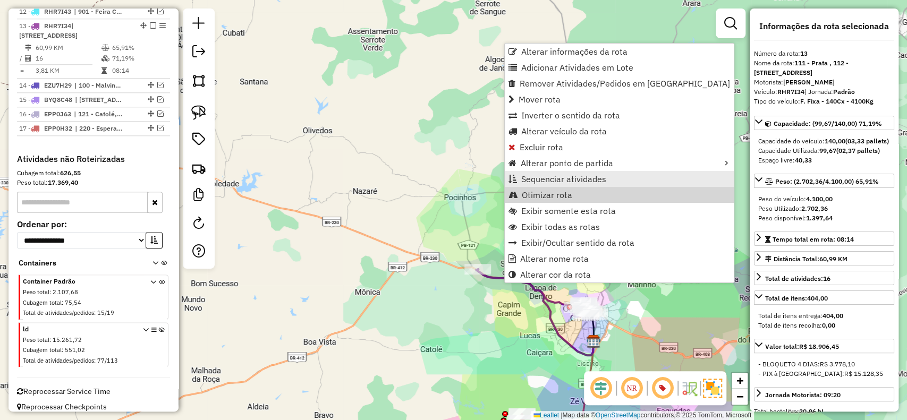
click at [543, 182] on span "Sequenciar atividades" at bounding box center [564, 179] width 85 height 9
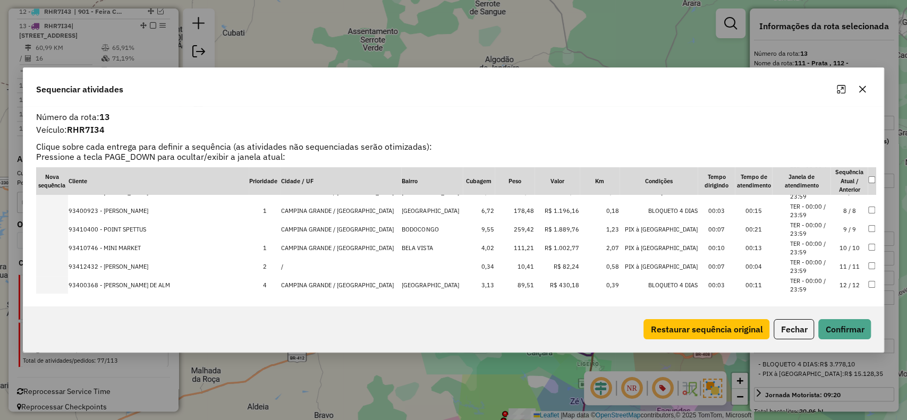
scroll to position [141, 0]
drag, startPoint x: 341, startPoint y: 267, endPoint x: 330, endPoint y: 183, distance: 84.7
click at [366, 185] on table "Nova sequência Cliente Prioridade Cidade / UF Bairro Cubagem Peso Valor Km Cond…" at bounding box center [456, 193] width 841 height 335
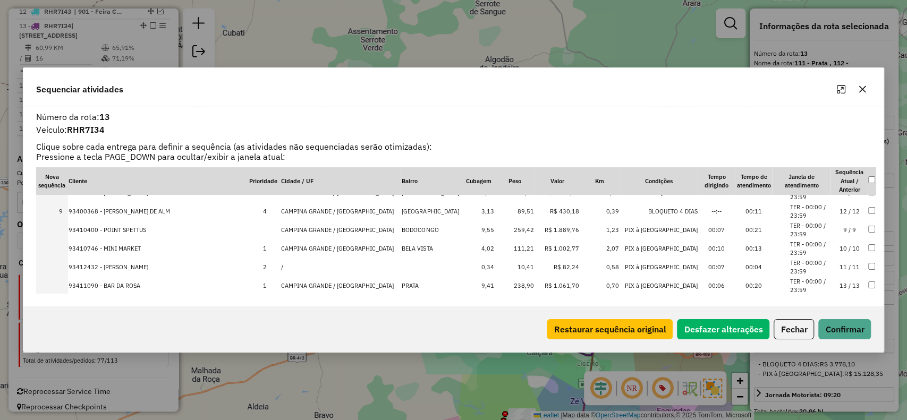
scroll to position [208, 0]
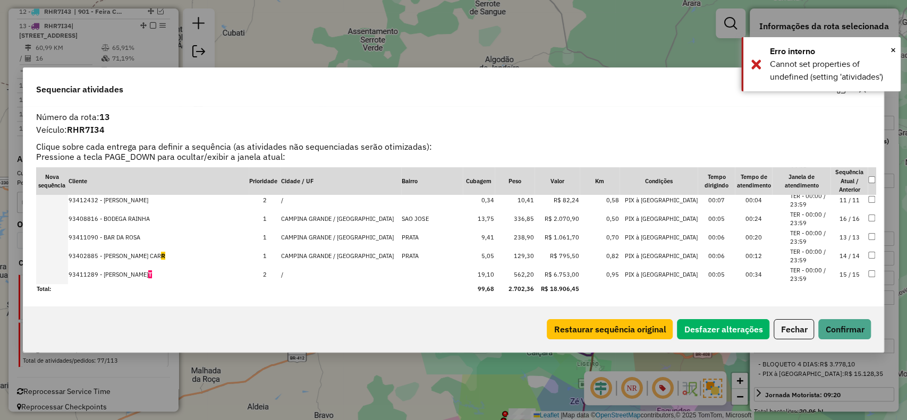
drag, startPoint x: 368, startPoint y: 273, endPoint x: 379, endPoint y: 204, distance: 70.0
click at [832, 327] on button "Confirmar" at bounding box center [845, 329] width 53 height 20
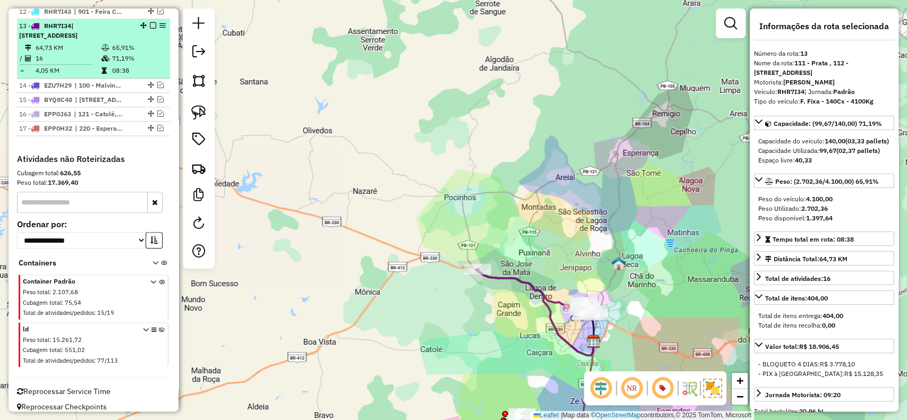
click at [153, 22] on em at bounding box center [153, 25] width 6 height 6
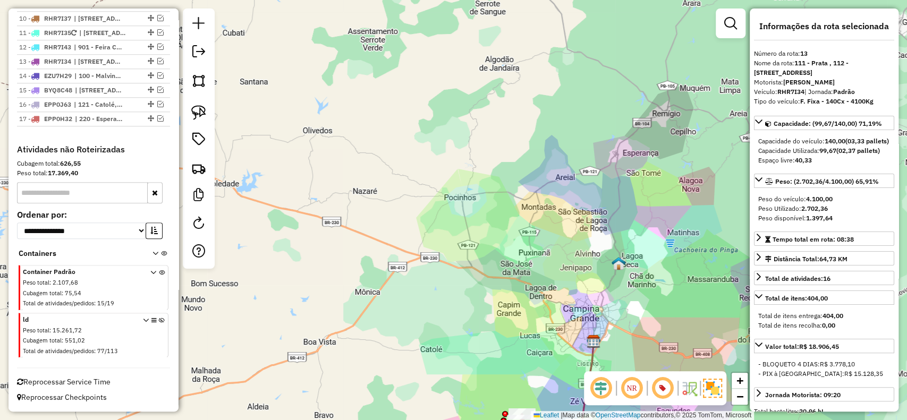
scroll to position [645, 0]
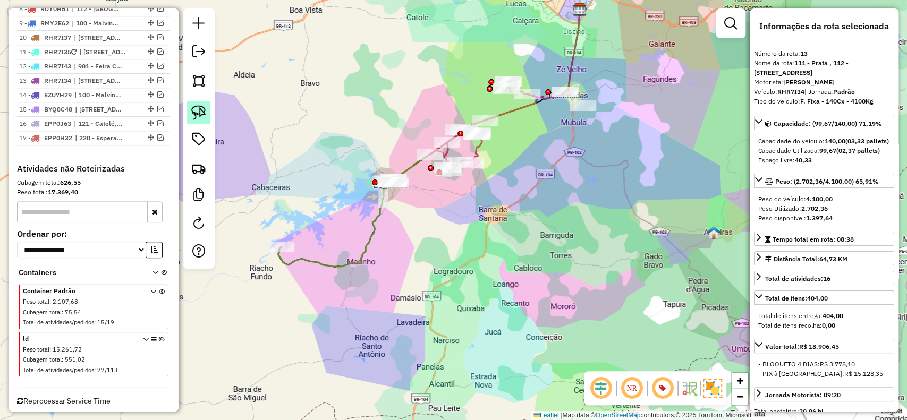
click at [195, 113] on img at bounding box center [198, 112] width 15 height 15
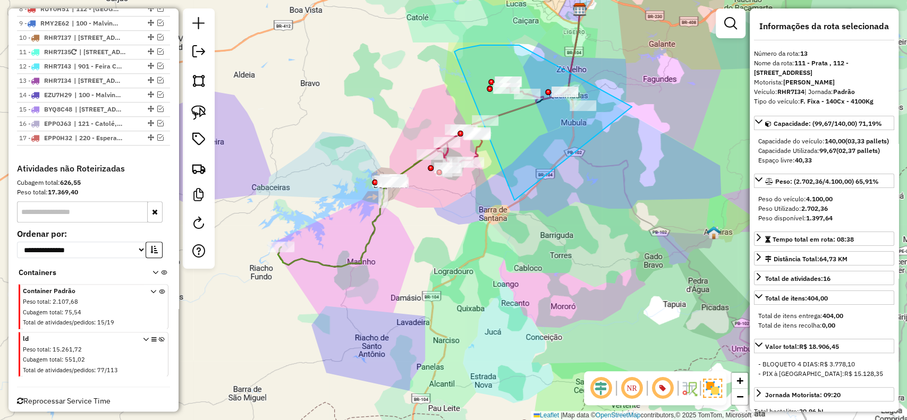
drag, startPoint x: 632, startPoint y: 107, endPoint x: 515, endPoint y: 200, distance: 150.2
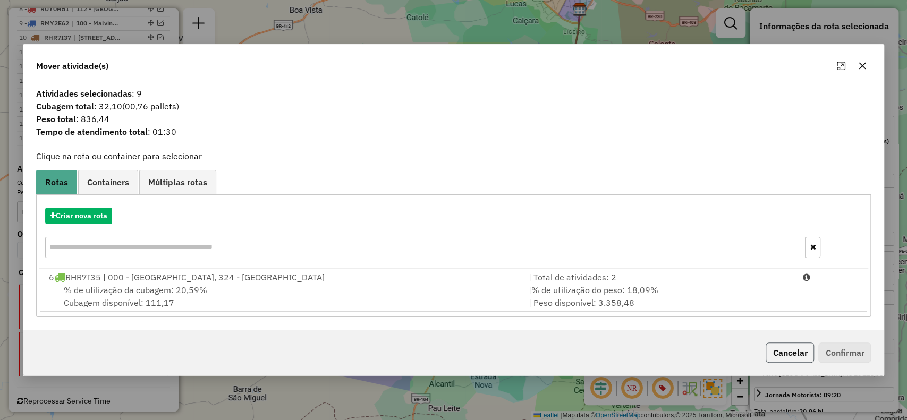
click at [783, 356] on button "Cancelar" at bounding box center [790, 353] width 48 height 20
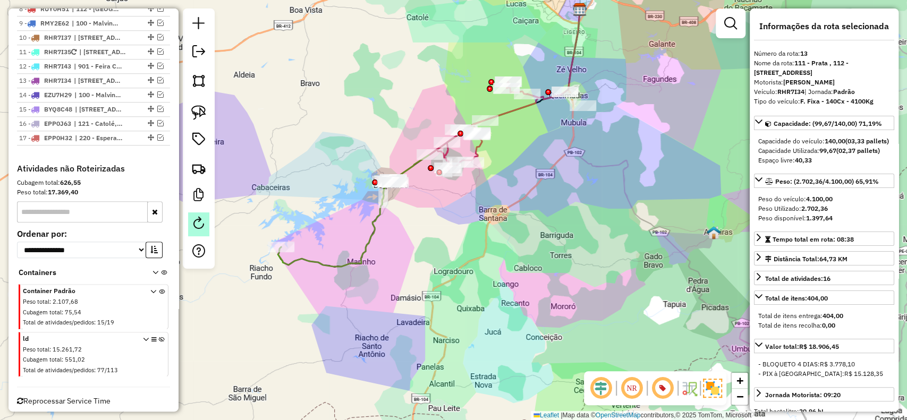
click at [201, 231] on link at bounding box center [198, 225] width 21 height 24
select select "*"
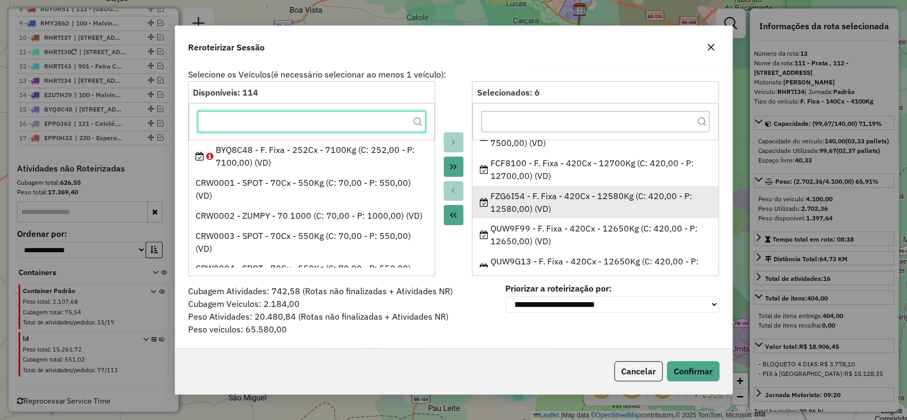
scroll to position [70, 0]
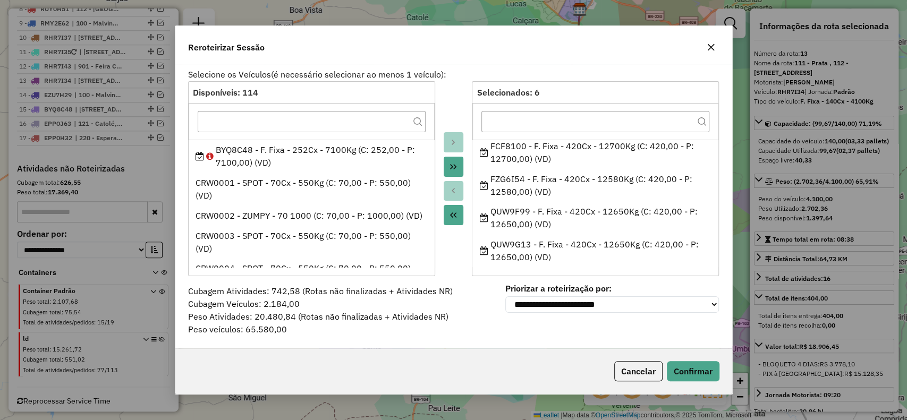
click at [627, 367] on button "Cancelar" at bounding box center [639, 371] width 48 height 20
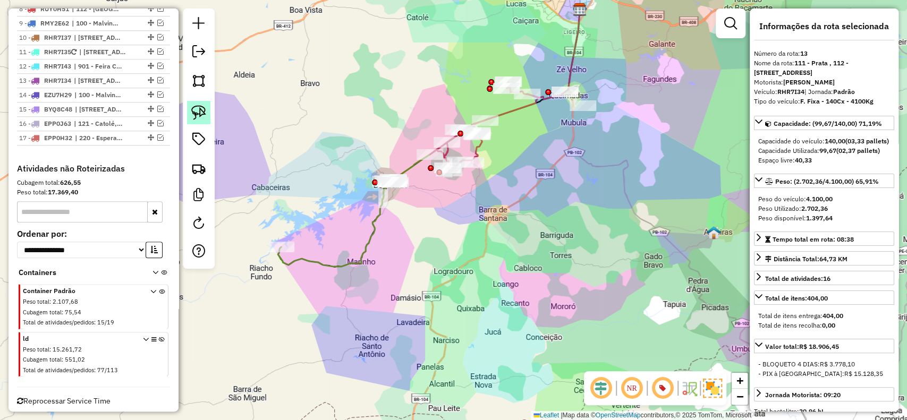
click at [201, 110] on img at bounding box center [198, 112] width 15 height 15
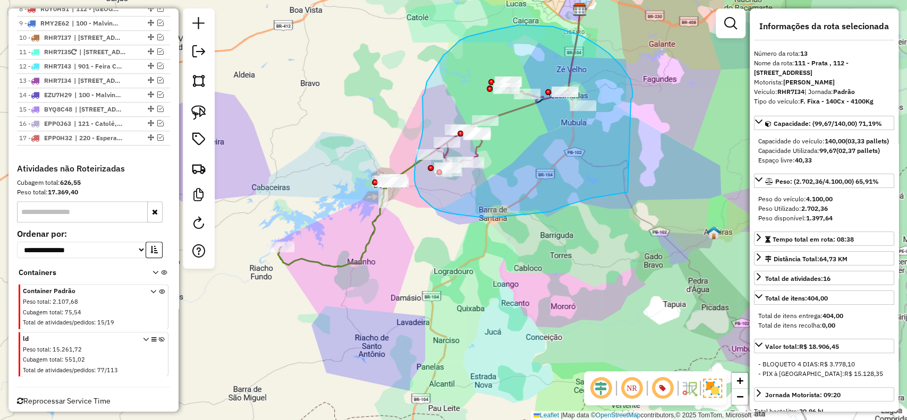
drag, startPoint x: 621, startPoint y: 65, endPoint x: 628, endPoint y: 191, distance: 126.2
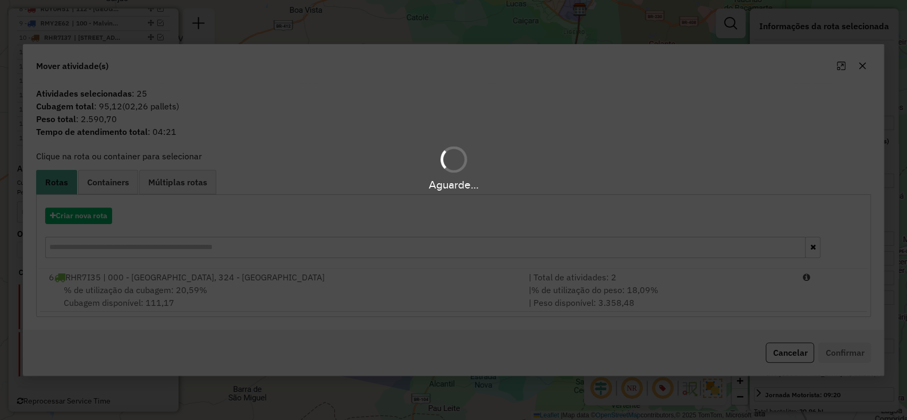
click at [174, 186] on div "Aguarde..." at bounding box center [453, 185] width 907 height 16
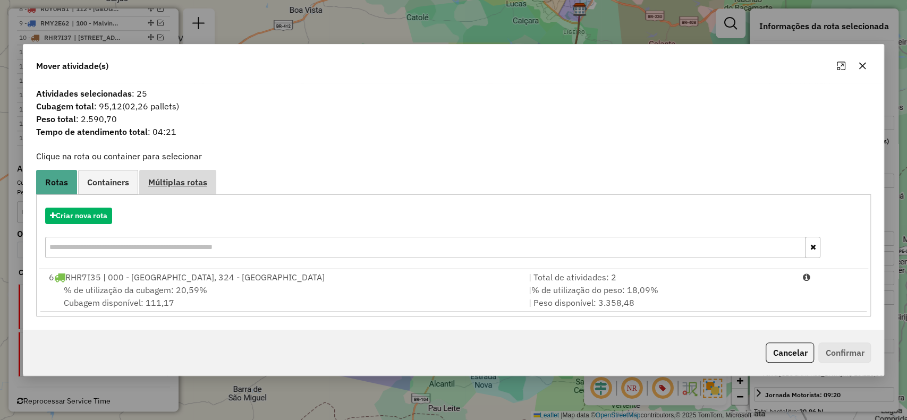
click at [174, 186] on span "Múltiplas rotas" at bounding box center [177, 182] width 59 height 9
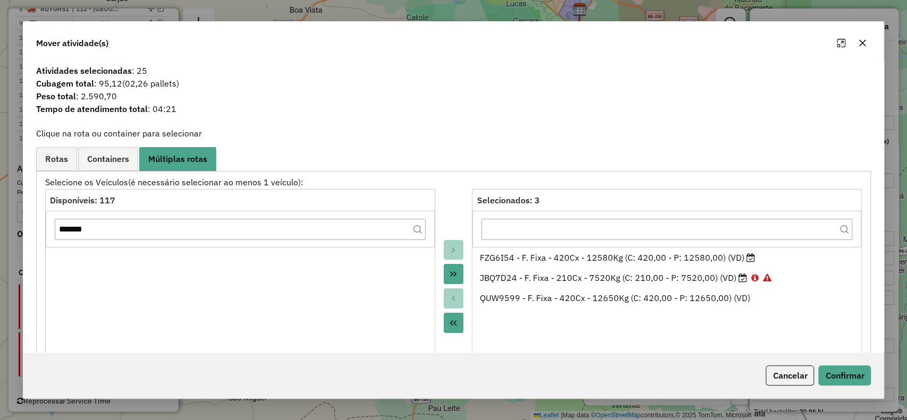
click at [451, 328] on button "Move All to Source" at bounding box center [454, 323] width 20 height 20
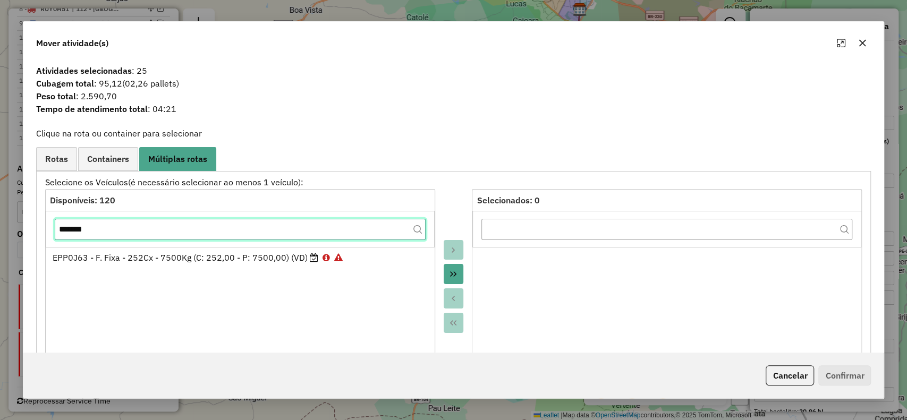
click at [209, 223] on input "*******" at bounding box center [240, 229] width 371 height 21
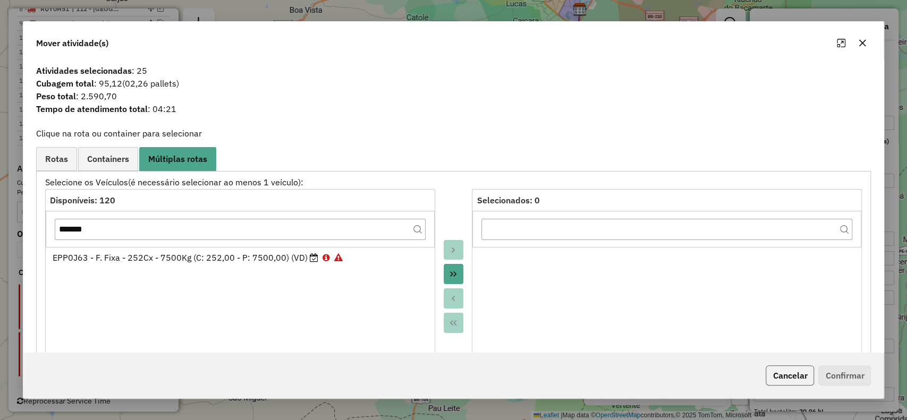
click at [791, 383] on button "Cancelar" at bounding box center [790, 376] width 48 height 20
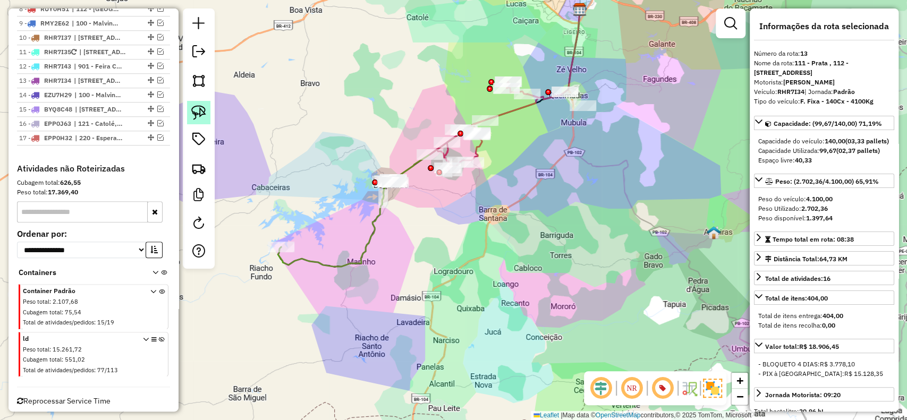
click at [199, 109] on img at bounding box center [198, 112] width 15 height 15
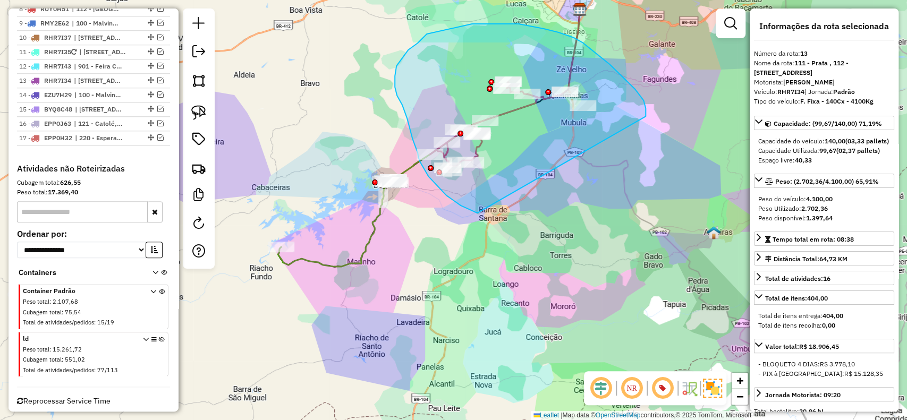
drag, startPoint x: 621, startPoint y: 75, endPoint x: 502, endPoint y: 217, distance: 185.3
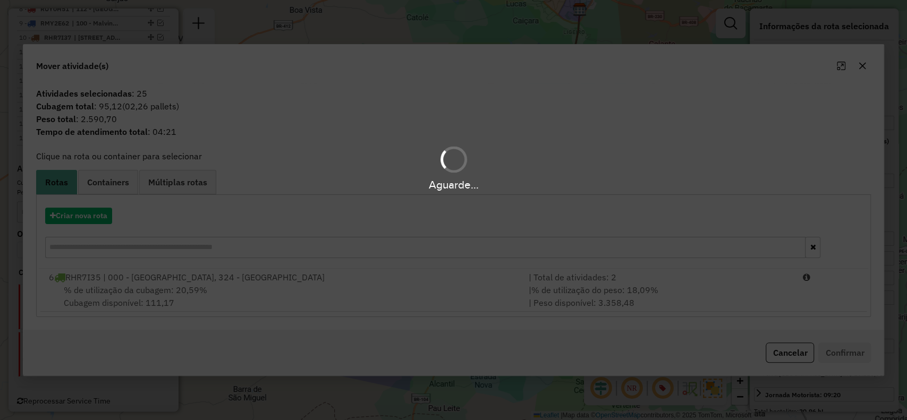
click at [74, 217] on div "Aguarde..." at bounding box center [453, 210] width 907 height 420
click at [71, 220] on div "Aguarde..." at bounding box center [453, 210] width 907 height 420
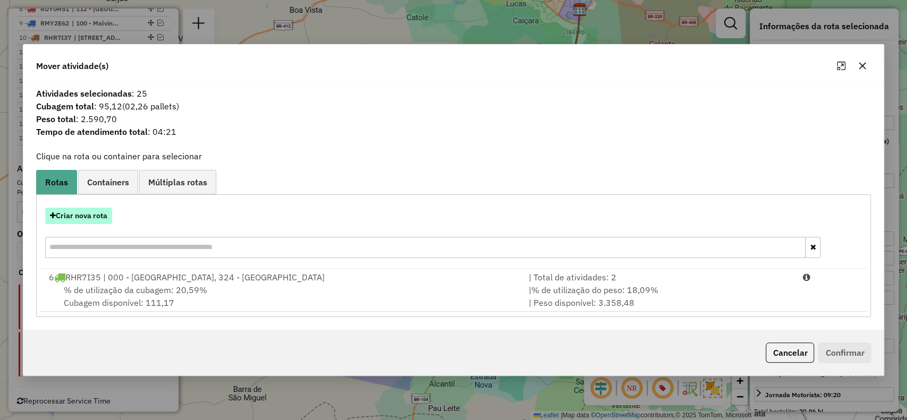
click at [71, 220] on button "Criar nova rota" at bounding box center [78, 216] width 67 height 16
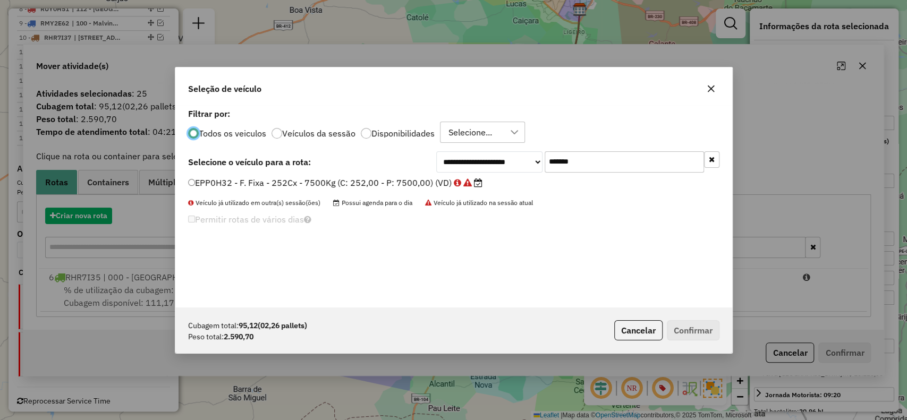
scroll to position [5, 3]
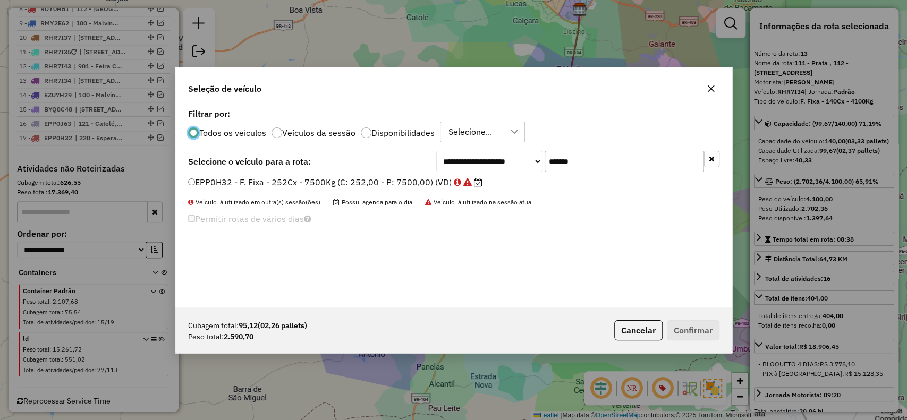
drag, startPoint x: 490, startPoint y: 158, endPoint x: 406, endPoint y: 169, distance: 84.6
click at [410, 165] on div "**********" at bounding box center [454, 161] width 532 height 21
paste input "text"
type input "*******"
click at [400, 180] on label "CKU6G08 - F. Fixa - 252Cx - 7500Kg (C: 252,00 - P: 7500,00) (VD)" at bounding box center [325, 182] width 275 height 13
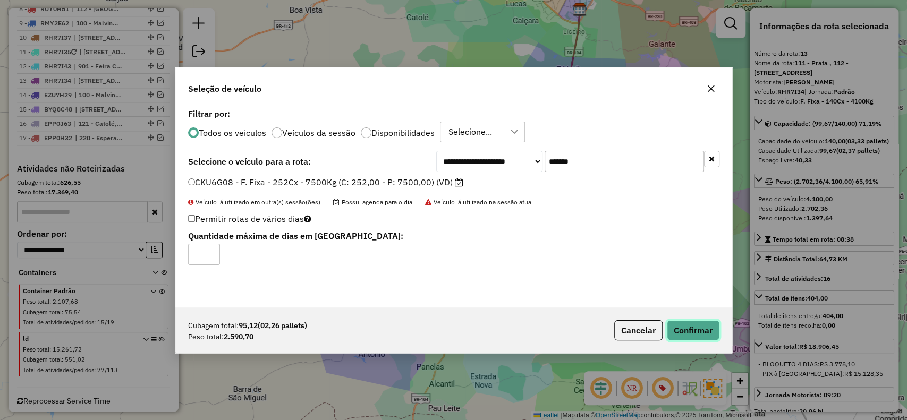
click at [677, 334] on button "Confirmar" at bounding box center [693, 331] width 53 height 20
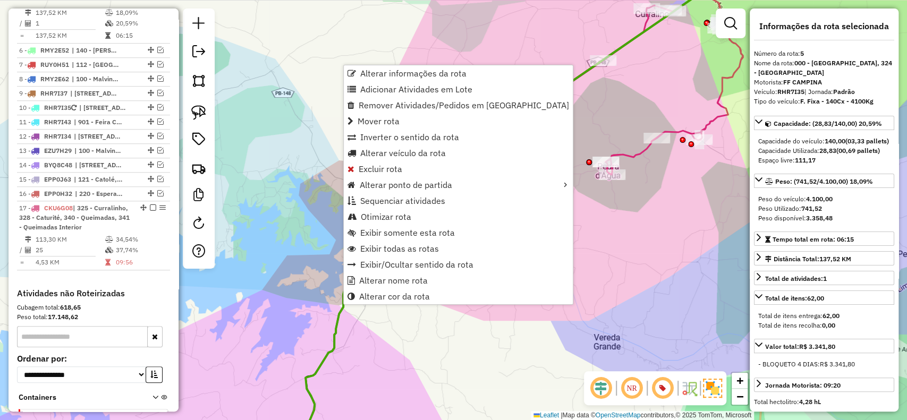
scroll to position [494, 0]
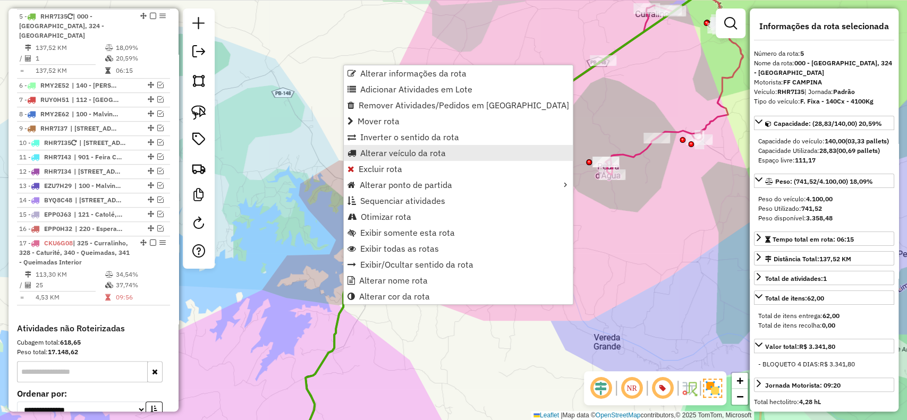
click at [382, 157] on span "Alterar veículo da rota" at bounding box center [403, 153] width 86 height 9
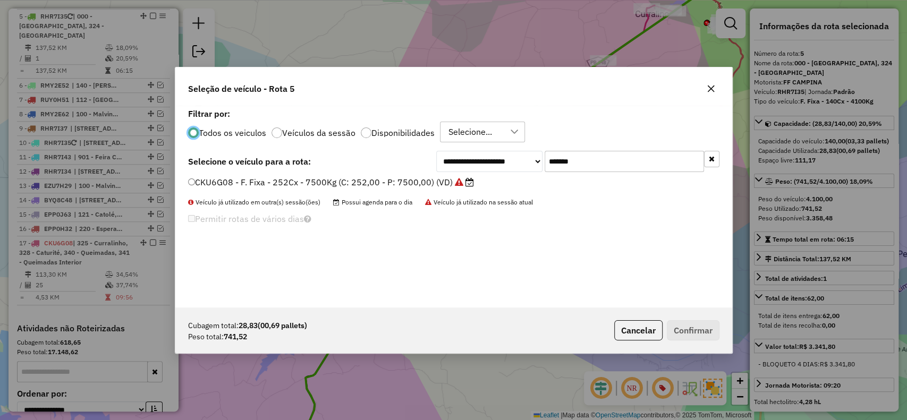
scroll to position [5, 3]
drag, startPoint x: 600, startPoint y: 164, endPoint x: 455, endPoint y: 165, distance: 145.1
click at [456, 165] on div "**********" at bounding box center [577, 161] width 283 height 21
paste input "text"
type input "*******"
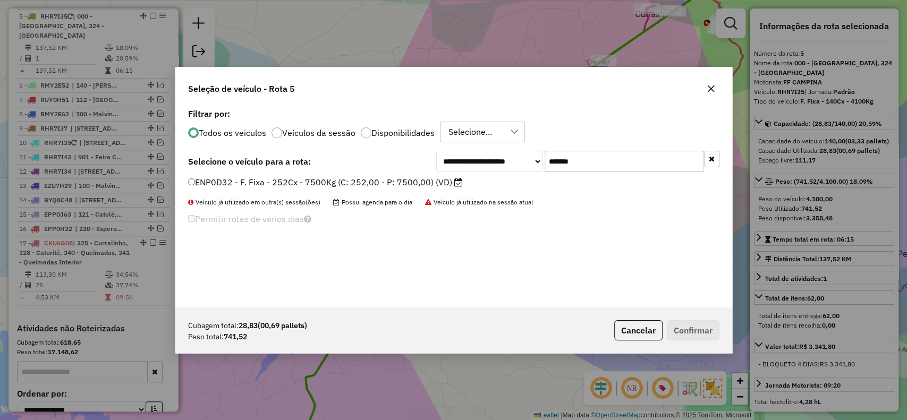
click at [432, 180] on label "ENP0D32 - F. Fixa - 252Cx - 7500Kg (C: 252,00 - P: 7500,00) (VD)" at bounding box center [325, 182] width 275 height 13
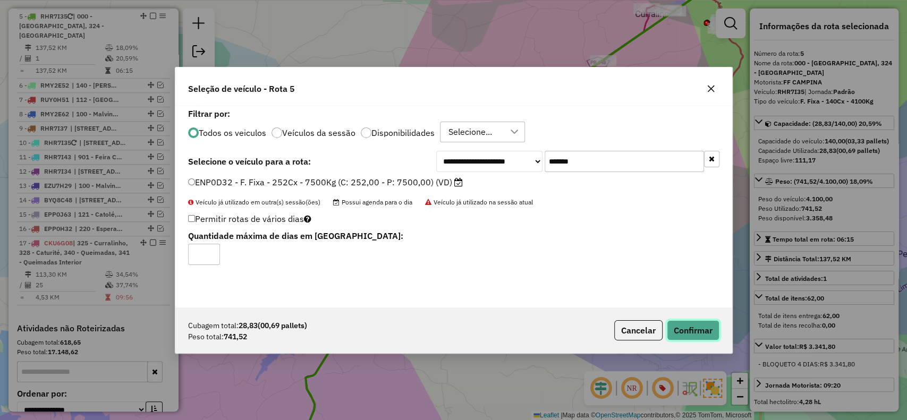
click at [689, 334] on button "Confirmar" at bounding box center [693, 331] width 53 height 20
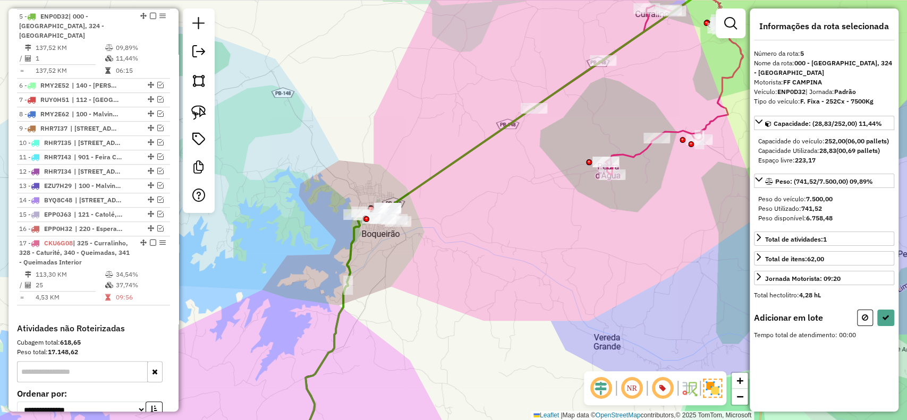
click at [197, 117] on img at bounding box center [198, 112] width 15 height 15
drag, startPoint x: 414, startPoint y: 181, endPoint x: 426, endPoint y: 248, distance: 67.5
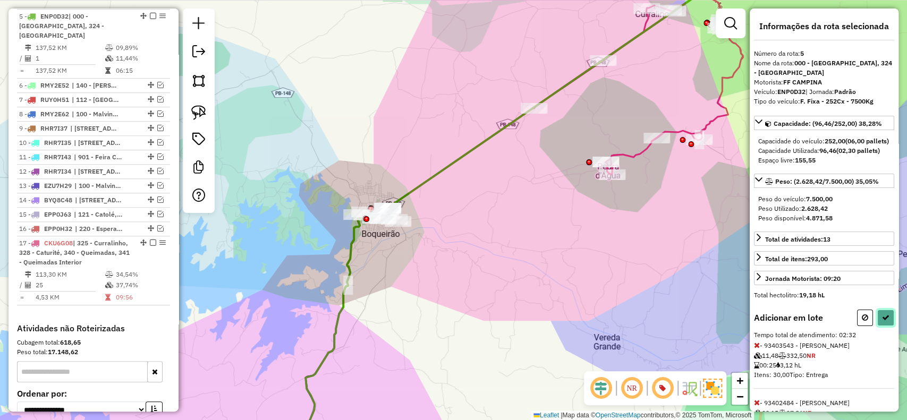
click at [882, 322] on icon at bounding box center [885, 317] width 7 height 7
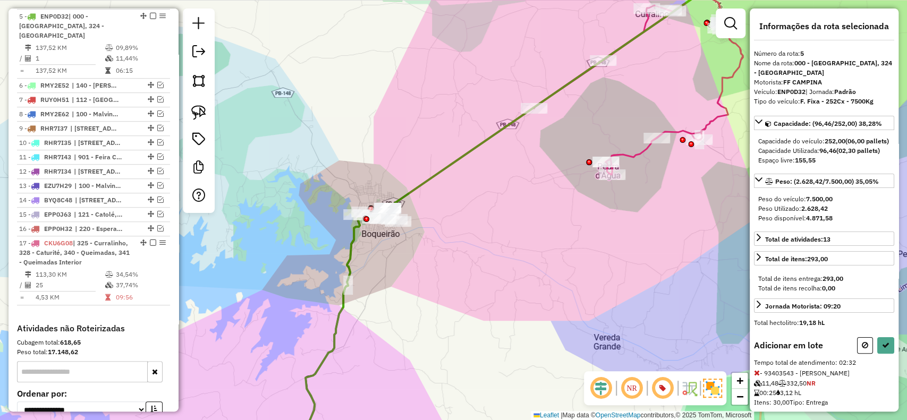
select select "**********"
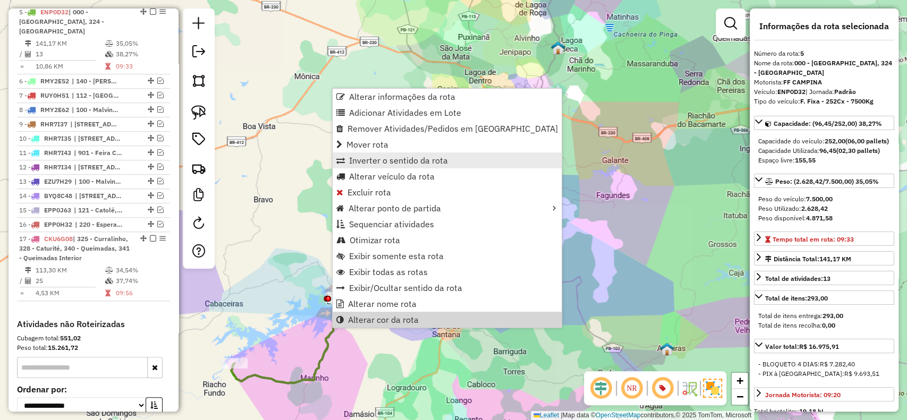
scroll to position [481, 0]
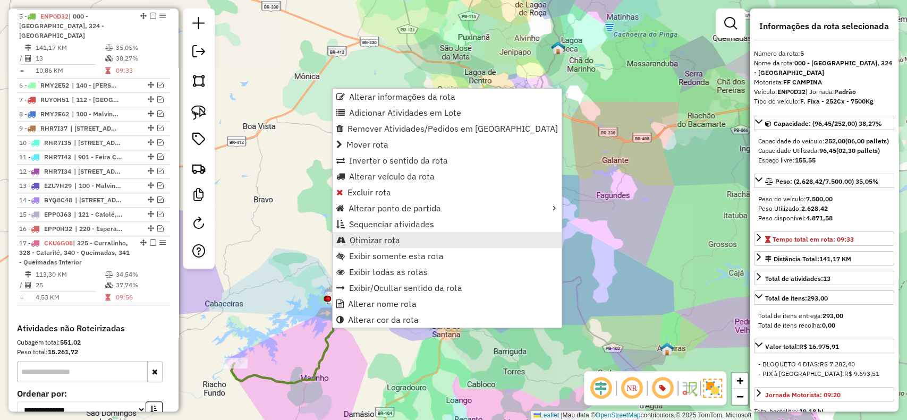
click at [365, 241] on span "Otimizar rota" at bounding box center [375, 240] width 51 height 9
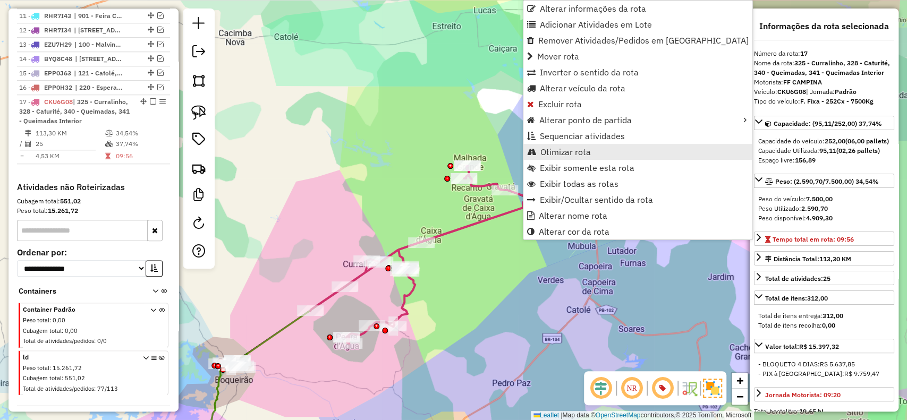
scroll to position [659, 0]
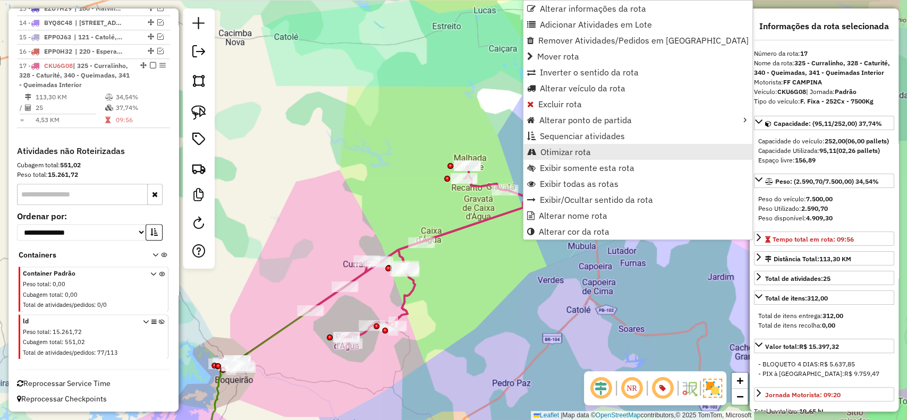
click at [540, 155] on link "Otimizar rota" at bounding box center [638, 152] width 229 height 16
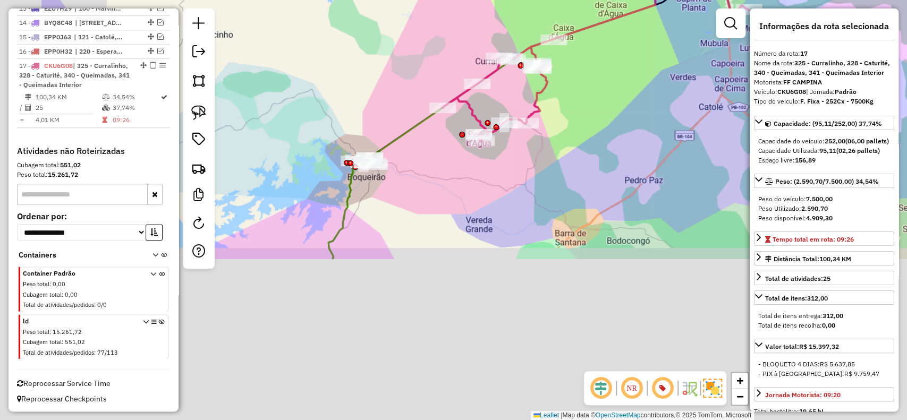
drag, startPoint x: 360, startPoint y: 385, endPoint x: 493, endPoint y: 181, distance: 243.6
click at [493, 181] on div "Janela de atendimento Grade de atendimento Capacidade Transportadoras Veículos …" at bounding box center [453, 210] width 907 height 420
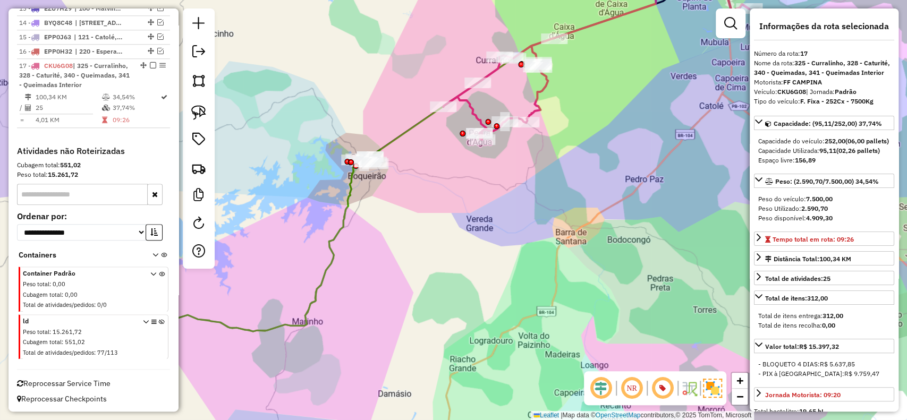
click at [160, 321] on icon at bounding box center [162, 339] width 6 height 40
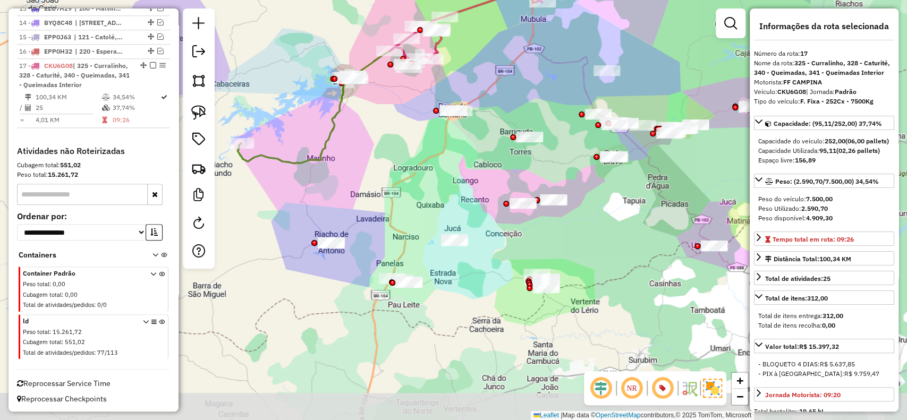
drag, startPoint x: 467, startPoint y: 236, endPoint x: 424, endPoint y: 145, distance: 101.1
click at [423, 144] on div "Janela de atendimento Grade de atendimento Capacidade Transportadoras Veículos …" at bounding box center [453, 210] width 907 height 420
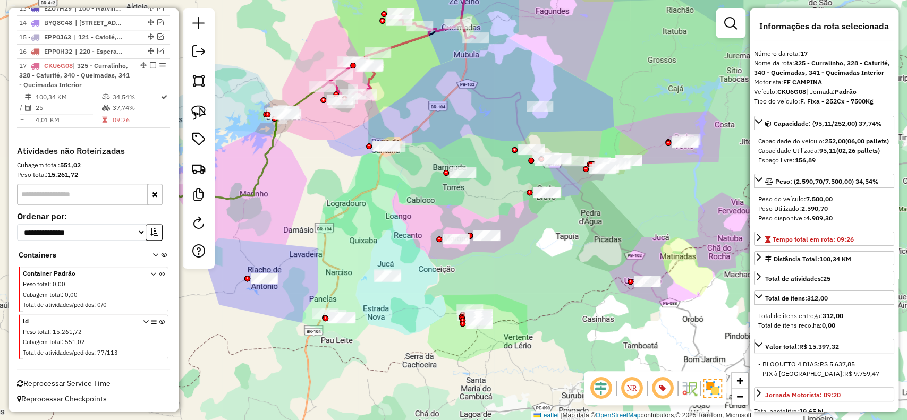
drag, startPoint x: 399, startPoint y: 201, endPoint x: 382, endPoint y: 226, distance: 29.9
click at [382, 226] on div "Janela de atendimento Grade de atendimento Capacidade Transportadoras Veículos …" at bounding box center [453, 210] width 907 height 420
click at [200, 112] on img at bounding box center [198, 112] width 15 height 15
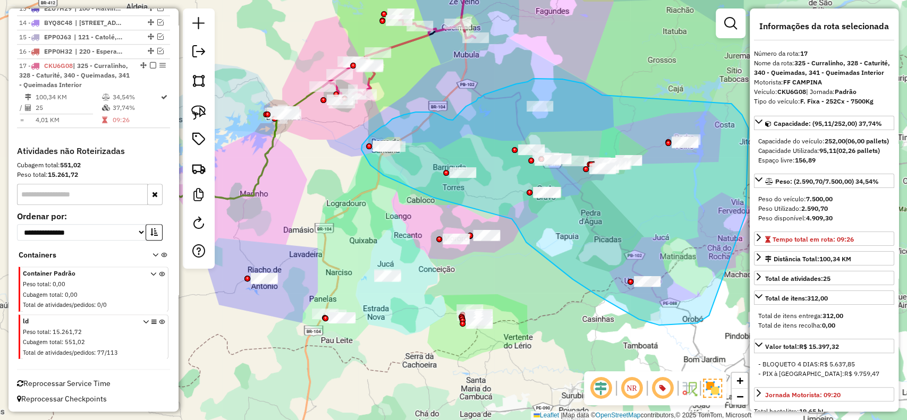
drag, startPoint x: 602, startPoint y: 95, endPoint x: 729, endPoint y: 104, distance: 127.3
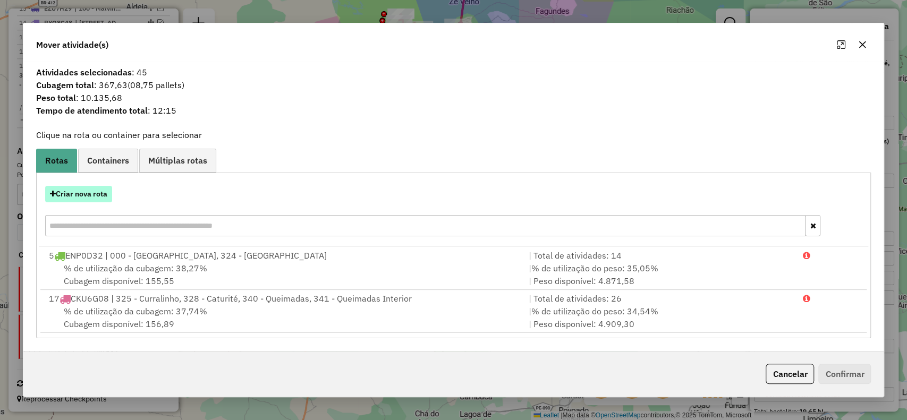
click at [95, 188] on button "Criar nova rota" at bounding box center [78, 194] width 67 height 16
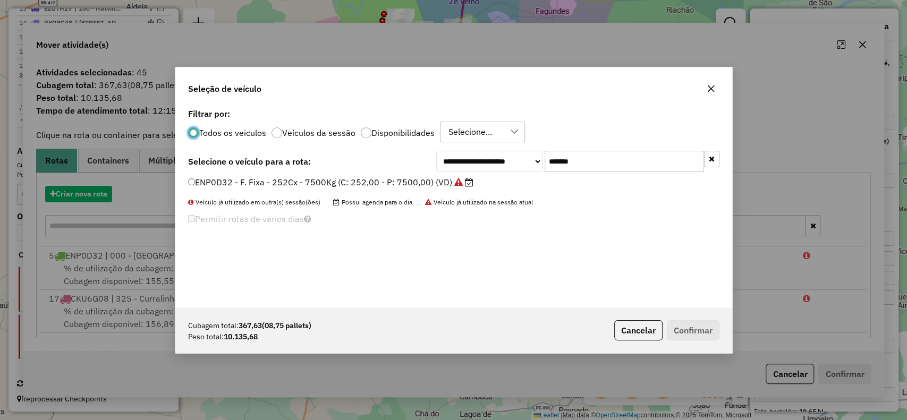
scroll to position [5, 3]
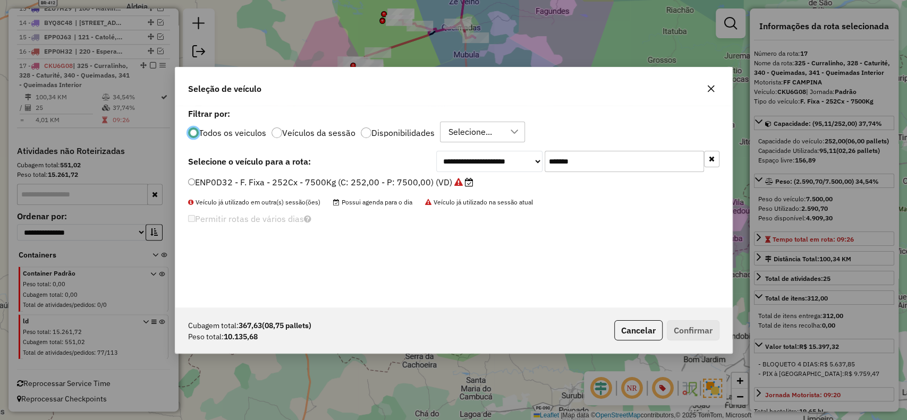
drag, startPoint x: 600, startPoint y: 166, endPoint x: 434, endPoint y: 160, distance: 166.0
click at [434, 158] on div "**********" at bounding box center [454, 161] width 532 height 21
paste input "text"
type input "*******"
click at [414, 183] on label "QUW9F99 - F. Fixa - 420Cx - 12650Kg (C: 420,00 - P: 12650,00) (VD)" at bounding box center [332, 182] width 288 height 13
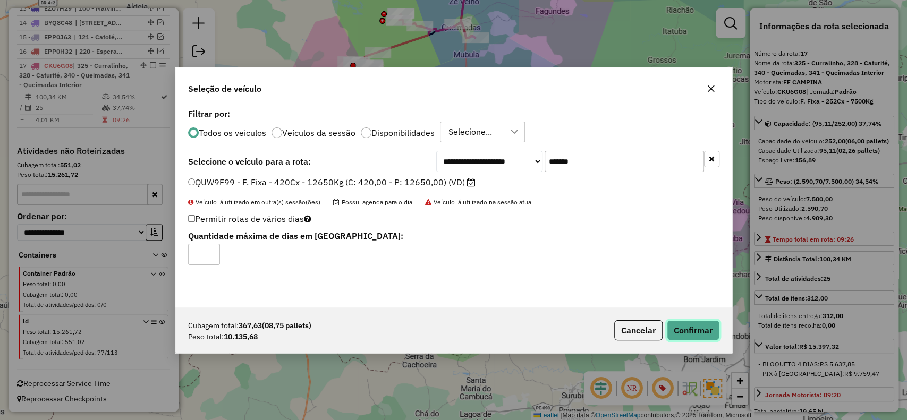
drag, startPoint x: 694, startPoint y: 329, endPoint x: 469, endPoint y: 418, distance: 241.5
click at [693, 329] on button "Confirmar" at bounding box center [693, 331] width 53 height 20
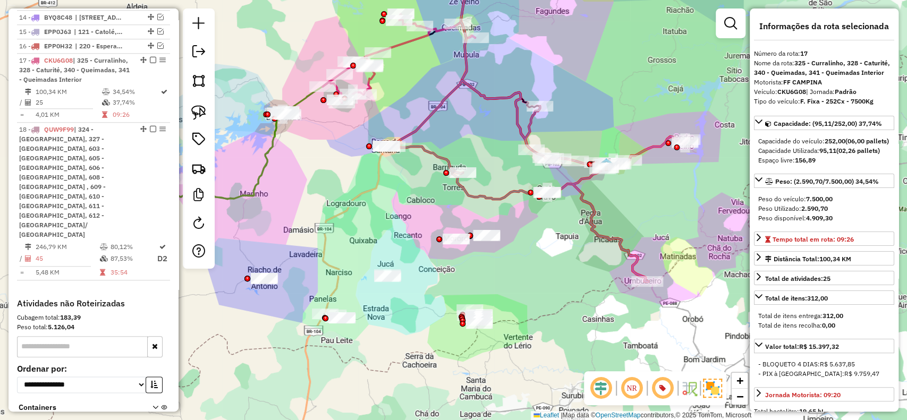
scroll to position [698, 0]
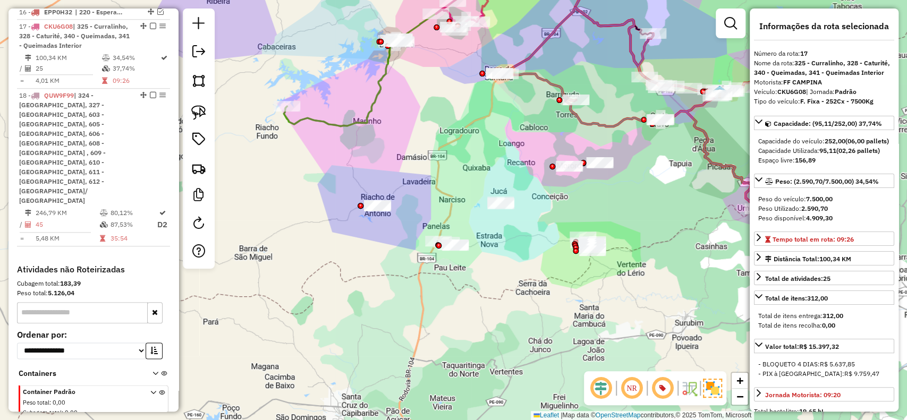
drag, startPoint x: 302, startPoint y: 241, endPoint x: 416, endPoint y: 167, distance: 134.9
click at [416, 167] on div "Janela de atendimento Grade de atendimento Capacidade Transportadoras Veículos …" at bounding box center [453, 210] width 907 height 420
click at [189, 104] on link at bounding box center [198, 112] width 23 height 23
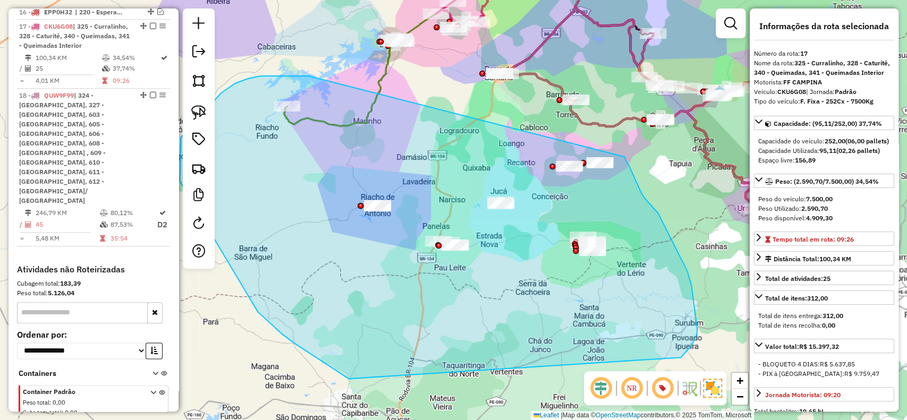
drag, startPoint x: 314, startPoint y: 77, endPoint x: 622, endPoint y: 156, distance: 317.8
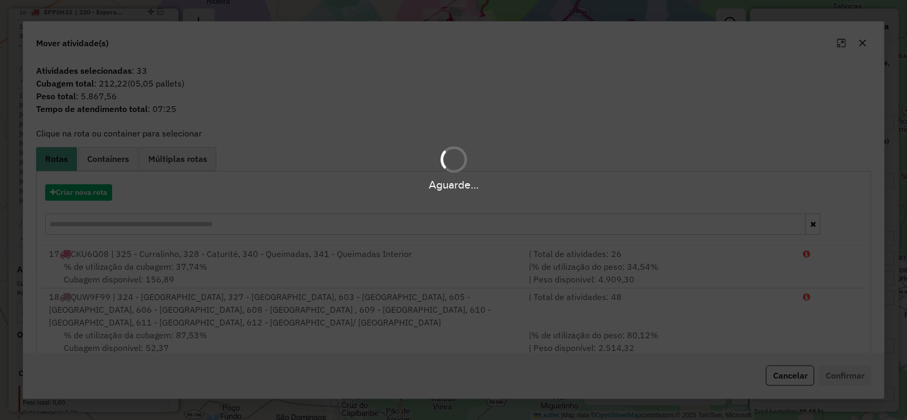
click at [88, 204] on div "Aguarde..." at bounding box center [453, 210] width 907 height 420
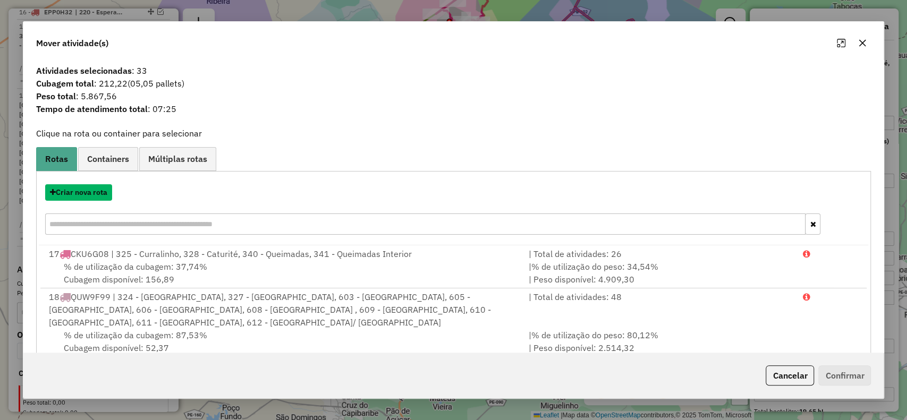
click at [88, 198] on button "Criar nova rota" at bounding box center [78, 192] width 67 height 16
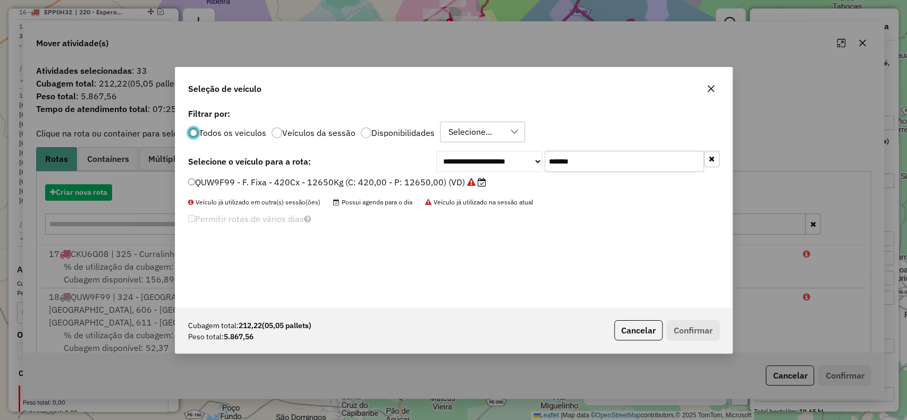
scroll to position [5, 3]
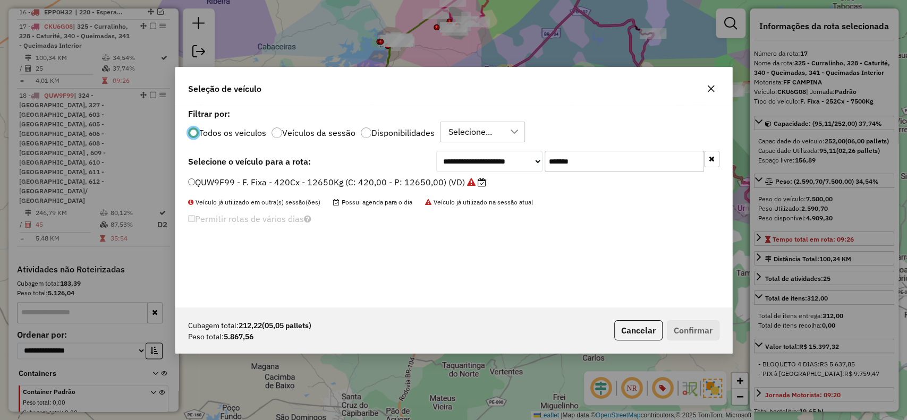
drag, startPoint x: 606, startPoint y: 156, endPoint x: 451, endPoint y: 153, distance: 155.3
click at [451, 153] on div "**********" at bounding box center [577, 161] width 283 height 21
paste input "text"
type input "*******"
click at [443, 175] on div "**********" at bounding box center [453, 207] width 557 height 202
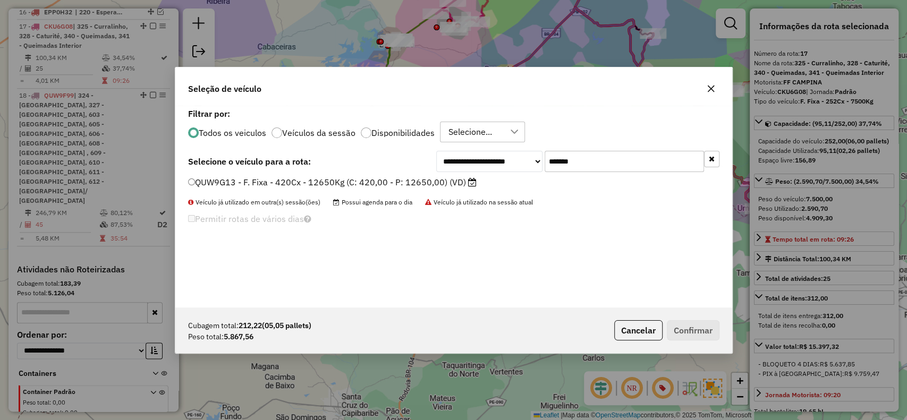
click at [432, 180] on label "QUW9G13 - F. Fixa - 420Cx - 12650Kg (C: 420,00 - P: 12650,00) (VD)" at bounding box center [332, 182] width 289 height 13
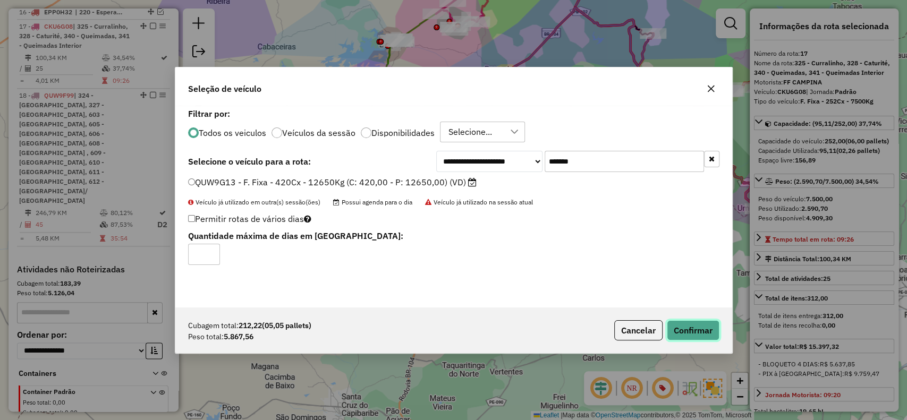
click at [693, 338] on button "Confirmar" at bounding box center [693, 331] width 53 height 20
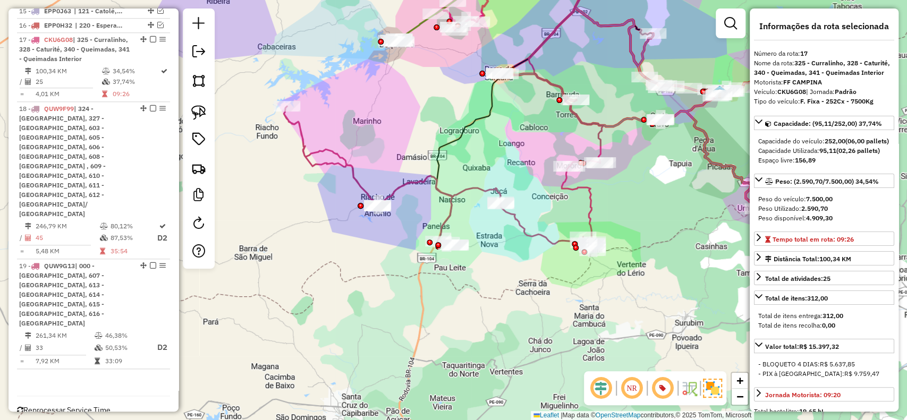
scroll to position [638, 0]
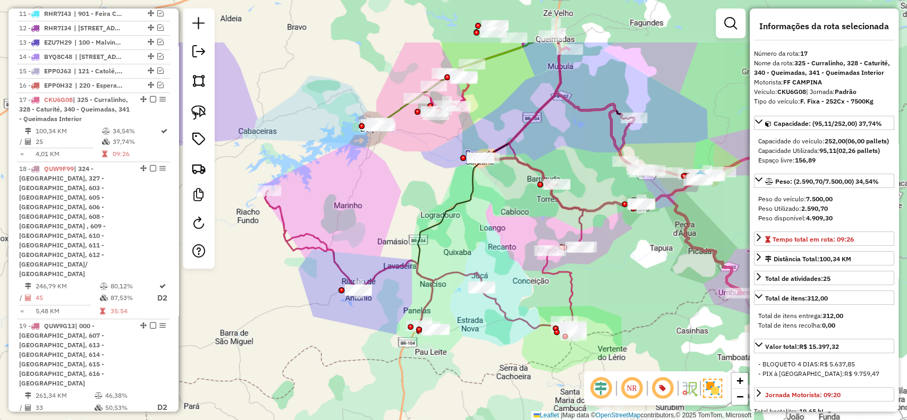
drag, startPoint x: 330, startPoint y: 313, endPoint x: 311, endPoint y: 398, distance: 86.7
click at [311, 398] on div "Janela de atendimento Grade de atendimento Capacidade Transportadoras Veículos …" at bounding box center [453, 210] width 907 height 420
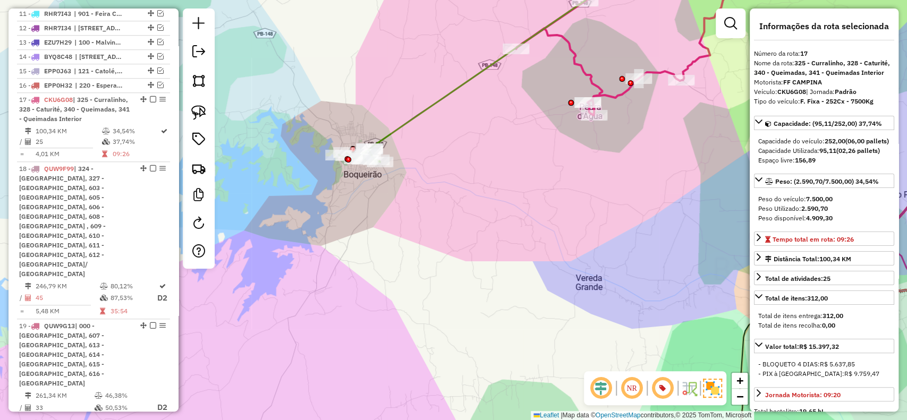
click at [417, 112] on icon at bounding box center [493, 59] width 308 height 203
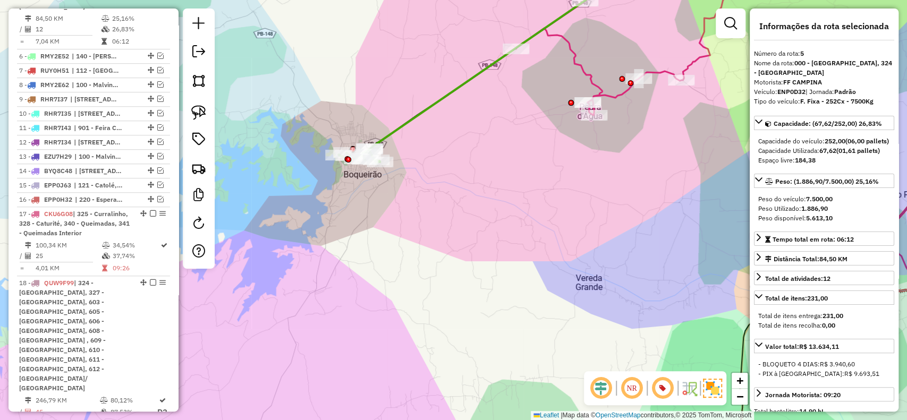
scroll to position [494, 0]
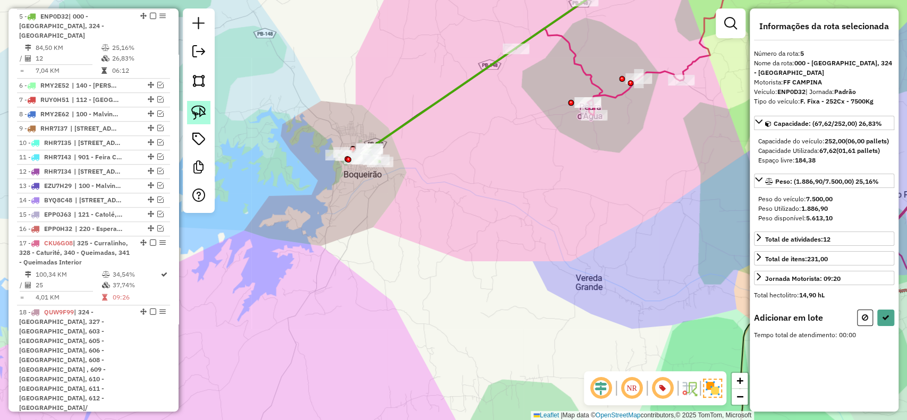
click at [194, 117] on img at bounding box center [198, 112] width 15 height 15
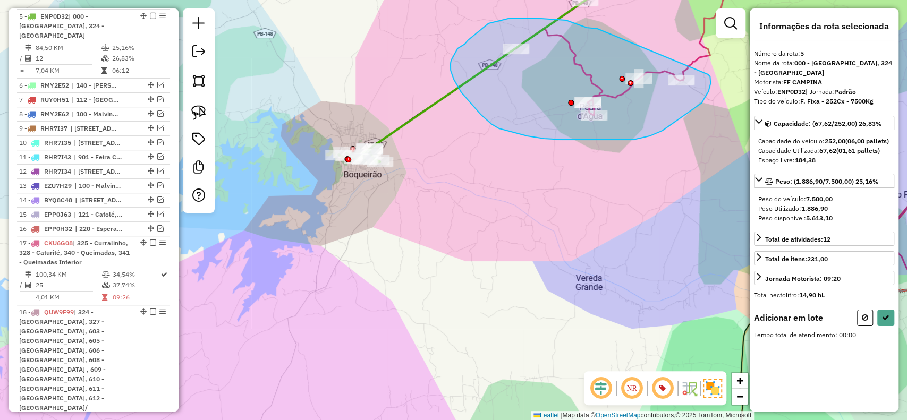
drag, startPoint x: 566, startPoint y: 20, endPoint x: 705, endPoint y: 72, distance: 148.7
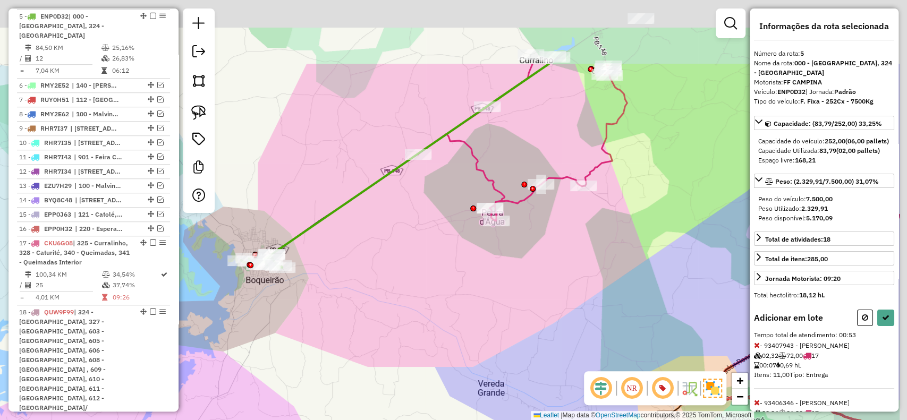
drag, startPoint x: 498, startPoint y: 220, endPoint x: 390, endPoint y: 340, distance: 161.5
click at [390, 340] on div "Janela de atendimento Grade de atendimento Capacidade Transportadoras Veículos …" at bounding box center [453, 210] width 907 height 420
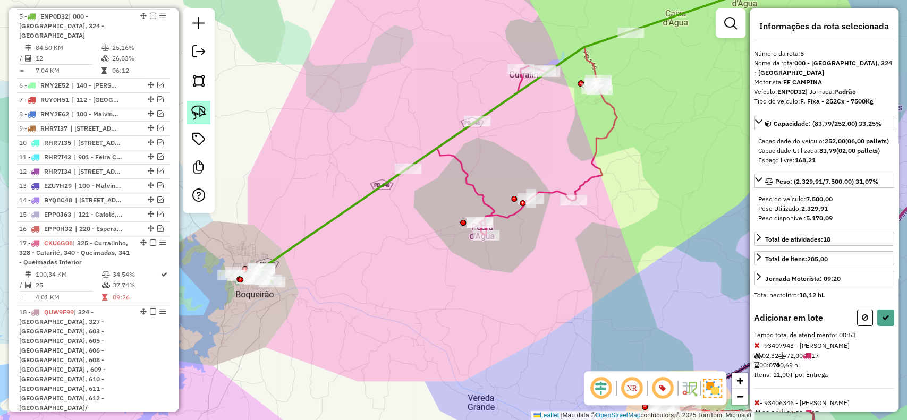
click at [194, 107] on img at bounding box center [198, 112] width 15 height 15
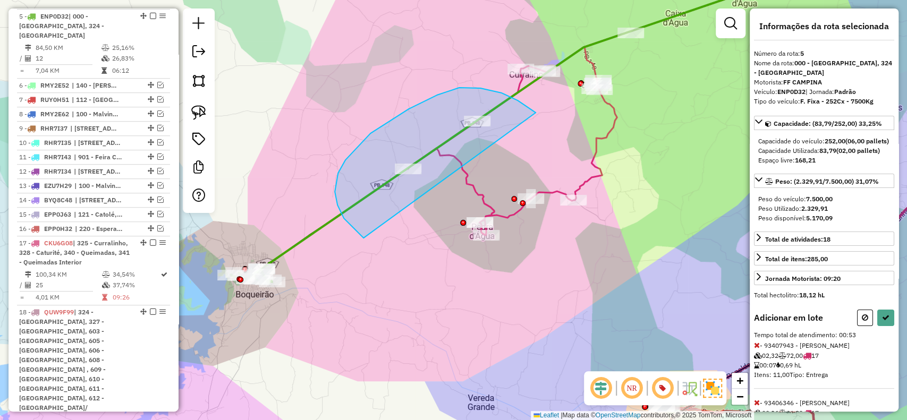
drag, startPoint x: 502, startPoint y: 93, endPoint x: 501, endPoint y: 265, distance: 171.7
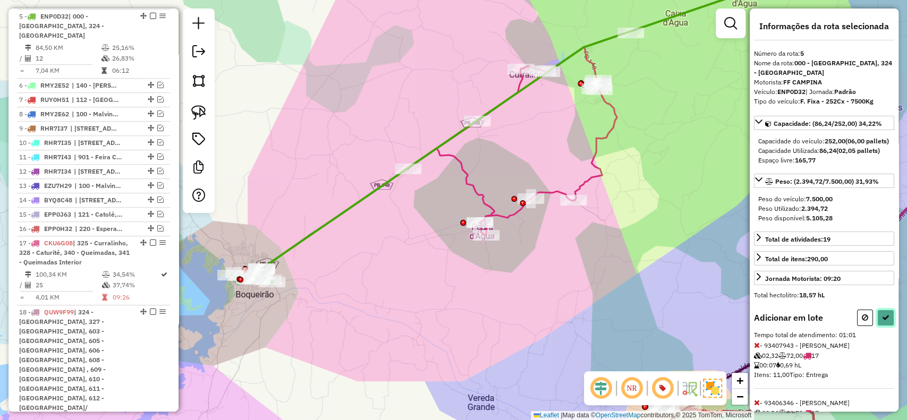
click at [886, 322] on icon at bounding box center [885, 317] width 7 height 7
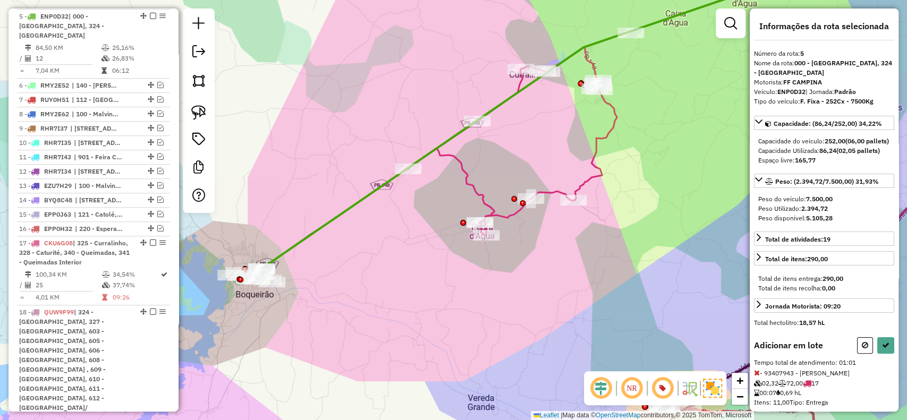
select select "**********"
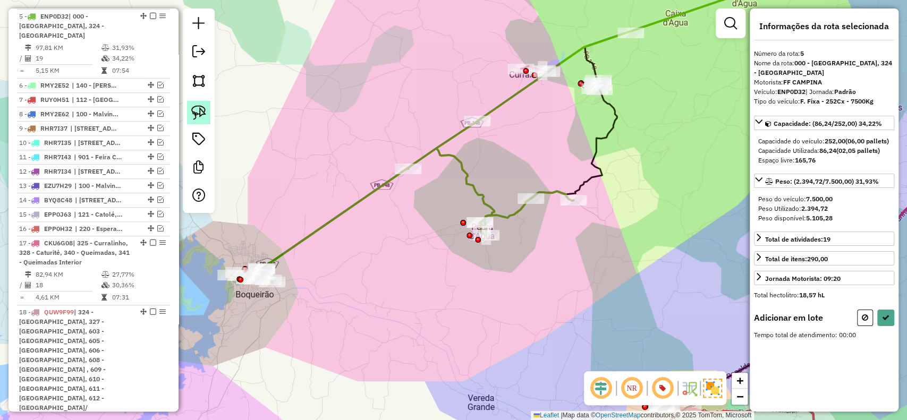
click at [205, 110] on img at bounding box center [198, 112] width 15 height 15
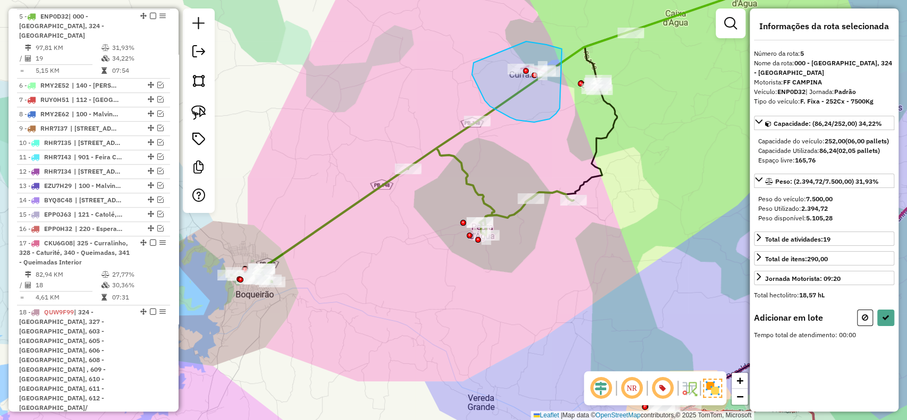
drag, startPoint x: 557, startPoint y: 47, endPoint x: 557, endPoint y: 110, distance: 62.7
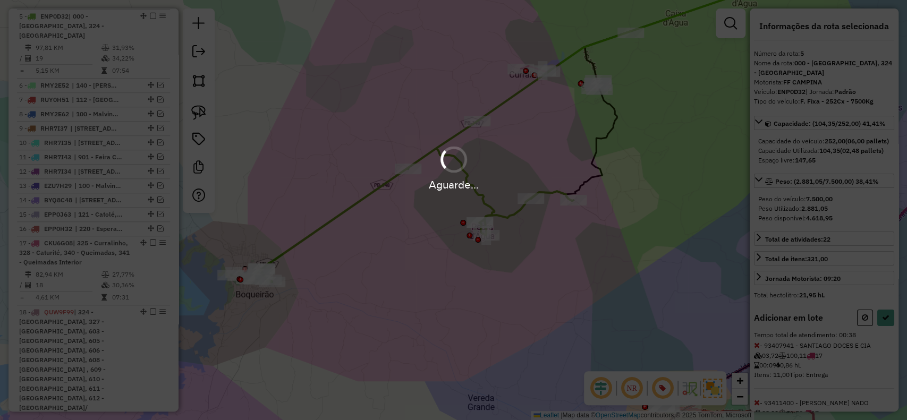
click at [875, 335] on div "Aguarde..." at bounding box center [453, 210] width 907 height 420
click at [879, 338] on hb-app "Aguarde... Pop-up bloqueado! Seu navegador bloqueou automáticamente a abertura …" at bounding box center [453, 210] width 907 height 420
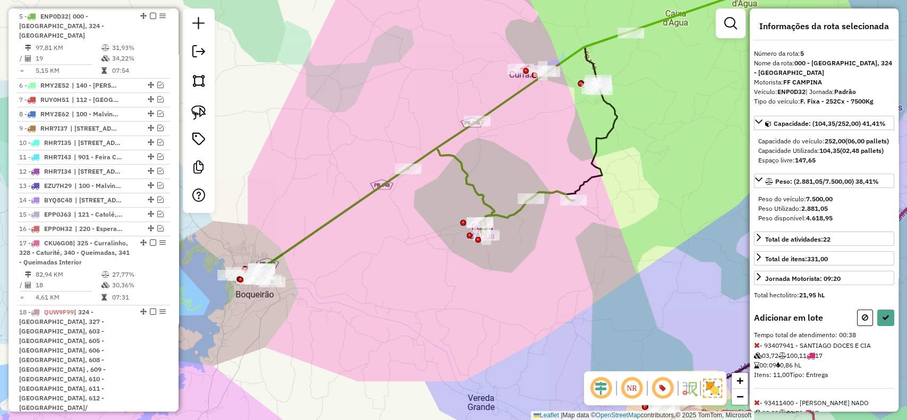
click at [882, 326] on div "Informações da rota selecionada Número da rota: 5 Nome da rota: 000 - Marinho, …" at bounding box center [824, 210] width 149 height 403
click at [889, 326] on button at bounding box center [886, 318] width 17 height 16
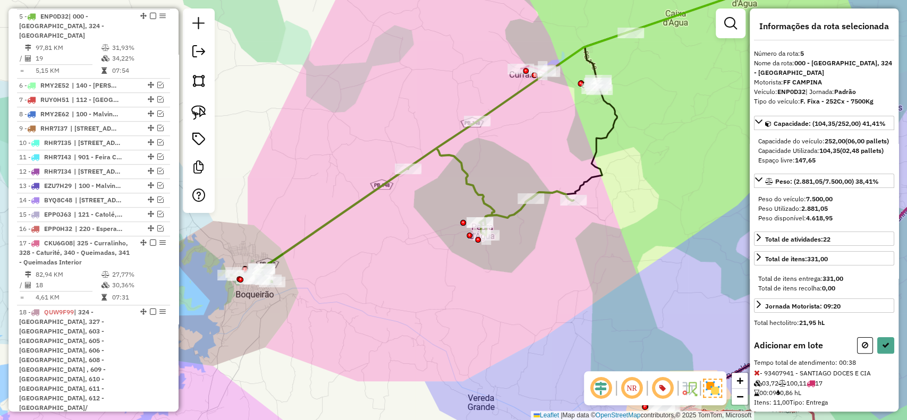
select select "**********"
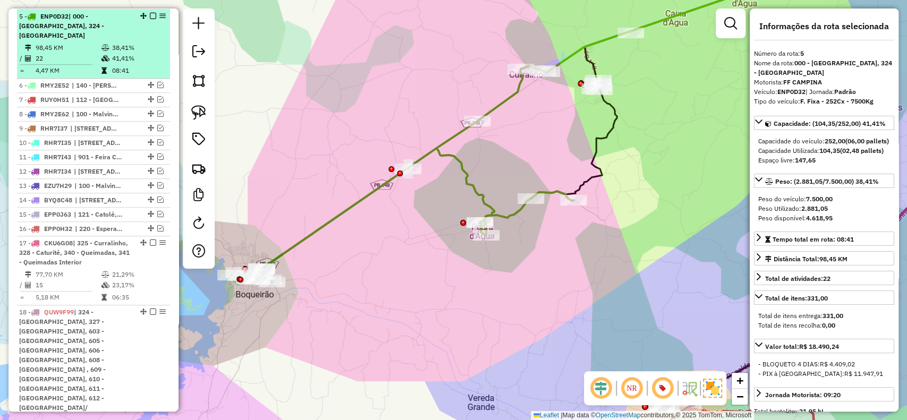
click at [150, 15] on em at bounding box center [153, 16] width 6 height 6
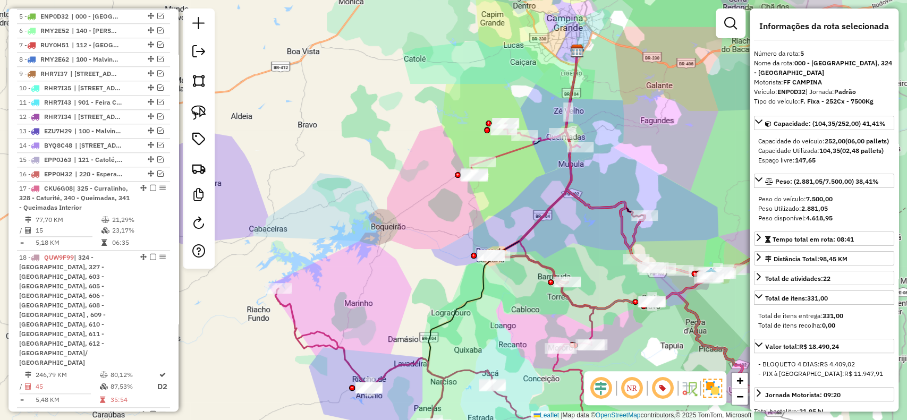
click at [516, 156] on icon at bounding box center [526, 149] width 108 height 53
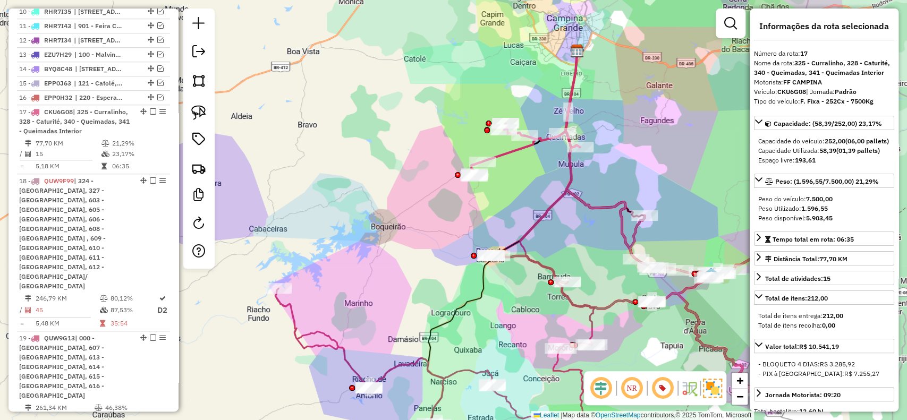
scroll to position [593, 0]
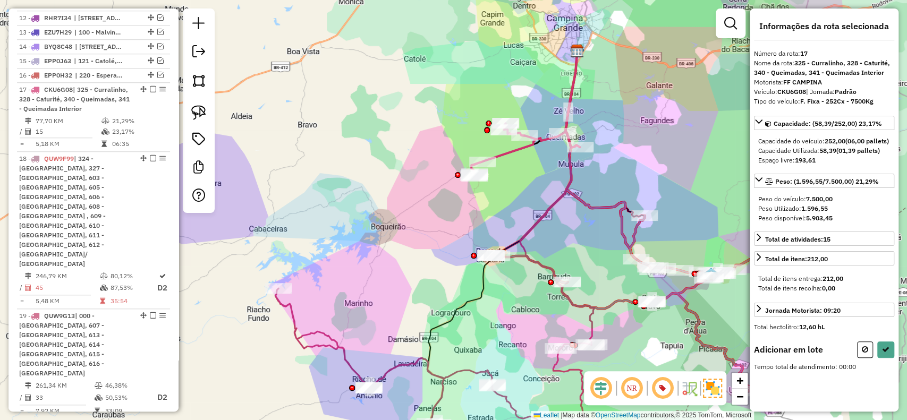
drag, startPoint x: 567, startPoint y: 247, endPoint x: 491, endPoint y: 222, distance: 80.0
click at [491, 222] on div "Janela de atendimento Grade de atendimento Capacidade Transportadoras Veículos …" at bounding box center [453, 210] width 907 height 420
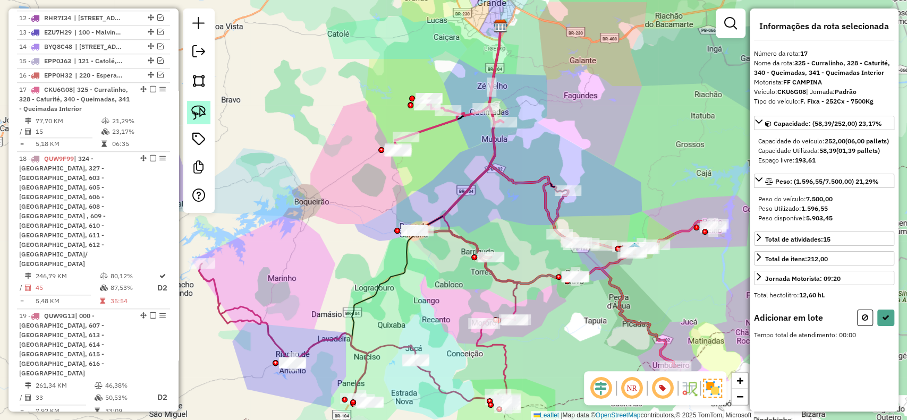
click at [196, 111] on img at bounding box center [198, 112] width 15 height 15
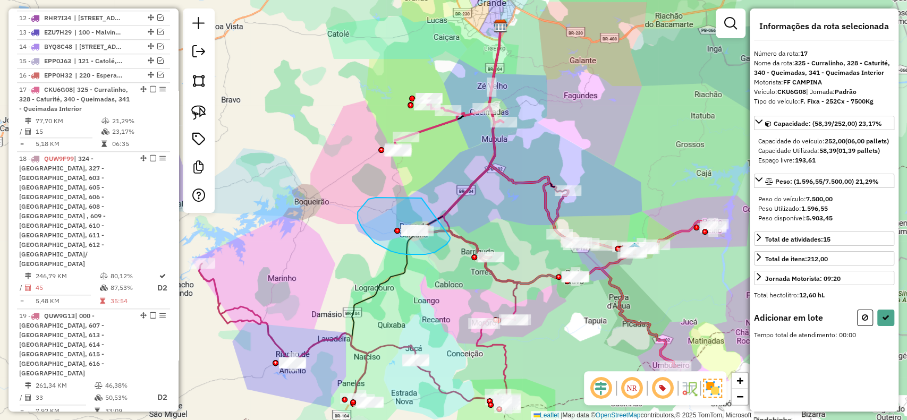
drag, startPoint x: 404, startPoint y: 198, endPoint x: 450, endPoint y: 238, distance: 61.1
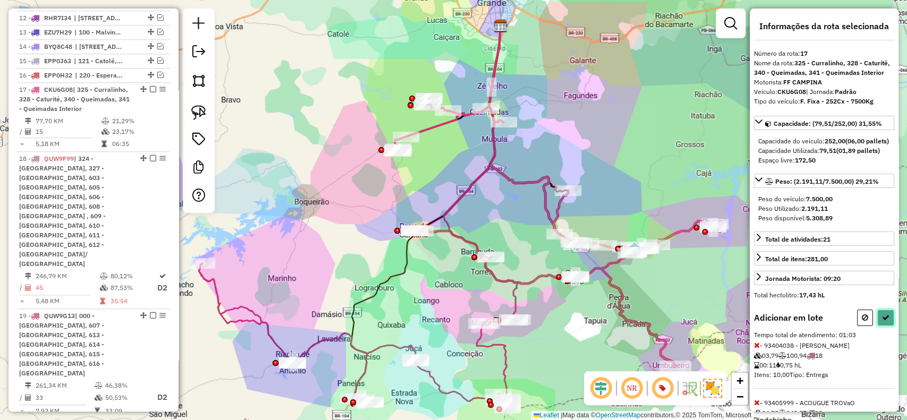
click at [879, 325] on button at bounding box center [886, 318] width 17 height 16
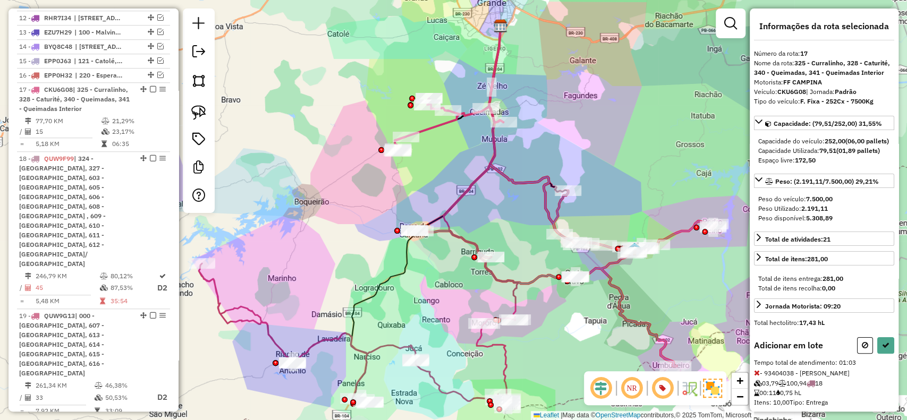
select select "**********"
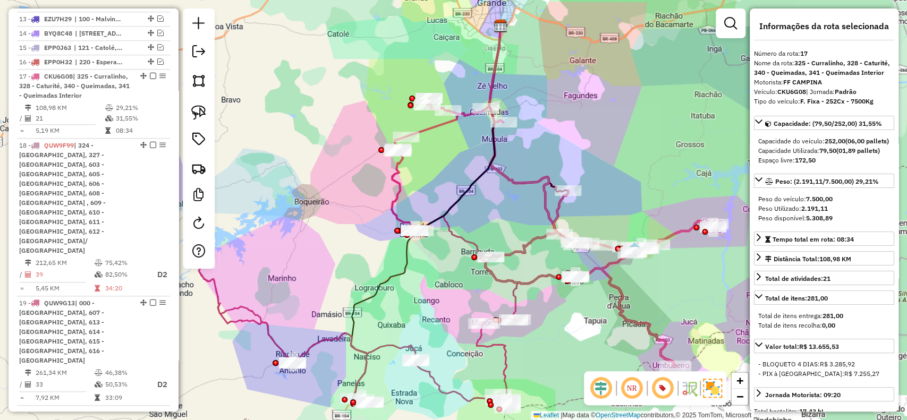
scroll to position [580, 0]
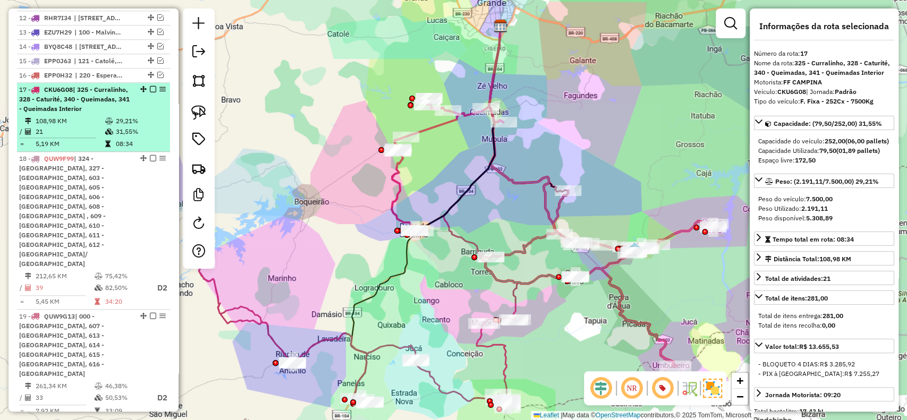
click at [150, 87] on em at bounding box center [153, 89] width 6 height 6
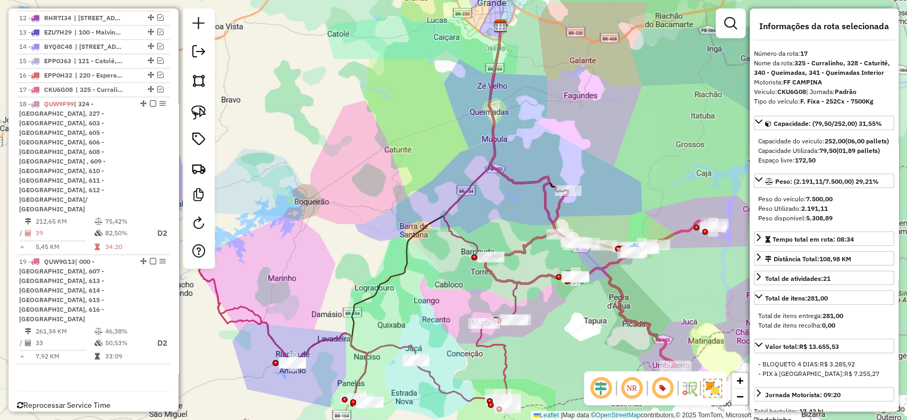
scroll to position [516, 0]
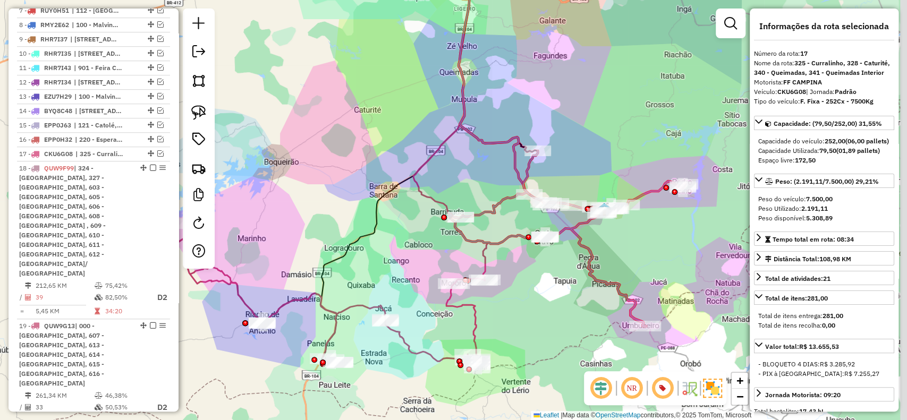
drag, startPoint x: 492, startPoint y: 284, endPoint x: 443, endPoint y: 215, distance: 85.1
click at [450, 215] on icon at bounding box center [568, 238] width 236 height 175
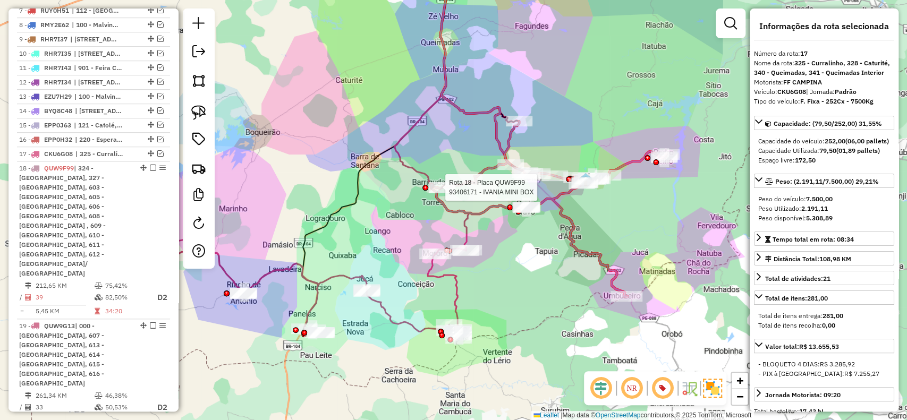
click at [464, 230] on icon at bounding box center [432, 104] width 74 height 293
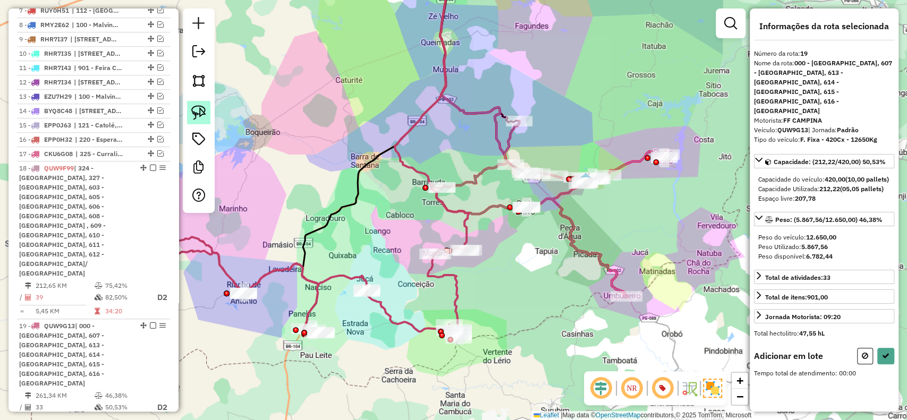
click at [196, 119] on img at bounding box center [198, 112] width 15 height 15
drag, startPoint x: 455, startPoint y: 172, endPoint x: 454, endPoint y: 215, distance: 42.5
click at [885, 352] on icon at bounding box center [885, 355] width 7 height 7
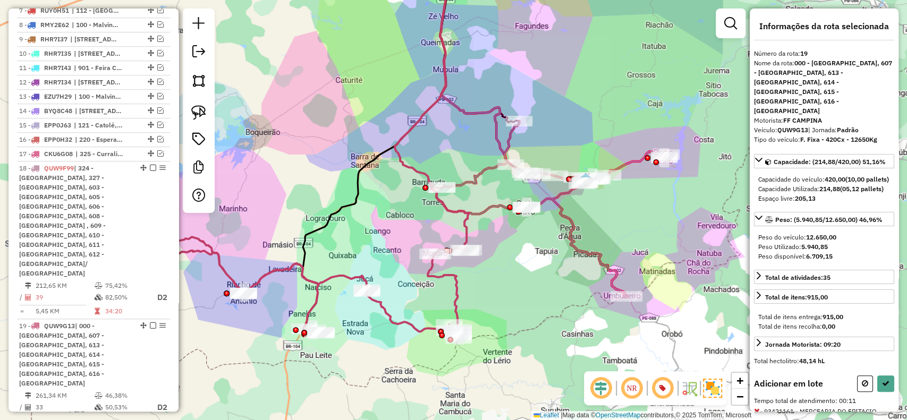
select select "**********"
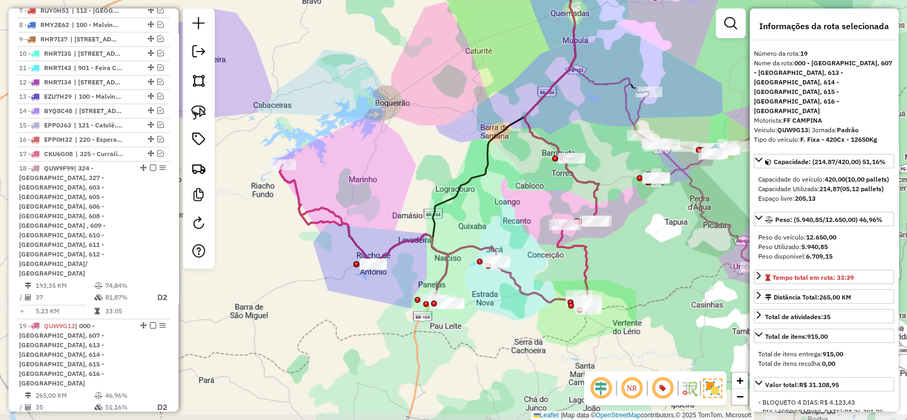
drag, startPoint x: 285, startPoint y: 305, endPoint x: 417, endPoint y: 276, distance: 134.5
click at [416, 276] on div "Janela de atendimento Grade de atendimento Capacidade Transportadoras Veículos …" at bounding box center [453, 210] width 907 height 420
click at [157, 150] on em at bounding box center [160, 153] width 6 height 6
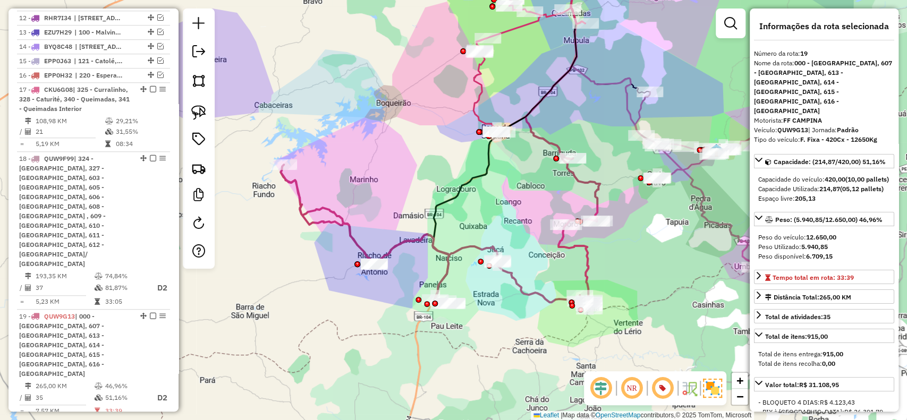
click at [481, 109] on div "Janela de atendimento Grade de atendimento Capacidade Transportadoras Veículos …" at bounding box center [453, 210] width 907 height 420
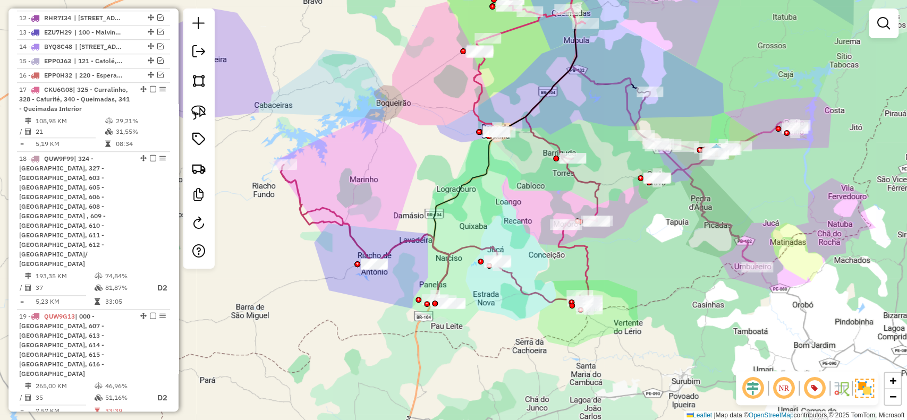
click at [477, 108] on icon at bounding box center [530, 65] width 112 height 133
select select "**********"
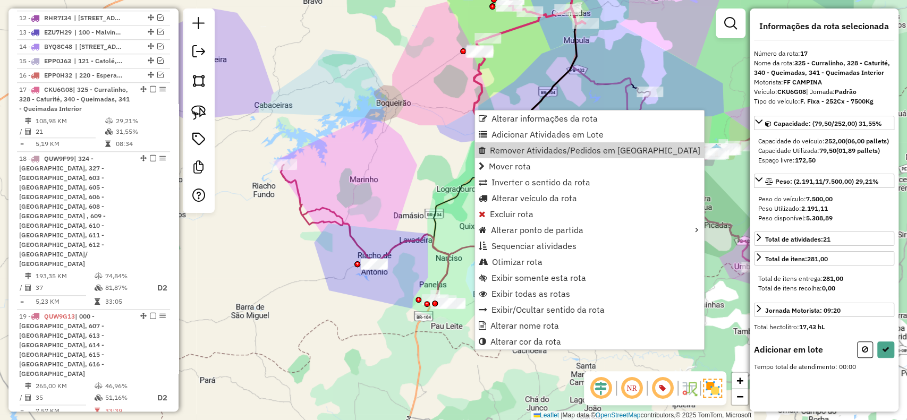
click at [408, 202] on div "Janela de atendimento Grade de atendimento Capacidade Transportadoras Veículos …" at bounding box center [453, 210] width 907 height 420
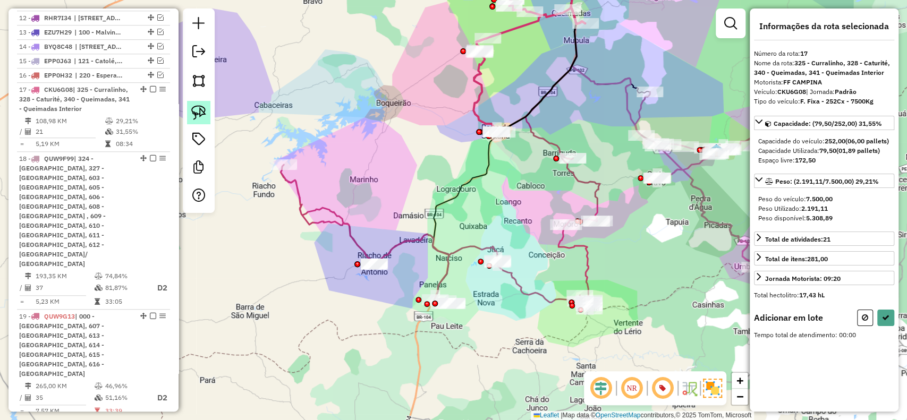
click at [192, 109] on img at bounding box center [198, 112] width 15 height 15
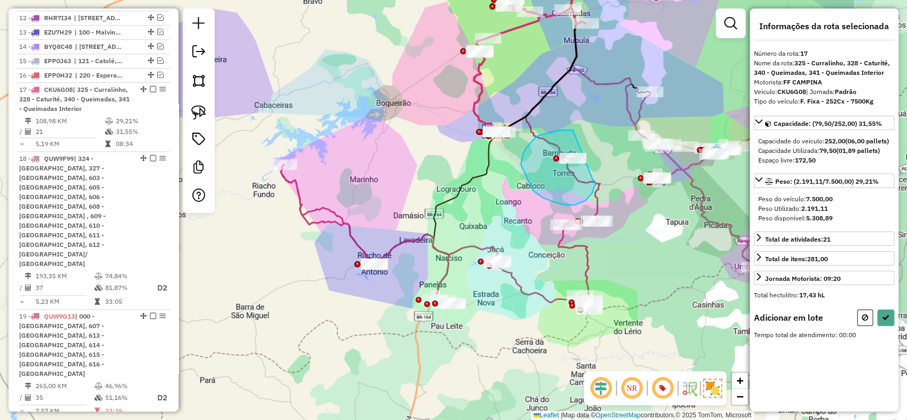
drag, startPoint x: 521, startPoint y: 165, endPoint x: 592, endPoint y: 181, distance: 73.0
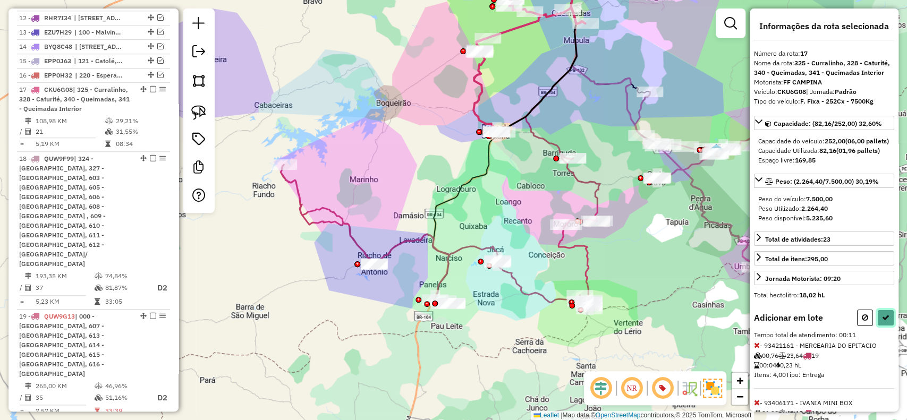
click at [883, 326] on button at bounding box center [886, 318] width 17 height 16
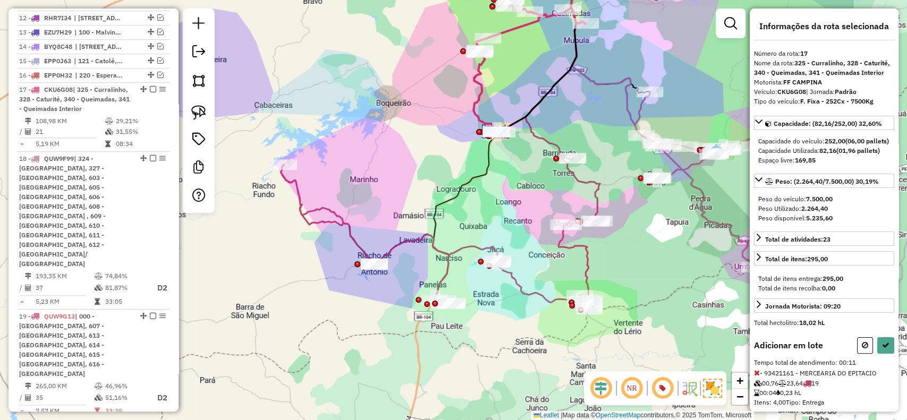
select select "**********"
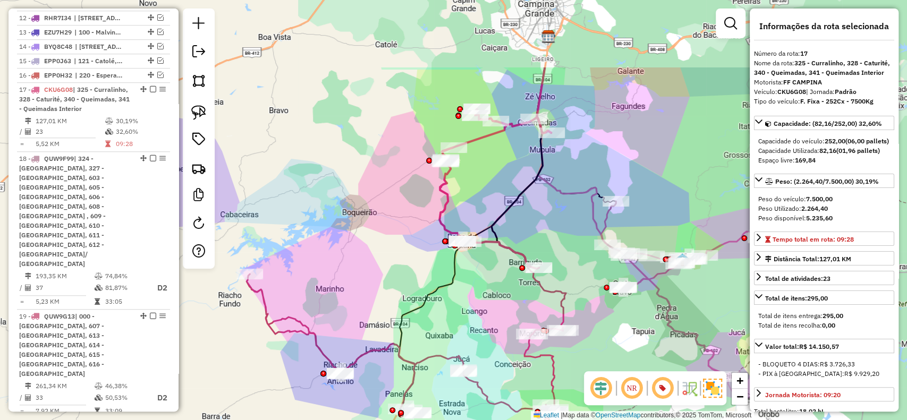
drag, startPoint x: 534, startPoint y: 155, endPoint x: 481, endPoint y: 266, distance: 123.4
click at [485, 327] on div "Janela de atendimento Grade de atendimento Capacidade Transportadoras Veículos …" at bounding box center [453, 210] width 907 height 420
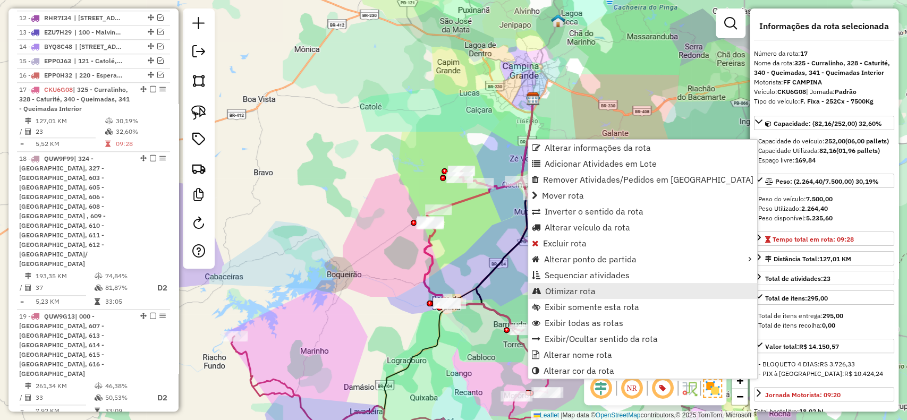
click at [576, 287] on span "Otimizar rota" at bounding box center [570, 291] width 51 height 9
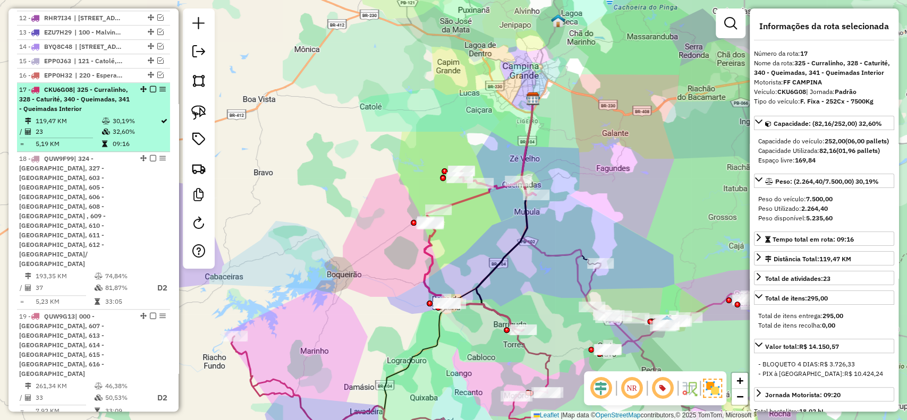
click at [151, 87] on em at bounding box center [153, 89] width 6 height 6
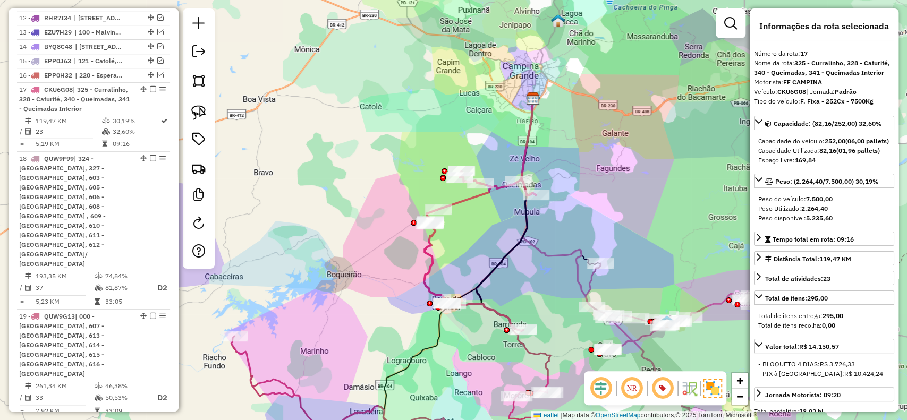
scroll to position [516, 0]
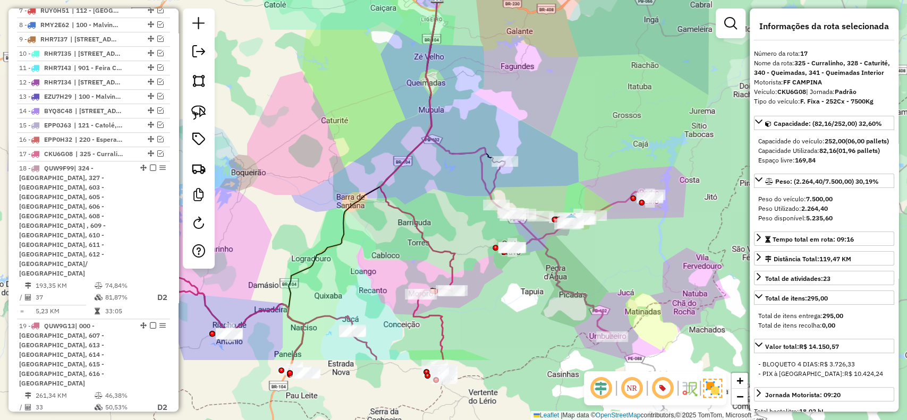
drag, startPoint x: 467, startPoint y: 181, endPoint x: 459, endPoint y: 167, distance: 15.2
click at [459, 167] on div "Janela de atendimento Grade de atendimento Capacidade Transportadoras Veículos …" at bounding box center [453, 210] width 907 height 420
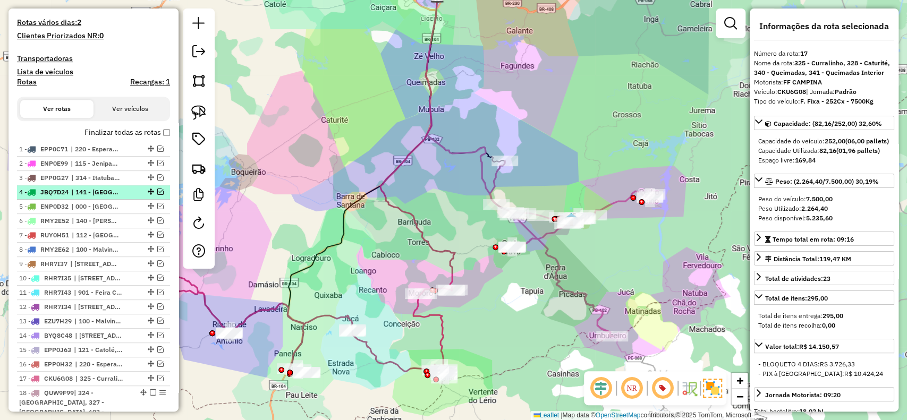
scroll to position [162, 0]
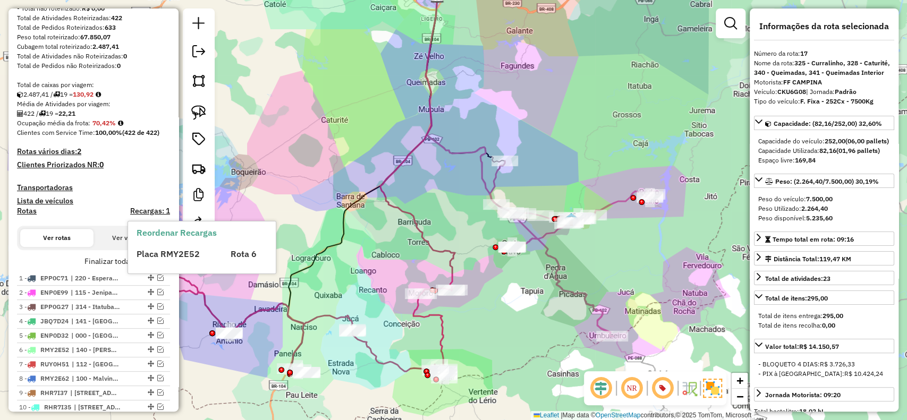
click at [162, 259] on div "Reordenar Recargas Placa RMY2E52 Rota 6" at bounding box center [202, 248] width 148 height 52
click at [147, 210] on h4 "Recargas: 1" at bounding box center [150, 211] width 40 height 9
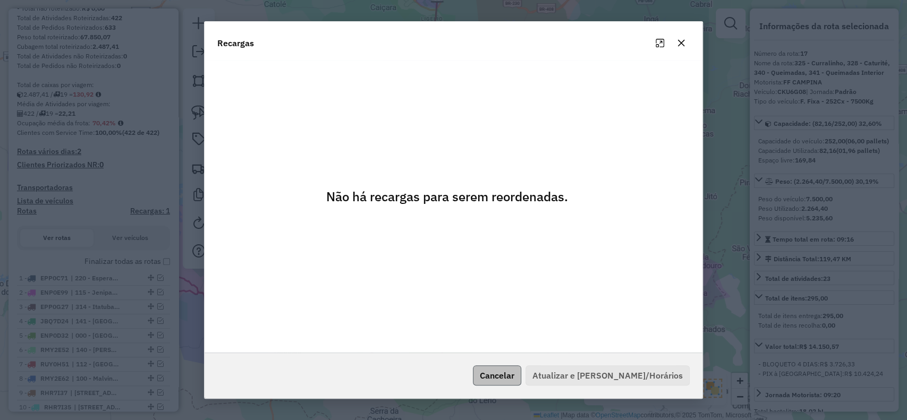
click at [522, 376] on button "Cancelar" at bounding box center [497, 376] width 48 height 20
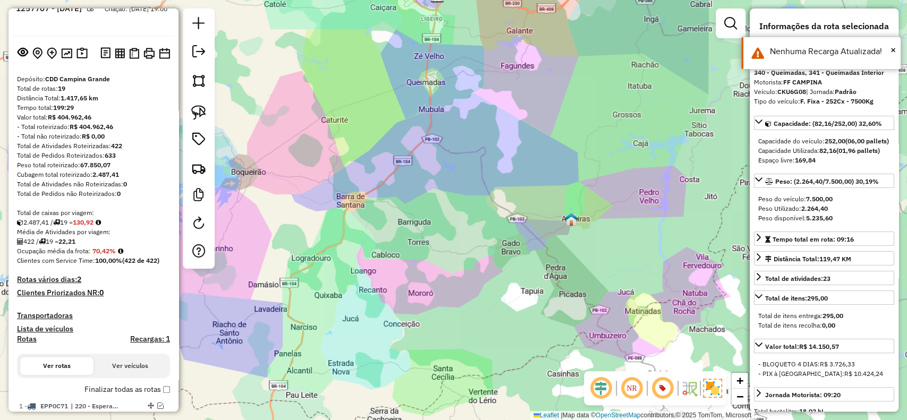
scroll to position [0, 0]
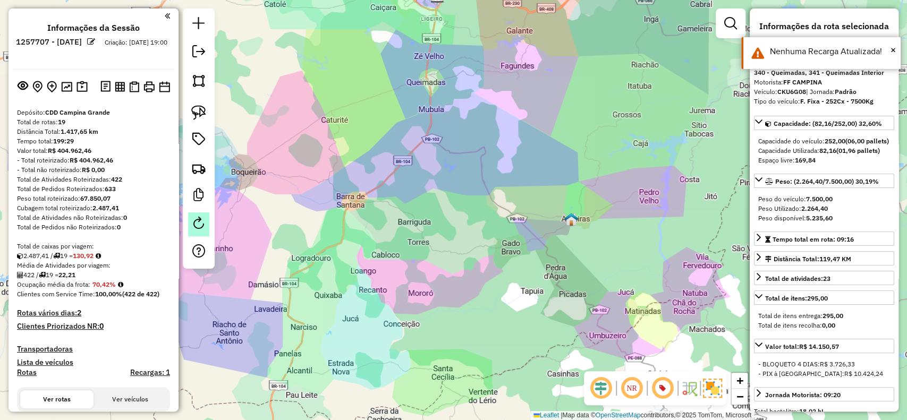
click at [195, 233] on link at bounding box center [198, 225] width 21 height 24
select select "*"
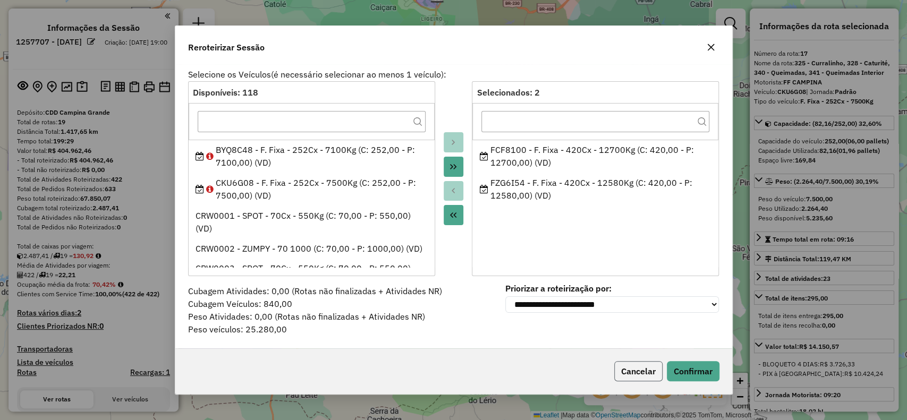
click at [628, 377] on button "Cancelar" at bounding box center [639, 371] width 48 height 20
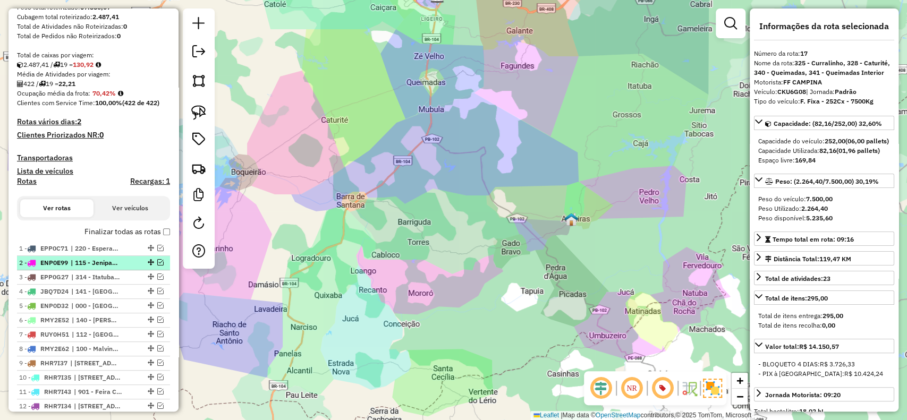
scroll to position [213, 0]
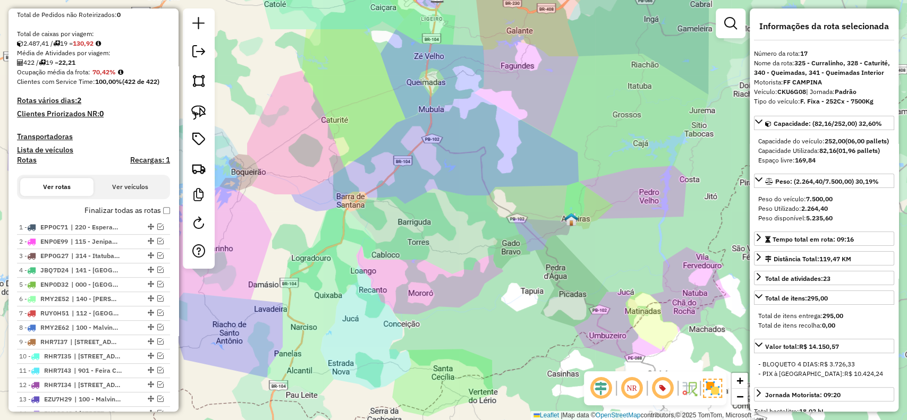
click at [122, 74] on em at bounding box center [120, 72] width 5 height 6
click at [123, 70] on em at bounding box center [120, 72] width 5 height 6
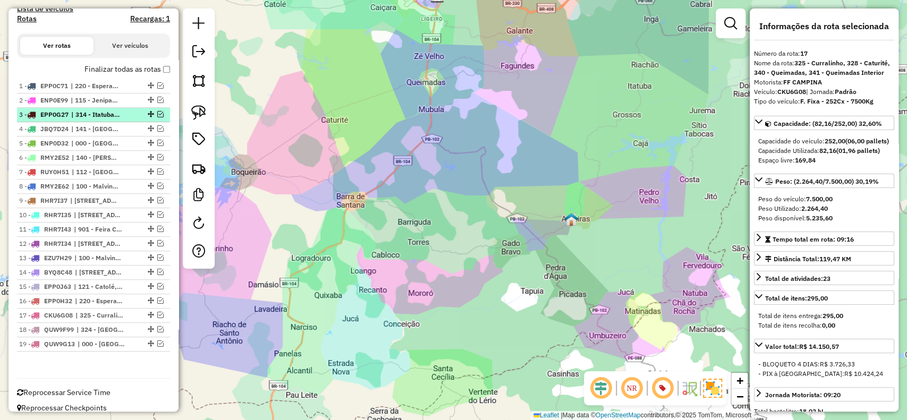
scroll to position [363, 0]
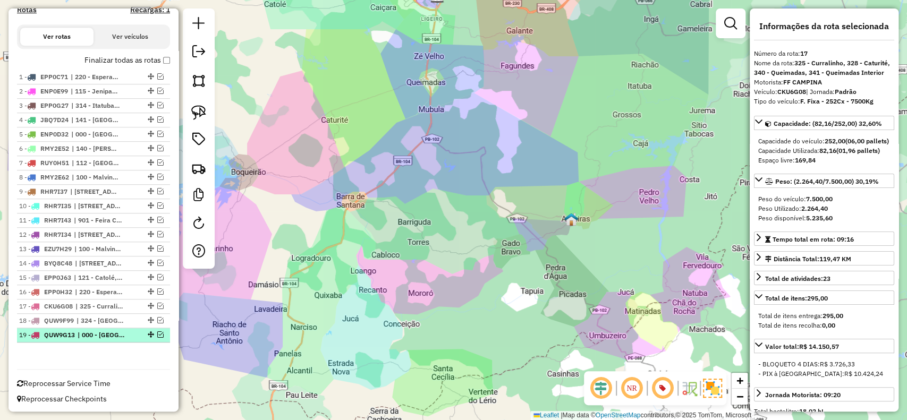
click at [134, 333] on div at bounding box center [150, 335] width 32 height 6
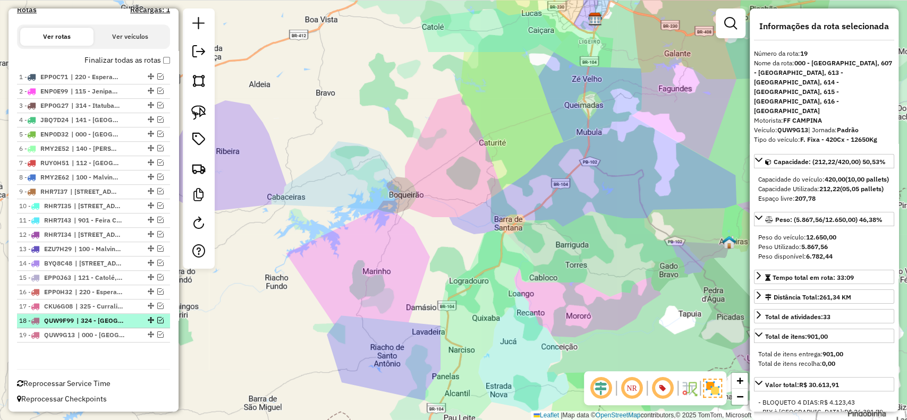
click at [124, 320] on span "| 324 - Barra de Santana, 327 - Capoeira, 603 - Gado Bravo, 605 - Umbuzeiro, 60…" at bounding box center [101, 321] width 49 height 10
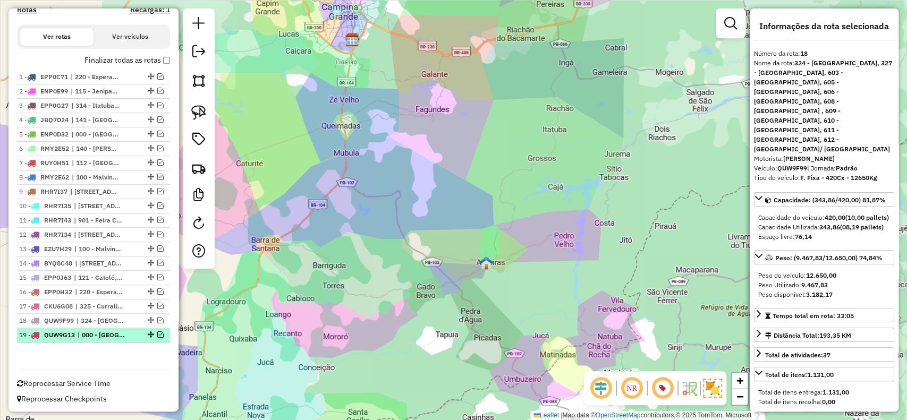
click at [160, 332] on em at bounding box center [160, 335] width 6 height 6
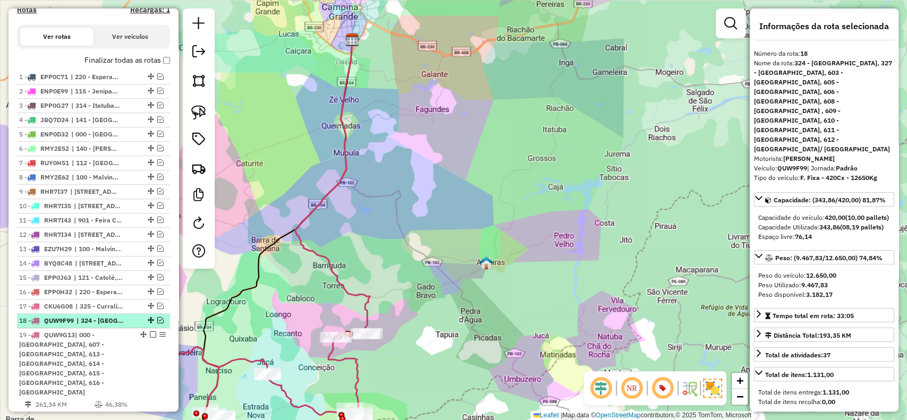
click at [160, 318] on em at bounding box center [160, 320] width 6 height 6
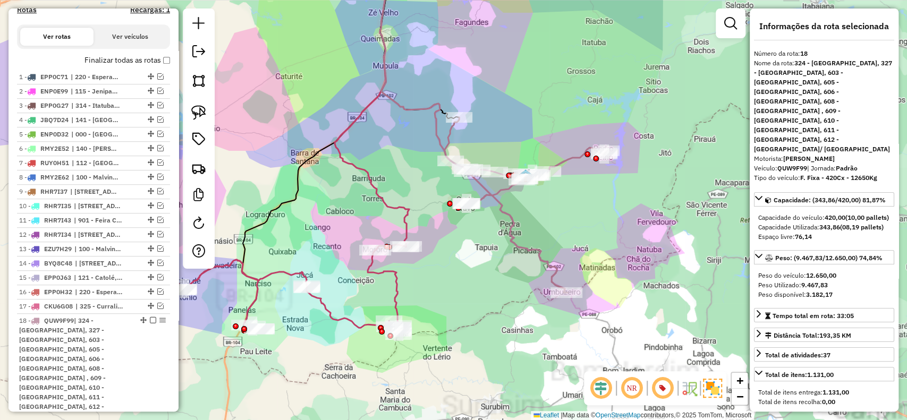
click at [590, 215] on div "Rota 19 - Placa QUW9G13 93421154 - MERC GALEGO NESTROU Janela de atendimento Gr…" at bounding box center [453, 210] width 907 height 420
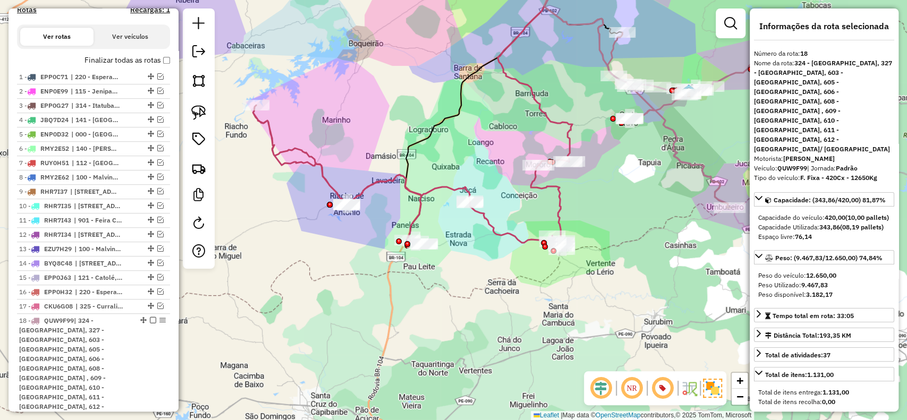
click at [157, 57] on label "Finalizar todas as rotas" at bounding box center [128, 60] width 86 height 11
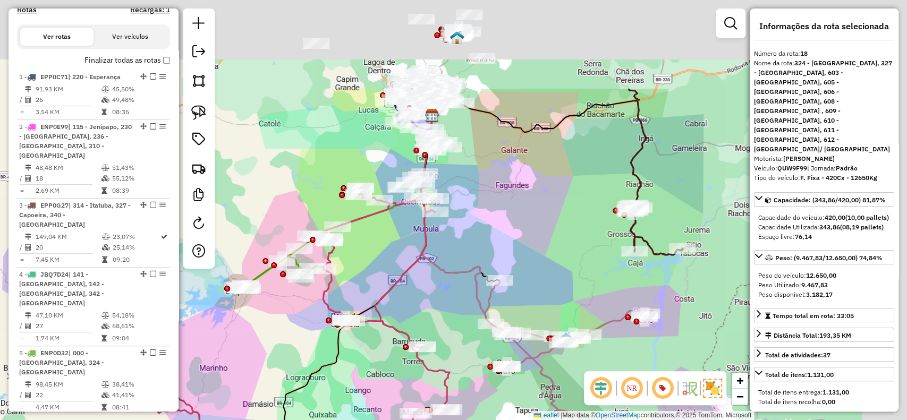
drag, startPoint x: 554, startPoint y: 111, endPoint x: 408, endPoint y: 407, distance: 330.7
click at [408, 407] on div "Janela de atendimento Grade de atendimento Capacidade Transportadoras Veículos …" at bounding box center [453, 210] width 907 height 420
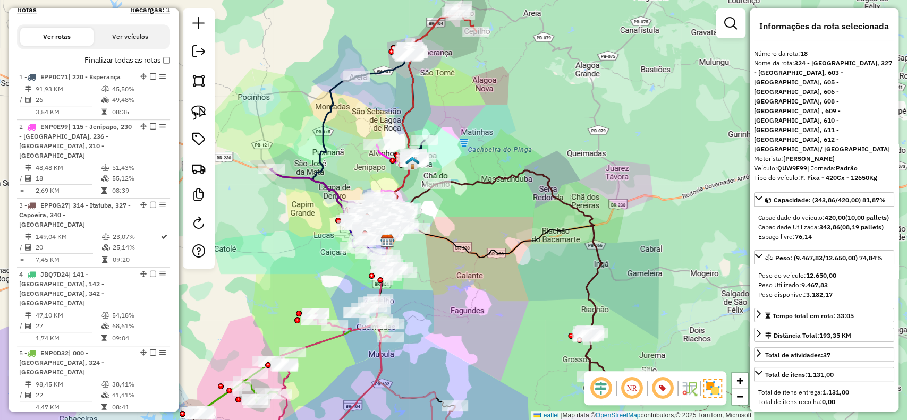
drag, startPoint x: 457, startPoint y: 260, endPoint x: 478, endPoint y: 220, distance: 45.9
click at [478, 220] on div "Janela de atendimento Grade de atendimento Capacidade Transportadoras Veículos …" at bounding box center [453, 210] width 907 height 420
click at [323, 161] on icon at bounding box center [350, 166] width 74 height 179
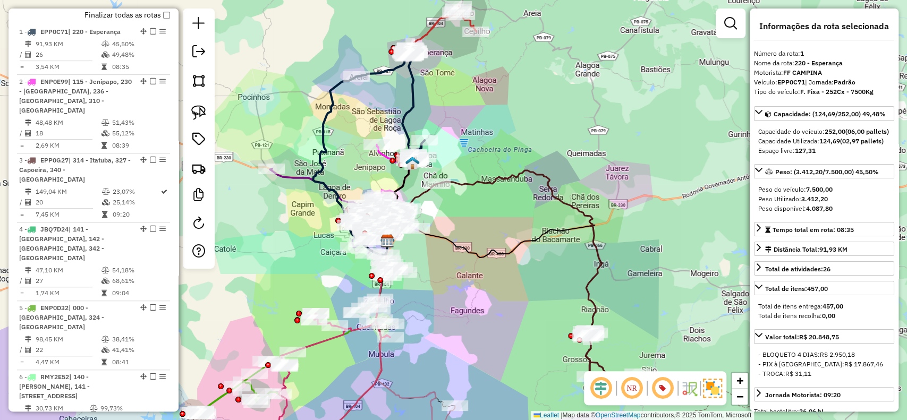
scroll to position [424, 0]
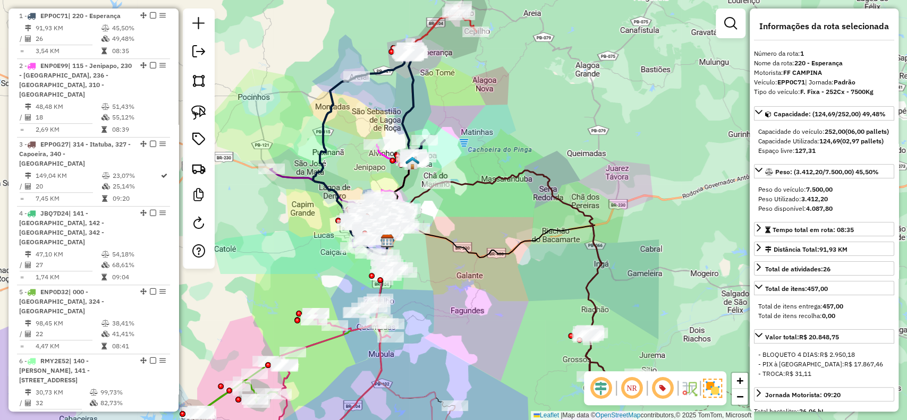
click at [424, 35] on icon at bounding box center [441, 29] width 71 height 47
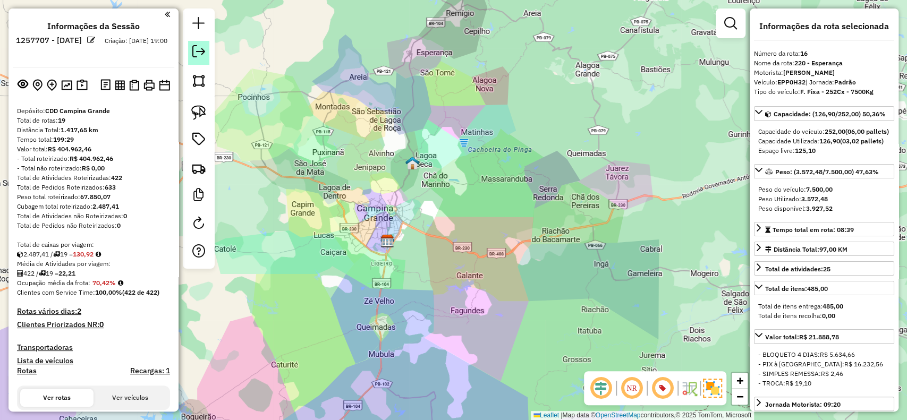
scroll to position [0, 0]
click at [198, 52] on em at bounding box center [198, 51] width 13 height 13
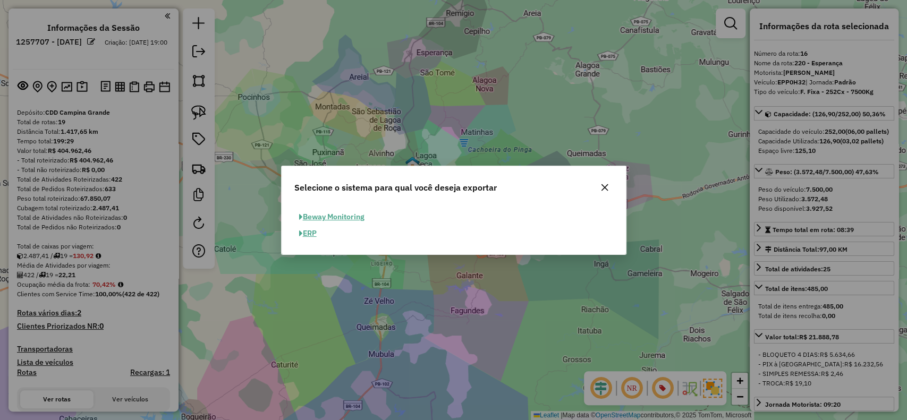
click at [302, 235] on span "button" at bounding box center [301, 233] width 4 height 7
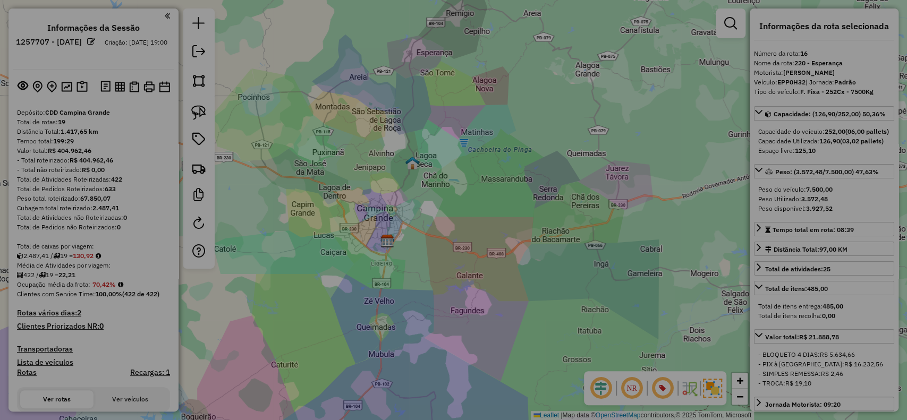
select select "**"
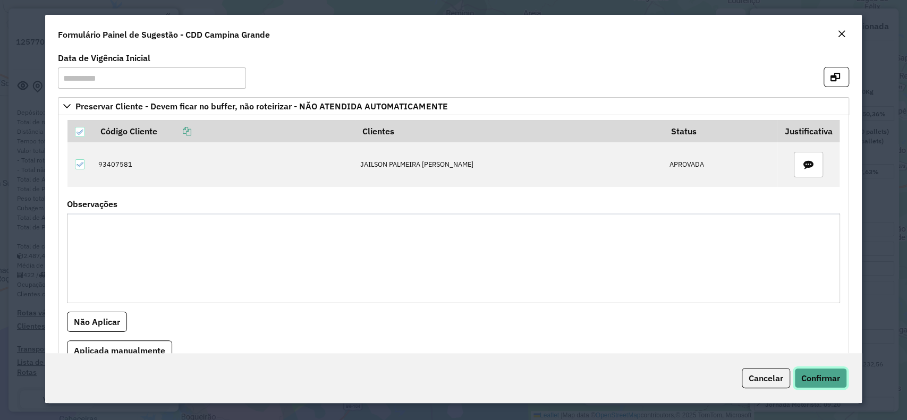
click at [810, 372] on button "Confirmar" at bounding box center [821, 378] width 53 height 20
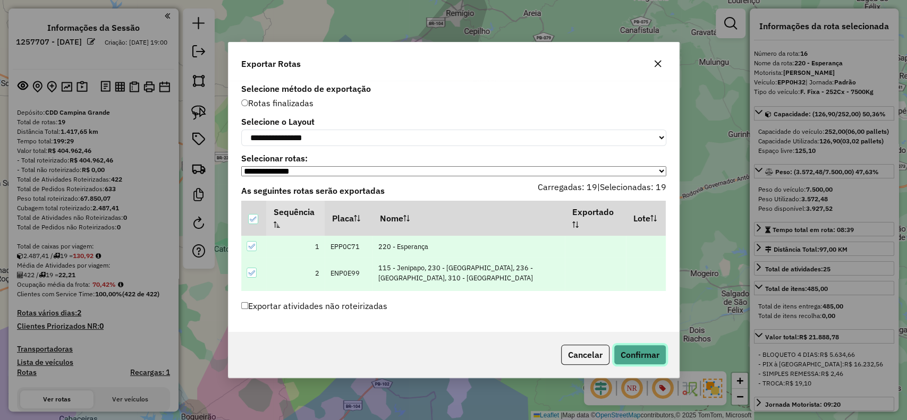
click at [647, 364] on button "Confirmar" at bounding box center [640, 355] width 53 height 20
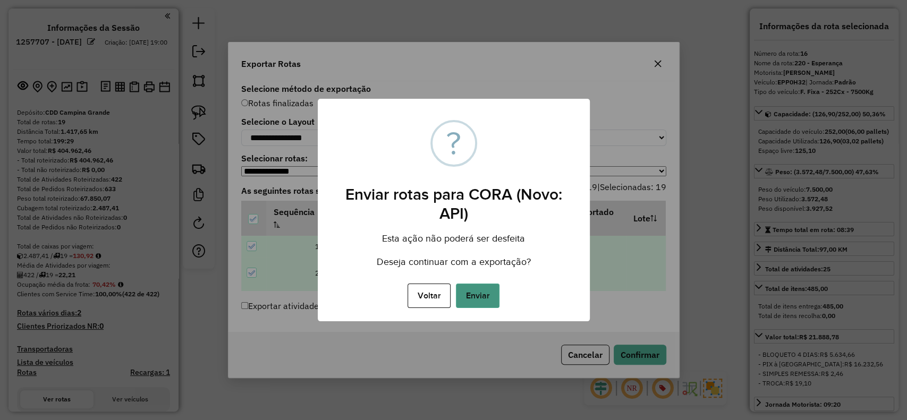
click at [478, 298] on button "Enviar" at bounding box center [478, 296] width 44 height 24
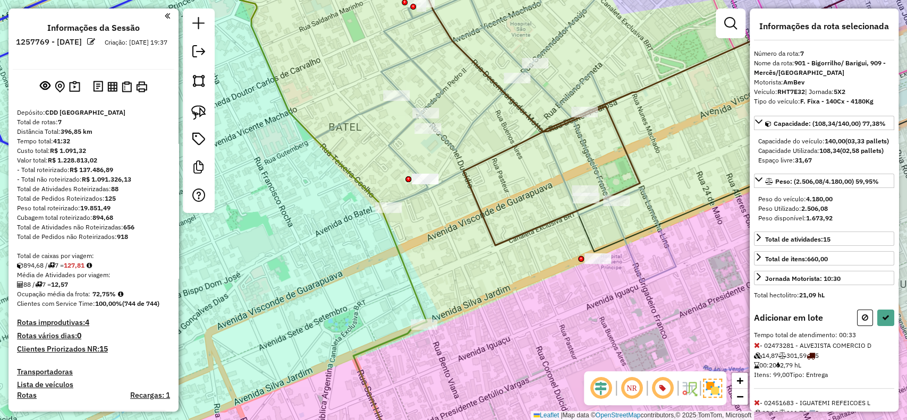
scroll to position [757, 0]
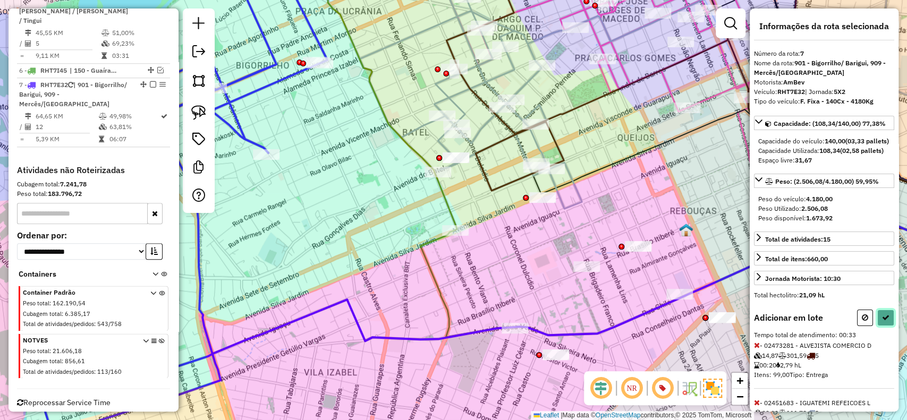
click at [885, 322] on icon at bounding box center [885, 317] width 7 height 7
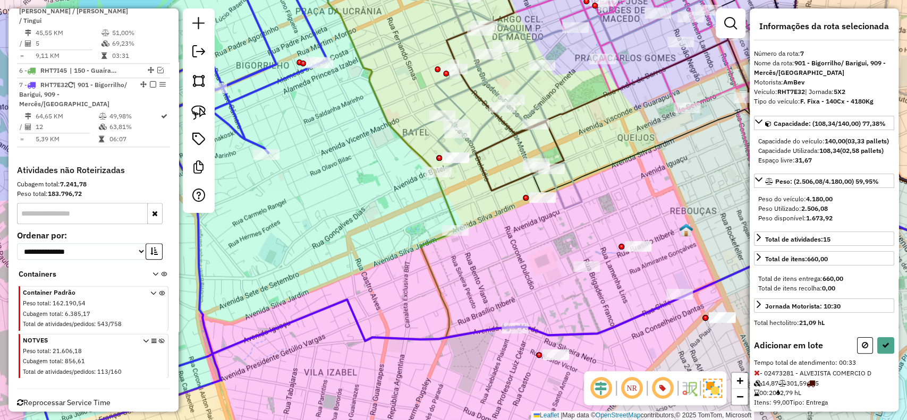
select select "**********"
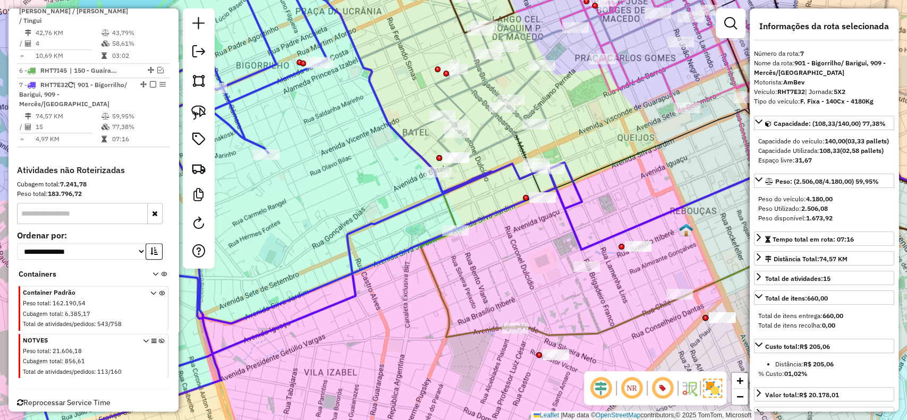
click at [131, 80] on div "7 - RHT7E32 | 901 - Bigorrilho/ Barigui, 909 - Mercês/[GEOGRAPHIC_DATA]" at bounding box center [93, 94] width 149 height 29
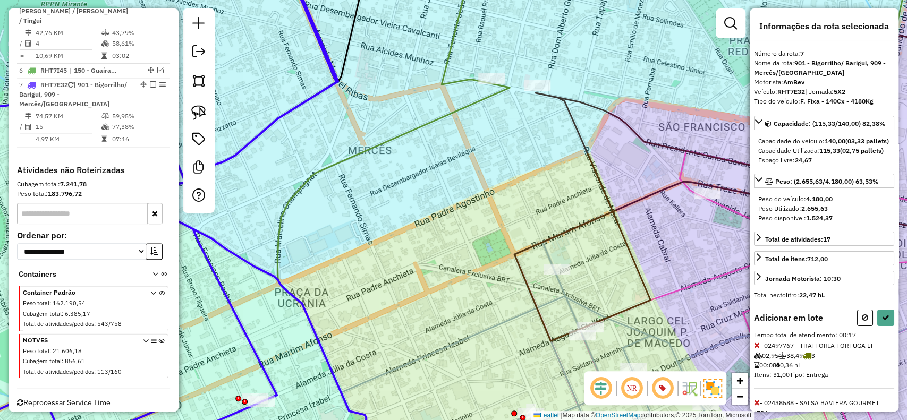
drag, startPoint x: 469, startPoint y: 233, endPoint x: 485, endPoint y: 153, distance: 81.3
click at [485, 153] on div "Janela de atendimento Grade de atendimento Capacidade Transportadoras Veículos …" at bounding box center [453, 210] width 907 height 420
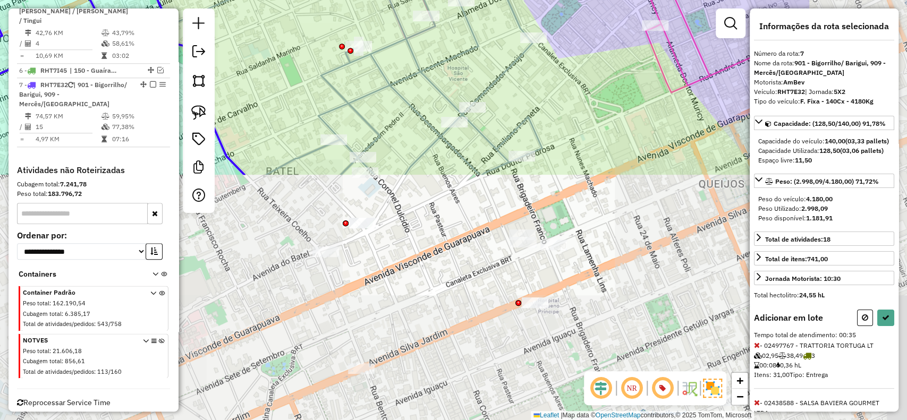
drag, startPoint x: 533, startPoint y: 360, endPoint x: 519, endPoint y: 145, distance: 216.3
click at [345, 71] on div "Janela de atendimento Grade de atendimento Capacidade Transportadoras Veículos …" at bounding box center [453, 210] width 907 height 420
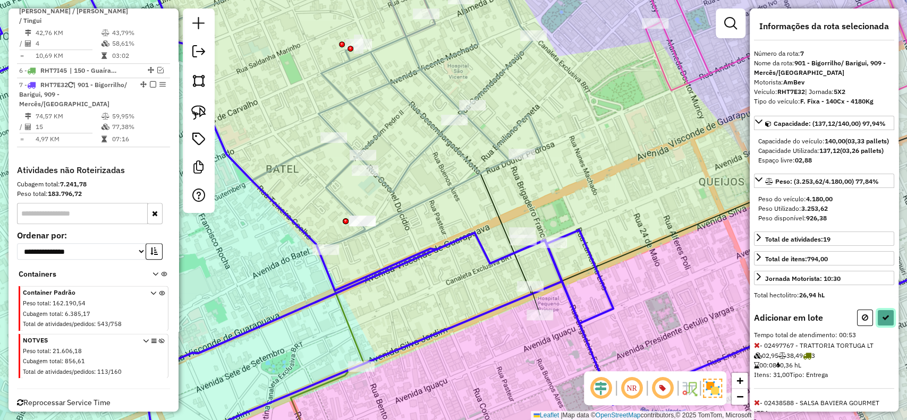
drag, startPoint x: 885, startPoint y: 340, endPoint x: 659, endPoint y: 386, distance: 230.6
click at [884, 326] on button at bounding box center [886, 318] width 17 height 16
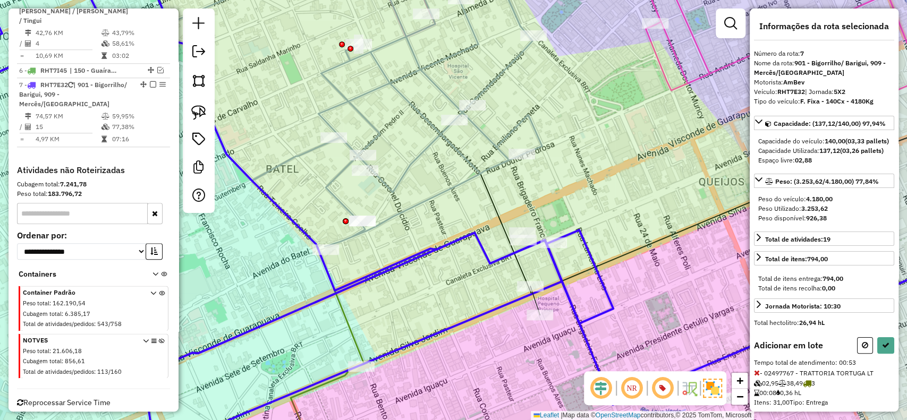
select select "**********"
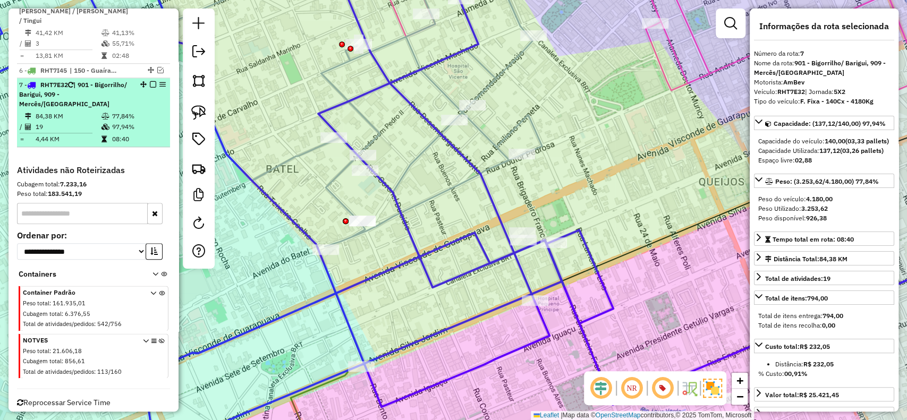
click at [152, 81] on em at bounding box center [153, 84] width 6 height 6
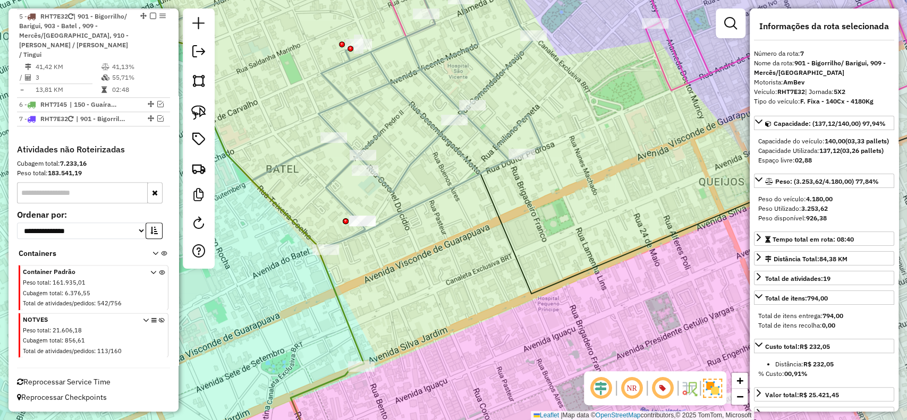
scroll to position [702, 0]
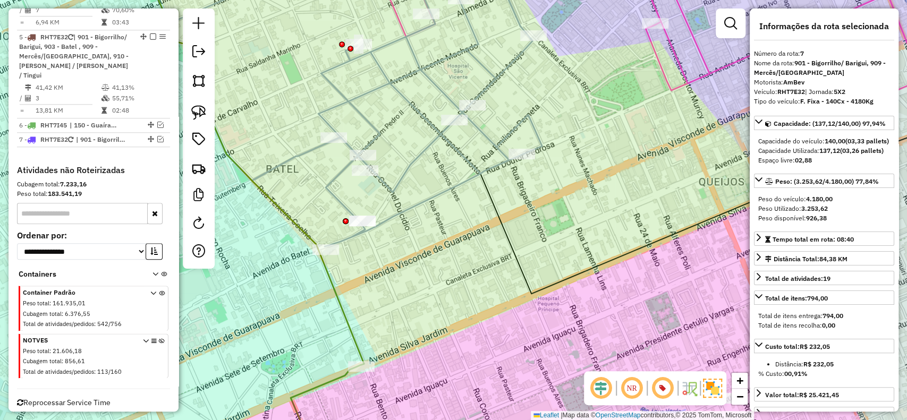
click at [442, 227] on div "Janela de atendimento Grade de atendimento Capacidade Transportadoras Veículos …" at bounding box center [453, 210] width 907 height 420
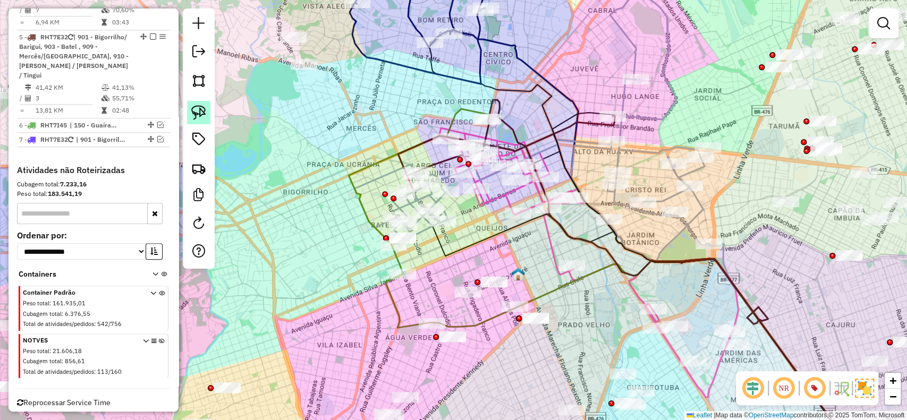
click at [195, 115] on img at bounding box center [198, 112] width 15 height 15
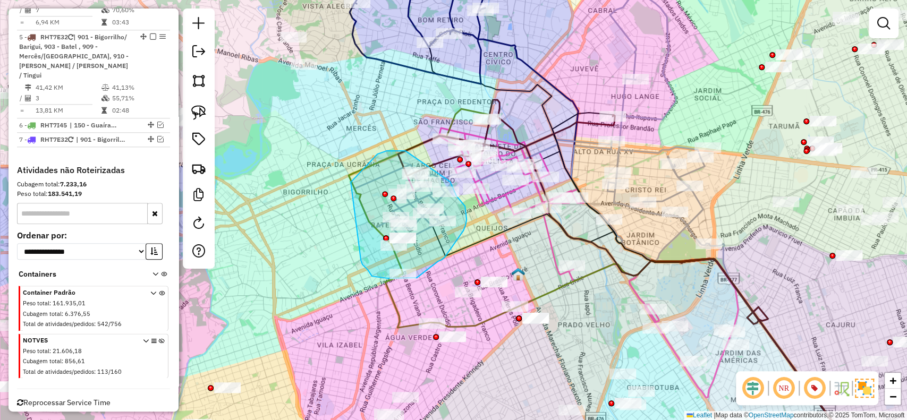
drag, startPoint x: 447, startPoint y: 179, endPoint x: 467, endPoint y: 219, distance: 44.5
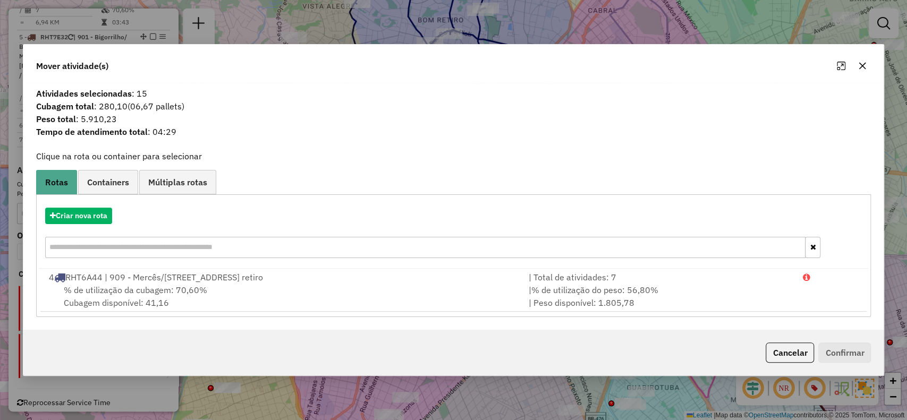
click at [197, 184] on span "Múltiplas rotas" at bounding box center [177, 182] width 59 height 9
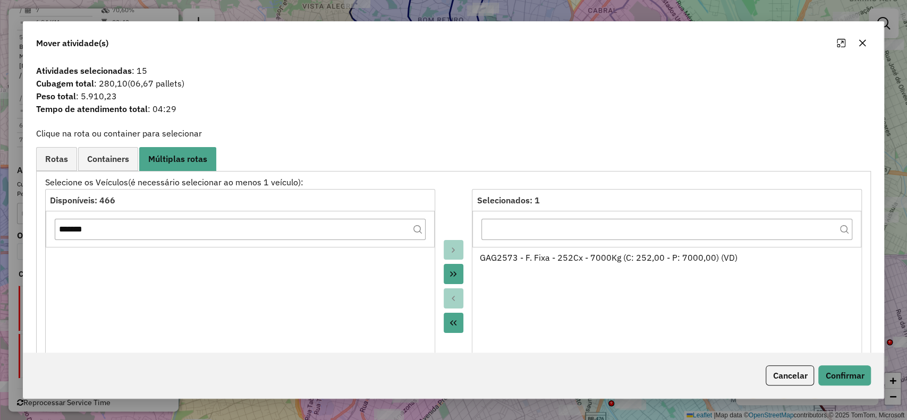
click at [450, 329] on button "Move All to Source" at bounding box center [454, 323] width 20 height 20
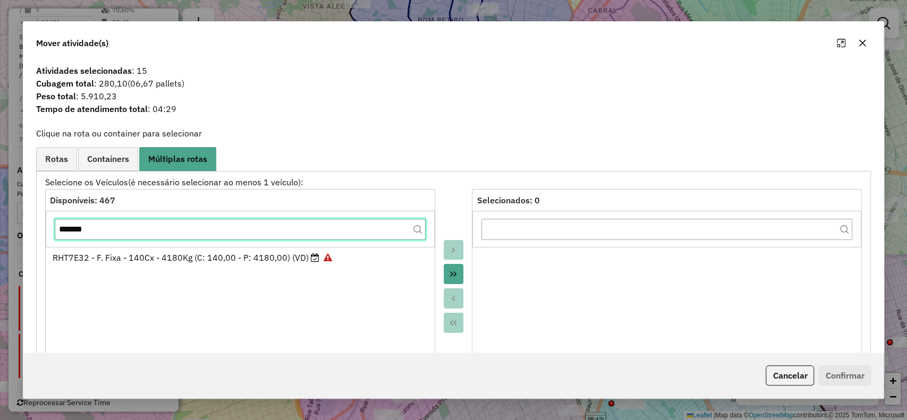
click at [297, 226] on input "*******" at bounding box center [240, 229] width 371 height 21
paste input "*******"
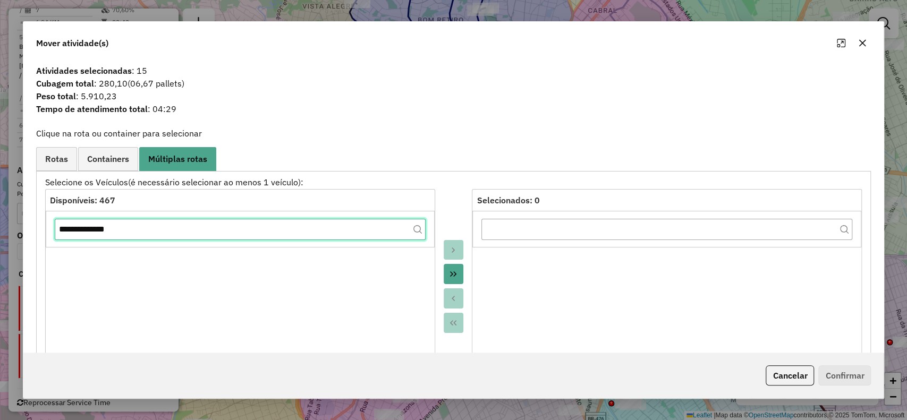
click at [272, 232] on input "**********" at bounding box center [240, 229] width 371 height 21
paste input "text"
type input "*******"
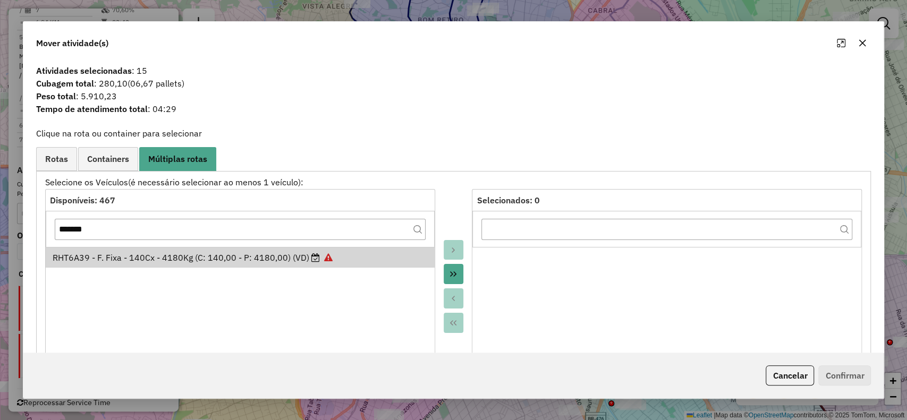
click at [238, 257] on div "RHT6A39 - F. Fixa - 140Cx - 4180Kg (C: 140,00 - P: 4180,00) (VD)" at bounding box center [240, 257] width 375 height 13
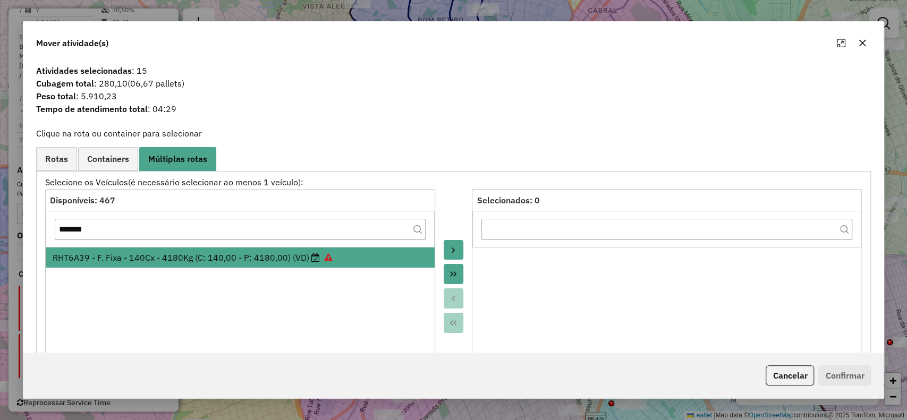
click at [450, 250] on icon "Move to Target" at bounding box center [453, 250] width 9 height 9
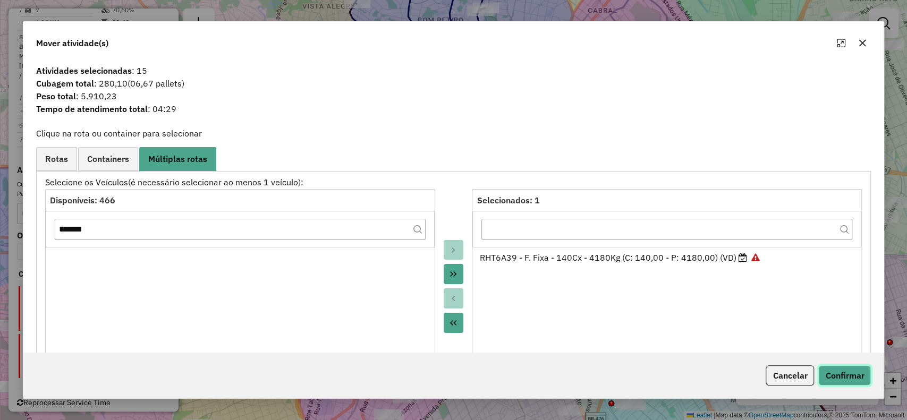
click at [851, 382] on button "Confirmar" at bounding box center [845, 376] width 53 height 20
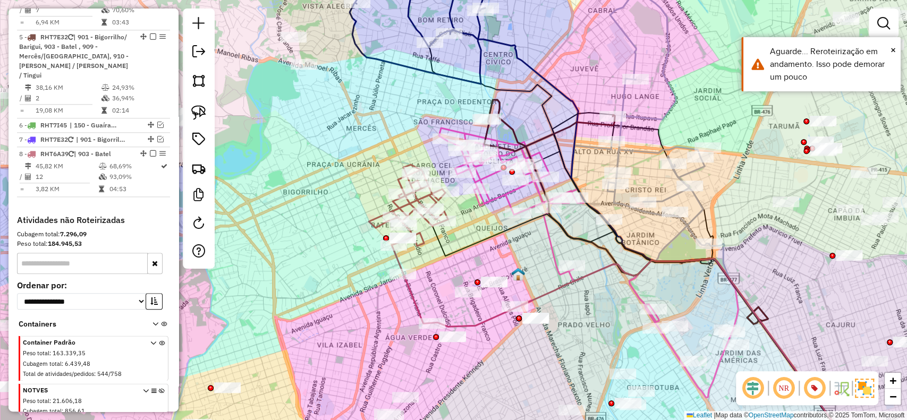
scroll to position [383, 0]
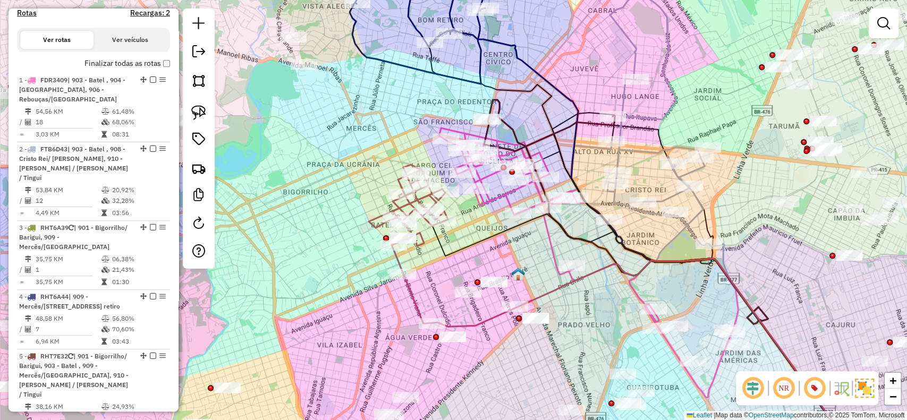
click at [427, 235] on icon at bounding box center [408, 205] width 79 height 81
select select "**********"
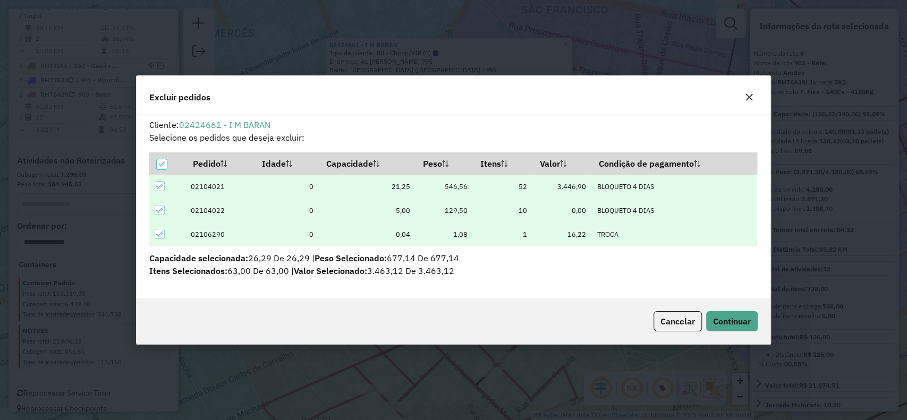
scroll to position [0, 0]
click at [733, 296] on div "Cliente: 02424661 - I M BARAN Selecione os pedidos que deseja excluir: Pedido I…" at bounding box center [454, 206] width 634 height 185
click at [726, 314] on button "Continuar" at bounding box center [733, 322] width 52 height 20
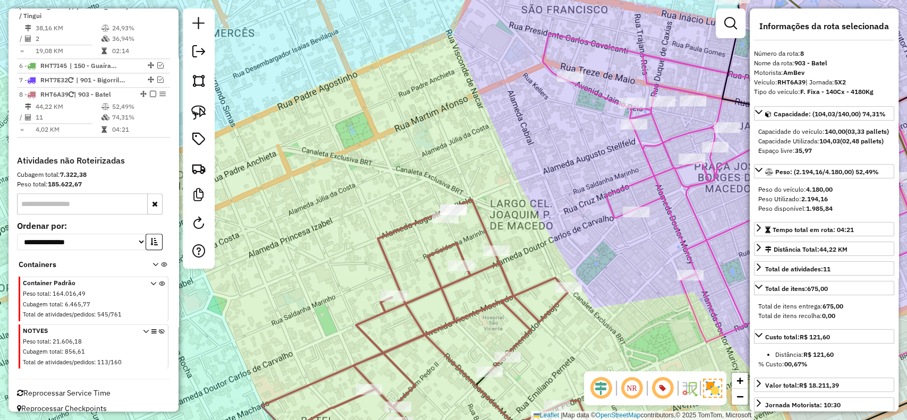
click at [326, 230] on div "02424661 - I M BARAN Tipo de cliente: 80 - Chopp/VIP (C) Endereço: AL [PERSON_N…" at bounding box center [453, 210] width 907 height 420
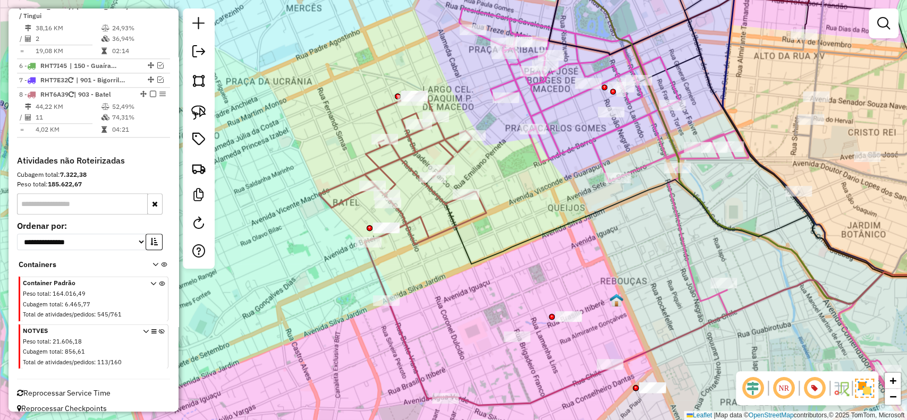
click at [422, 236] on icon at bounding box center [402, 167] width 167 height 153
select select "**********"
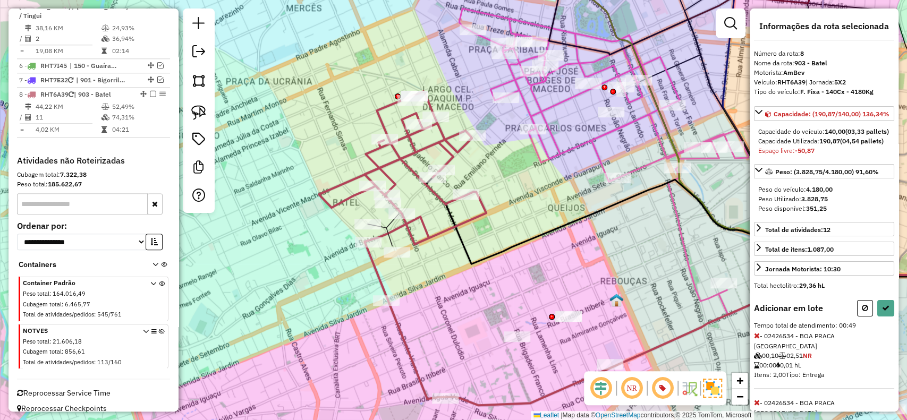
click at [858, 317] on button at bounding box center [865, 308] width 16 height 16
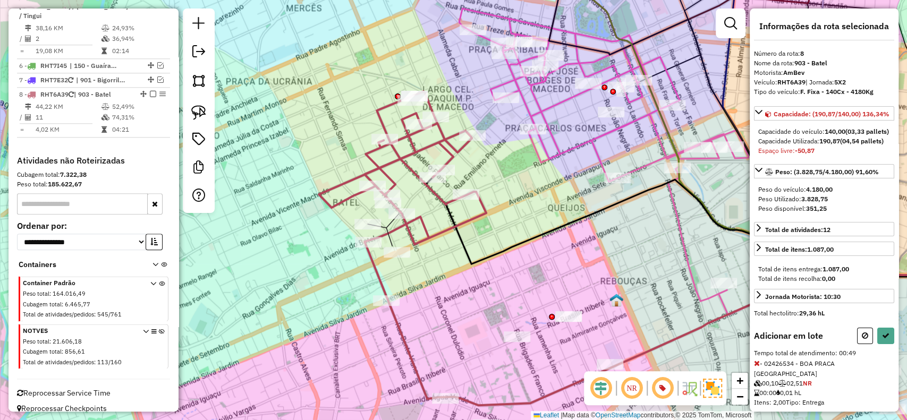
select select "**********"
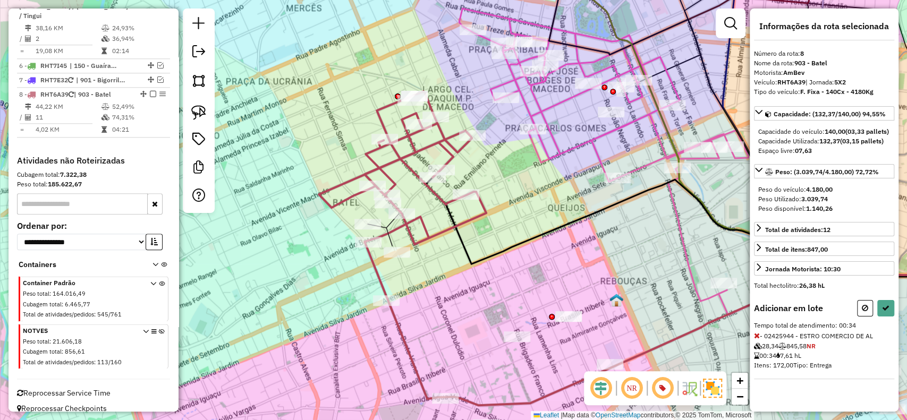
click at [515, 342] on div at bounding box center [517, 337] width 27 height 11
click at [859, 317] on button at bounding box center [865, 308] width 16 height 16
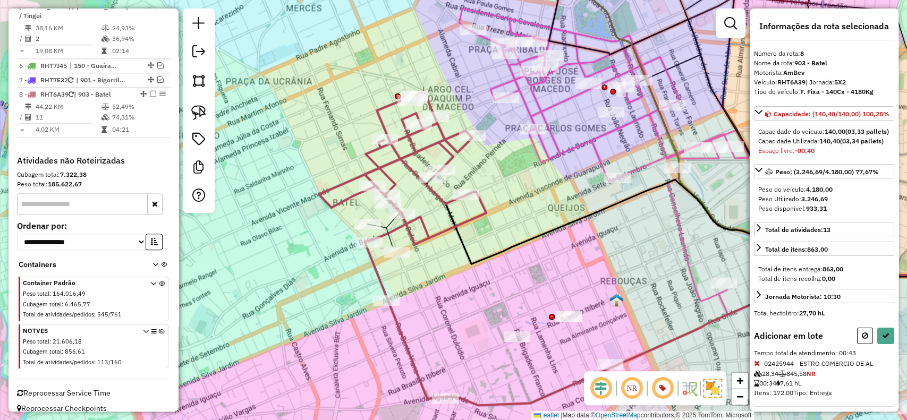
select select "**********"
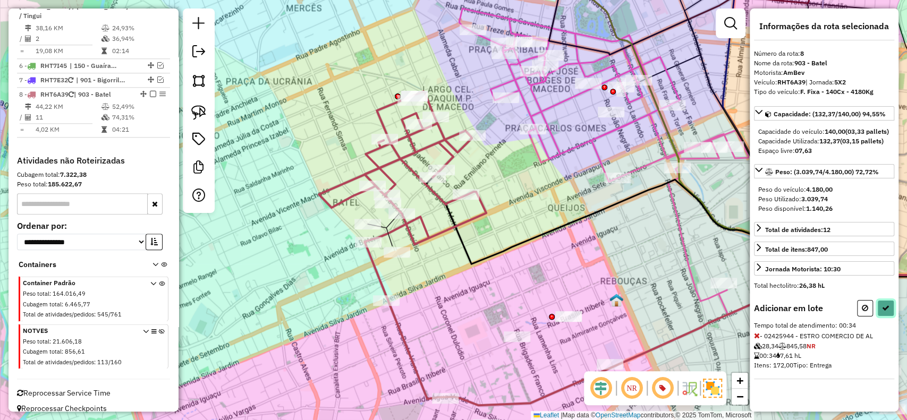
click at [886, 312] on icon at bounding box center [885, 308] width 7 height 7
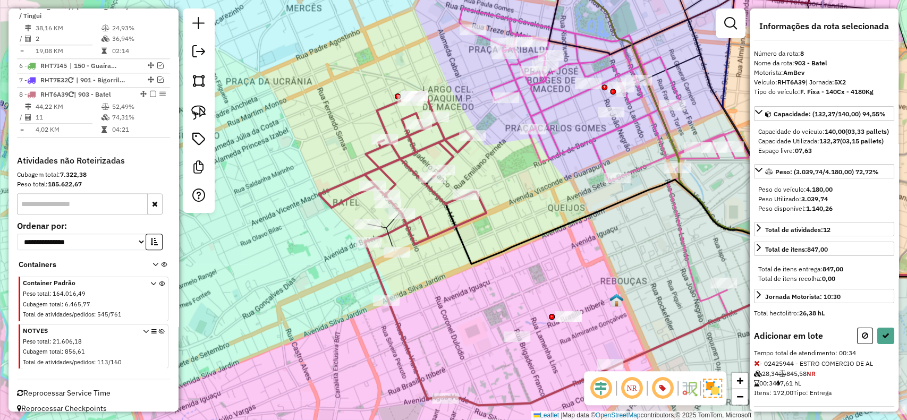
select select "**********"
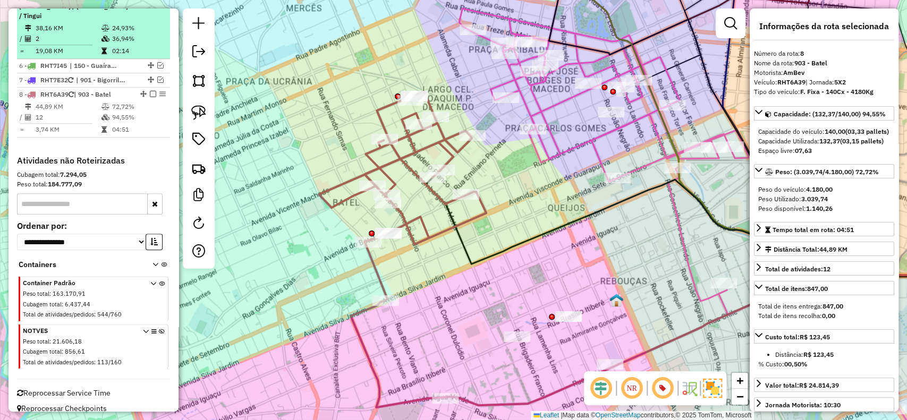
click at [152, 91] on em at bounding box center [153, 94] width 6 height 6
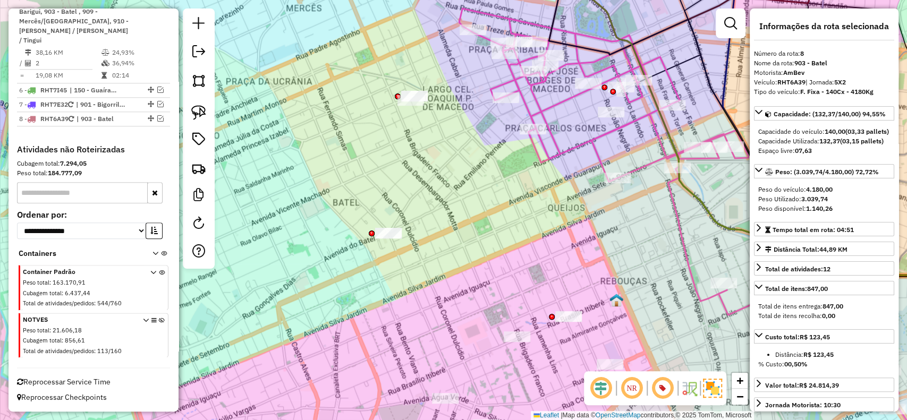
scroll to position [727, 0]
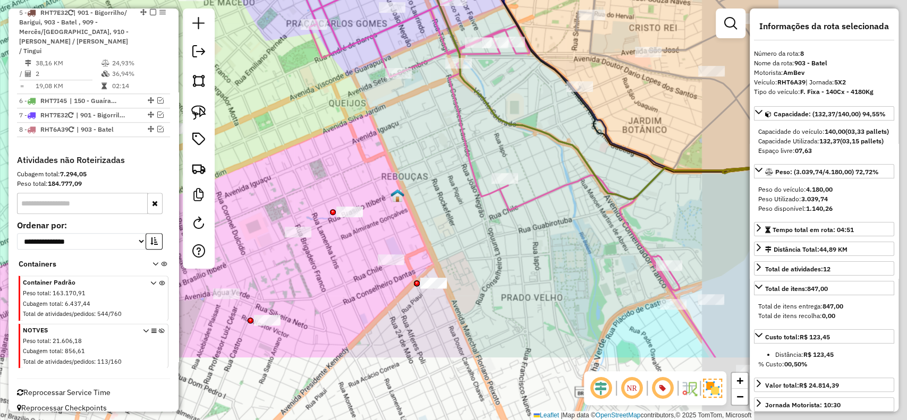
drag, startPoint x: 585, startPoint y: 260, endPoint x: 348, endPoint y: 132, distance: 268.8
click at [358, 142] on div "Janela de atendimento Grade de atendimento Capacidade Transportadoras Veículos …" at bounding box center [453, 210] width 907 height 420
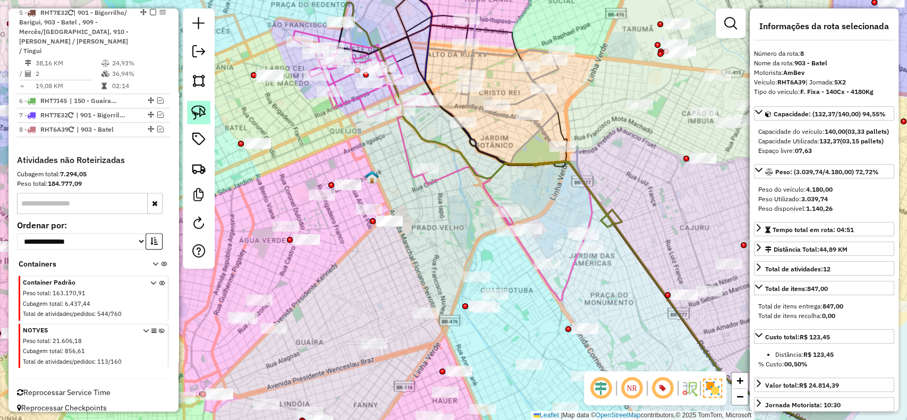
click at [197, 104] on link at bounding box center [198, 112] width 23 height 23
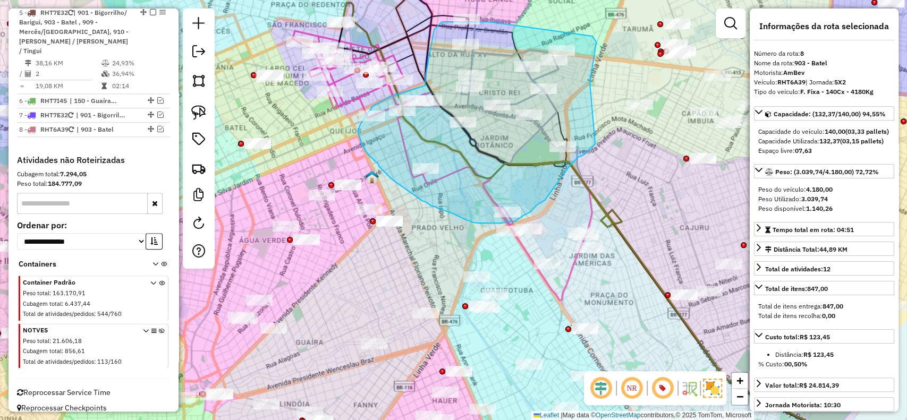
drag, startPoint x: 596, startPoint y: 42, endPoint x: 599, endPoint y: 138, distance: 96.2
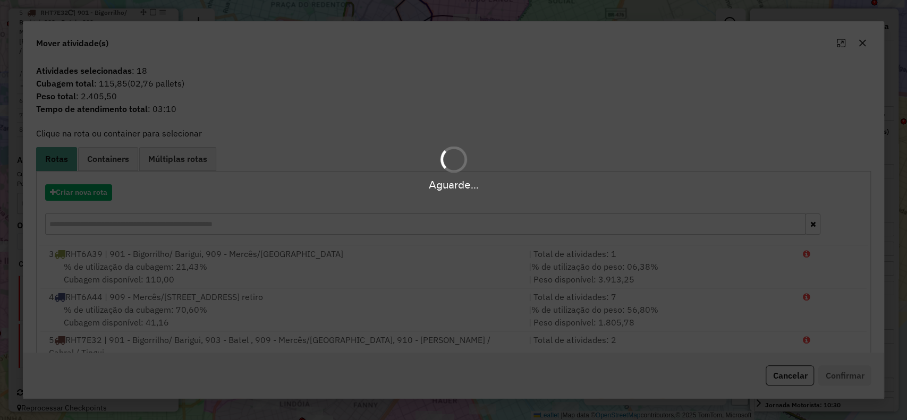
drag, startPoint x: 174, startPoint y: 155, endPoint x: 167, endPoint y: 155, distance: 7.5
click at [173, 155] on div "Aguarde..." at bounding box center [453, 168] width 907 height 51
click at [167, 155] on span "Múltiplas rotas" at bounding box center [177, 159] width 59 height 9
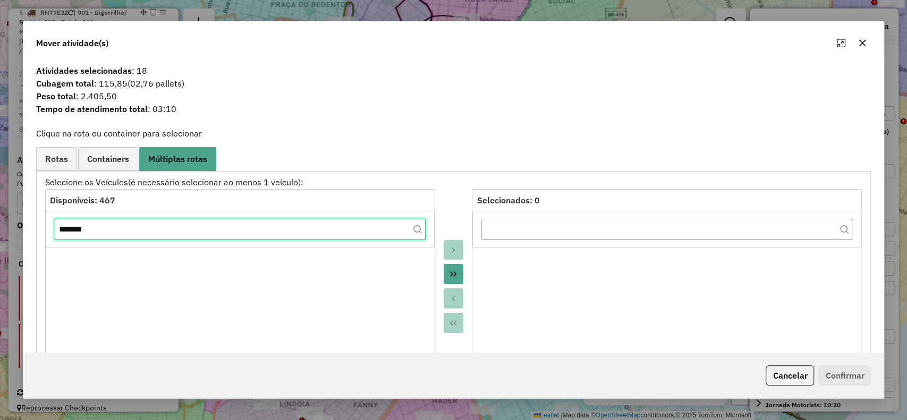
click at [342, 232] on input "*******" at bounding box center [240, 229] width 371 height 21
paste input "text"
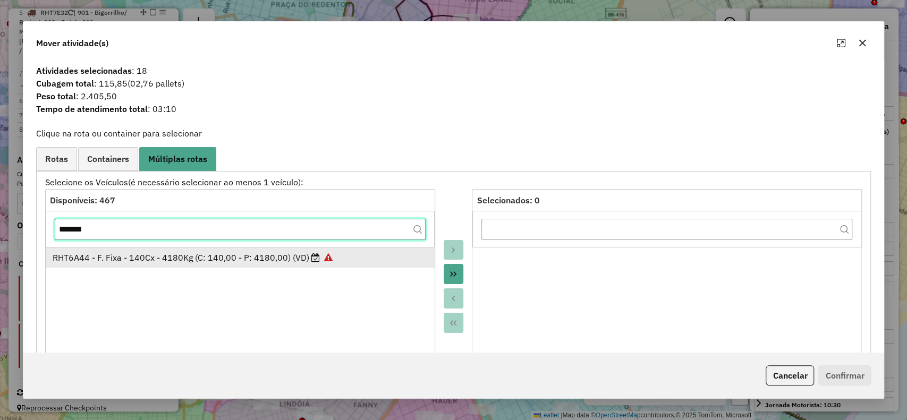
type input "*******"
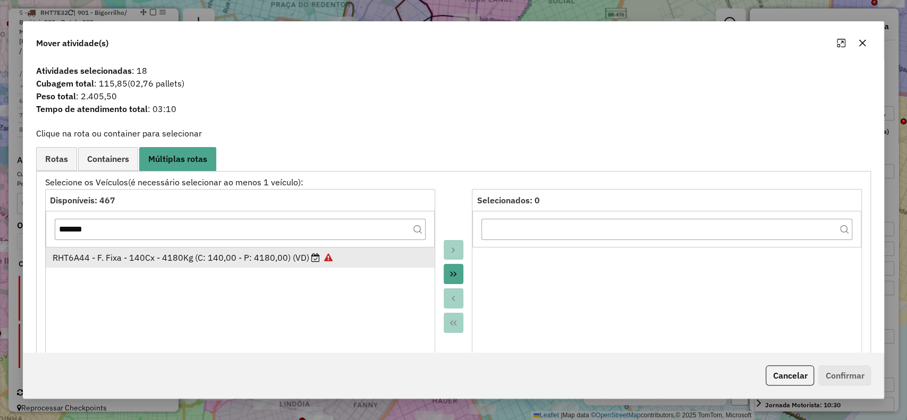
click at [317, 249] on li "RHT6A44 - F. Fixa - 140Cx - 4180Kg (C: 140,00 - P: 4180,00) (VD)" at bounding box center [240, 258] width 389 height 20
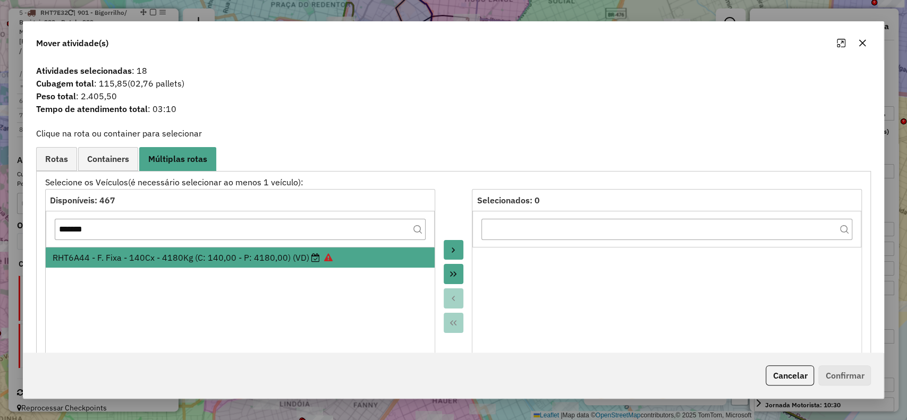
click at [444, 246] on button "Move to Target" at bounding box center [454, 250] width 20 height 20
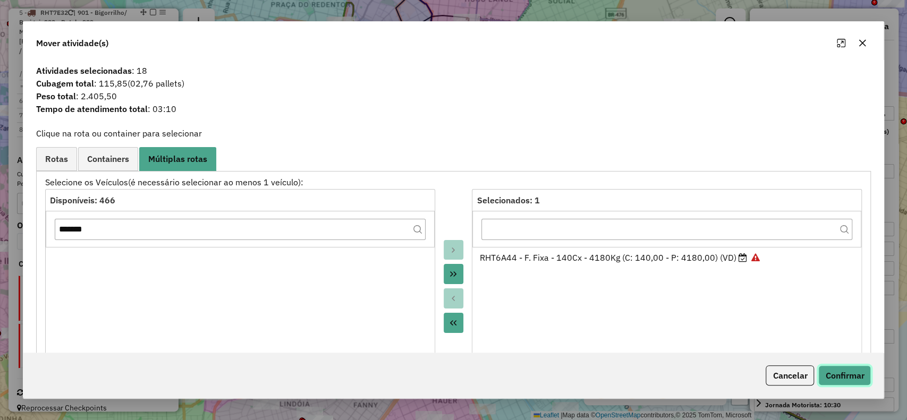
click at [838, 371] on button "Confirmar" at bounding box center [845, 376] width 53 height 20
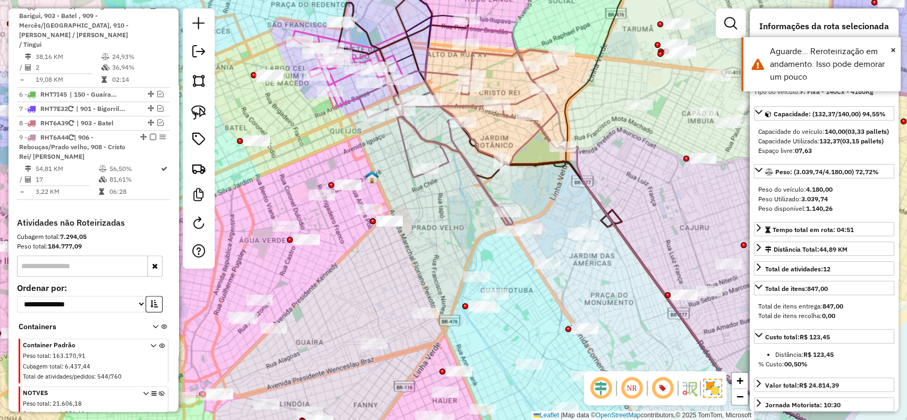
scroll to position [795, 0]
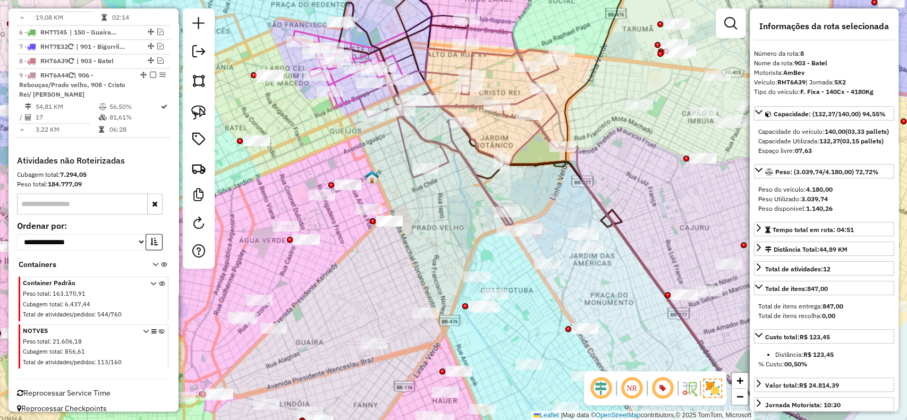
click at [427, 147] on icon at bounding box center [461, 126] width 204 height 197
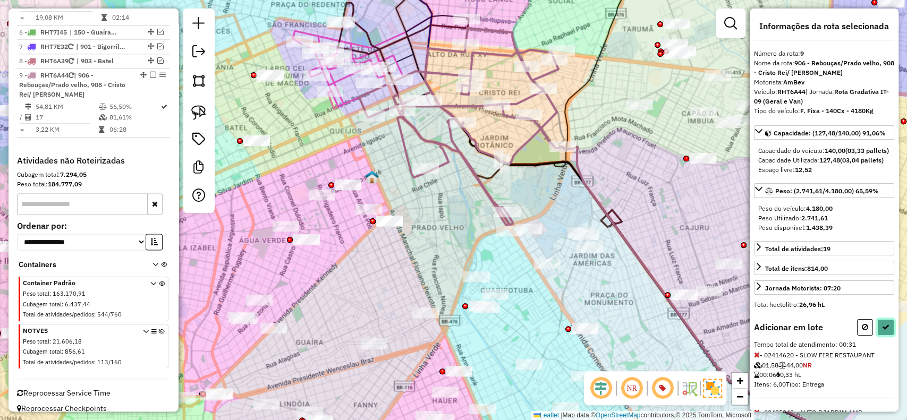
click at [879, 336] on button at bounding box center [886, 327] width 17 height 16
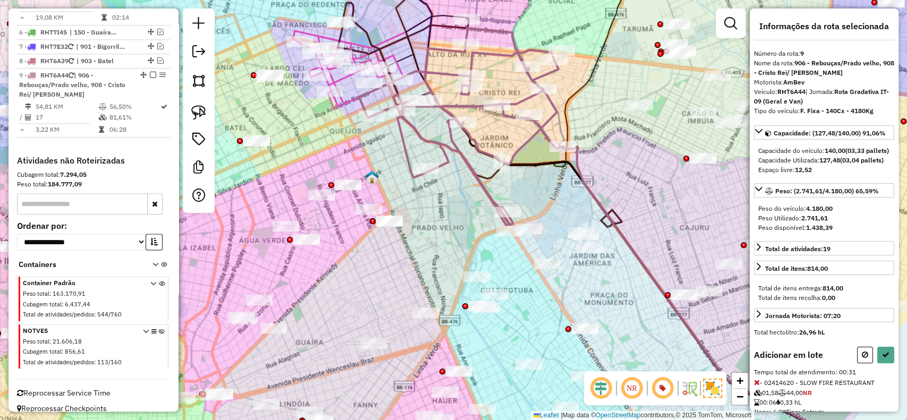
select select "**********"
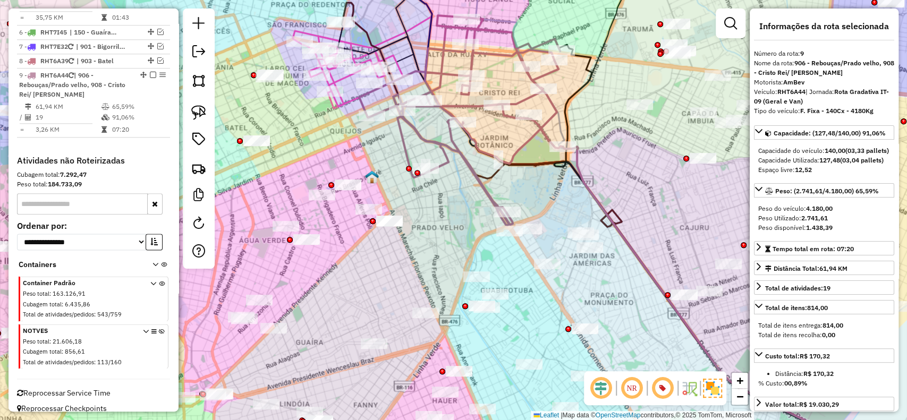
click at [153, 72] on em at bounding box center [153, 75] width 6 height 6
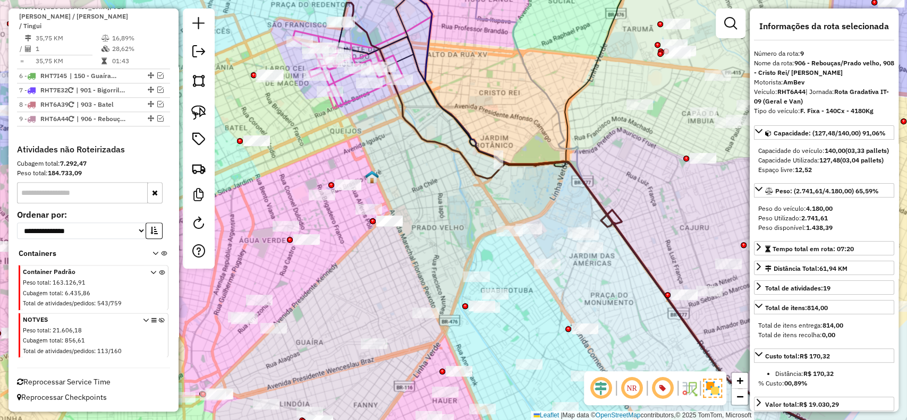
scroll to position [741, 0]
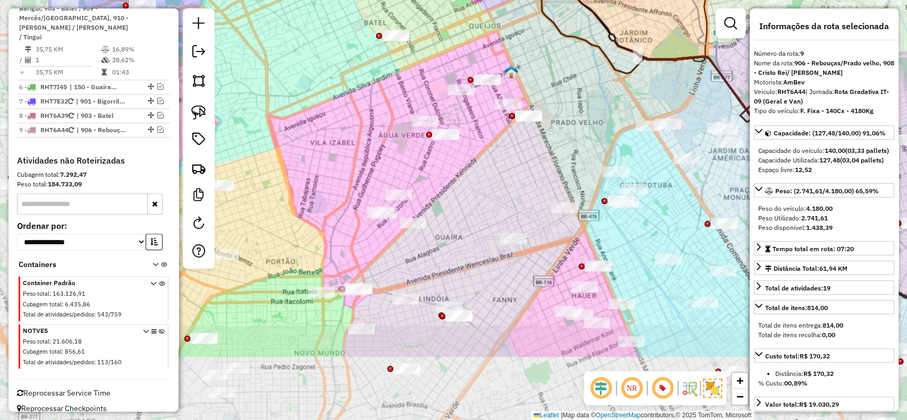
drag, startPoint x: 557, startPoint y: 178, endPoint x: 563, endPoint y: 172, distance: 9.1
click at [563, 172] on div "Janela de atendimento Grade de atendimento Capacidade Transportadoras Veículos …" at bounding box center [453, 210] width 907 height 420
